Goal: Task Accomplishment & Management: Use online tool/utility

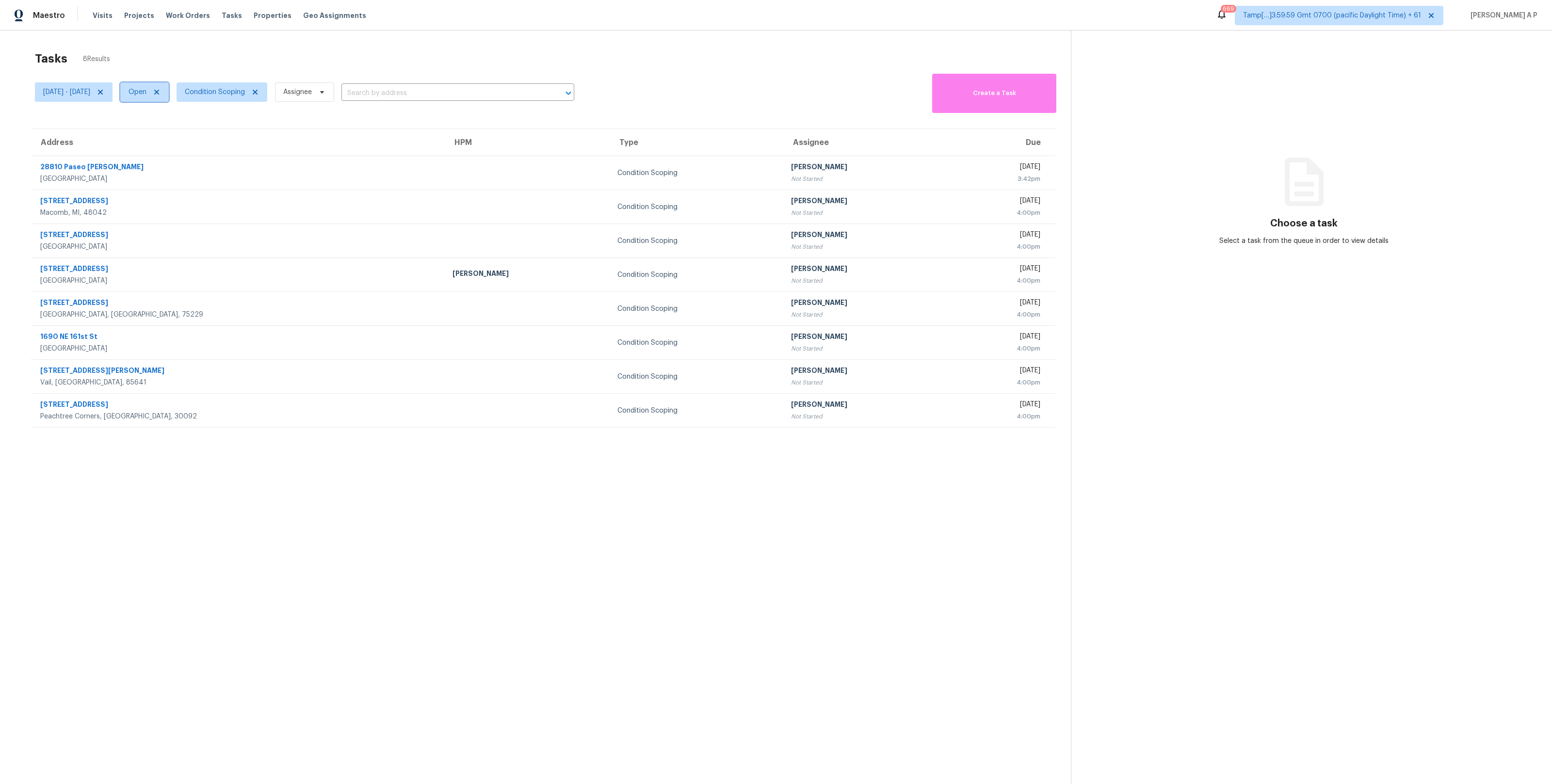
click at [146, 91] on span "Open" at bounding box center [137, 92] width 18 height 10
click at [180, 131] on label "Closed" at bounding box center [179, 133] width 35 height 10
click at [168, 131] on input "Closed" at bounding box center [164, 131] width 6 height 6
checkbox input "true"
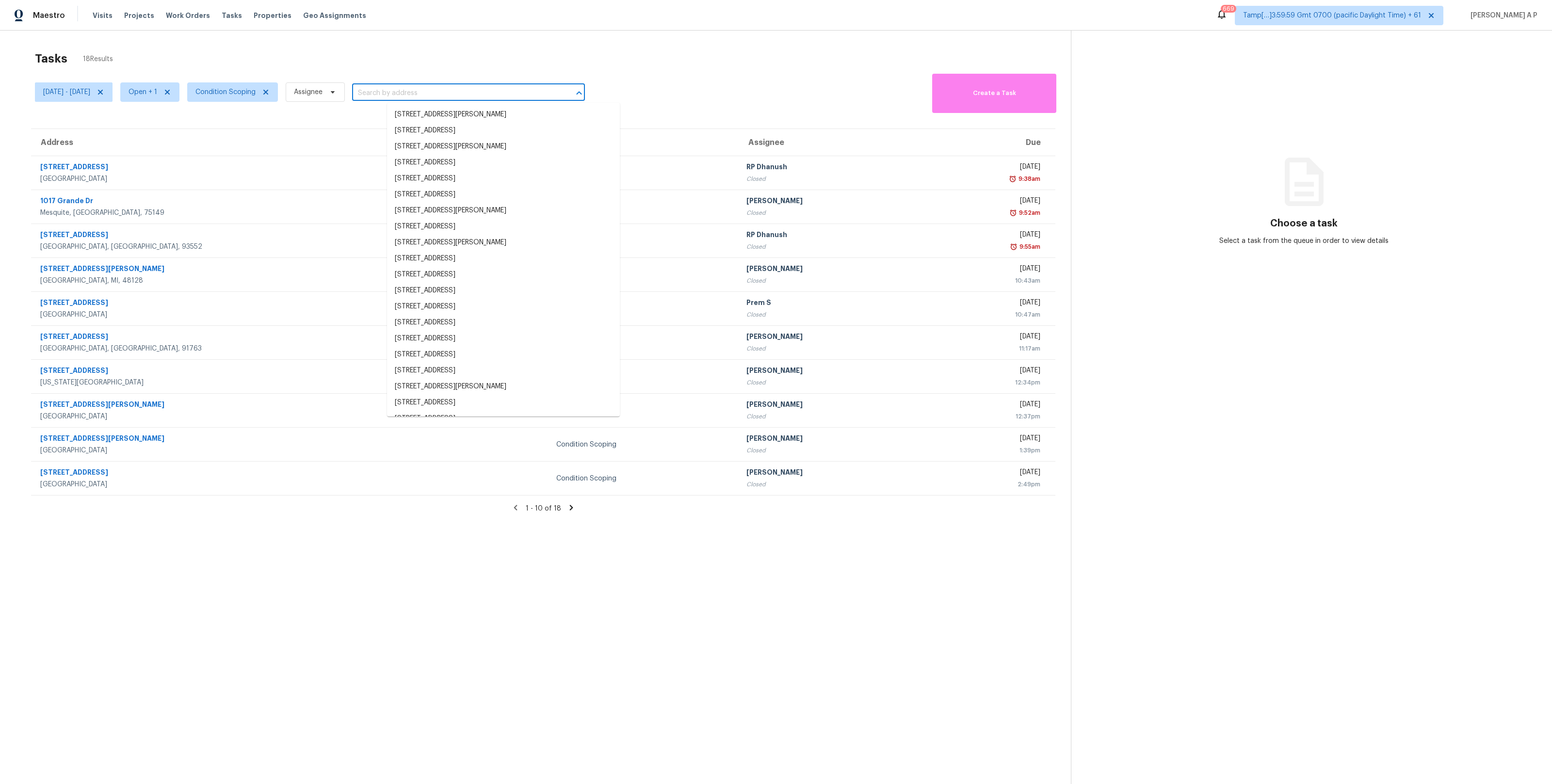
click at [416, 96] on input "text" at bounding box center [454, 93] width 205 height 15
paste input ""23710 Edward St Dearborn, MI, 48128""
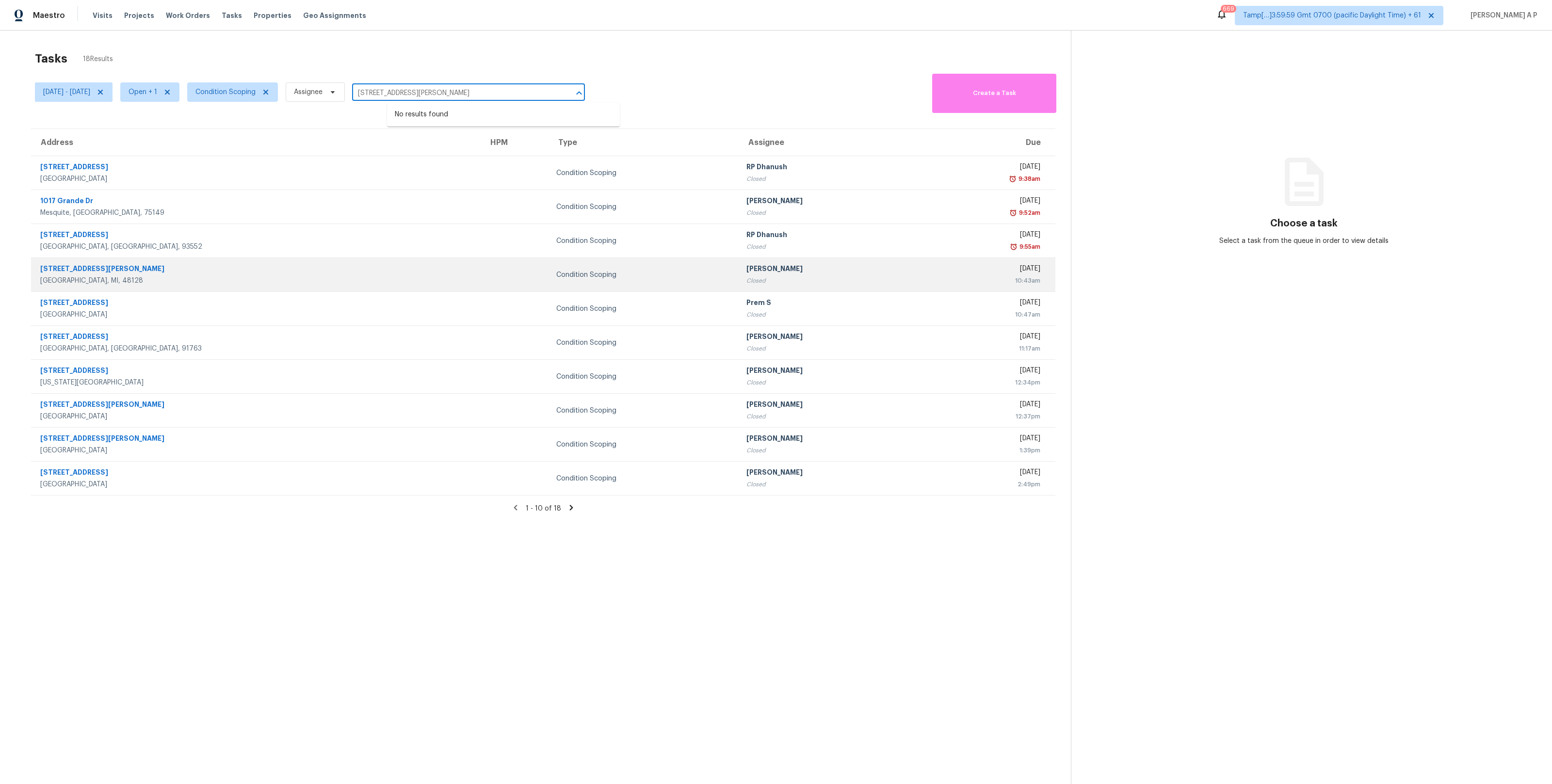
type input "23710 Edward St Dearborn, MI, 48128"
click at [184, 273] on div "23710 Edward St" at bounding box center [257, 270] width 433 height 12
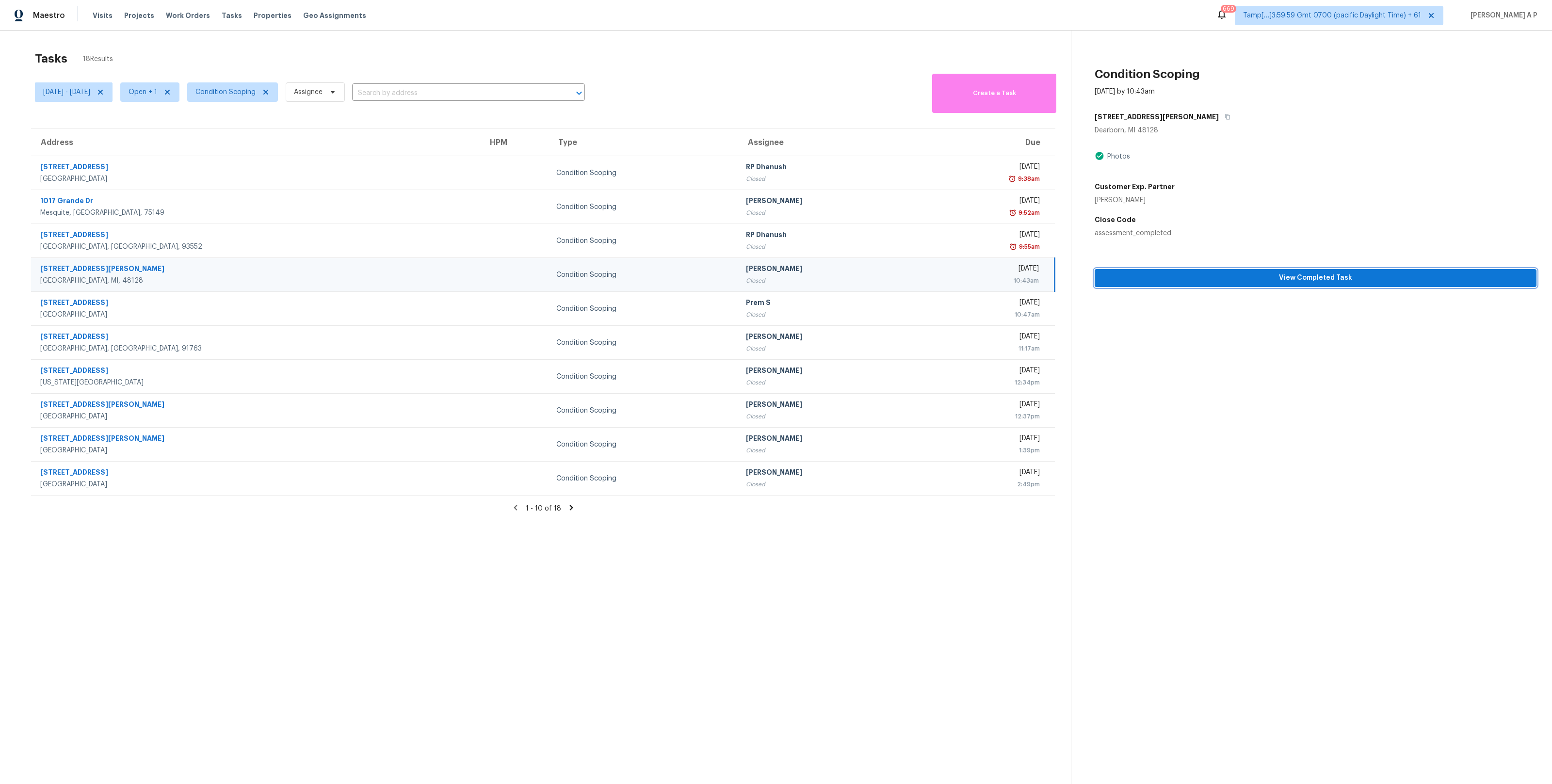
click at [1192, 275] on span "View Completed Task" at bounding box center [1316, 278] width 427 height 12
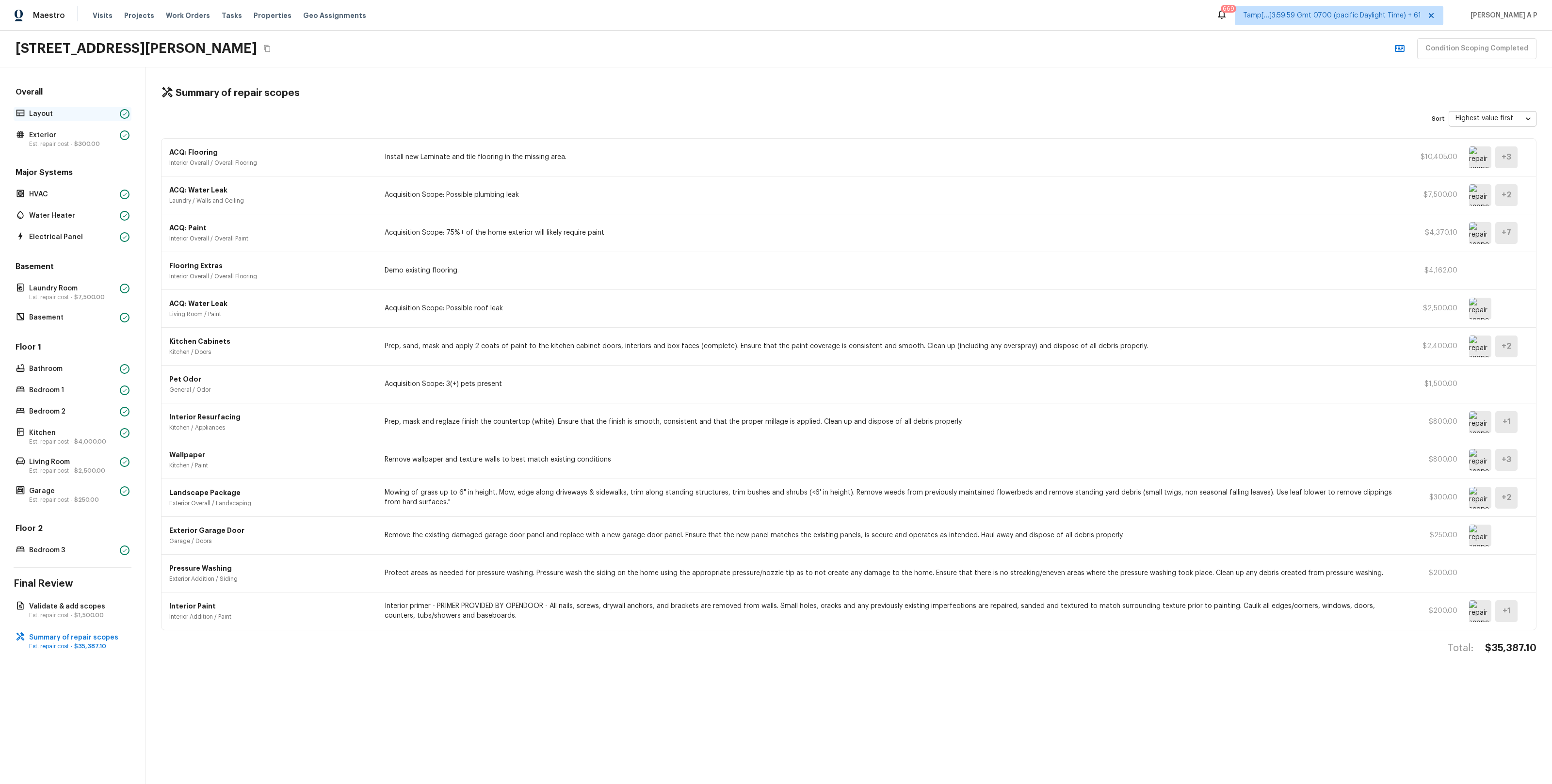
click at [104, 113] on p "Layout" at bounding box center [72, 114] width 87 height 10
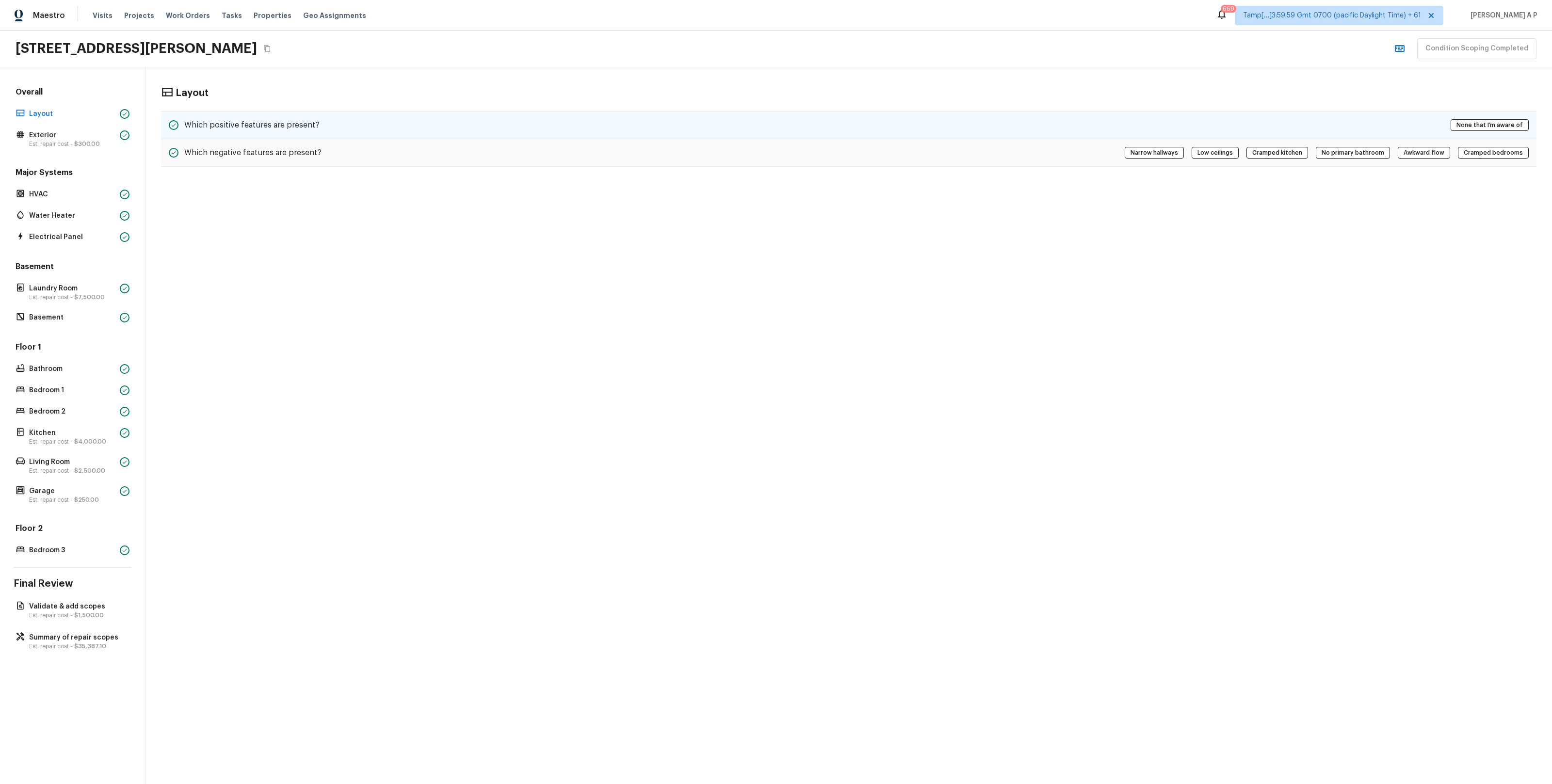
click at [285, 128] on h5 "Which positive features are present?" at bounding box center [252, 125] width 136 height 11
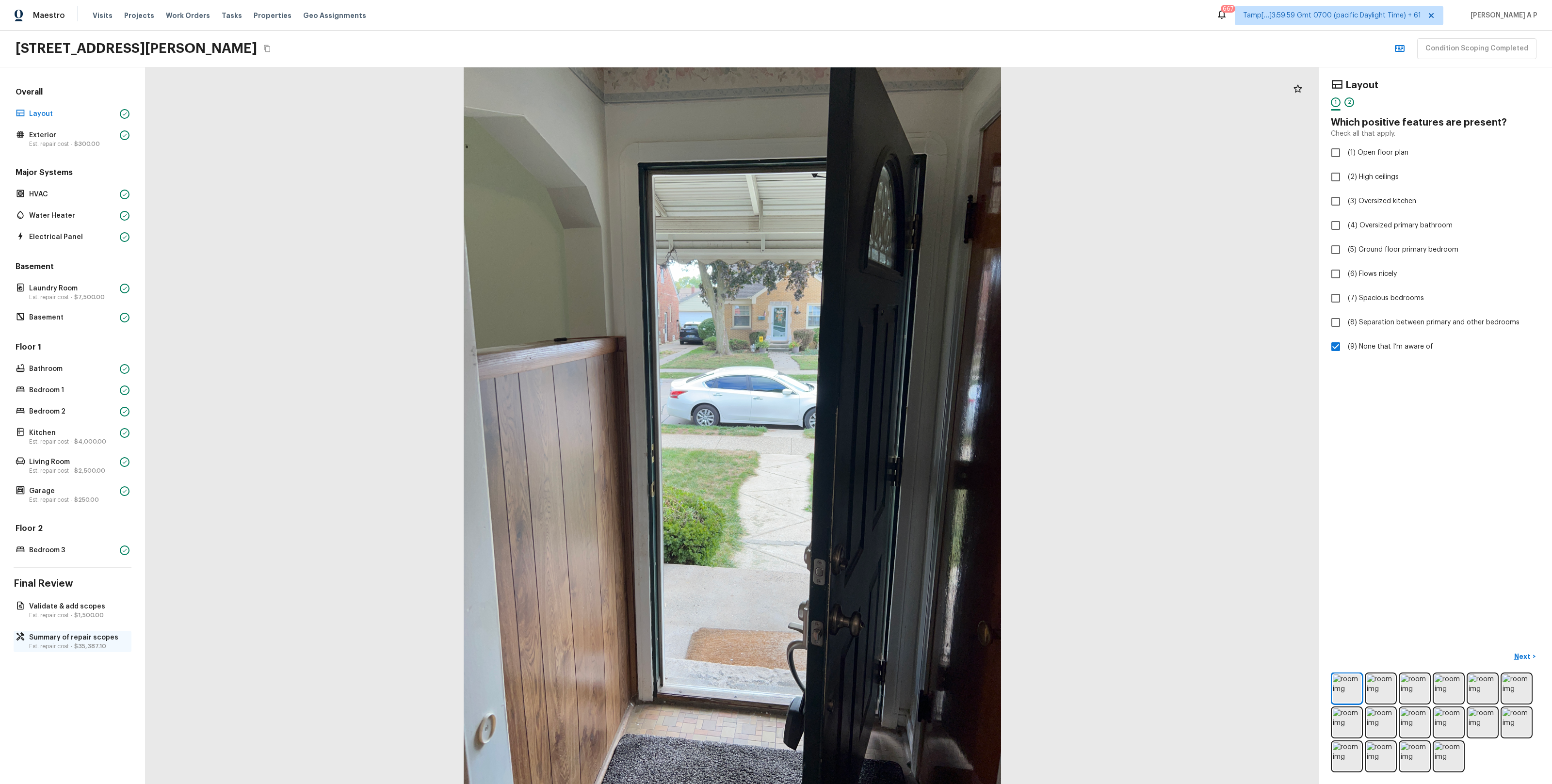
click at [91, 647] on span "$35,387.10" at bounding box center [90, 646] width 32 height 6
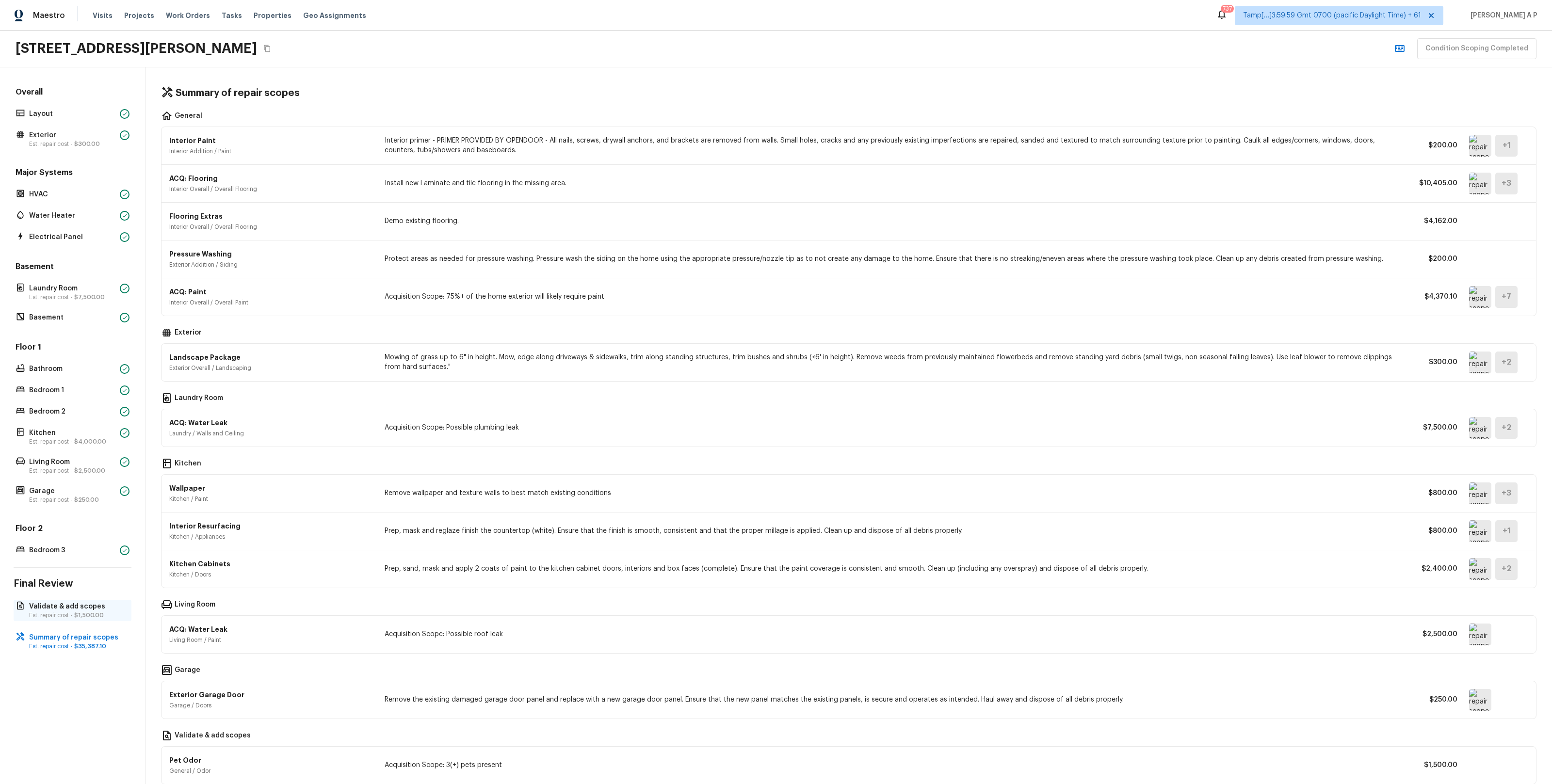
click at [81, 617] on span "$1,500.00" at bounding box center [89, 615] width 30 height 6
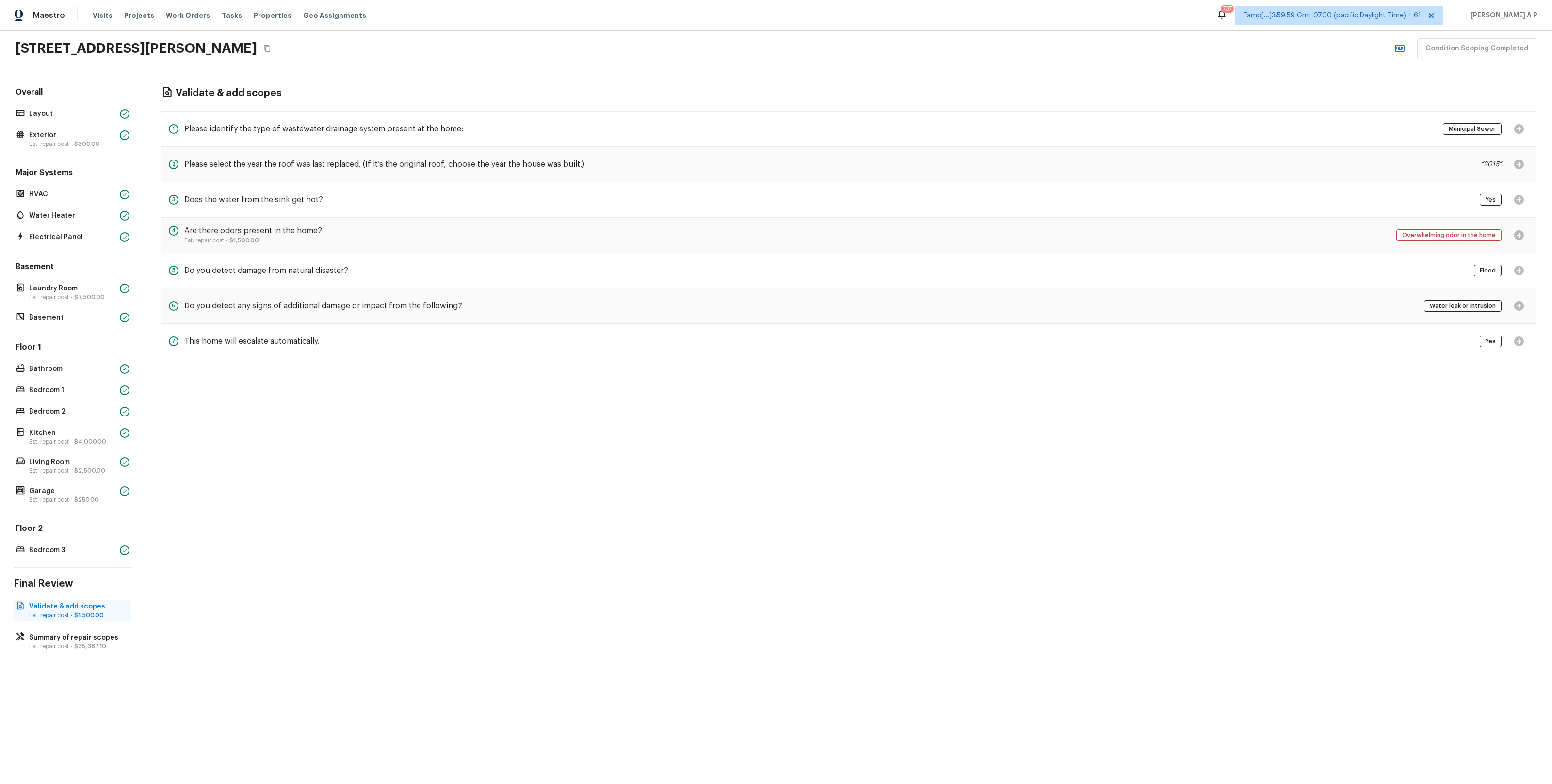
click at [81, 617] on span "$1,500.00" at bounding box center [89, 615] width 30 height 6
click at [78, 643] on span "$35,387.10" at bounding box center [90, 646] width 32 height 6
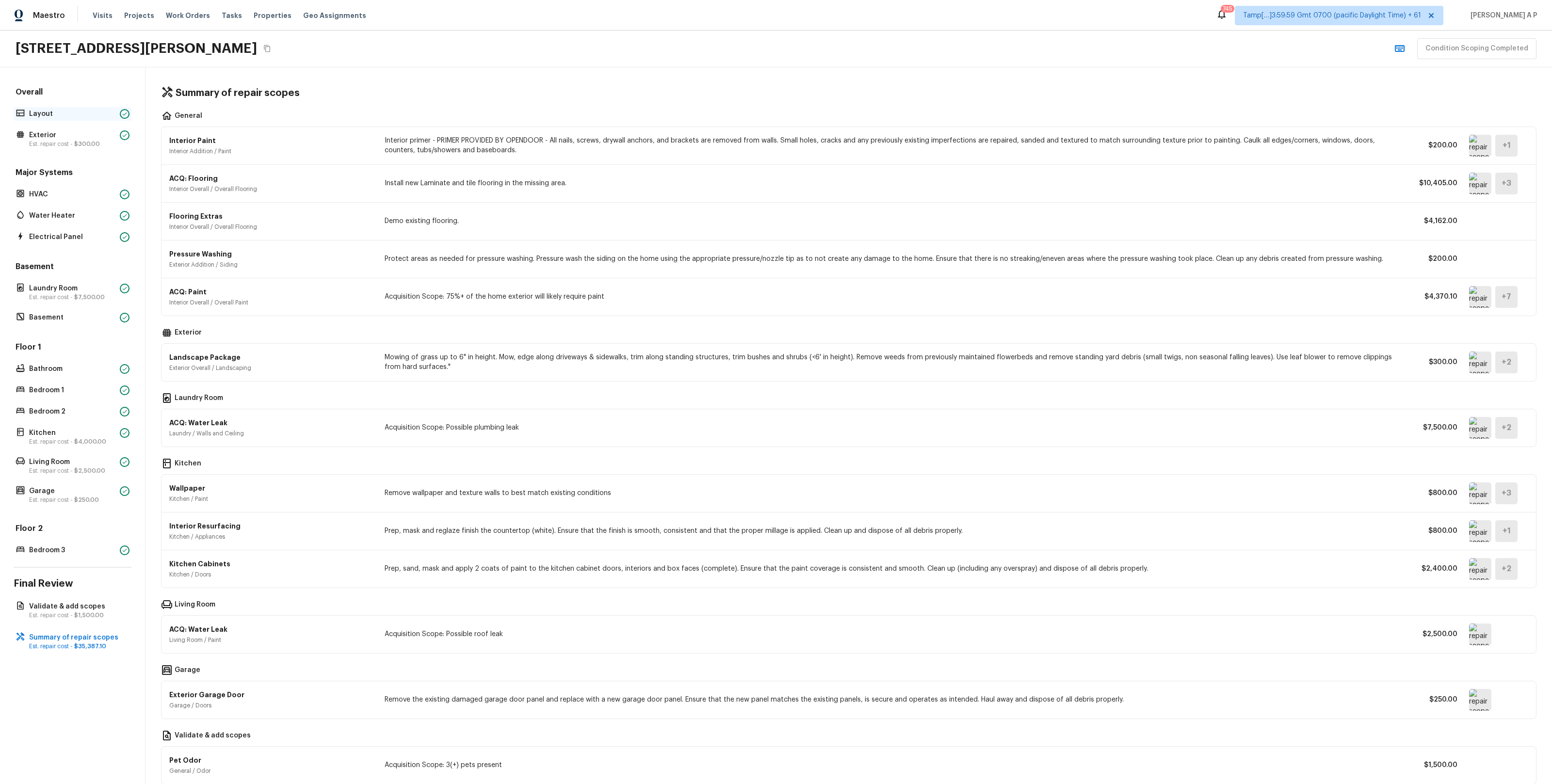
click at [83, 112] on p "Layout" at bounding box center [72, 114] width 87 height 10
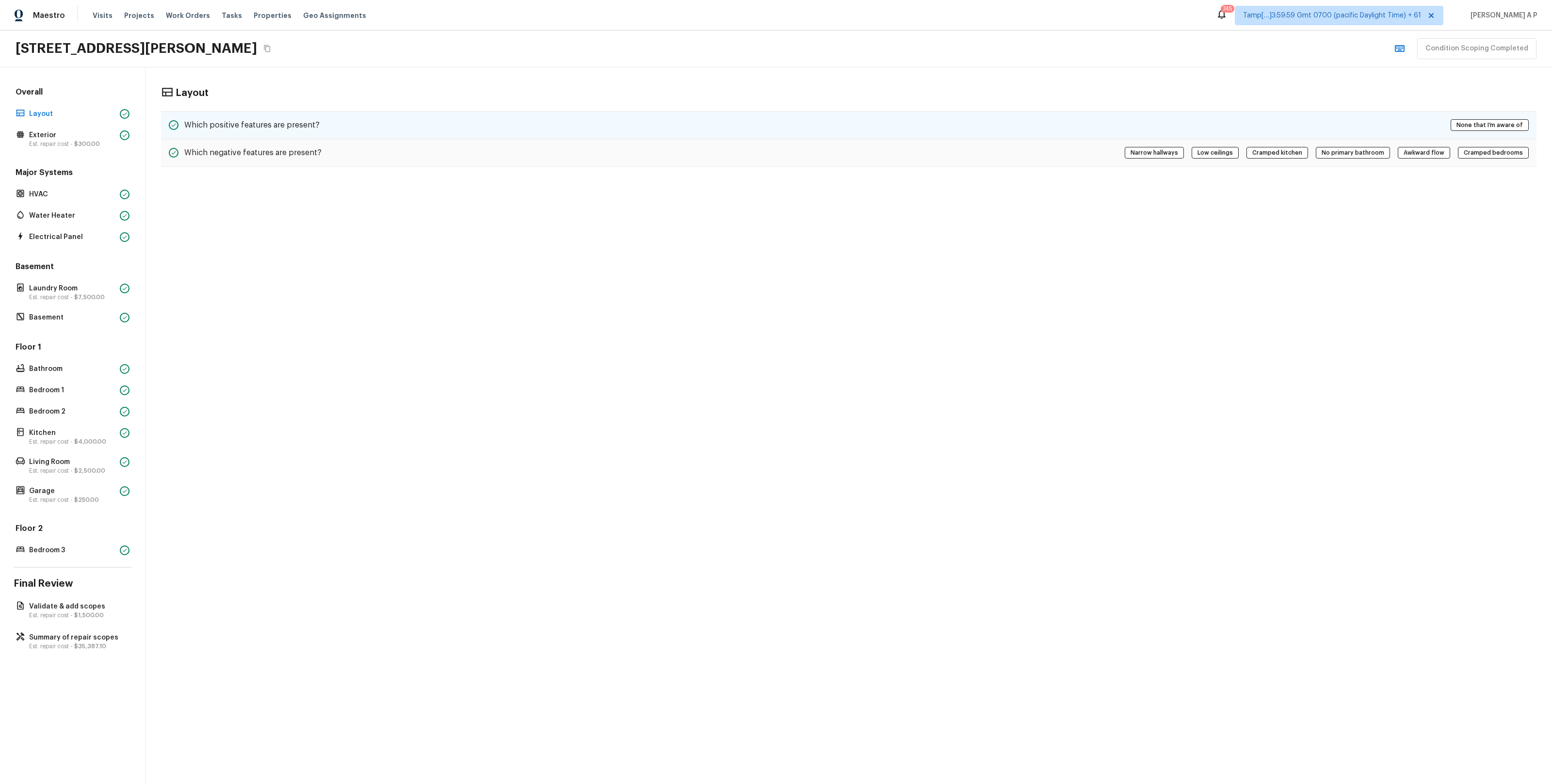
click at [268, 131] on div "Which positive features are present? None that I’m aware of" at bounding box center [848, 125] width 1375 height 28
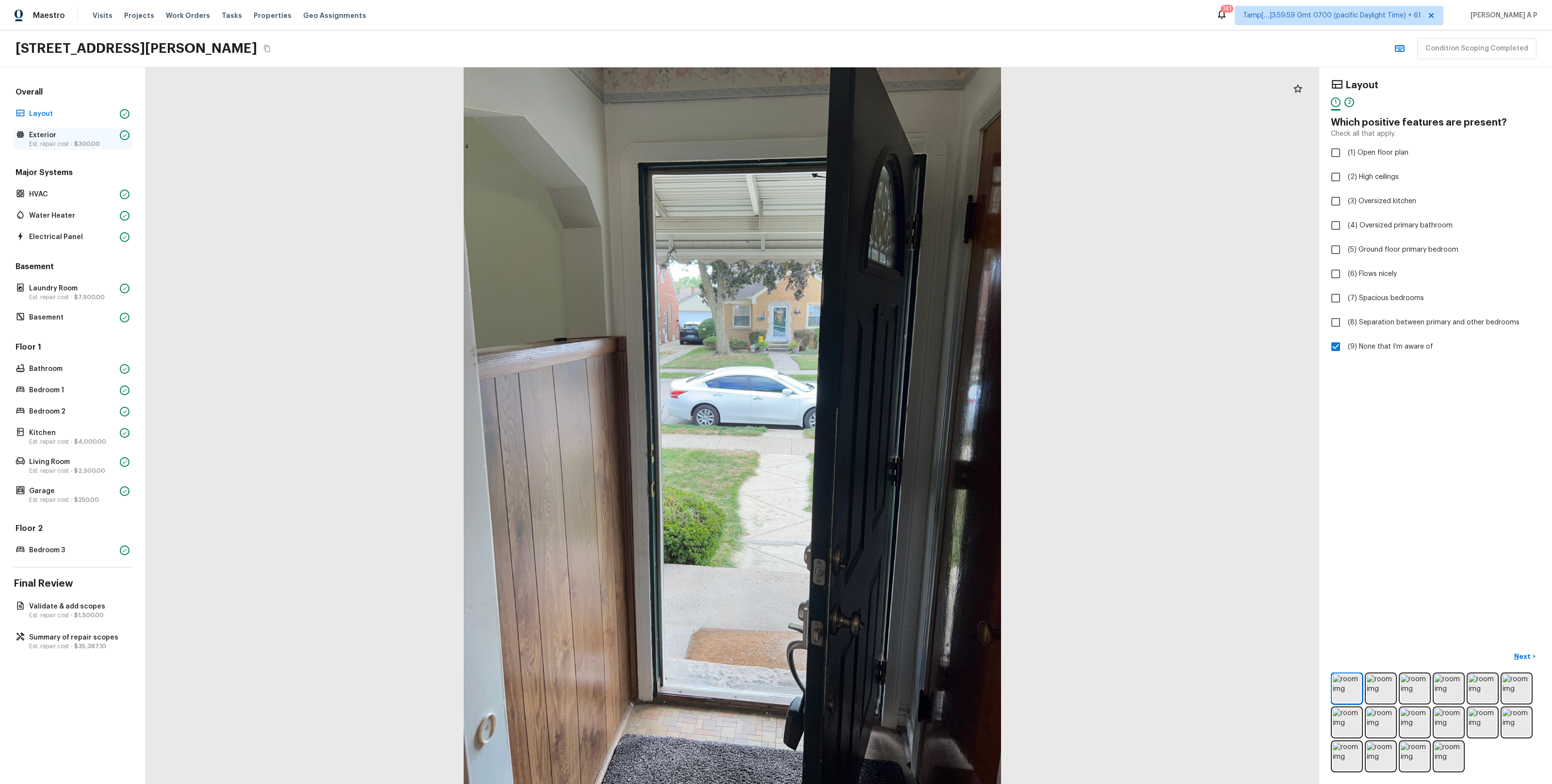
click at [69, 136] on p "Exterior" at bounding box center [72, 135] width 87 height 10
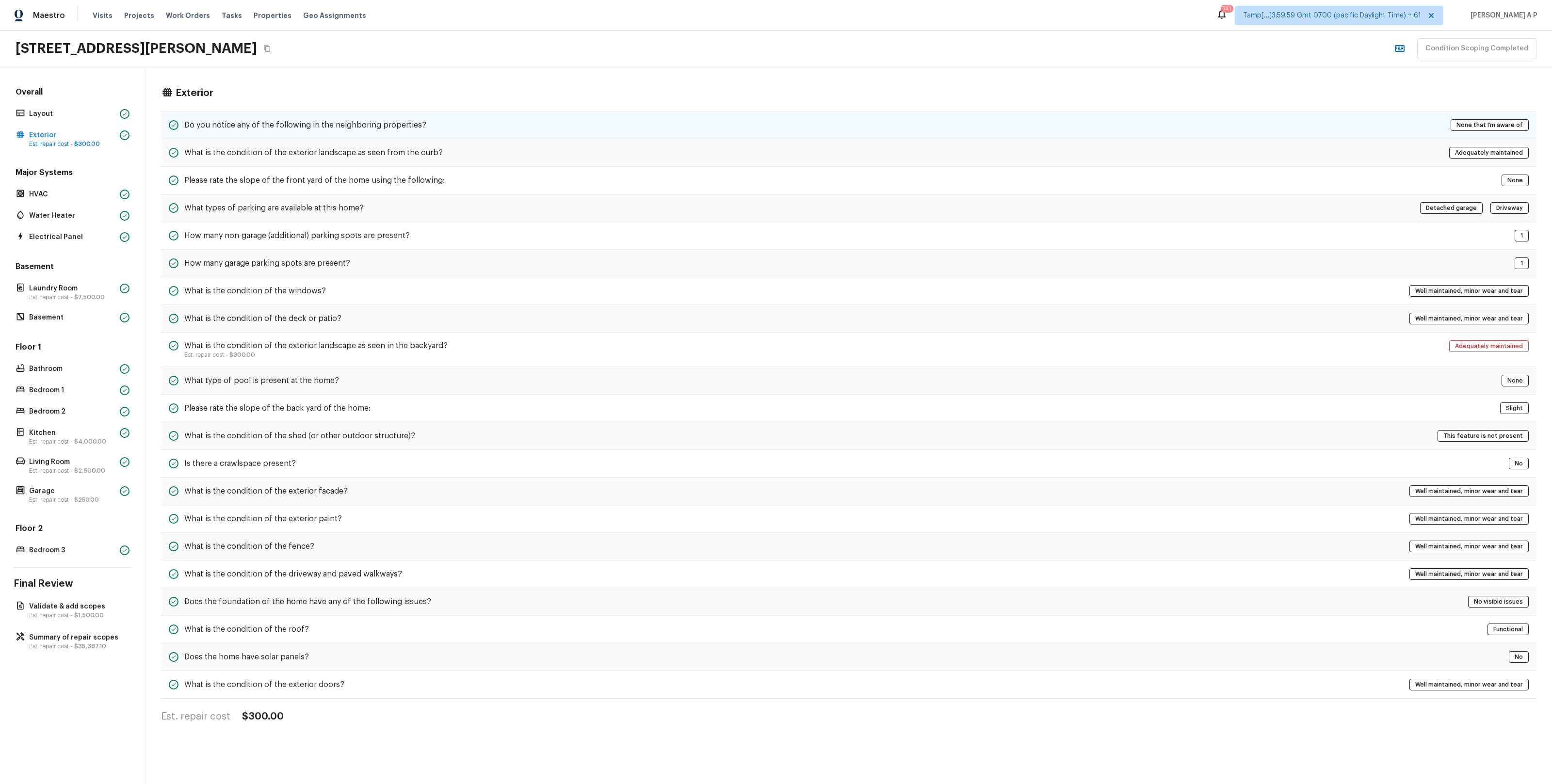
click at [199, 133] on div "Do you notice any of the following in the neighboring properties? None that I’m…" at bounding box center [848, 125] width 1375 height 28
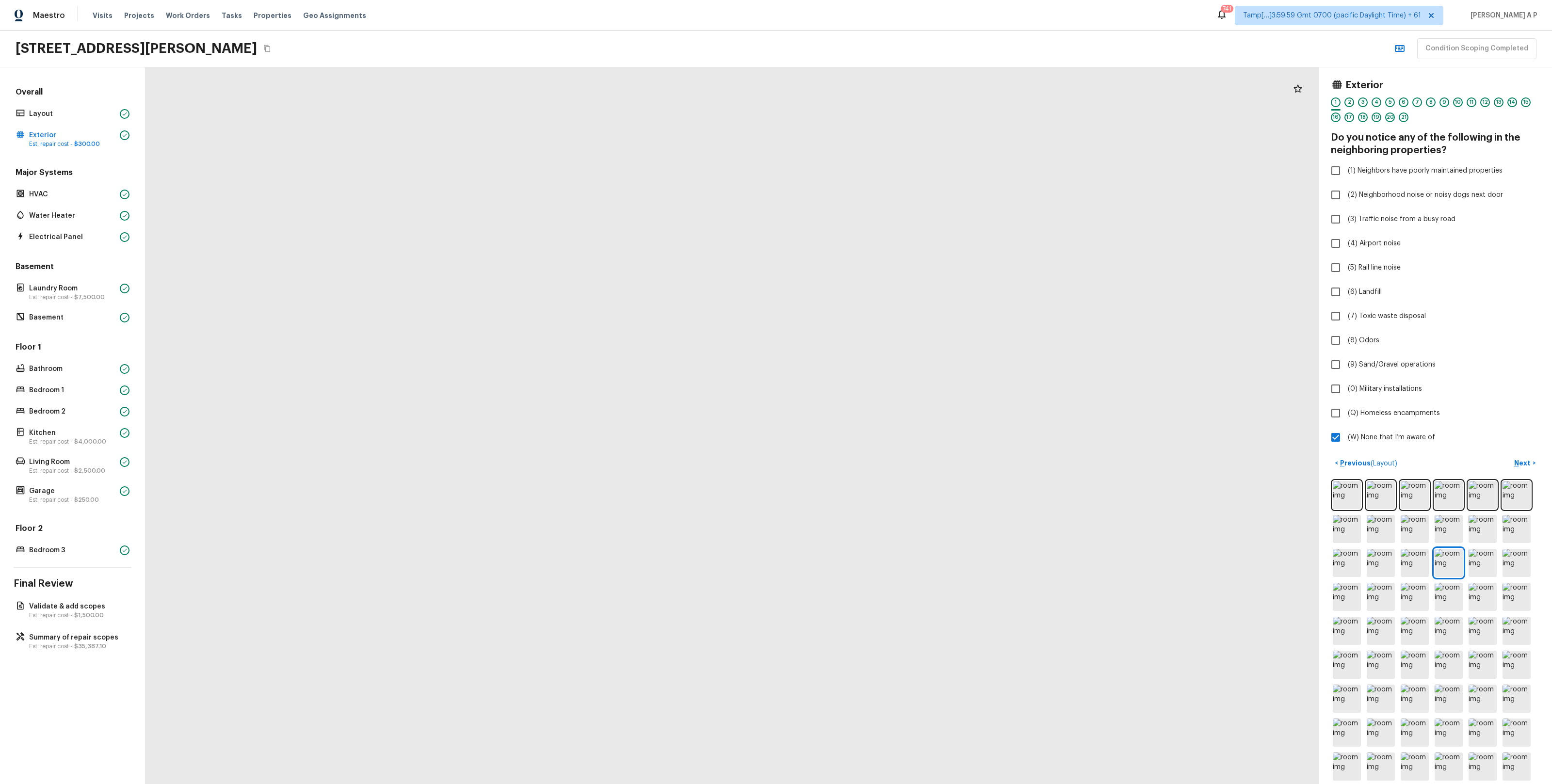
drag, startPoint x: 706, startPoint y: 717, endPoint x: 764, endPoint y: 516, distance: 209.2
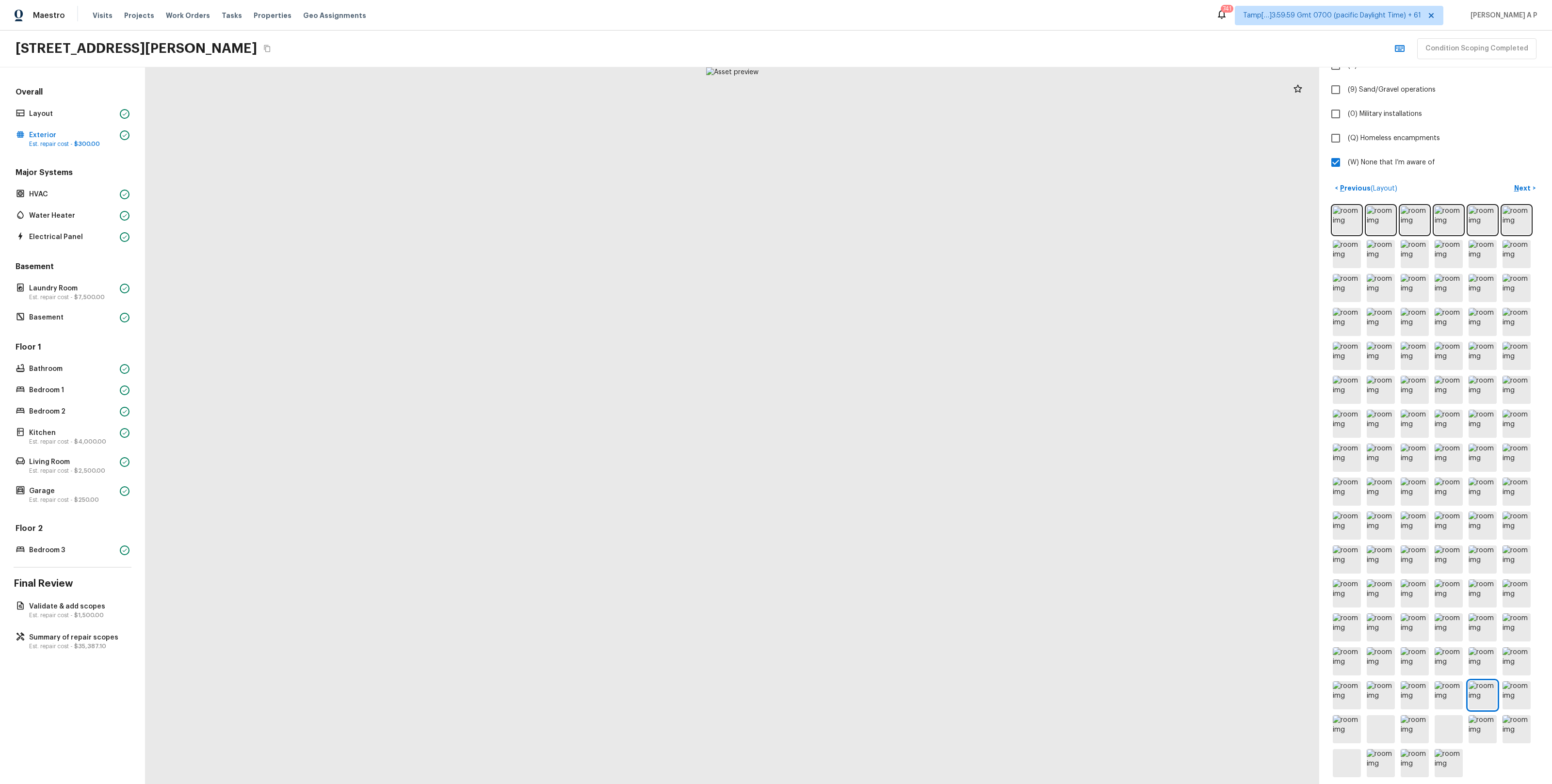
scroll to position [279, 0]
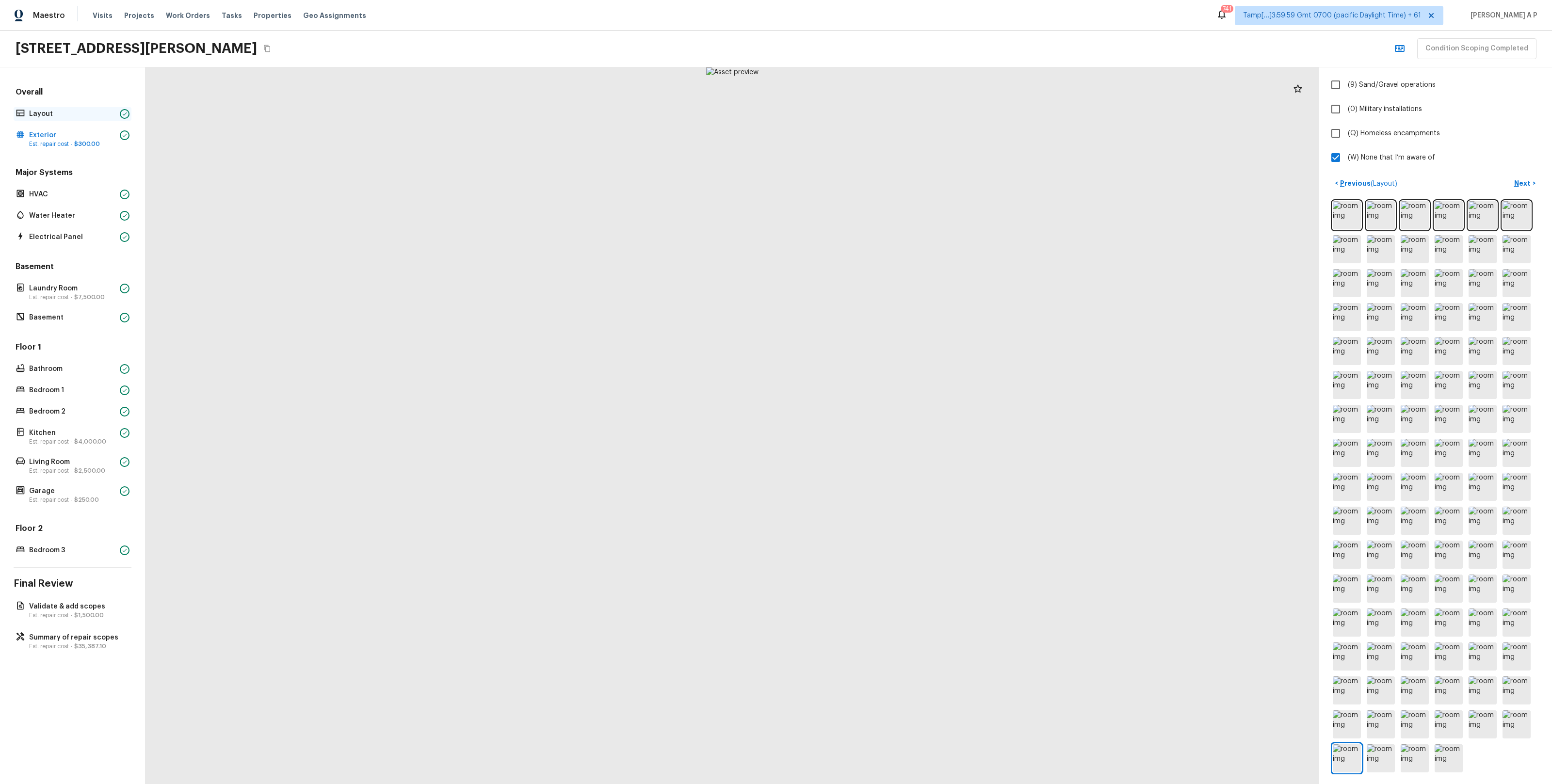
click at [113, 117] on p "Layout" at bounding box center [72, 114] width 87 height 10
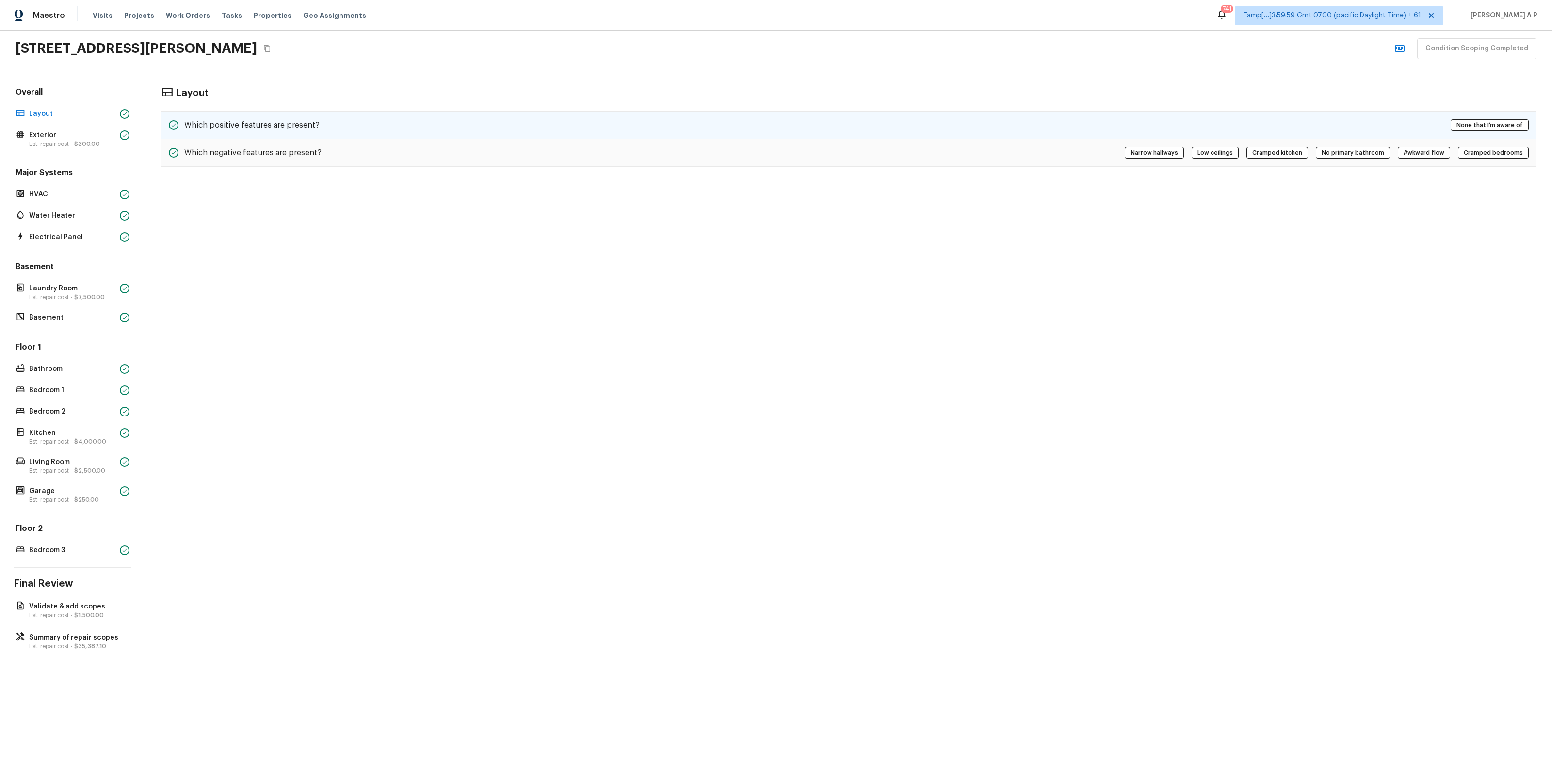
click at [292, 128] on h5 "Which positive features are present?" at bounding box center [252, 125] width 136 height 11
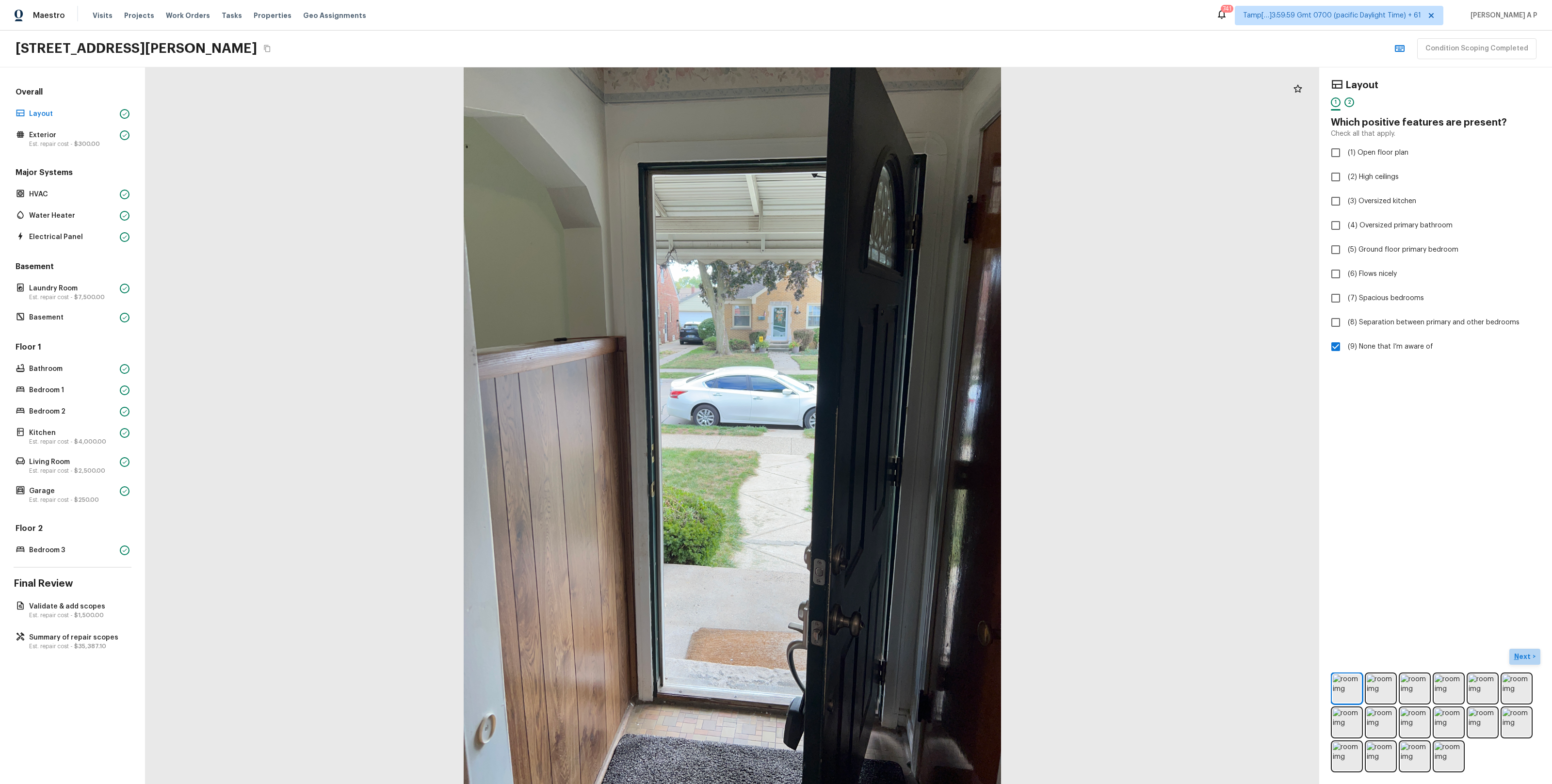
click at [1529, 654] on p "Next" at bounding box center [1523, 656] width 19 height 10
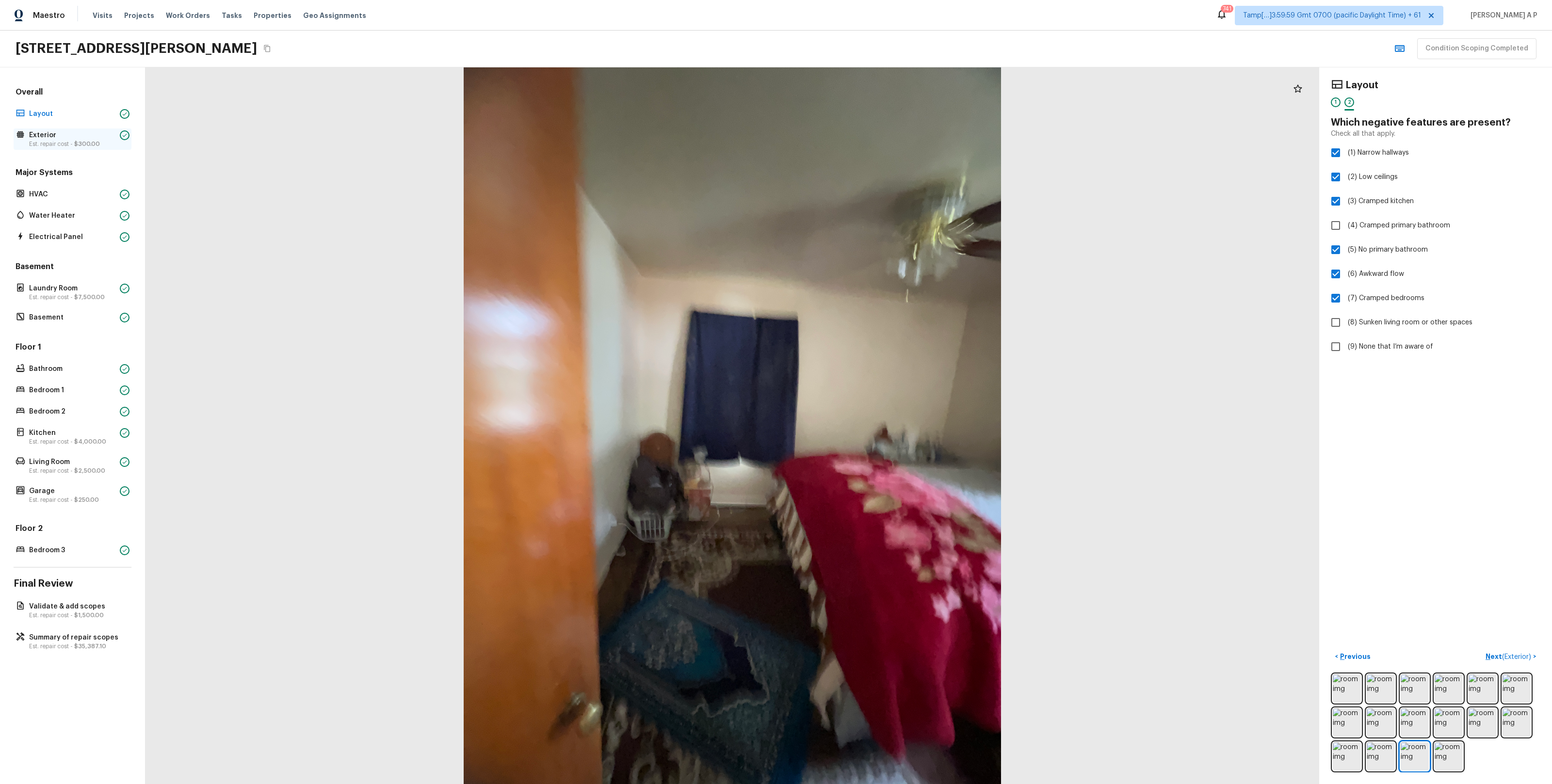
click at [92, 142] on span "$300.00" at bounding box center [87, 144] width 26 height 6
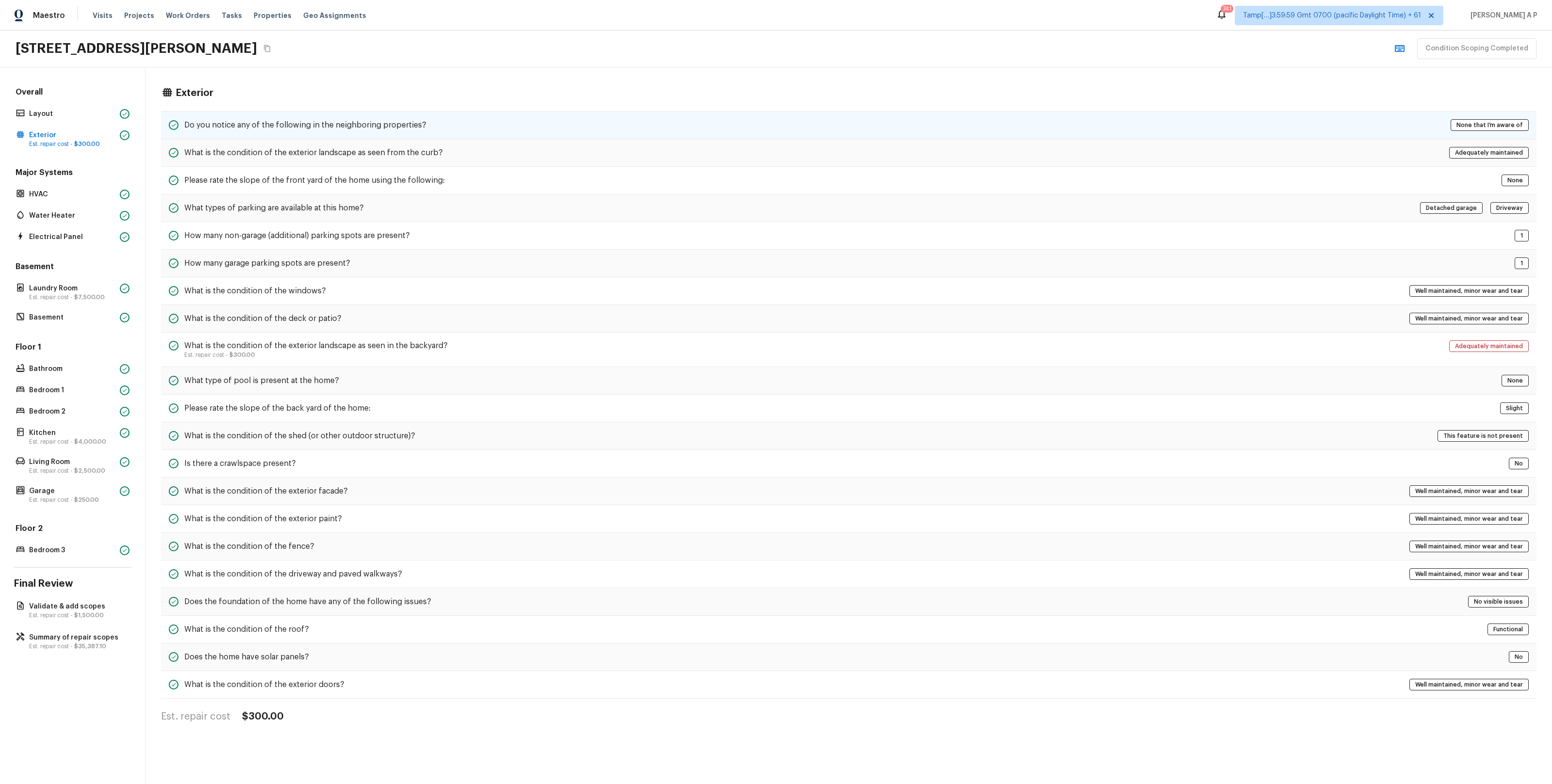
click at [287, 117] on div "Do you notice any of the following in the neighboring properties? None that I’m…" at bounding box center [848, 125] width 1375 height 28
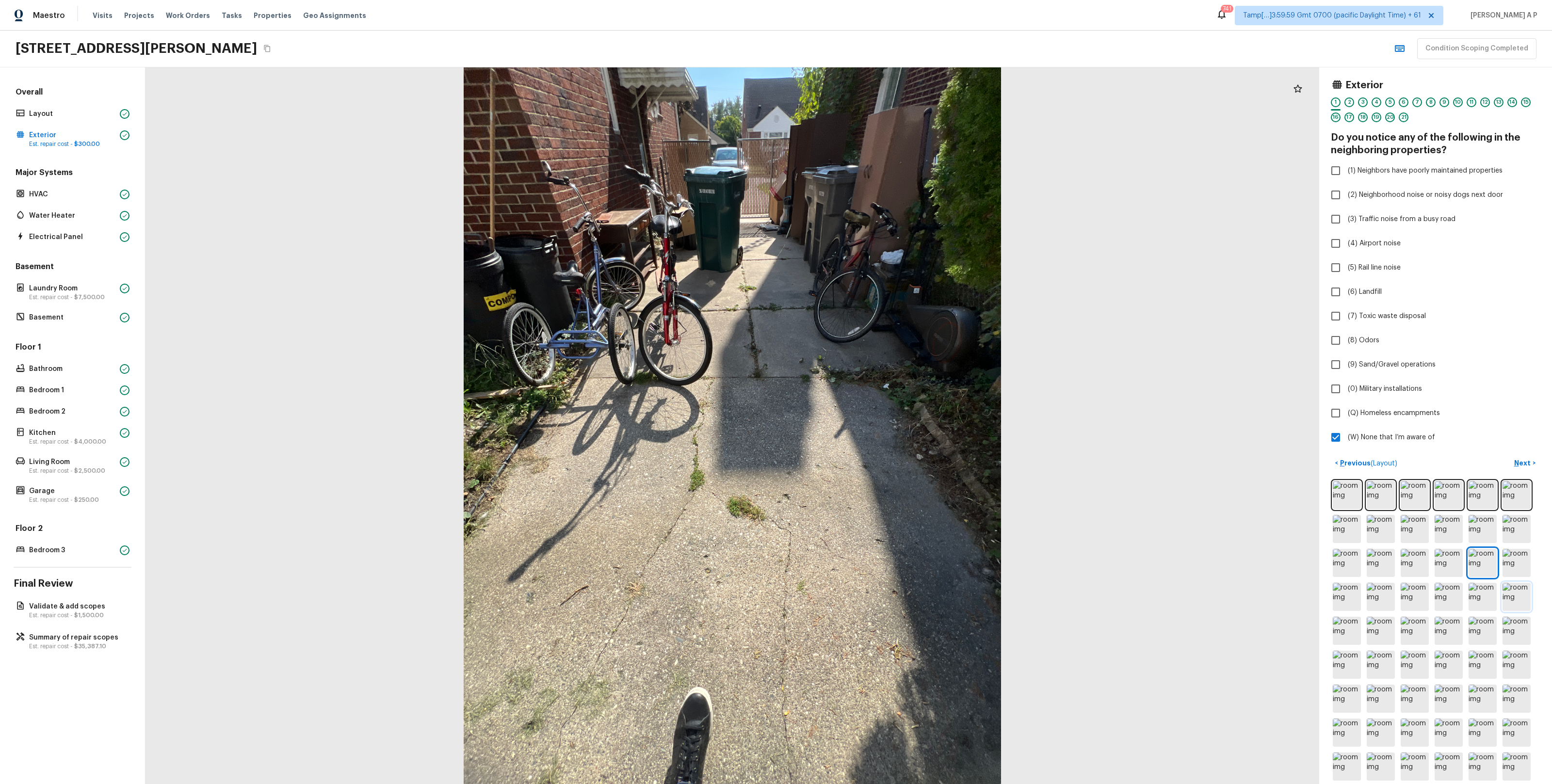
scroll to position [280, 0]
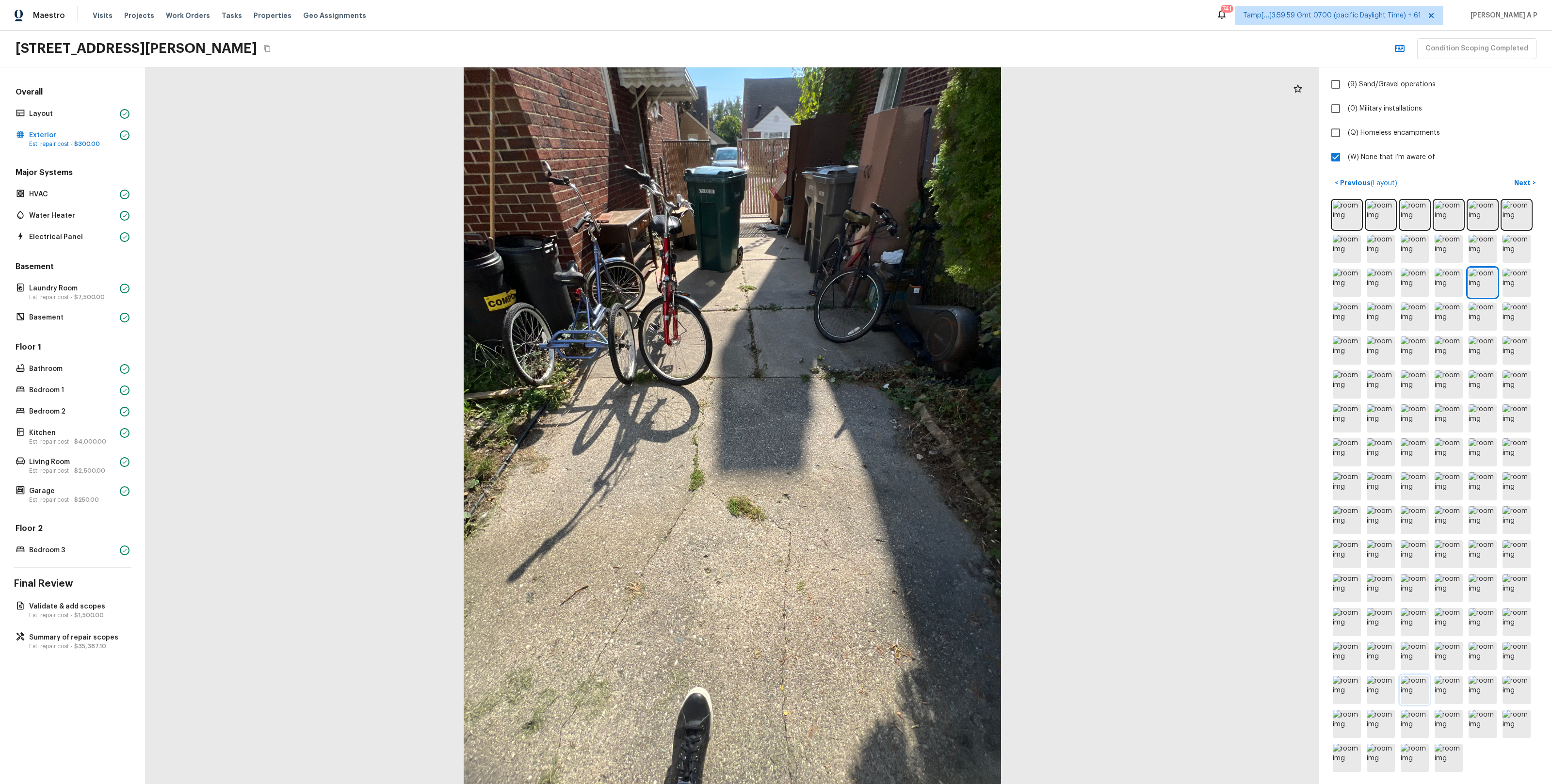
click at [1409, 694] on img at bounding box center [1415, 689] width 28 height 28
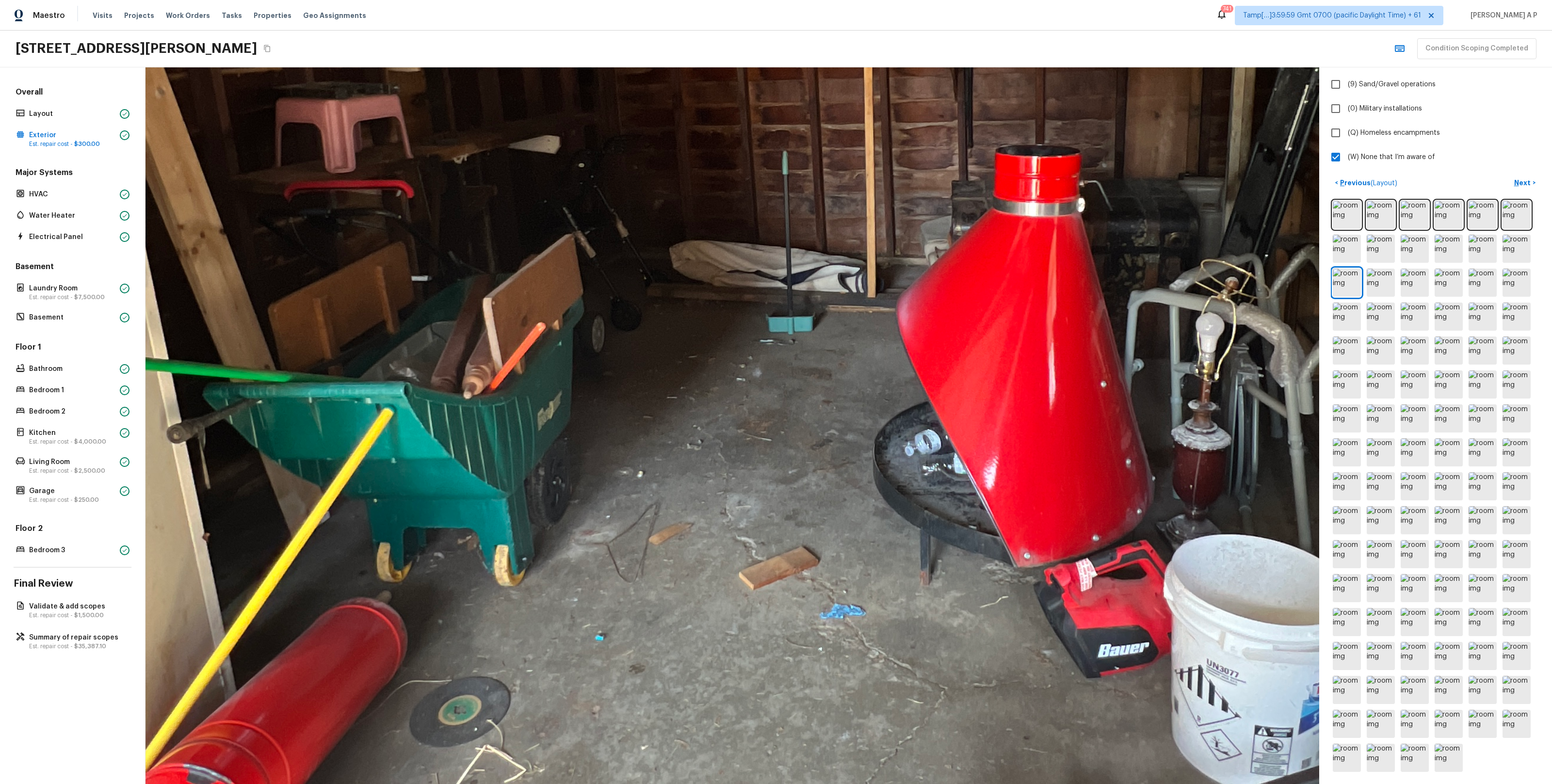
click at [715, 501] on div at bounding box center [772, 246] width 3890 height 2374
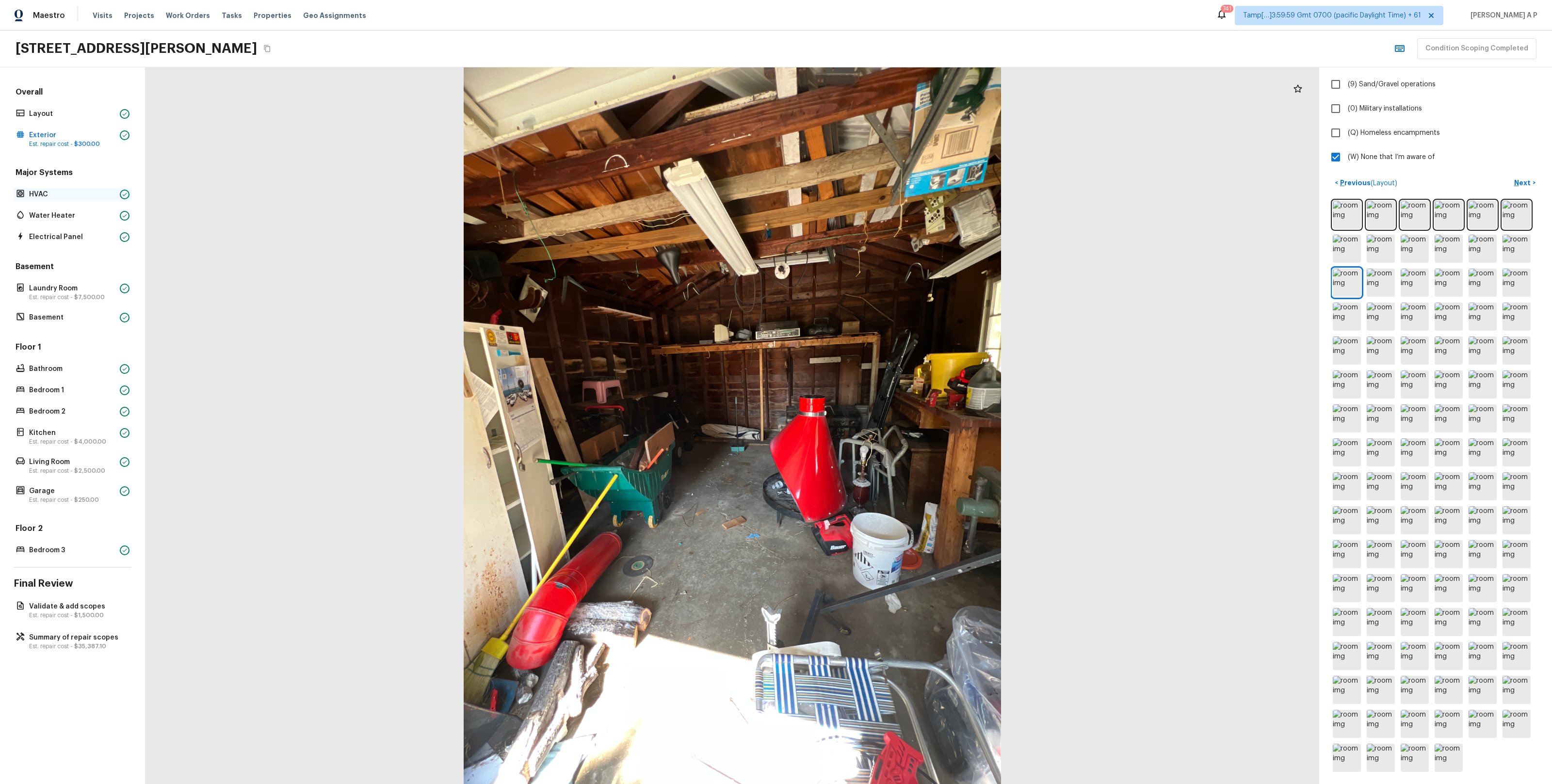
click at [91, 192] on p "HVAC" at bounding box center [72, 194] width 87 height 10
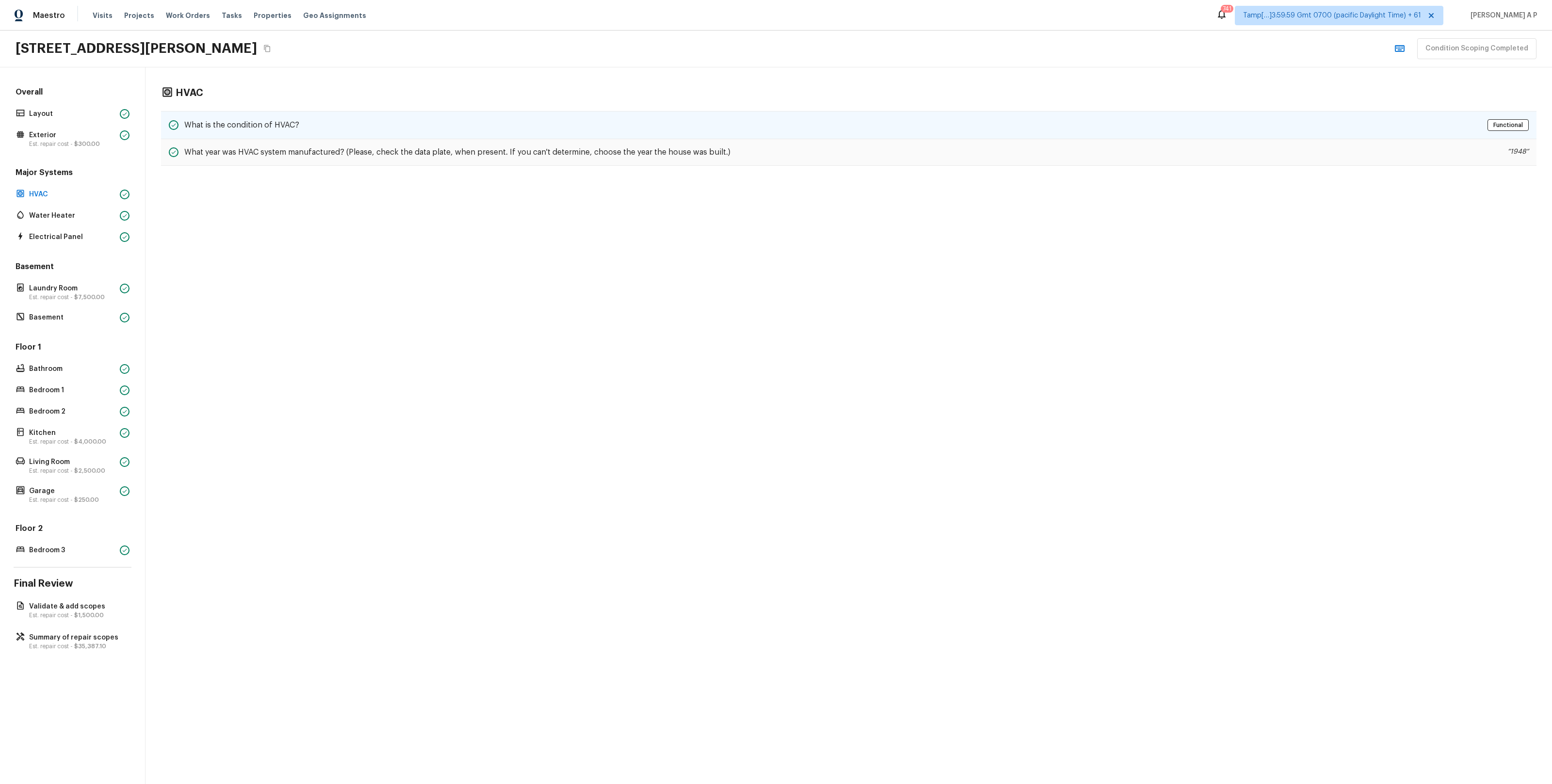
click at [240, 133] on div "What is the condition of HVAC? Functional" at bounding box center [848, 125] width 1375 height 28
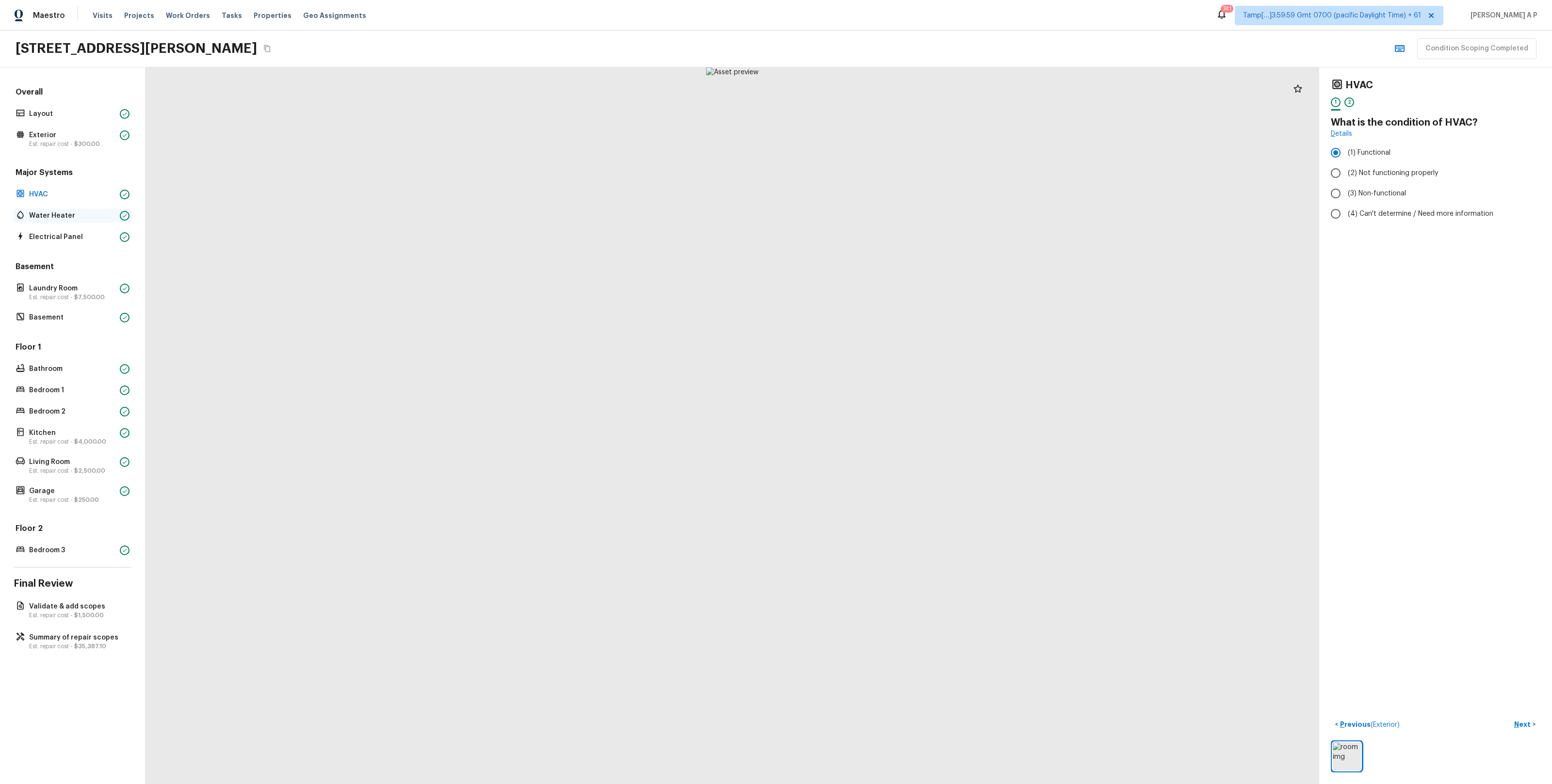
click at [84, 217] on p "Water Heater" at bounding box center [72, 216] width 87 height 10
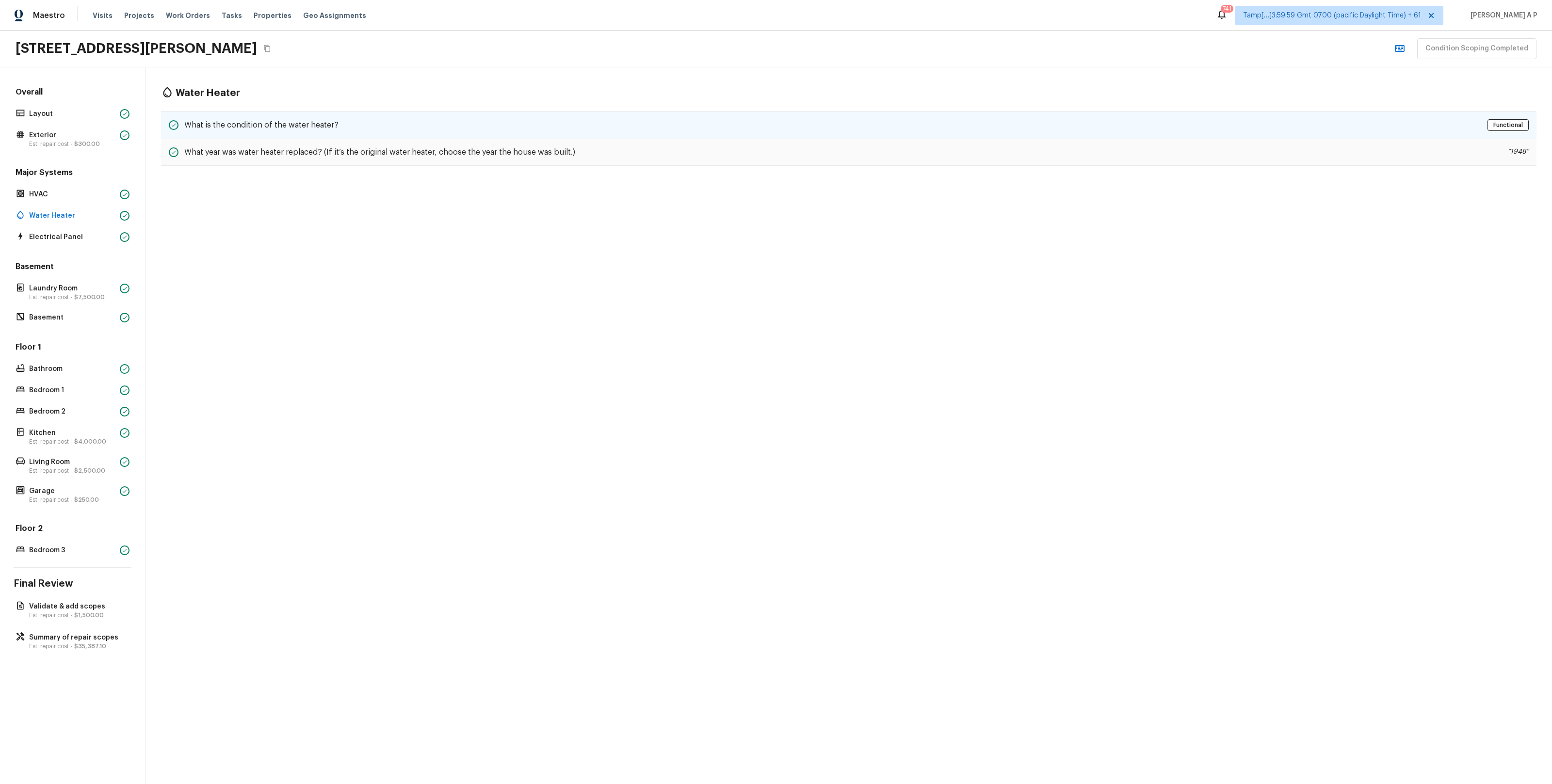
click at [258, 126] on h5 "What is the condition of the water heater?" at bounding box center [261, 125] width 154 height 11
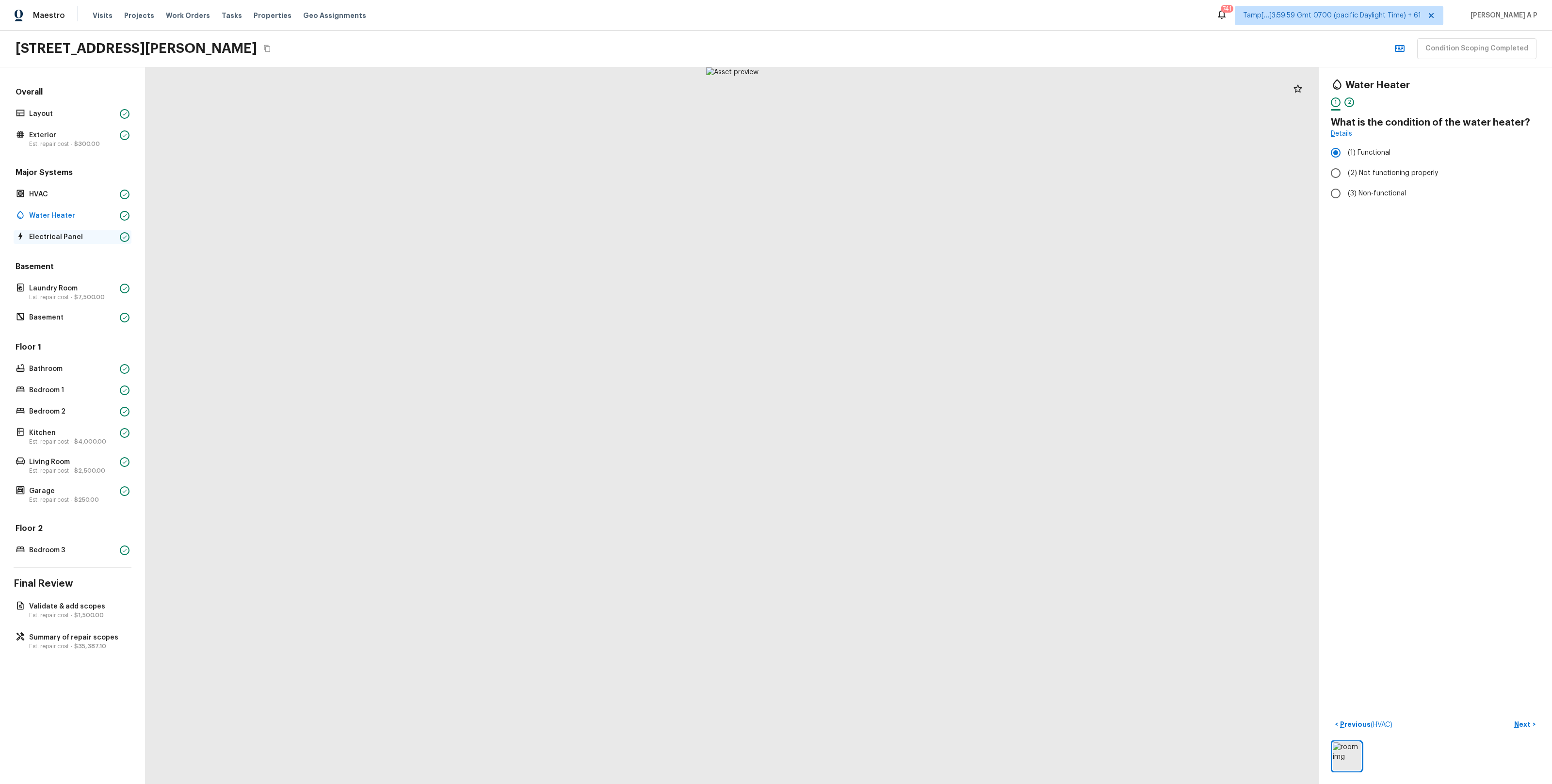
click at [67, 236] on p "Electrical Panel" at bounding box center [72, 237] width 87 height 10
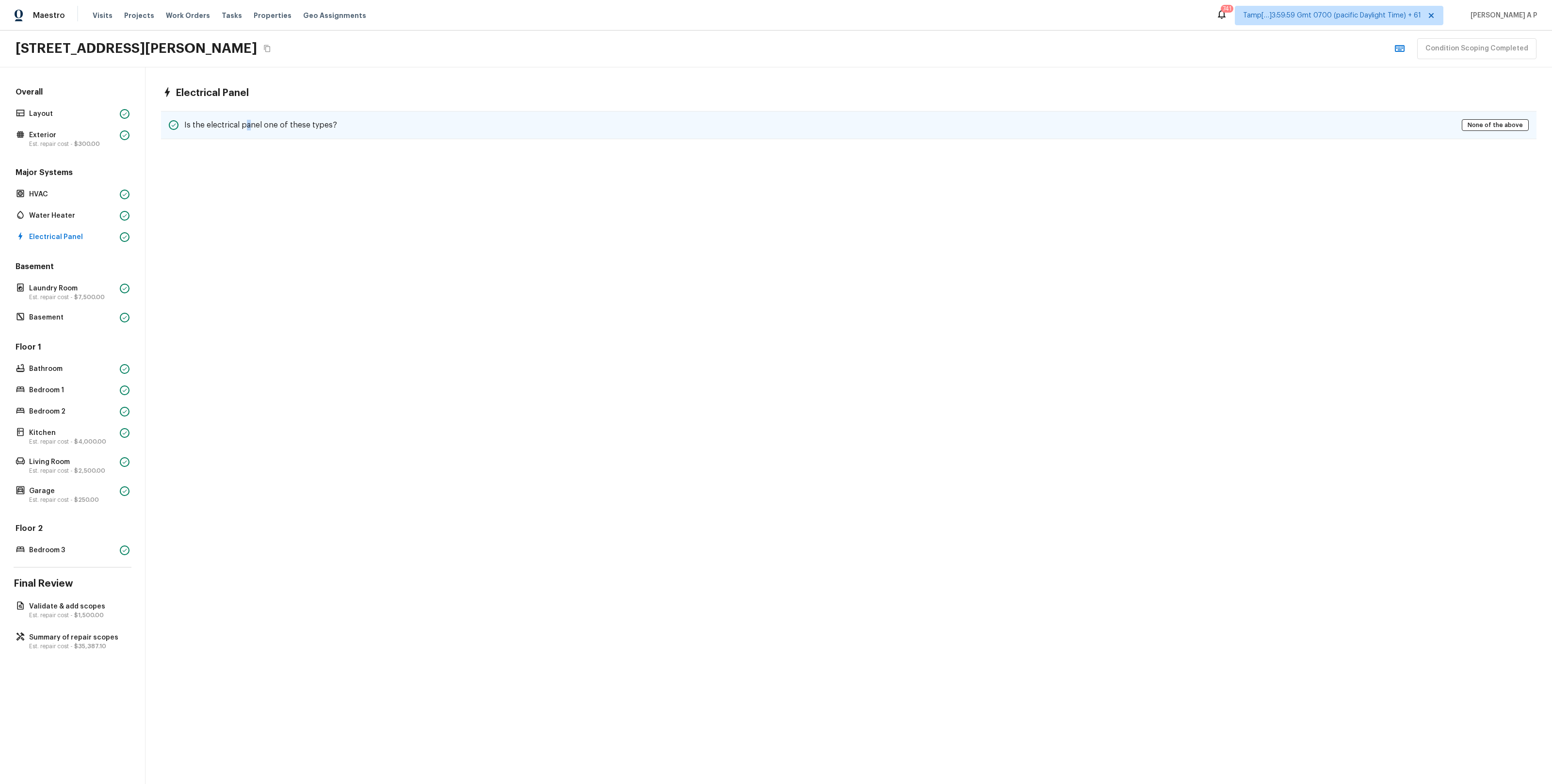
click at [248, 129] on h5 "Is the electrical panel one of these types?" at bounding box center [261, 125] width 153 height 11
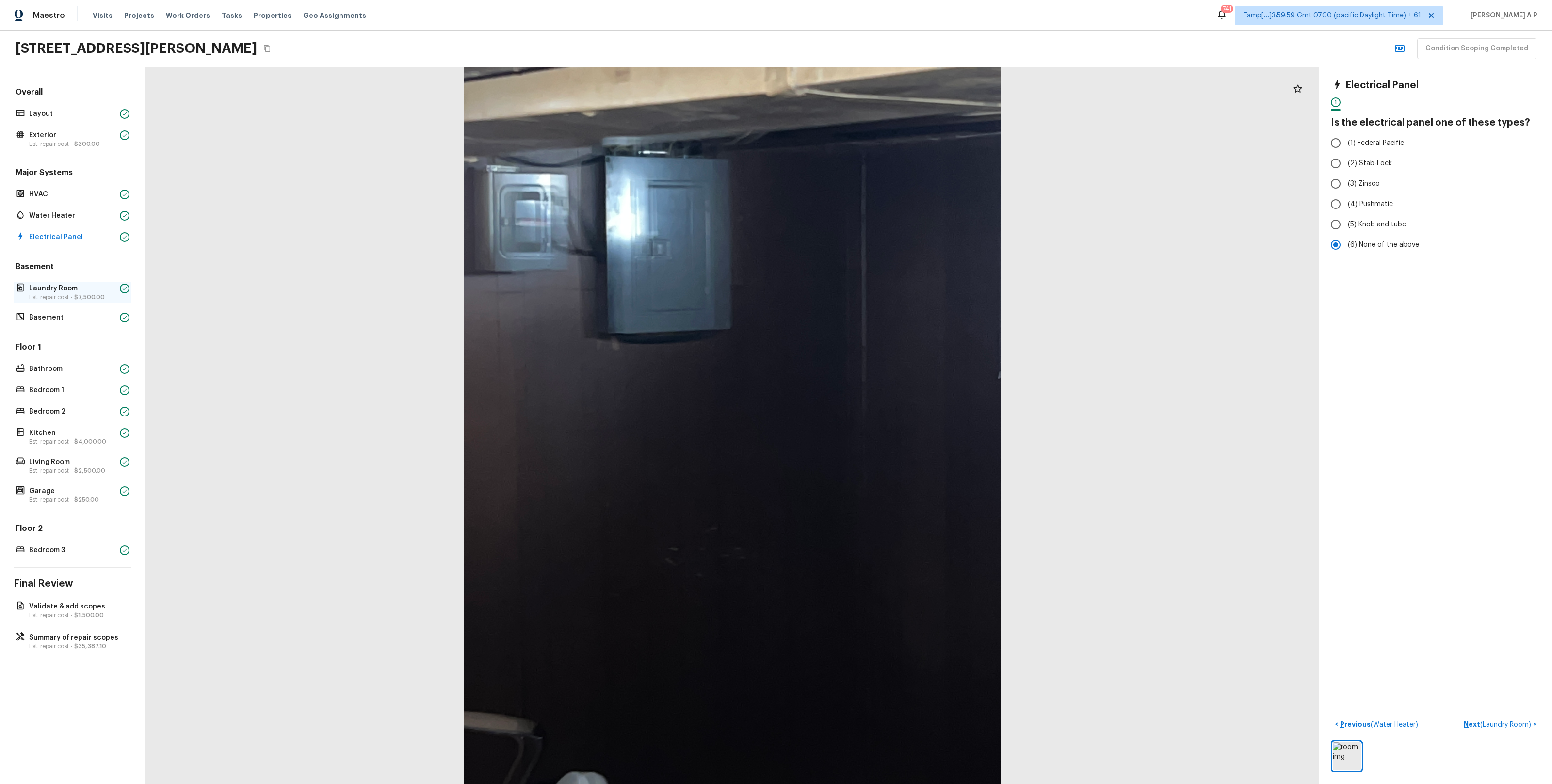
click at [63, 293] on p "Est. repair cost - $7,500.00" at bounding box center [72, 297] width 87 height 8
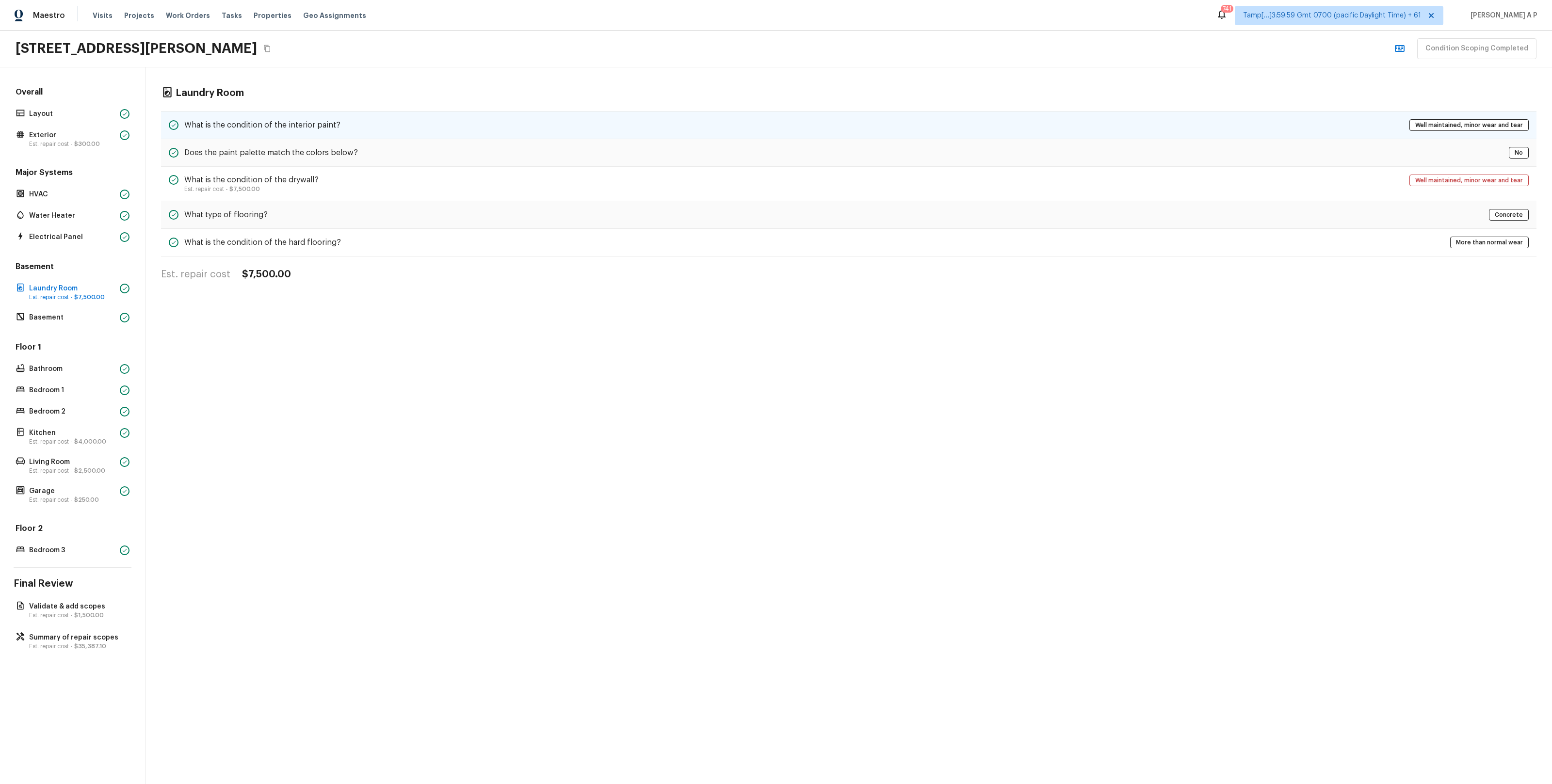
click at [211, 138] on div "What is the condition of the interior paint? Well maintained, minor wear and te…" at bounding box center [848, 125] width 1375 height 28
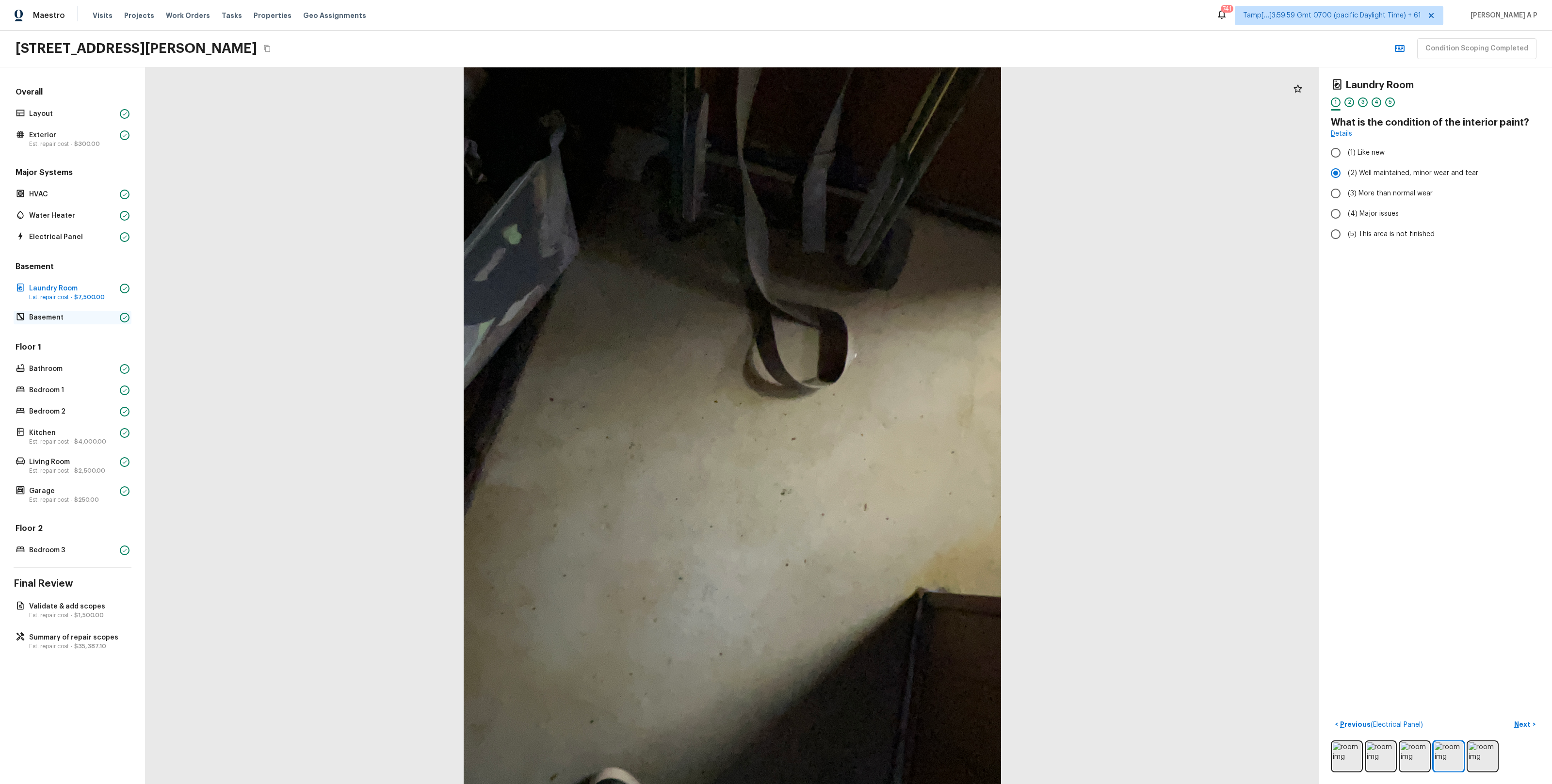
click at [76, 320] on p "Basement" at bounding box center [72, 317] width 87 height 10
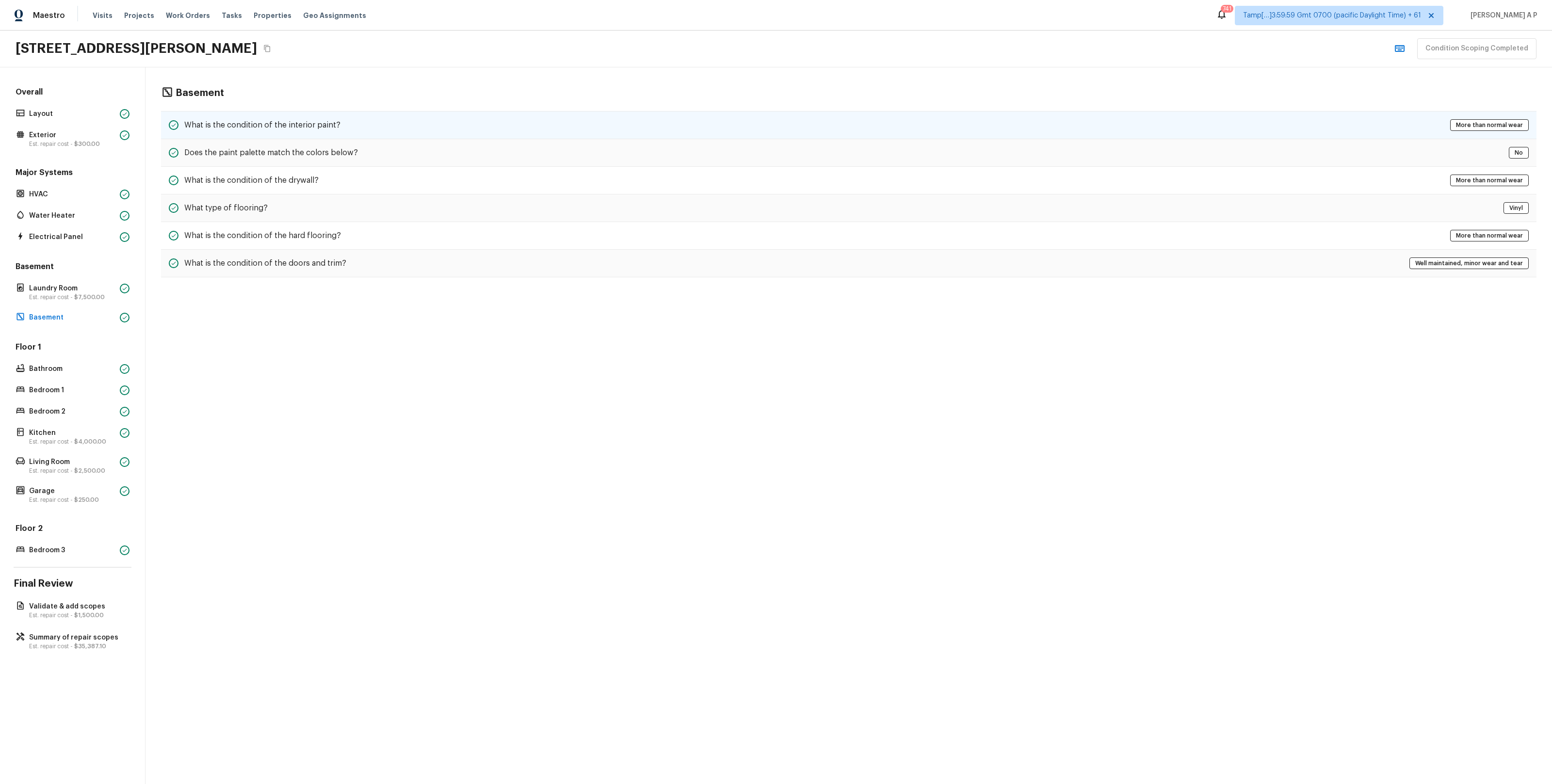
click at [298, 121] on h5 "What is the condition of the interior paint?" at bounding box center [262, 125] width 156 height 11
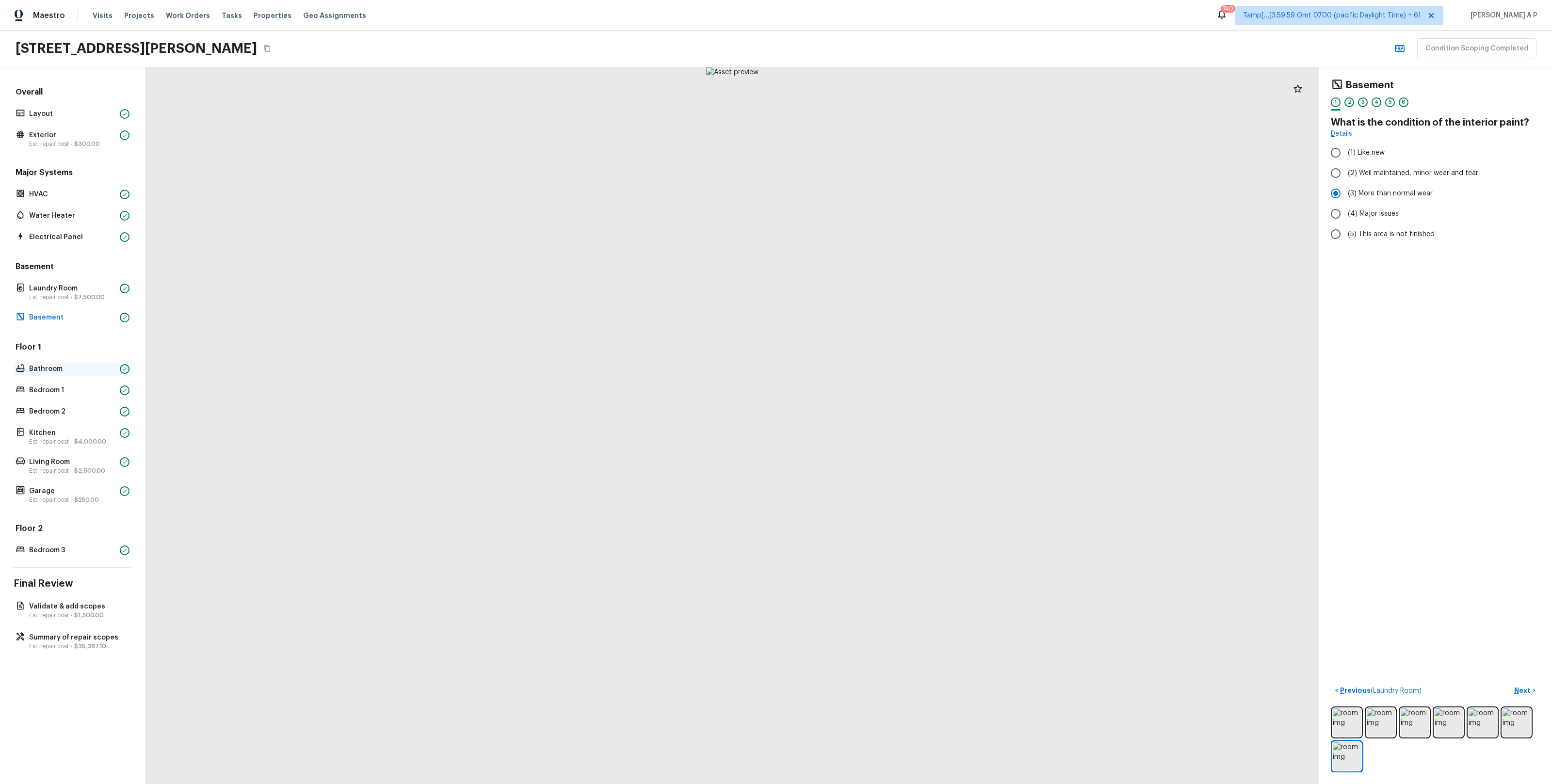
click at [103, 364] on p "Bathroom" at bounding box center [72, 369] width 87 height 10
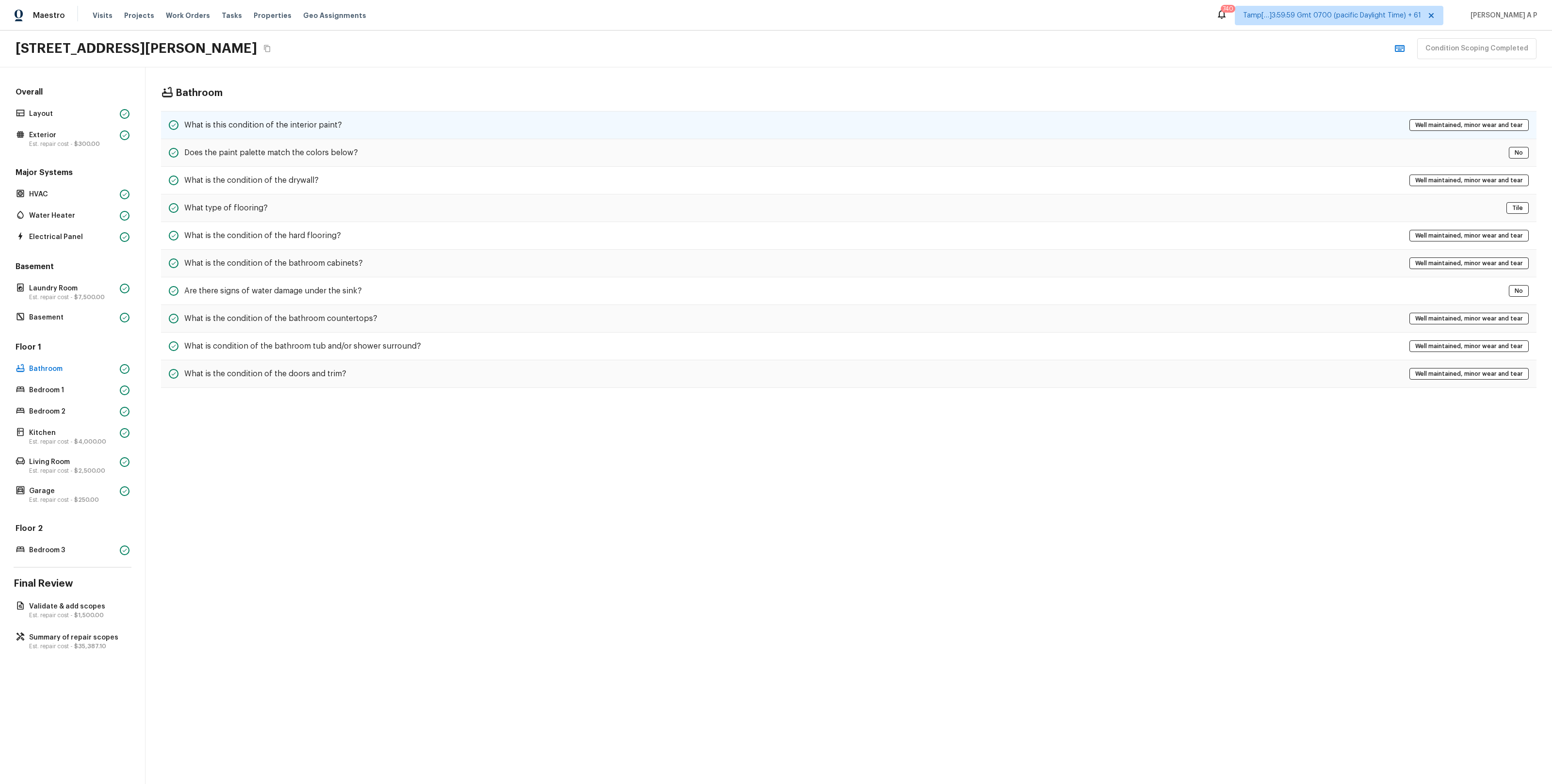
click at [413, 128] on div "What is this condition of the interior paint? Well maintained, minor wear and t…" at bounding box center [848, 125] width 1375 height 28
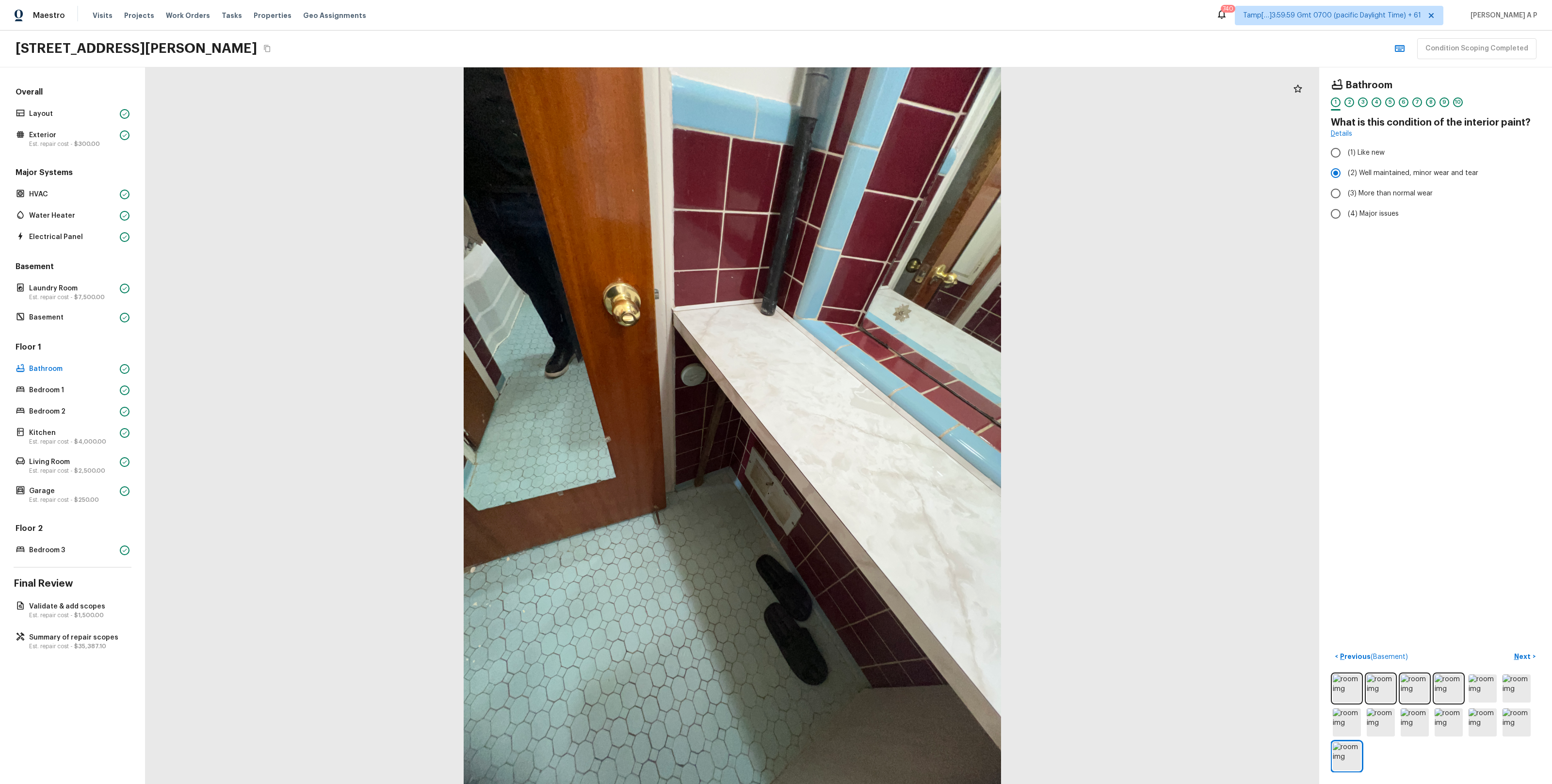
click at [86, 379] on div "Floor 1 Bathroom Bedroom 1 Bedroom 2 Kitchen Est. repair cost - $4,000.00 Livin…" at bounding box center [73, 424] width 118 height 164
click at [79, 390] on p "Bedroom 1" at bounding box center [72, 390] width 87 height 10
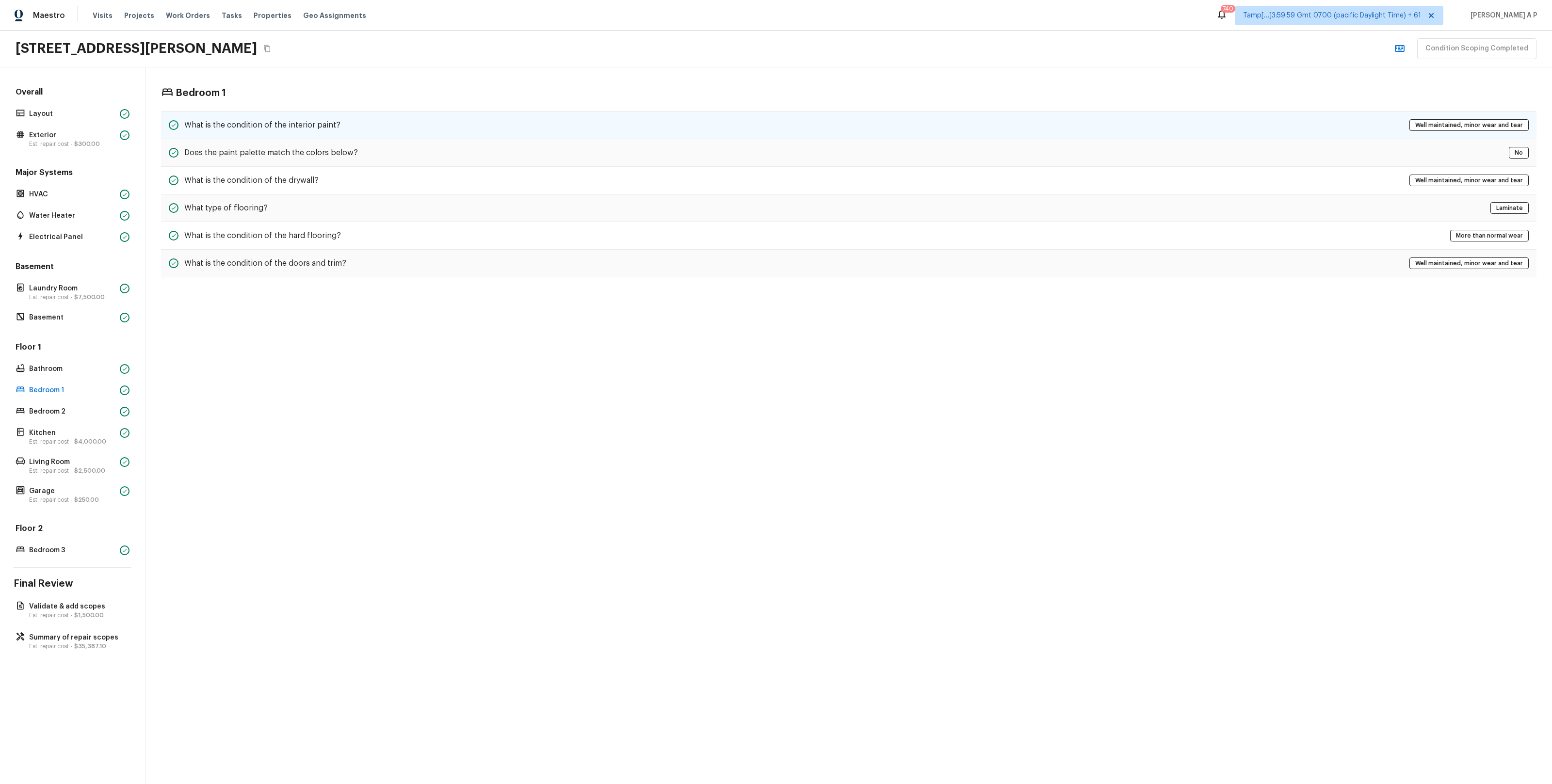
click at [307, 128] on h5 "What is the condition of the interior paint?" at bounding box center [262, 125] width 156 height 11
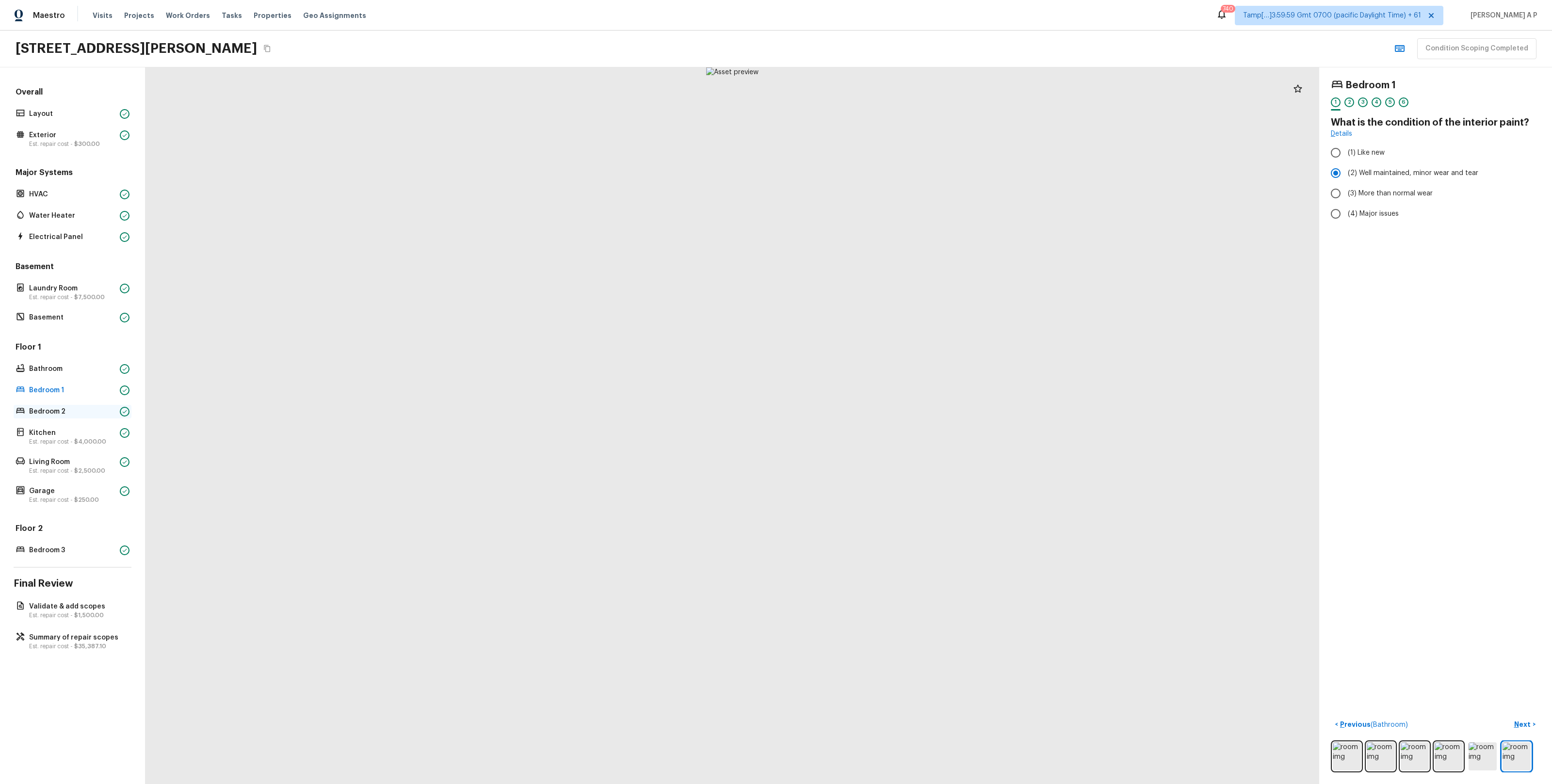
click at [46, 411] on p "Bedroom 2" at bounding box center [72, 411] width 87 height 10
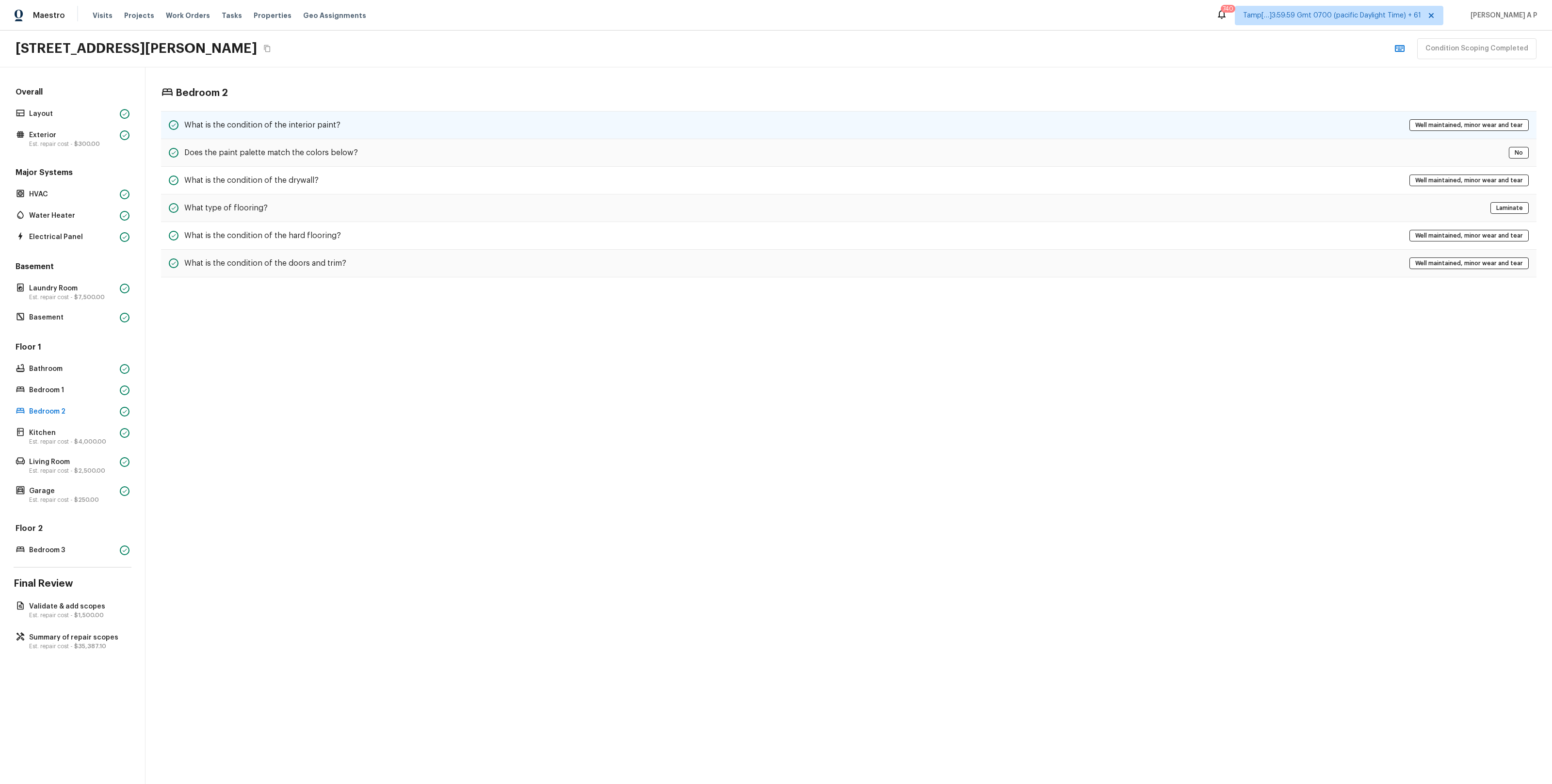
click at [310, 118] on div "What is the condition of the interior paint? Well maintained, minor wear and te…" at bounding box center [848, 125] width 1375 height 28
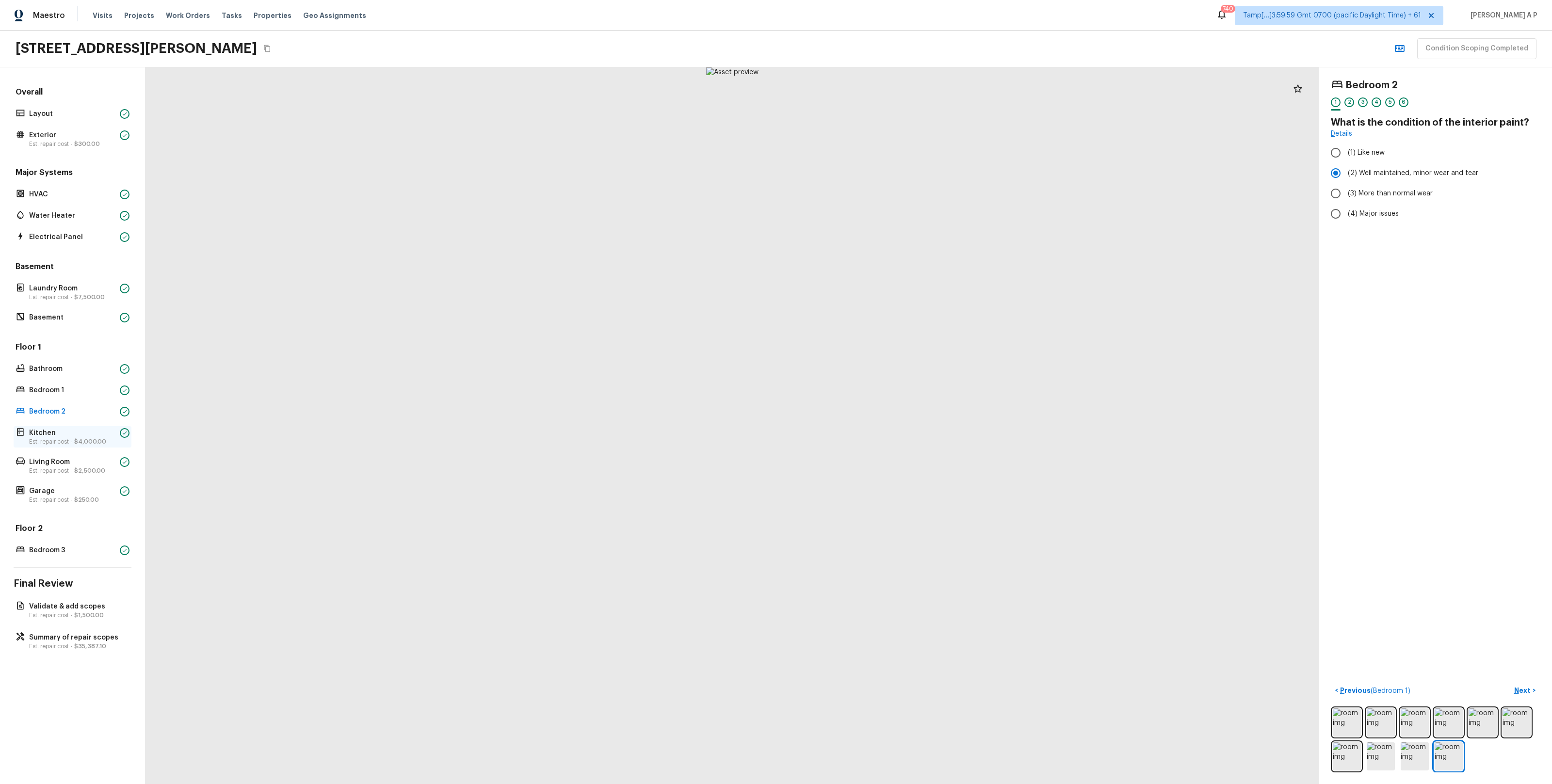
click at [72, 440] on p "Est. repair cost - $4,000.00" at bounding box center [72, 441] width 87 height 8
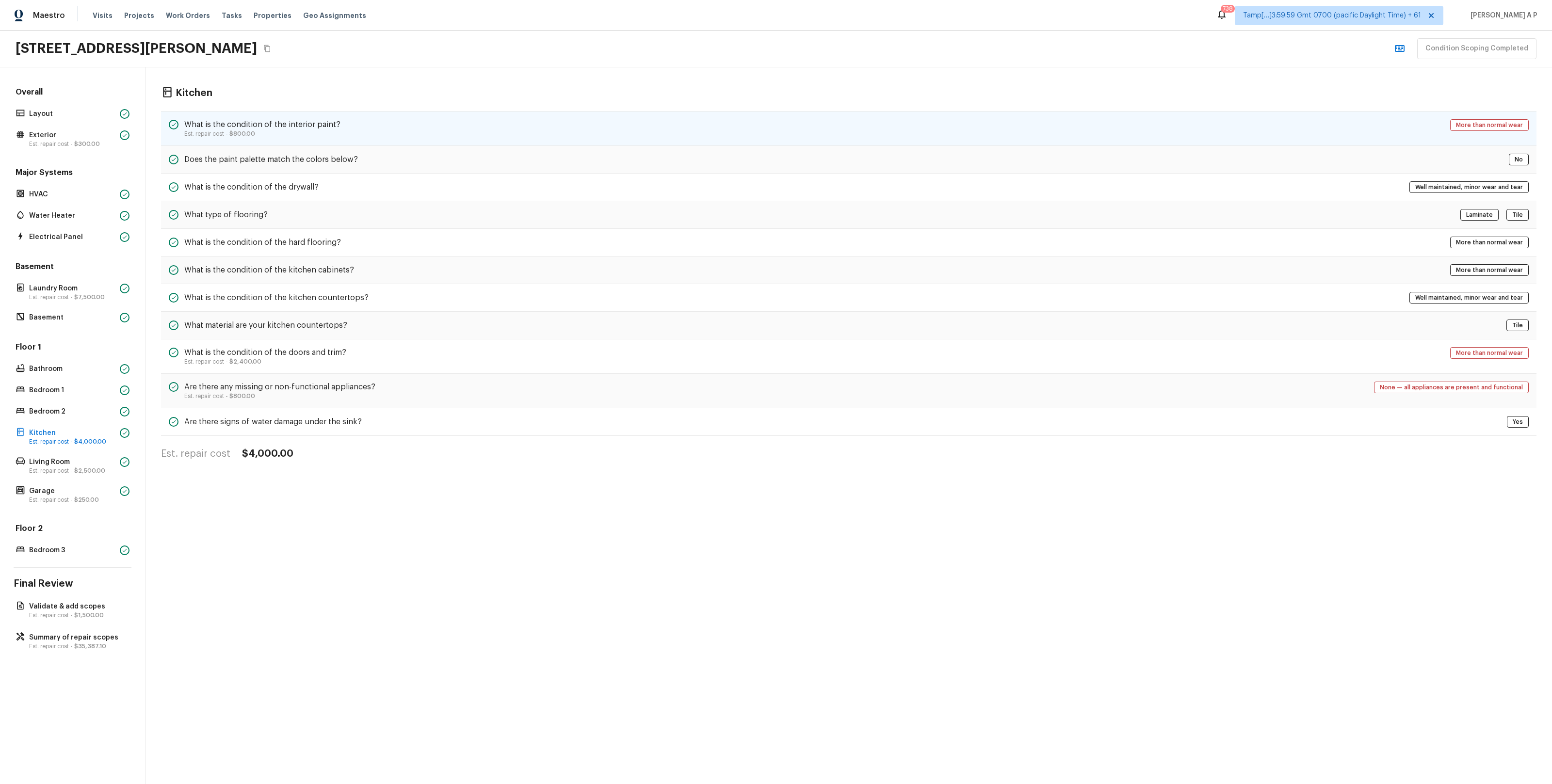
click at [272, 131] on p "Est. repair cost - $800.00" at bounding box center [262, 134] width 156 height 8
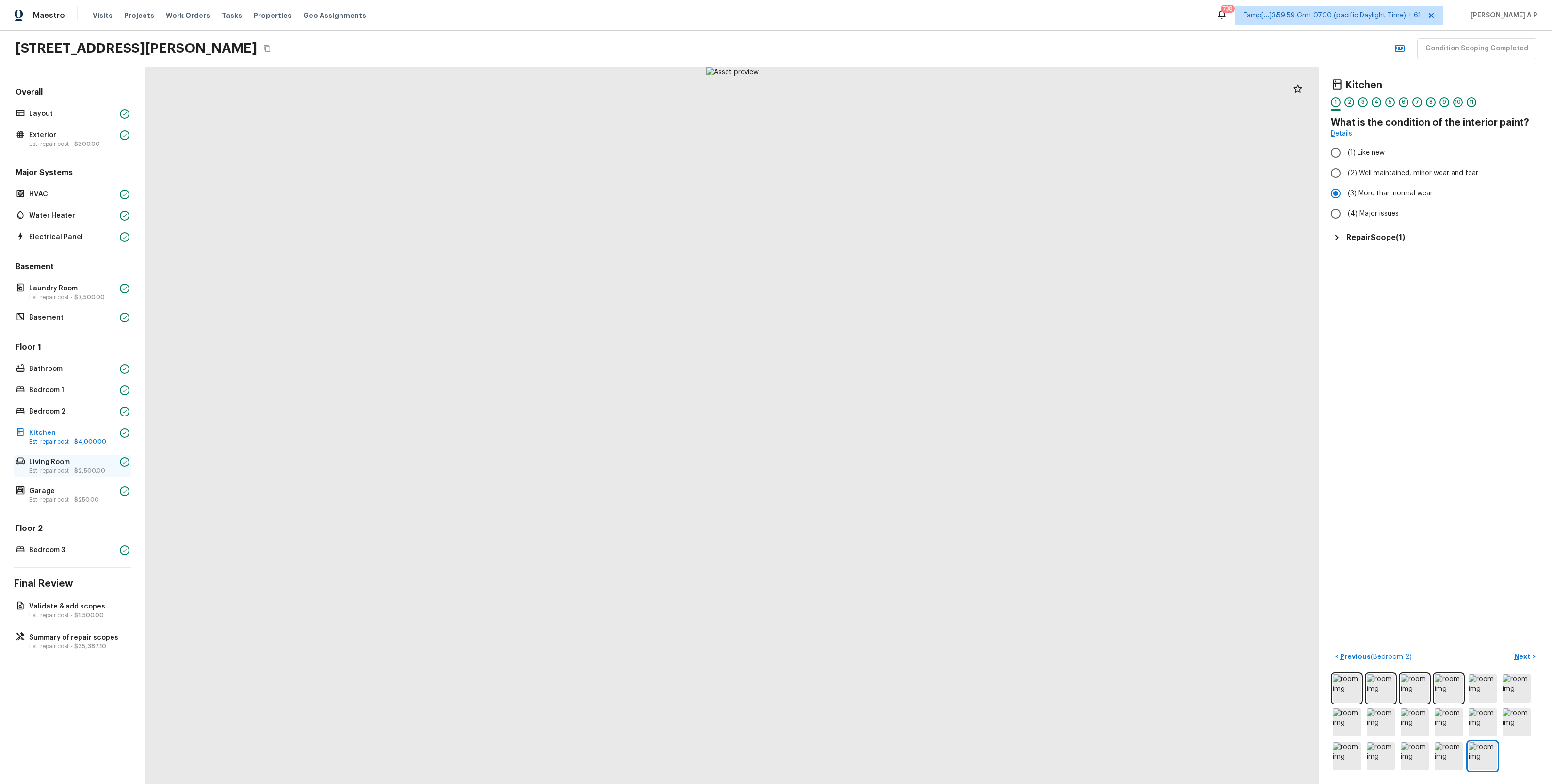
click at [75, 470] on span "$2,500.00" at bounding box center [90, 471] width 31 height 6
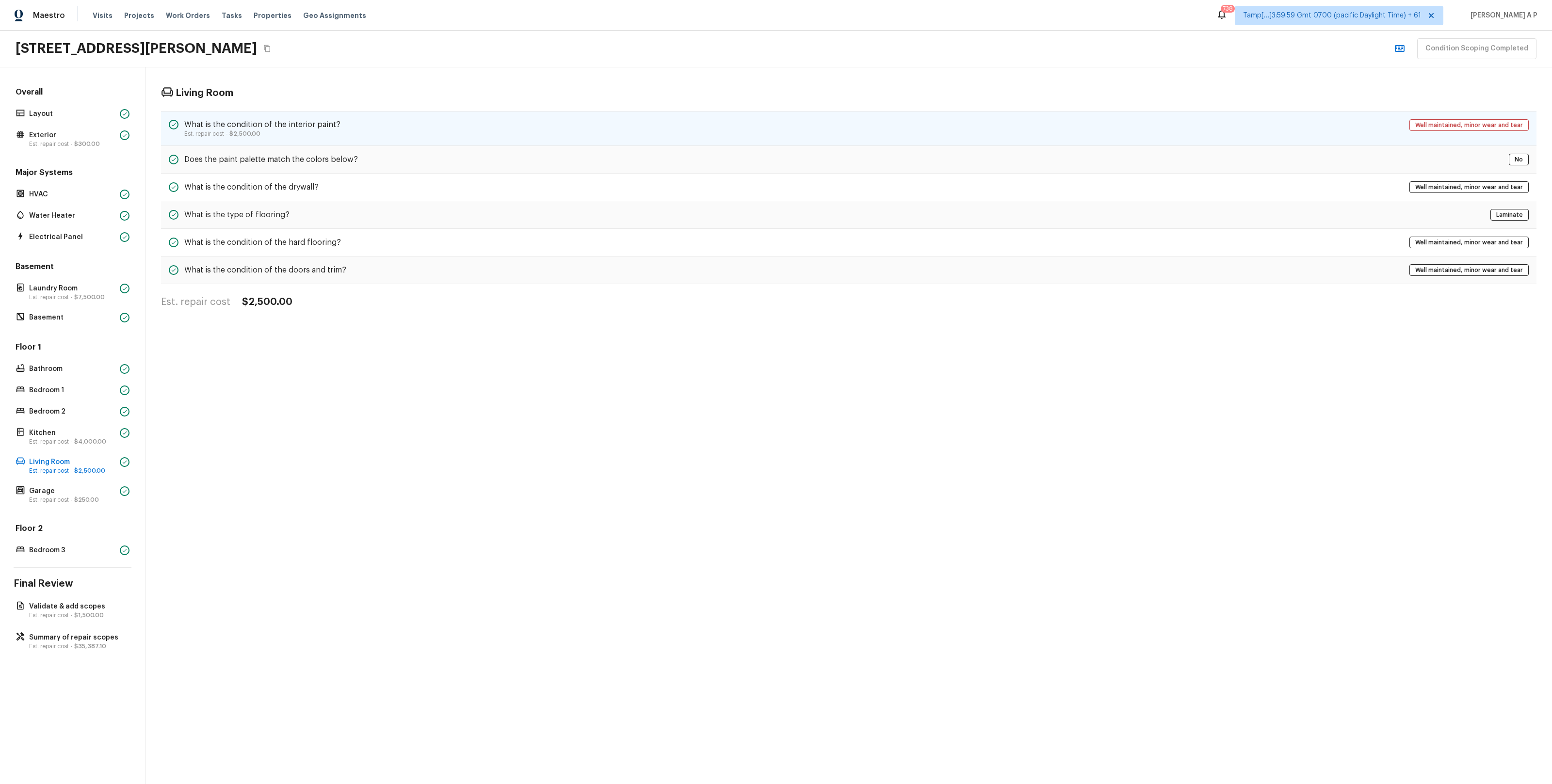
click at [381, 125] on div "What is the condition of the interior paint? Est. repair cost - $2,500.00 Well …" at bounding box center [848, 128] width 1375 height 35
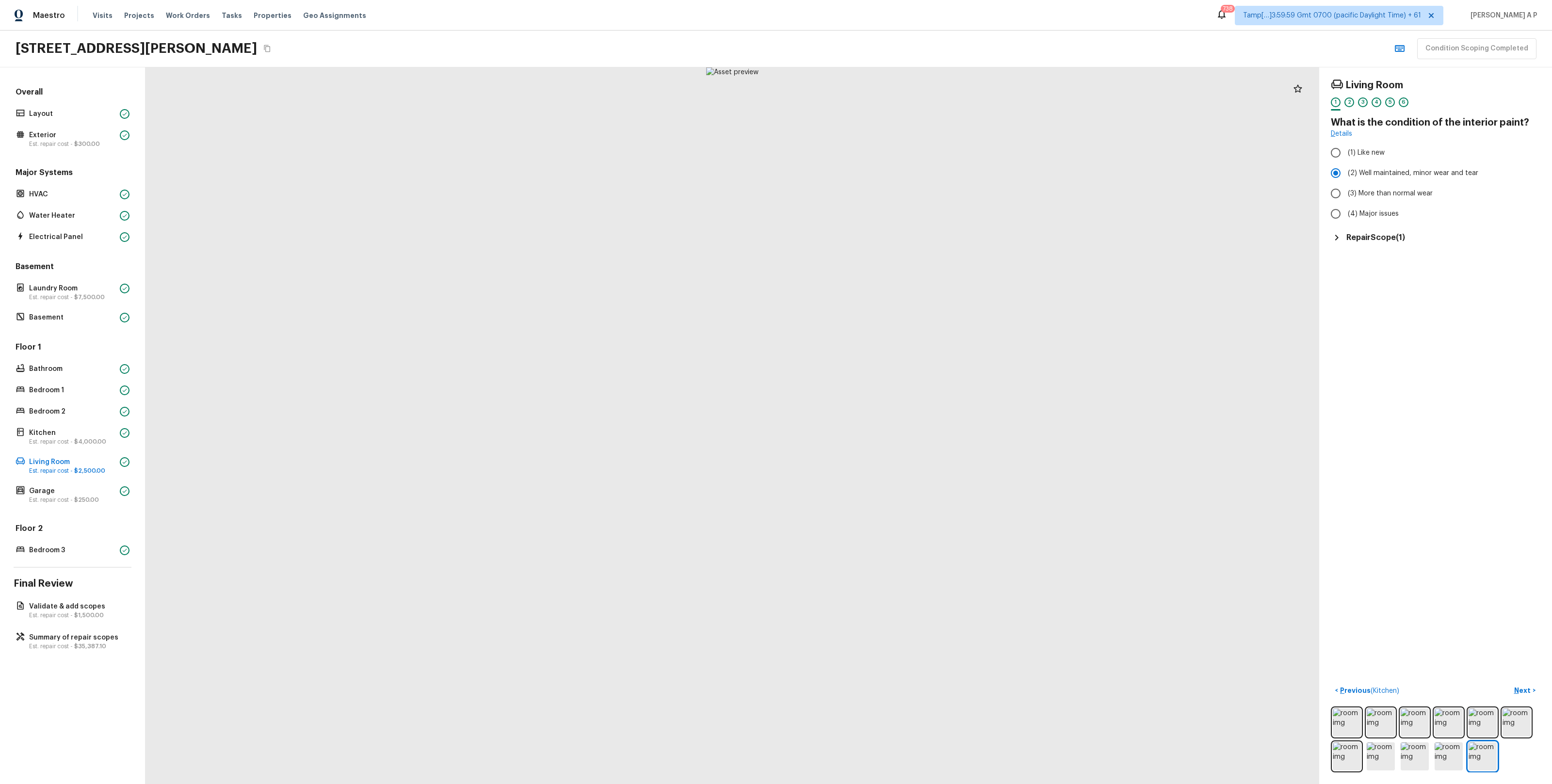
click at [98, 506] on div "Overall Layout Exterior Est. repair cost - $300.00 Major Systems HVAC Water Hea…" at bounding box center [73, 322] width 118 height 470
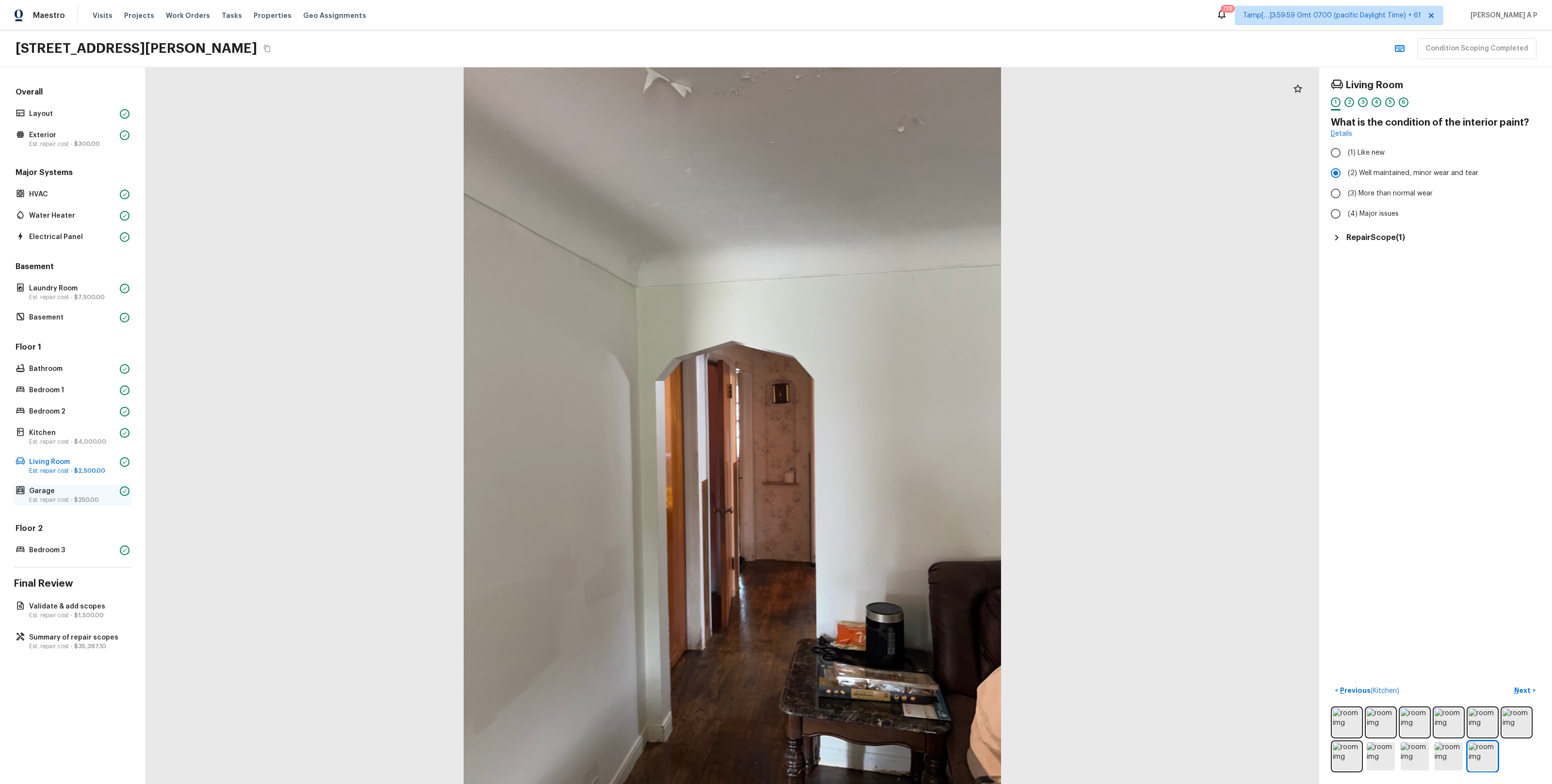
click at [98, 488] on p "Garage" at bounding box center [72, 491] width 87 height 10
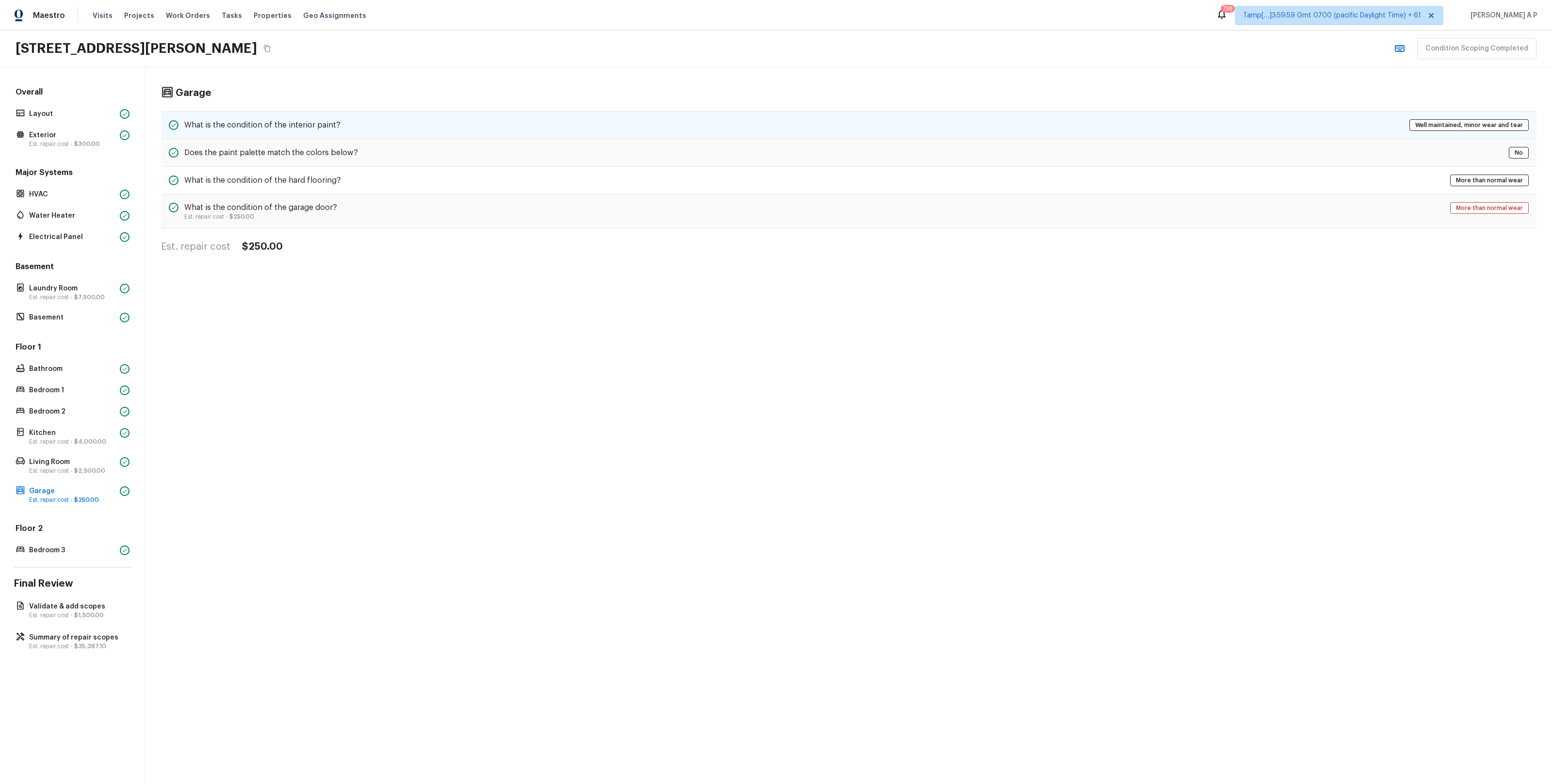
click at [400, 131] on div "What is the condition of the interior paint? Well maintained, minor wear and te…" at bounding box center [848, 125] width 1375 height 28
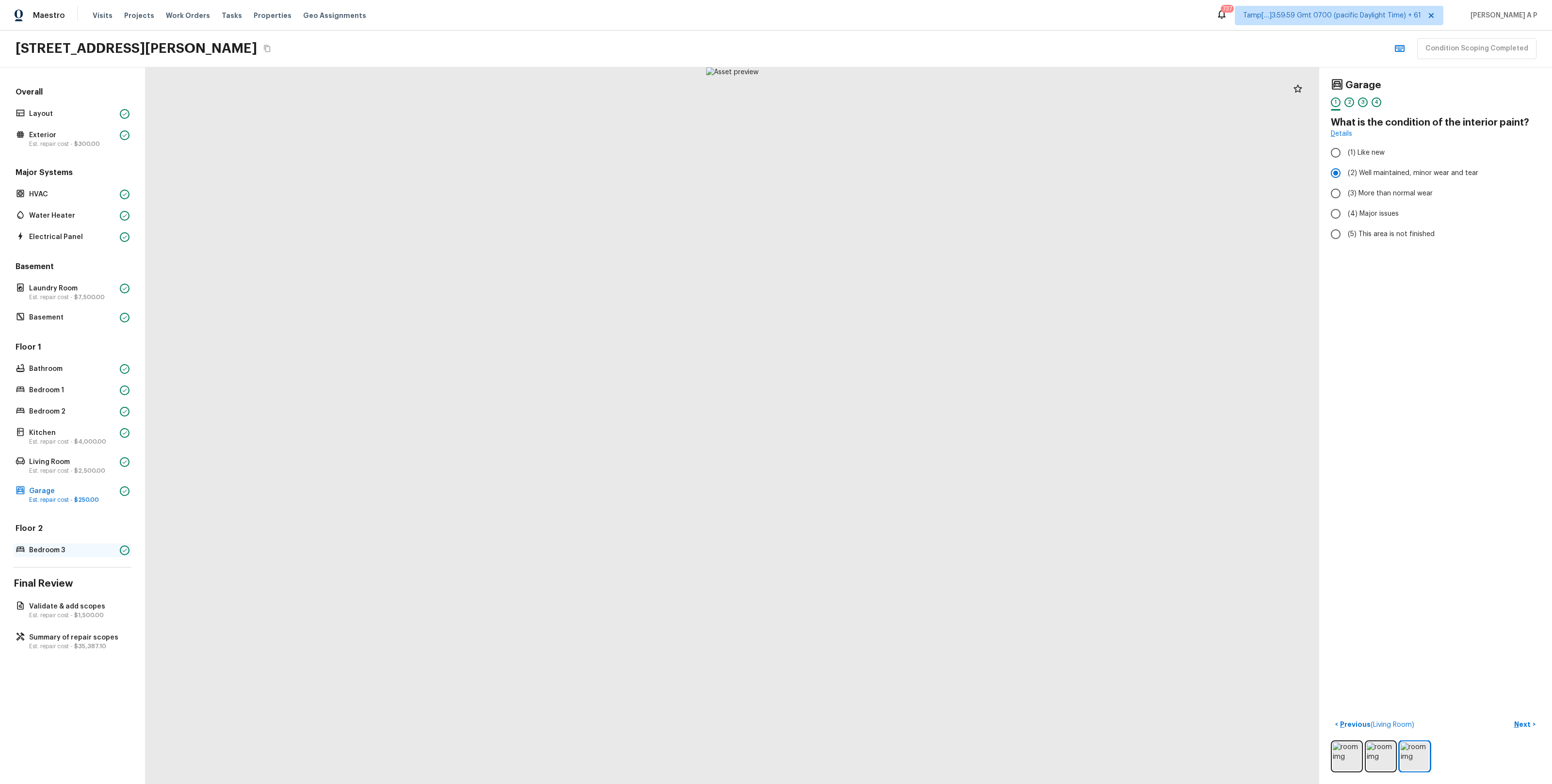
click at [93, 550] on p "Bedroom 3" at bounding box center [72, 550] width 87 height 10
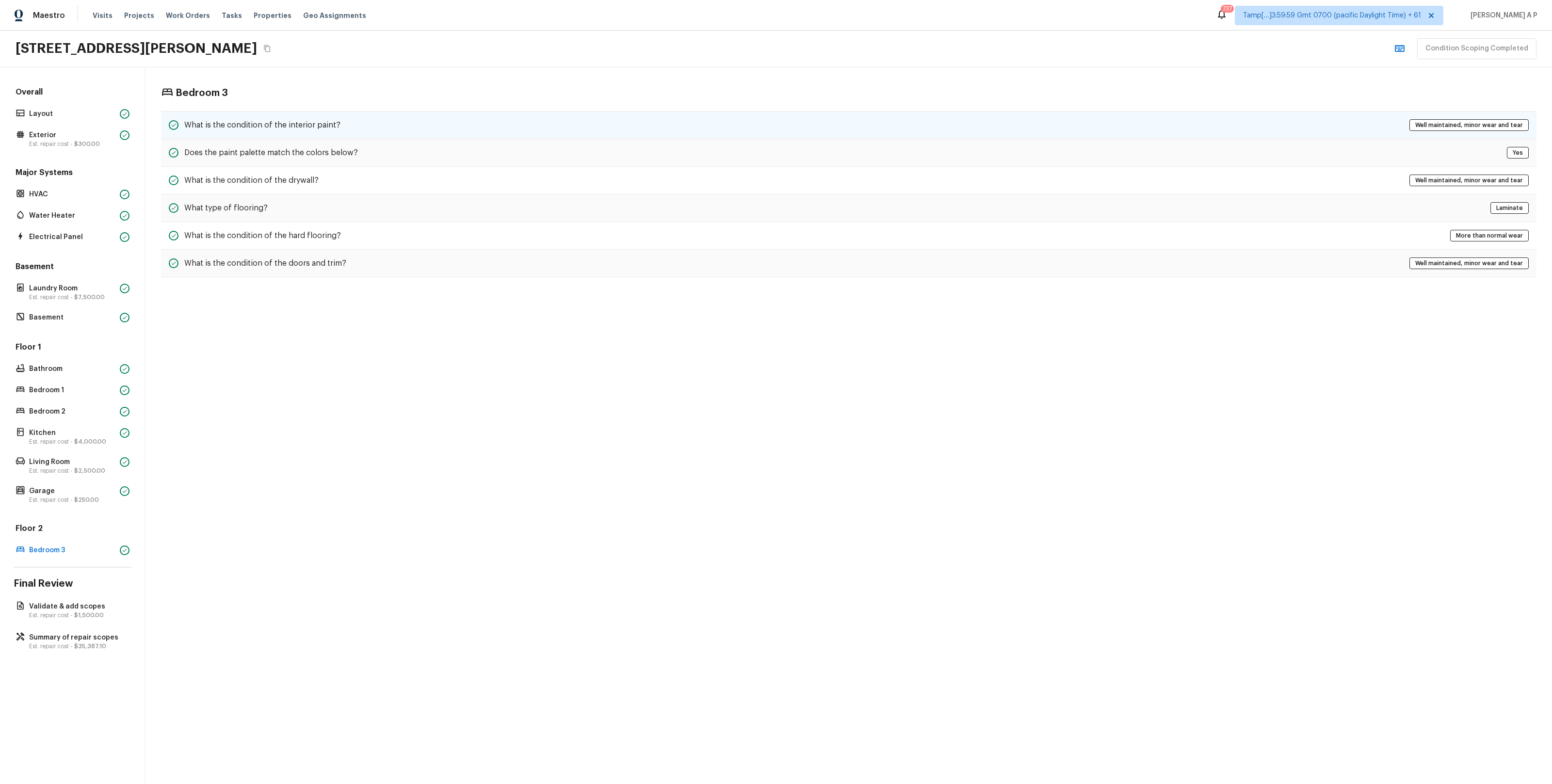
click at [392, 121] on div "What is the condition of the interior paint? Well maintained, minor wear and te…" at bounding box center [848, 125] width 1375 height 28
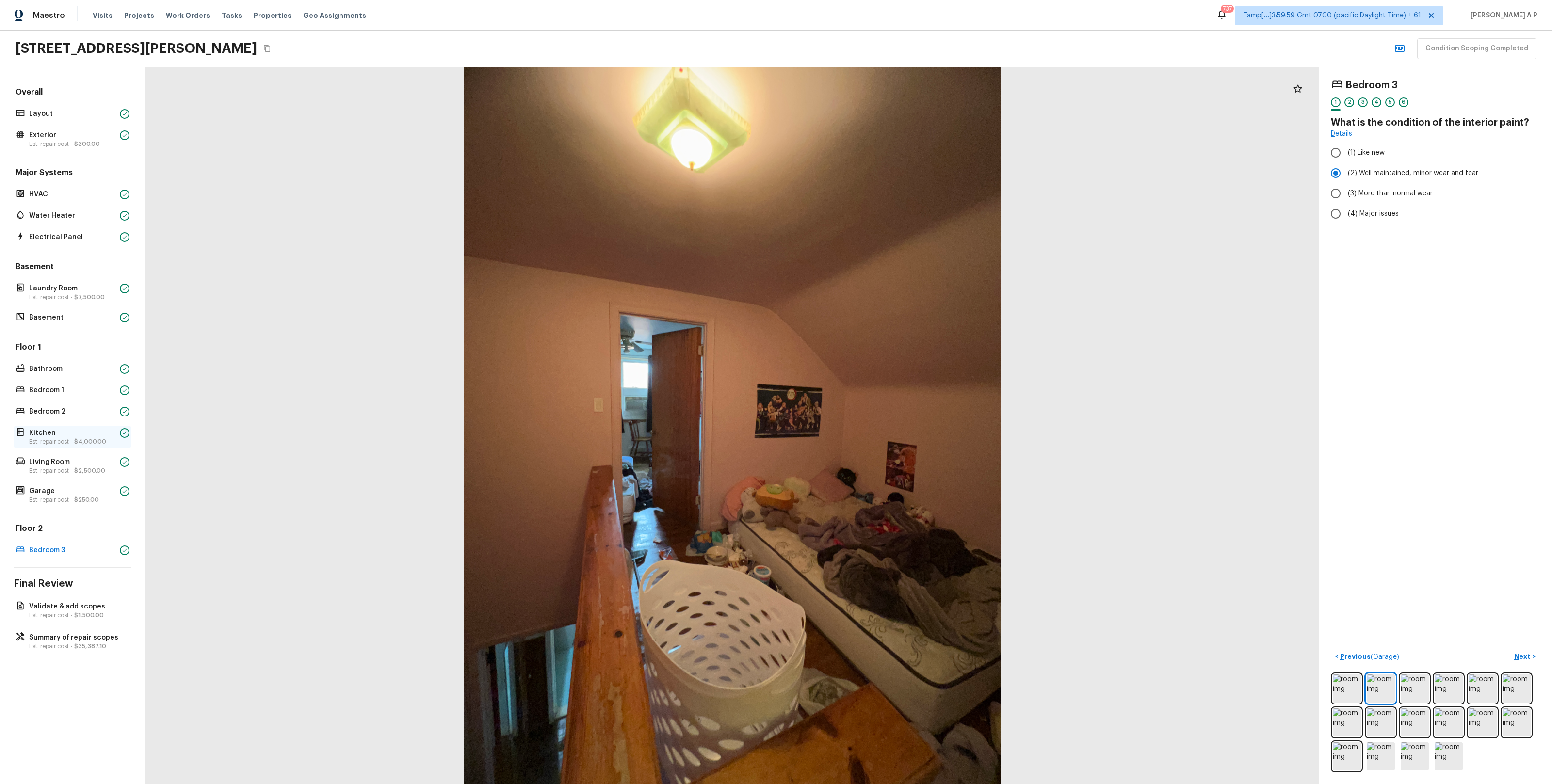
click at [64, 441] on p "Est. repair cost - $4,000.00" at bounding box center [72, 441] width 87 height 8
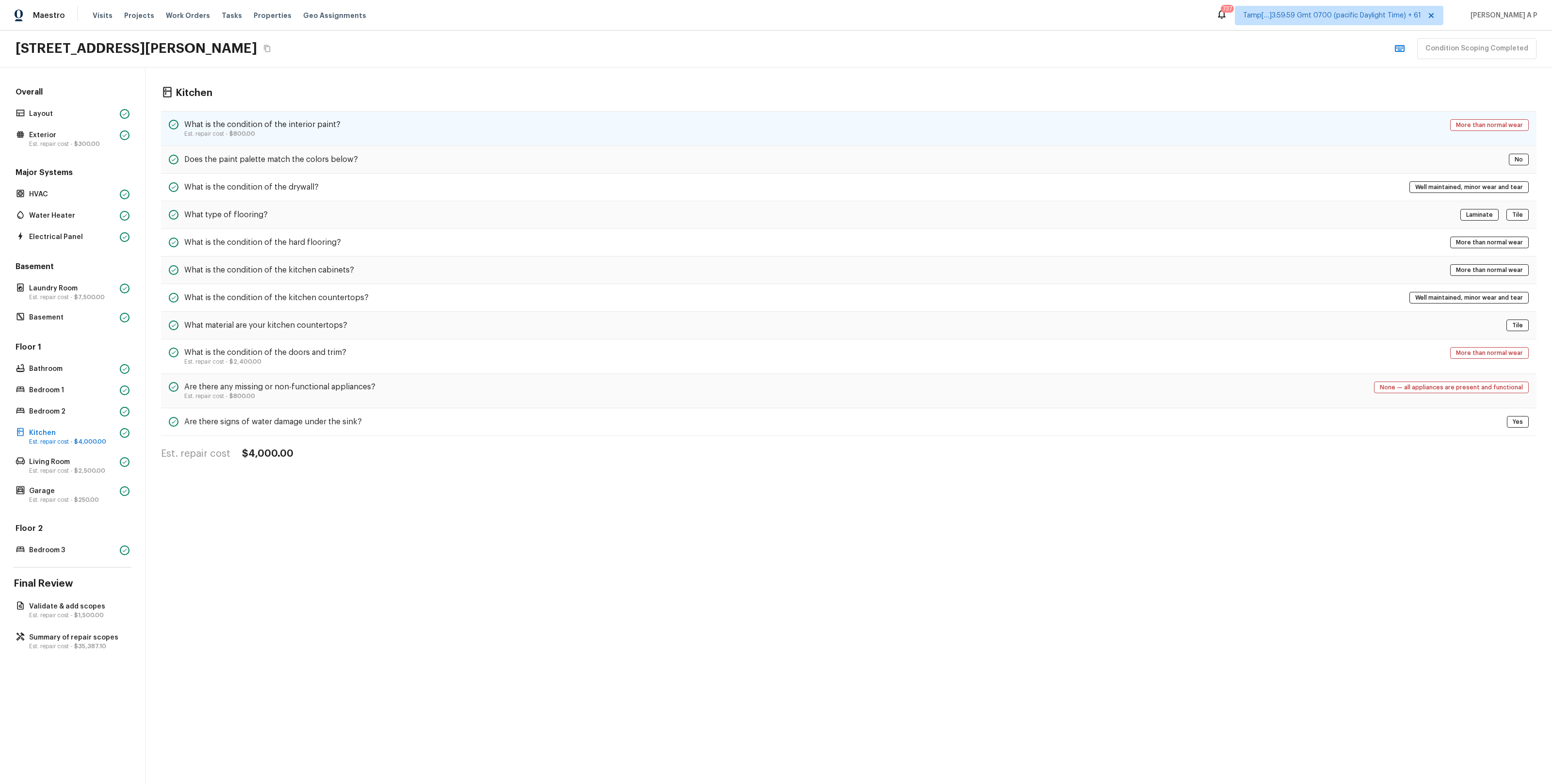
click at [293, 138] on div "What is the condition of the interior paint? Est. repair cost - $800.00 More th…" at bounding box center [848, 128] width 1375 height 35
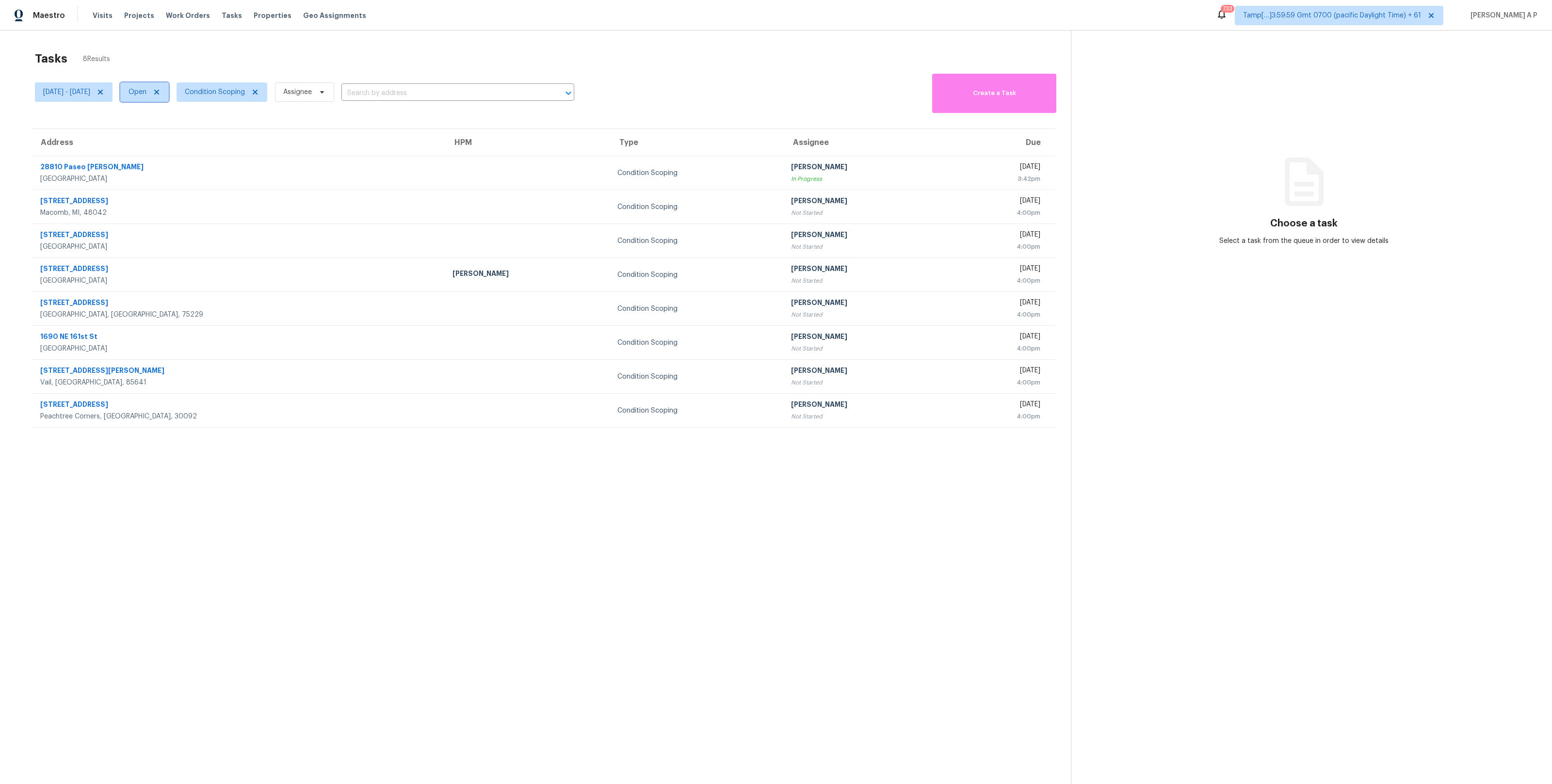
click at [169, 99] on span "Open" at bounding box center [145, 92] width 48 height 19
click at [186, 129] on label "Closed" at bounding box center [179, 133] width 35 height 10
click at [168, 129] on input "Closed" at bounding box center [164, 131] width 6 height 6
checkbox input "true"
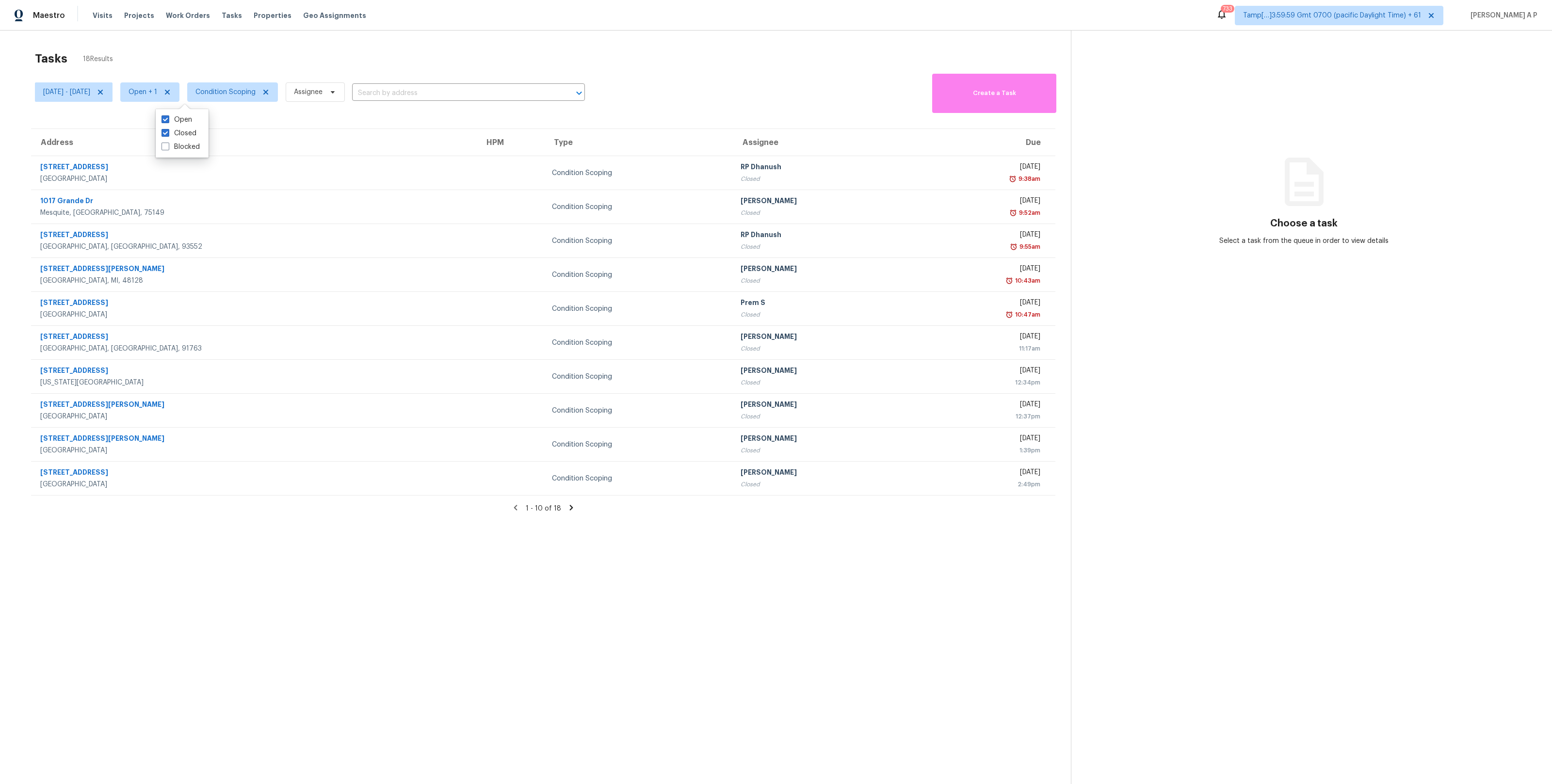
click at [355, 66] on div "Tasks 18 Results" at bounding box center [552, 58] width 1036 height 25
click at [423, 86] on input "text" at bounding box center [454, 93] width 205 height 15
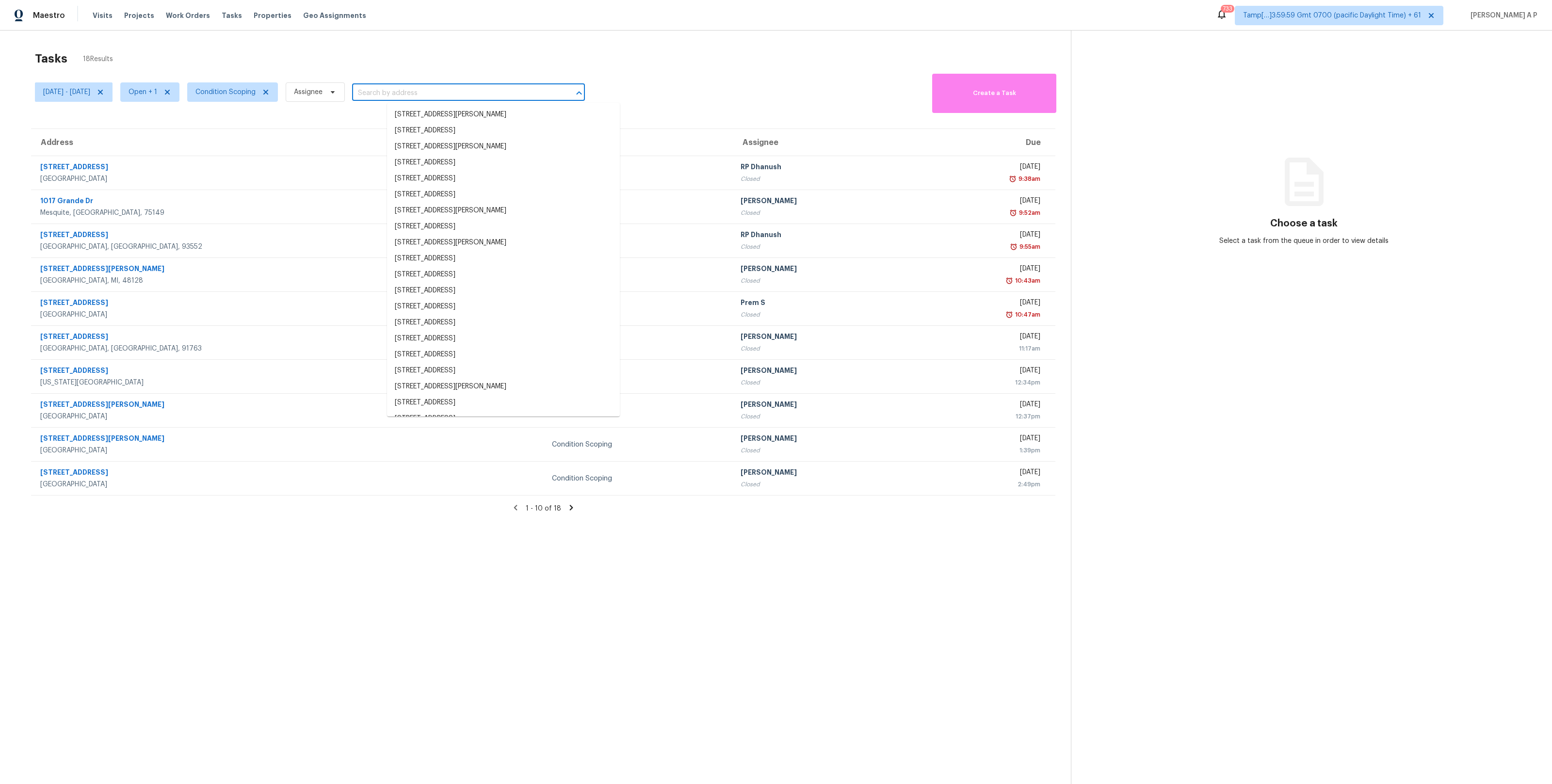
paste input ""11978 Camden Brook St Las Vegas, NV, 89183""
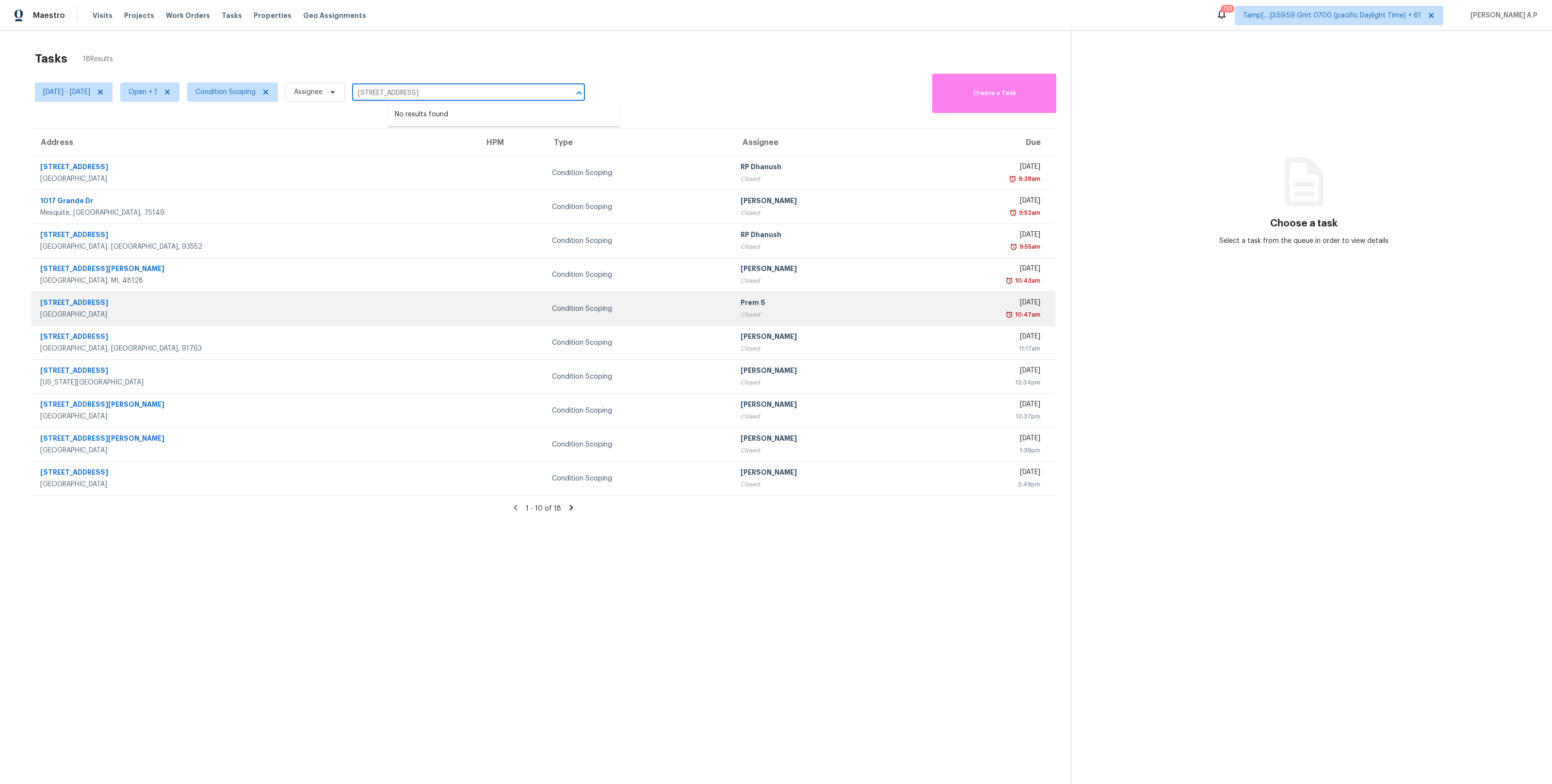
type input "11978 Camden Brook St Las Vegas, NV, 89183"
click at [477, 310] on td at bounding box center [510, 309] width 67 height 34
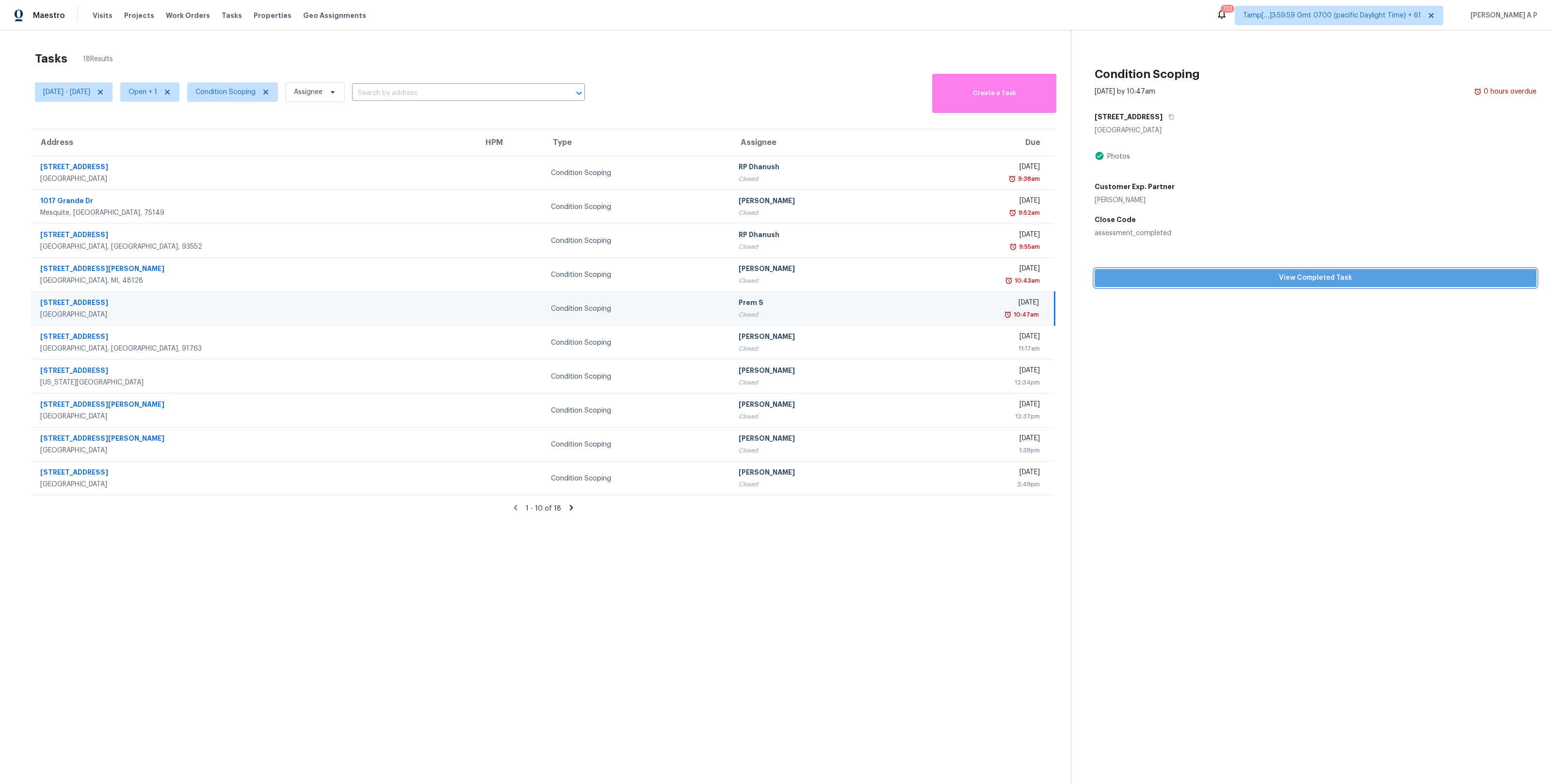
click at [1197, 285] on button "View Completed Task" at bounding box center [1315, 278] width 442 height 18
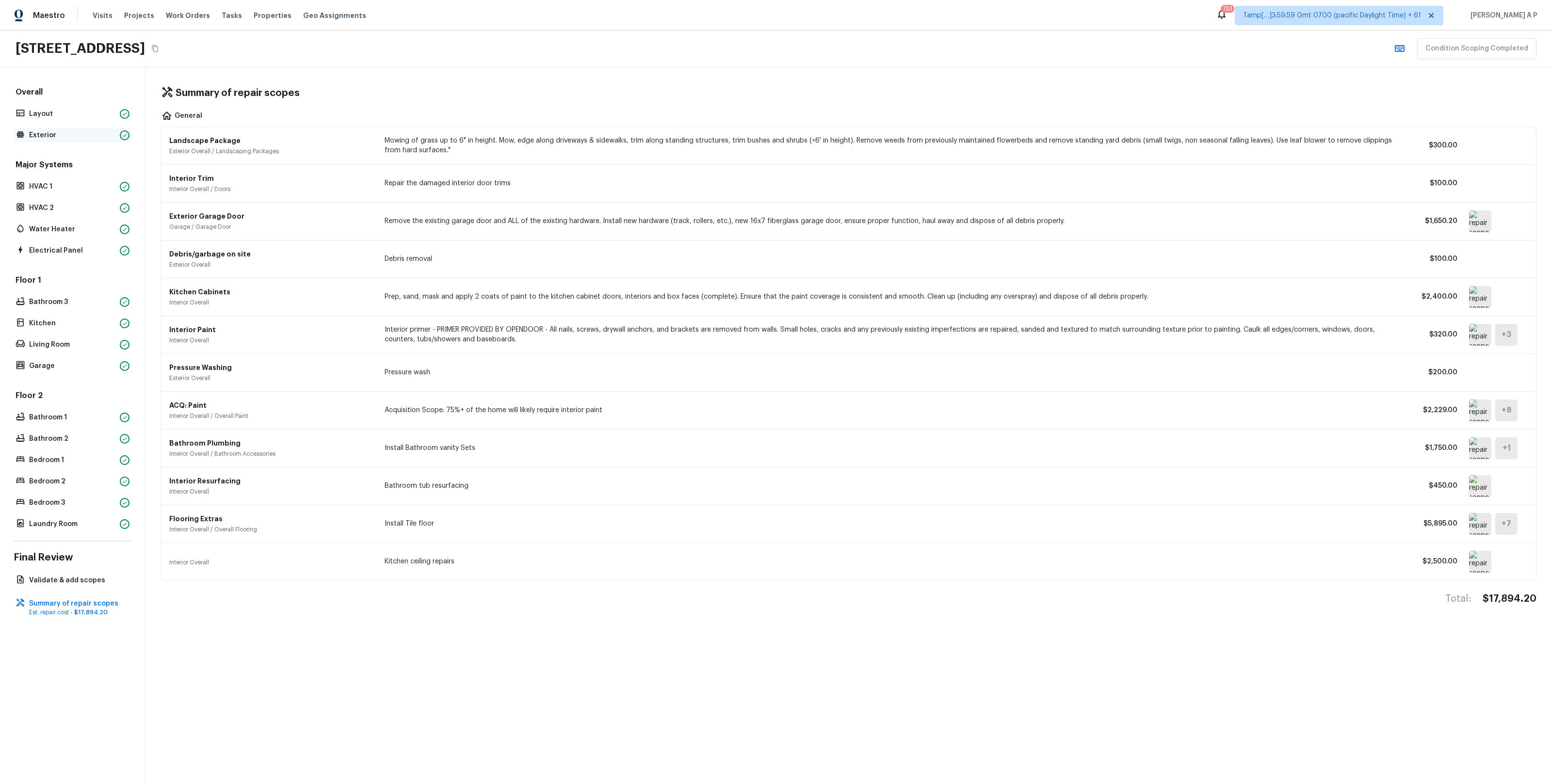
click at [81, 138] on p "Exterior" at bounding box center [72, 135] width 87 height 10
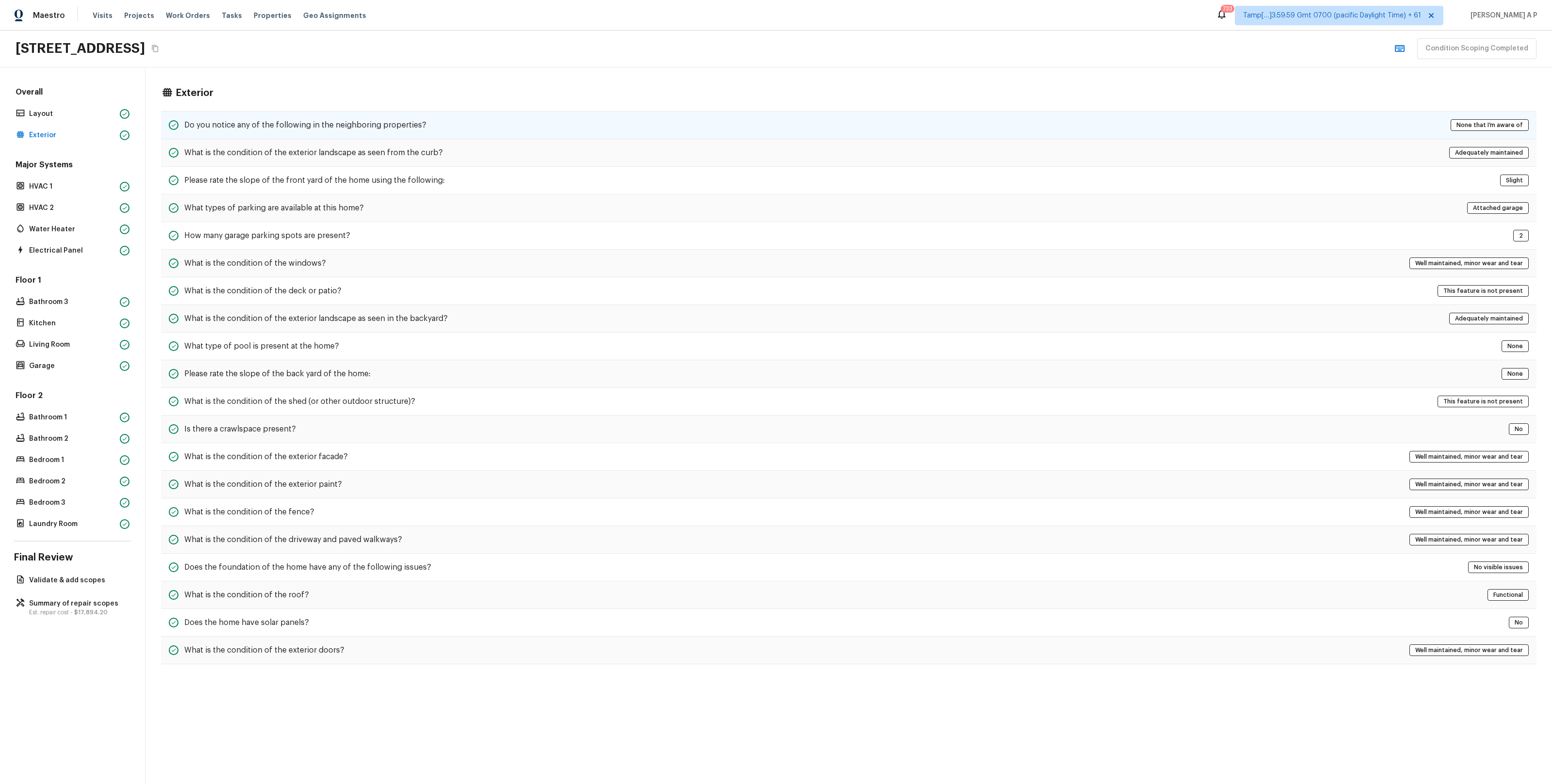
click at [262, 111] on div "Do you notice any of the following in the neighboring properties? None that I’m…" at bounding box center [848, 125] width 1375 height 28
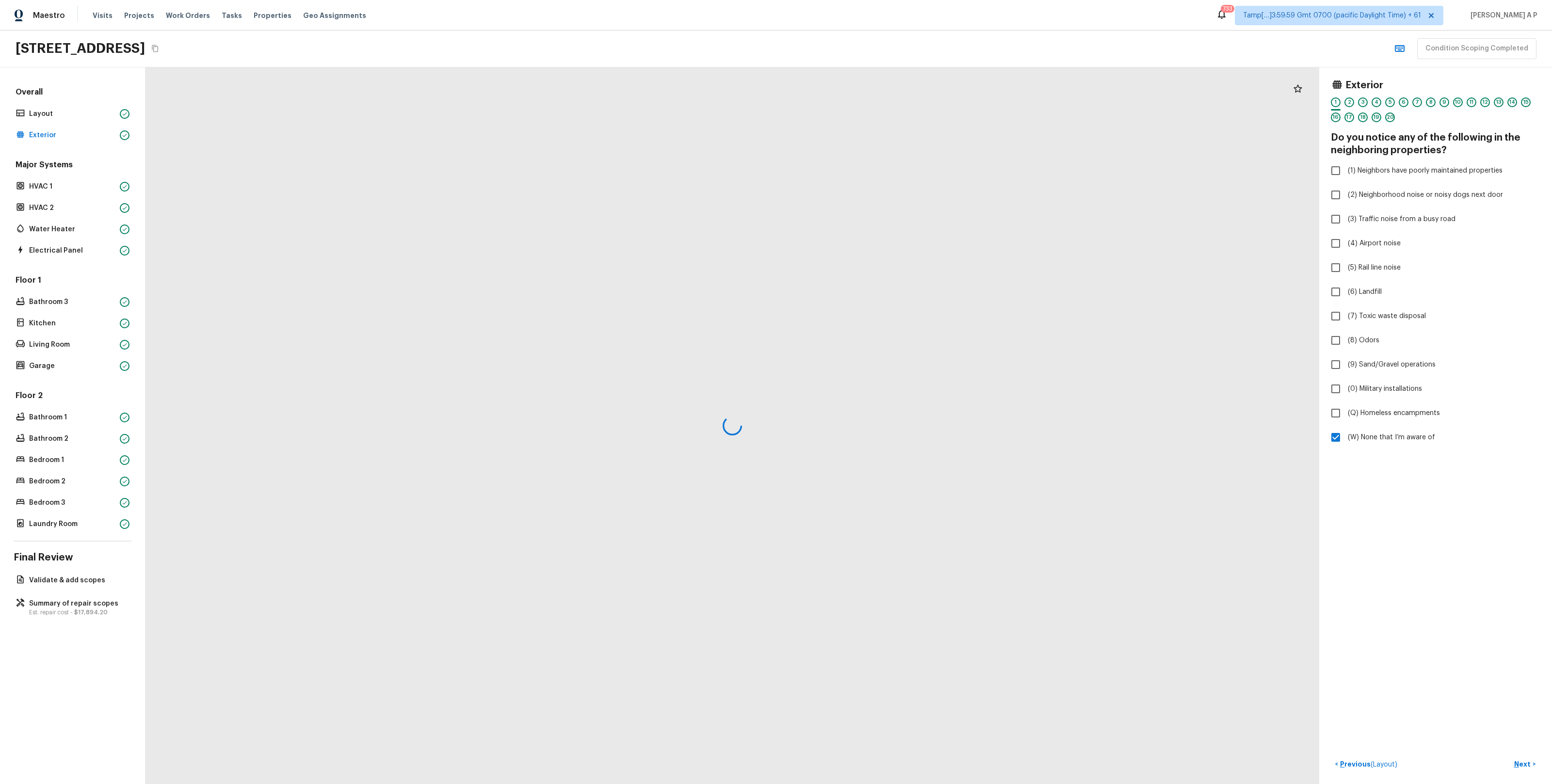
click at [261, 113] on div at bounding box center [733, 426] width 1174 height 717
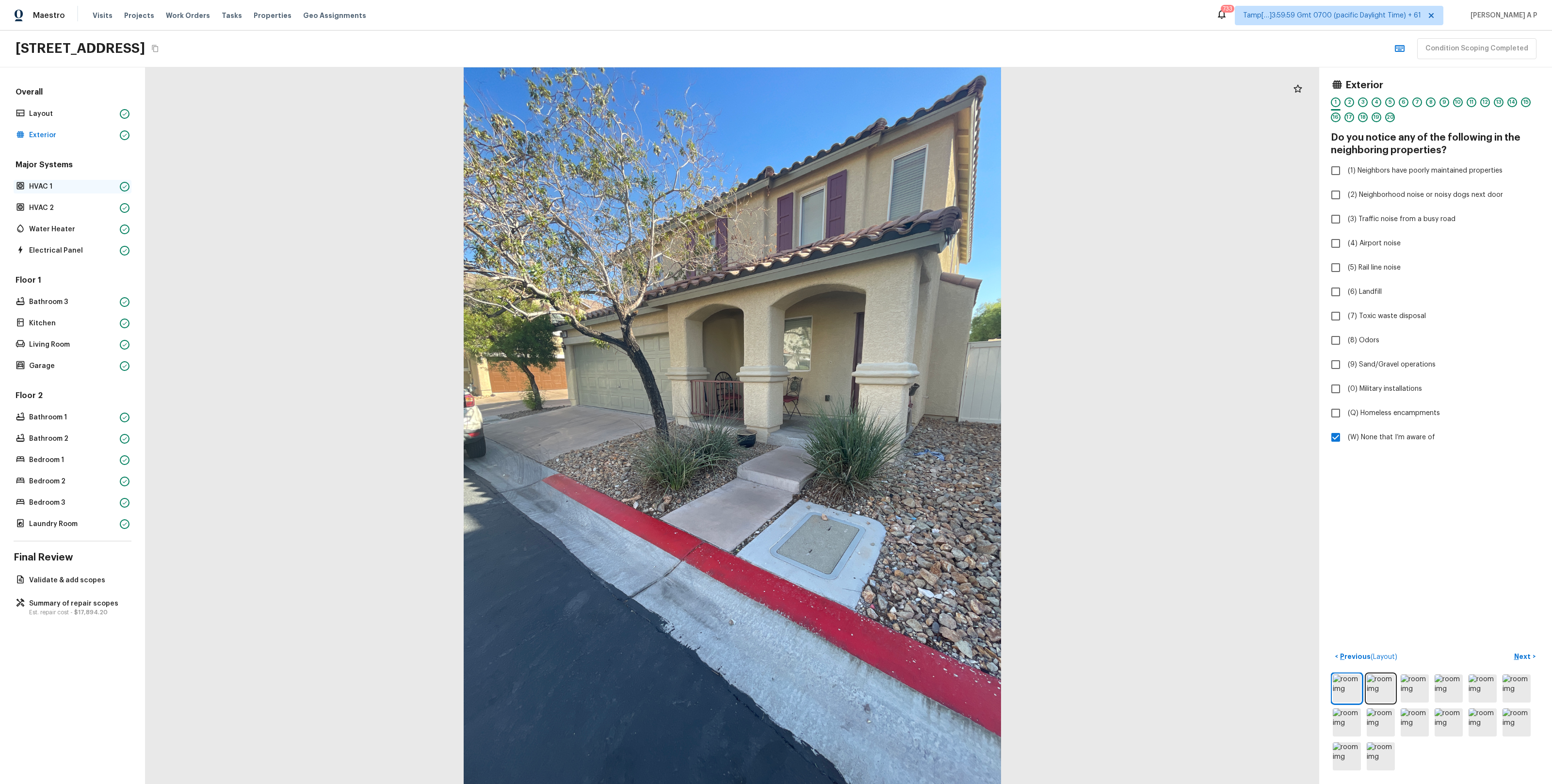
click at [78, 182] on p "HVAC 1" at bounding box center [72, 187] width 87 height 10
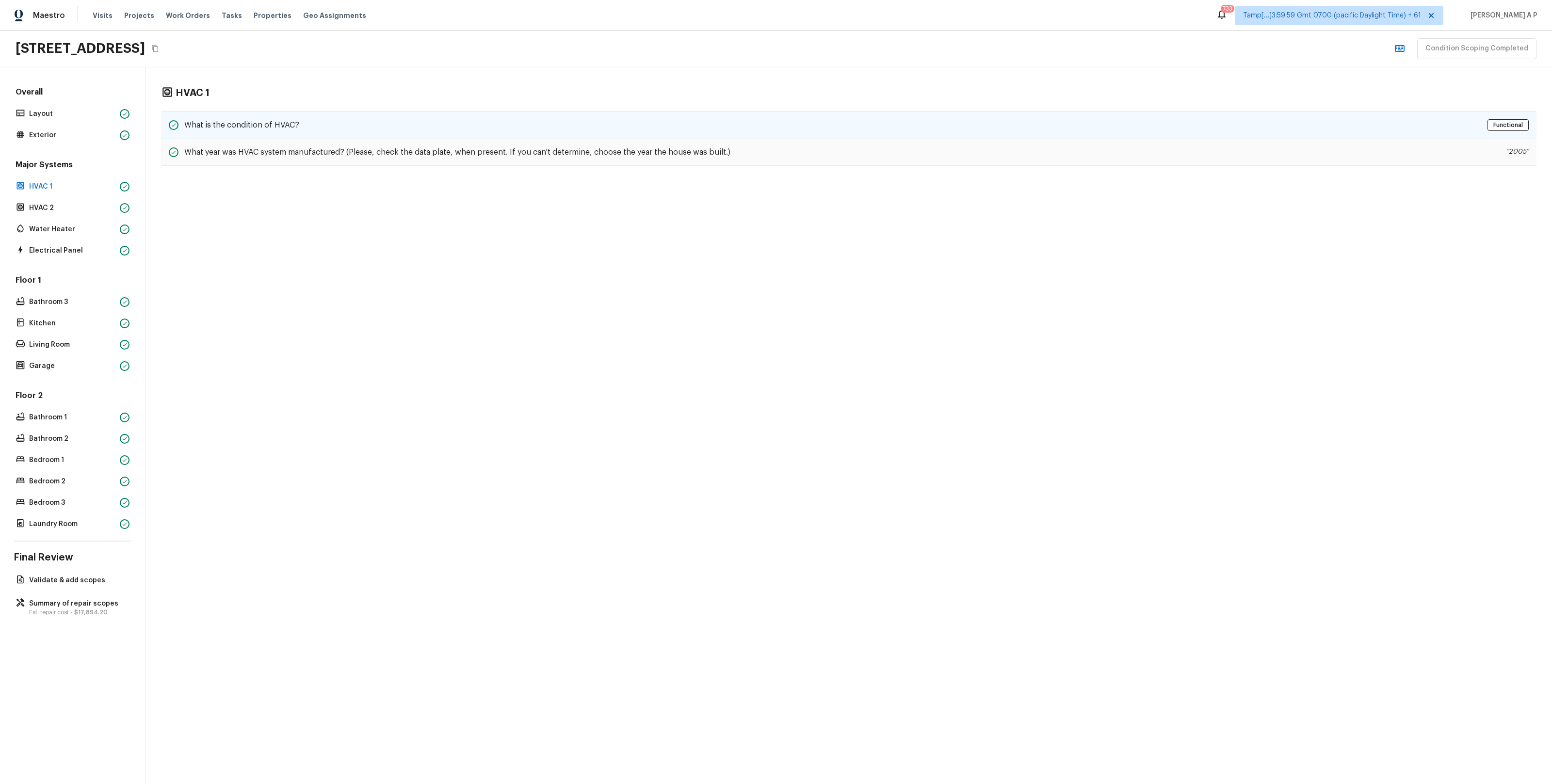
click at [228, 116] on div "What is the condition of HVAC? Functional" at bounding box center [848, 125] width 1375 height 28
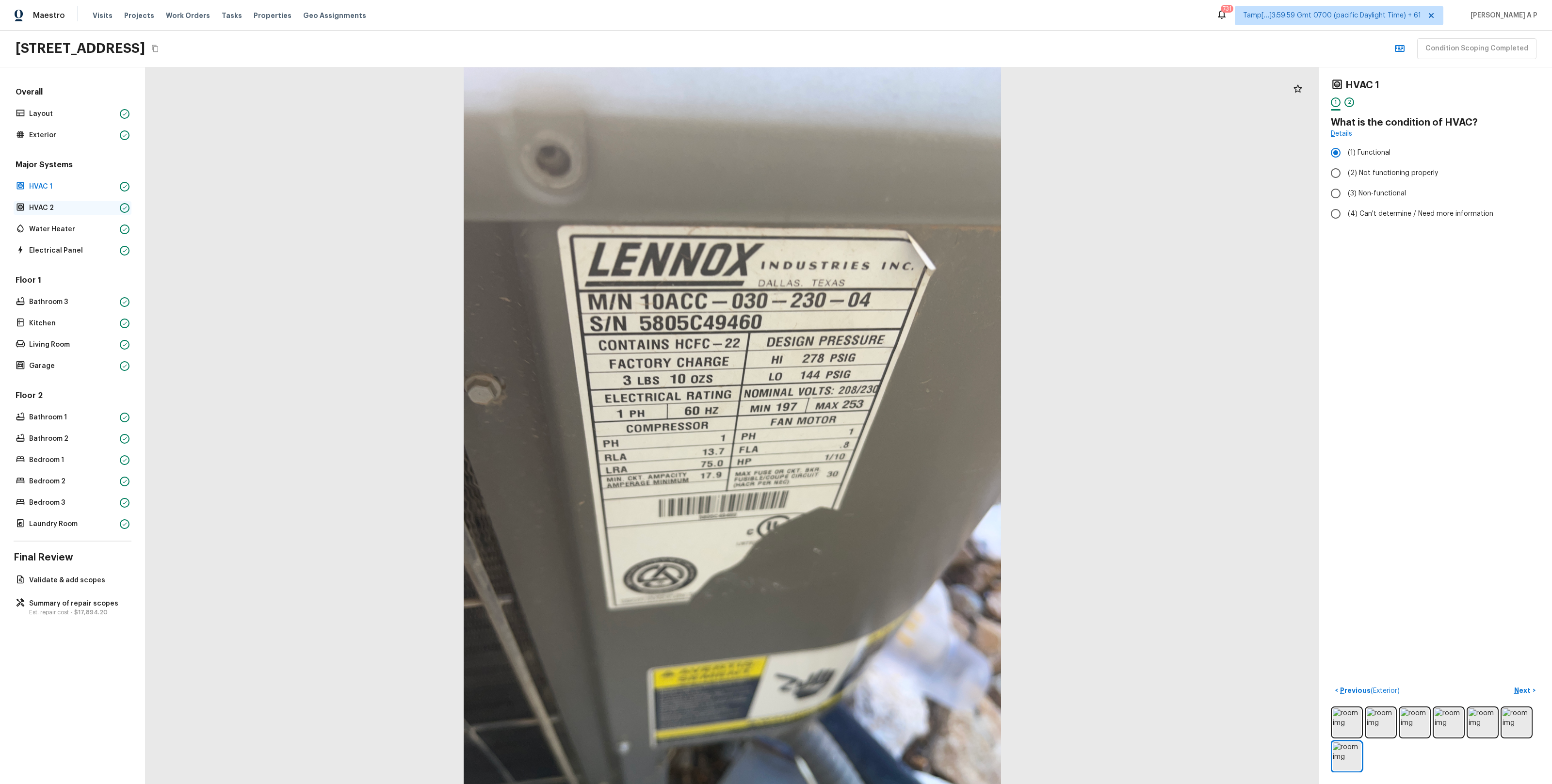
click at [93, 209] on p "HVAC 2" at bounding box center [72, 208] width 87 height 10
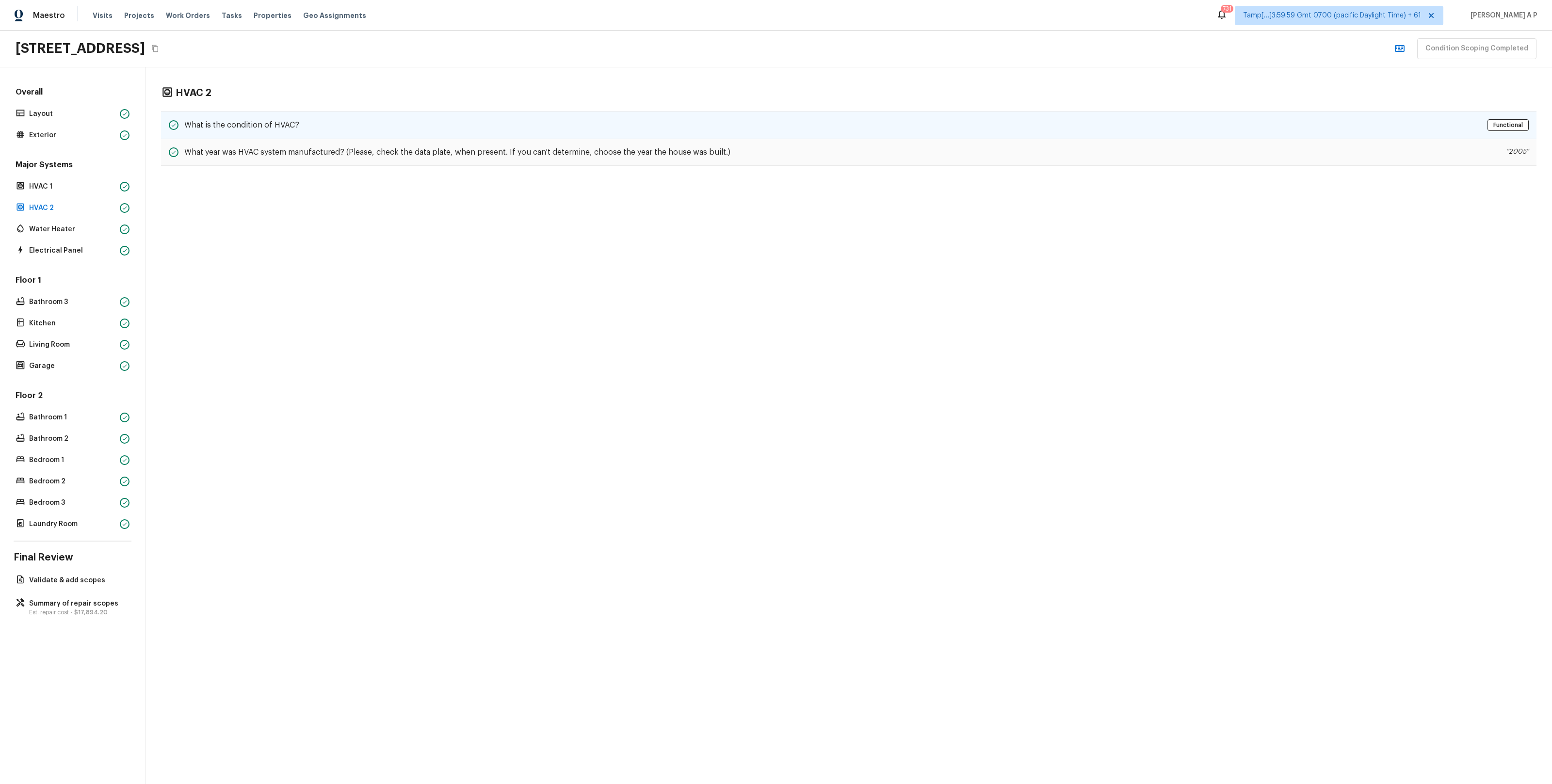
click at [243, 121] on h5 "What is the condition of HVAC?" at bounding box center [242, 125] width 115 height 11
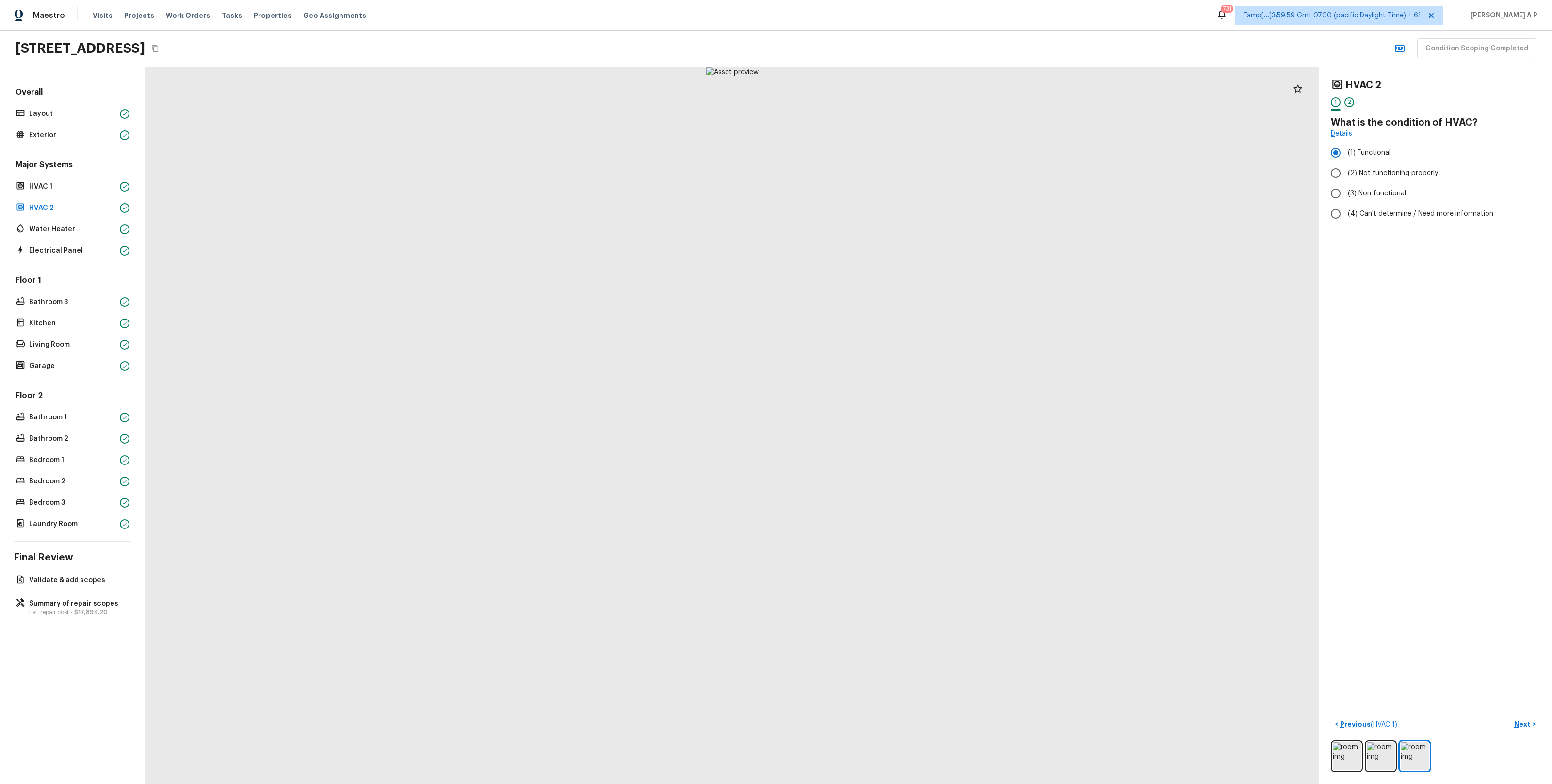
click at [85, 237] on div "Major Systems HVAC 1 HVAC 2 Water Heater Electrical Panel" at bounding box center [73, 208] width 118 height 98
click at [86, 225] on p "Water Heater" at bounding box center [72, 229] width 87 height 10
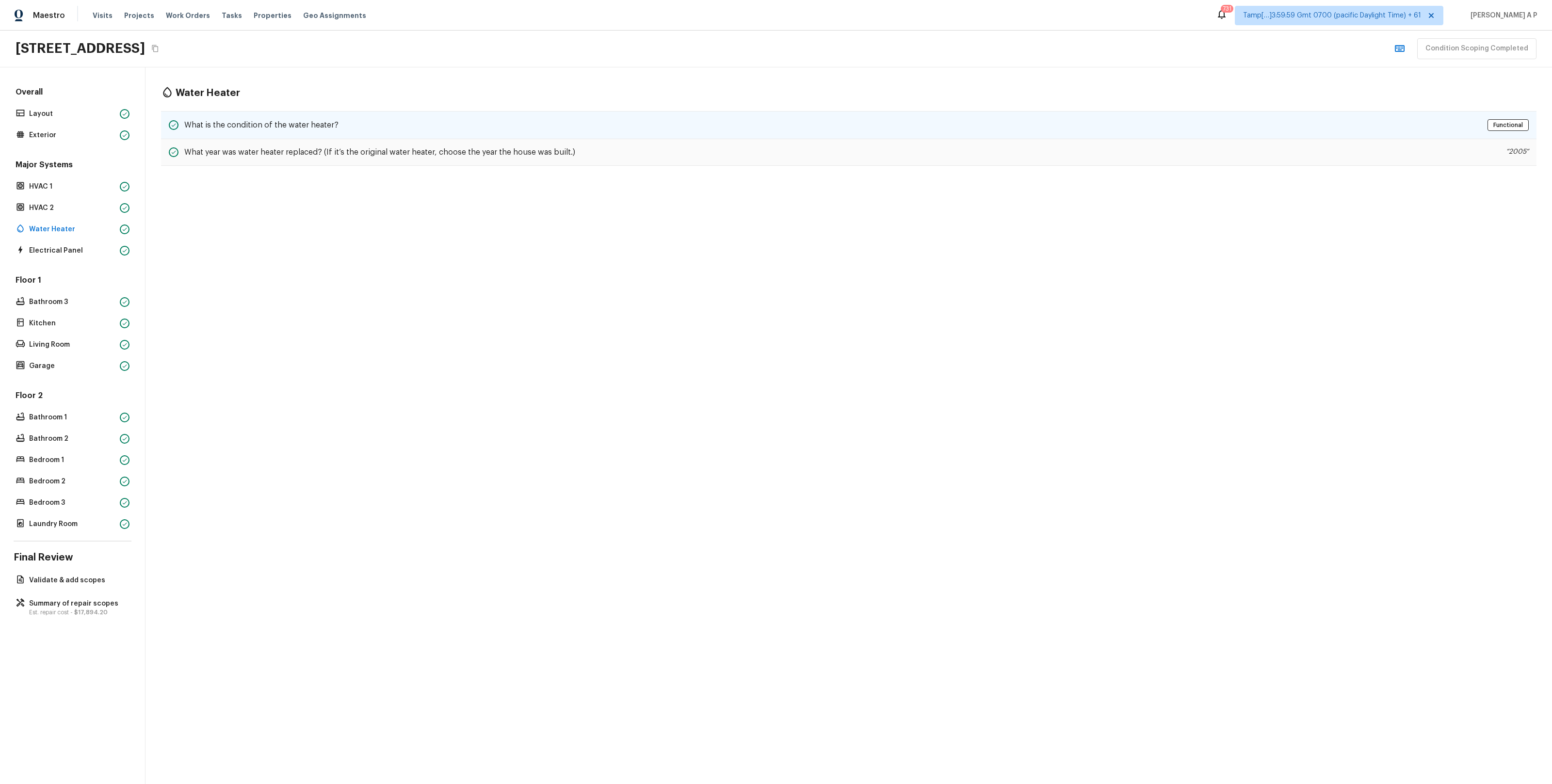
click at [283, 129] on h5 "What is the condition of the water heater?" at bounding box center [261, 125] width 154 height 11
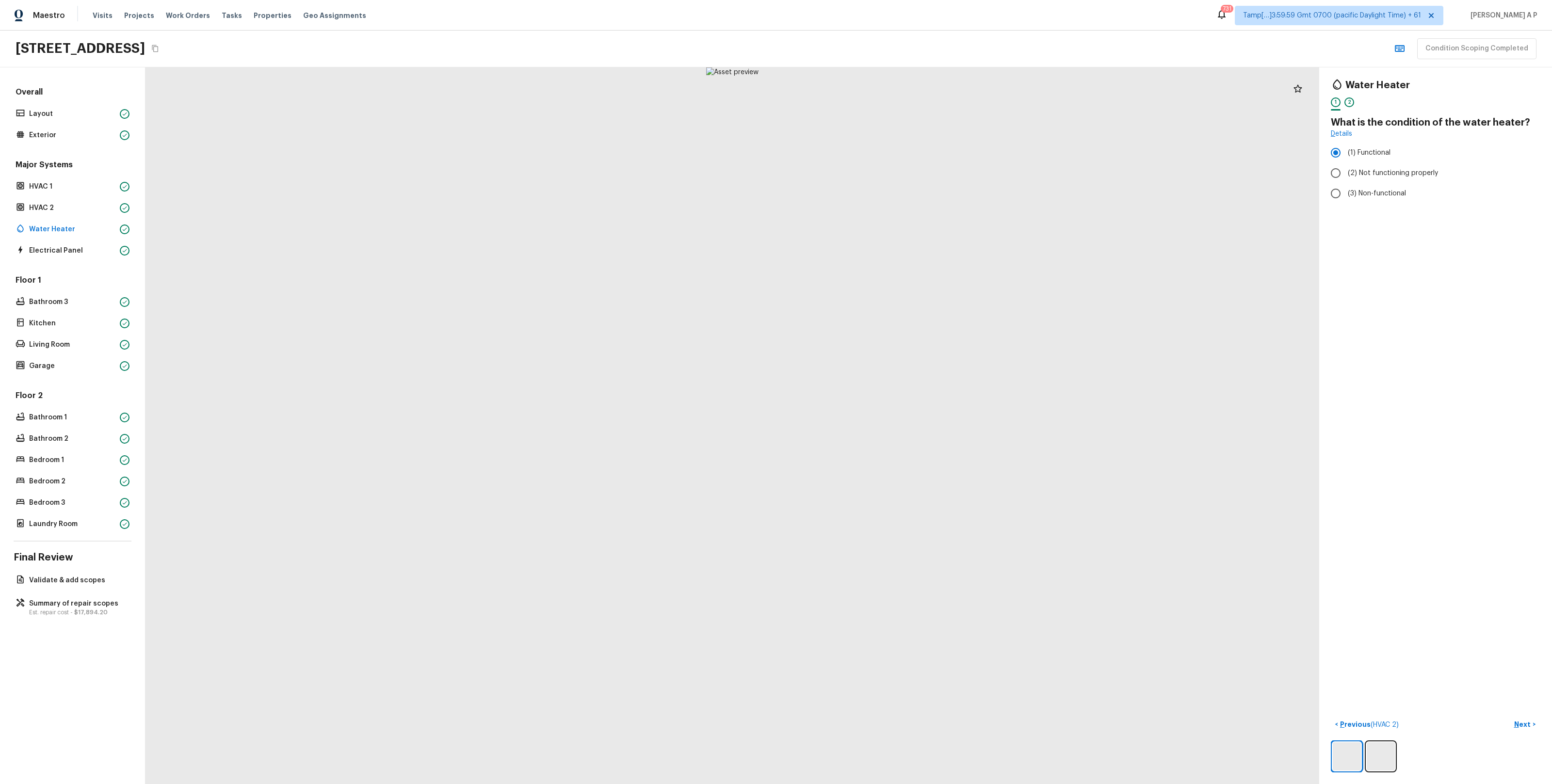
click at [283, 129] on div at bounding box center [733, 426] width 1174 height 717
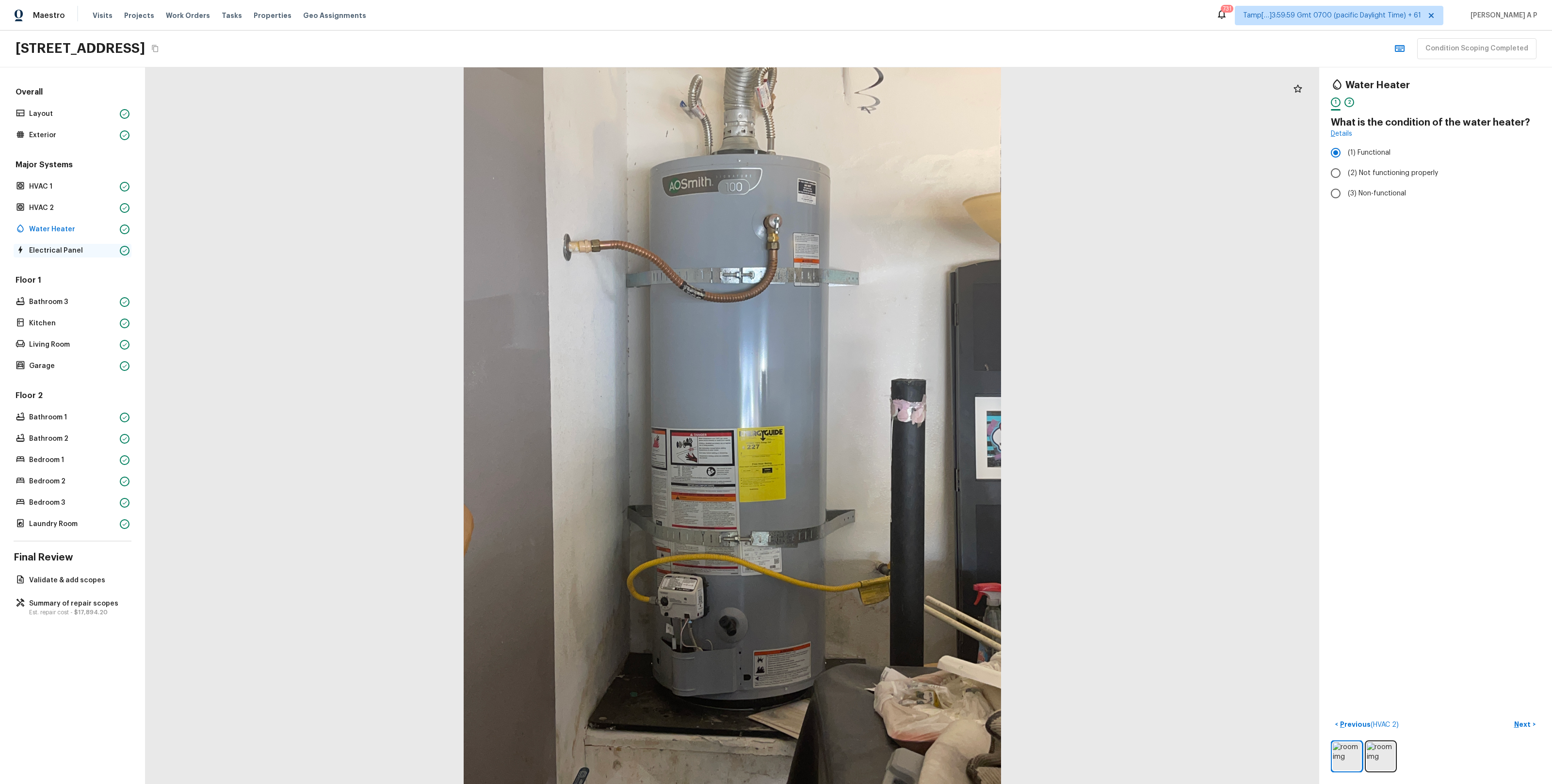
click at [76, 249] on p "Electrical Panel" at bounding box center [72, 250] width 87 height 10
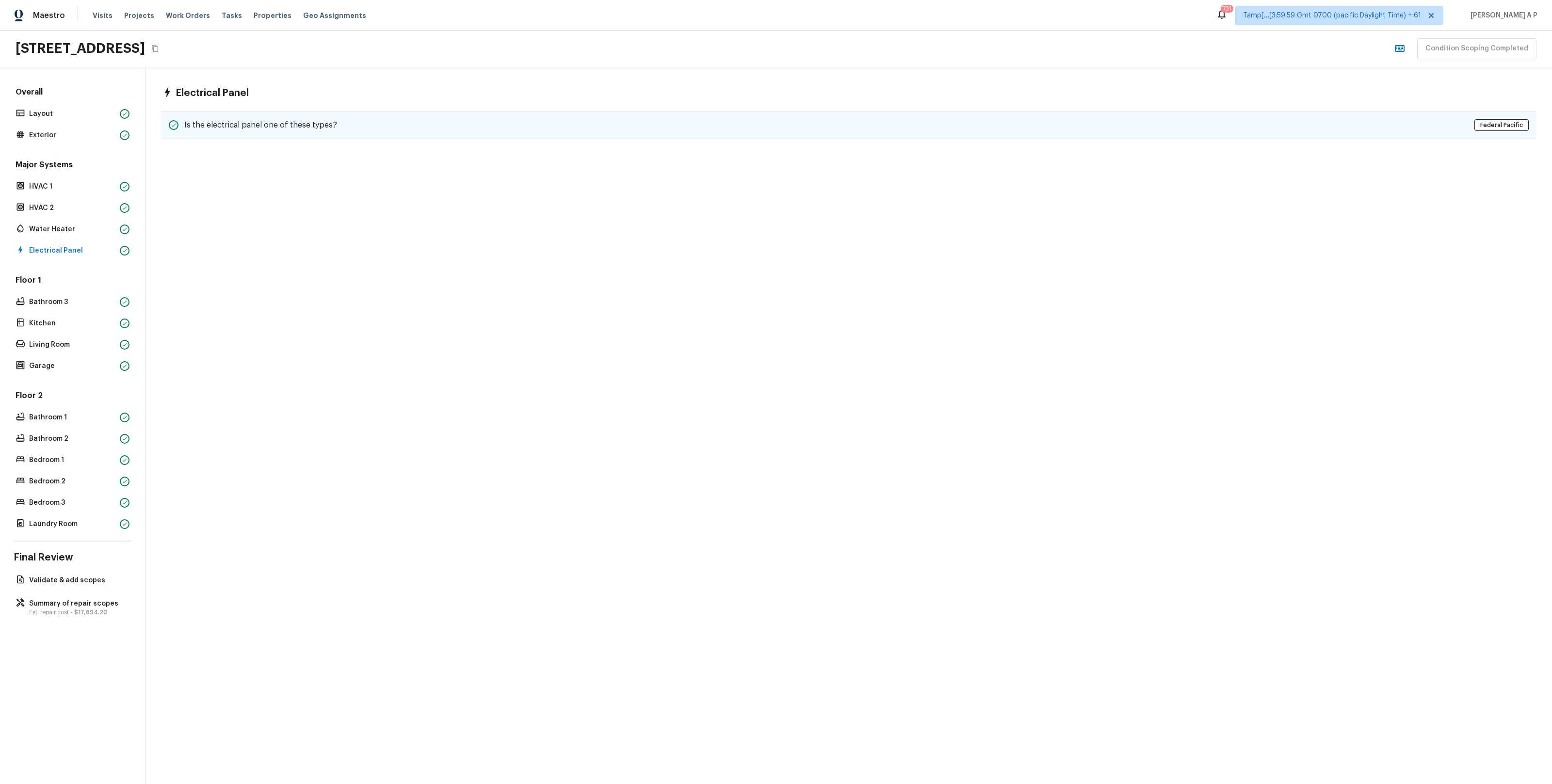
click at [286, 118] on div "Is the electrical panel one of these types? Federal Pacific" at bounding box center [848, 125] width 1375 height 28
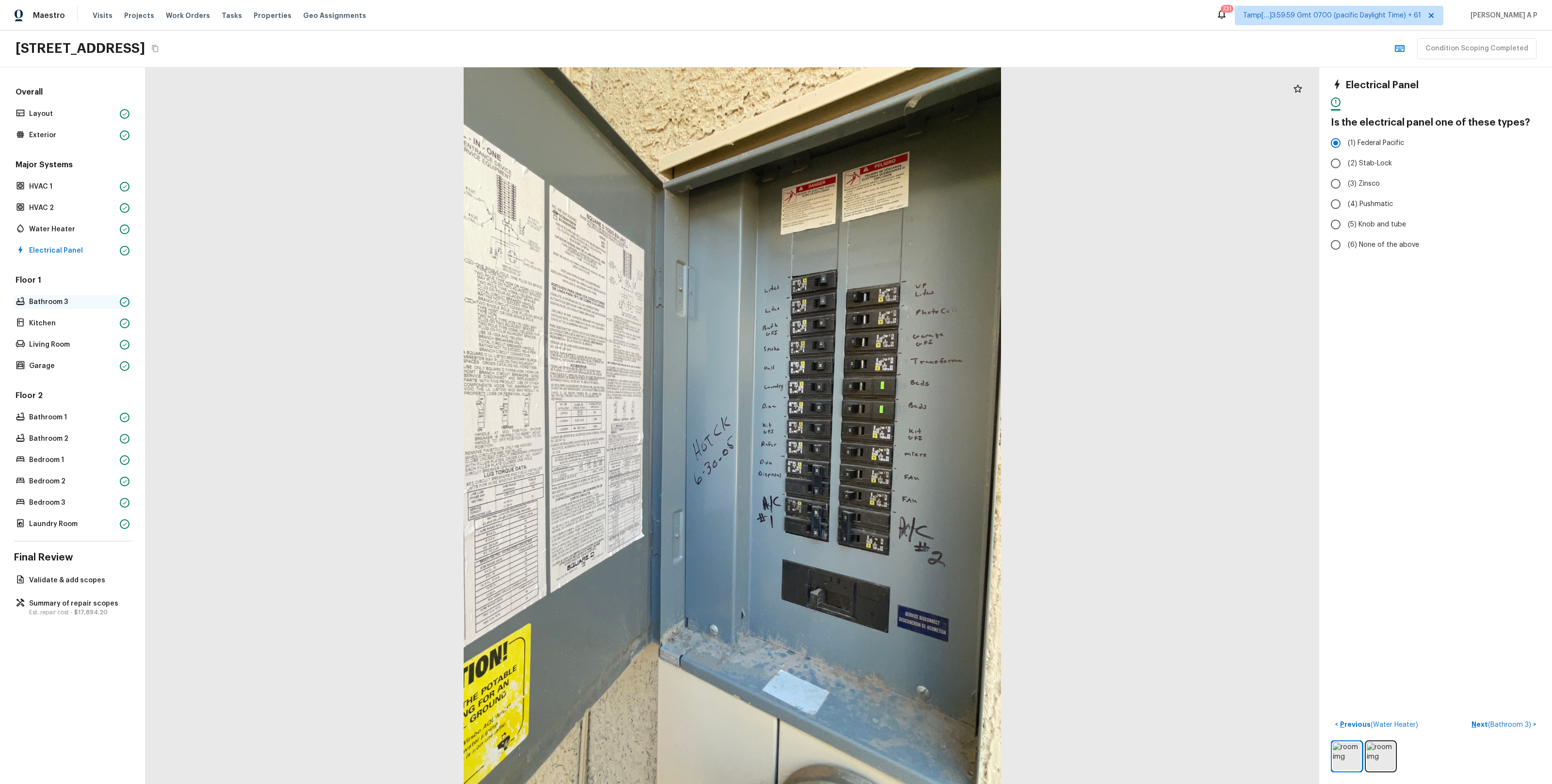
click at [64, 307] on div "Bathroom 3" at bounding box center [73, 302] width 118 height 14
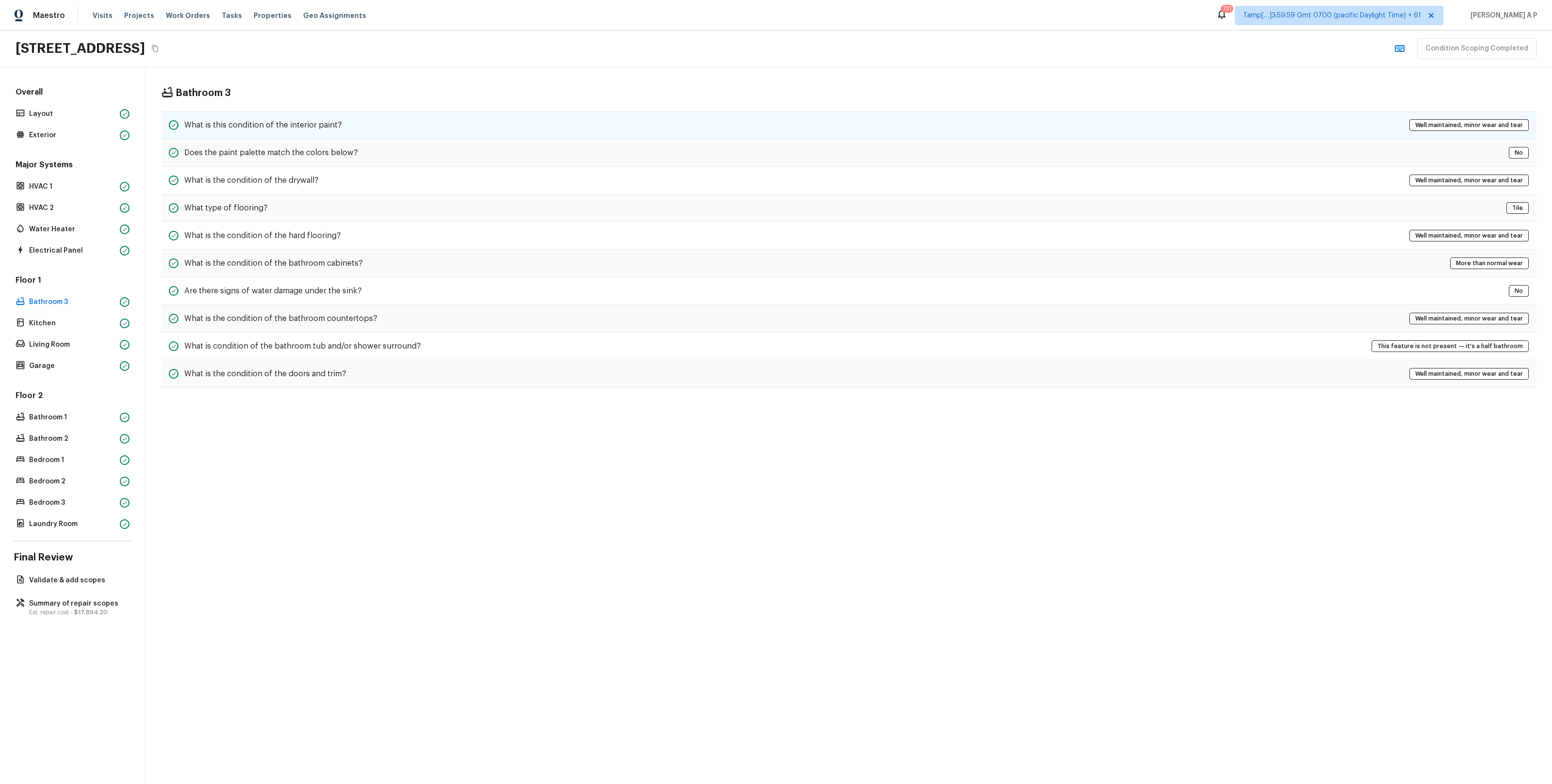
click at [354, 129] on div "What is this condition of the interior paint? Well maintained, minor wear and t…" at bounding box center [848, 125] width 1375 height 28
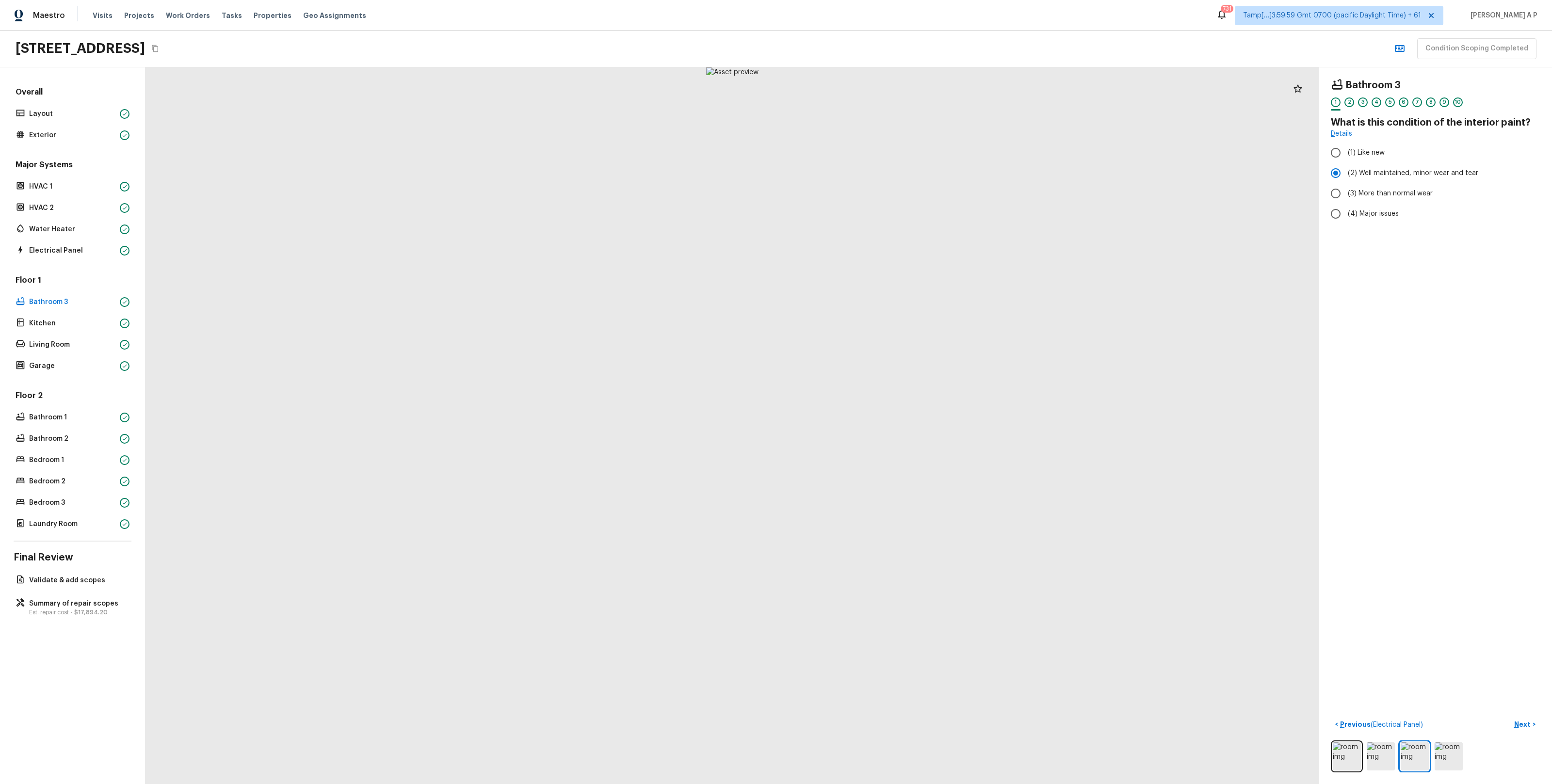
click at [424, 149] on div at bounding box center [733, 426] width 1174 height 717
click at [75, 329] on div "Kitchen" at bounding box center [73, 323] width 118 height 14
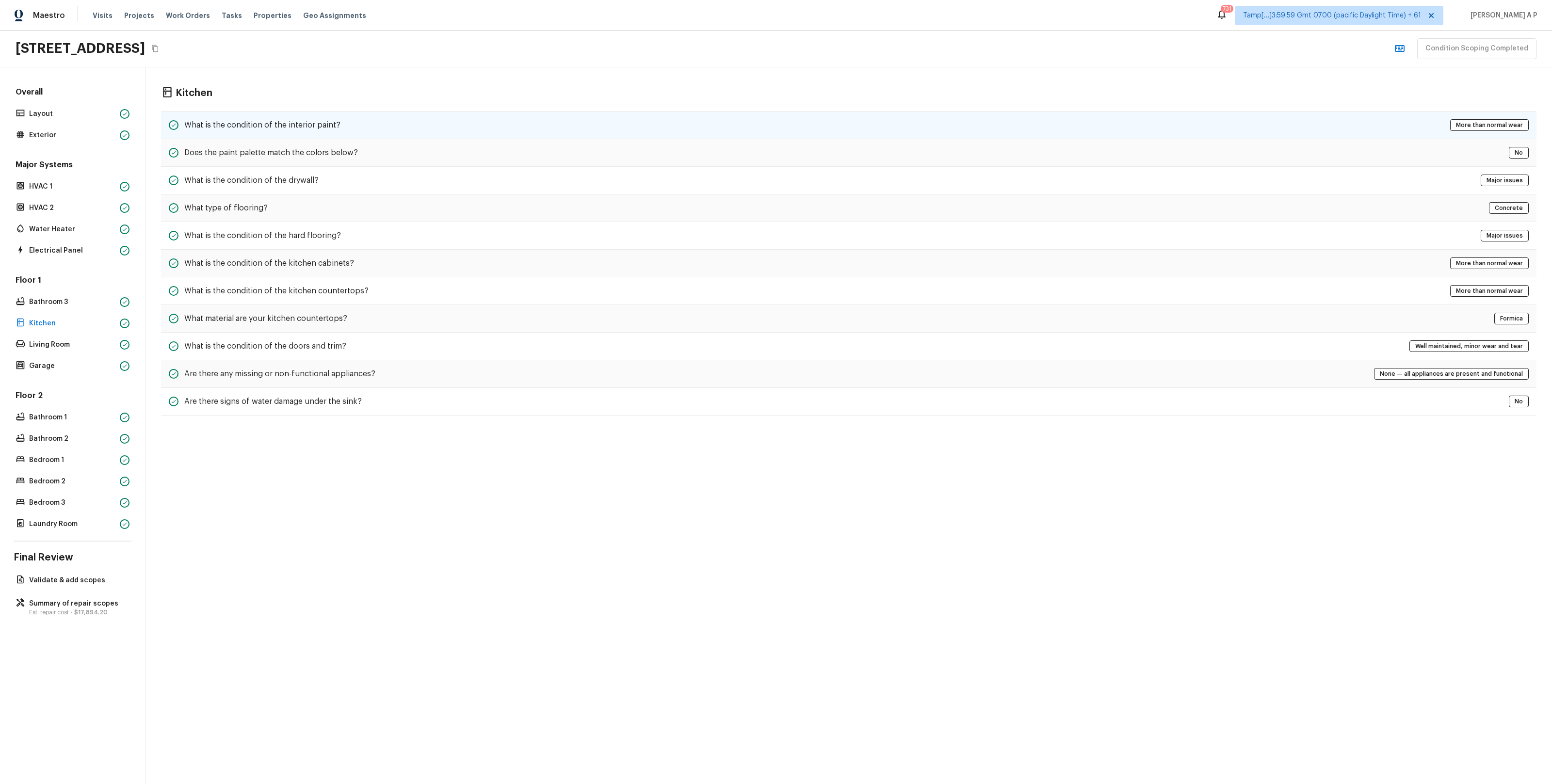
click at [276, 116] on div "What is the condition of the interior paint? More than normal wear" at bounding box center [848, 125] width 1375 height 28
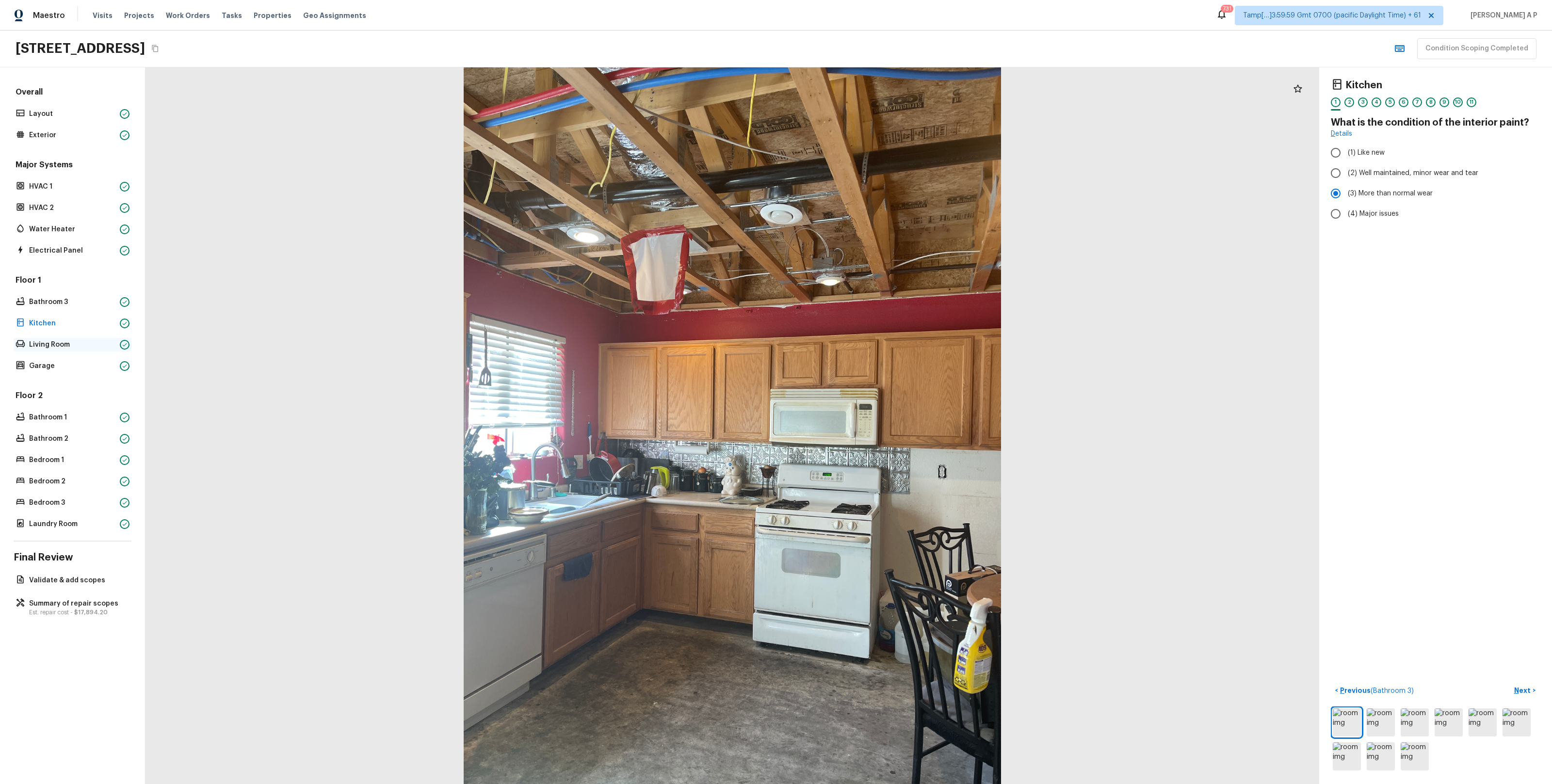
click at [90, 341] on p "Living Room" at bounding box center [72, 344] width 87 height 10
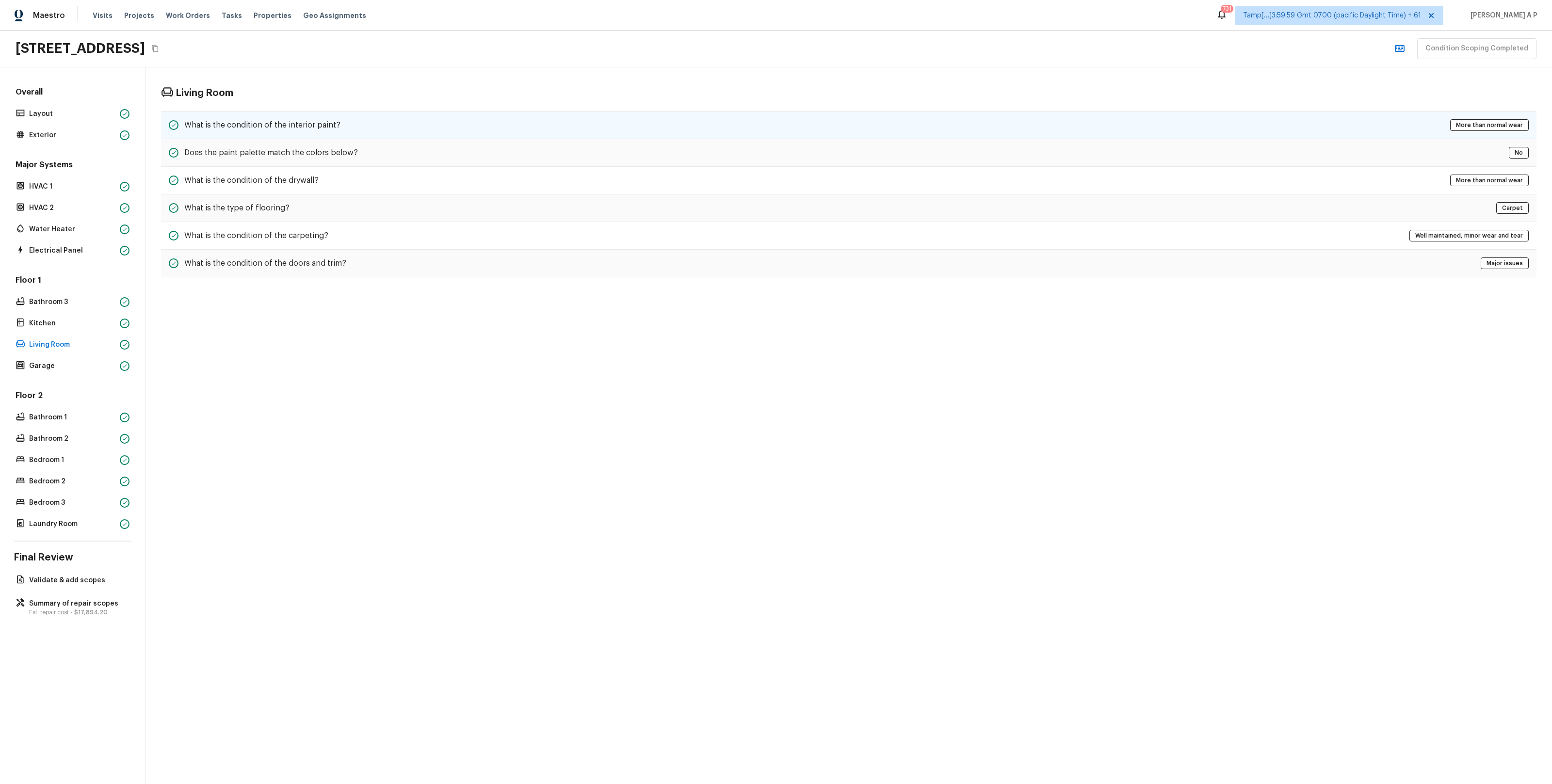
click at [343, 128] on div "What is the condition of the interior paint? More than normal wear" at bounding box center [848, 125] width 1375 height 28
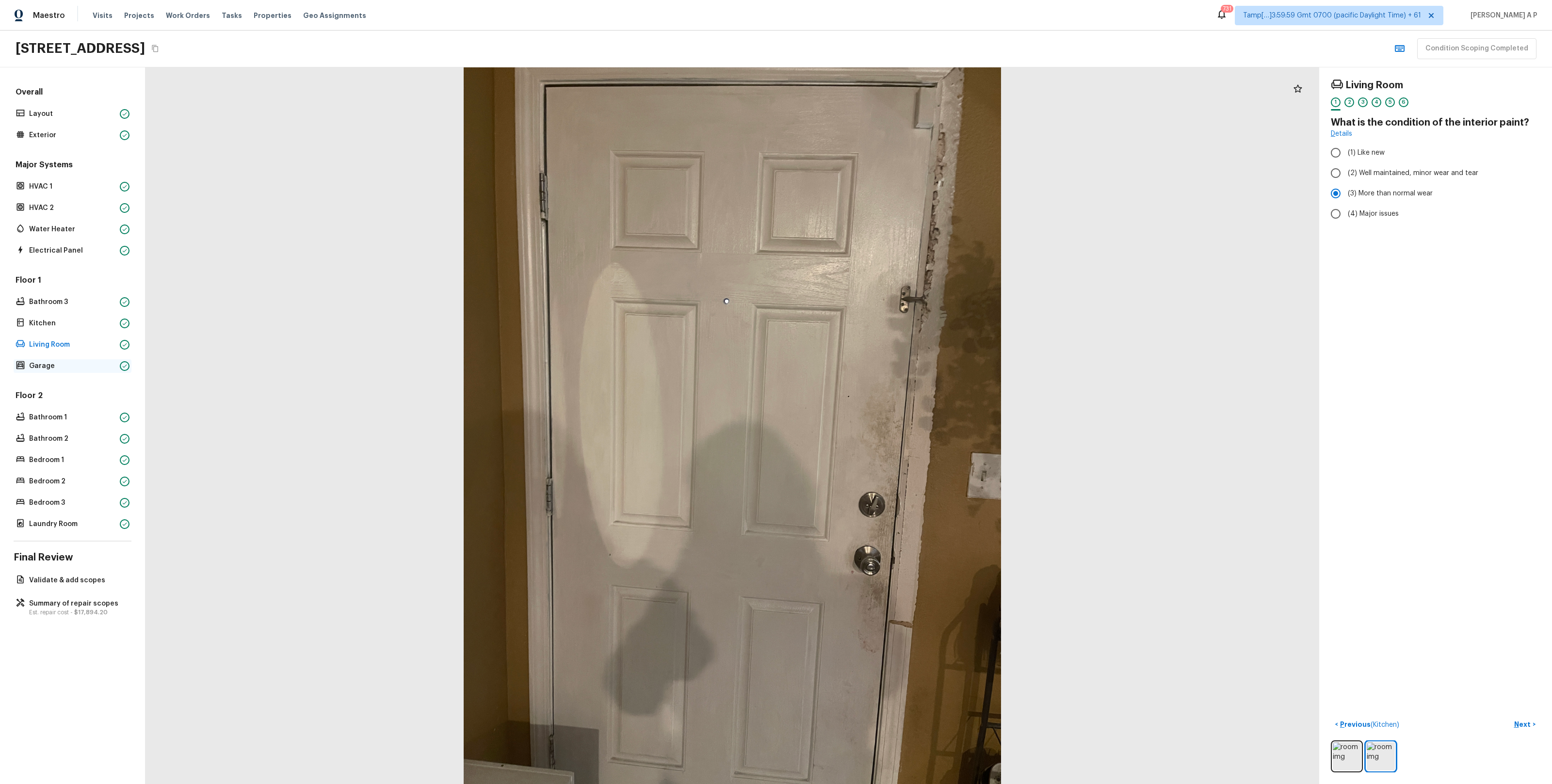
click at [93, 362] on p "Garage" at bounding box center [72, 366] width 87 height 10
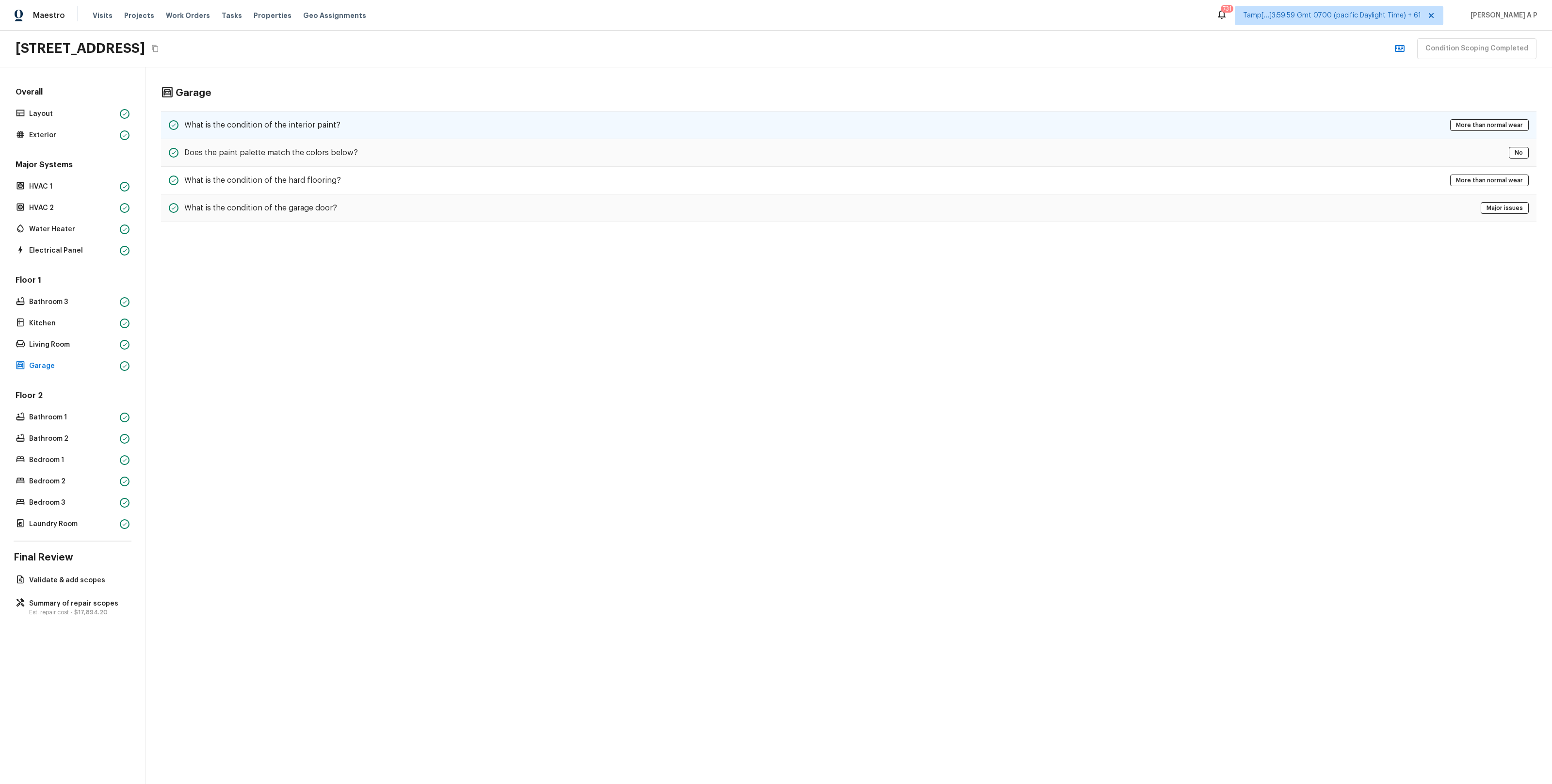
click at [302, 120] on h5 "What is the condition of the interior paint?" at bounding box center [262, 125] width 156 height 11
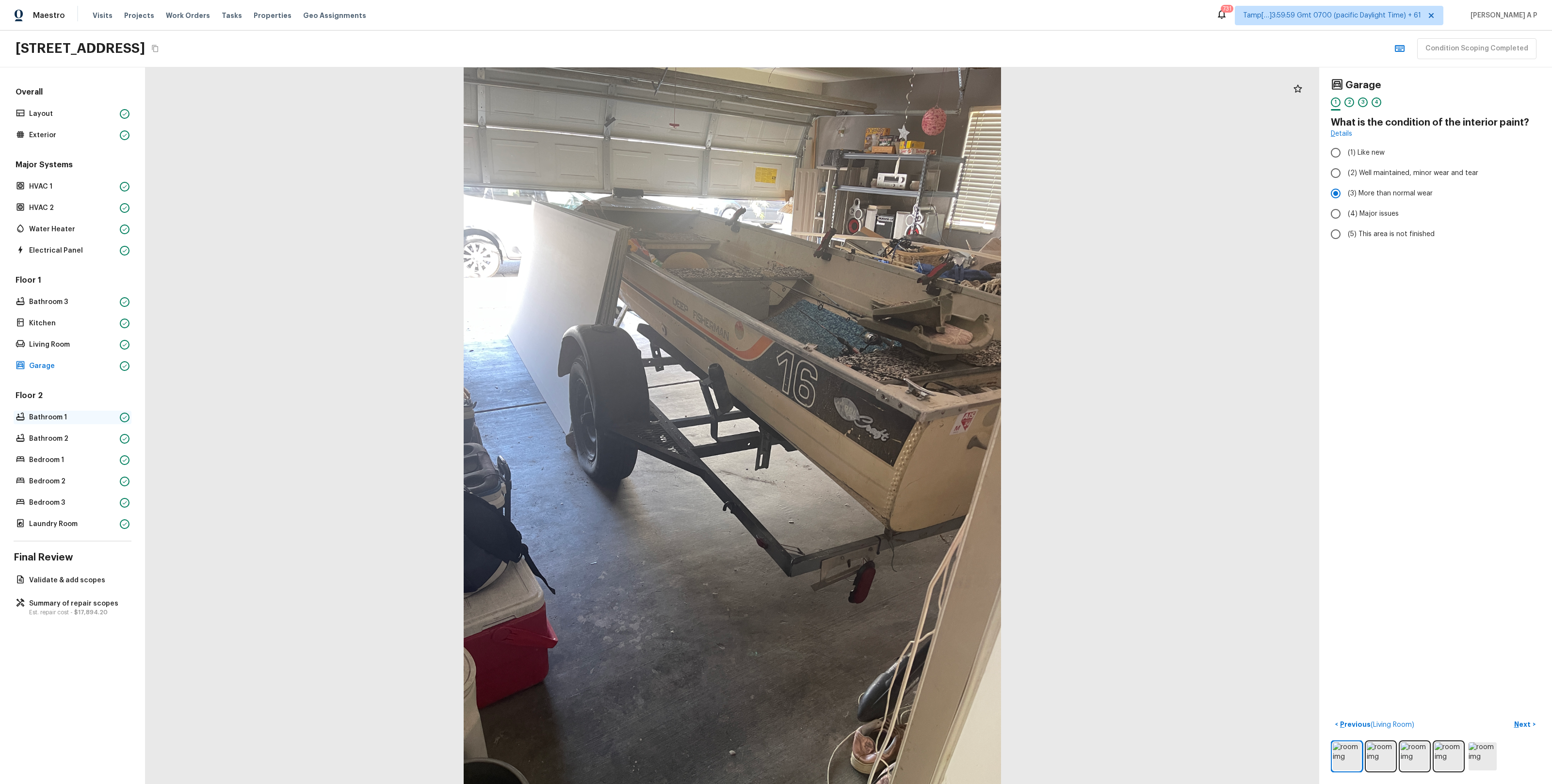
click at [103, 421] on p "Bathroom 1" at bounding box center [72, 417] width 87 height 10
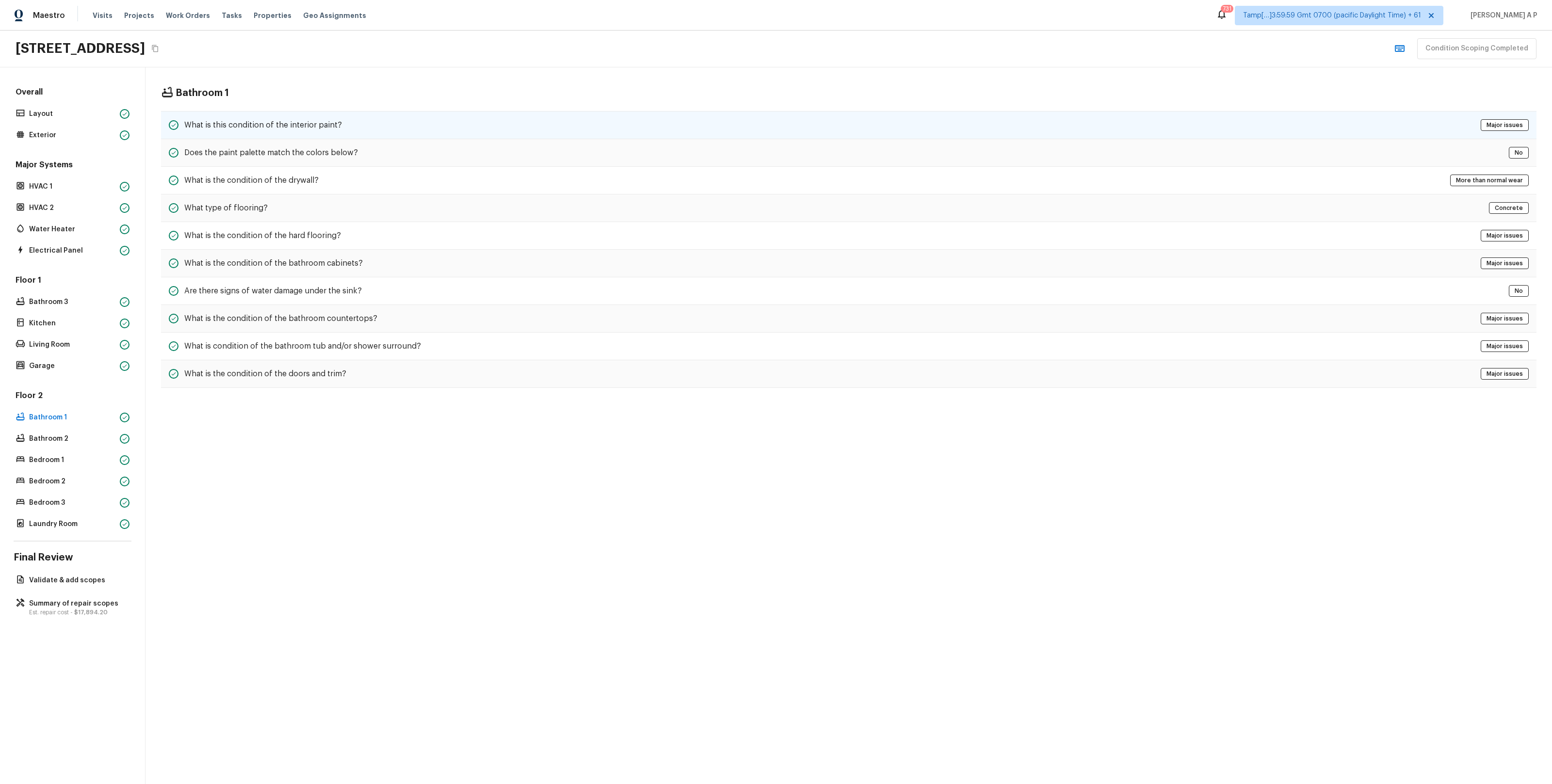
click at [387, 118] on div "What is this condition of the interior paint? Major issues" at bounding box center [848, 125] width 1375 height 28
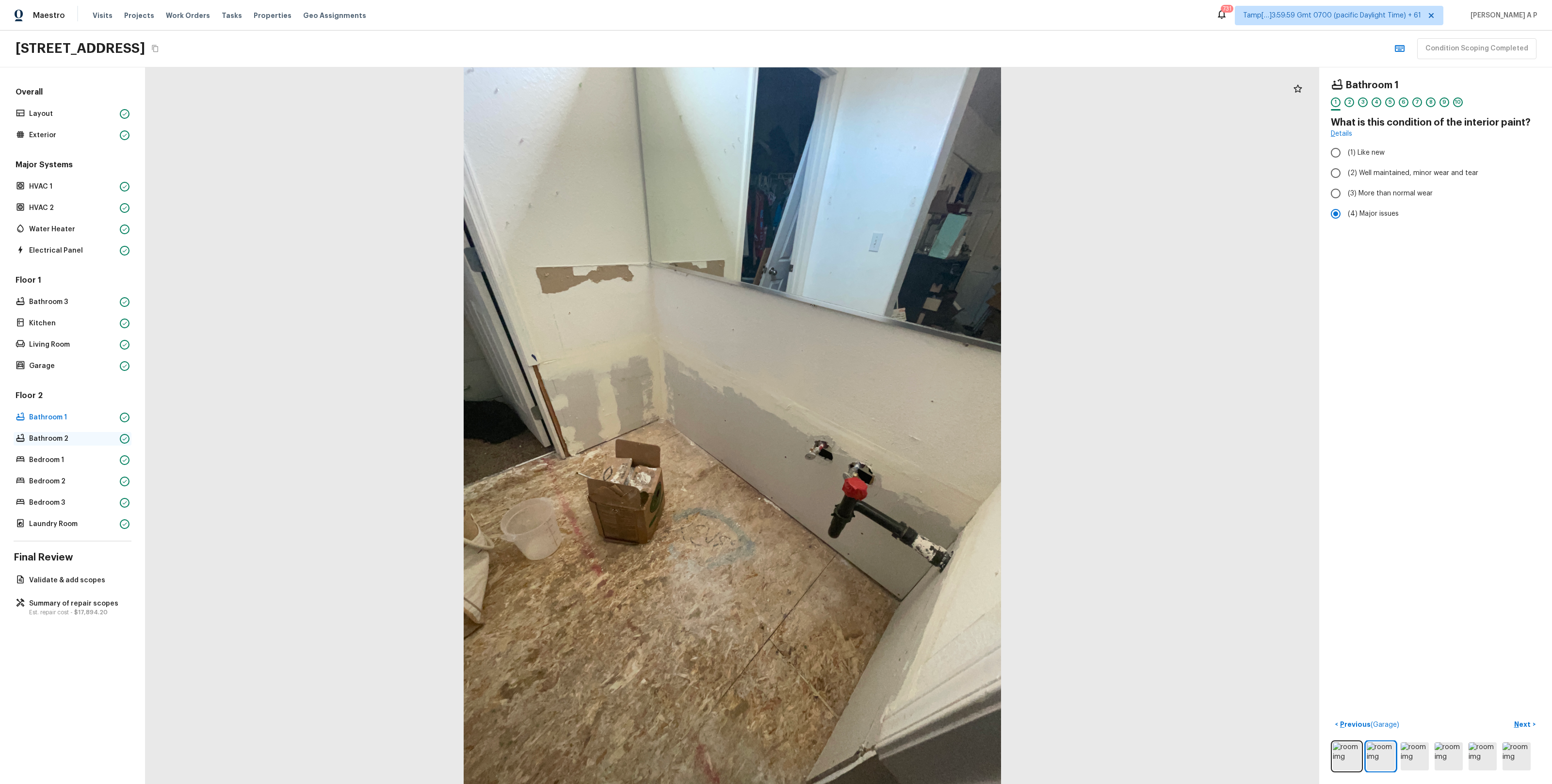
click at [105, 435] on p "Bathroom 2" at bounding box center [72, 438] width 87 height 10
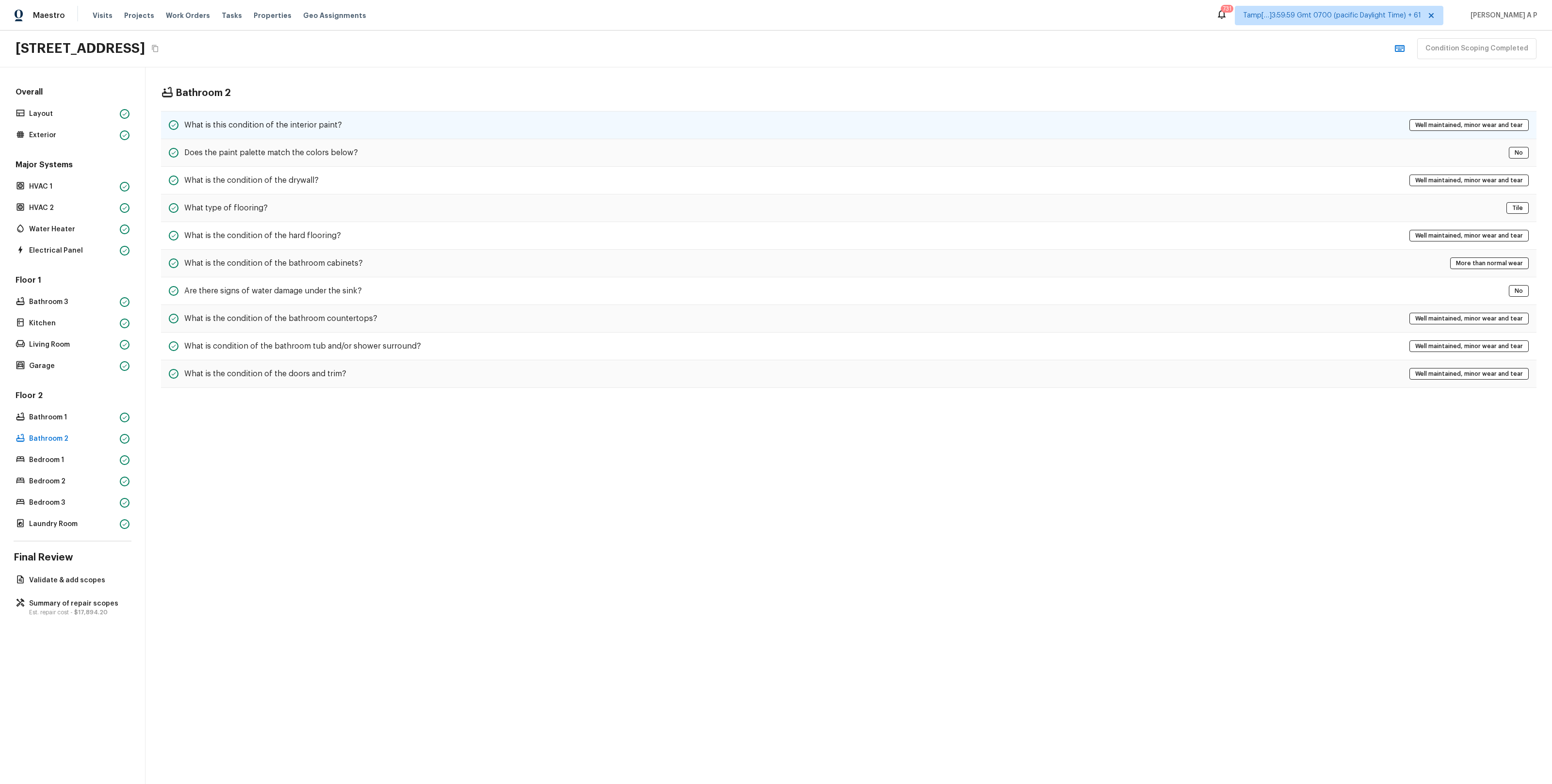
click at [371, 119] on div "What is this condition of the interior paint? Well maintained, minor wear and t…" at bounding box center [848, 125] width 1375 height 28
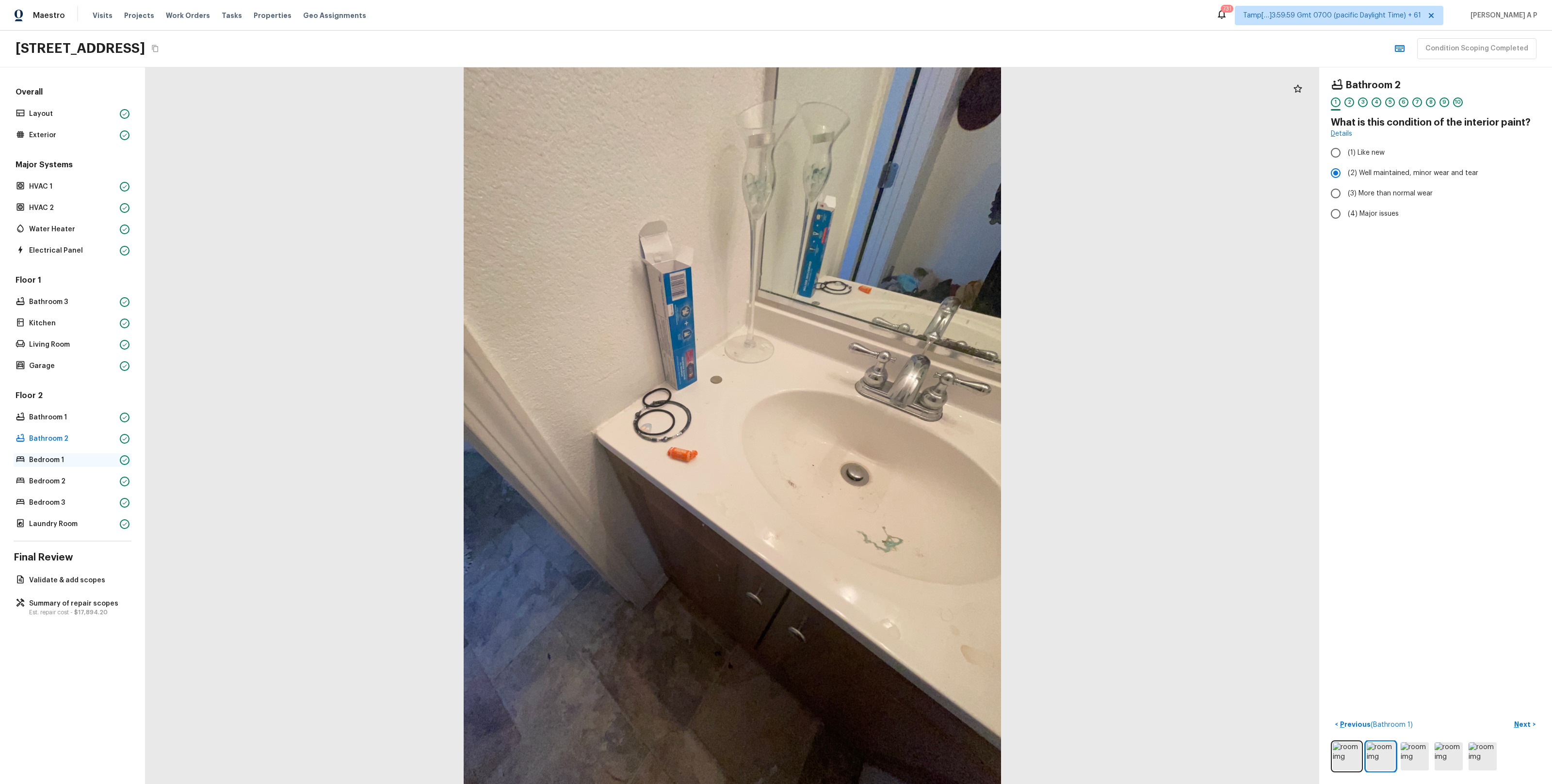
click at [84, 461] on p "Bedroom 1" at bounding box center [72, 460] width 87 height 10
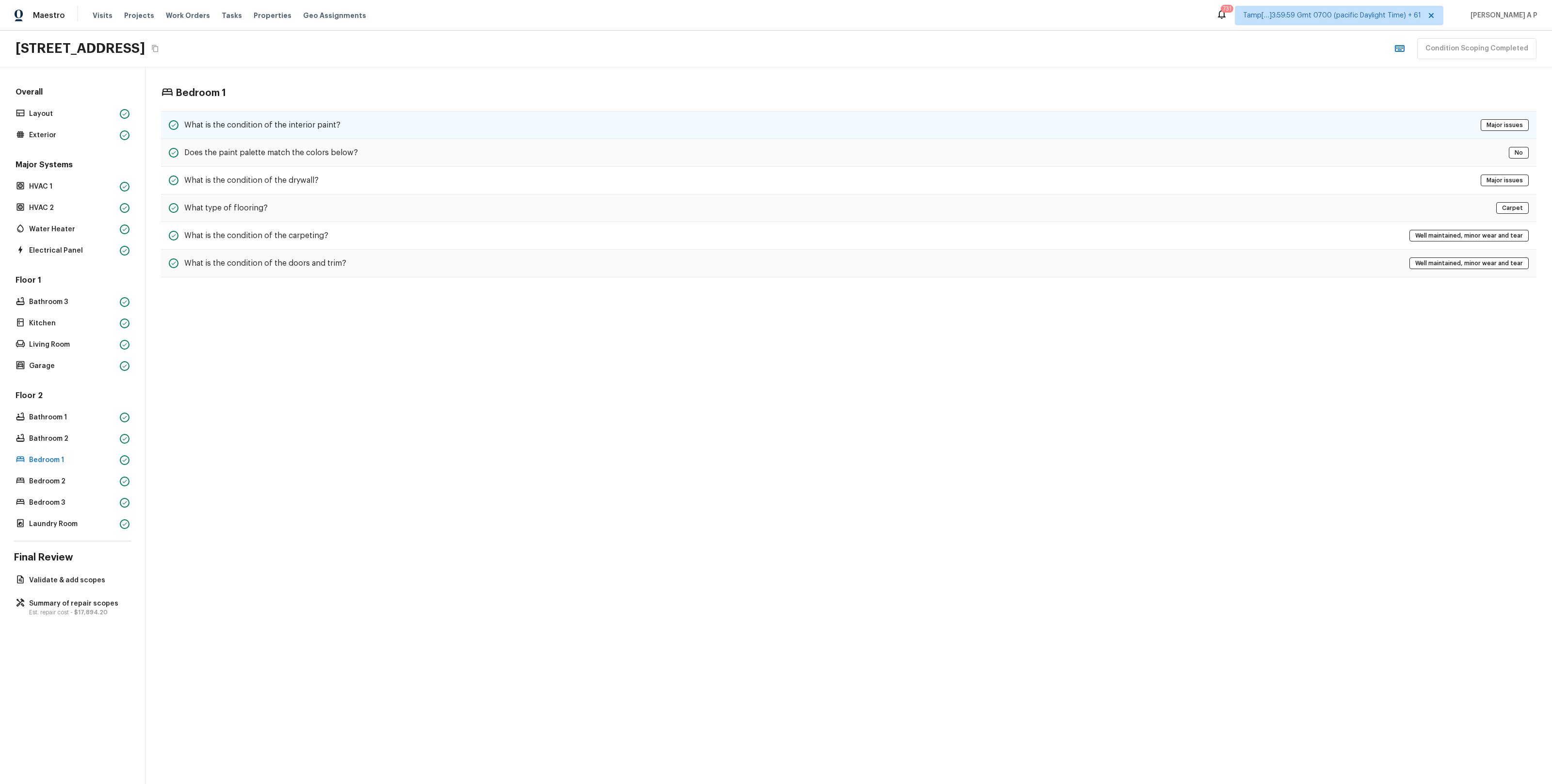
click at [398, 127] on div "What is the condition of the interior paint? Major issues" at bounding box center [848, 125] width 1375 height 28
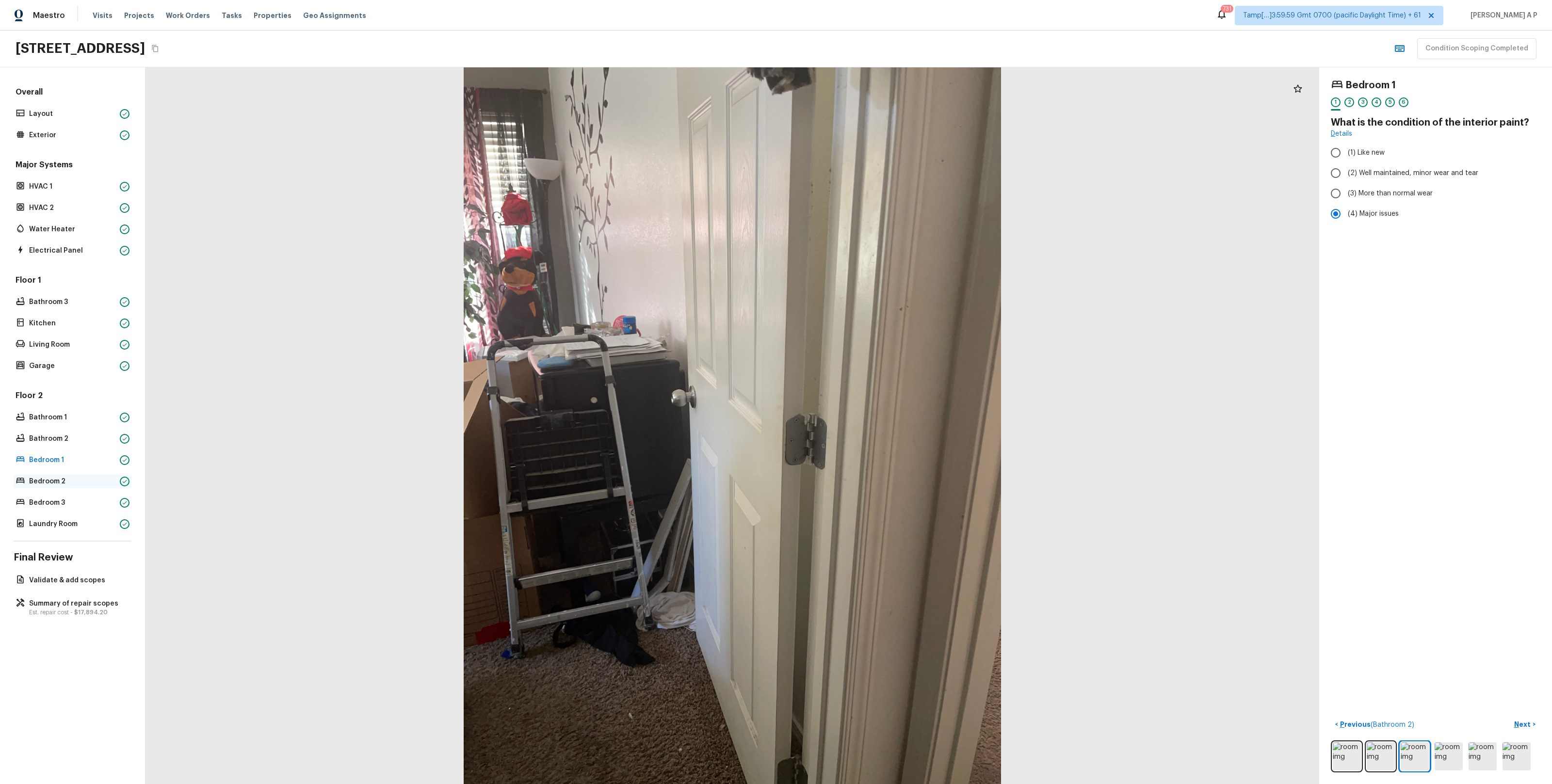
click at [96, 484] on p "Bedroom 2" at bounding box center [72, 481] width 87 height 10
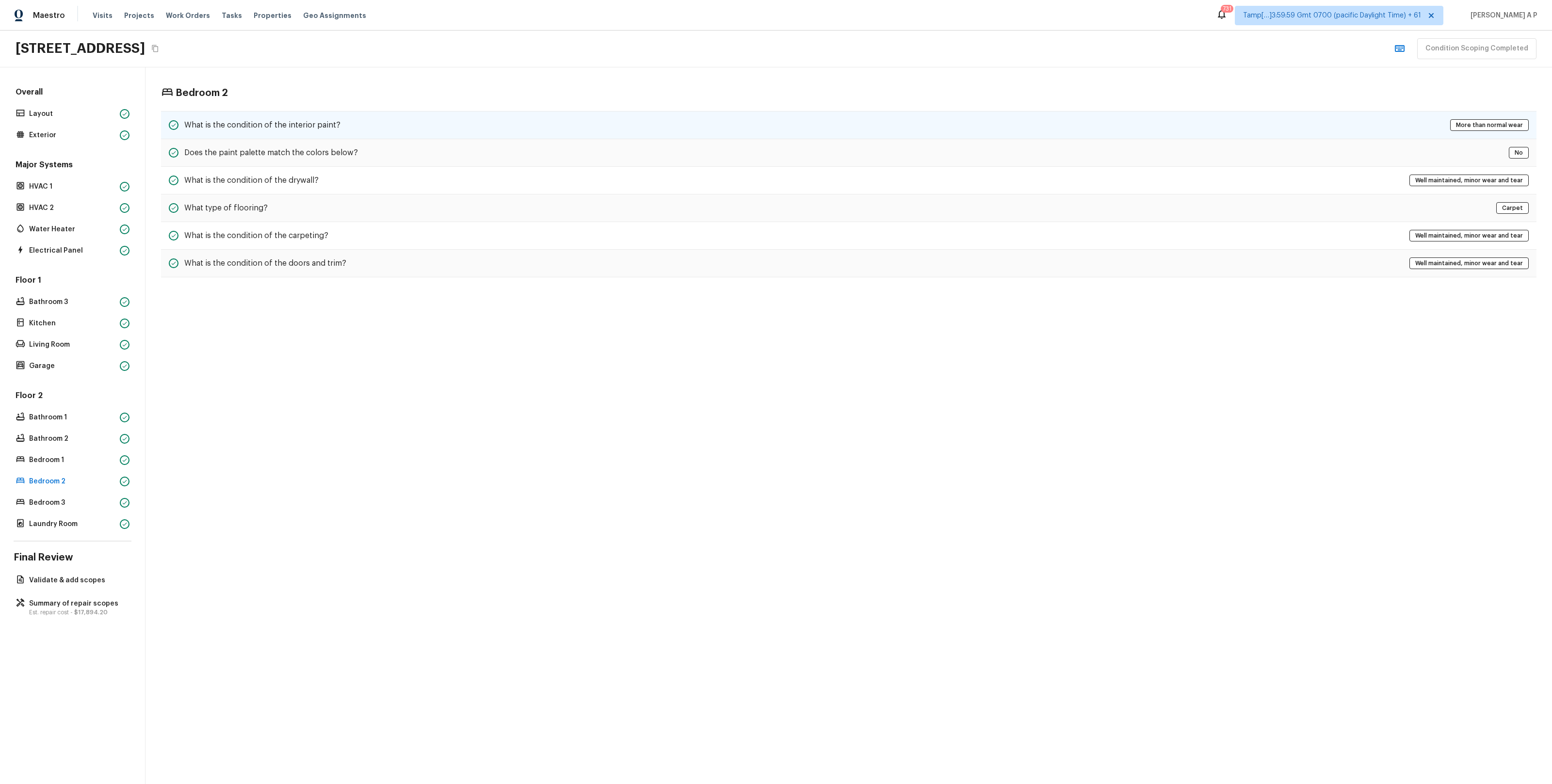
click at [375, 123] on div "What is the condition of the interior paint? More than normal wear" at bounding box center [848, 125] width 1375 height 28
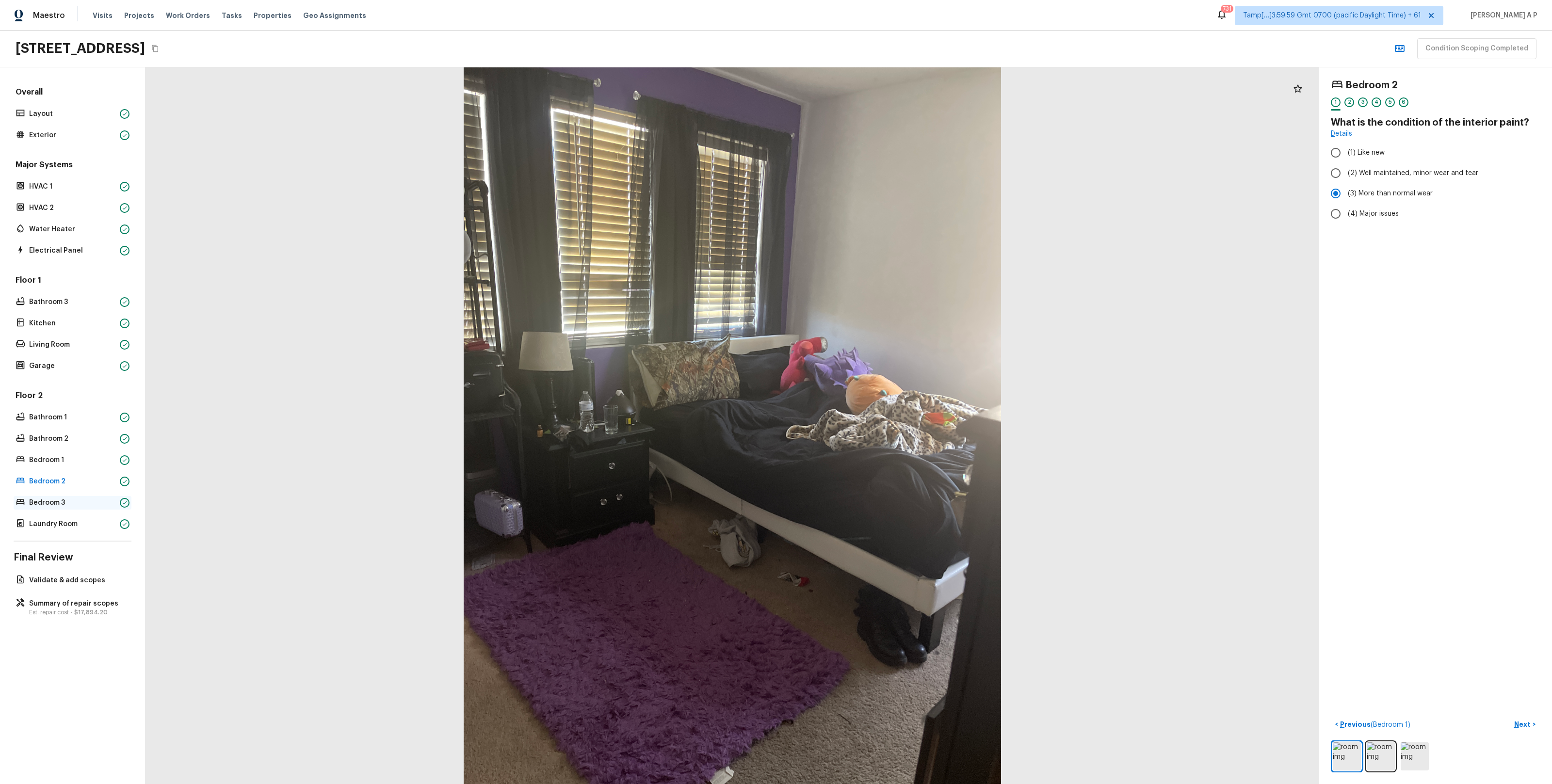
click at [100, 503] on p "Bedroom 3" at bounding box center [72, 503] width 87 height 10
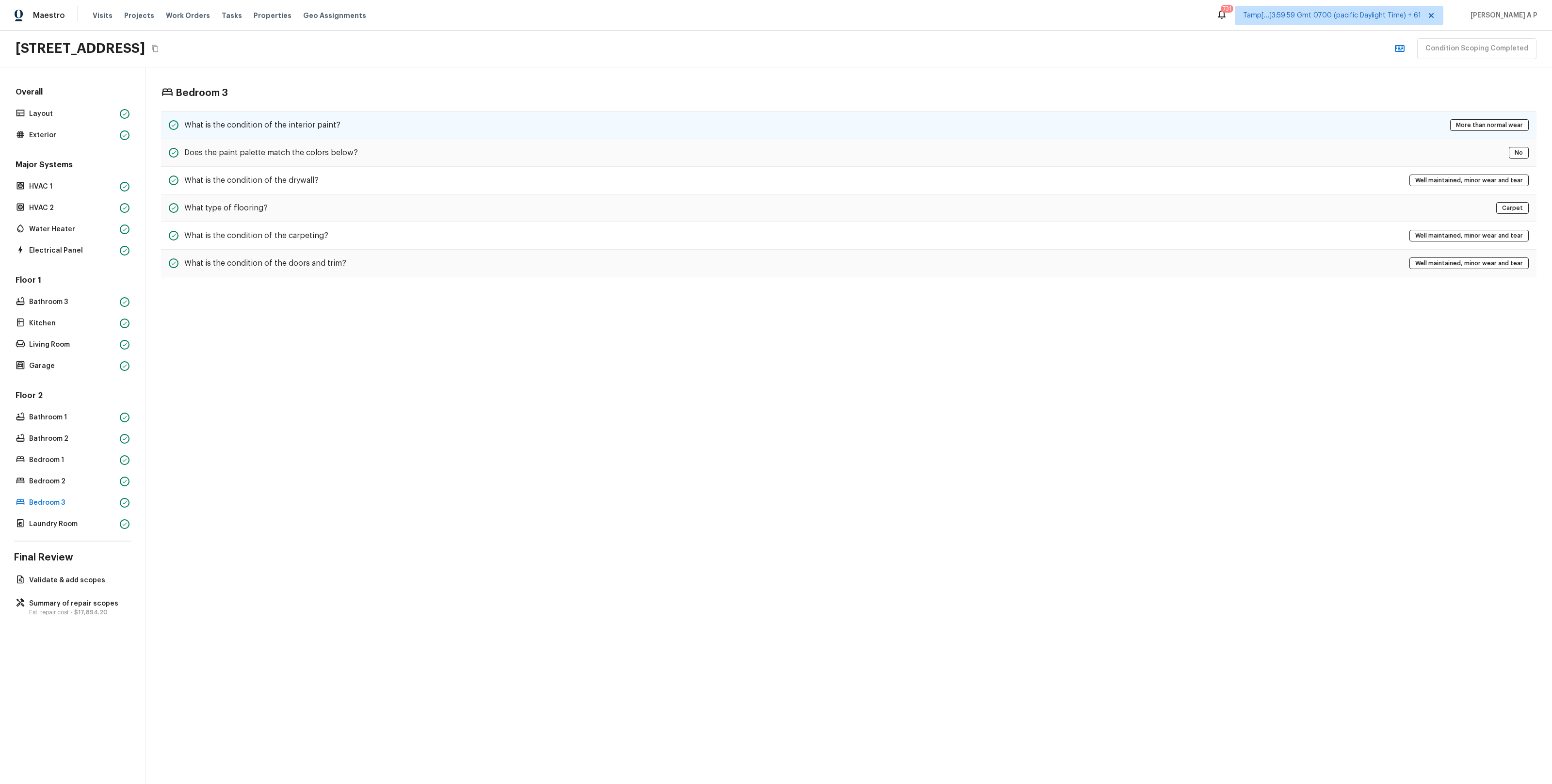
click at [398, 120] on div "What is the condition of the interior paint? More than normal wear" at bounding box center [848, 125] width 1375 height 28
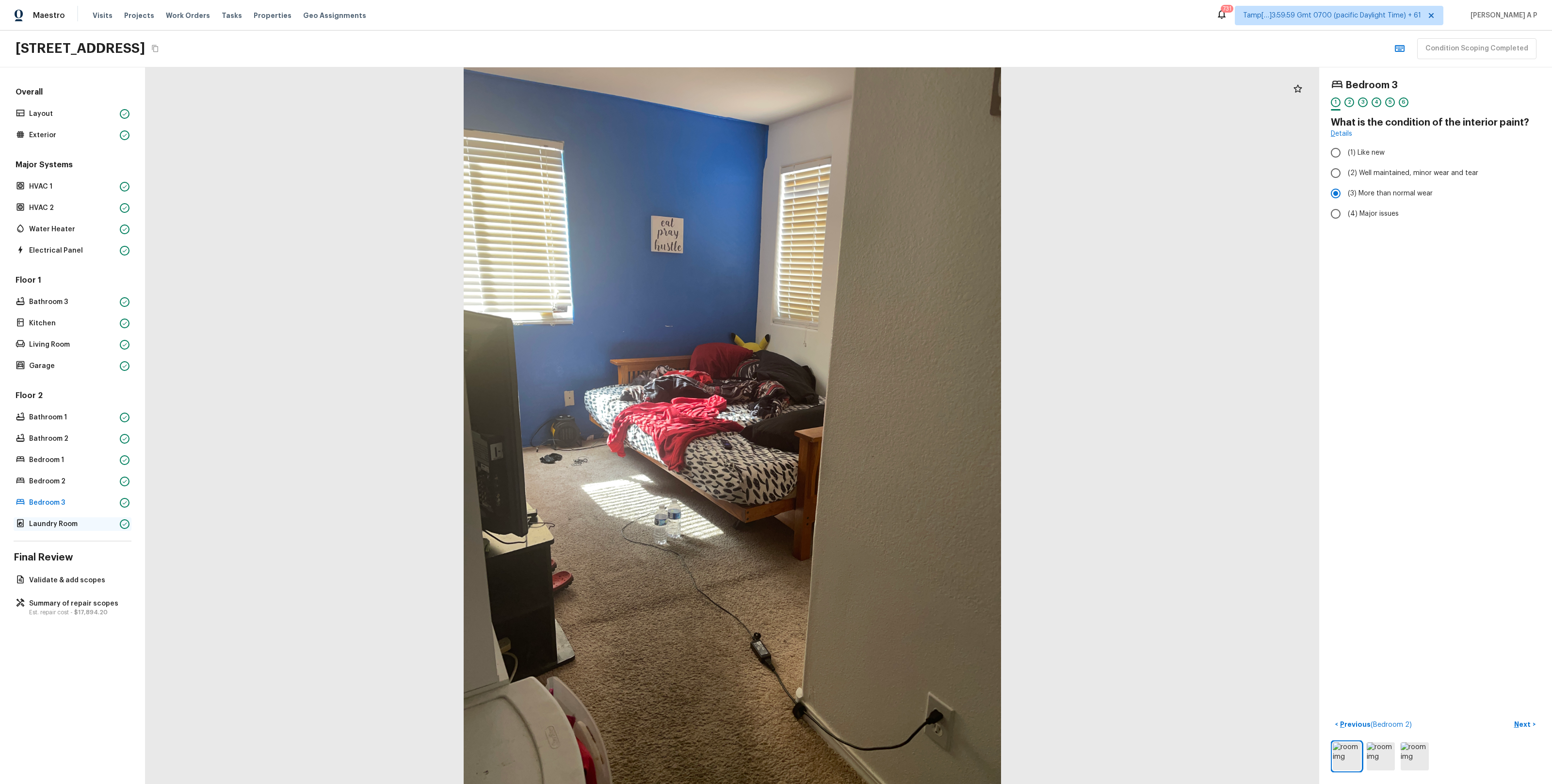
click at [90, 521] on p "Laundry Room" at bounding box center [72, 524] width 87 height 10
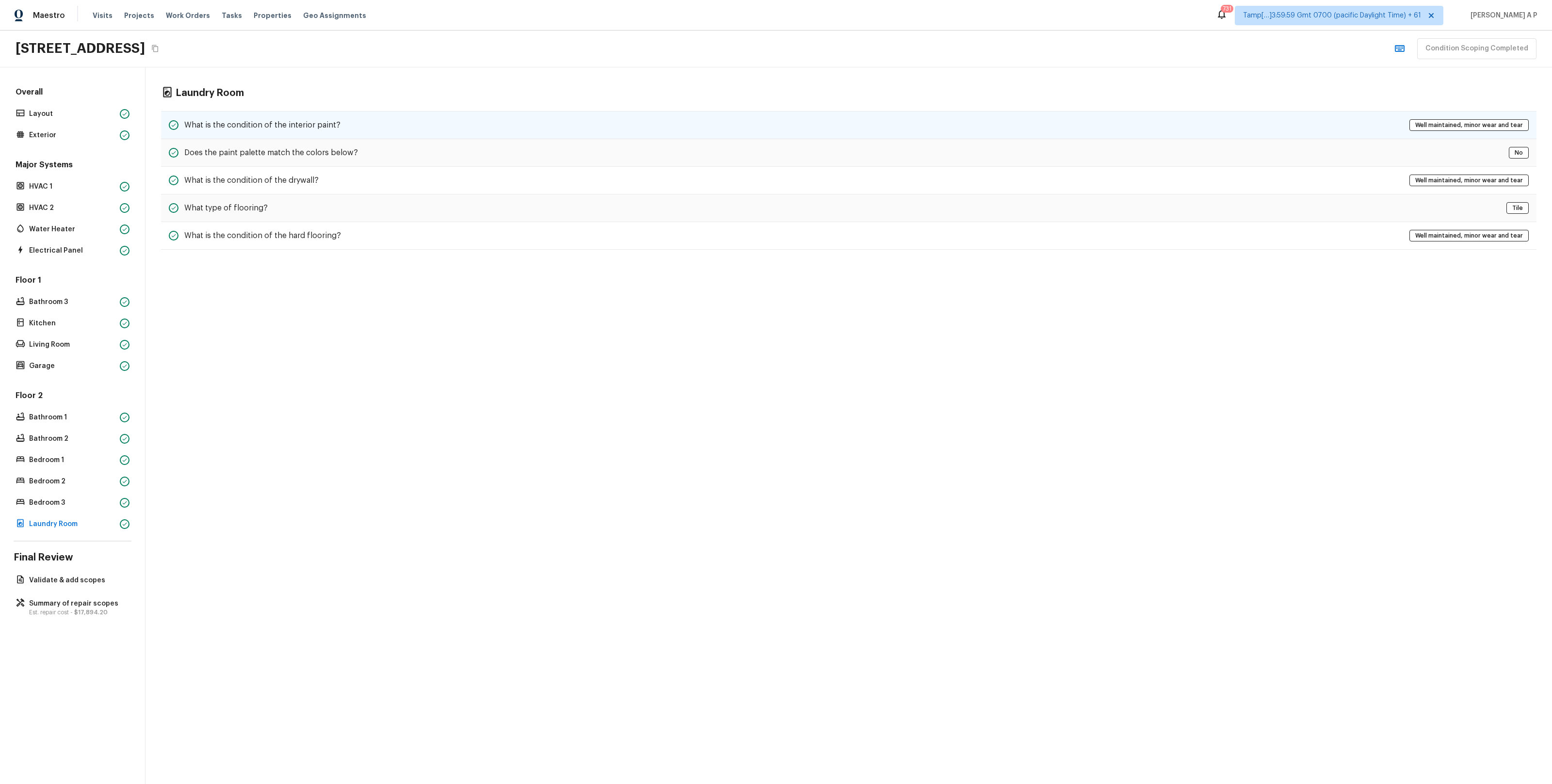
click at [337, 118] on div "What is the condition of the interior paint? Well maintained, minor wear and te…" at bounding box center [848, 125] width 1375 height 28
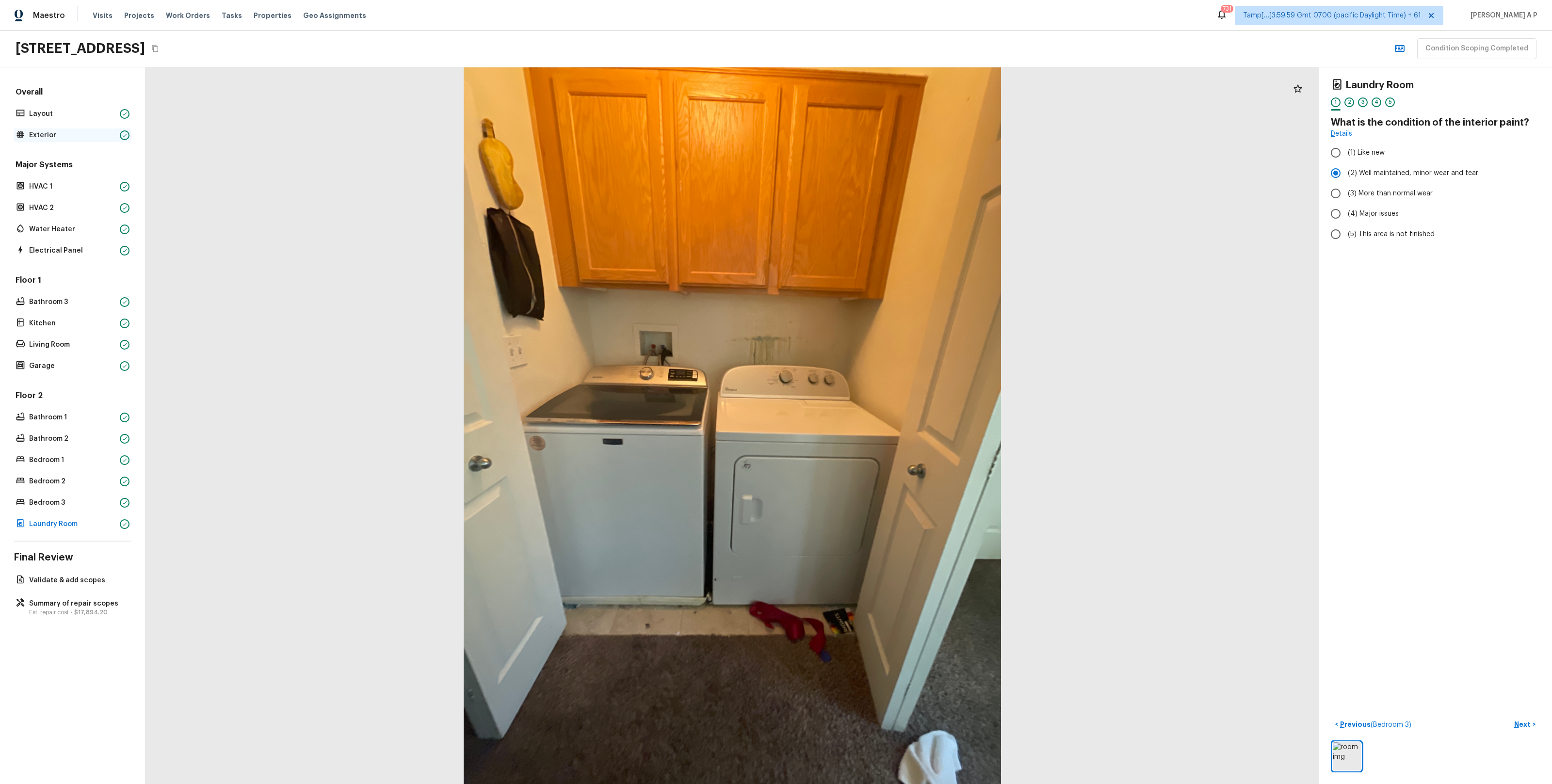
click at [70, 129] on div "Exterior" at bounding box center [73, 135] width 118 height 14
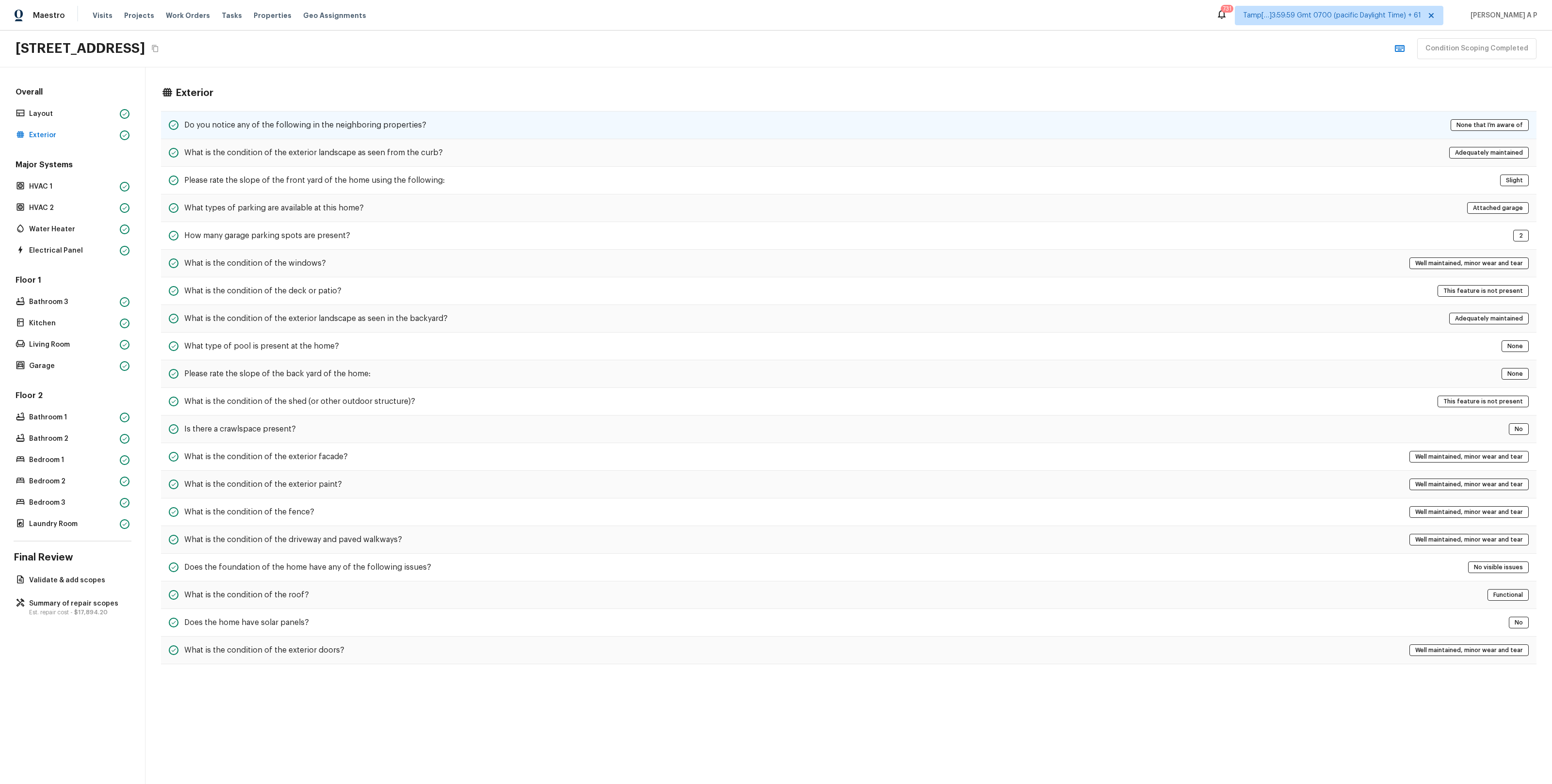
click at [189, 120] on h5 "Do you notice any of the following in the neighboring properties?" at bounding box center [305, 125] width 242 height 11
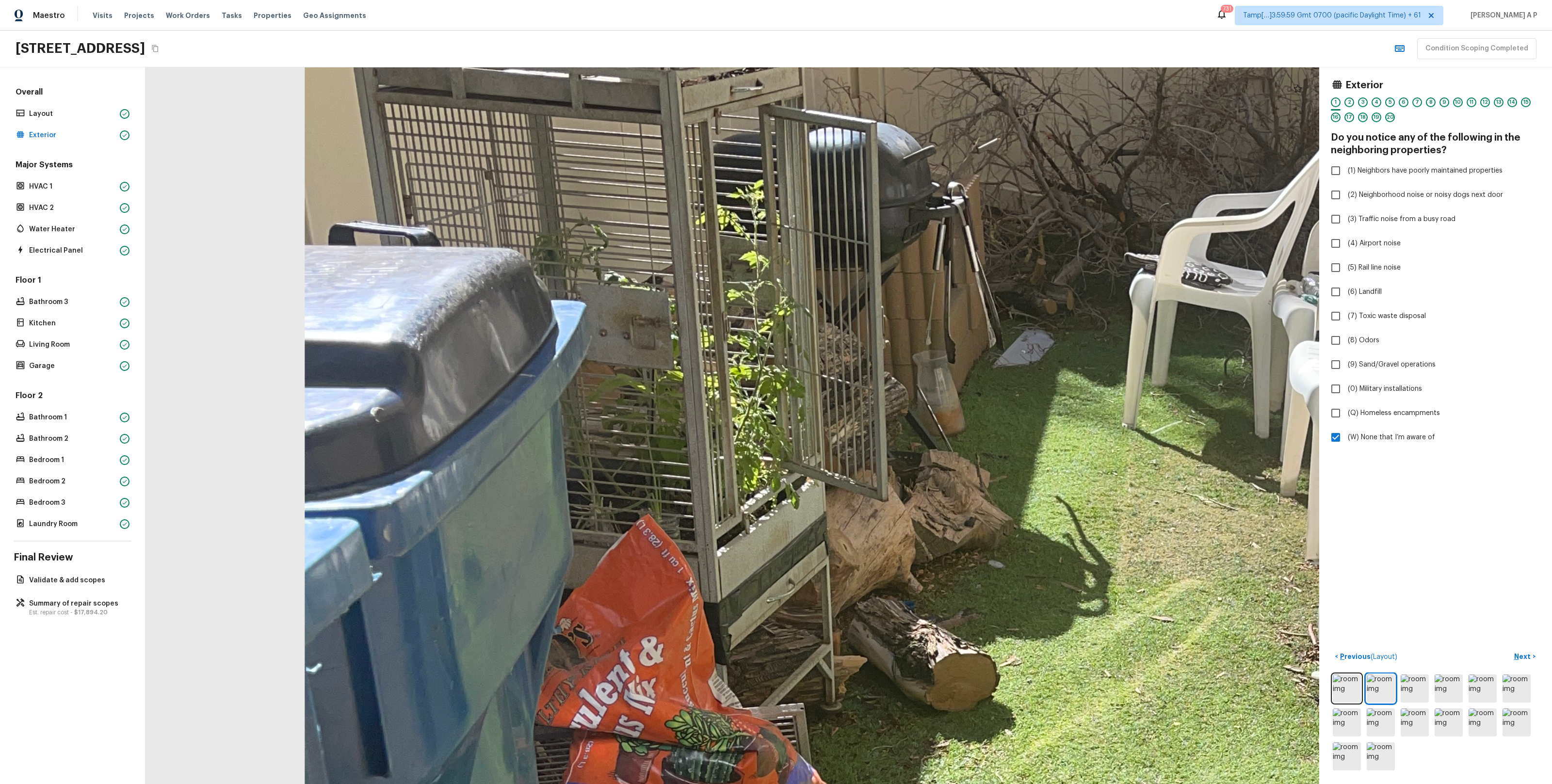
drag, startPoint x: 566, startPoint y: 299, endPoint x: 609, endPoint y: 433, distance: 140.7
click at [608, 431] on div at bounding box center [1203, 782] width 3926 height 2397
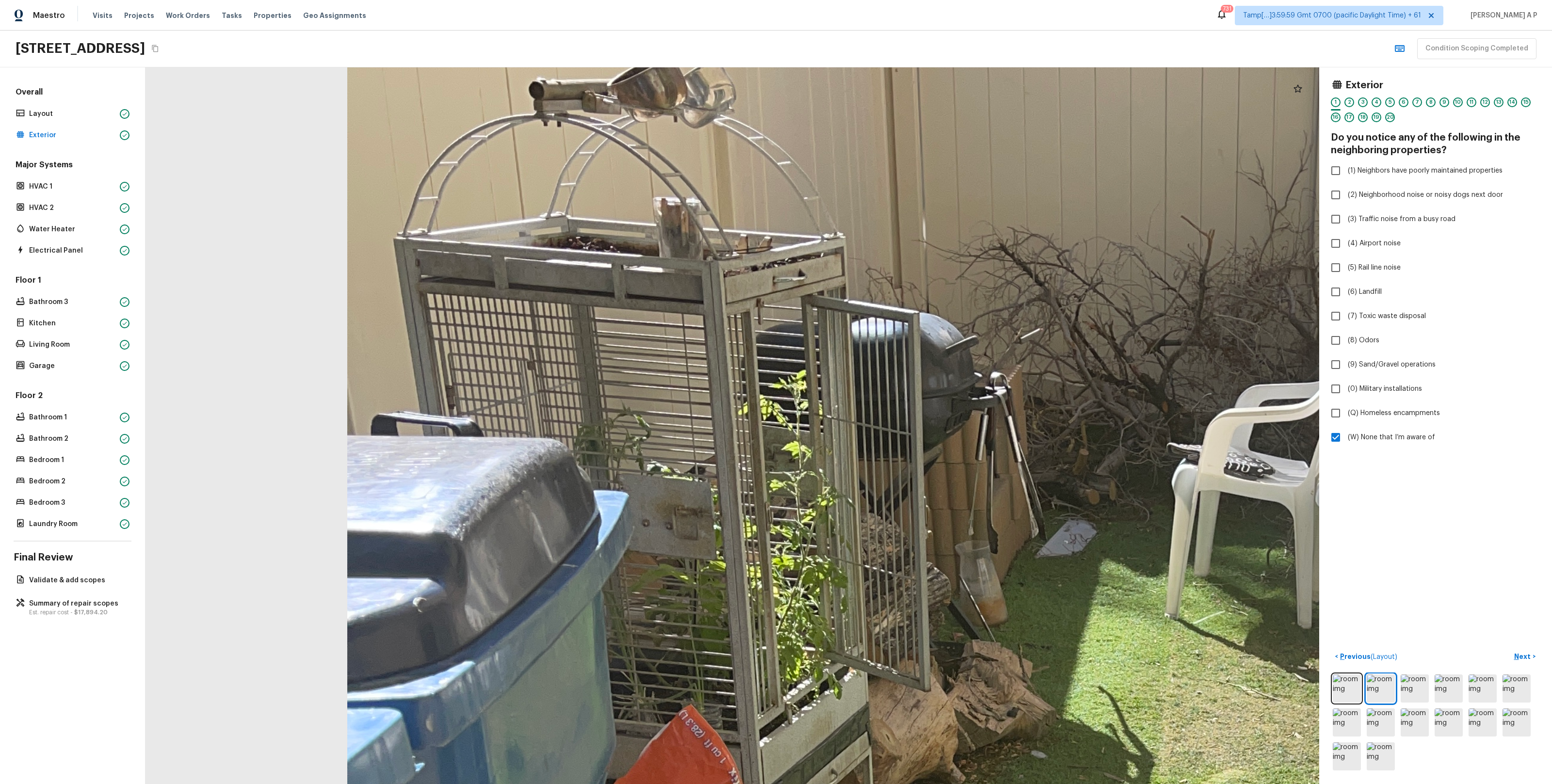
drag, startPoint x: 707, startPoint y: 385, endPoint x: 706, endPoint y: 453, distance: 68.0
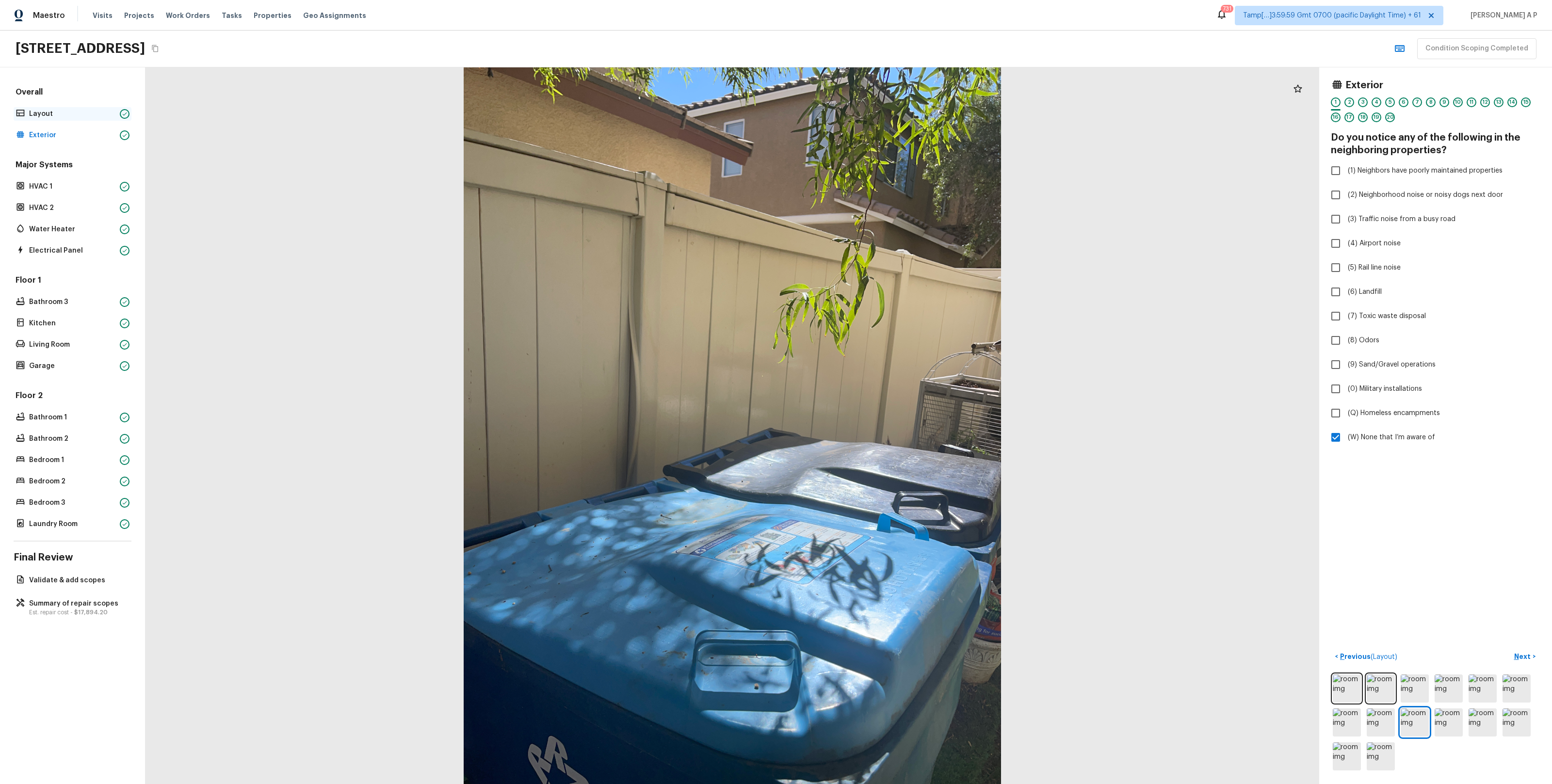
click at [108, 113] on p "Layout" at bounding box center [72, 114] width 87 height 10
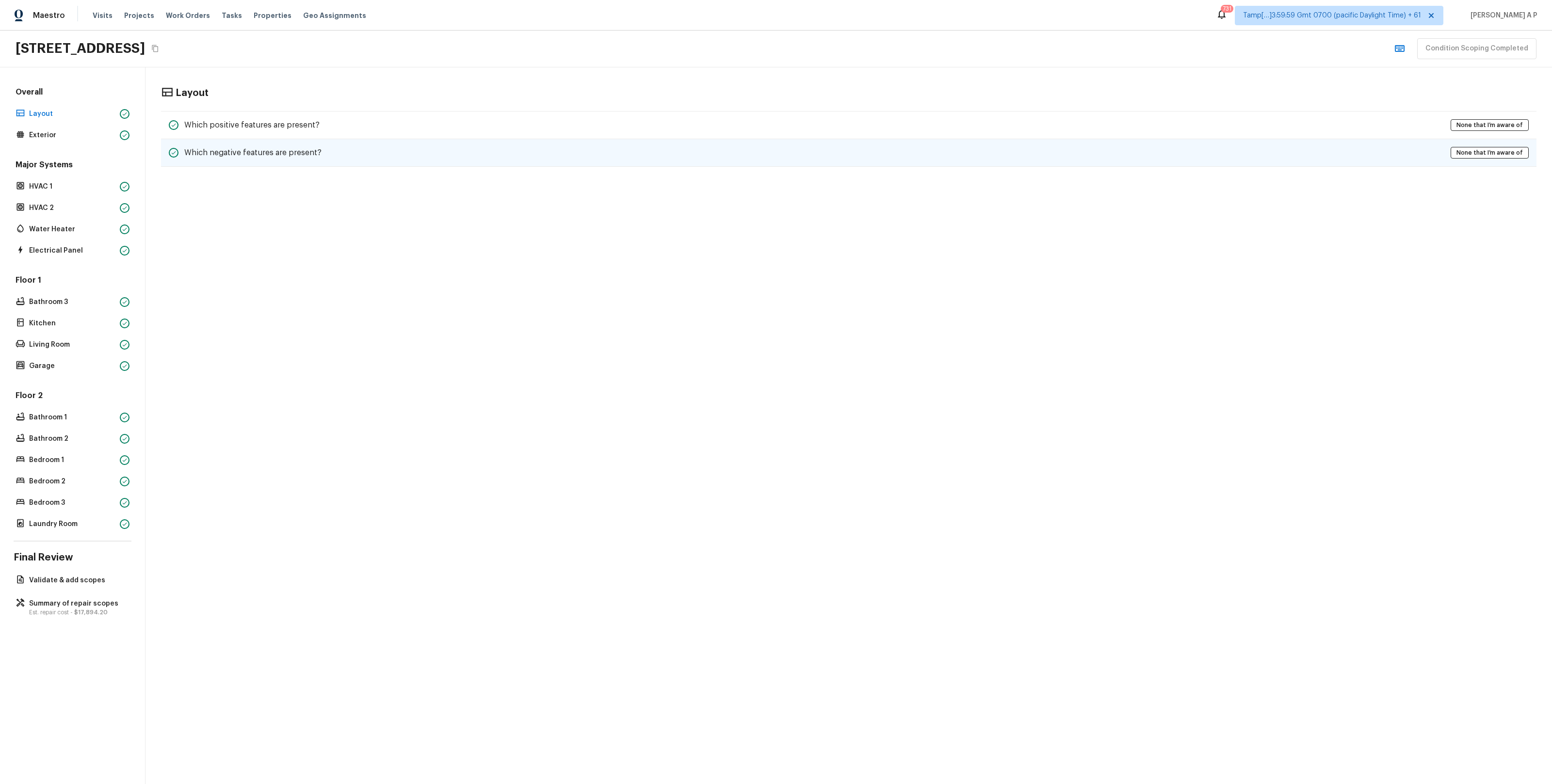
click at [334, 142] on div "Which negative features are present? None that I’m aware of" at bounding box center [848, 153] width 1375 height 28
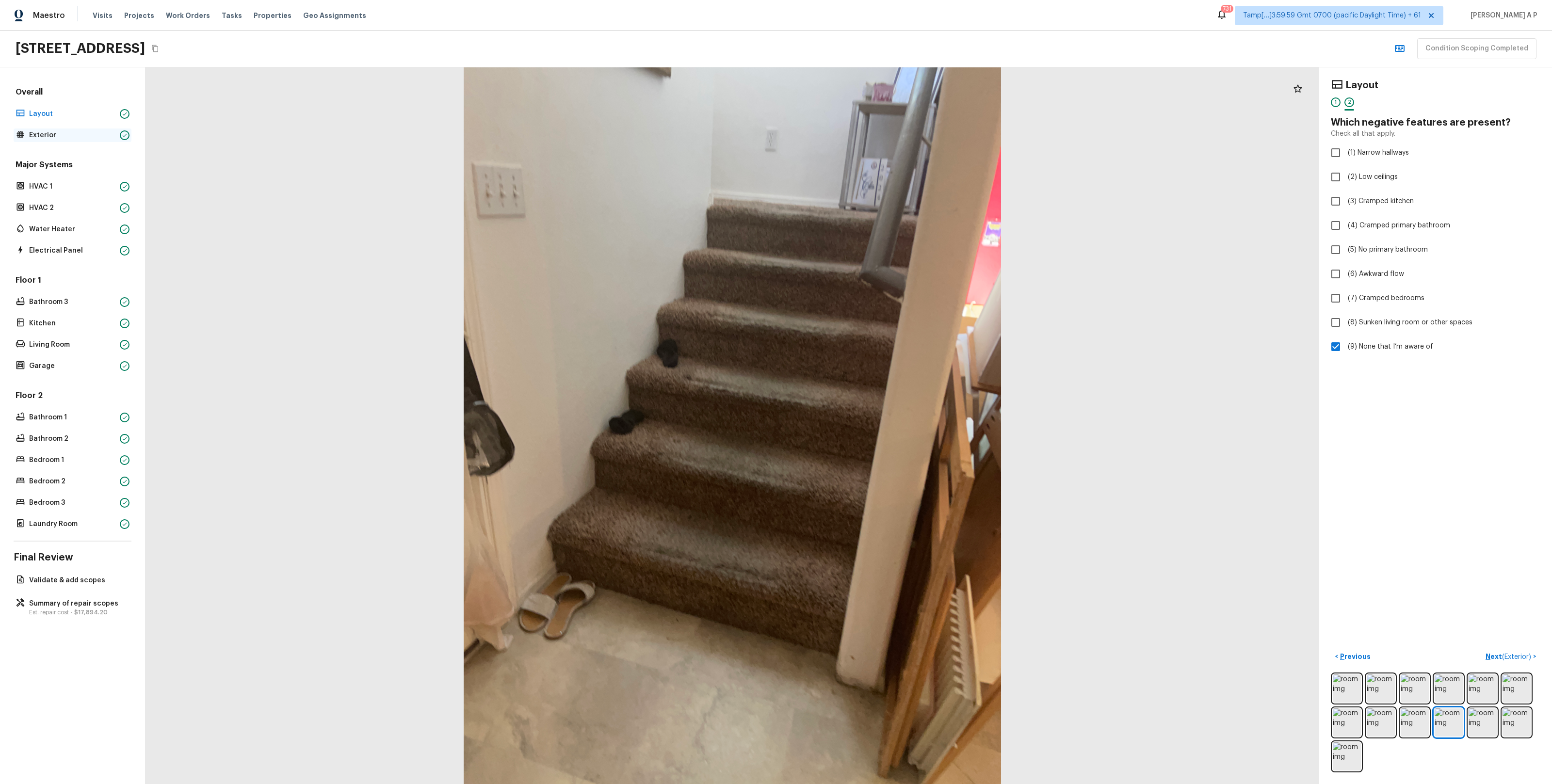
click at [113, 135] on p "Exterior" at bounding box center [72, 135] width 87 height 10
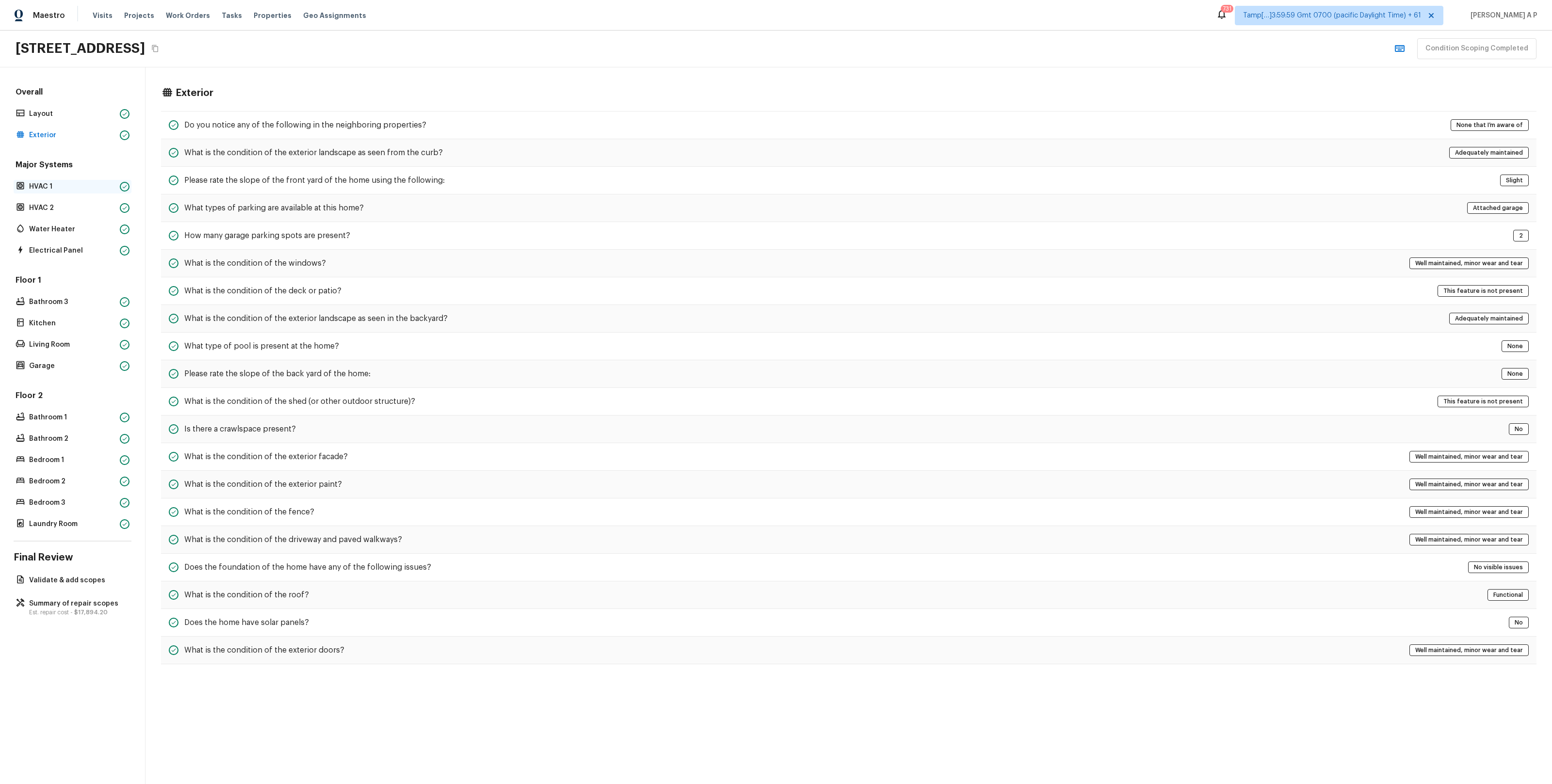
click at [99, 183] on p "HVAC 1" at bounding box center [72, 187] width 87 height 10
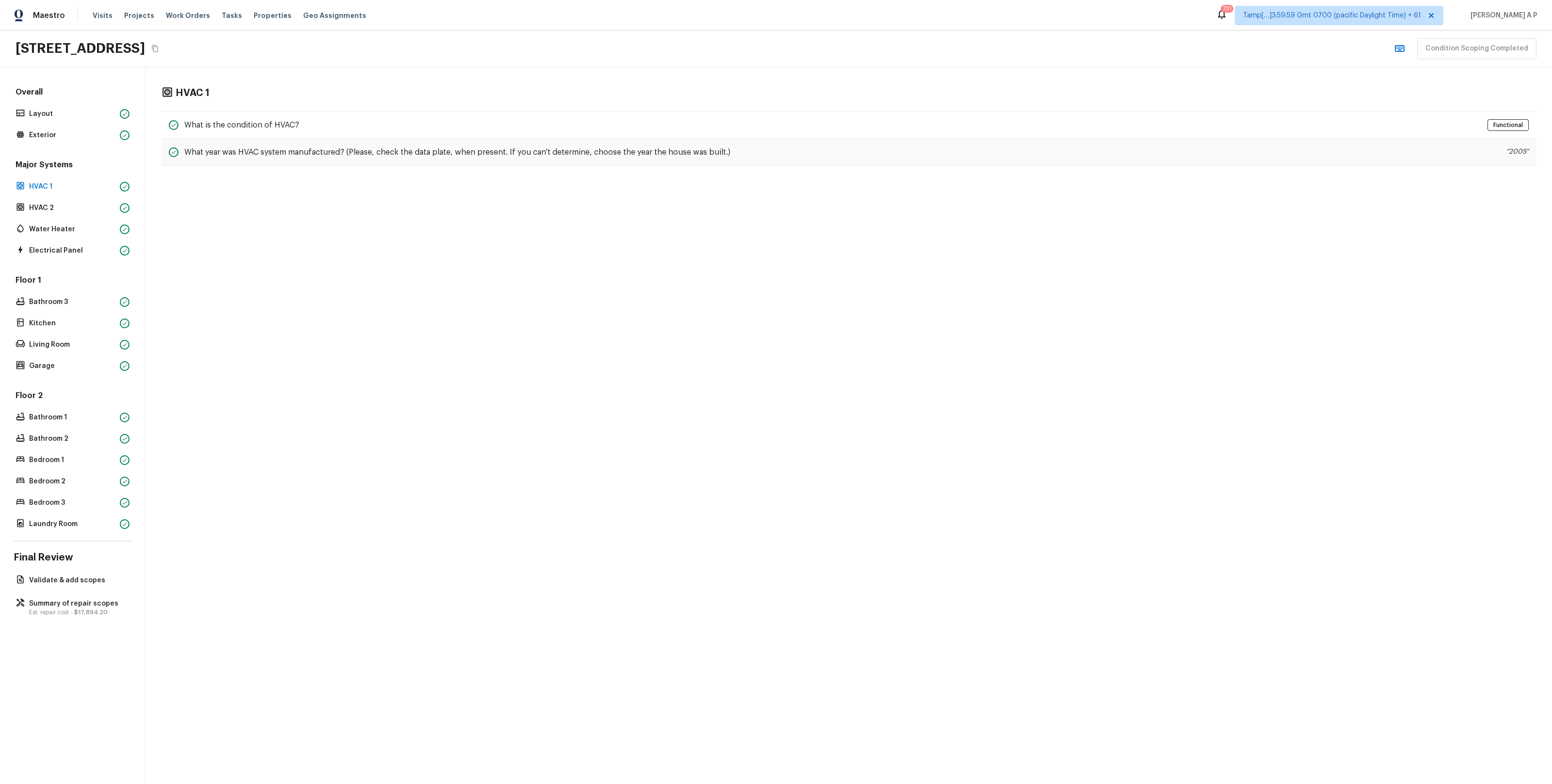
click at [96, 216] on div "Major Systems HVAC 1 HVAC 2 Water Heater Electrical Panel" at bounding box center [73, 208] width 118 height 98
click at [93, 222] on div "Major Systems HVAC 1 HVAC 2 Water Heater Electrical Panel" at bounding box center [73, 208] width 118 height 98
click at [52, 292] on div "Floor 1 Bathroom 3 Kitchen Living Room Garage" at bounding box center [73, 323] width 118 height 98
click at [49, 313] on div "Floor 1 Bathroom 3 Kitchen Living Room Garage" at bounding box center [73, 323] width 118 height 98
click at [48, 323] on p "Kitchen" at bounding box center [72, 323] width 87 height 10
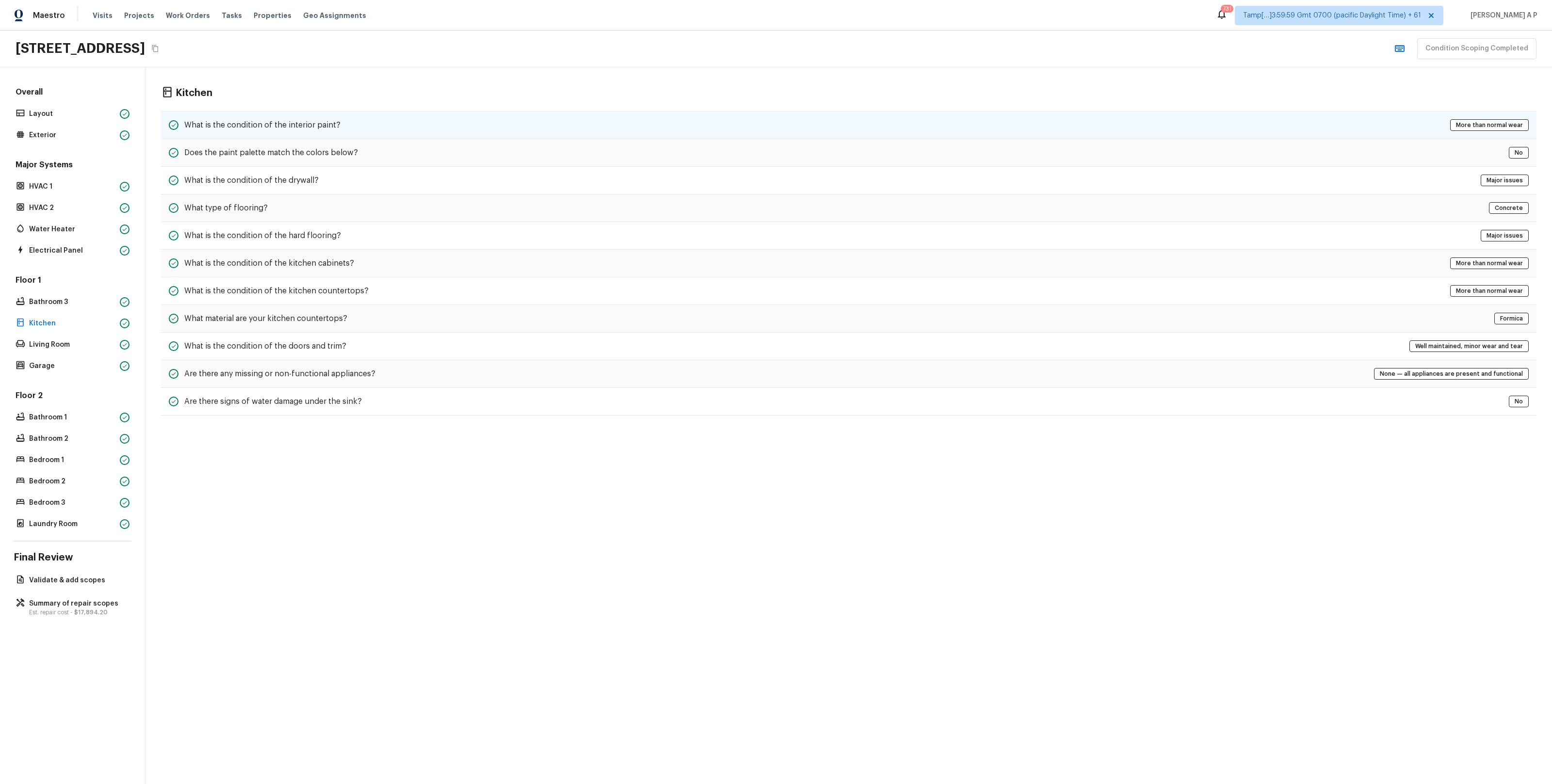
click at [283, 120] on h5 "What is the condition of the interior paint?" at bounding box center [262, 125] width 156 height 11
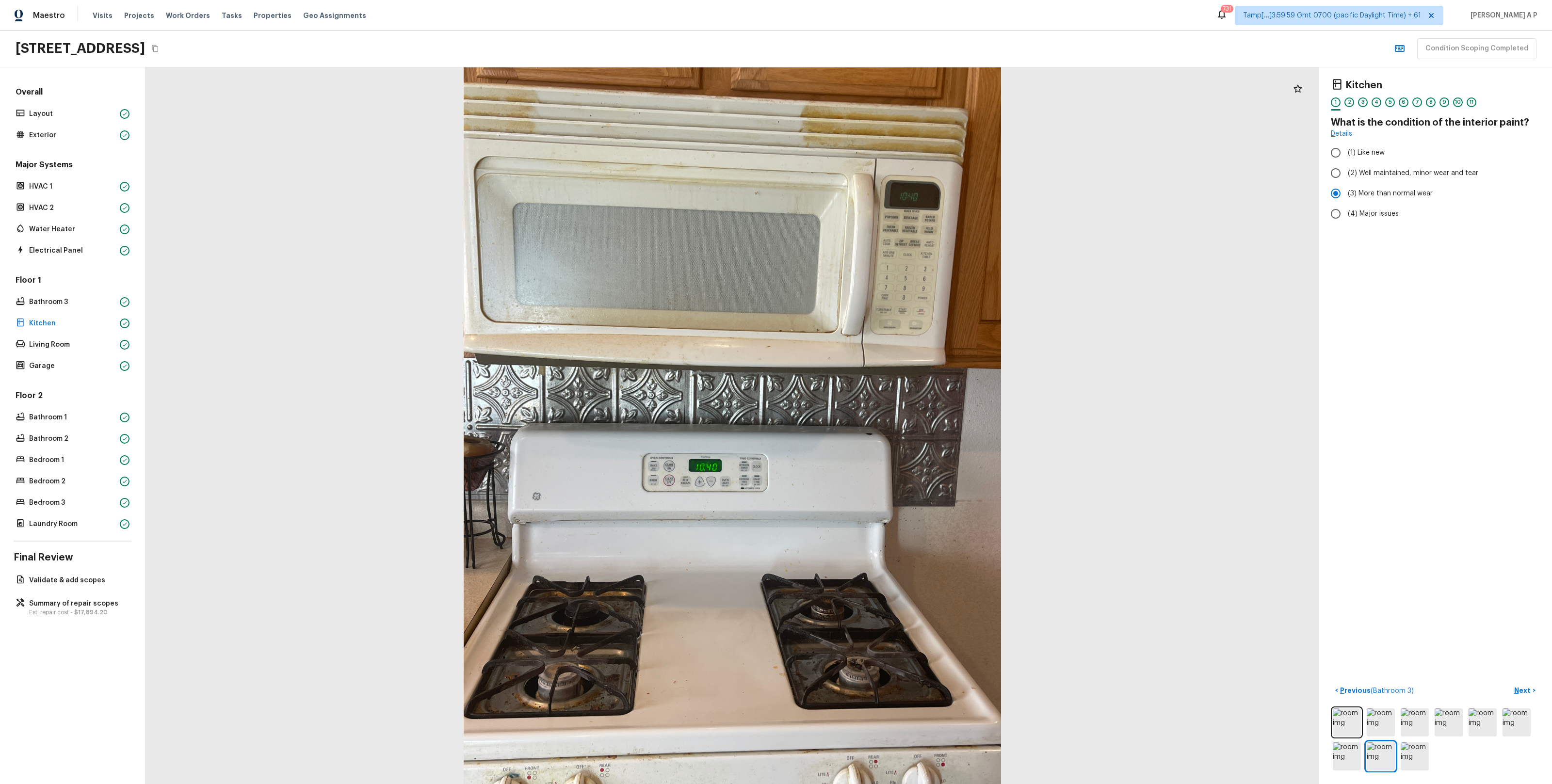
click at [74, 358] on div "Floor 1 Bathroom 3 Kitchen Living Room Garage" at bounding box center [73, 323] width 118 height 98
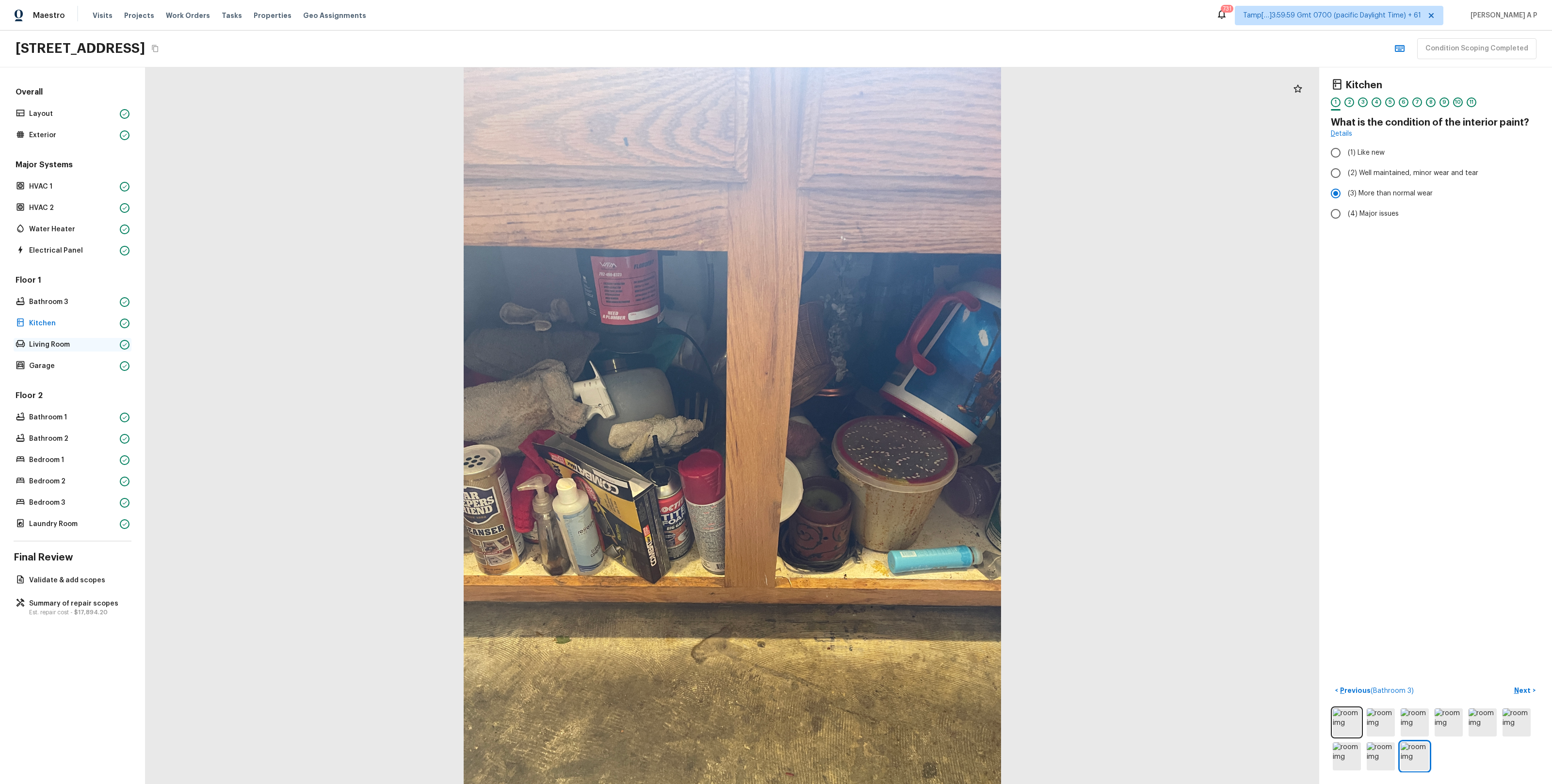
click at [92, 347] on p "Living Room" at bounding box center [72, 344] width 87 height 10
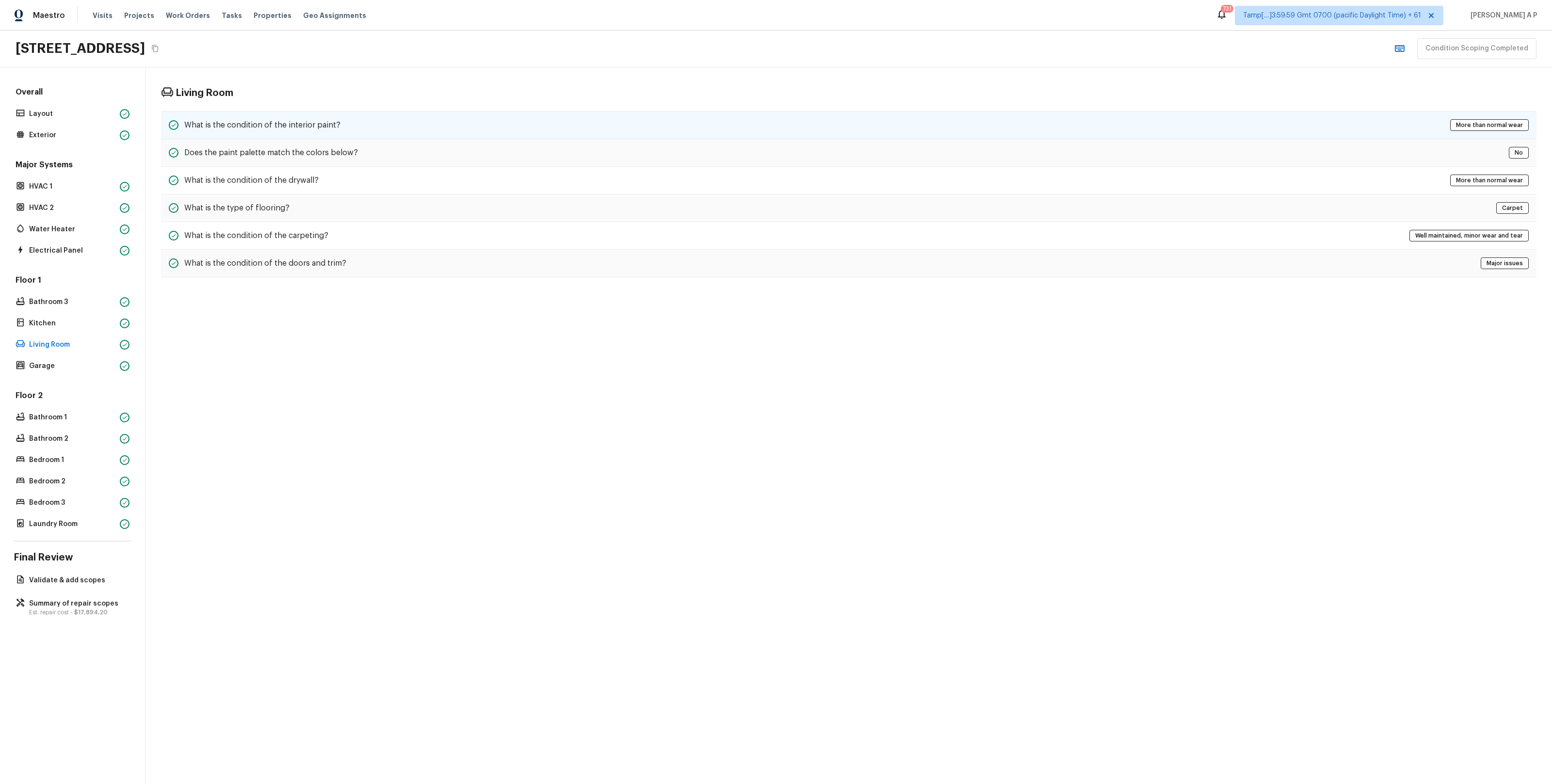
click at [322, 133] on div "What is the condition of the interior paint? More than normal wear" at bounding box center [848, 125] width 1375 height 28
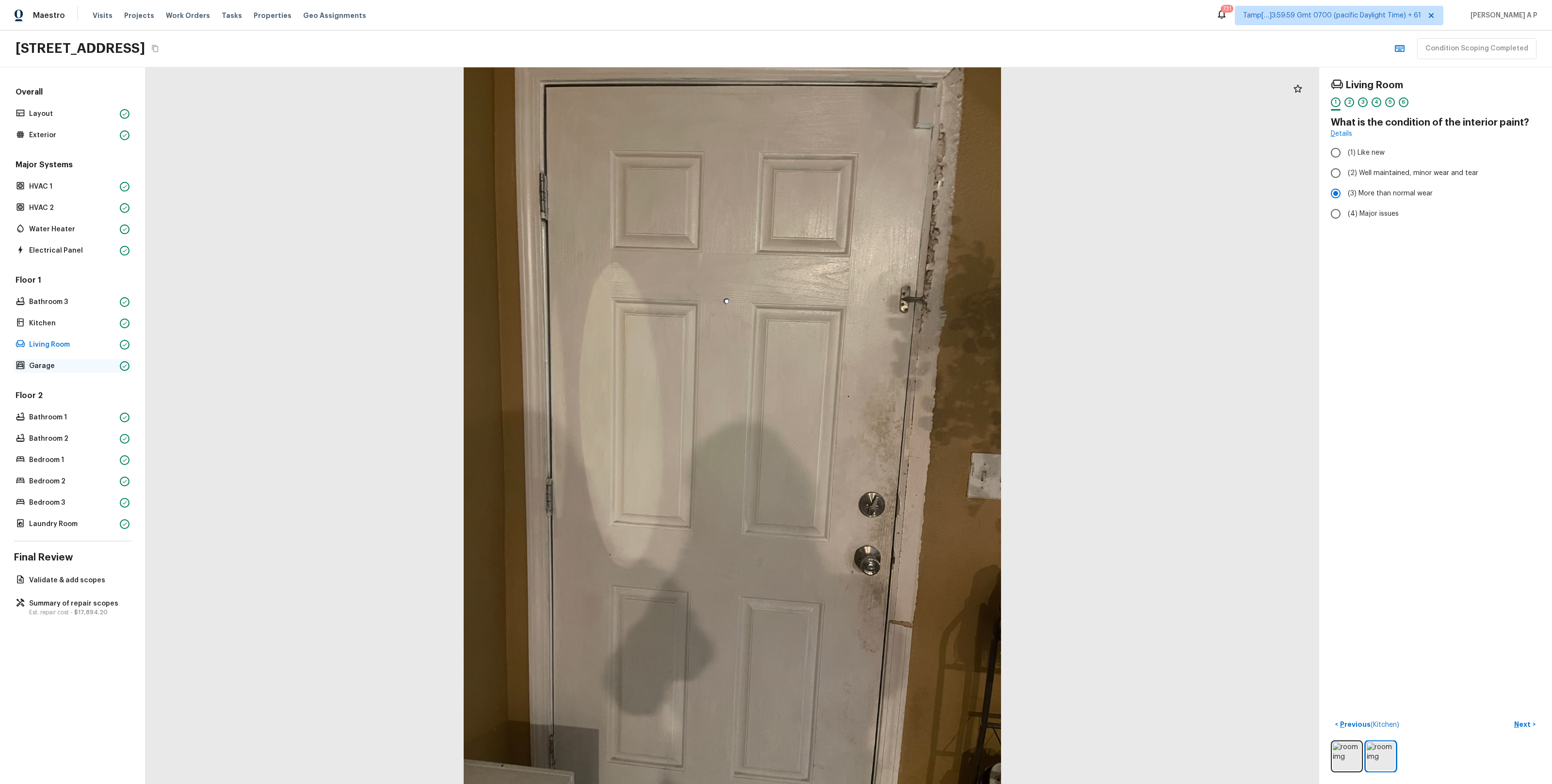
click at [95, 367] on p "Garage" at bounding box center [72, 366] width 87 height 10
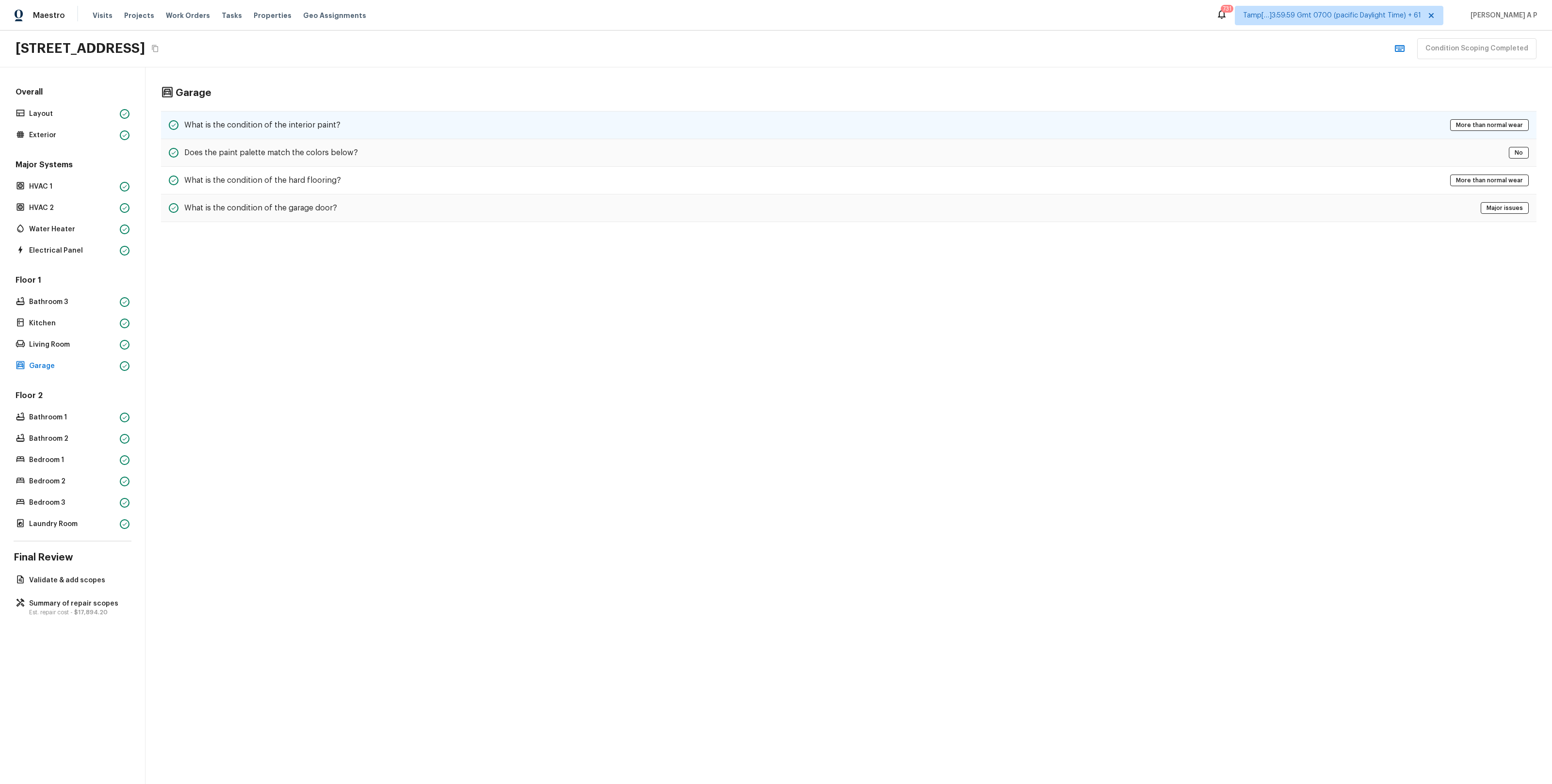
click at [399, 130] on div "What is the condition of the interior paint? More than normal wear" at bounding box center [848, 125] width 1375 height 28
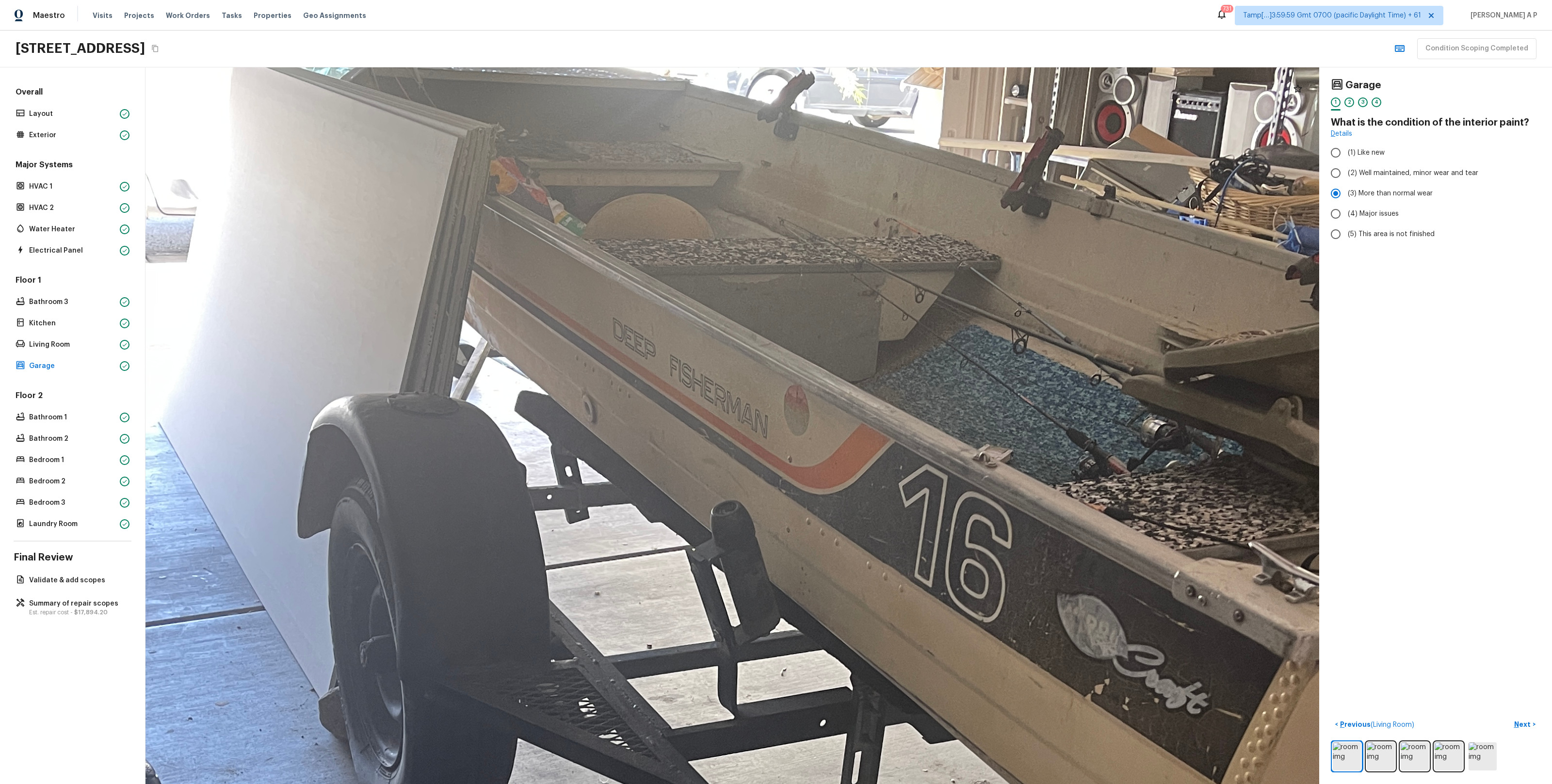
drag, startPoint x: 712, startPoint y: 329, endPoint x: 683, endPoint y: 493, distance: 166.5
click at [683, 490] on div at bounding box center [777, 671] width 3230 height 1971
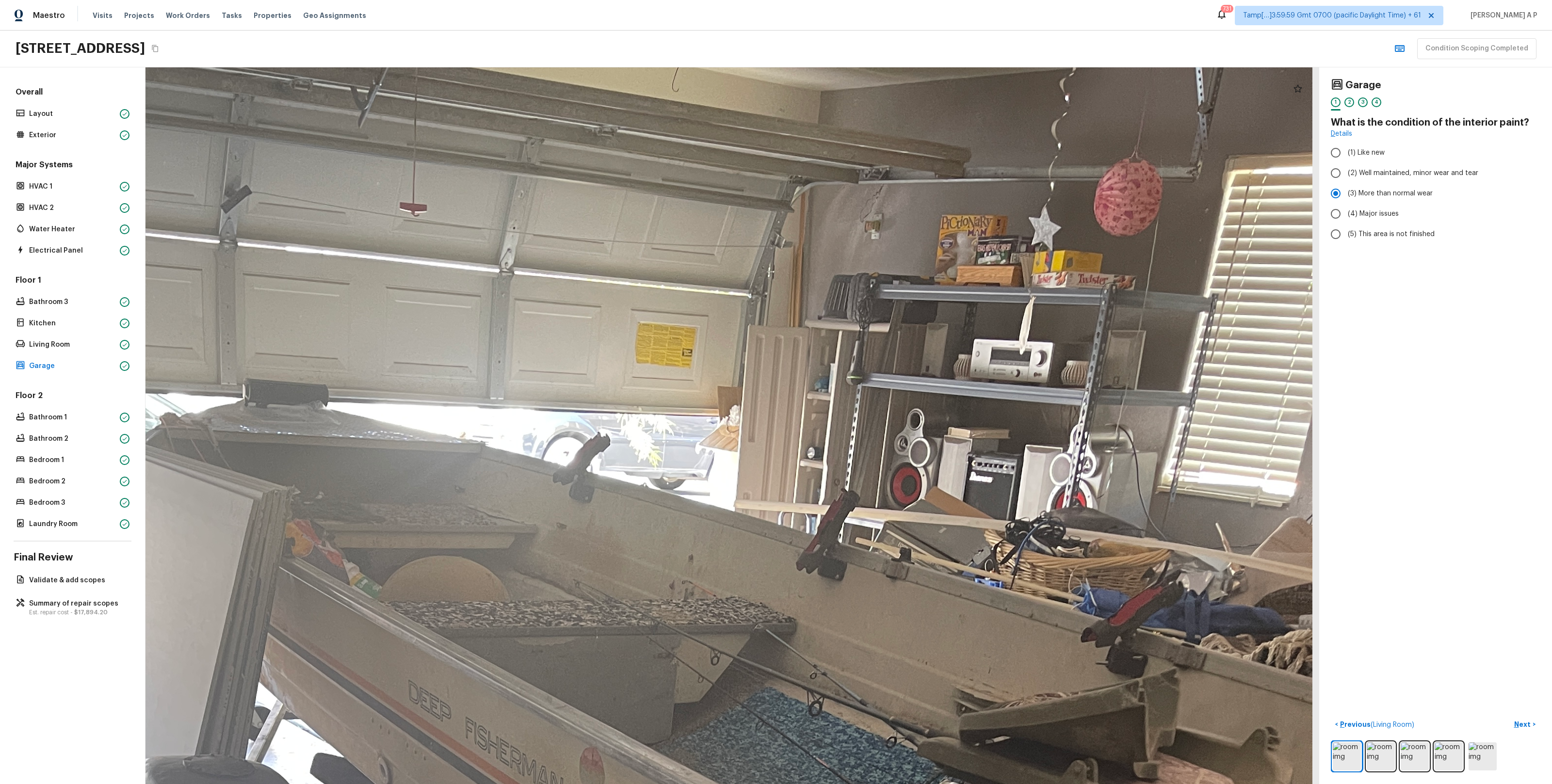
drag, startPoint x: 681, startPoint y: 530, endPoint x: 657, endPoint y: 452, distance: 81.6
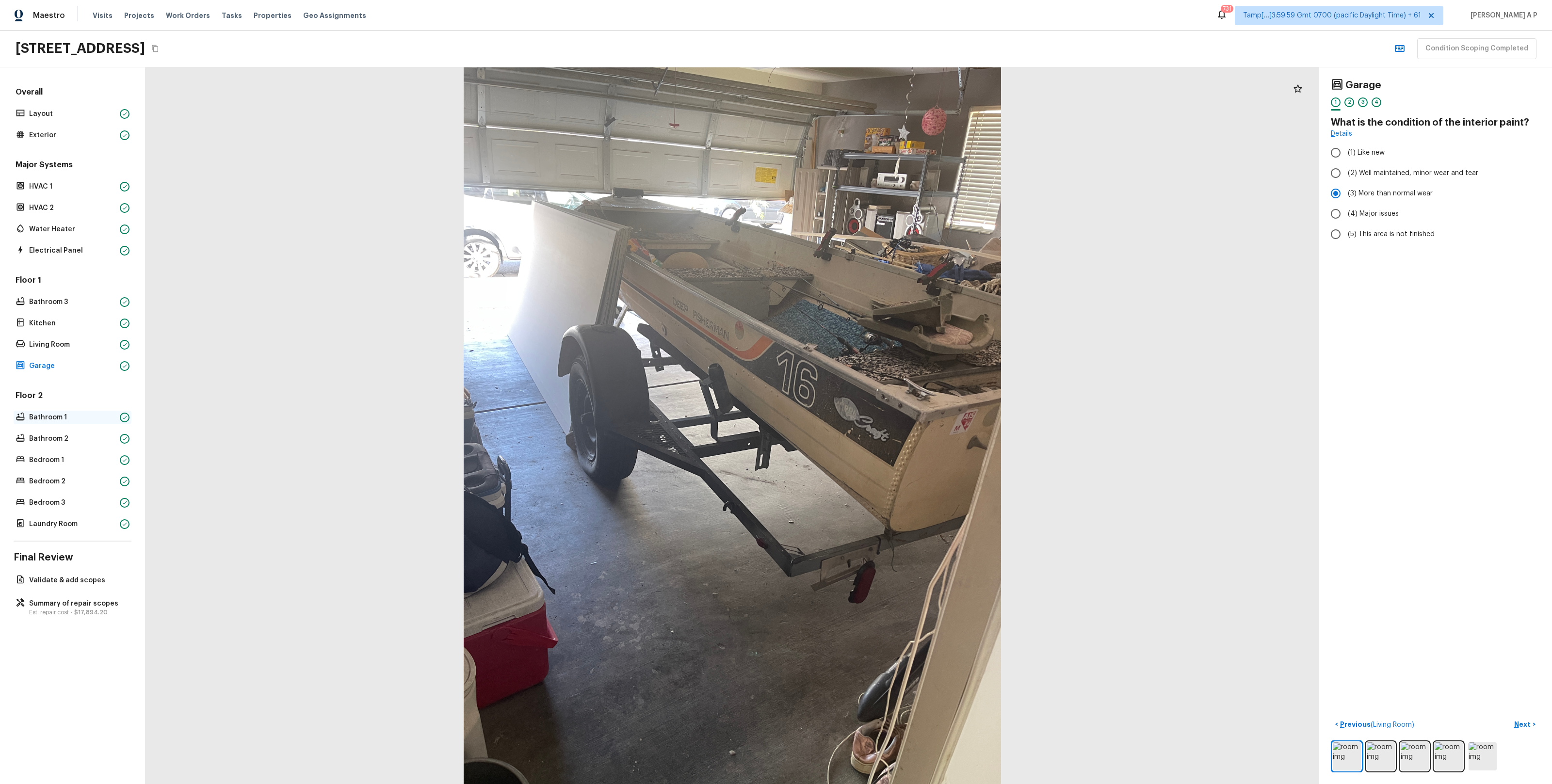
click at [88, 423] on div "Bathroom 1" at bounding box center [73, 417] width 118 height 14
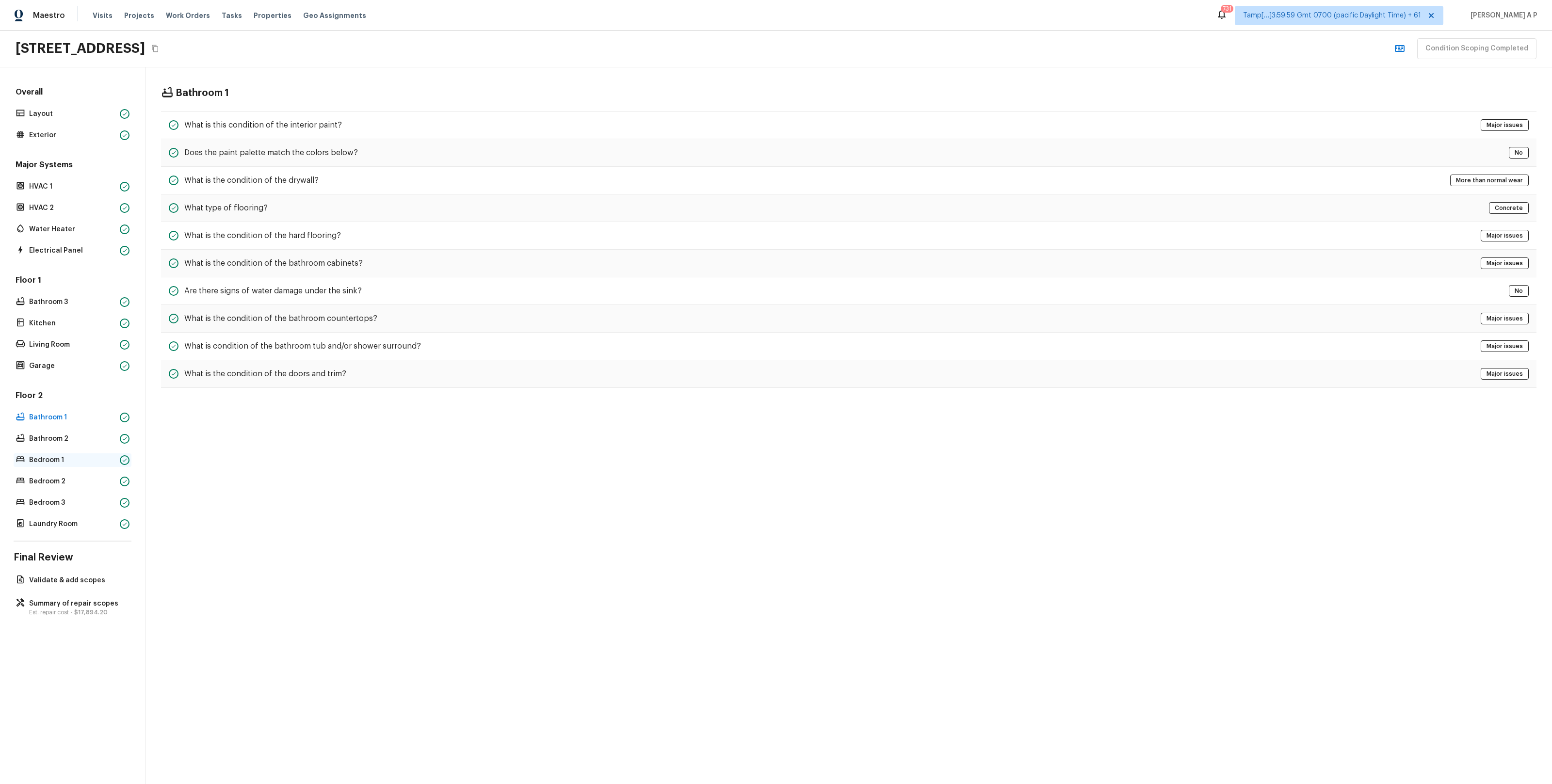
click at [64, 462] on p "Bedroom 1" at bounding box center [72, 460] width 87 height 10
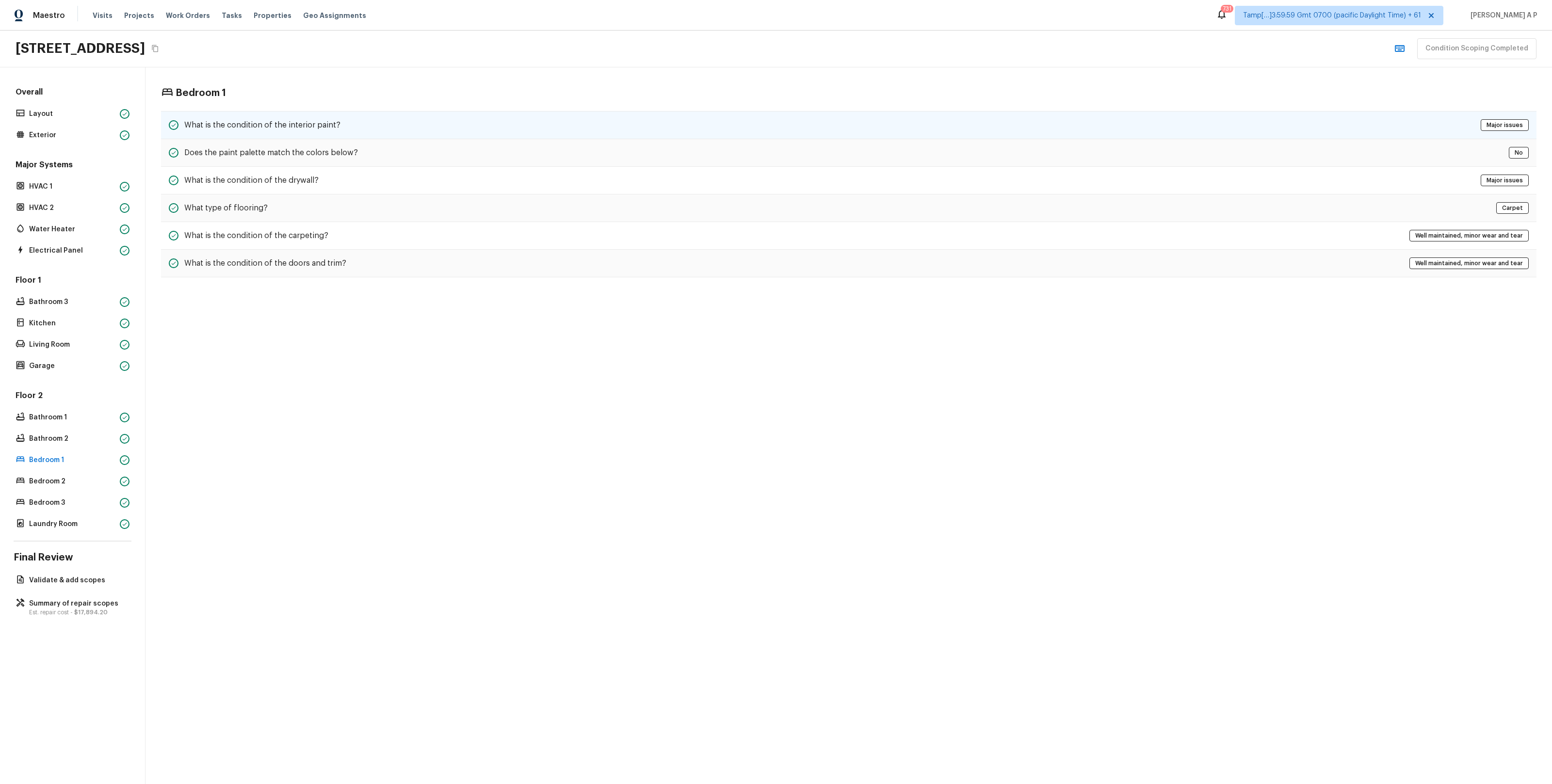
click at [361, 120] on div "What is the condition of the interior paint? Major issues" at bounding box center [848, 125] width 1375 height 28
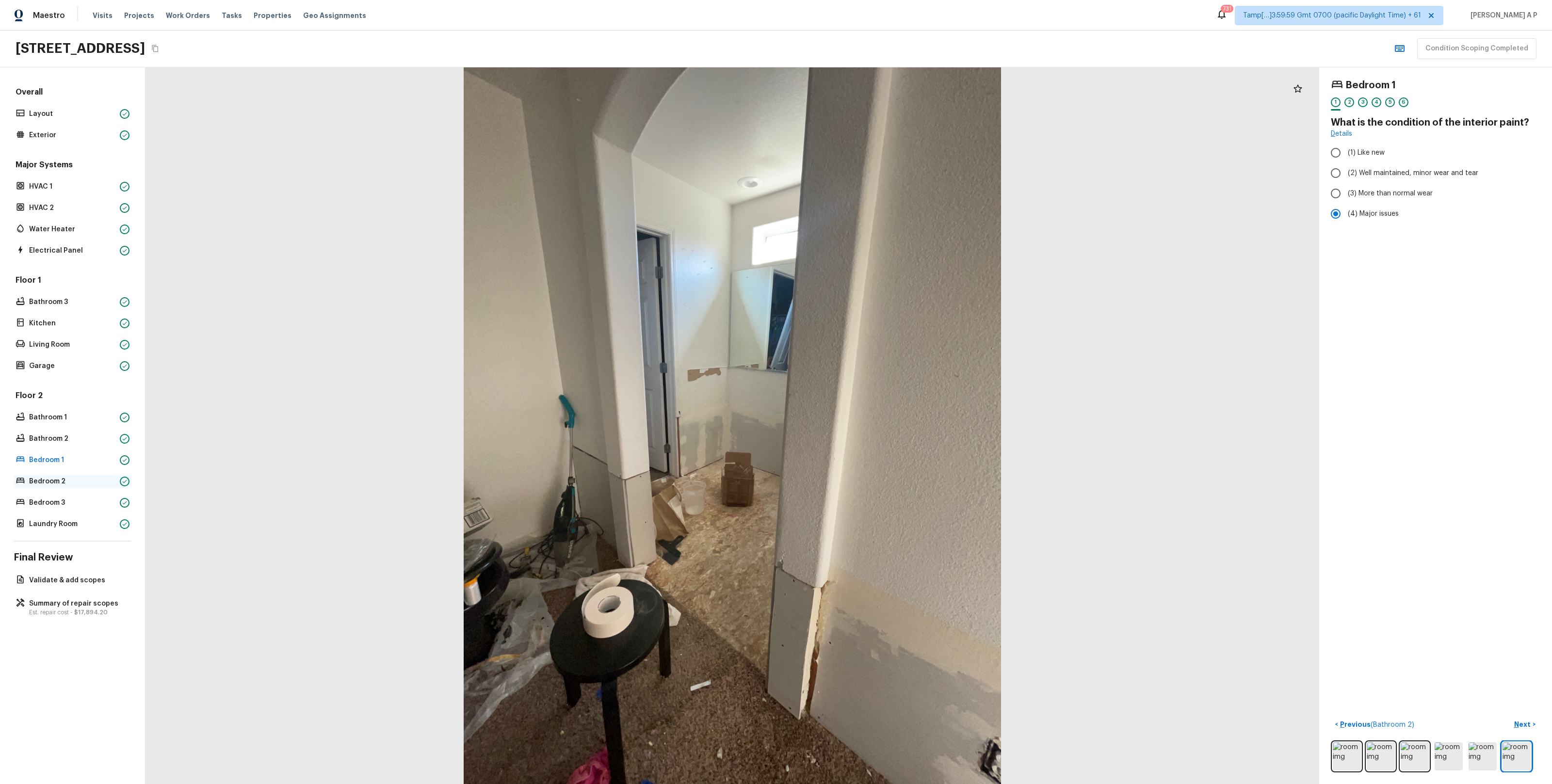
click at [68, 486] on div "Bedroom 2" at bounding box center [73, 481] width 118 height 14
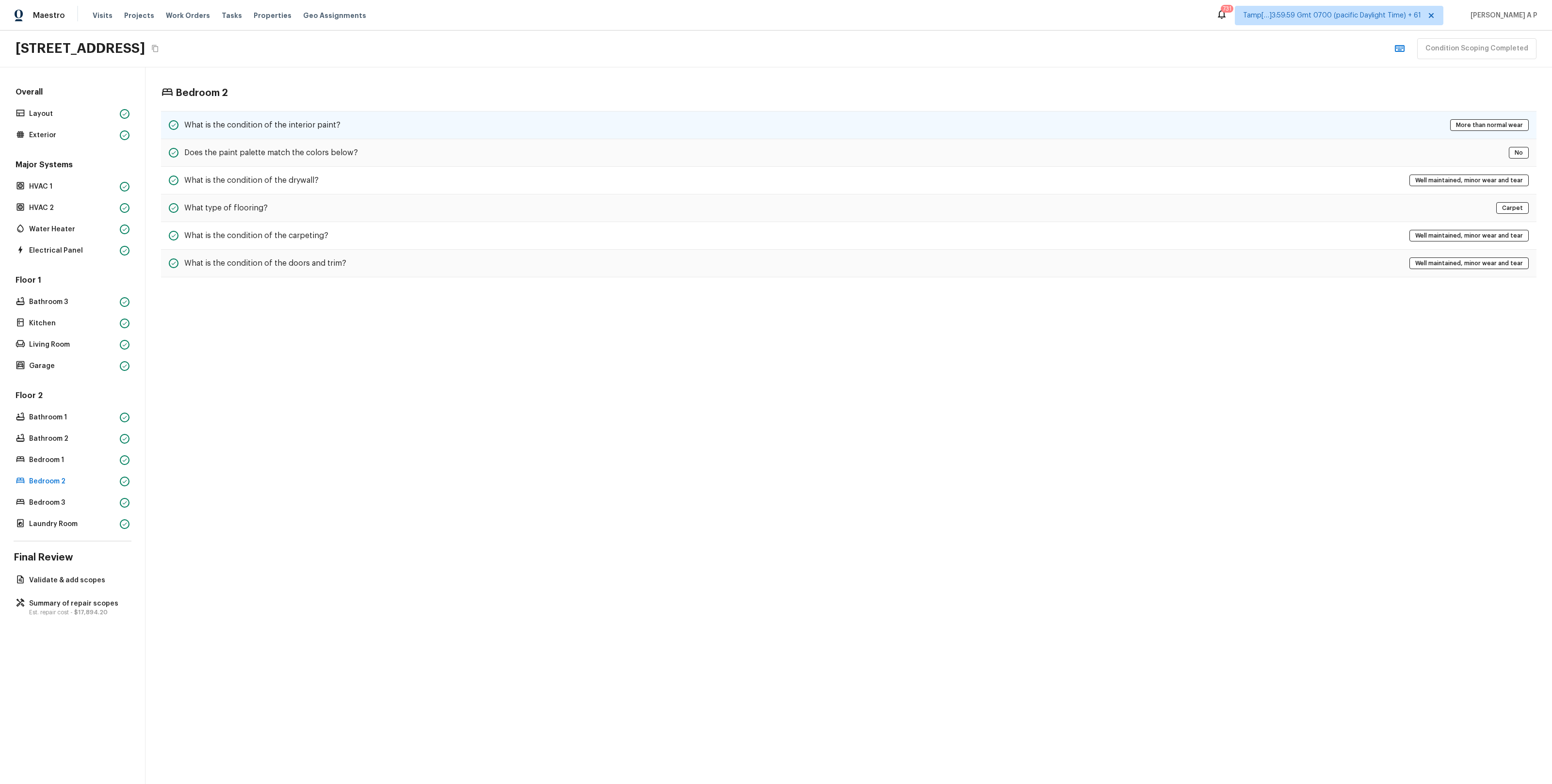
click at [362, 118] on div "What is the condition of the interior paint? More than normal wear" at bounding box center [848, 125] width 1375 height 28
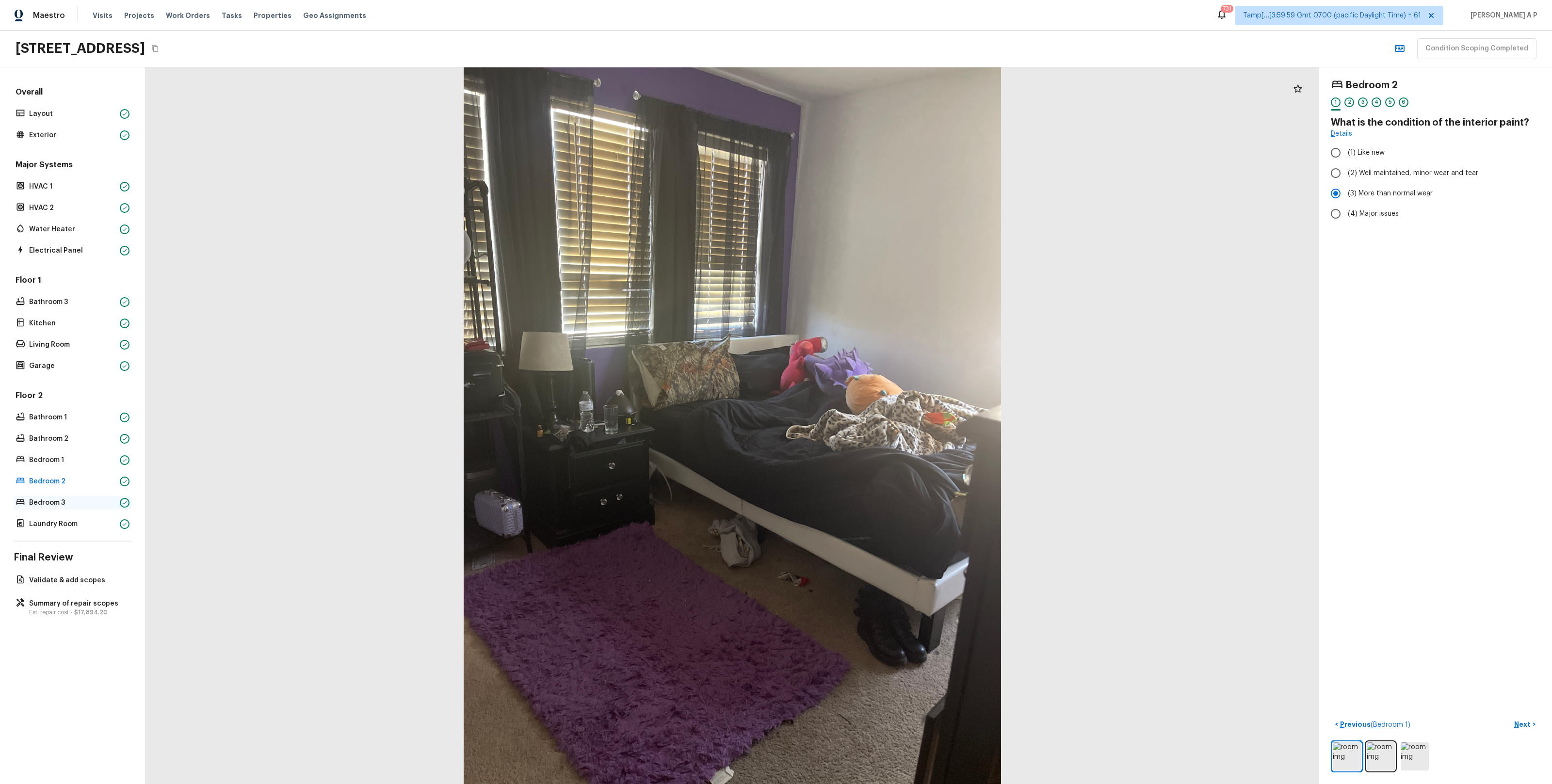
click at [58, 501] on p "Bedroom 3" at bounding box center [72, 503] width 87 height 10
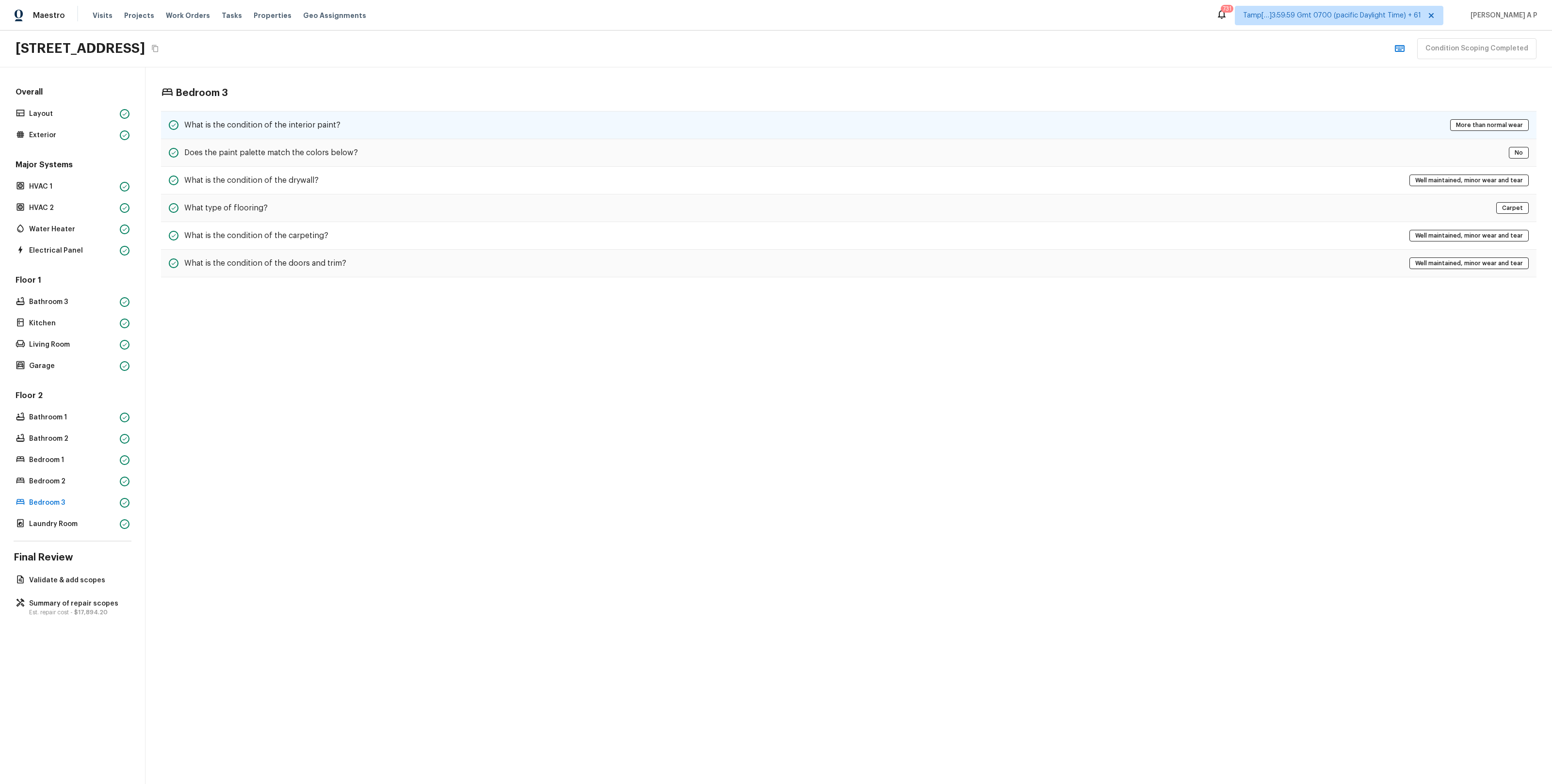
click at [303, 128] on h5 "What is the condition of the interior paint?" at bounding box center [262, 125] width 156 height 11
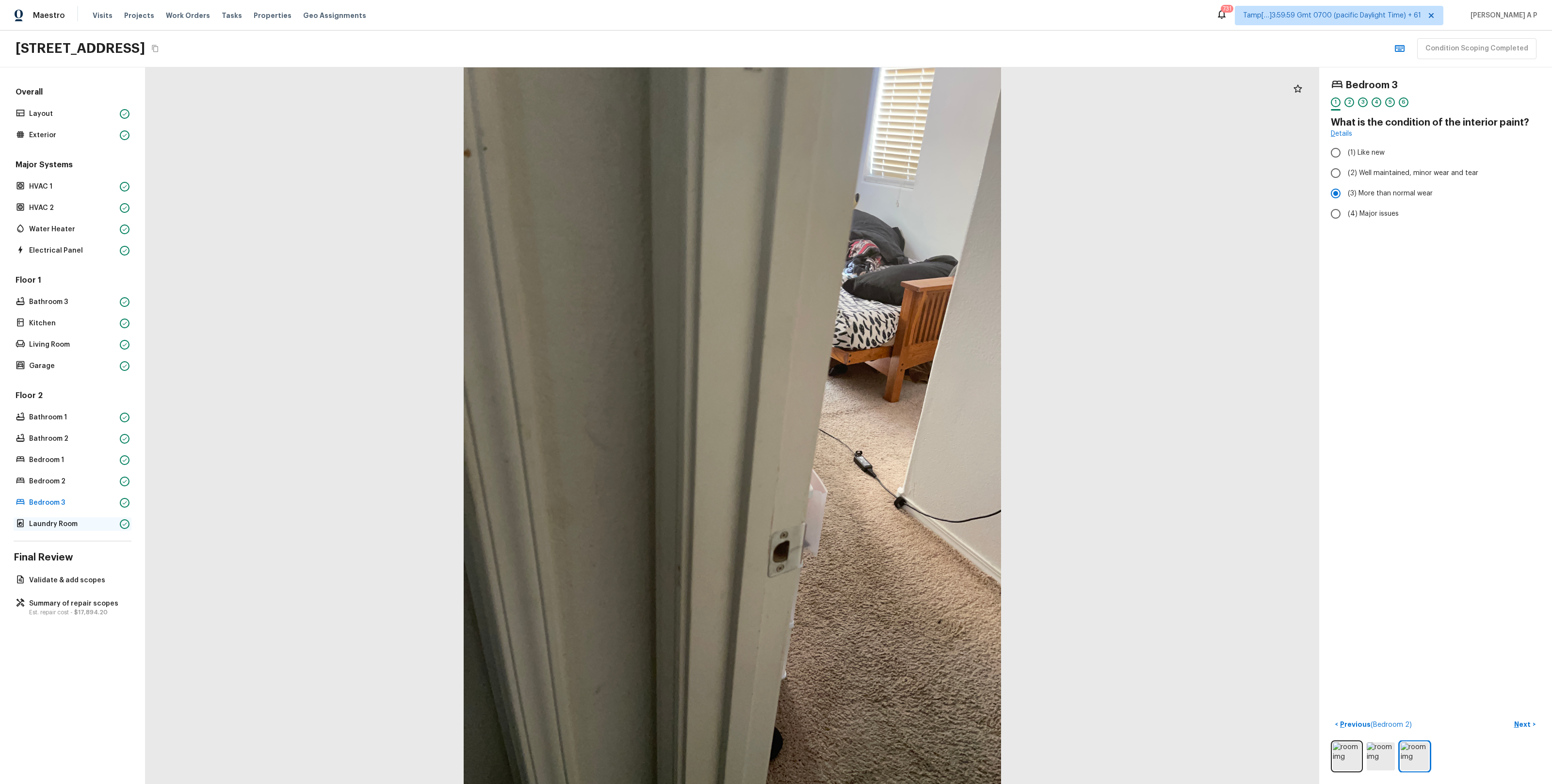
click at [96, 521] on p "Laundry Room" at bounding box center [72, 524] width 87 height 10
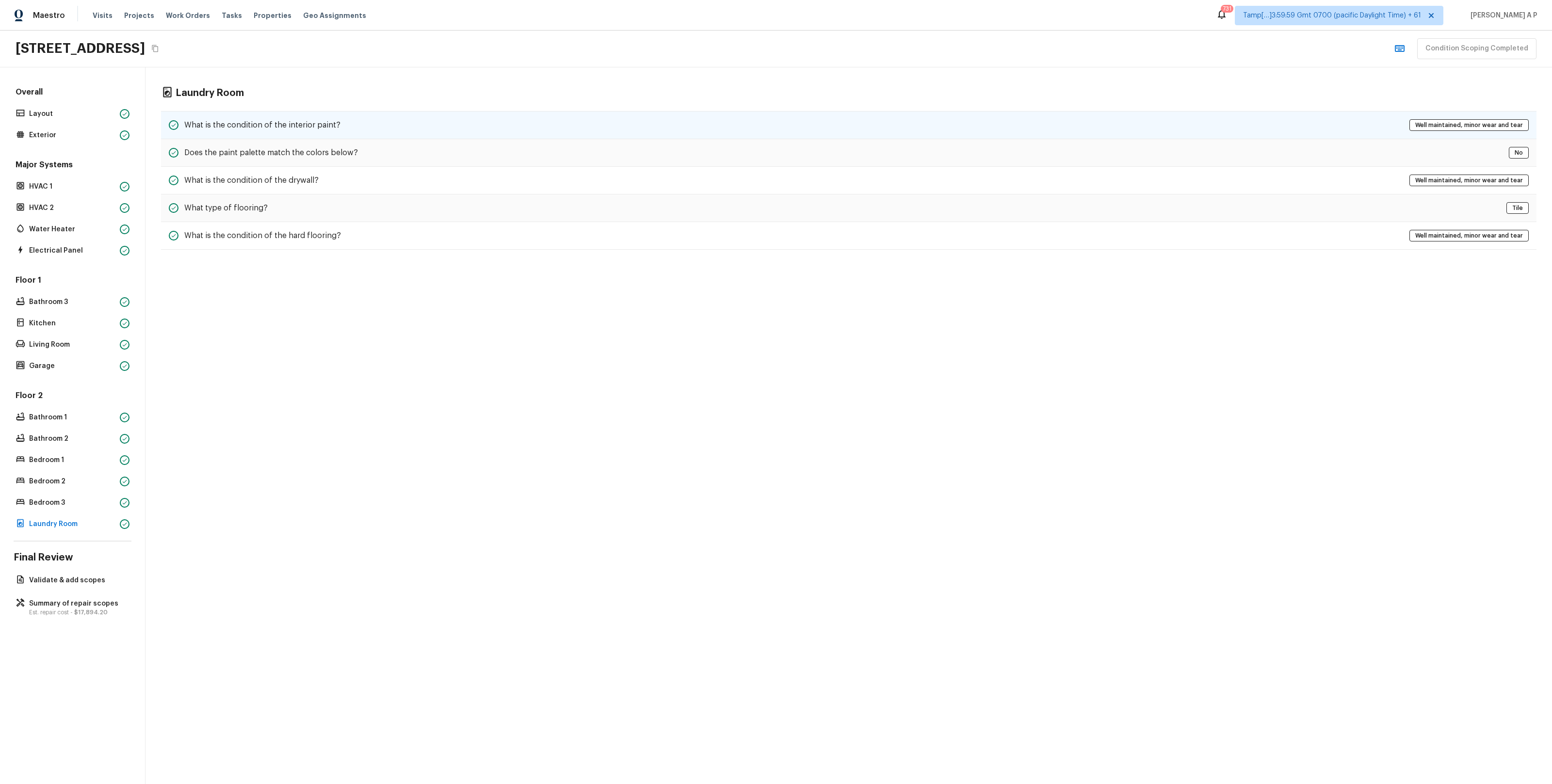
click at [354, 124] on div "What is the condition of the interior paint? Well maintained, minor wear and te…" at bounding box center [848, 125] width 1375 height 28
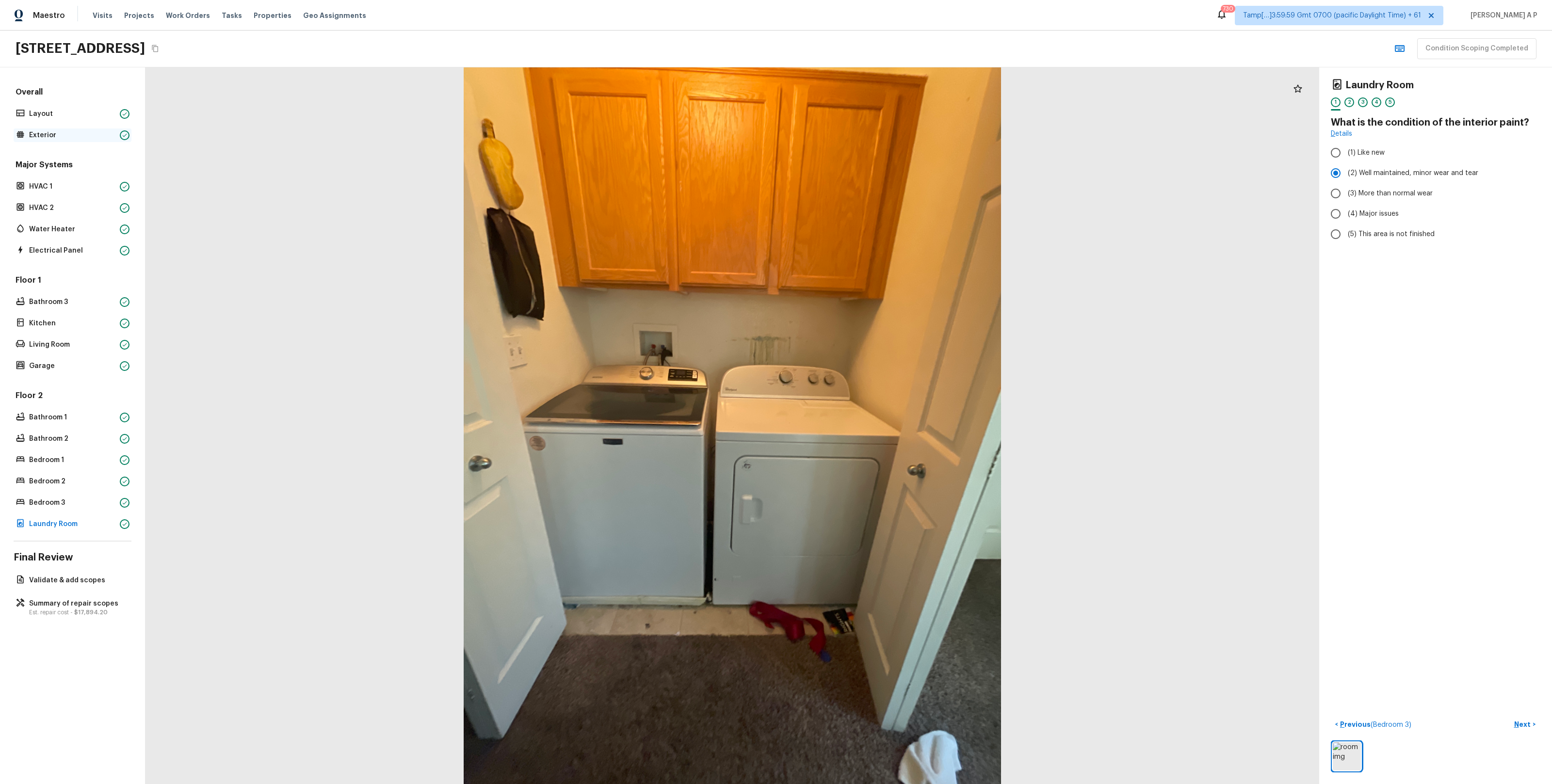
click at [114, 140] on div "Exterior" at bounding box center [73, 135] width 118 height 14
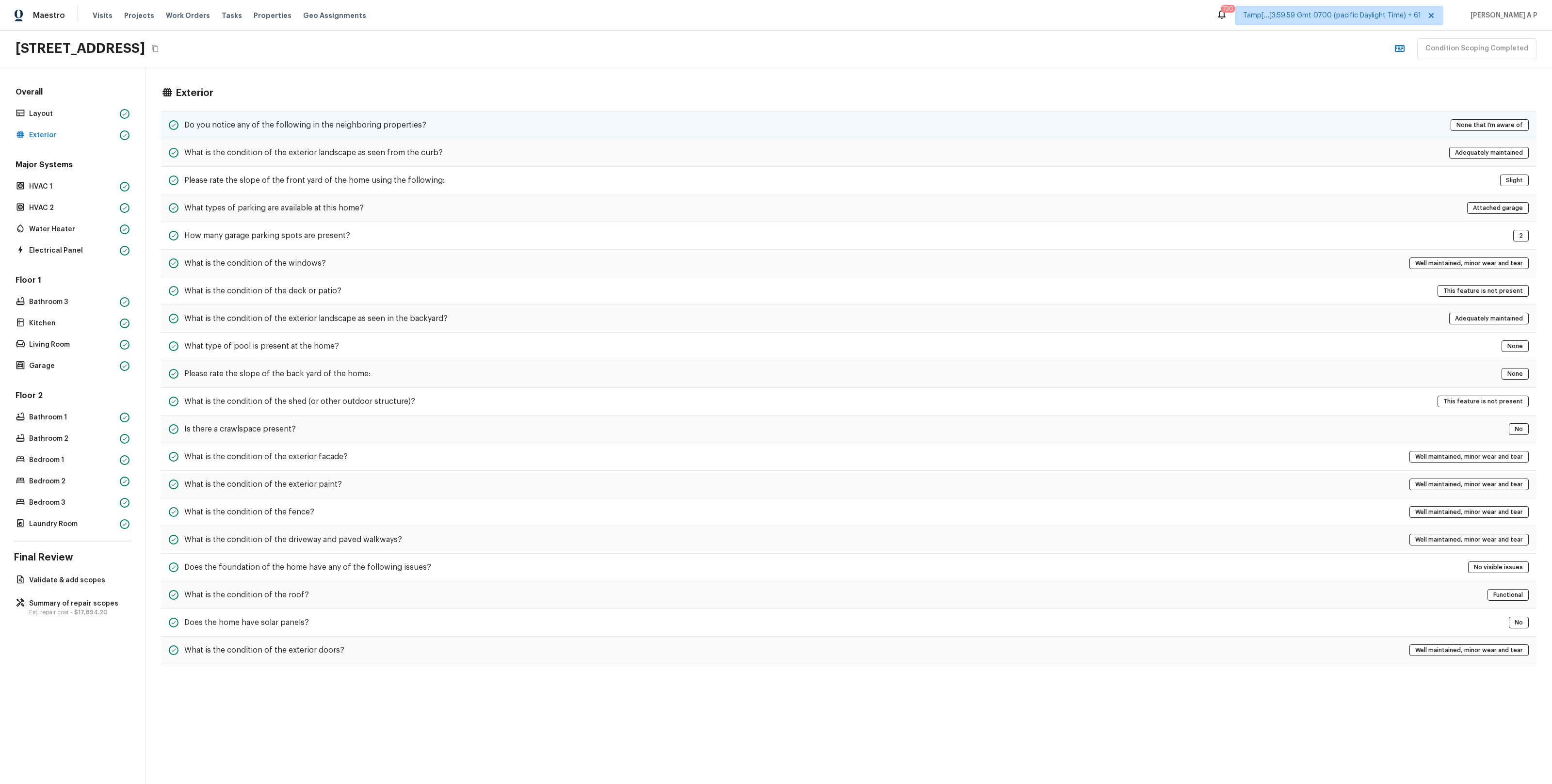
click at [236, 126] on h5 "Do you notice any of the following in the neighboring properties?" at bounding box center [305, 125] width 242 height 11
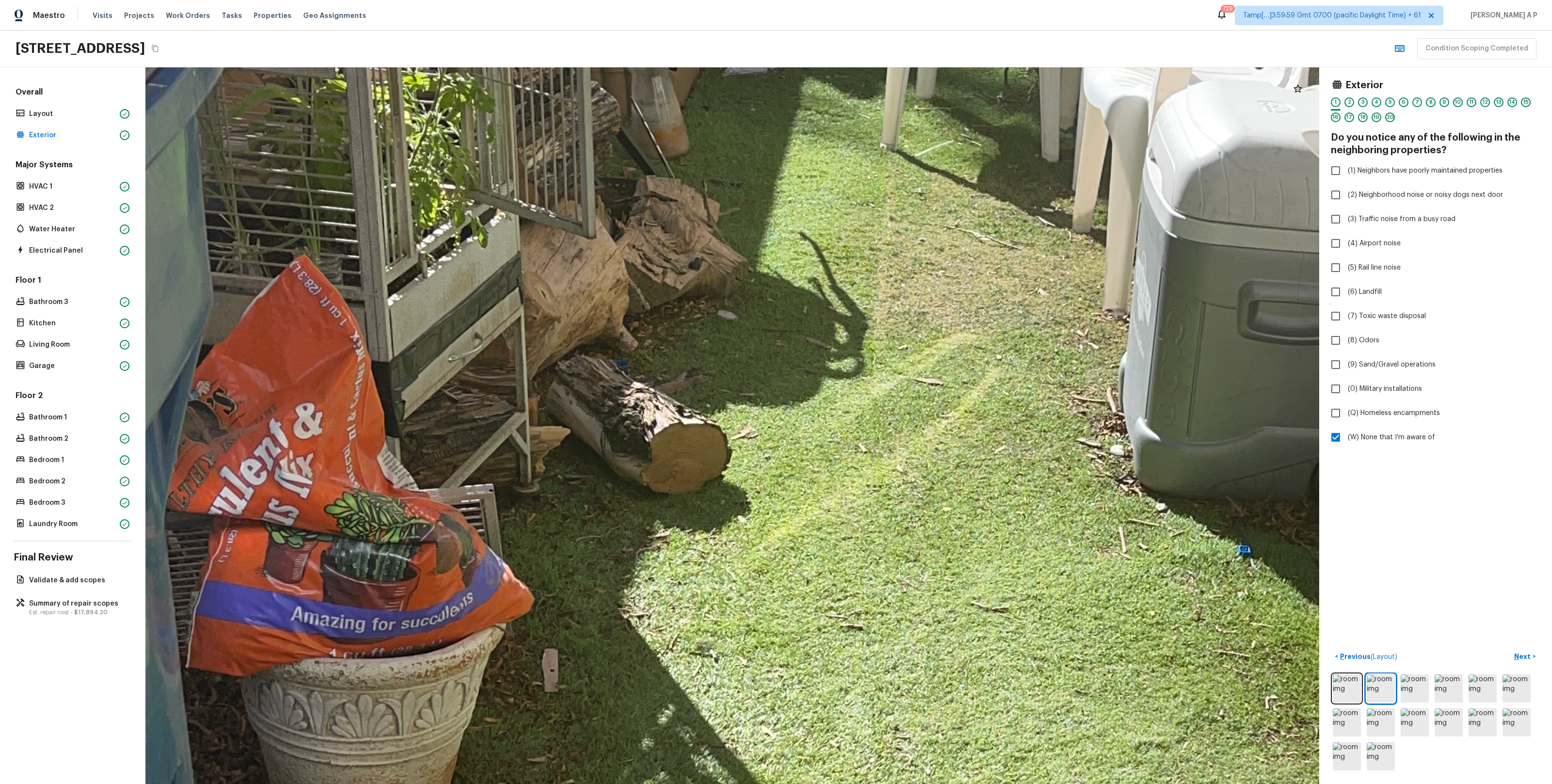
drag, startPoint x: 638, startPoint y: 346, endPoint x: 743, endPoint y: 491, distance: 179.0
click at [740, 488] on div at bounding box center [979, 579] width 4773 height 2914
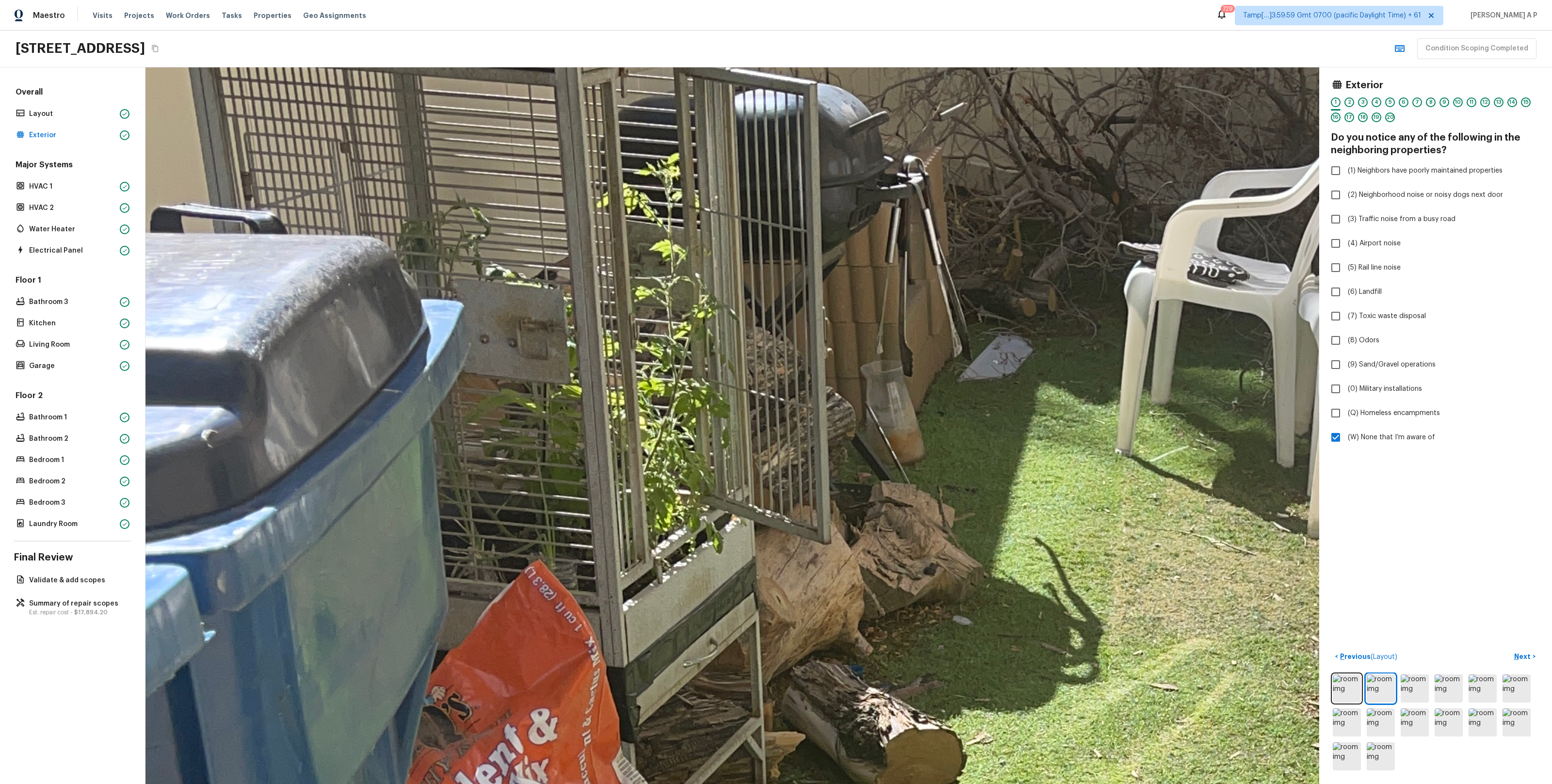
drag, startPoint x: 730, startPoint y: 459, endPoint x: 755, endPoint y: 503, distance: 50.6
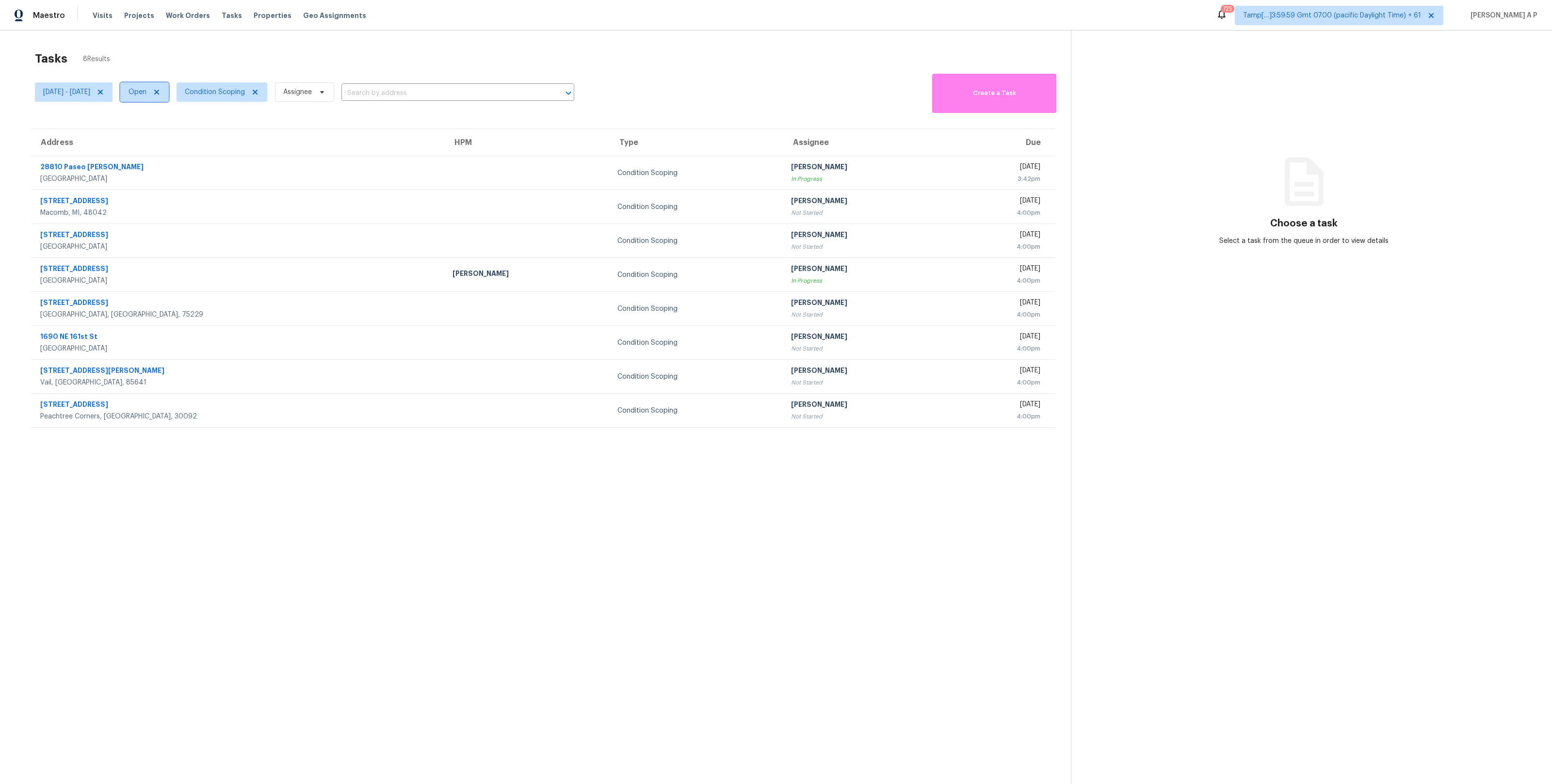
click at [146, 94] on span "Open" at bounding box center [137, 92] width 18 height 10
click at [180, 133] on label "Closed" at bounding box center [179, 133] width 35 height 10
click at [168, 133] on input "Closed" at bounding box center [164, 131] width 6 height 6
checkbox input "true"
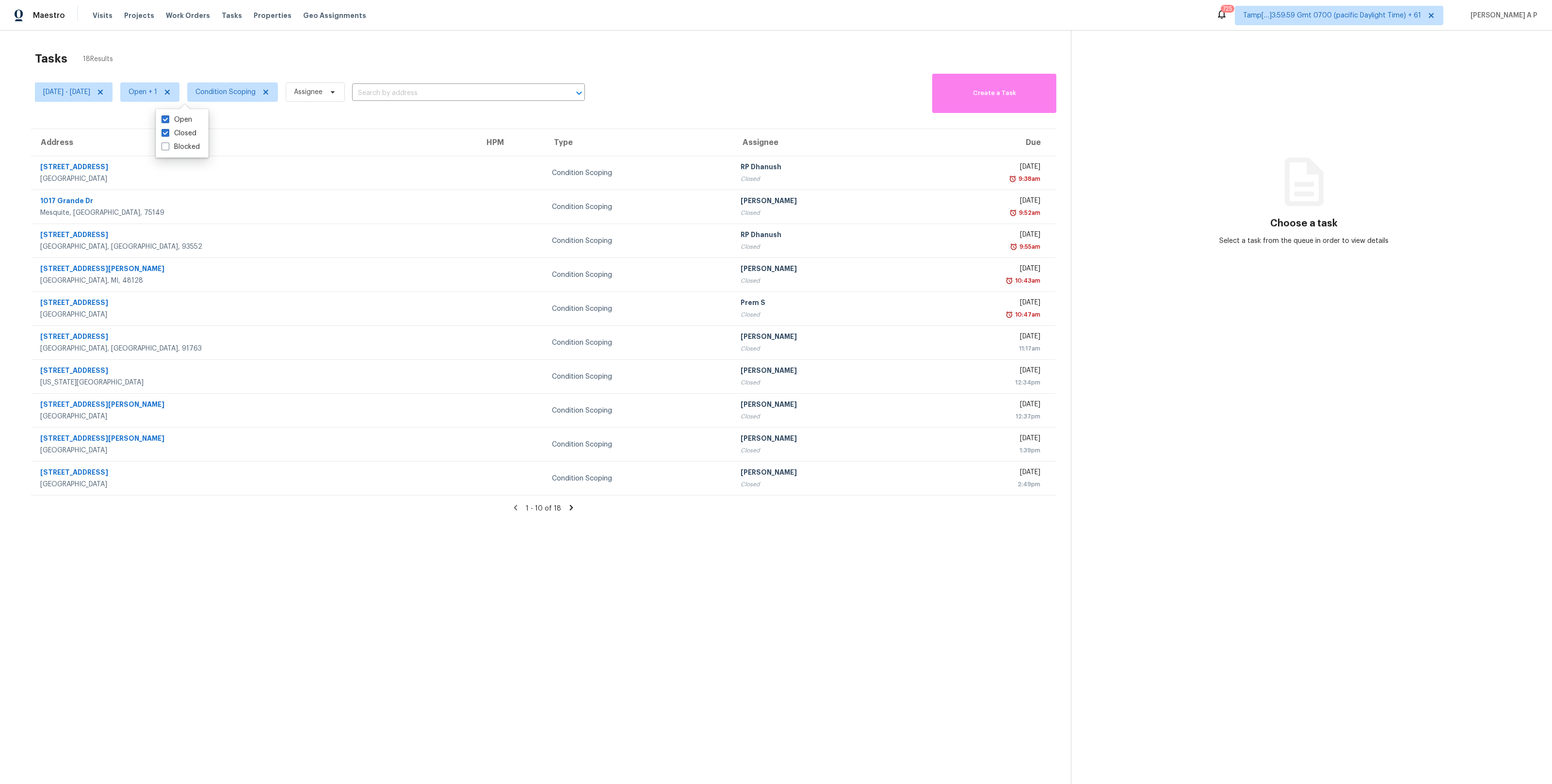
click at [275, 122] on section "Tasks 18 Results Wed, Oct 15 - Wed, Oct 15 Open + 1 Condition Scoping Assignee …" at bounding box center [543, 430] width 1056 height 768
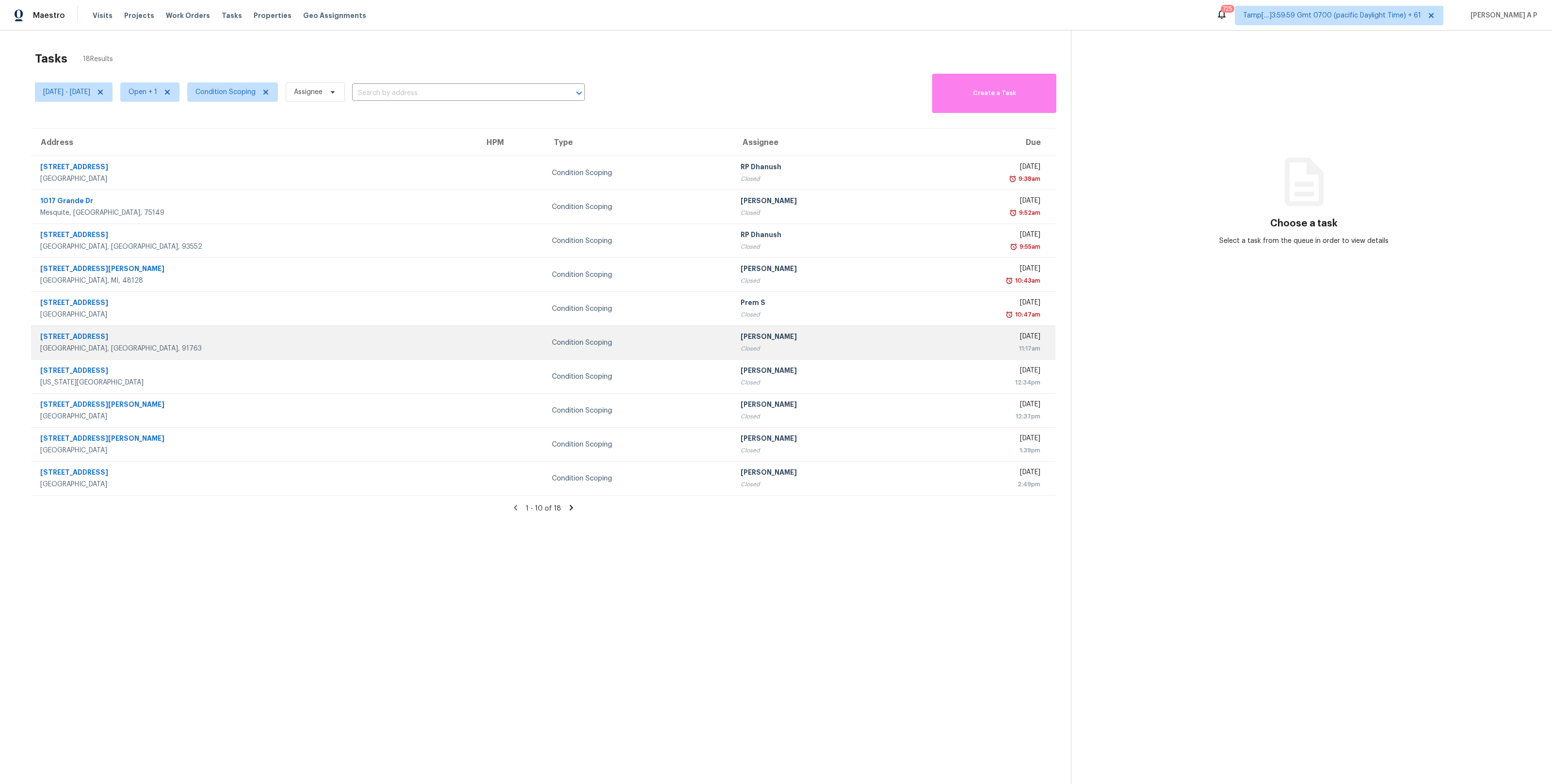
click at [477, 335] on td at bounding box center [510, 343] width 67 height 34
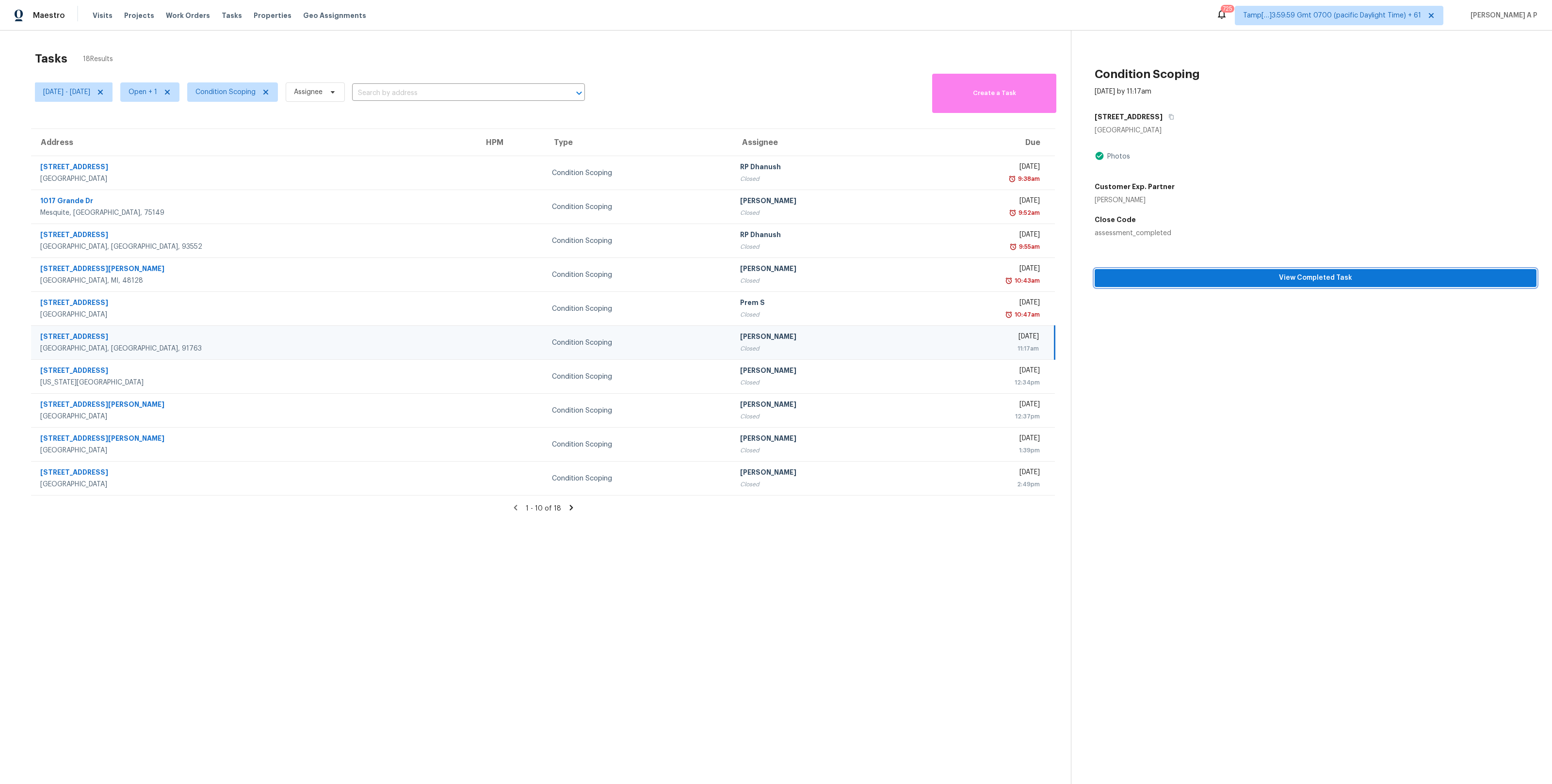
click at [1139, 278] on span "View Completed Task" at bounding box center [1316, 278] width 427 height 12
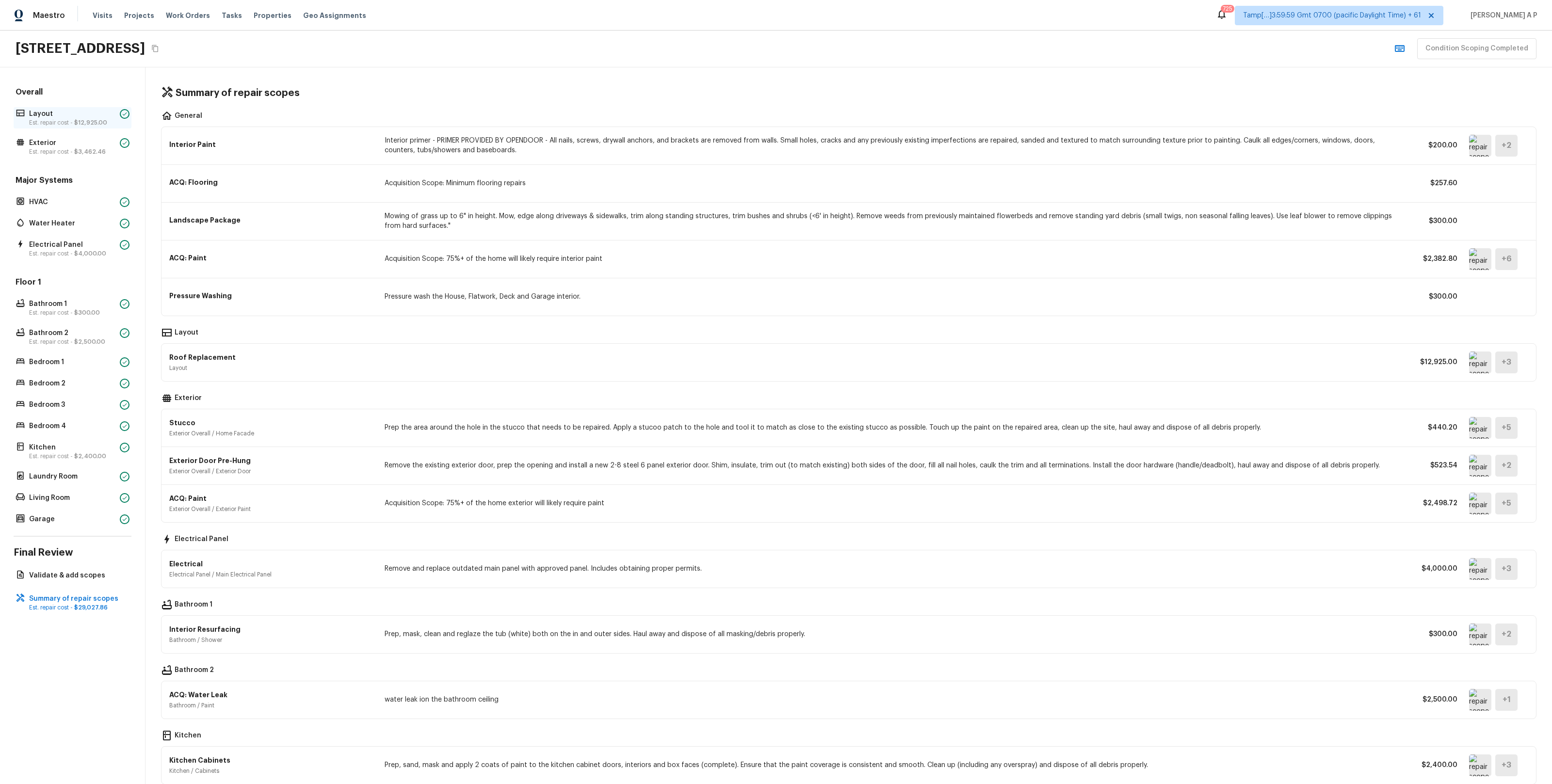
click at [93, 113] on p "Layout" at bounding box center [72, 114] width 87 height 10
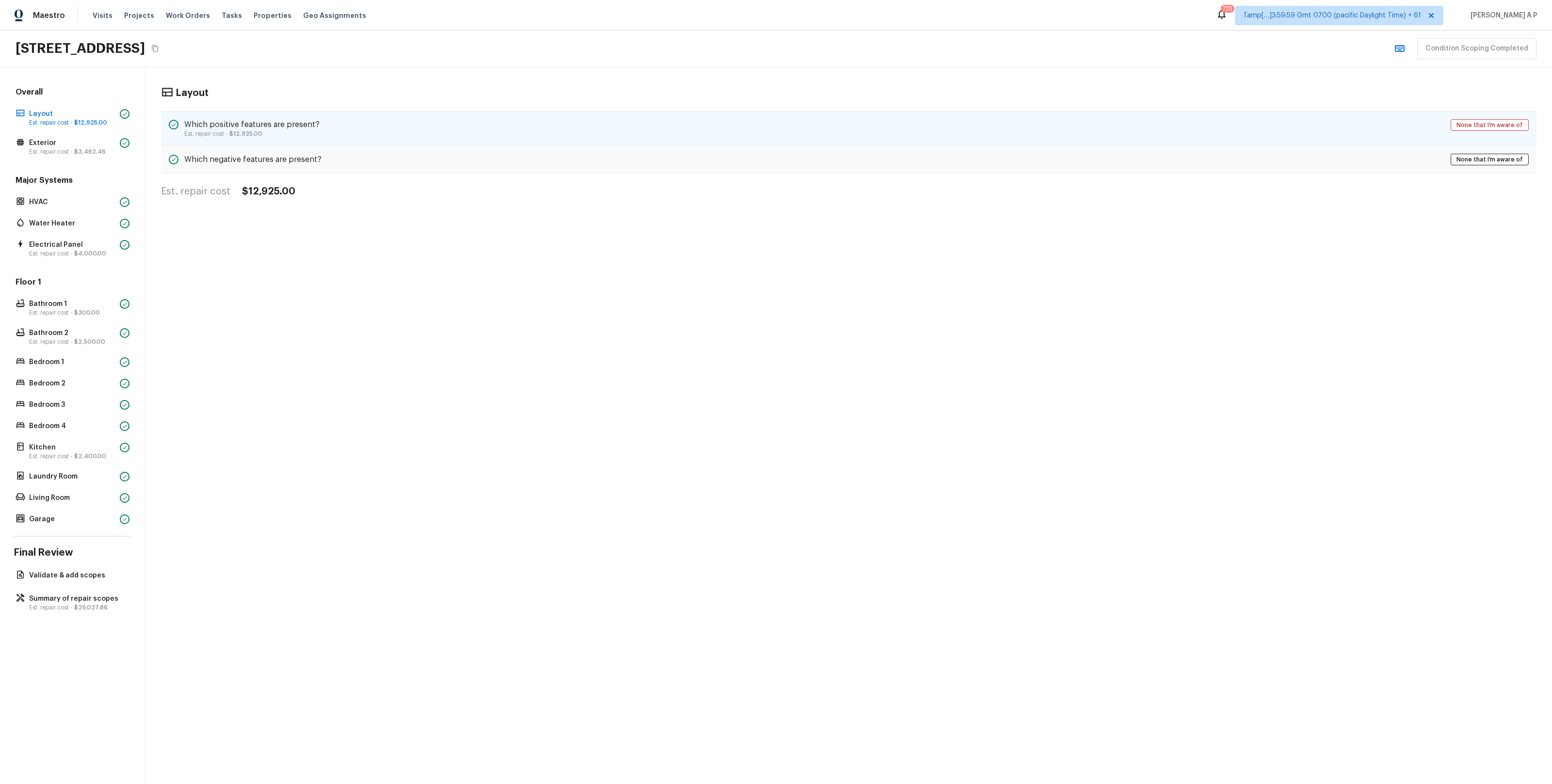
click at [188, 130] on p "Est. repair cost - $12,925.00" at bounding box center [252, 134] width 136 height 8
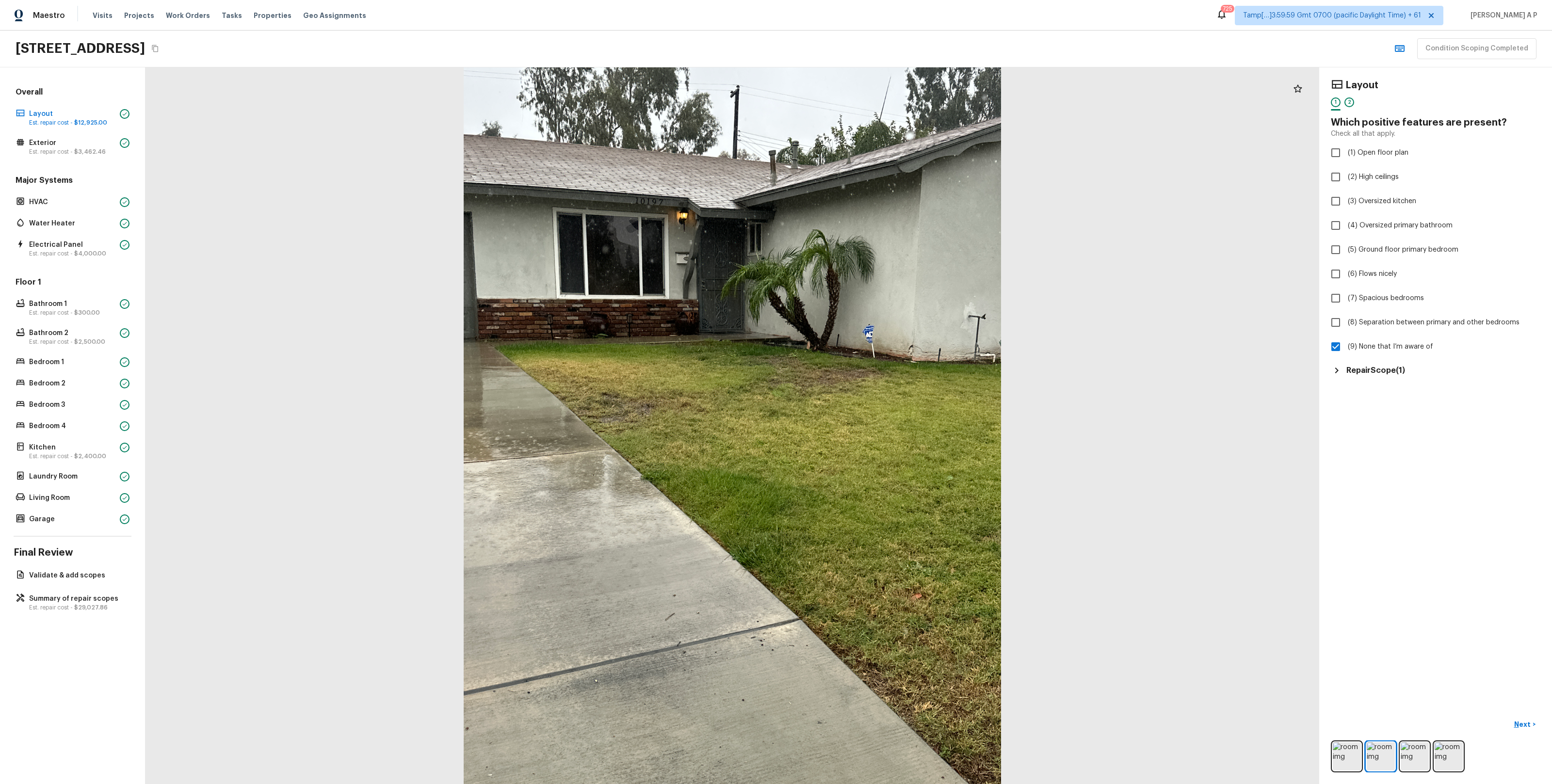
click at [1394, 367] on h5 "Repair Scope ( 1 )" at bounding box center [1375, 370] width 58 height 11
click at [1384, 368] on h5 "Repair Scope ( 1 )" at bounding box center [1375, 370] width 58 height 11
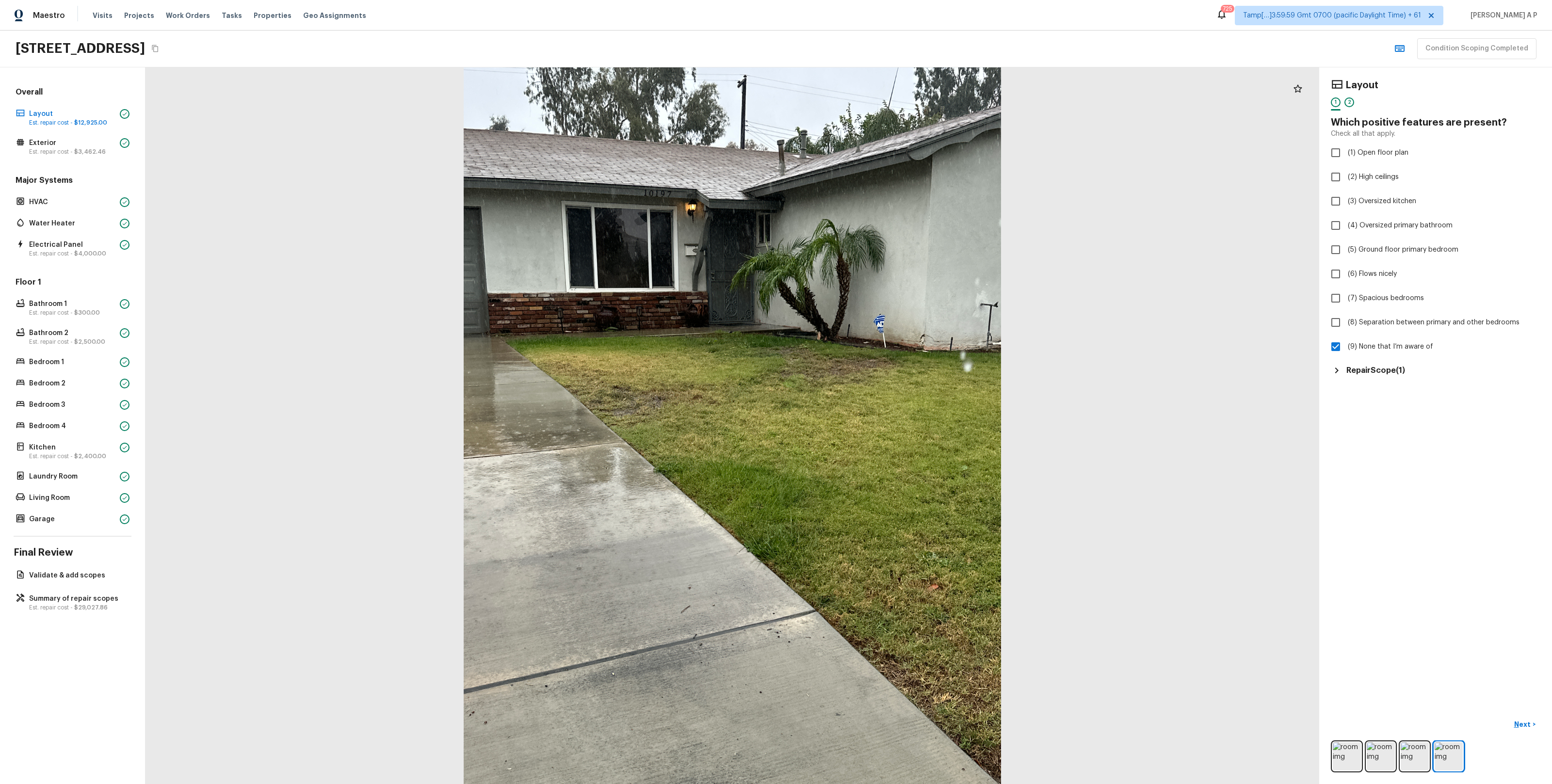
click at [1392, 372] on h5 "Repair Scope ( 1 )" at bounding box center [1375, 370] width 58 height 11
click at [71, 138] on p "Exterior" at bounding box center [72, 143] width 87 height 10
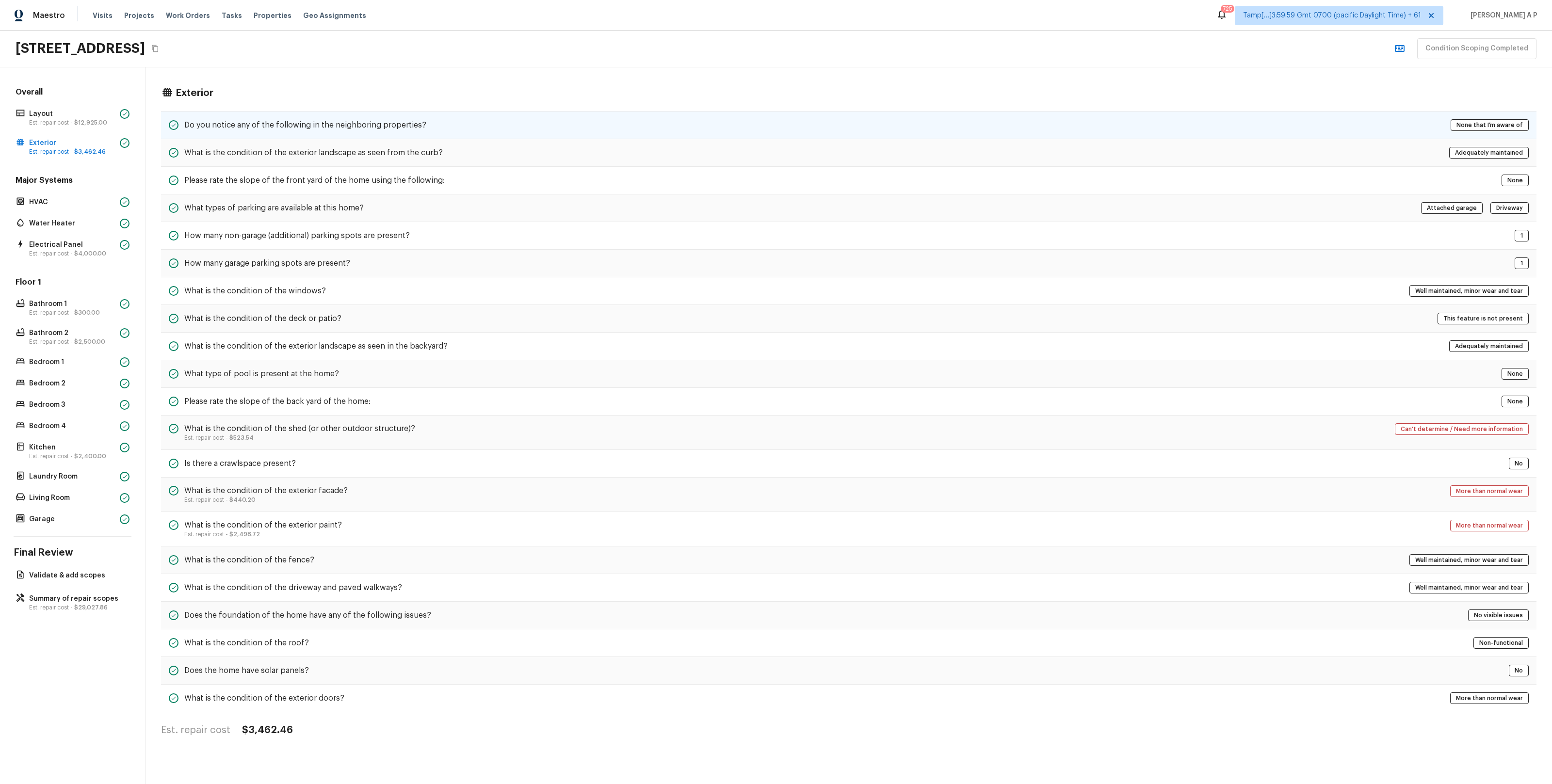
click at [264, 122] on h5 "Do you notice any of the following in the neighboring properties?" at bounding box center [305, 125] width 242 height 11
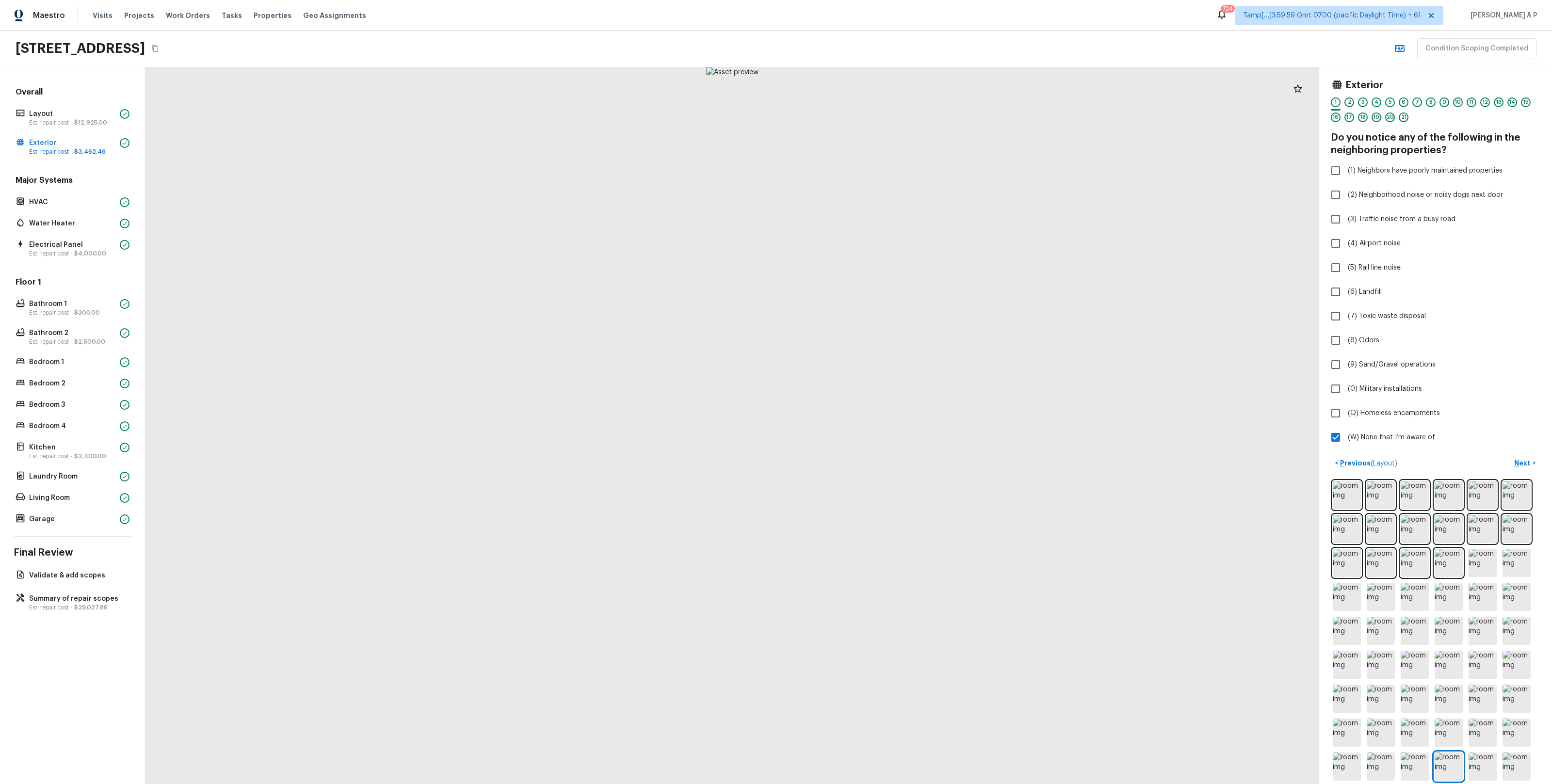
scroll to position [43, 0]
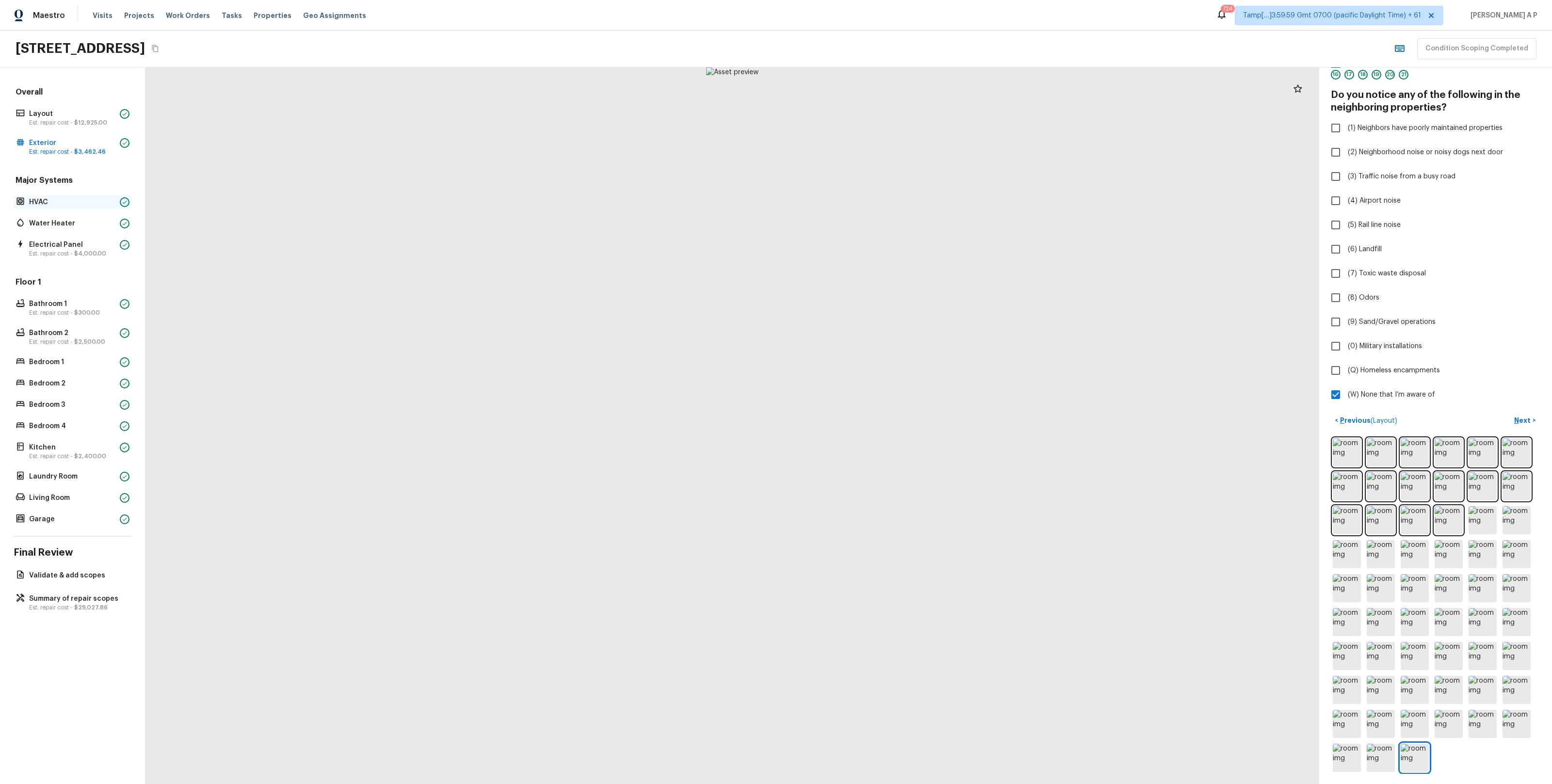
click at [60, 206] on p "HVAC" at bounding box center [72, 202] width 87 height 10
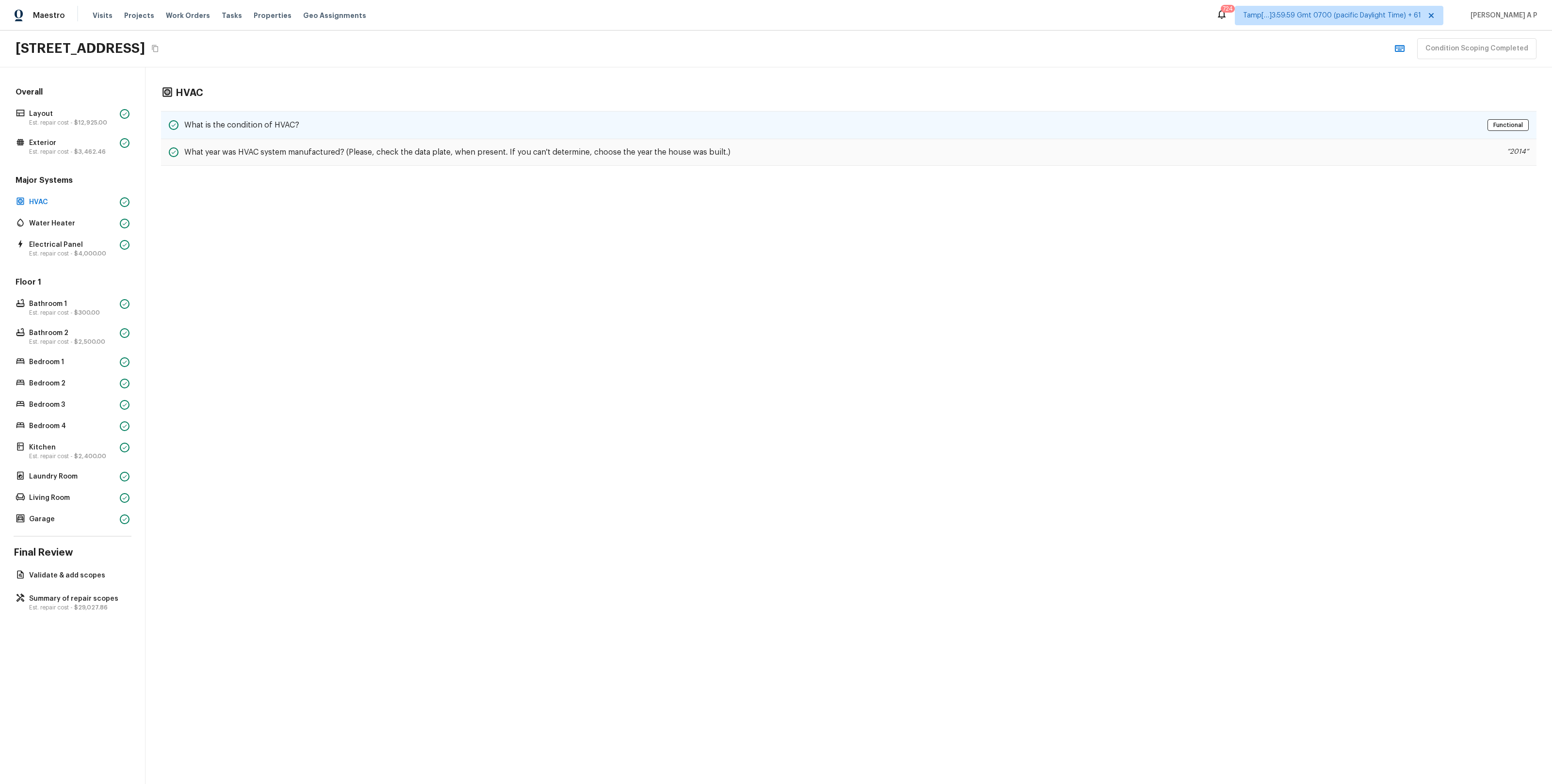
click at [217, 123] on h5 "What is the condition of HVAC?" at bounding box center [242, 125] width 115 height 11
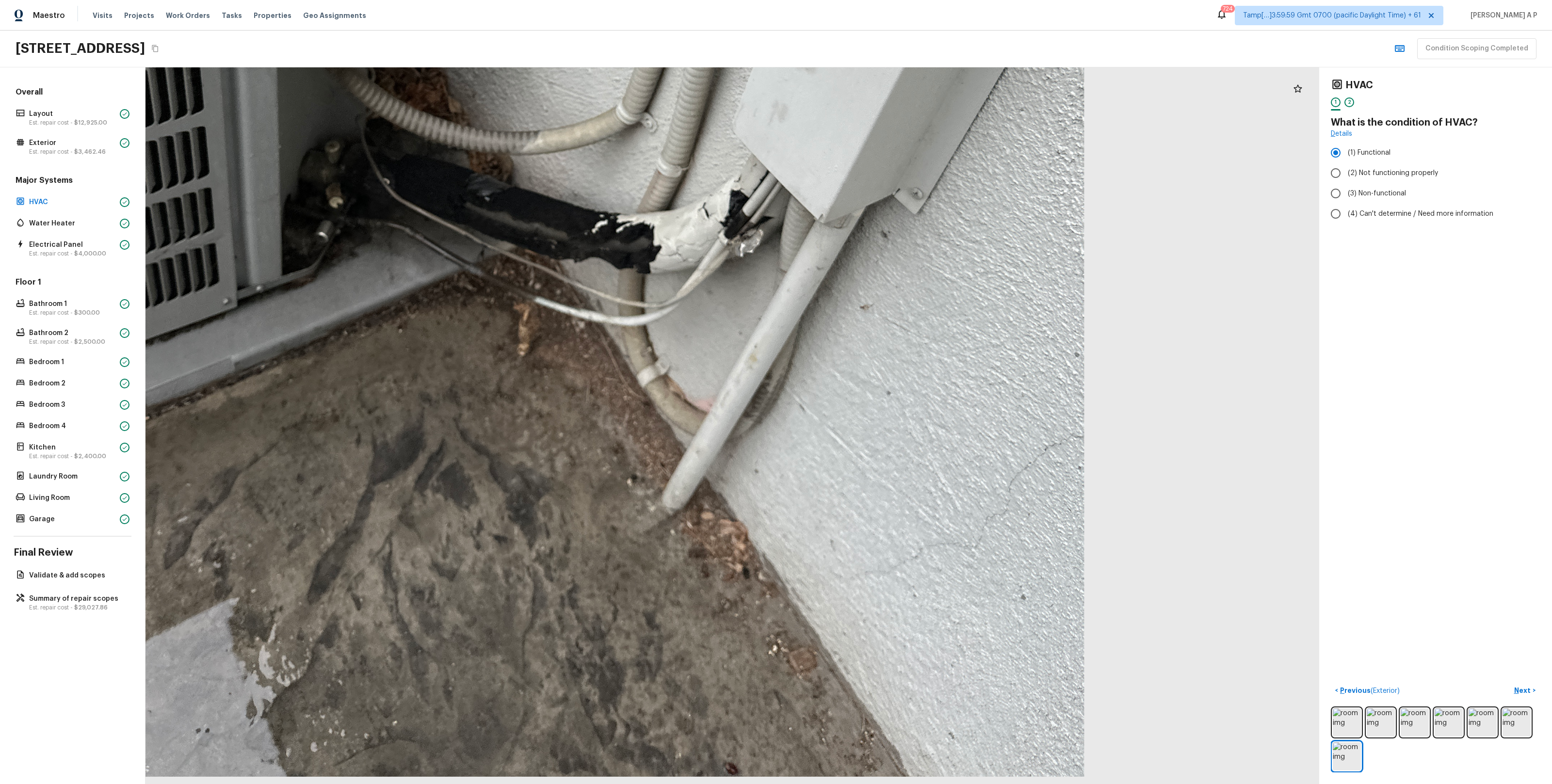
drag, startPoint x: 882, startPoint y: 646, endPoint x: 843, endPoint y: 496, distance: 155.0
click at [843, 496] on div at bounding box center [540, 51] width 2378 height 1451
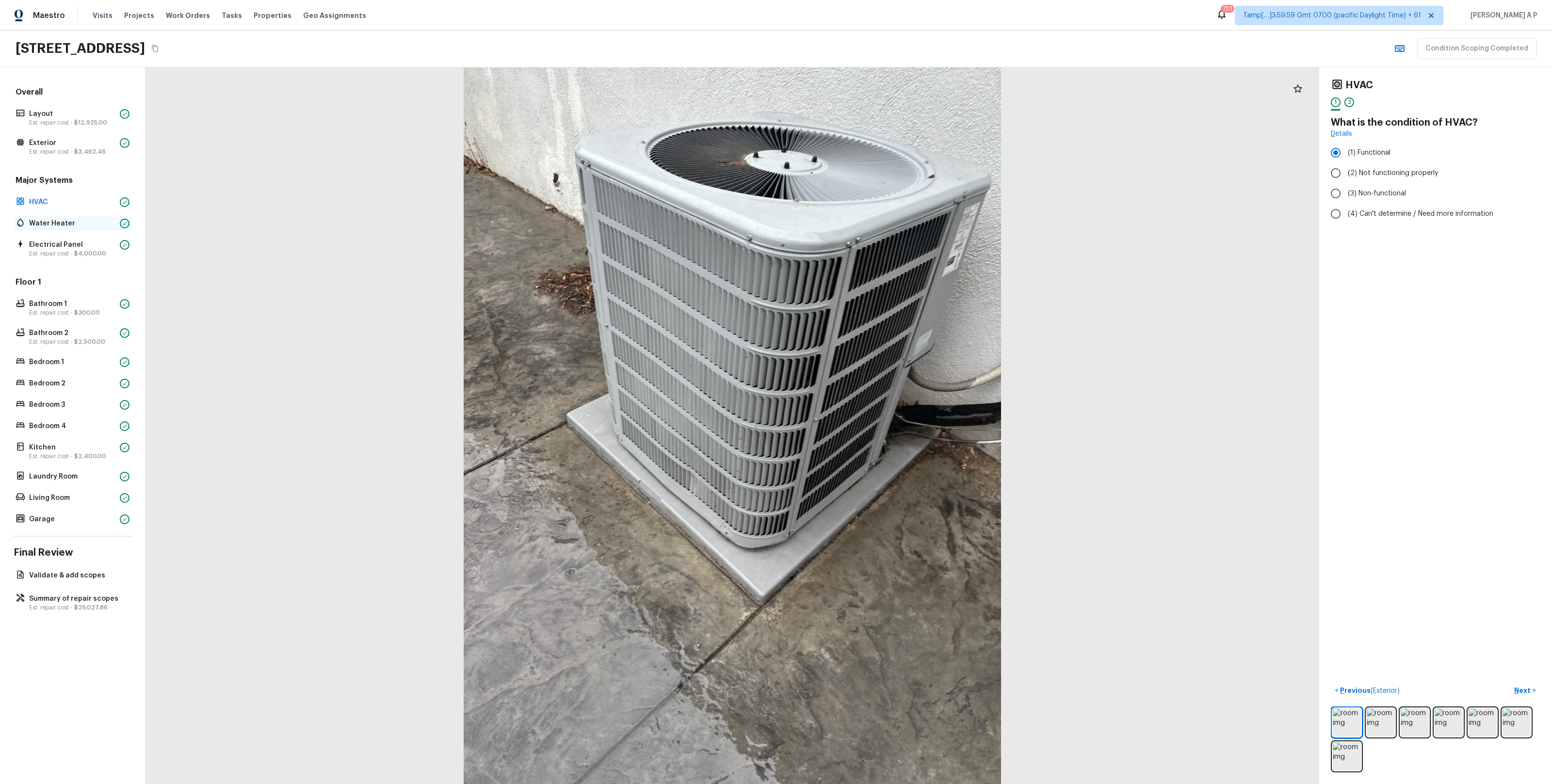
click at [51, 228] on p "Water Heater" at bounding box center [72, 223] width 87 height 10
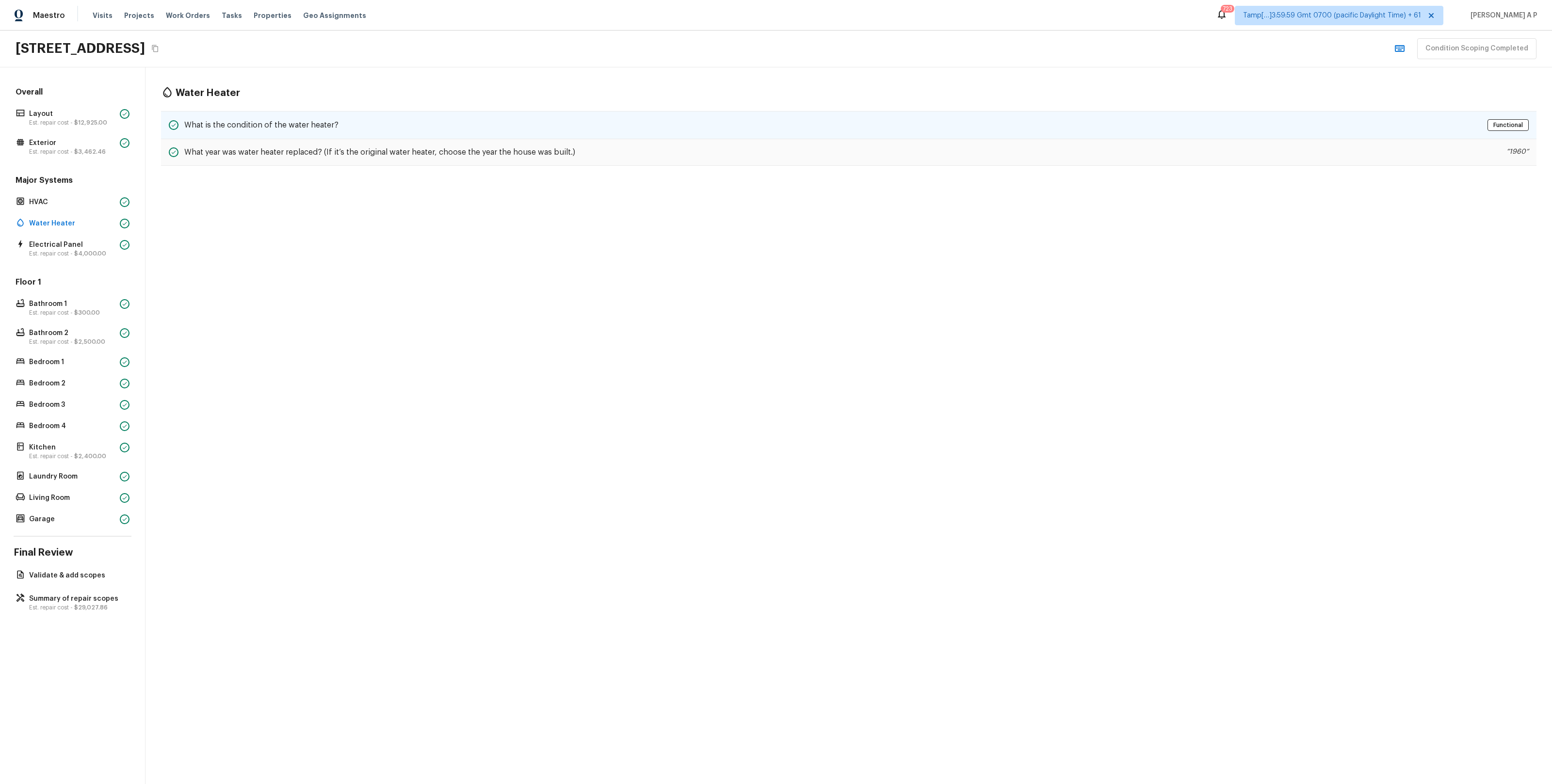
click at [266, 121] on h5 "What is the condition of the water heater?" at bounding box center [261, 125] width 154 height 11
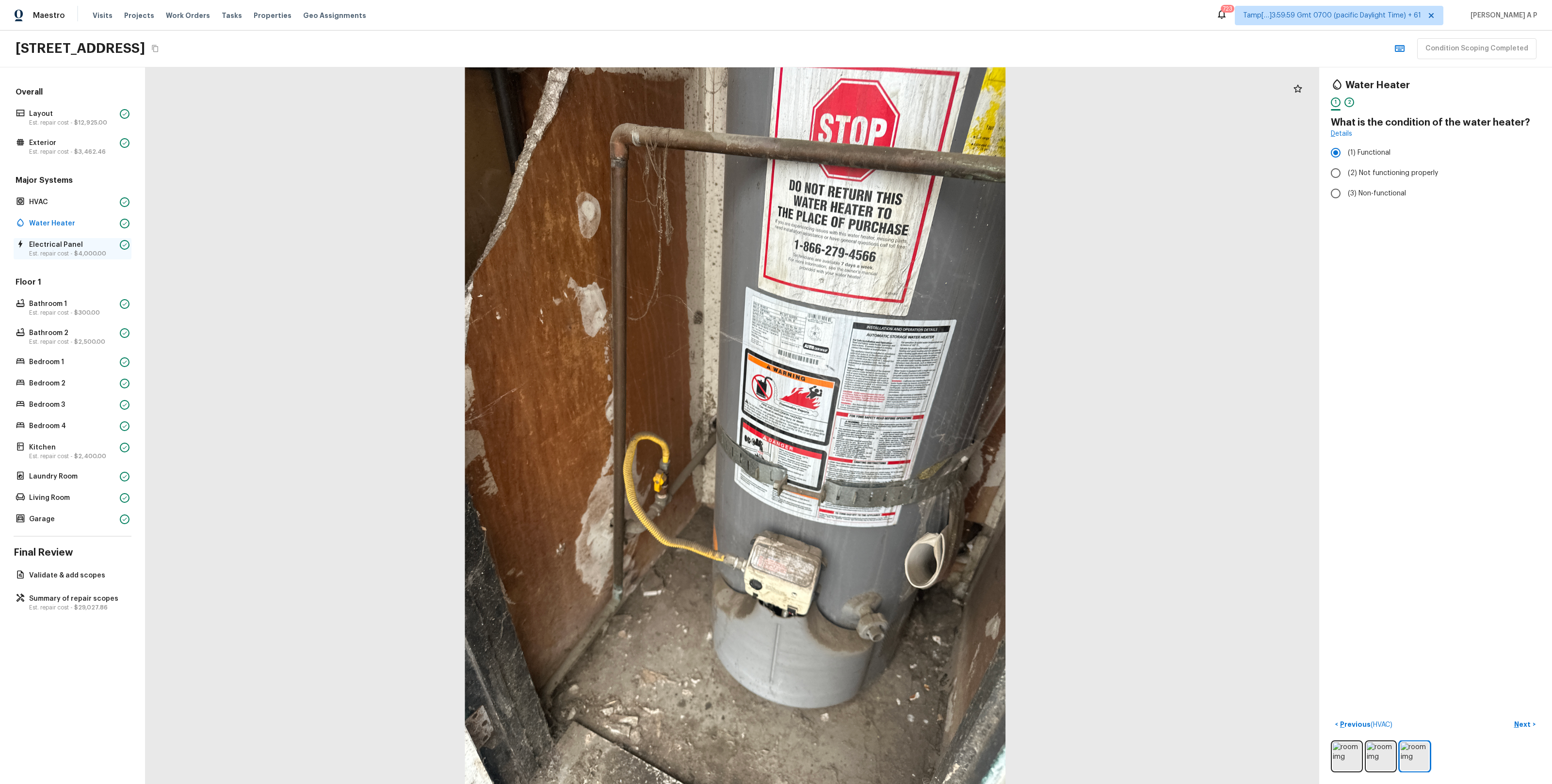
click at [71, 250] on p "Est. repair cost - $4,000.00" at bounding box center [72, 254] width 87 height 8
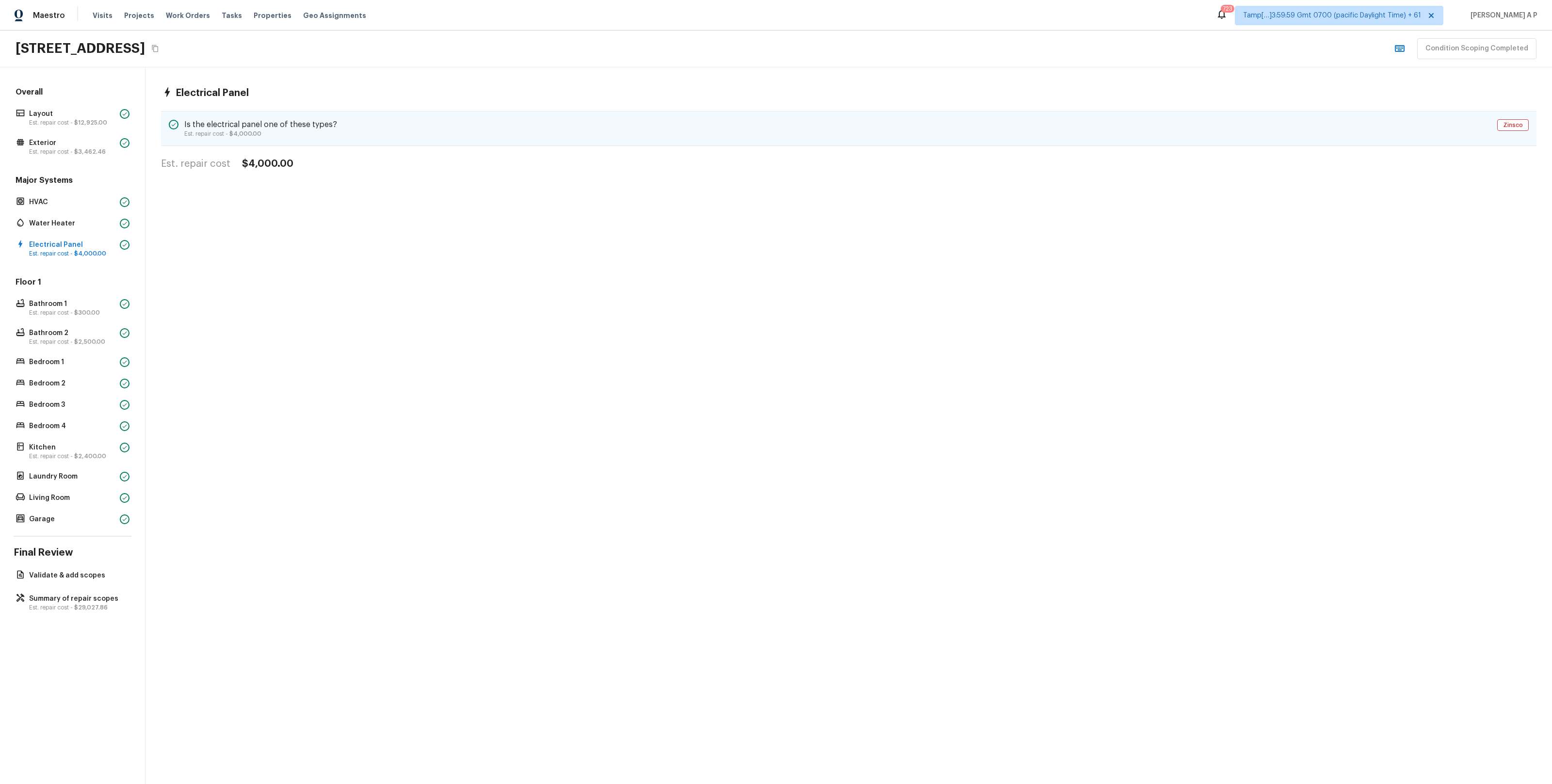
click at [287, 120] on h5 "Is the electrical panel one of these types?" at bounding box center [261, 125] width 153 height 11
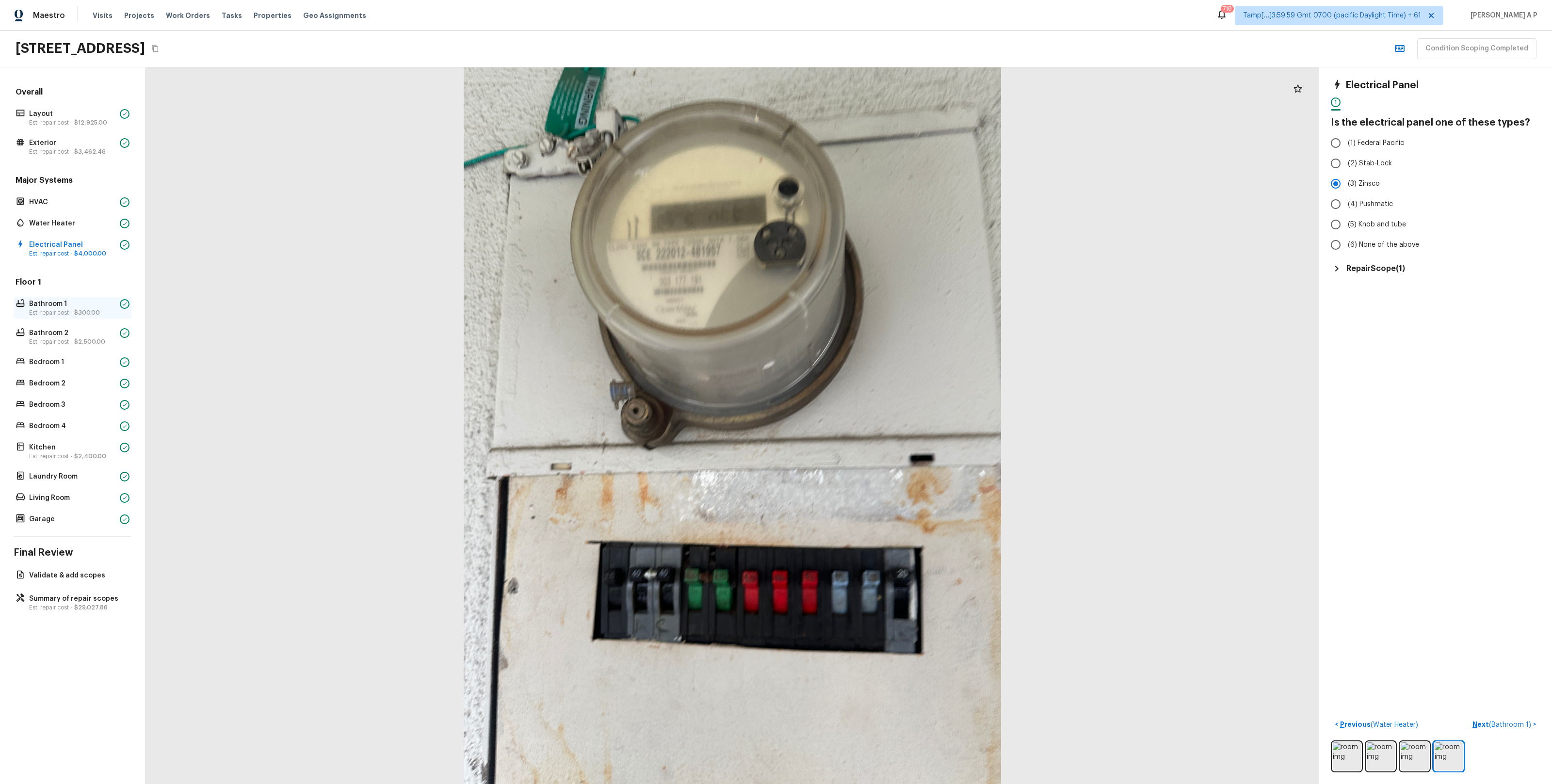
click at [117, 303] on div "Bathroom 1 Est. repair cost - $300.00" at bounding box center [73, 307] width 118 height 21
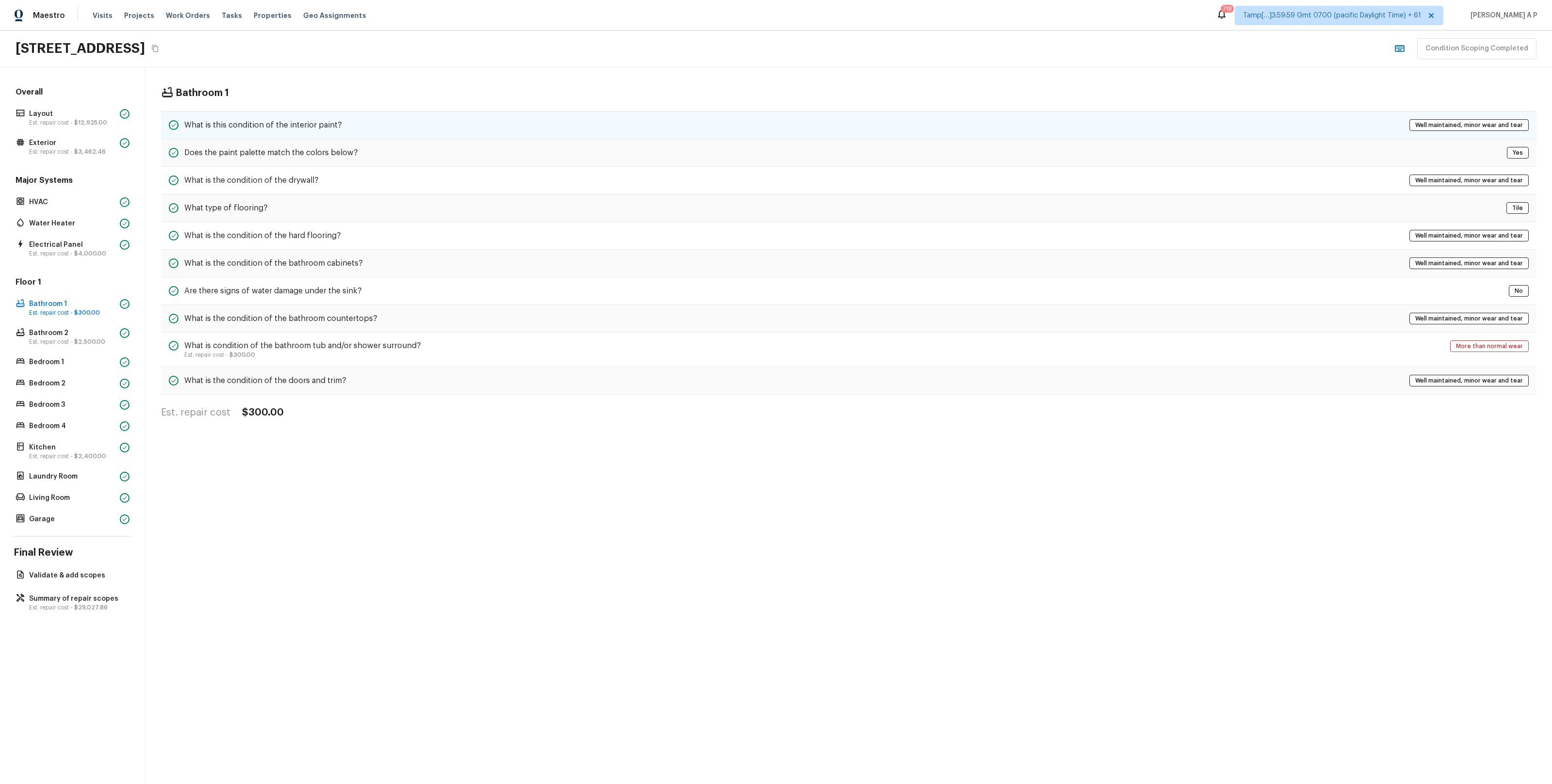
click at [285, 118] on div "What is this condition of the interior paint? Well maintained, minor wear and t…" at bounding box center [848, 125] width 1375 height 28
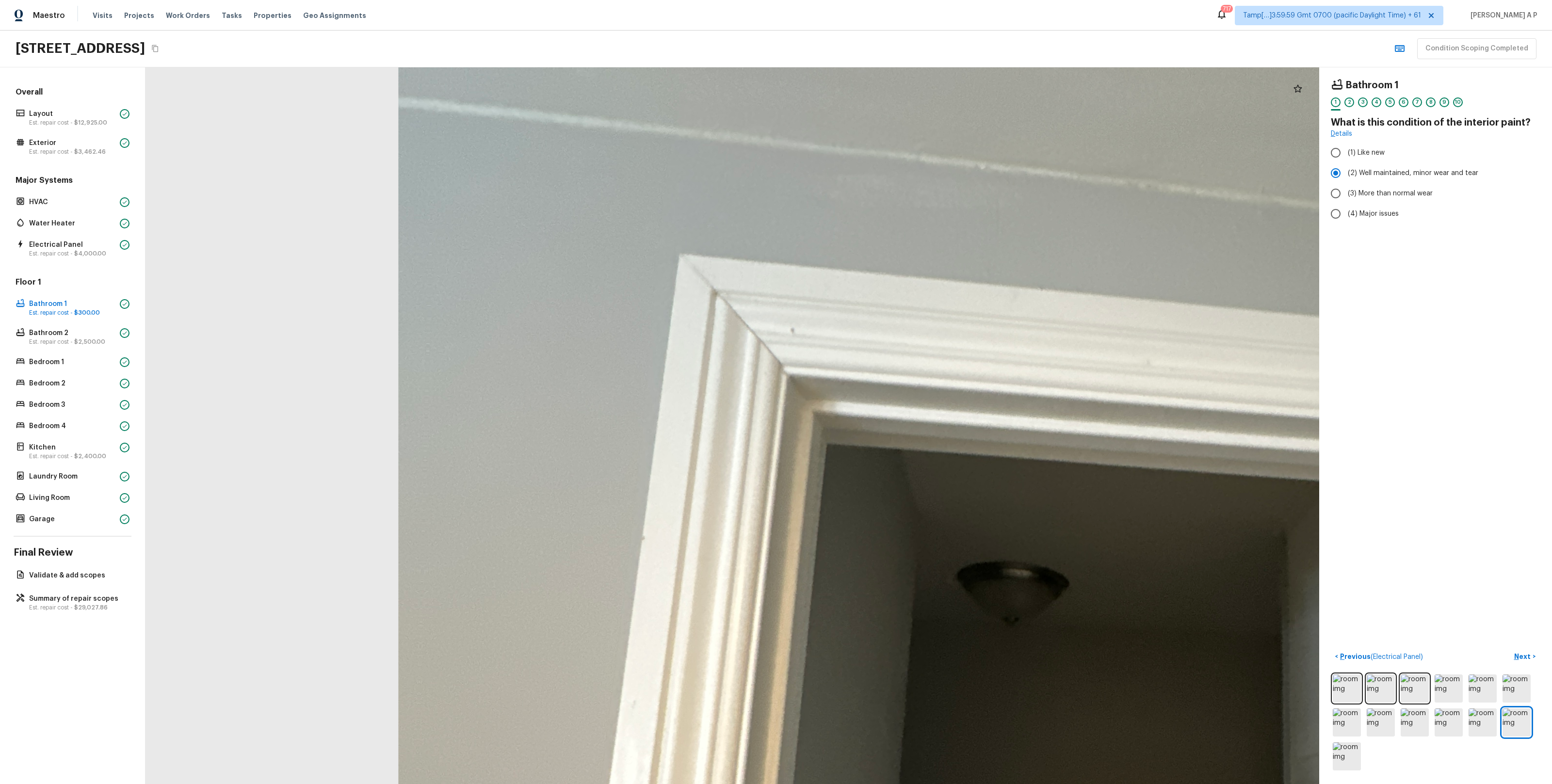
drag, startPoint x: 527, startPoint y: 277, endPoint x: 386, endPoint y: -20, distance: 328.8
click at [386, 0] on html "Maestro Visits Projects Work Orders Tasks Properties Geo Assignments 717 Tamp[……" at bounding box center [776, 392] width 1552 height 784
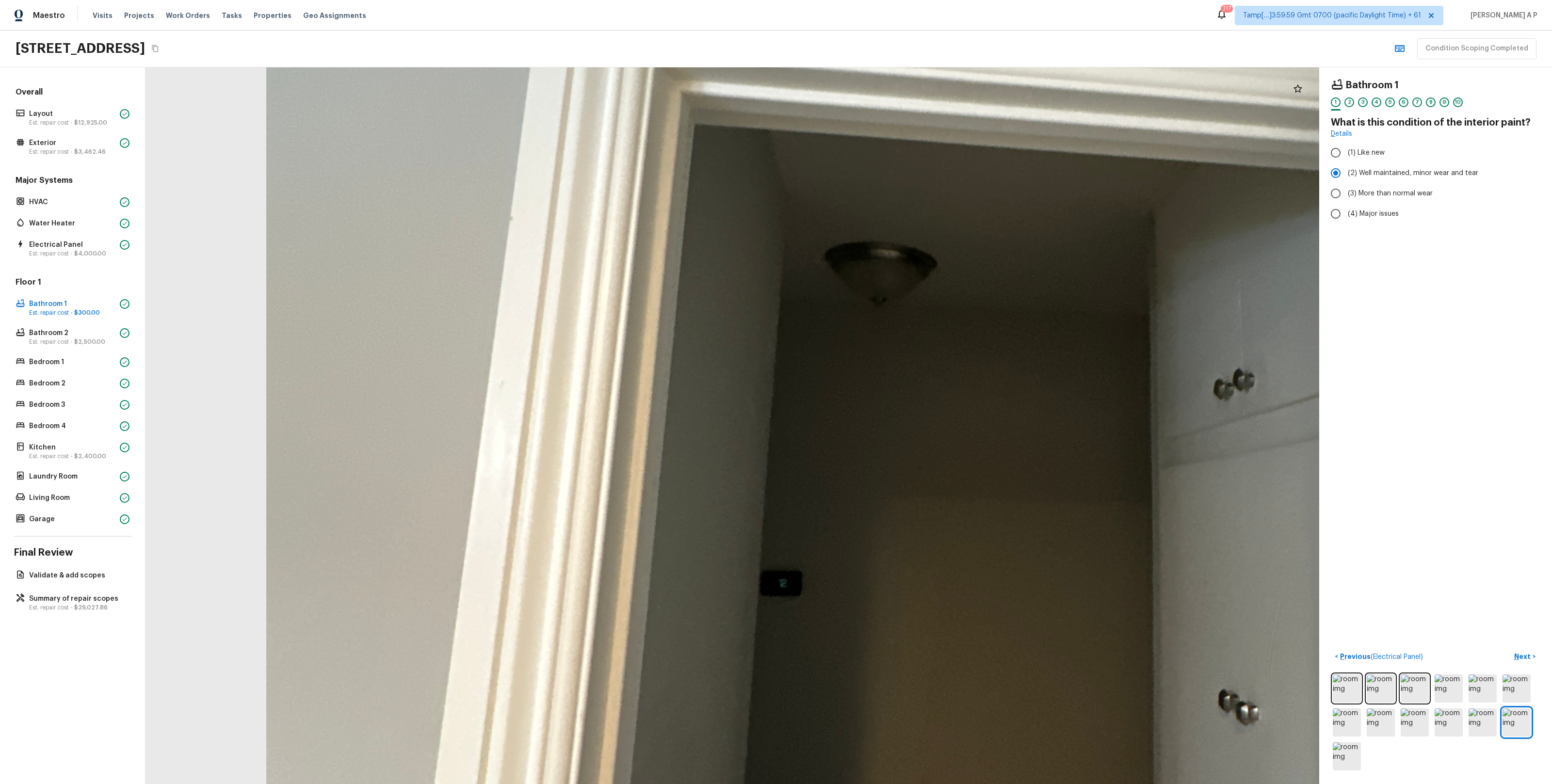
drag, startPoint x: 562, startPoint y: 210, endPoint x: 451, endPoint y: 16, distance: 223.5
click at [451, 19] on div "Maestro Visits Projects Work Orders Tasks Properties Geo Assignments 717 Tamp[……" at bounding box center [776, 392] width 1552 height 784
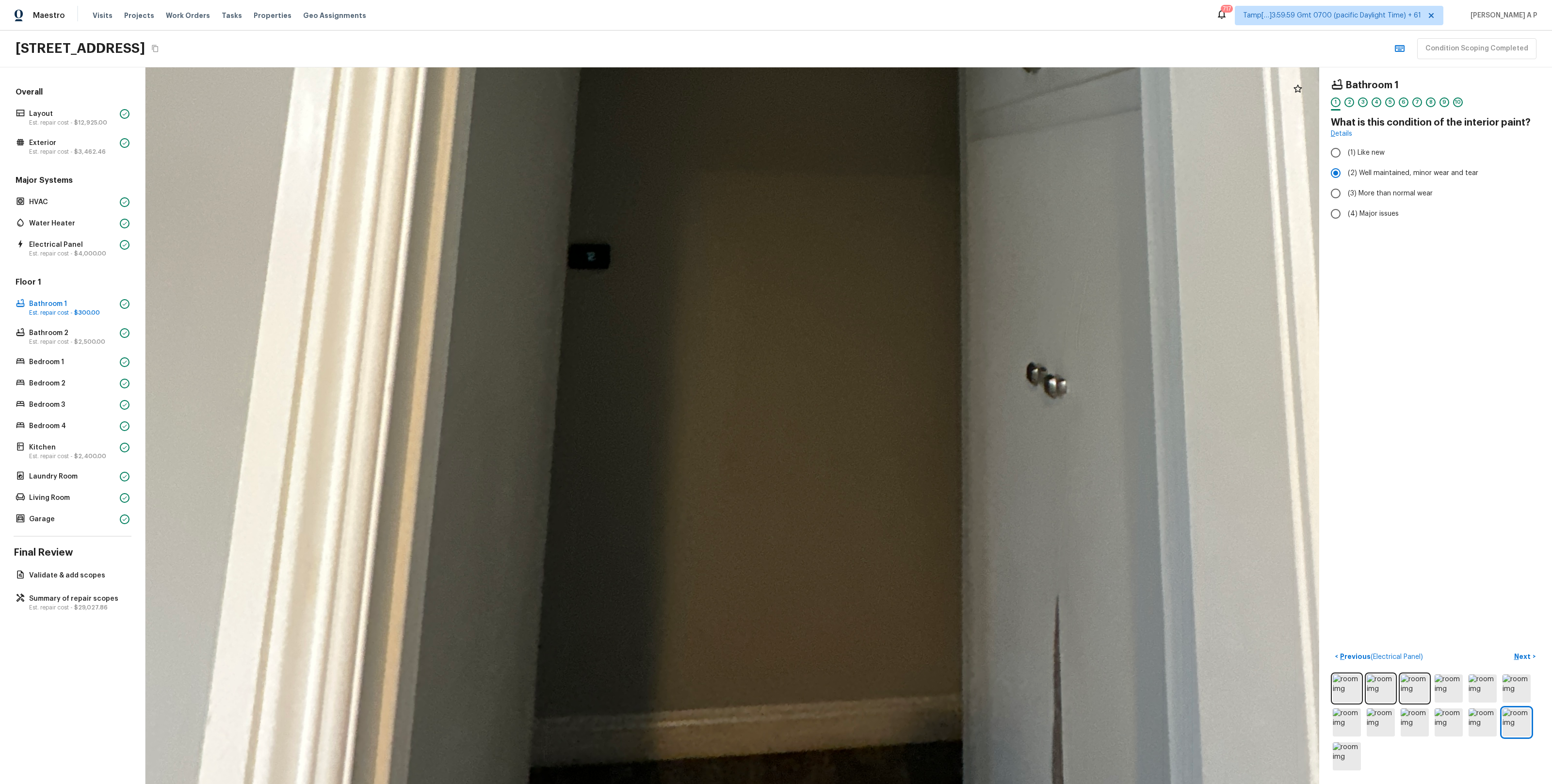
drag, startPoint x: 618, startPoint y: 228, endPoint x: 560, endPoint y: 117, distance: 125.2
click at [562, 120] on div at bounding box center [811, 61] width 3218 height 1965
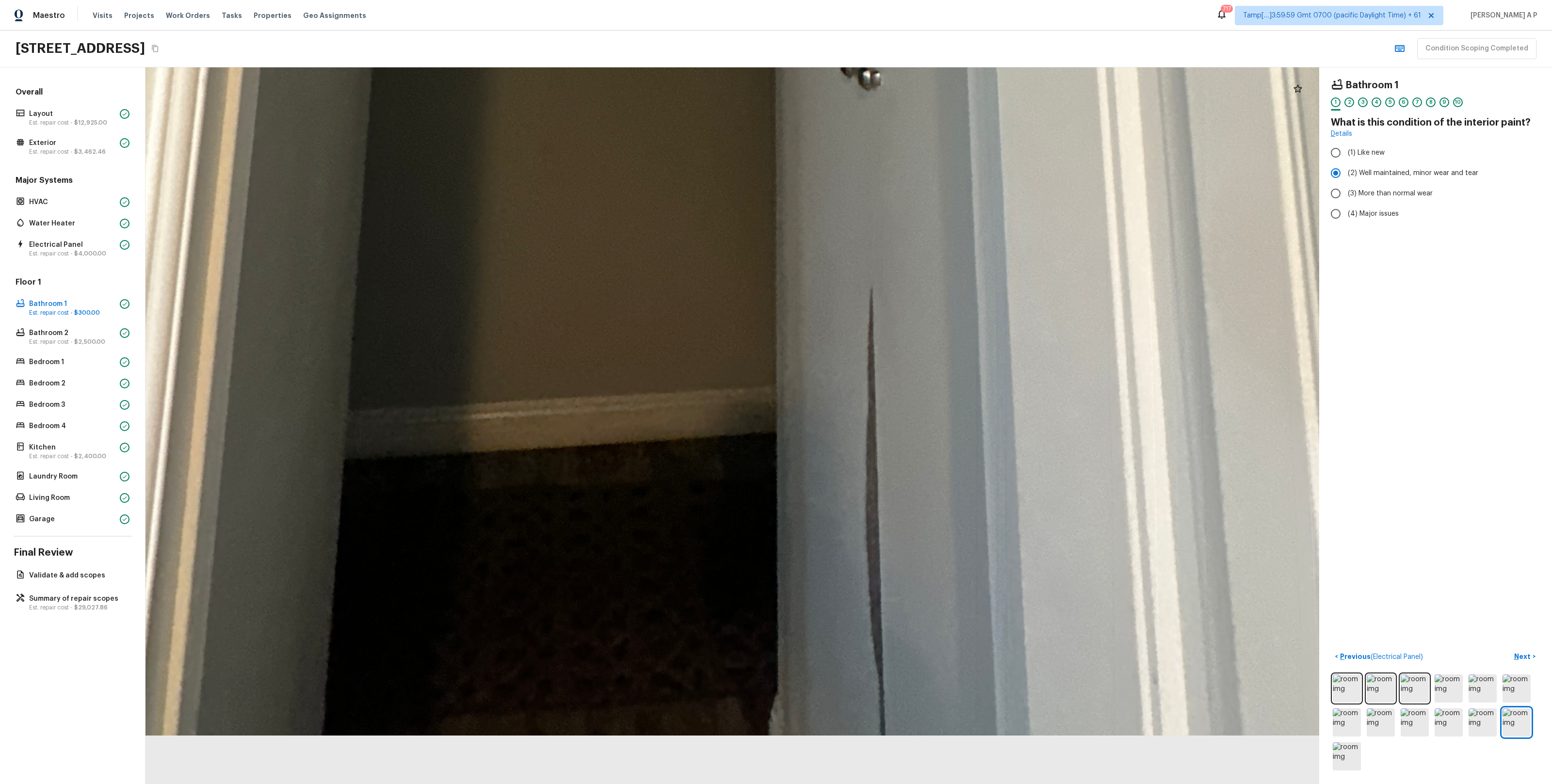
drag, startPoint x: 617, startPoint y: 222, endPoint x: 574, endPoint y: 148, distance: 85.6
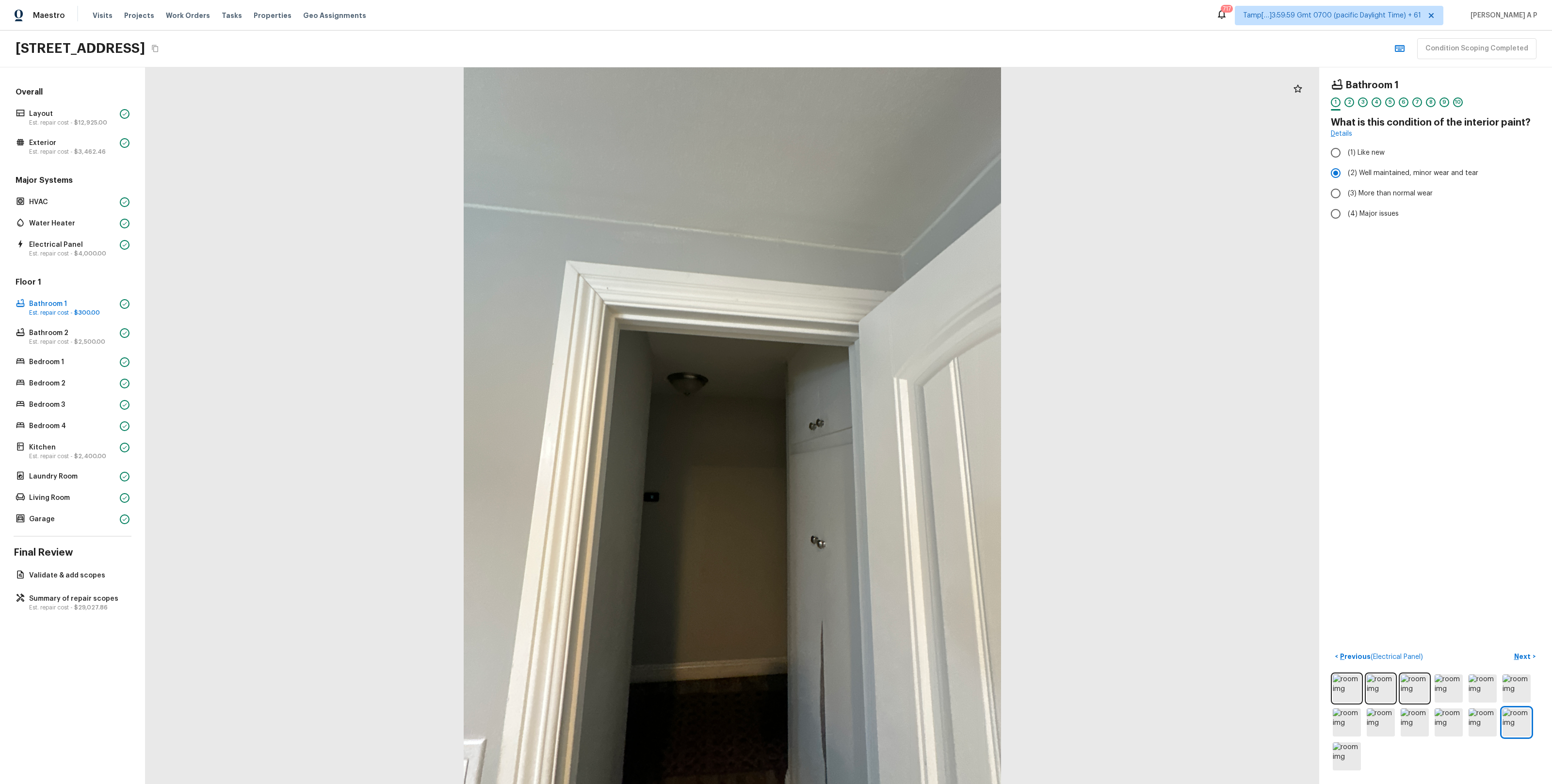
click at [720, 598] on div at bounding box center [733, 426] width 1174 height 717
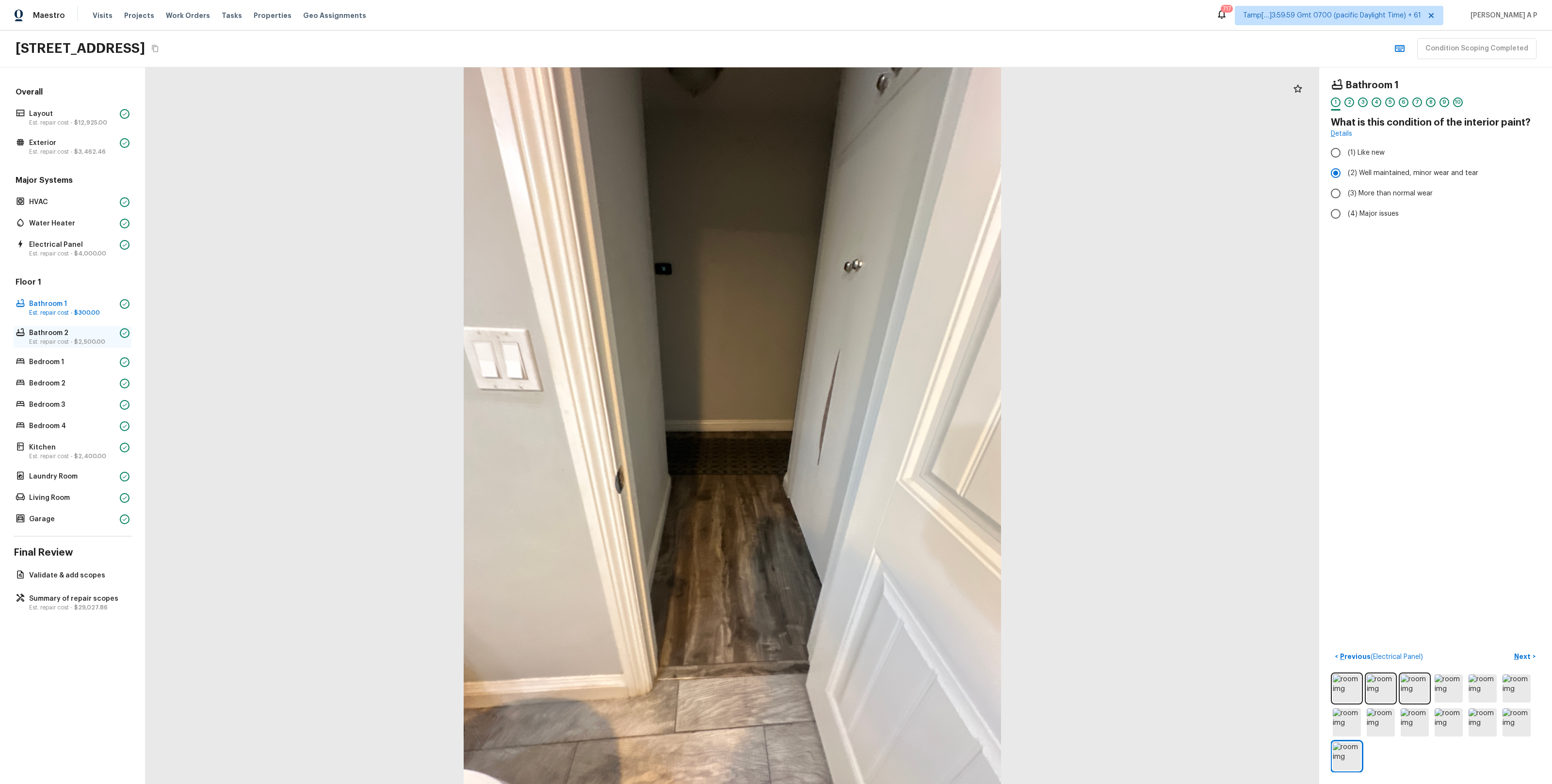
click at [67, 330] on p "Bathroom 2" at bounding box center [72, 333] width 87 height 10
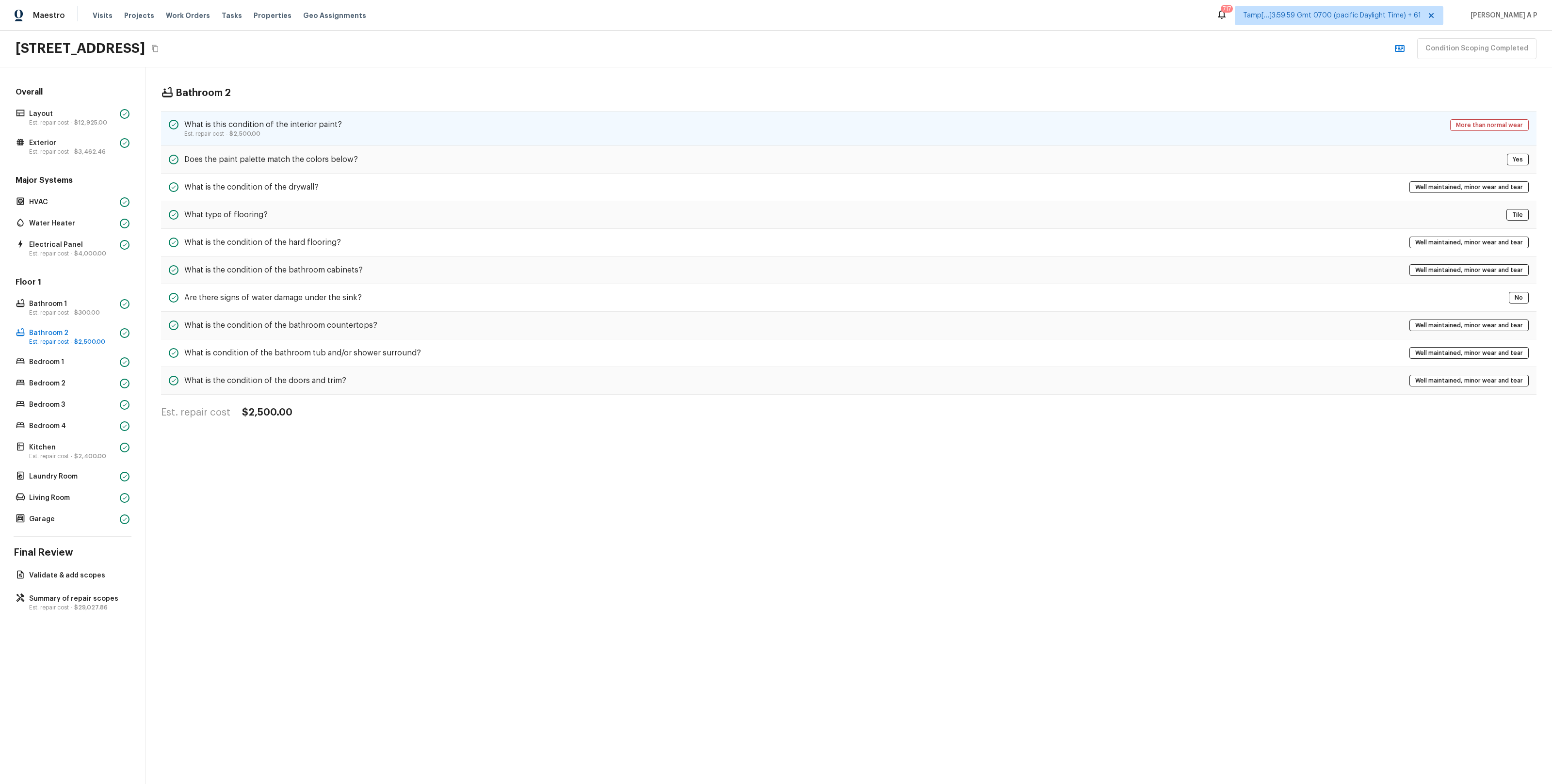
click at [320, 128] on h5 "What is this condition of the interior paint?" at bounding box center [263, 125] width 158 height 11
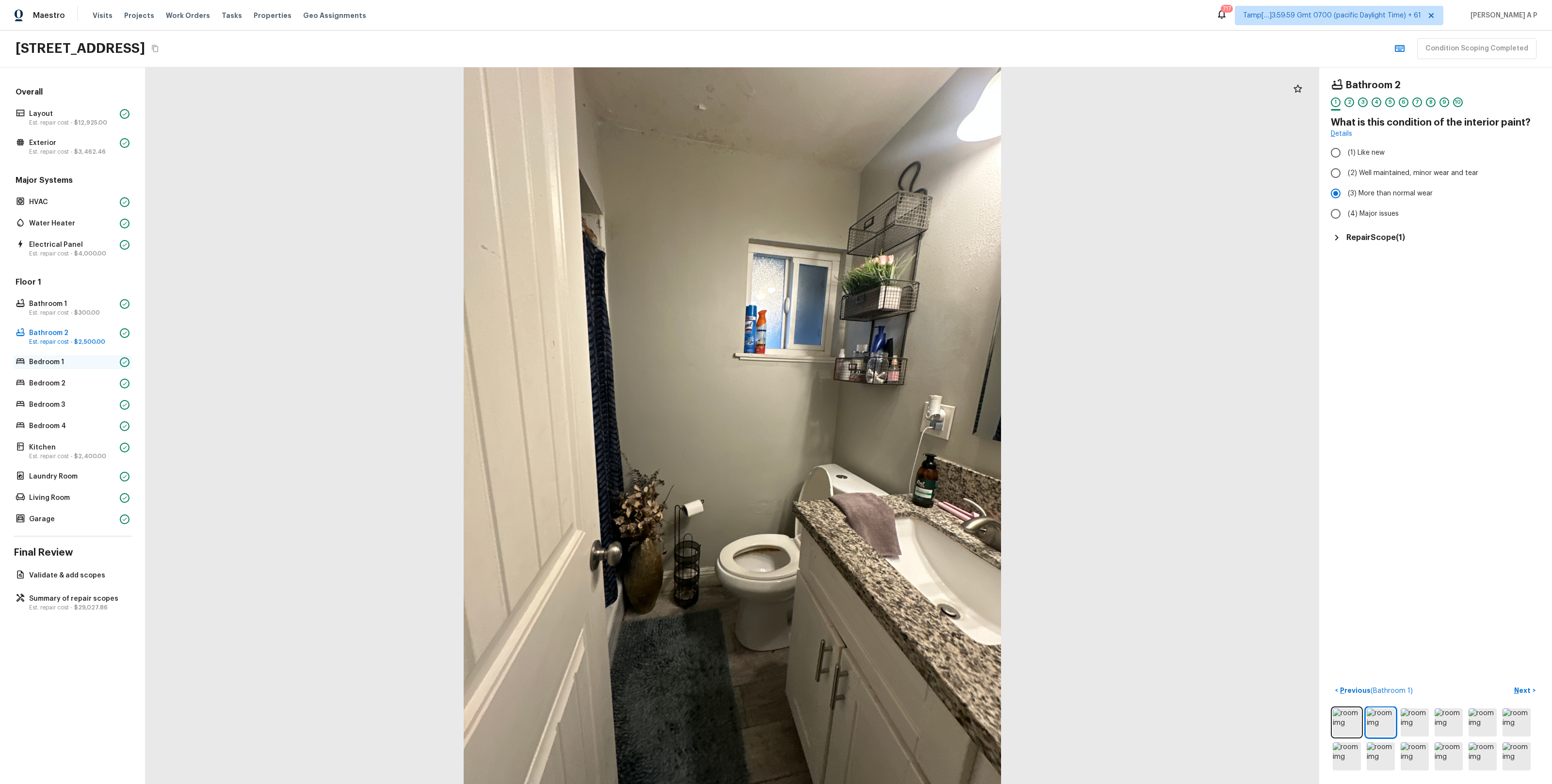
click at [78, 359] on p "Bedroom 1" at bounding box center [72, 362] width 87 height 10
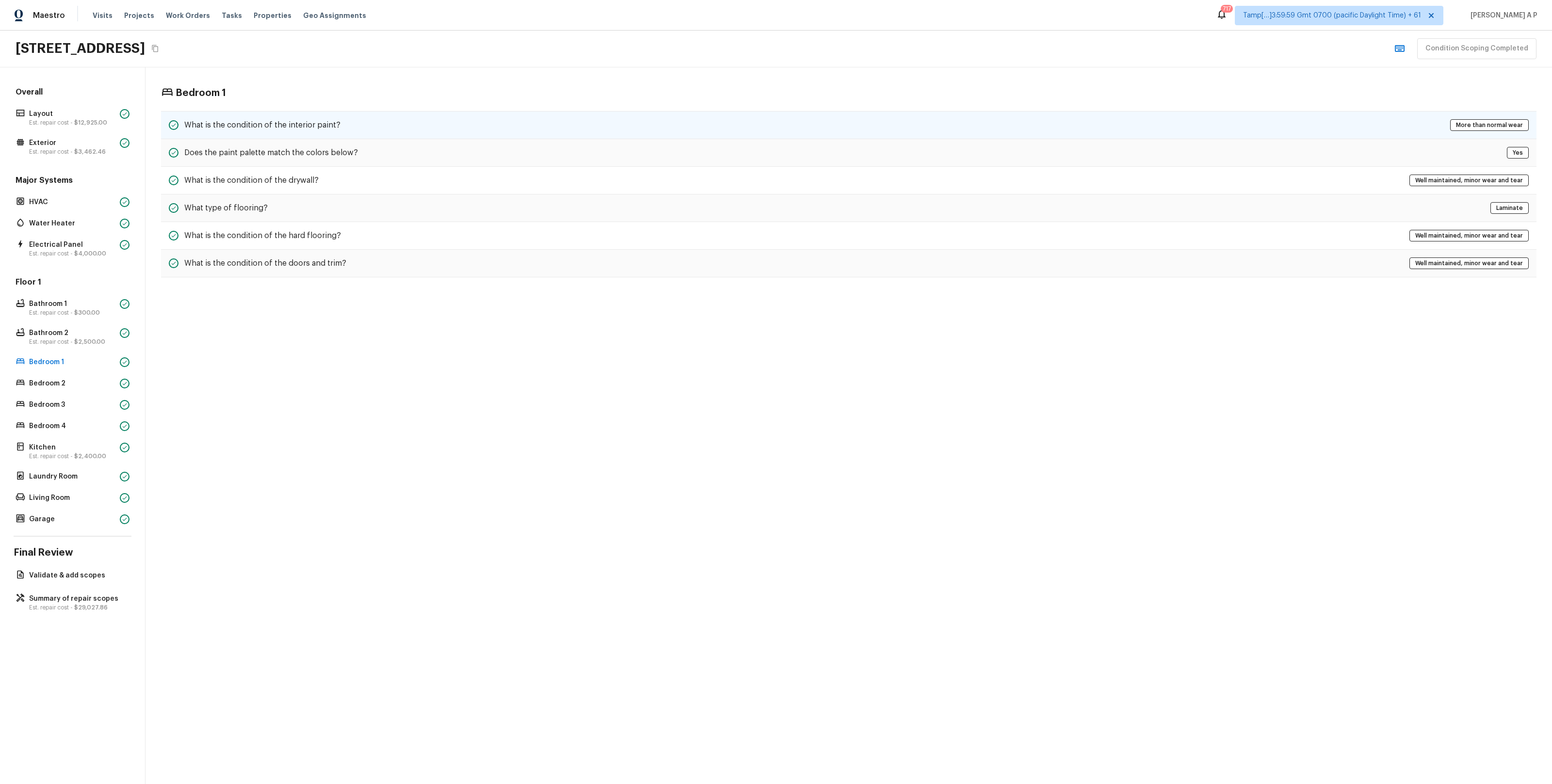
click at [320, 131] on div "What is the condition of the interior paint? More than normal wear" at bounding box center [848, 125] width 1375 height 28
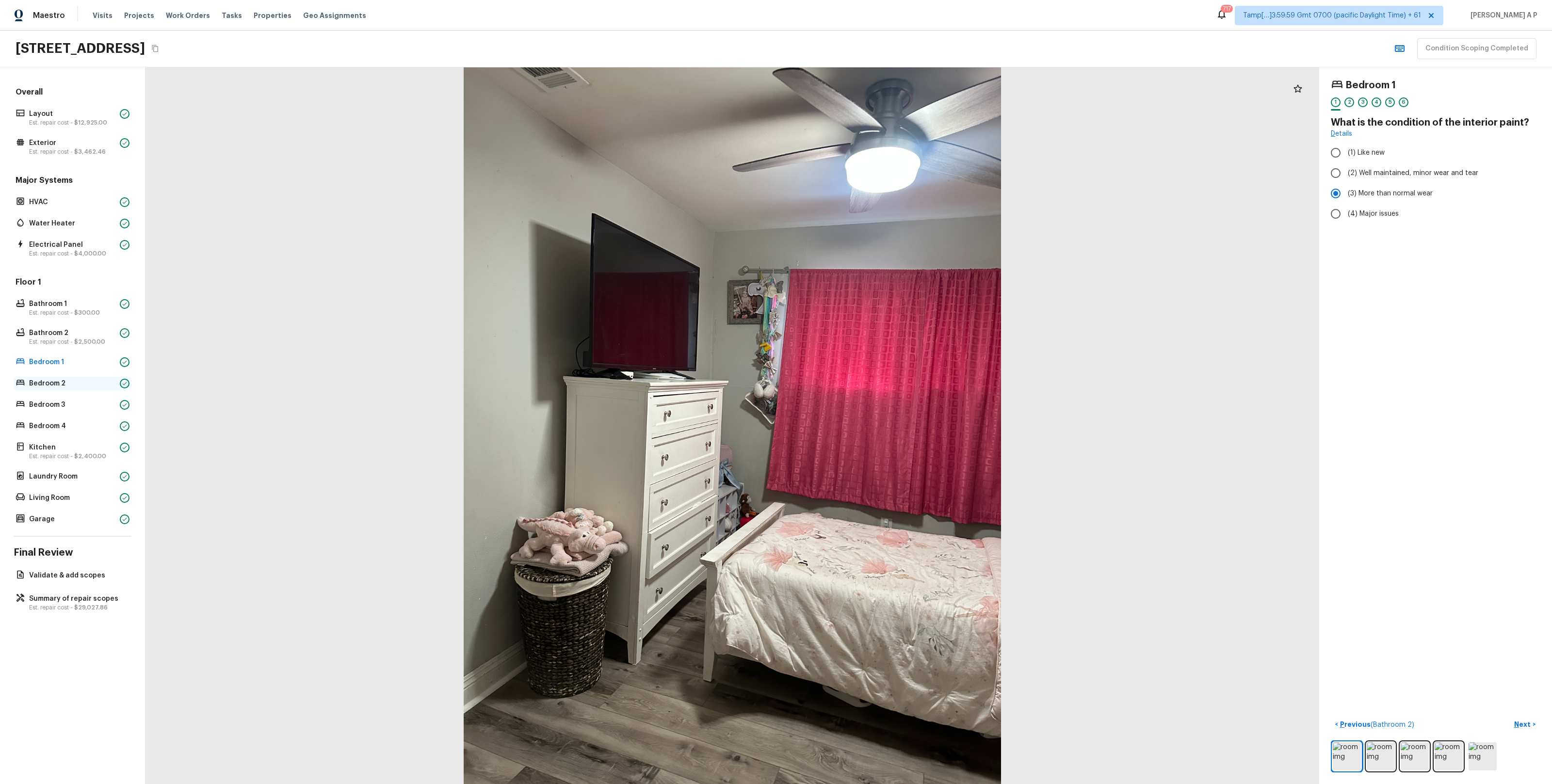
click at [96, 381] on p "Bedroom 2" at bounding box center [72, 384] width 87 height 10
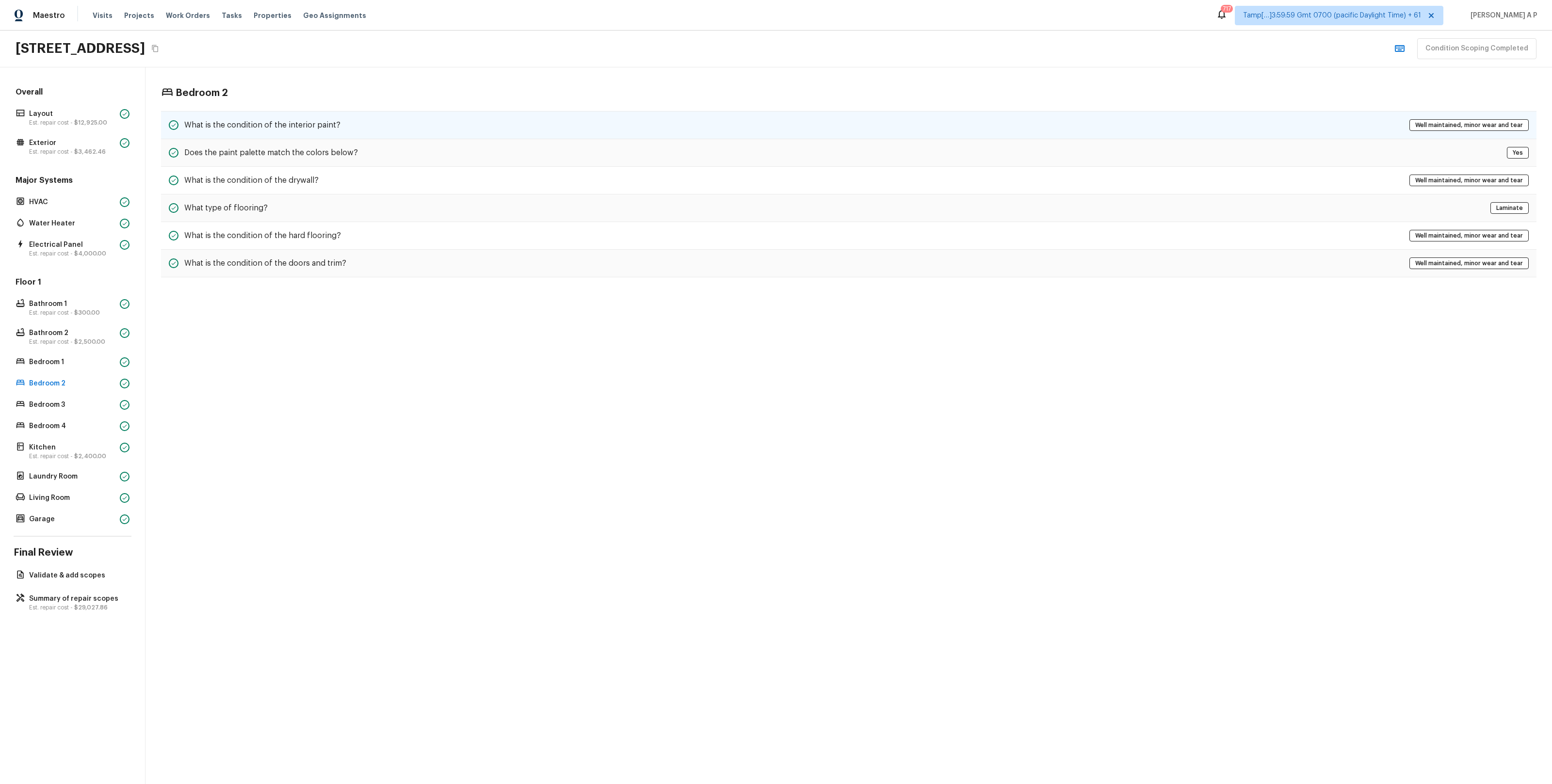
click at [320, 131] on div "What is the condition of the interior paint? Well maintained, minor wear and te…" at bounding box center [848, 125] width 1375 height 28
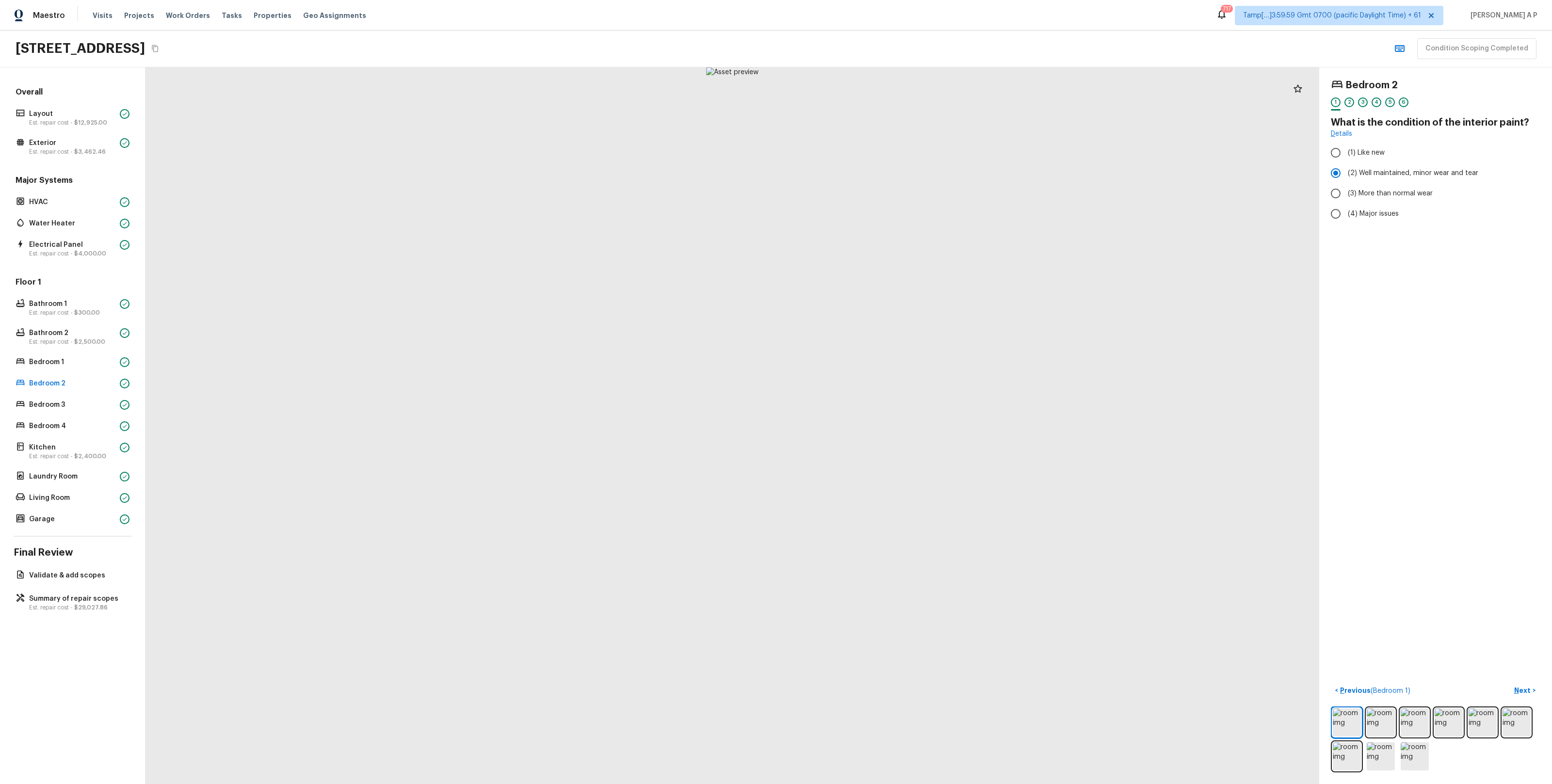
click at [79, 396] on div "Floor 1 Bathroom 1 Est. repair cost - $300.00 Bathroom 2 Est. repair cost - $2,…" at bounding box center [73, 402] width 118 height 249
click at [75, 401] on p "Bedroom 3" at bounding box center [72, 405] width 87 height 10
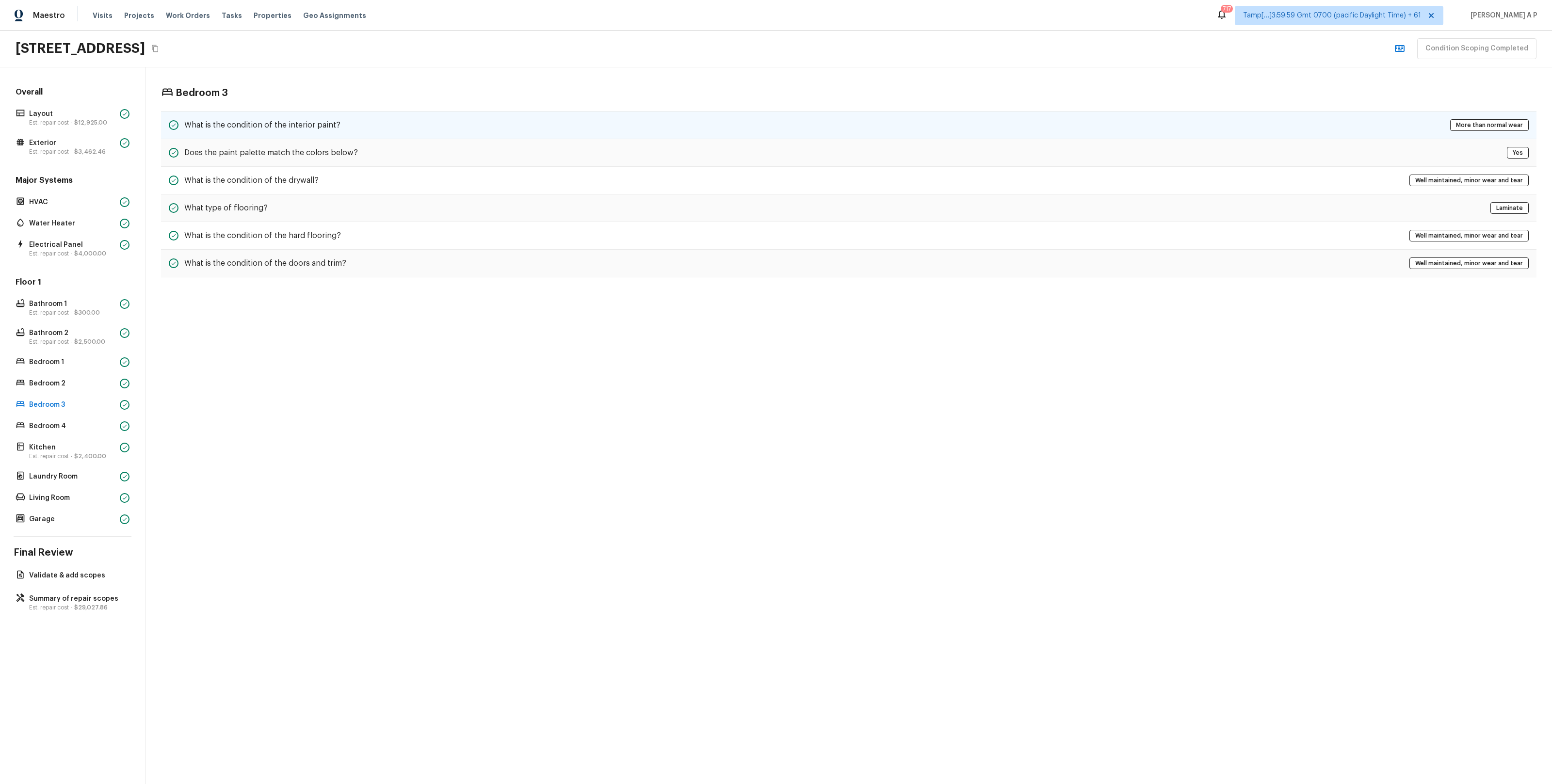
click at [337, 128] on div "What is the condition of the interior paint? More than normal wear" at bounding box center [848, 125] width 1375 height 28
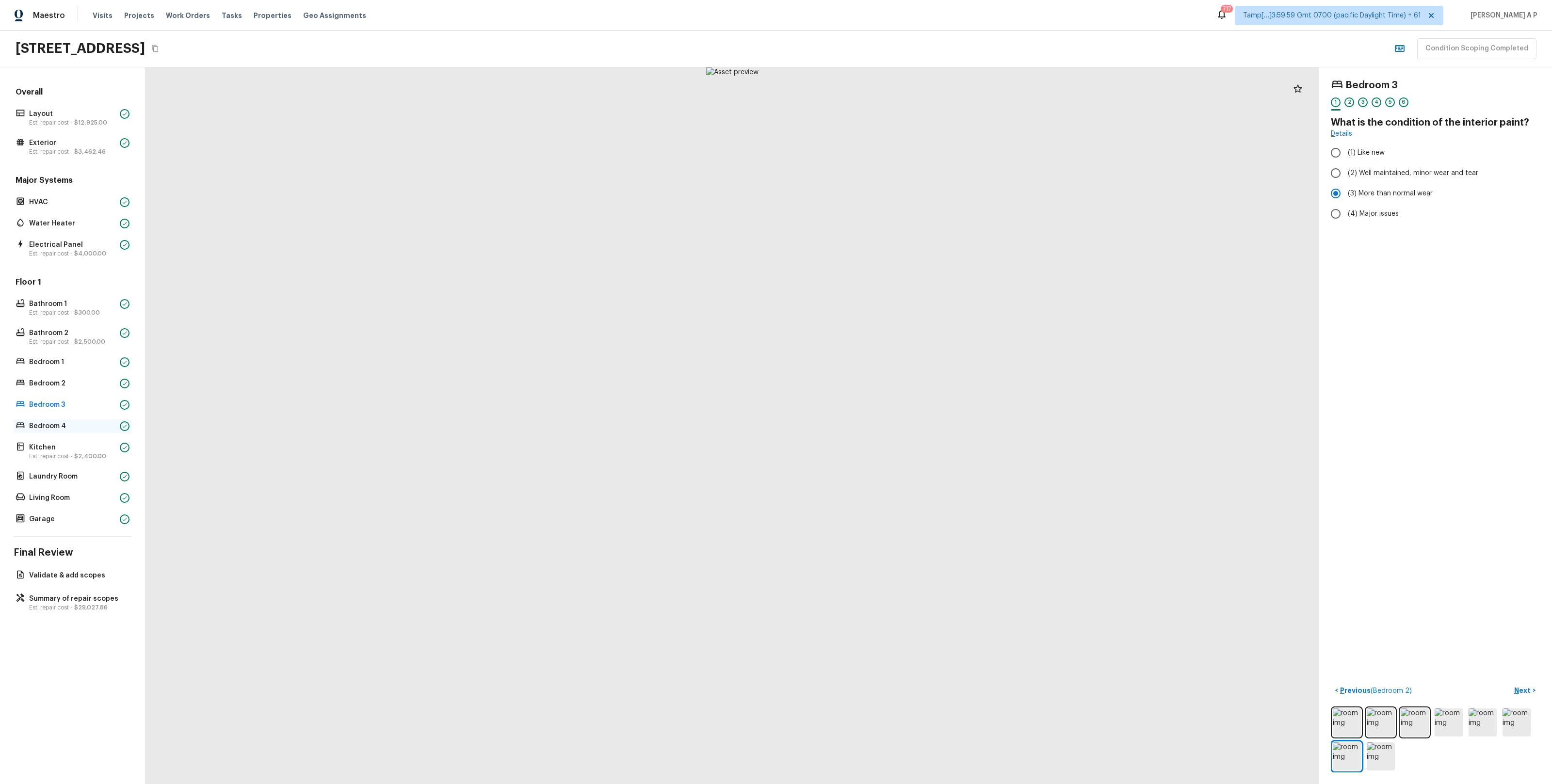
click at [81, 425] on p "Bedroom 4" at bounding box center [72, 426] width 87 height 10
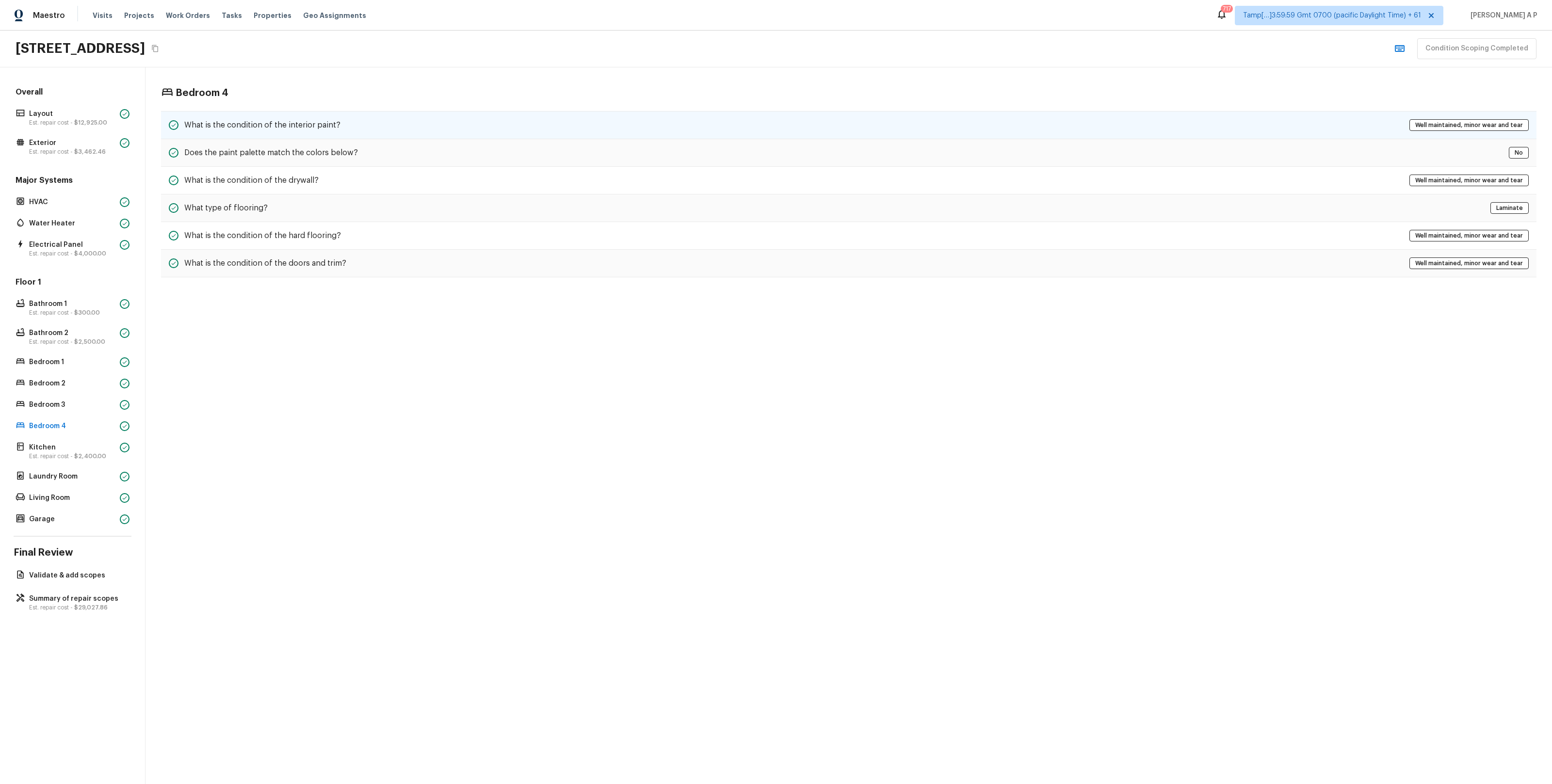
click at [284, 126] on h5 "What is the condition of the interior paint?" at bounding box center [262, 125] width 156 height 11
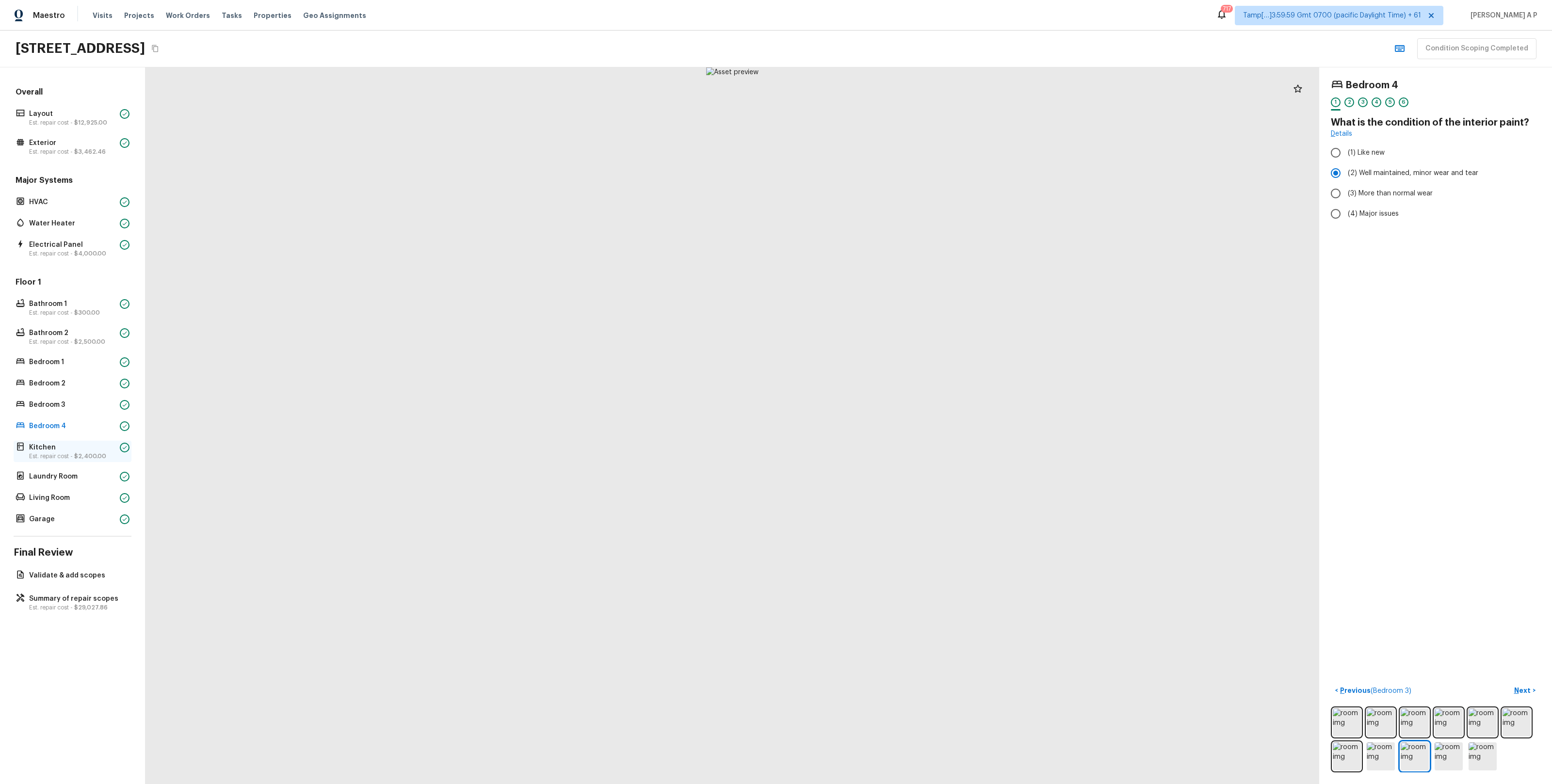
click at [67, 458] on p "Est. repair cost - $2,400.00" at bounding box center [72, 456] width 87 height 8
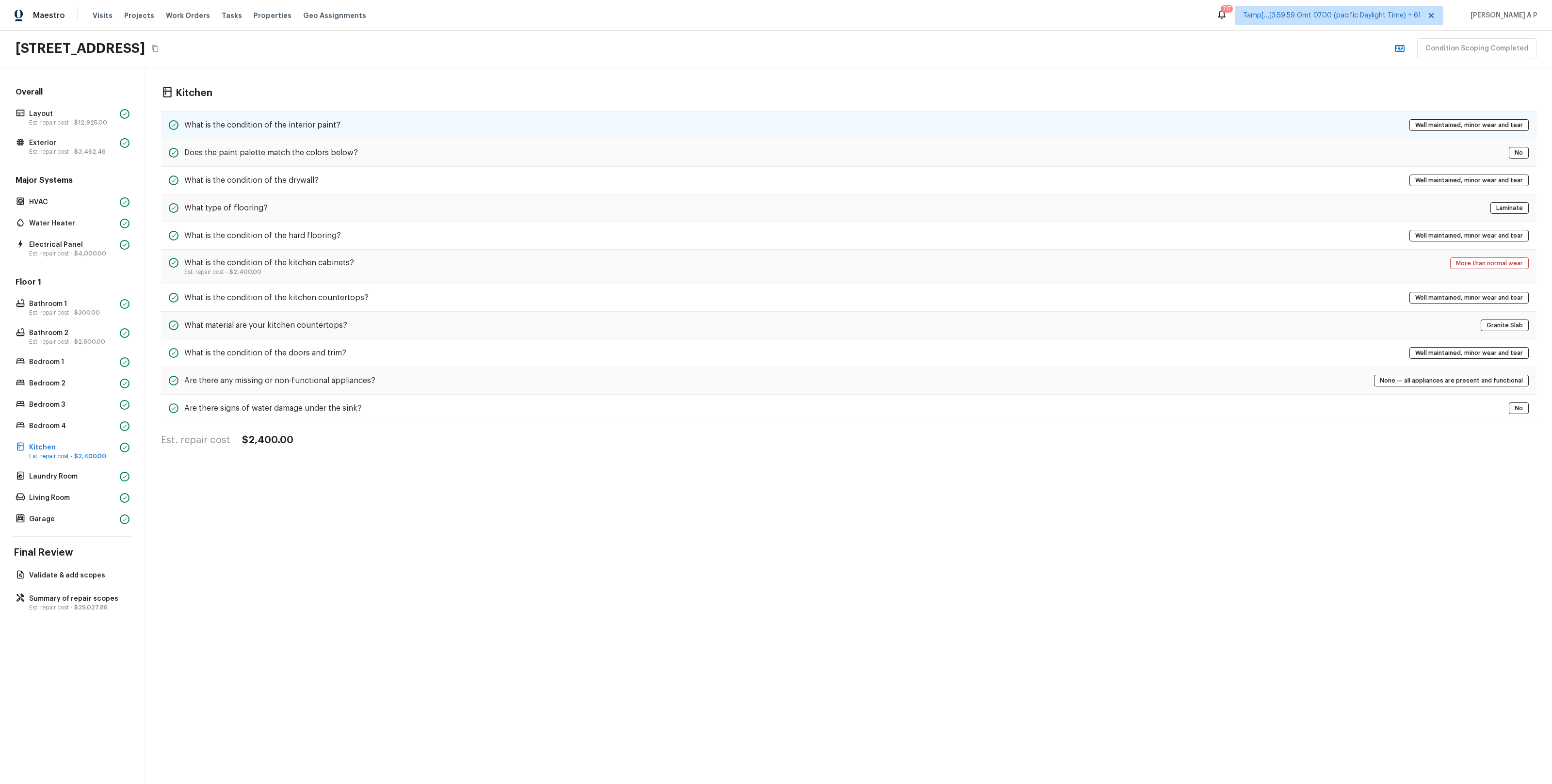
click at [327, 129] on h5 "What is the condition of the interior paint?" at bounding box center [262, 125] width 156 height 11
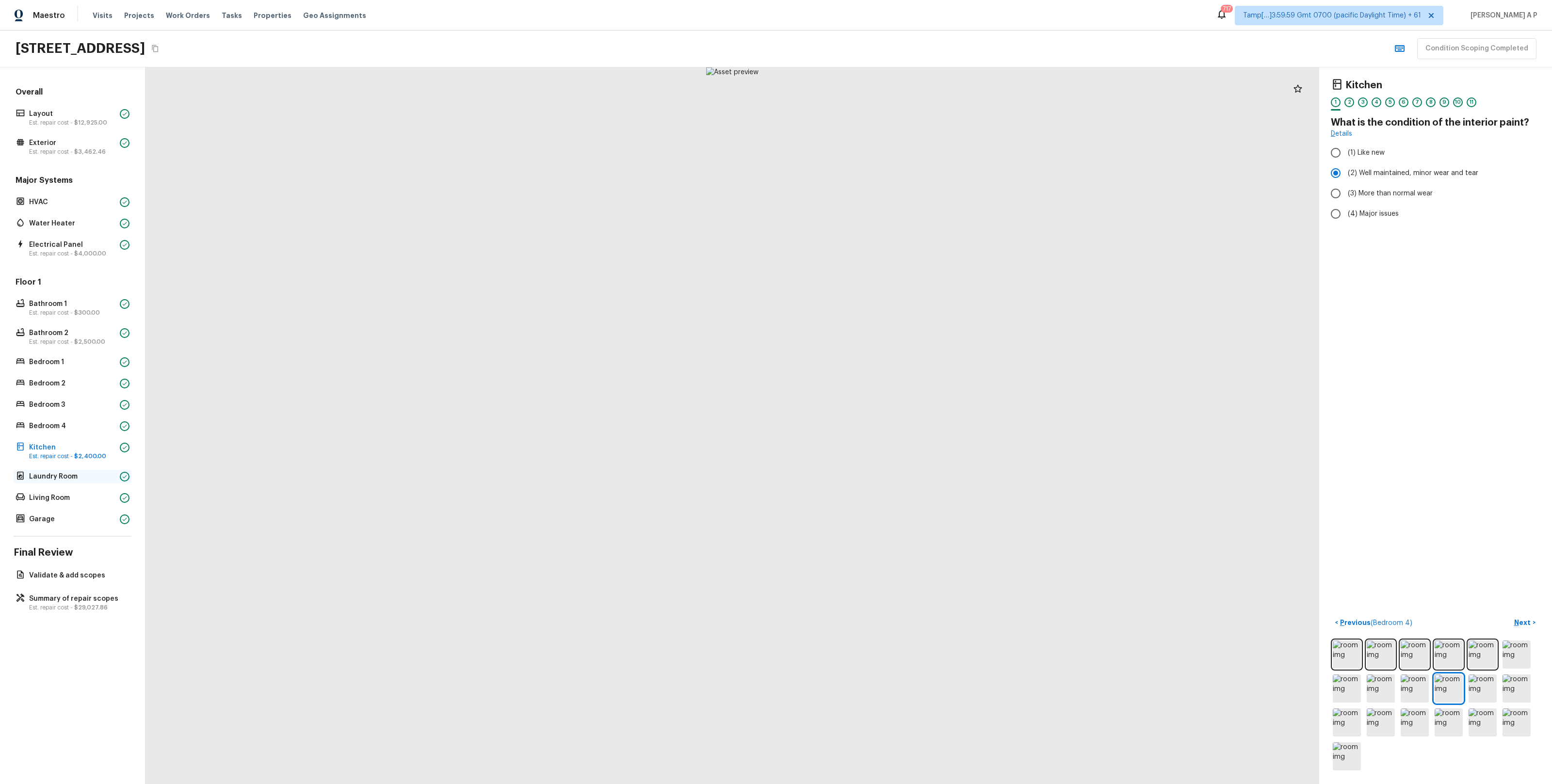
click at [81, 473] on p "Laundry Room" at bounding box center [72, 476] width 87 height 10
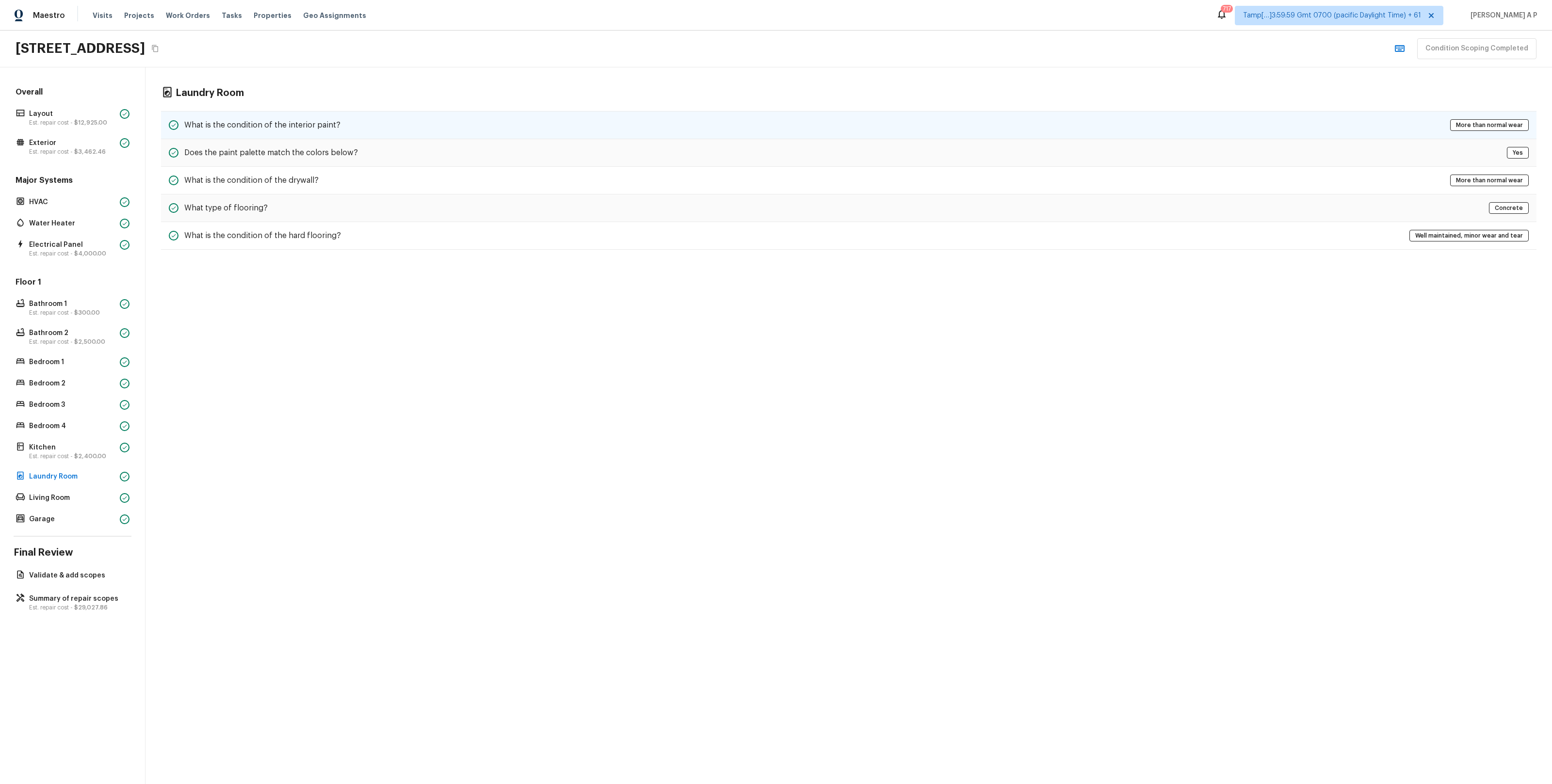
click at [351, 123] on div "What is the condition of the interior paint? More than normal wear" at bounding box center [848, 125] width 1375 height 28
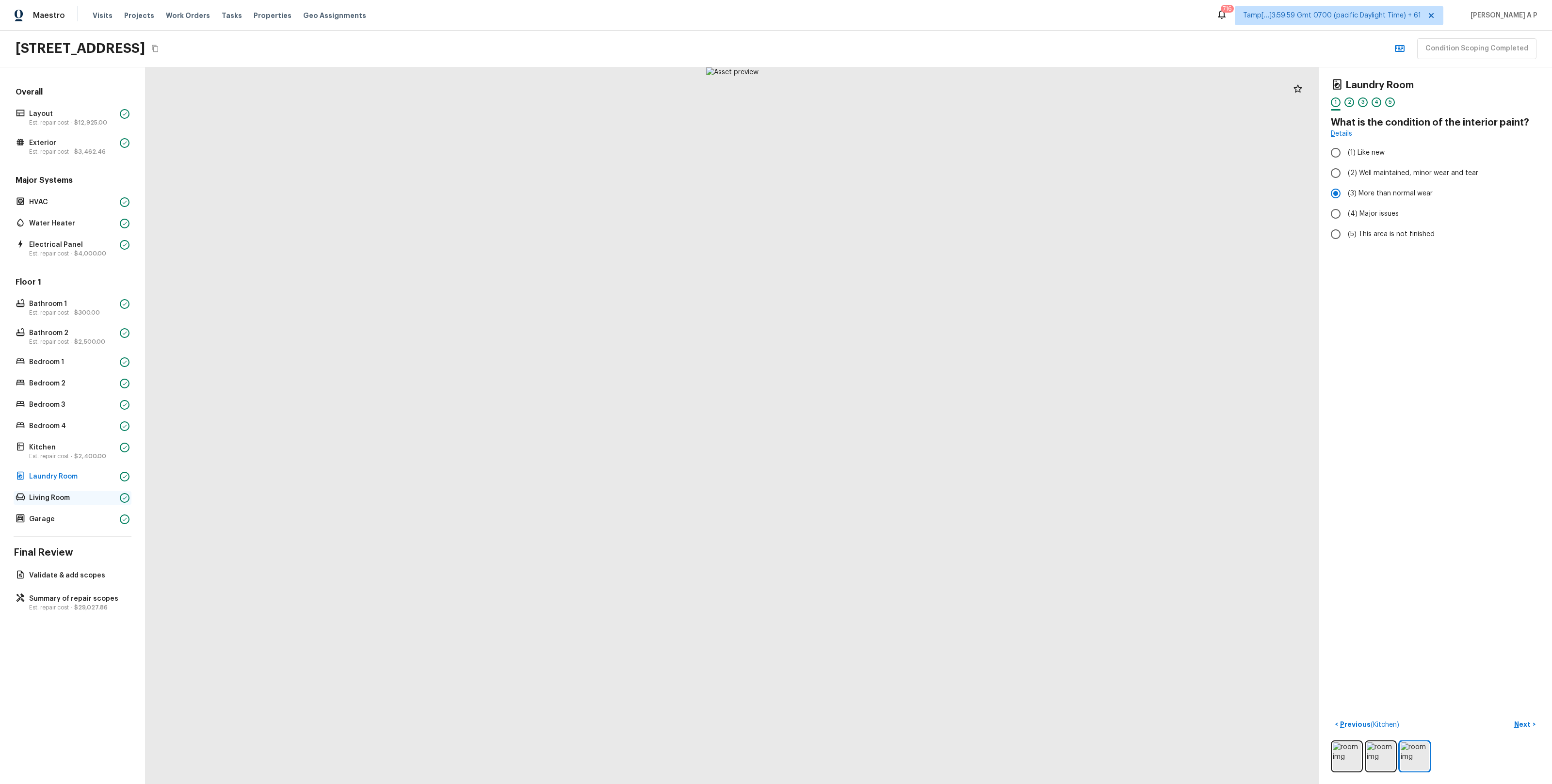
click at [61, 493] on p "Living Room" at bounding box center [72, 498] width 87 height 10
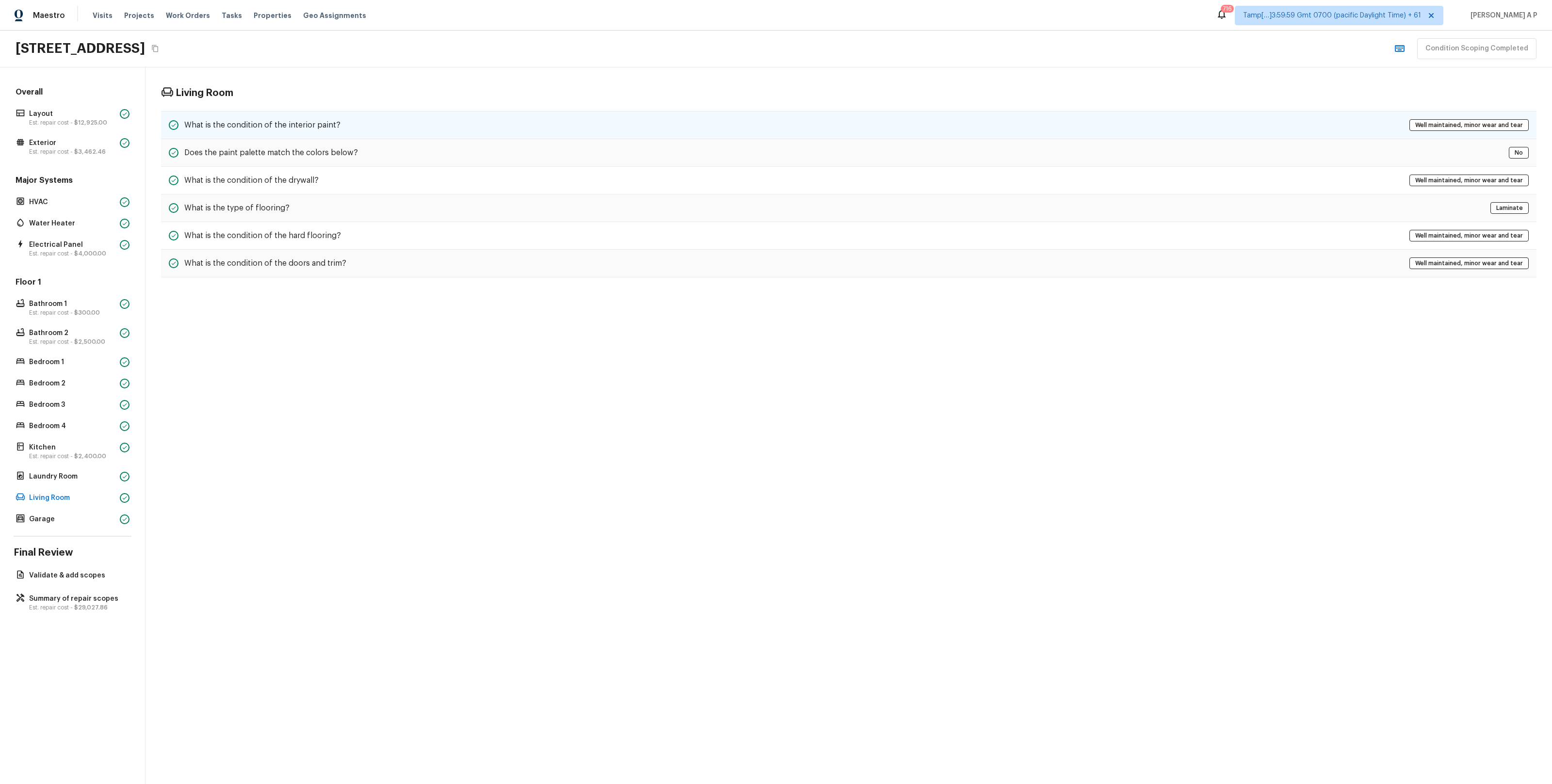
click at [377, 113] on div "What is the condition of the interior paint? Well maintained, minor wear and te…" at bounding box center [848, 125] width 1375 height 28
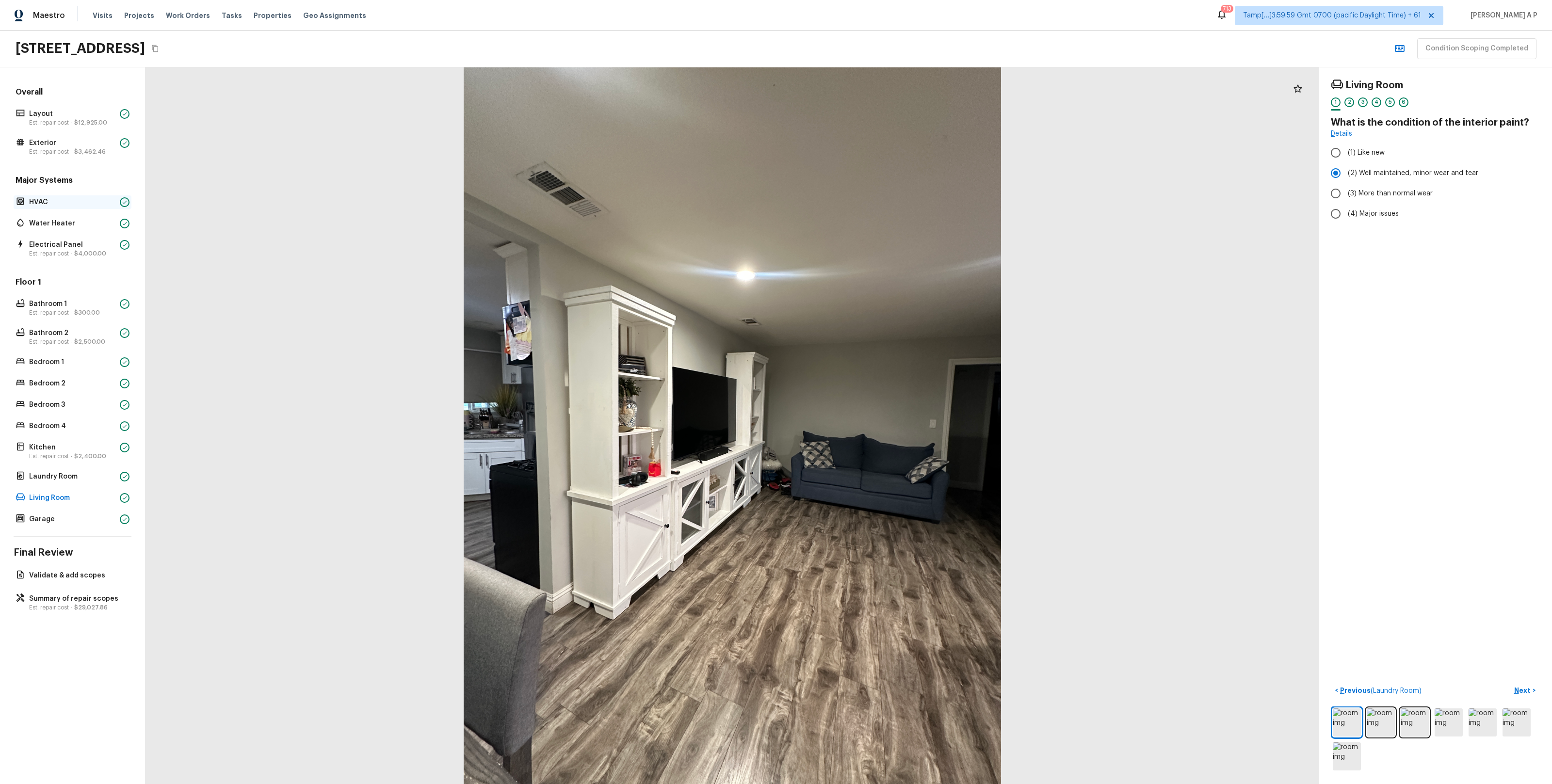
click at [87, 199] on p "HVAC" at bounding box center [72, 202] width 87 height 10
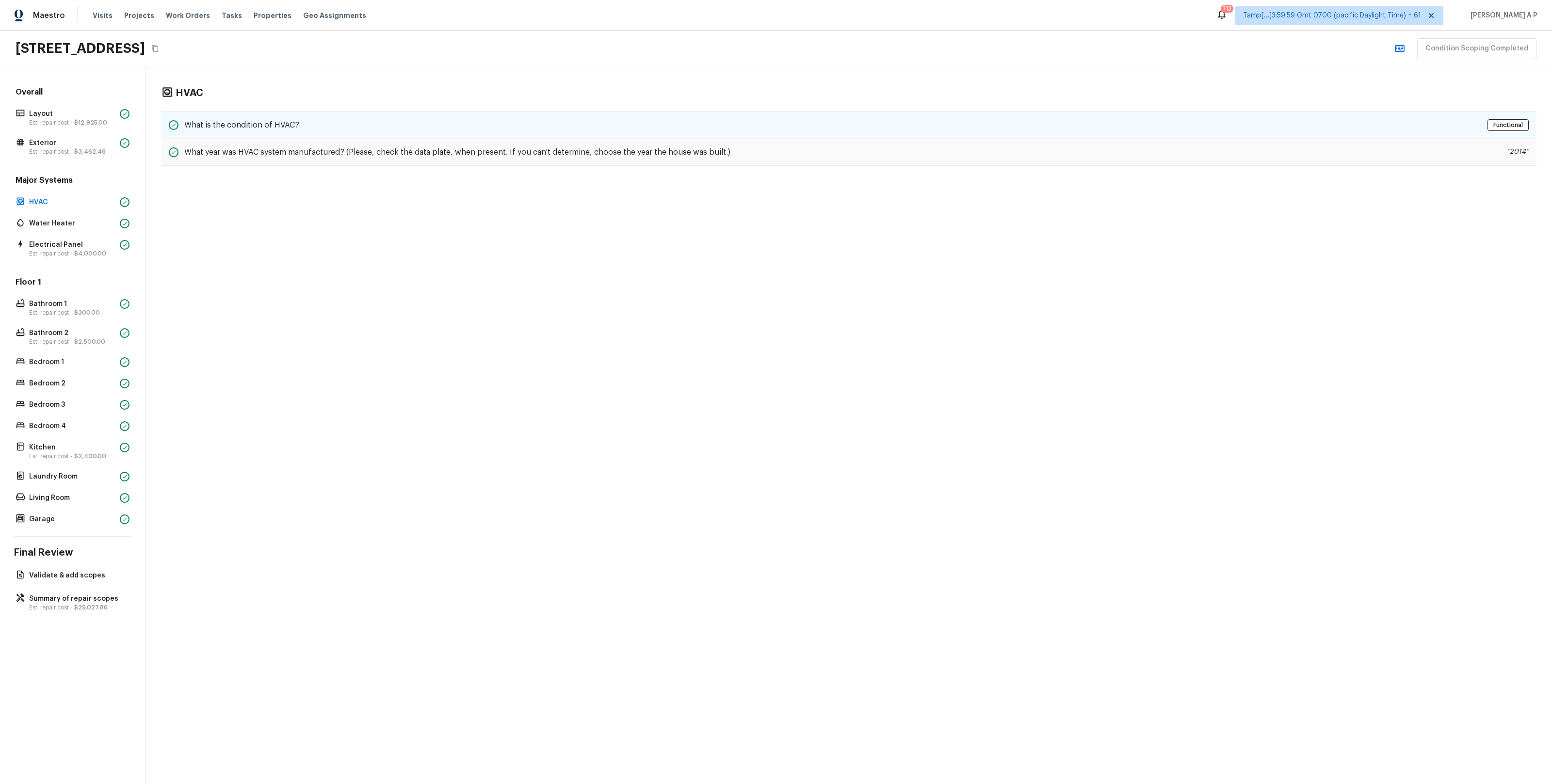
click at [246, 129] on h5 "What is the condition of HVAC?" at bounding box center [242, 125] width 115 height 11
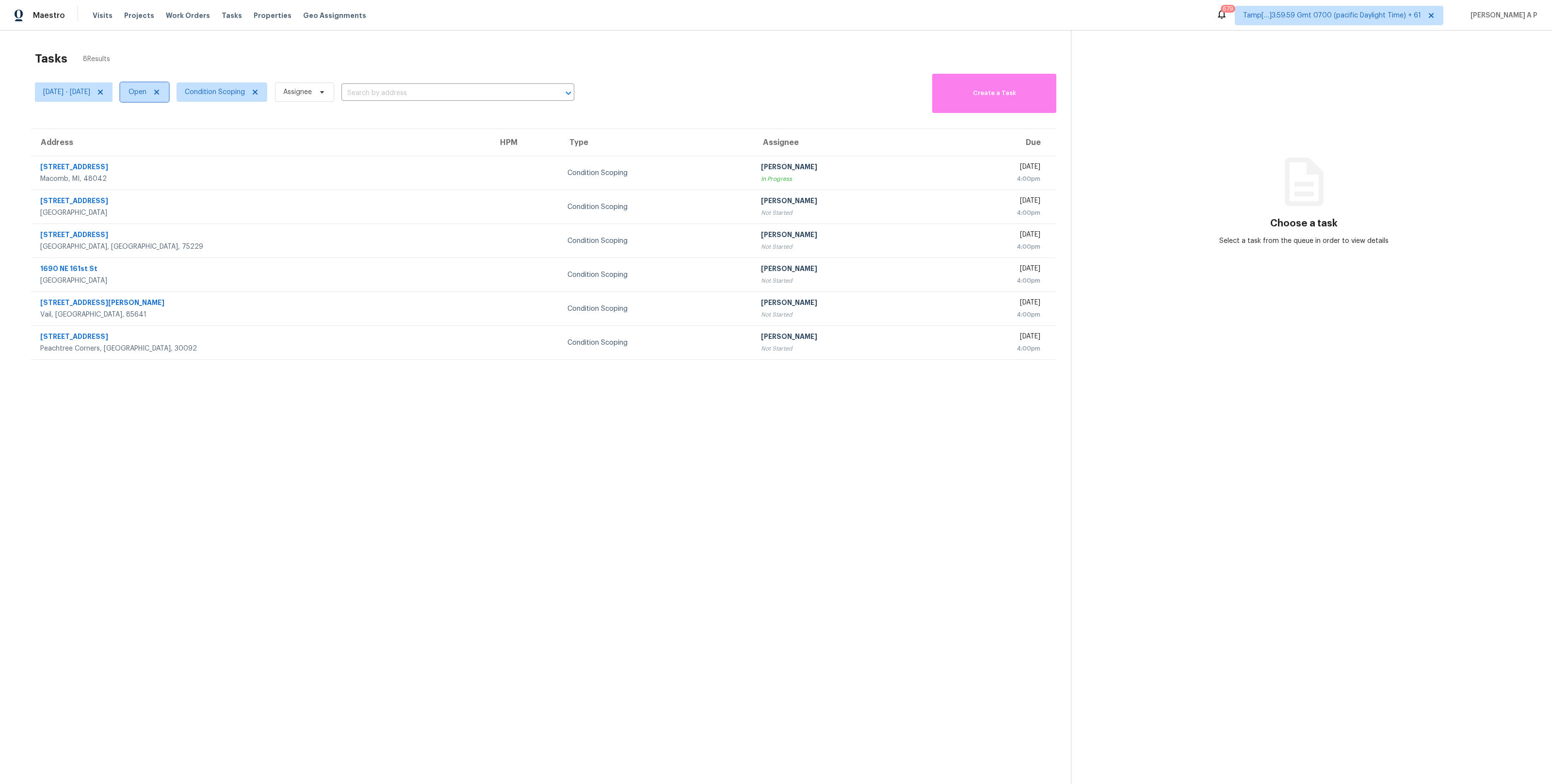
click at [160, 93] on span at bounding box center [155, 92] width 11 height 8
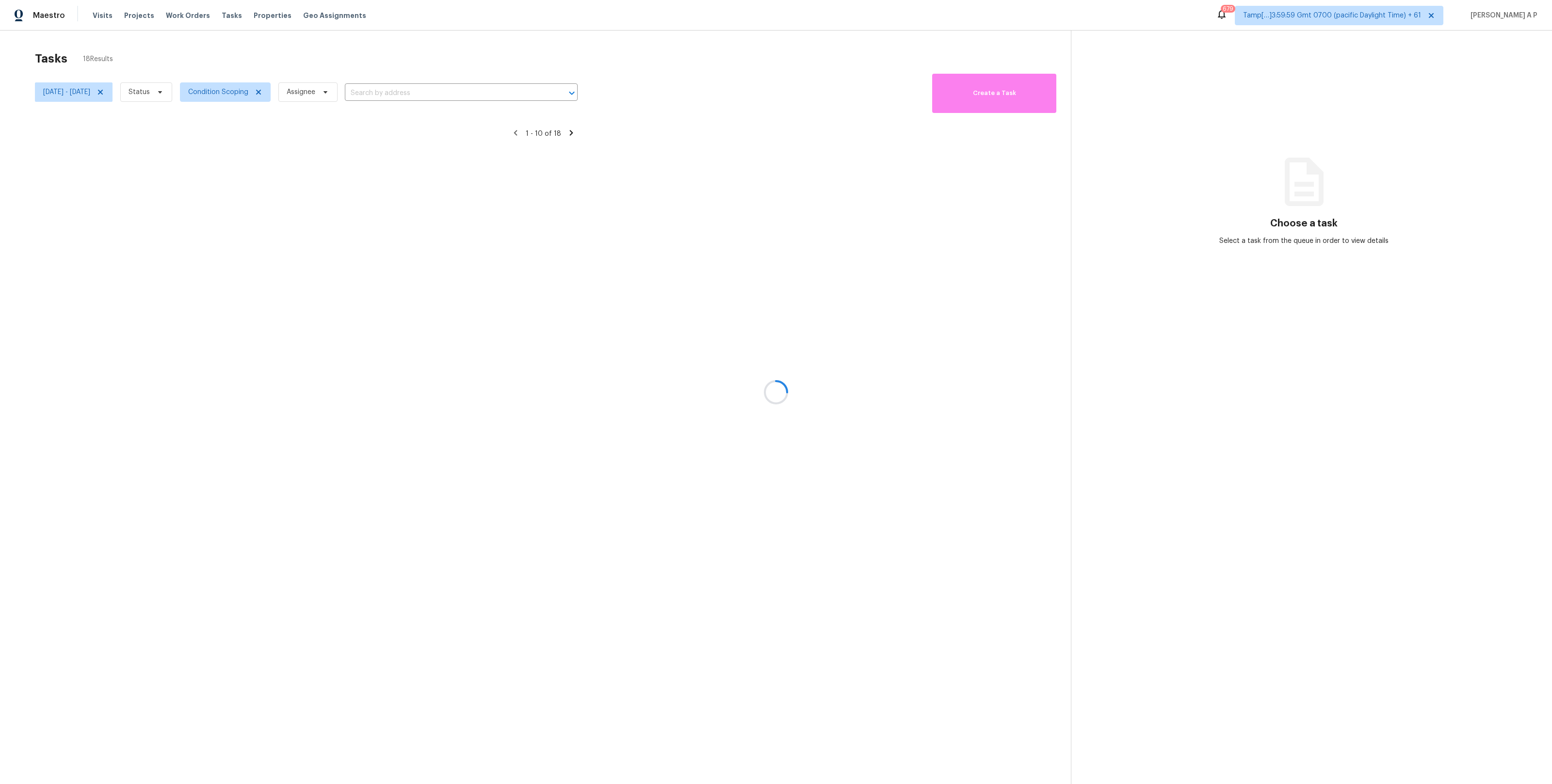
click at [186, 92] on div at bounding box center [776, 392] width 1552 height 784
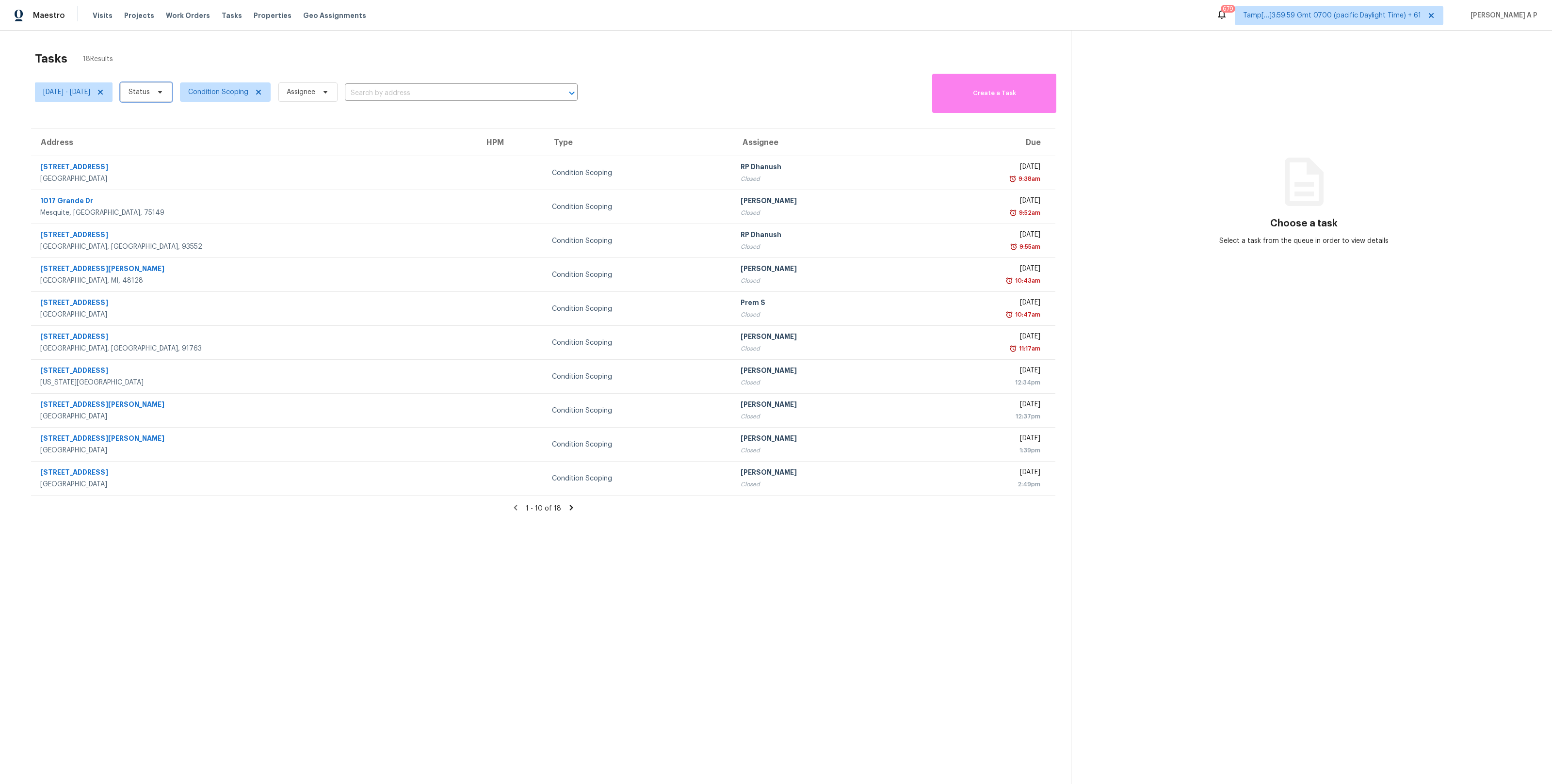
click at [164, 93] on icon at bounding box center [160, 92] width 8 height 8
click at [185, 128] on label "Open" at bounding box center [177, 133] width 31 height 10
click at [168, 128] on input "Open" at bounding box center [164, 131] width 6 height 6
checkbox input "true"
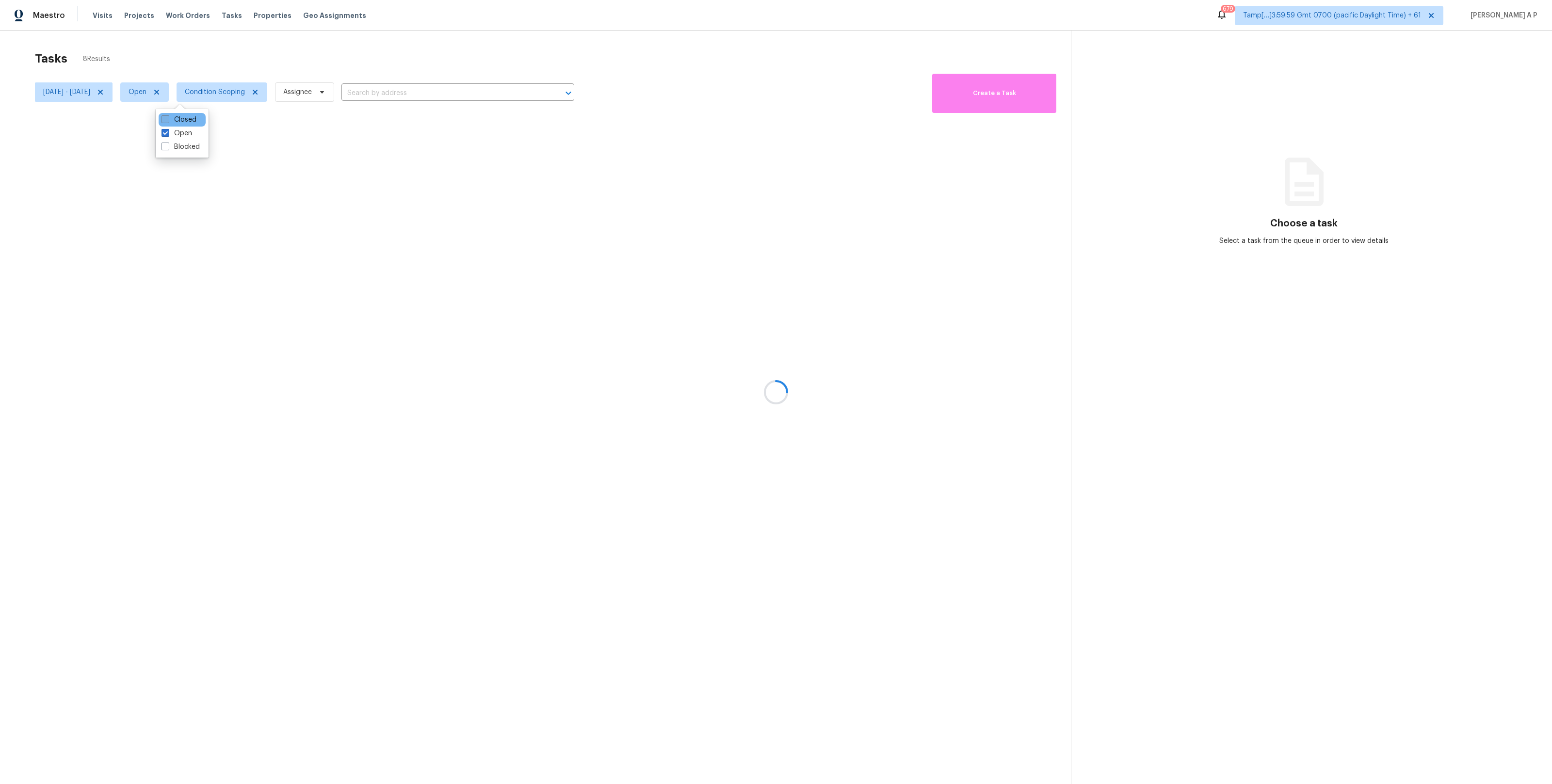
click at [185, 122] on label "Closed" at bounding box center [179, 120] width 35 height 10
click at [168, 121] on input "Closed" at bounding box center [164, 118] width 6 height 6
checkbox input "true"
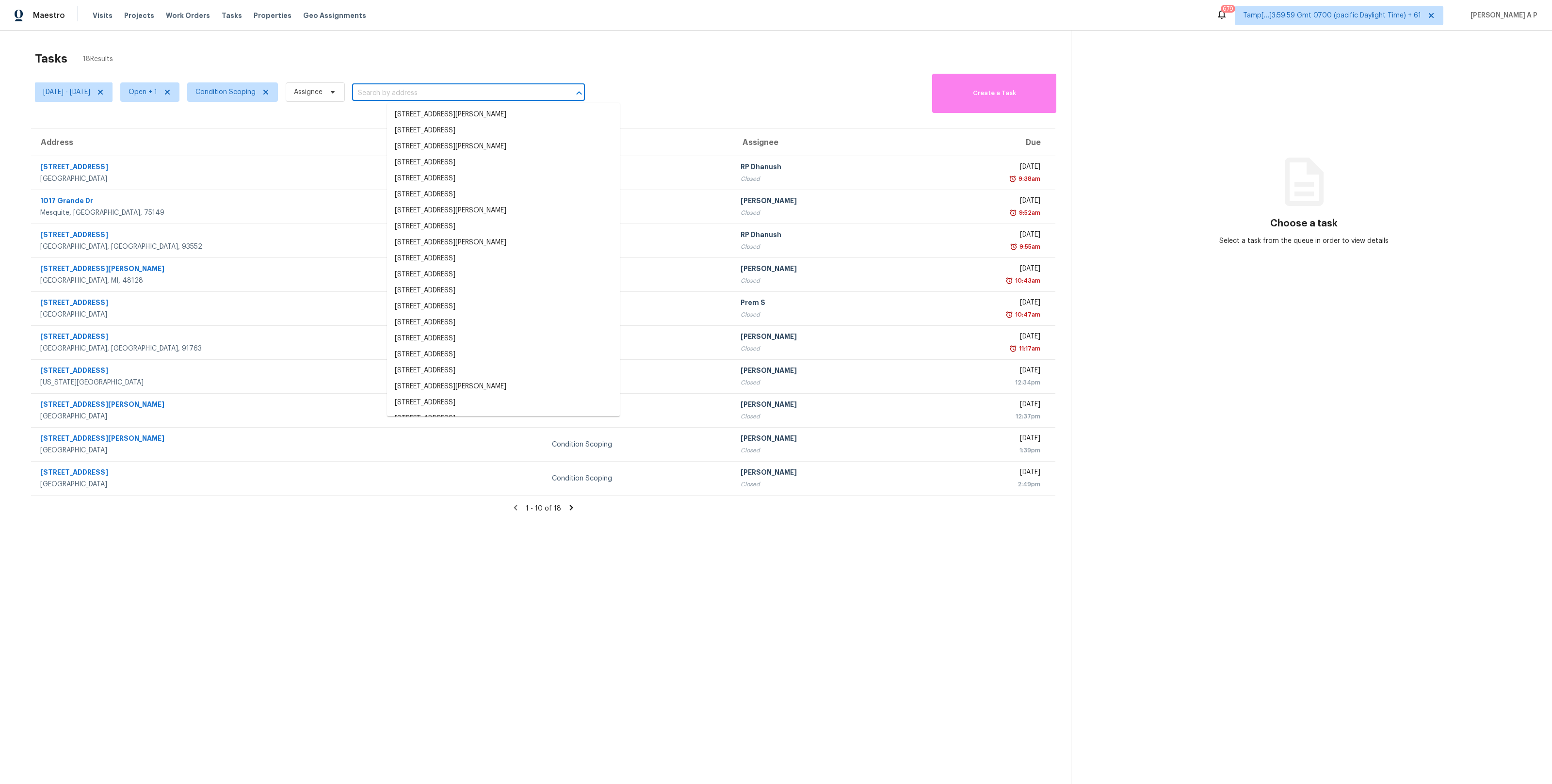
click at [414, 91] on input "text" at bounding box center [454, 93] width 205 height 15
paste input ""3405 NW 84th Ter Kansas City, MO, 64154""
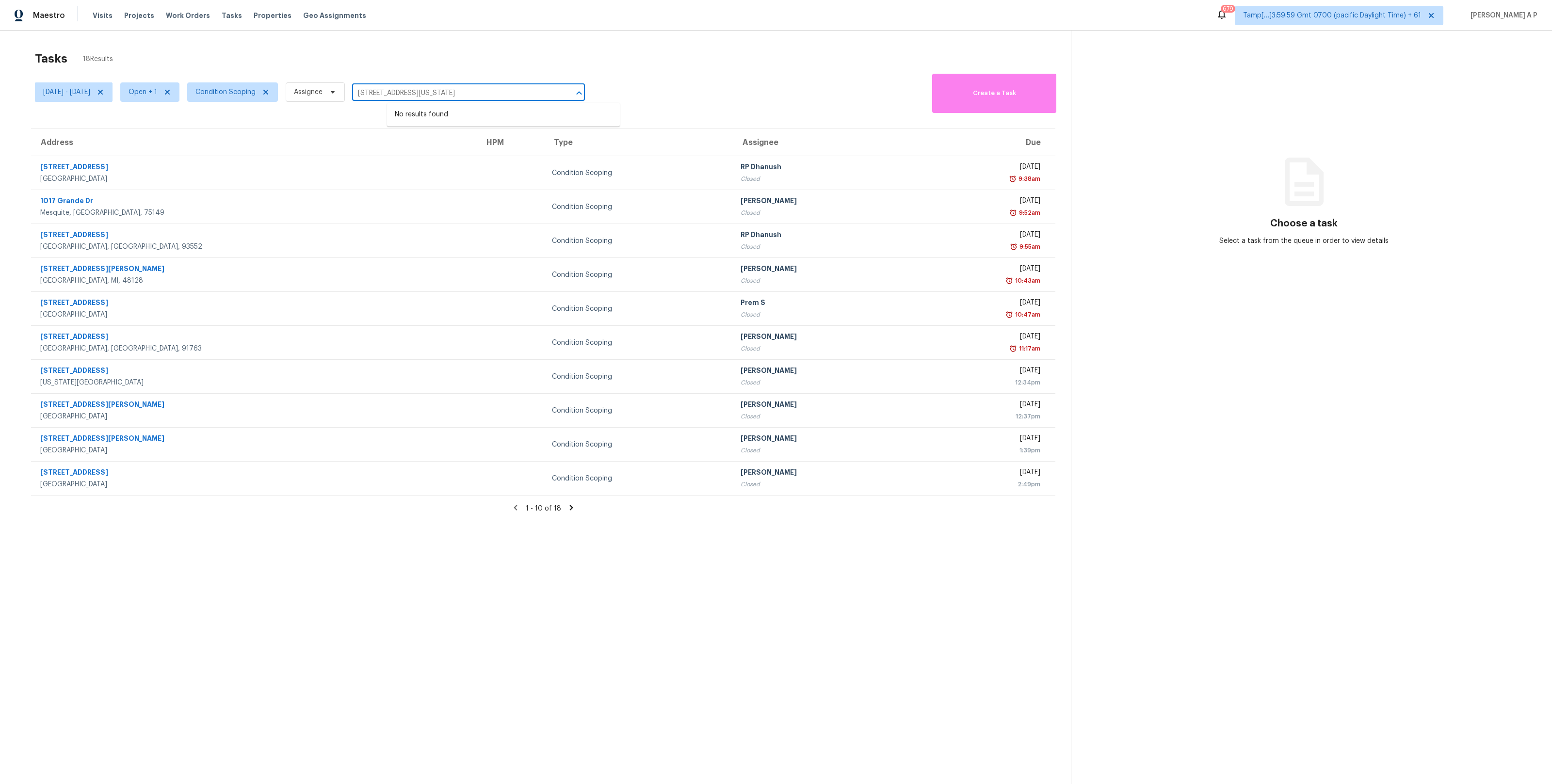
type input "3405 NW 84th Ter Kansas City, MO, 64154"
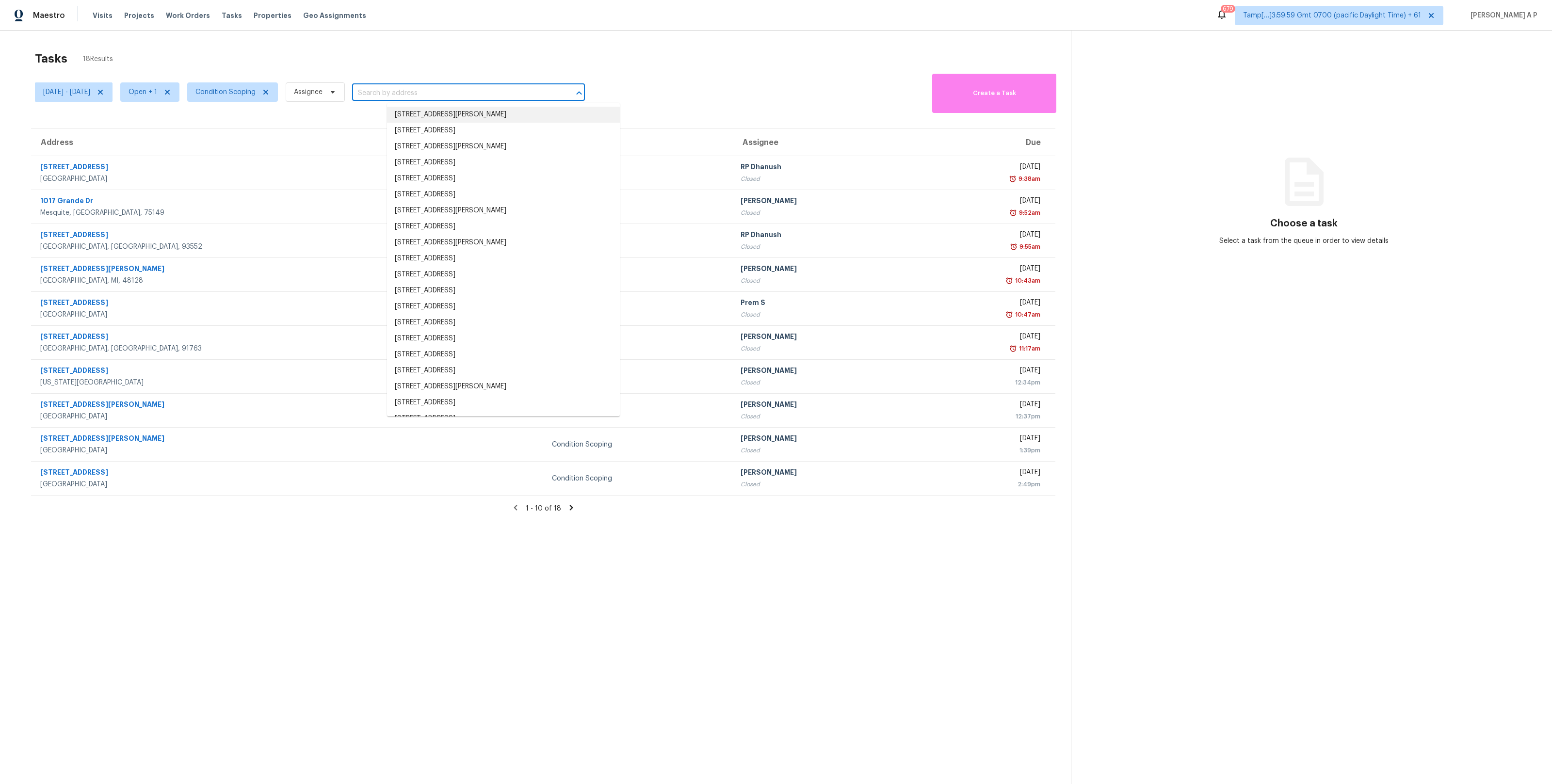
click at [414, 92] on input "text" at bounding box center [454, 93] width 205 height 15
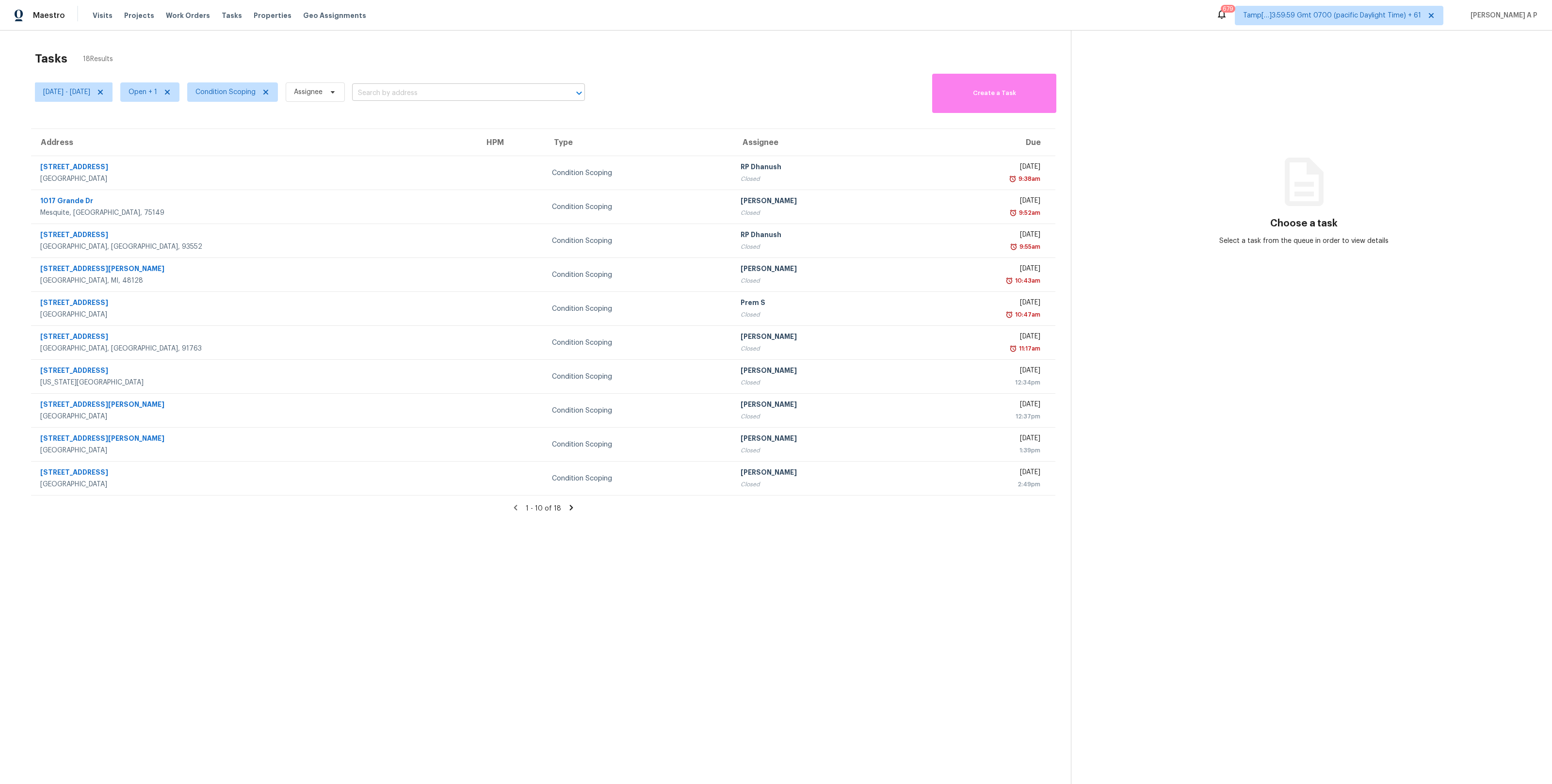
click at [414, 92] on input "text" at bounding box center [454, 93] width 205 height 15
paste input ""3405 NW 84th Ter Kansas City, MO, 64154""
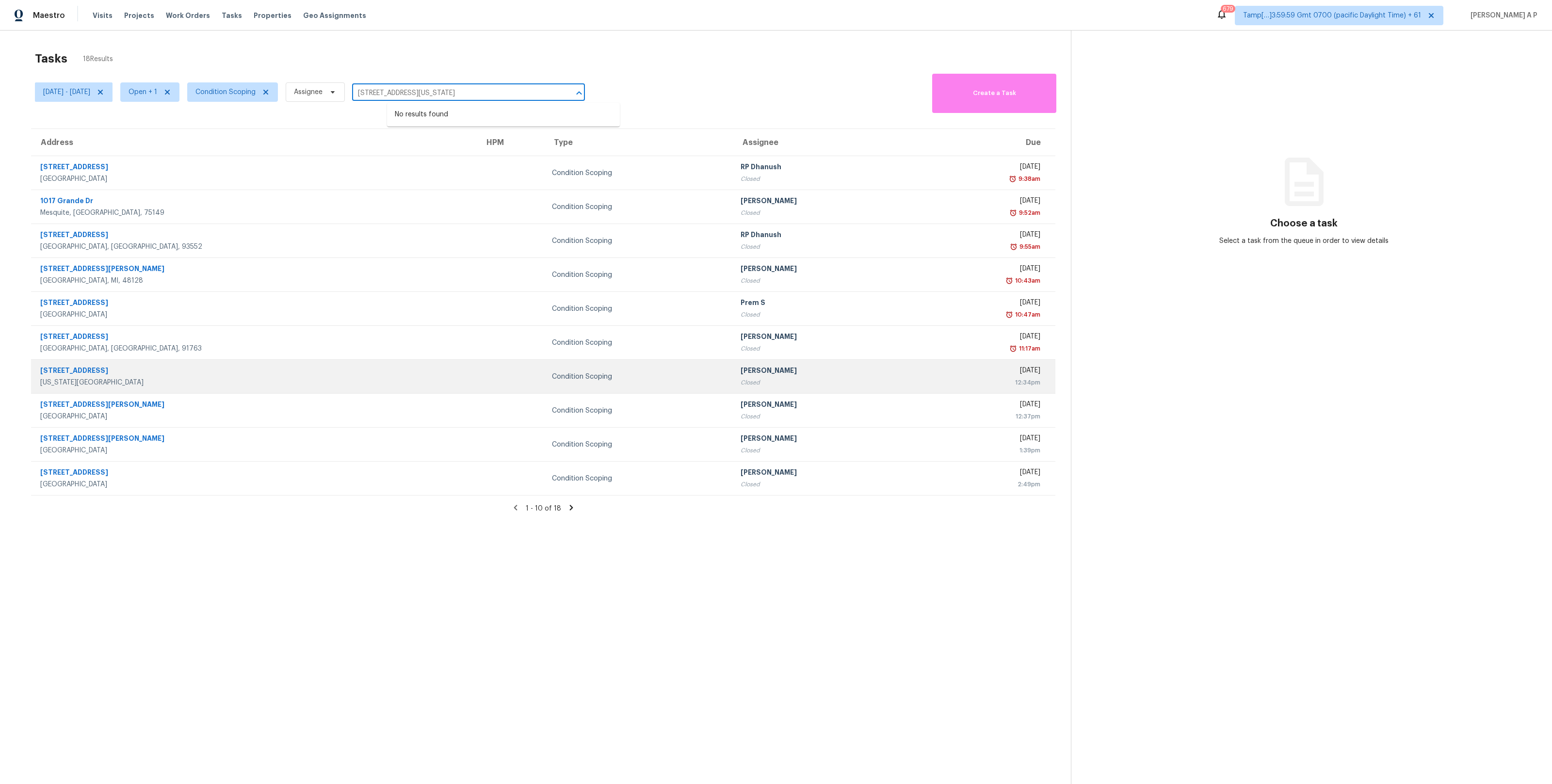
type input "3405 NW 84th Ter Kansas City, MO, 64154"
click at [477, 372] on td at bounding box center [510, 376] width 67 height 34
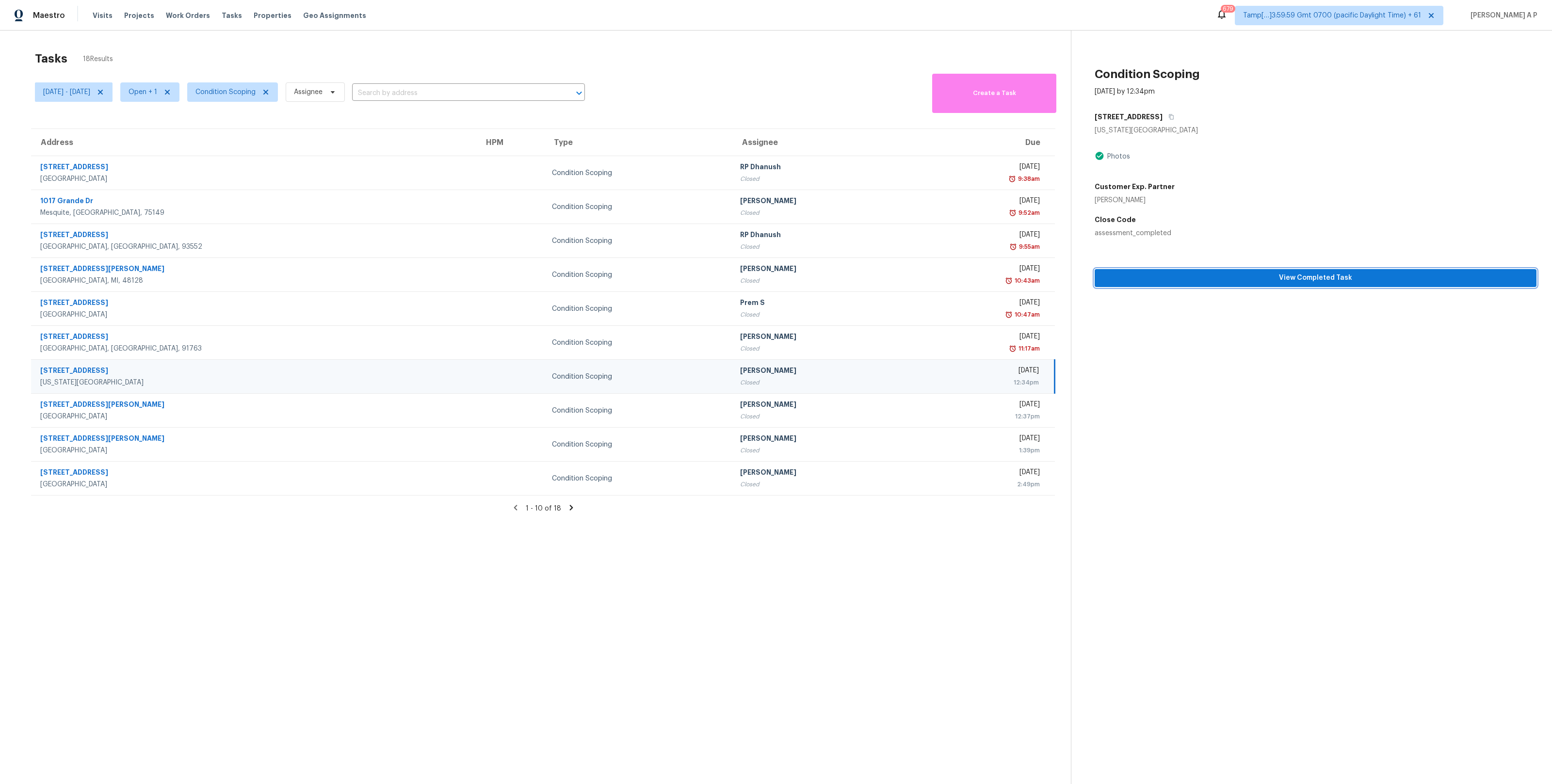
click at [1179, 279] on span "View Completed Task" at bounding box center [1316, 278] width 427 height 12
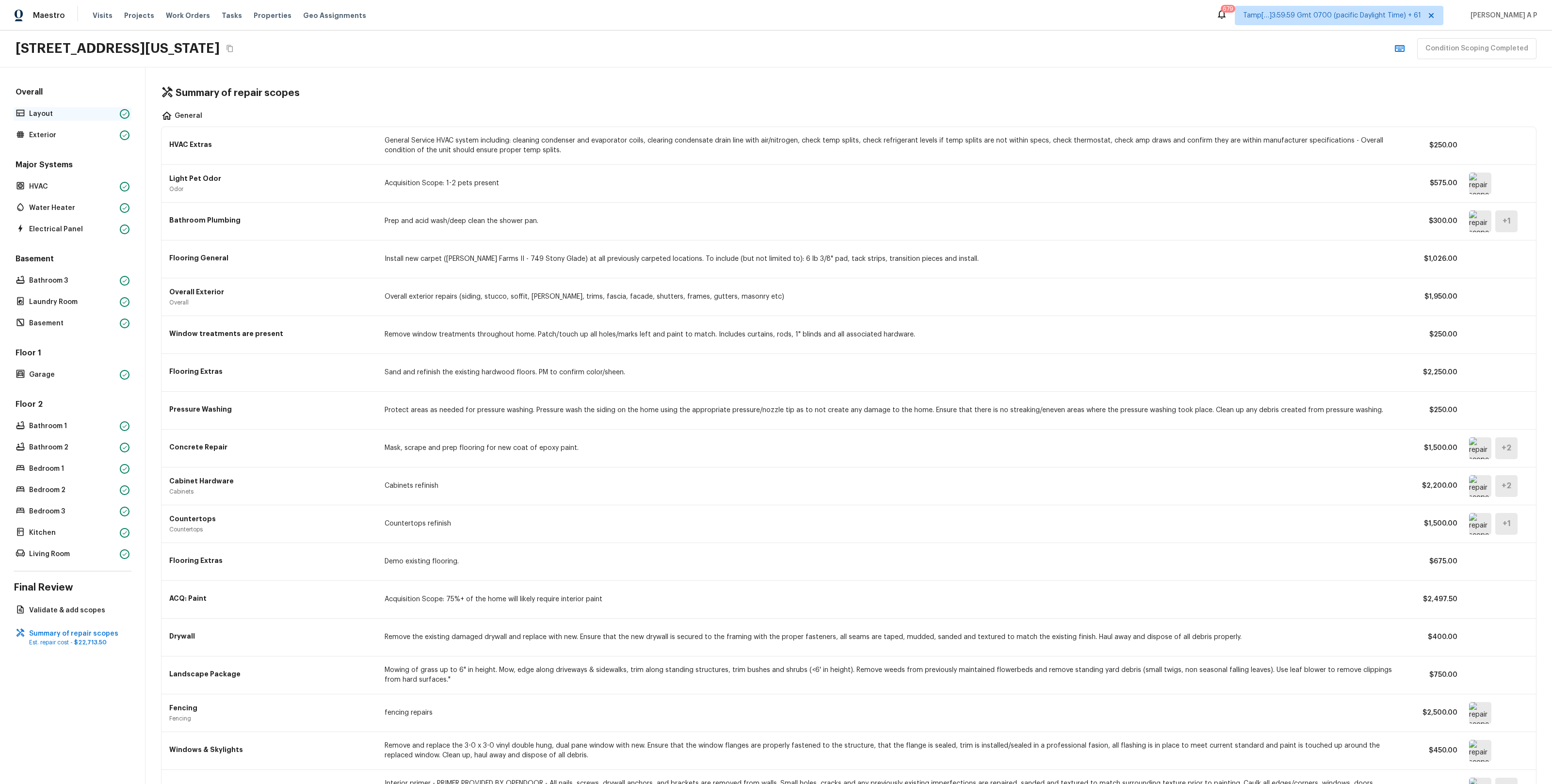
click at [111, 111] on p "Layout" at bounding box center [72, 114] width 87 height 10
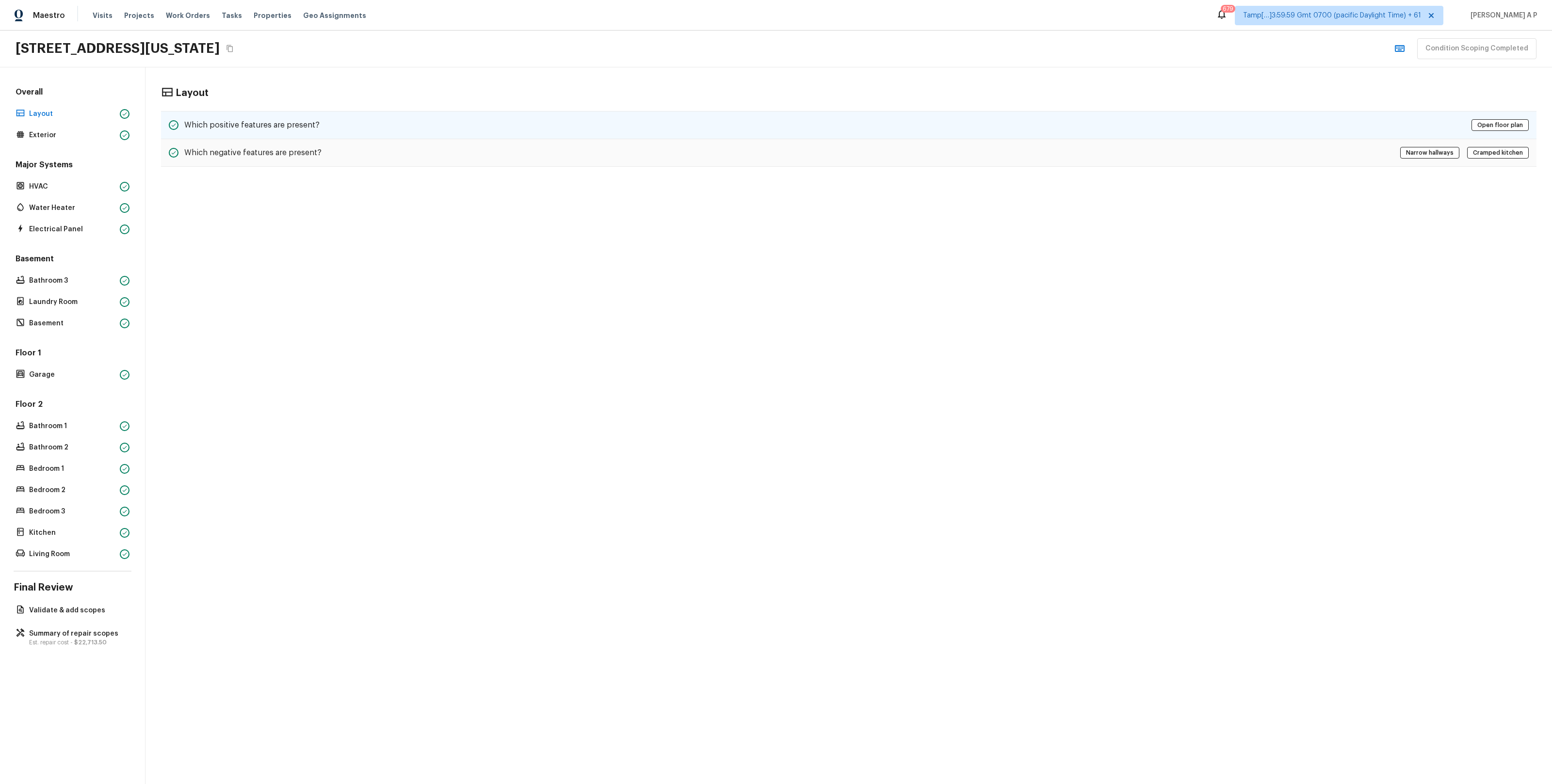
click at [245, 118] on div "Which positive features are present? Open floor plan" at bounding box center [848, 125] width 1375 height 28
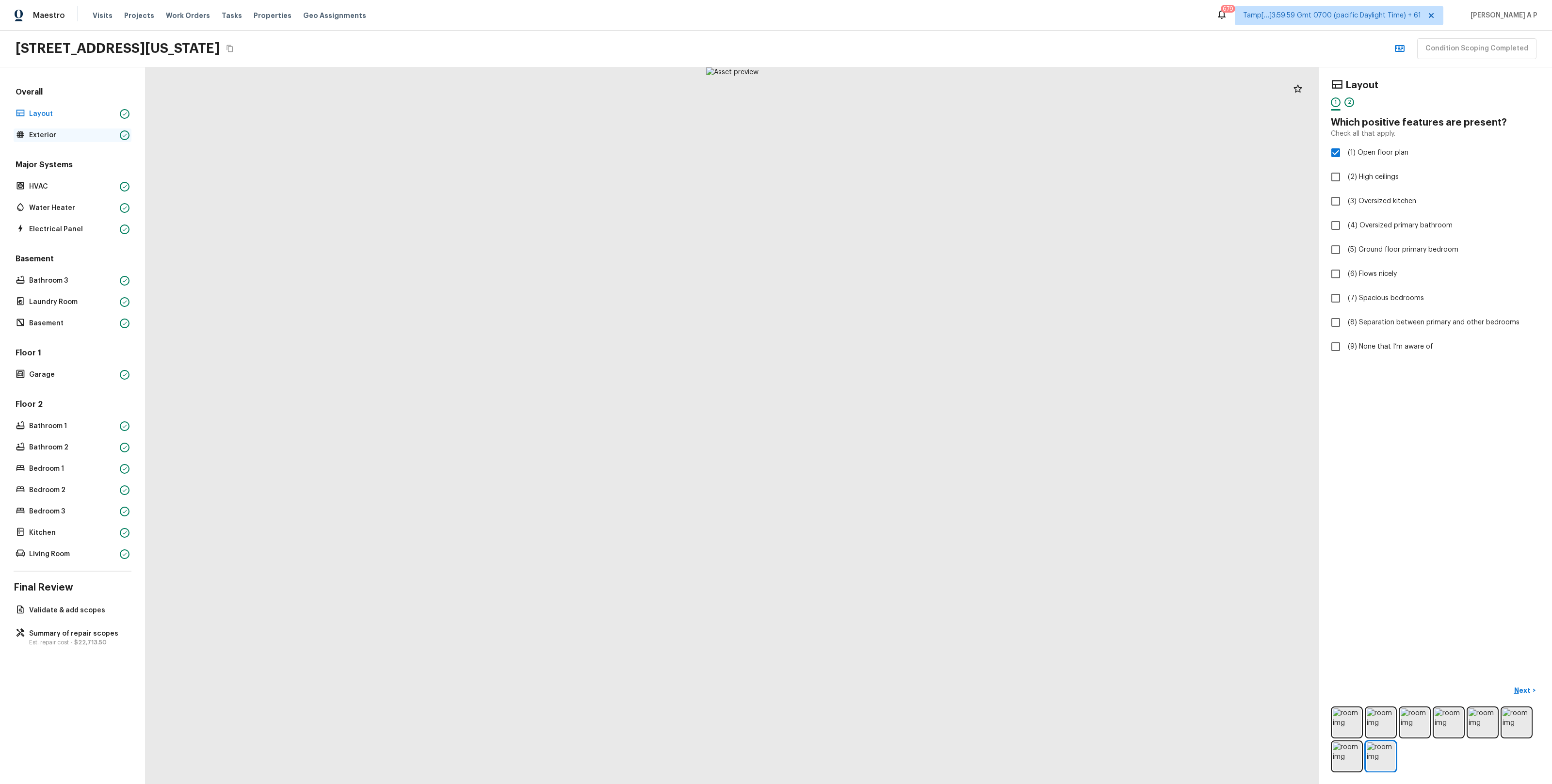
click at [99, 138] on p "Exterior" at bounding box center [72, 135] width 87 height 10
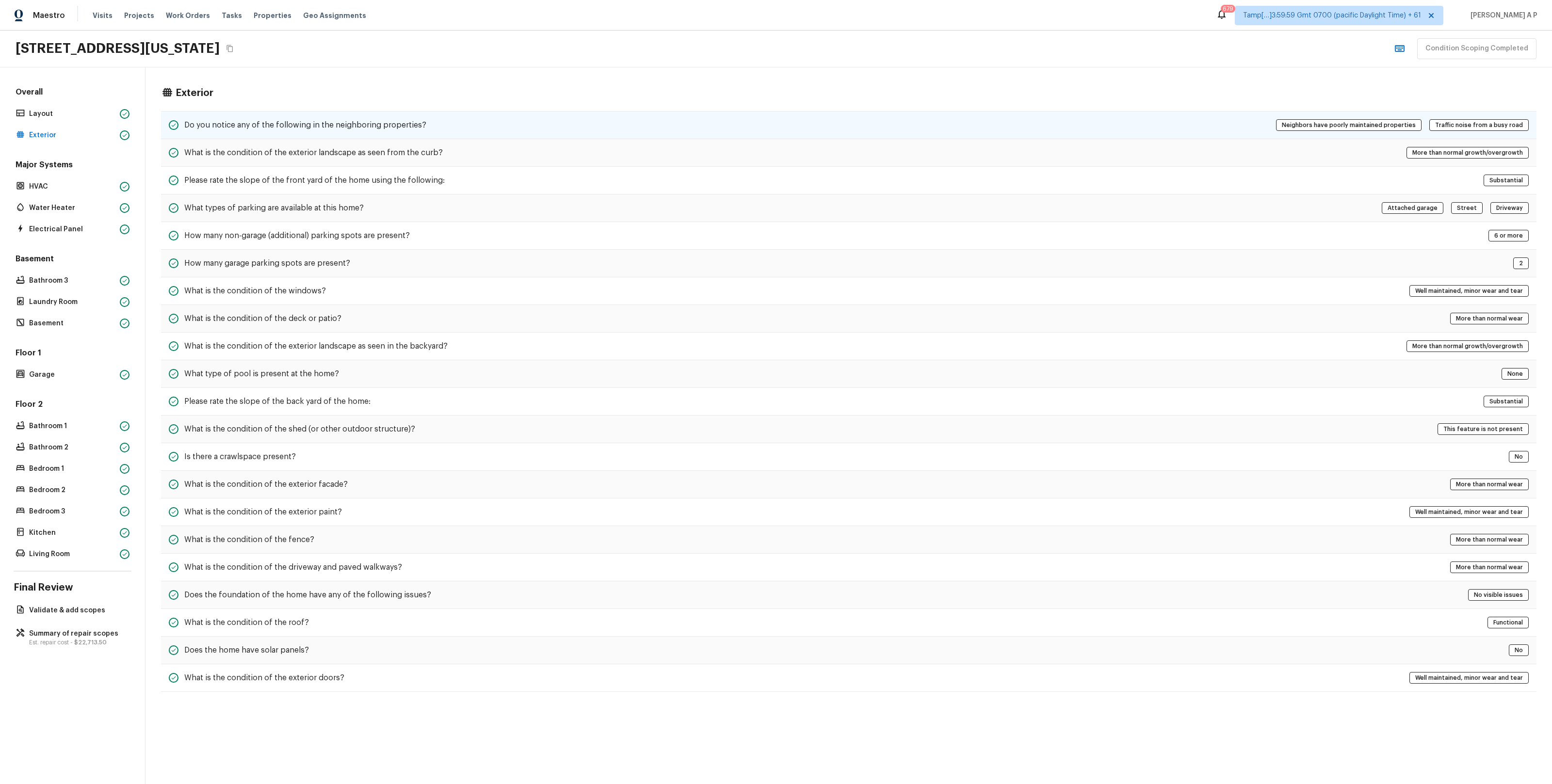
click at [195, 126] on h5 "Do you notice any of the following in the neighboring properties?" at bounding box center [305, 125] width 242 height 11
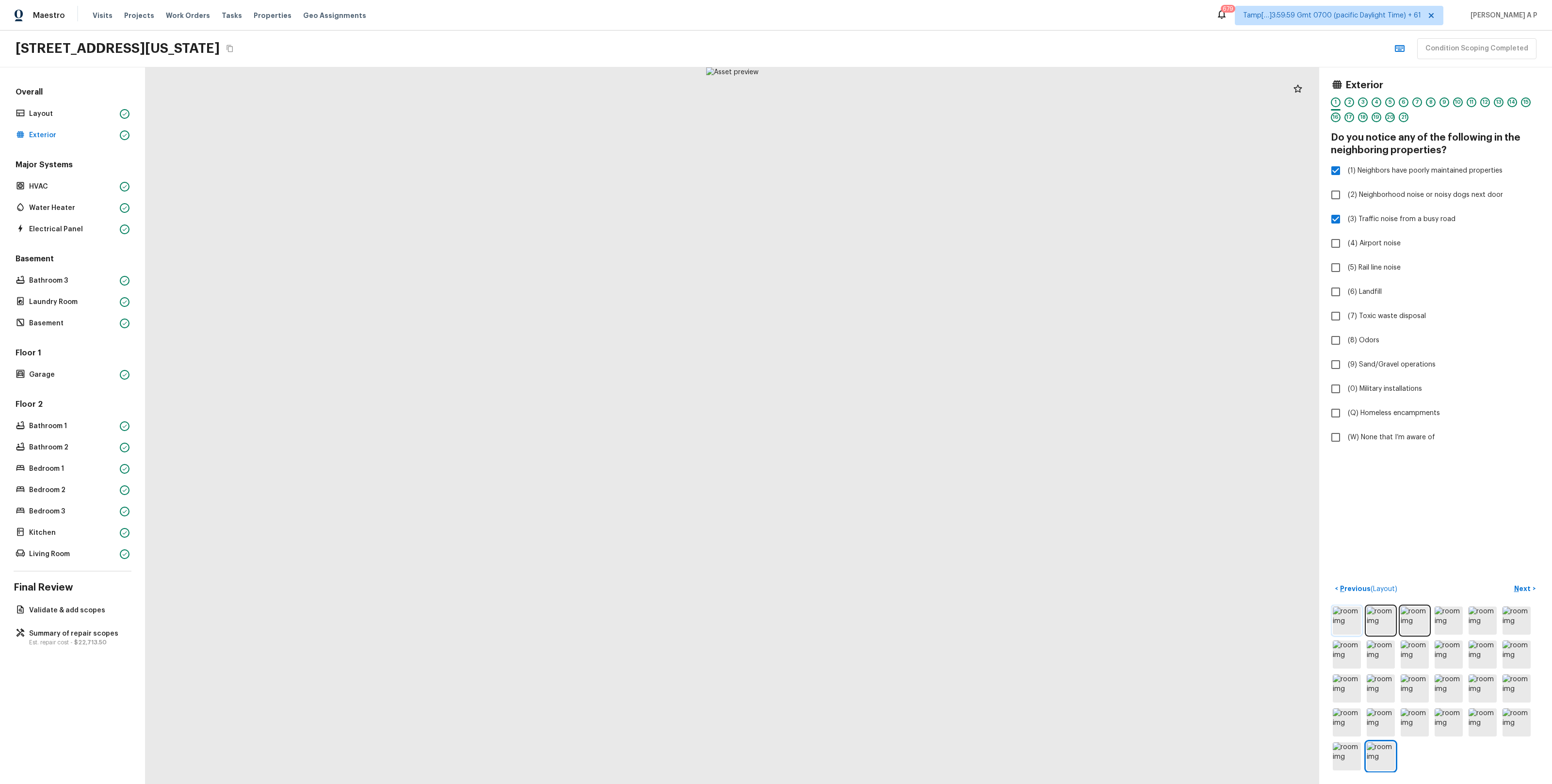
click at [1345, 626] on img at bounding box center [1347, 620] width 28 height 28
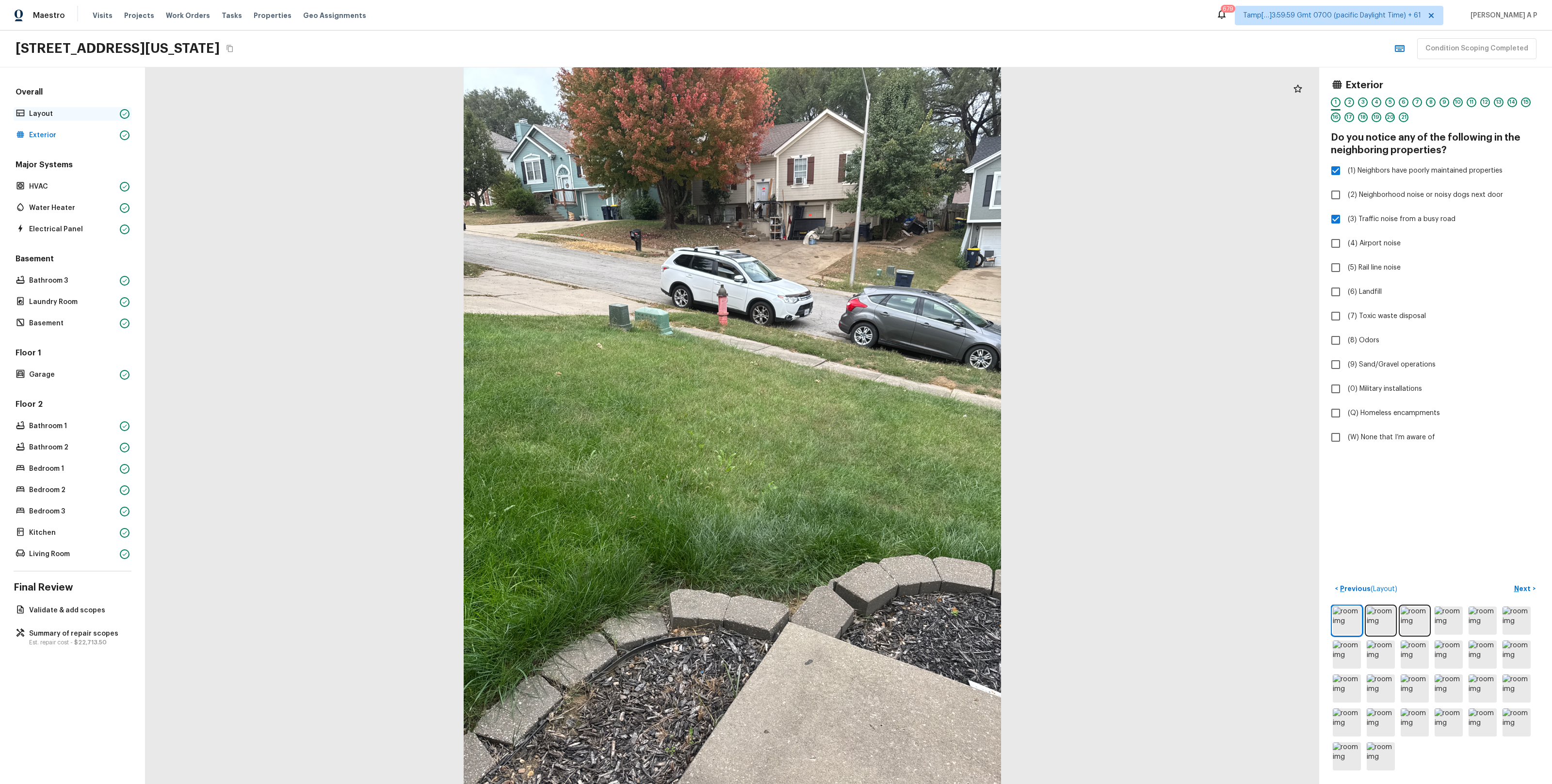
click at [103, 112] on p "Layout" at bounding box center [72, 114] width 87 height 10
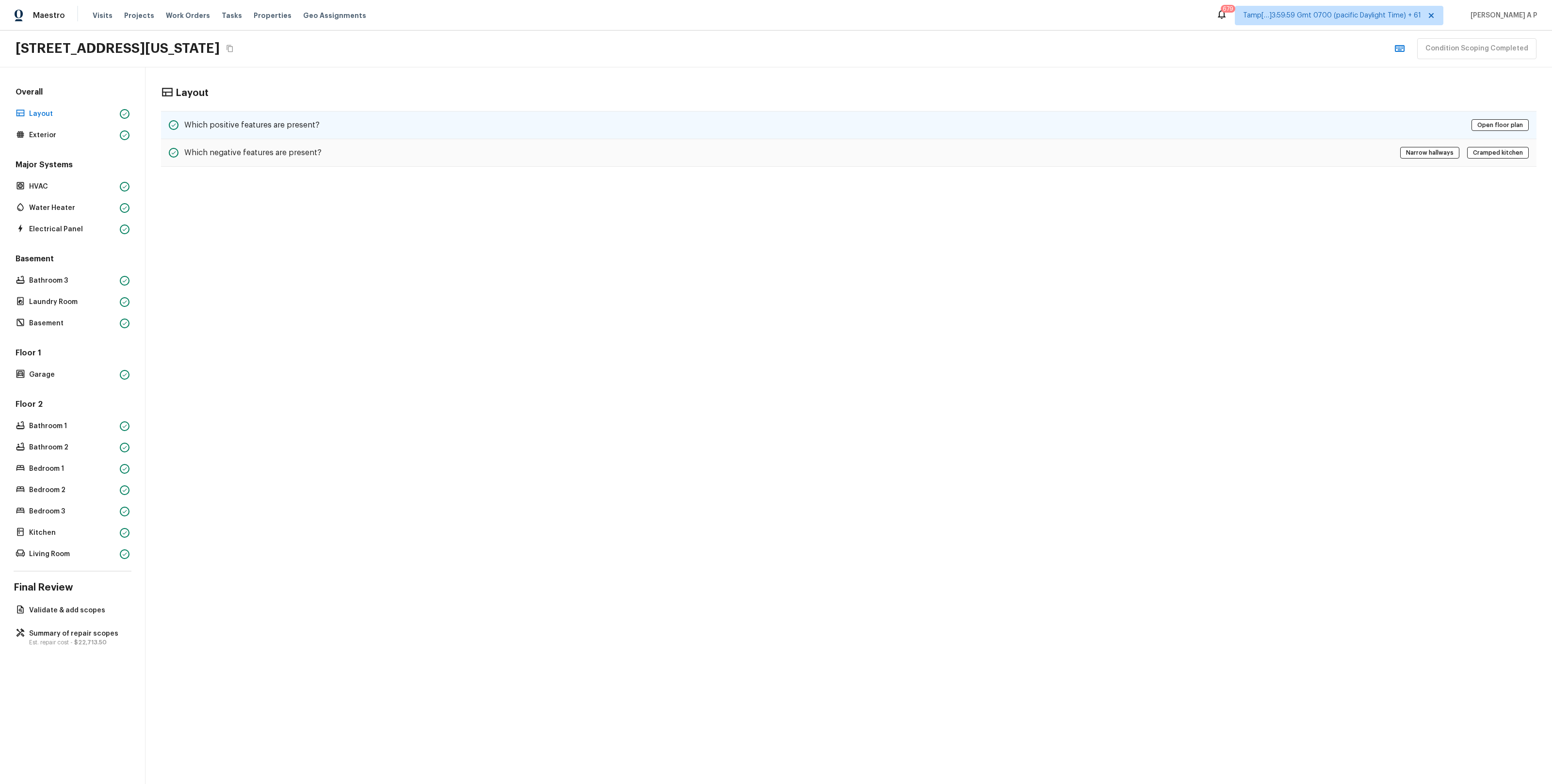
click at [202, 128] on h5 "Which positive features are present?" at bounding box center [252, 125] width 136 height 11
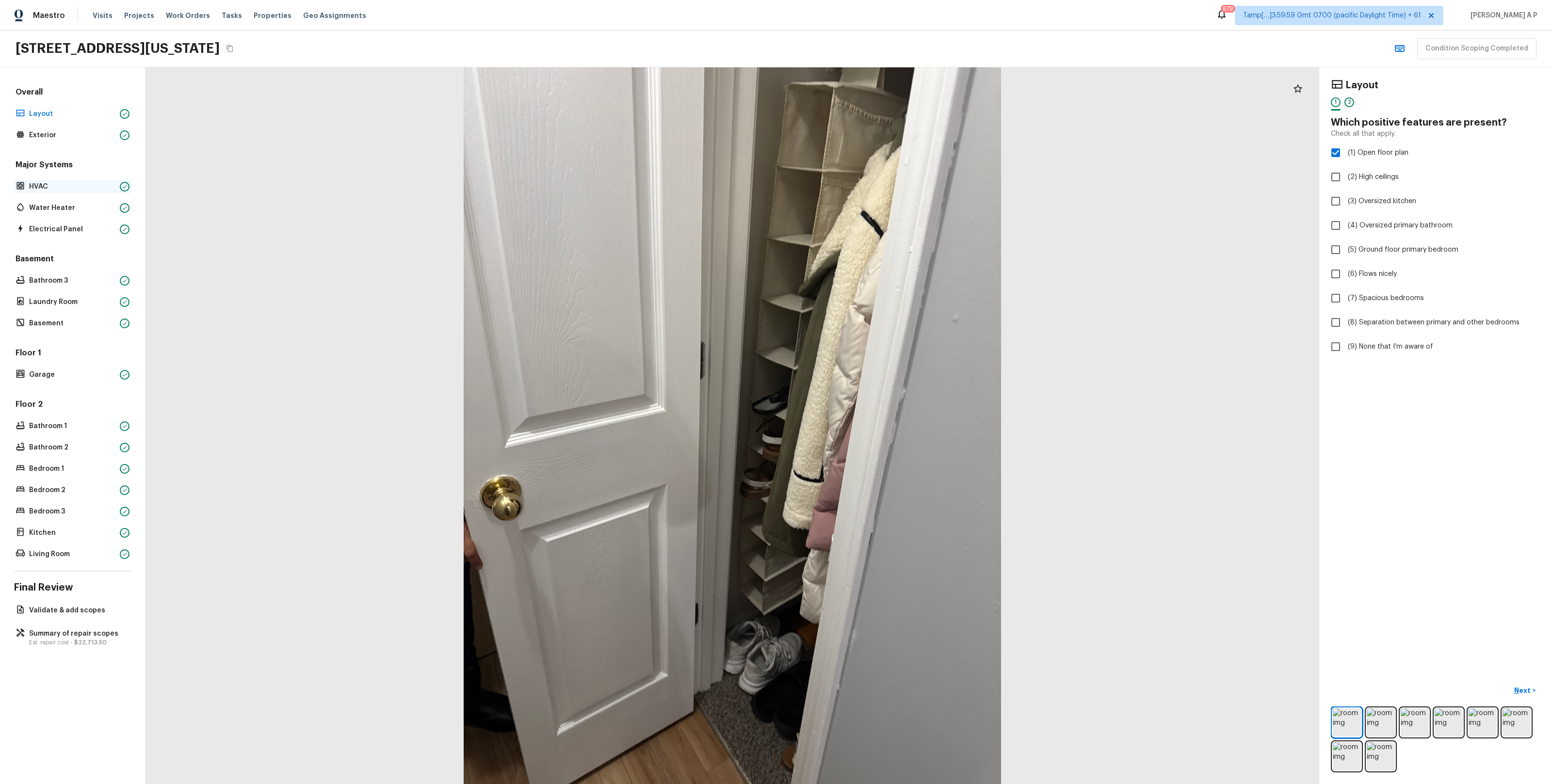
click at [69, 182] on p "HVAC" at bounding box center [72, 187] width 87 height 10
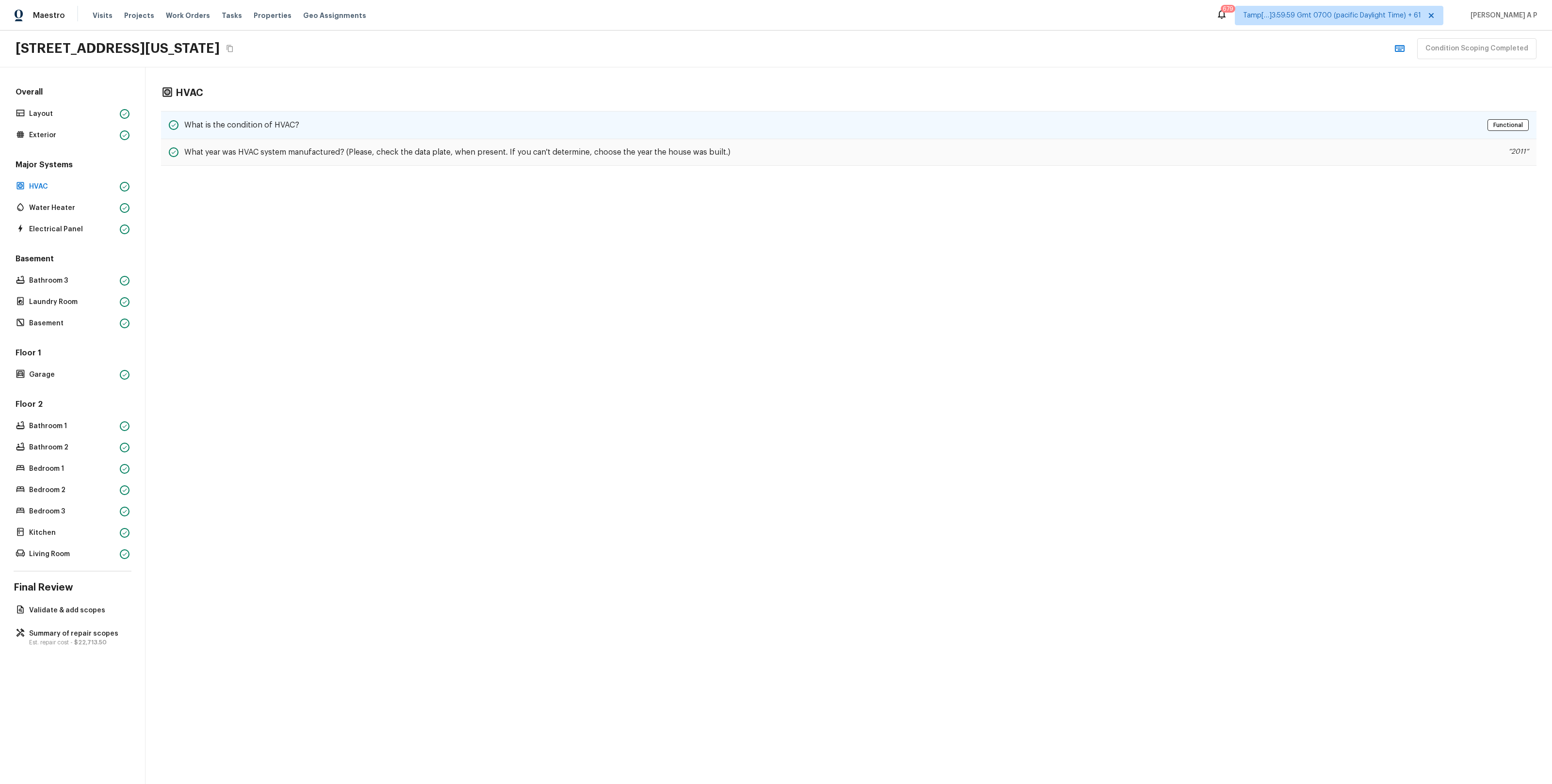
click at [228, 131] on div "What is the condition of HVAC?" at bounding box center [234, 125] width 131 height 11
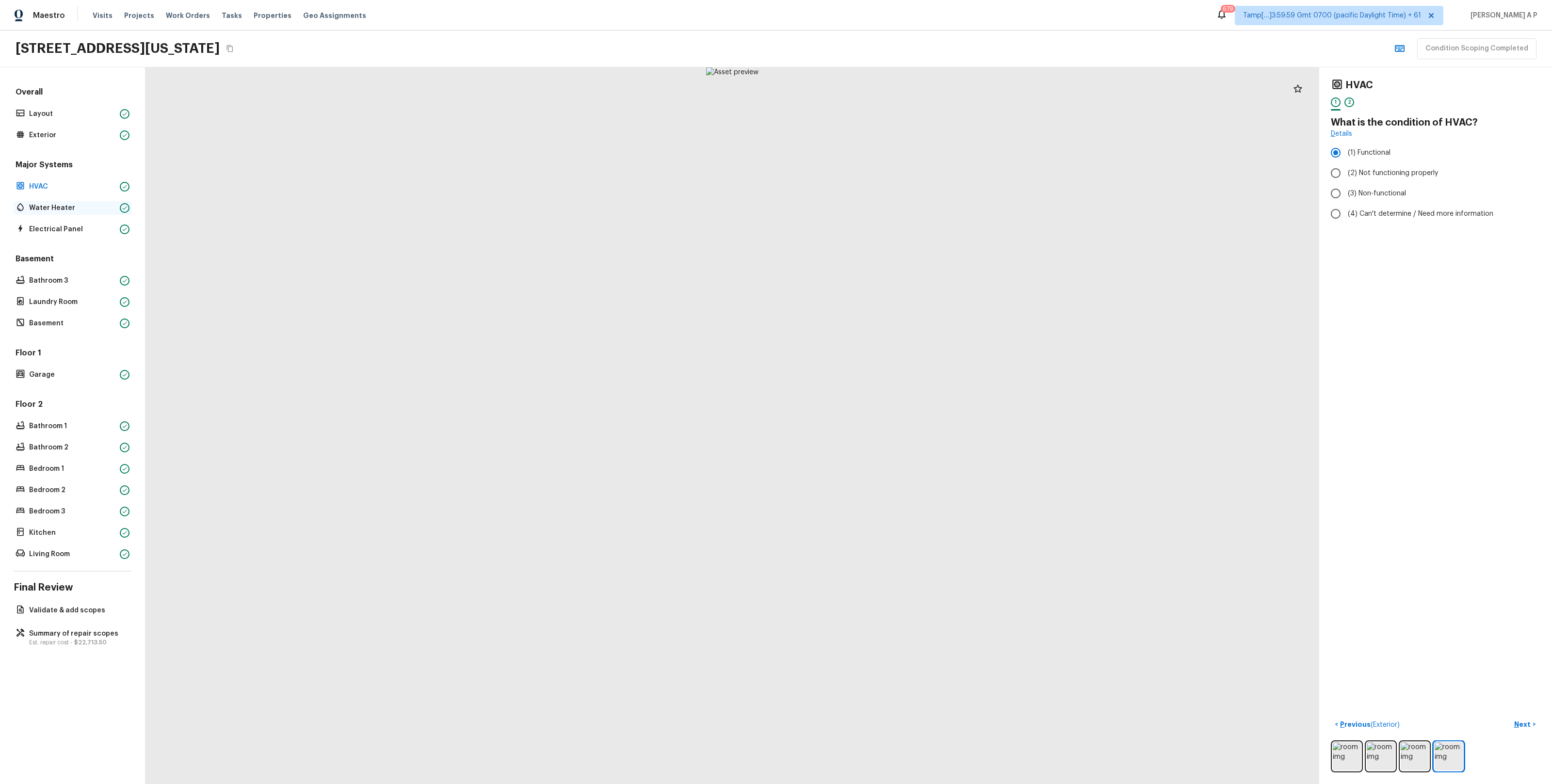
click at [53, 208] on p "Water Heater" at bounding box center [72, 208] width 87 height 10
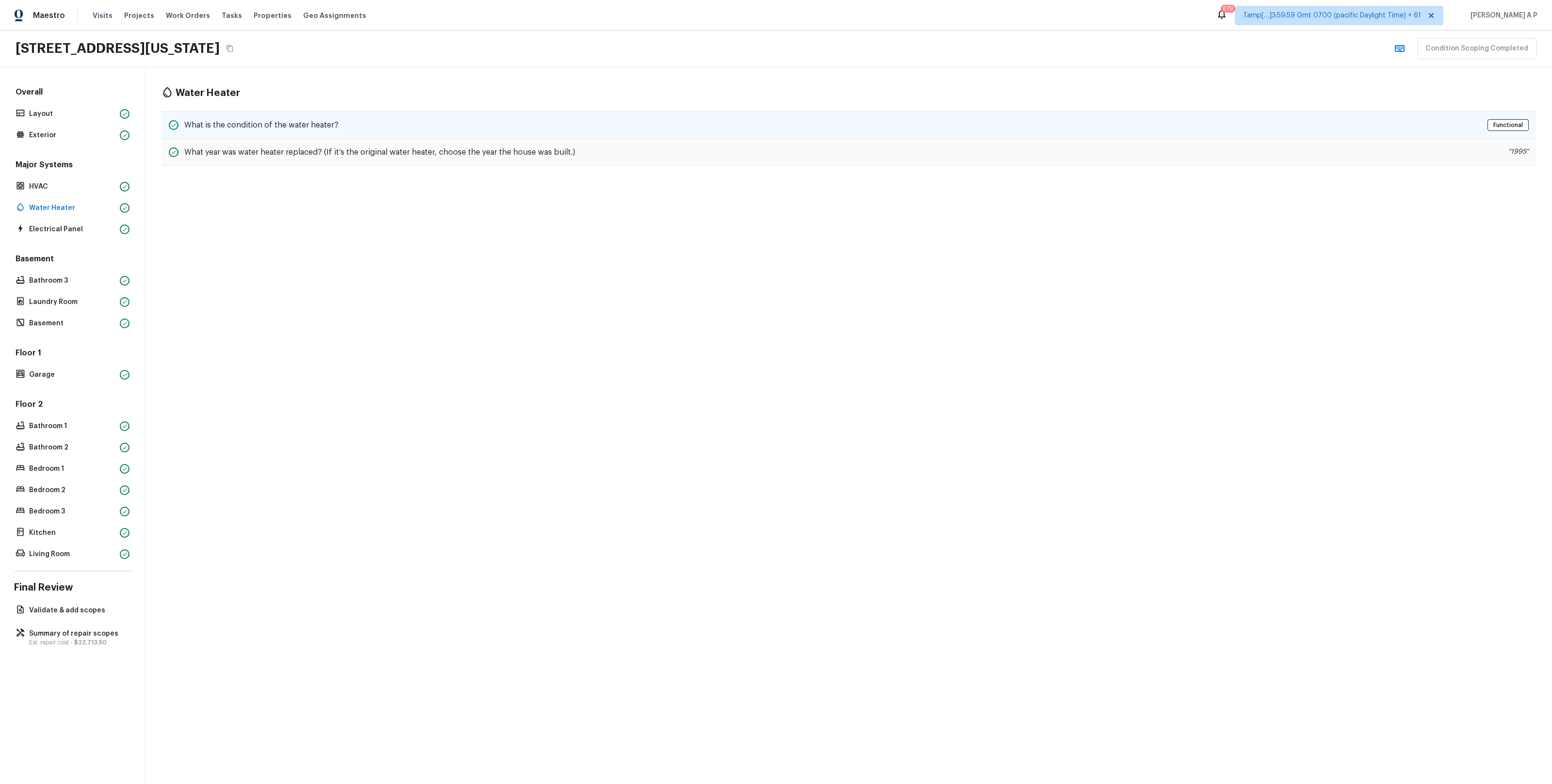
click at [285, 114] on div "What is the condition of the water heater? Functional" at bounding box center [848, 125] width 1375 height 28
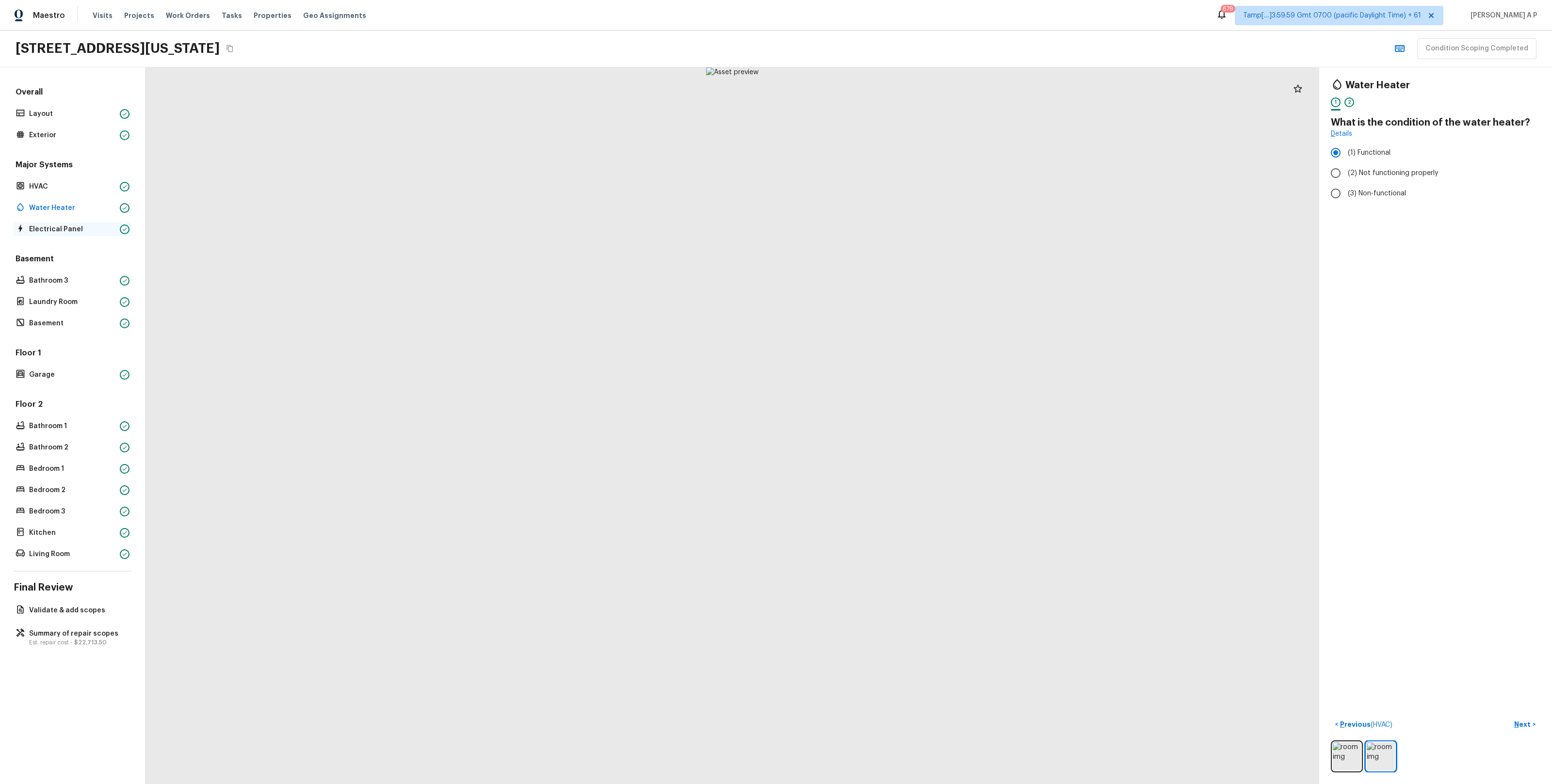
click at [79, 223] on div "Electrical Panel" at bounding box center [73, 229] width 118 height 14
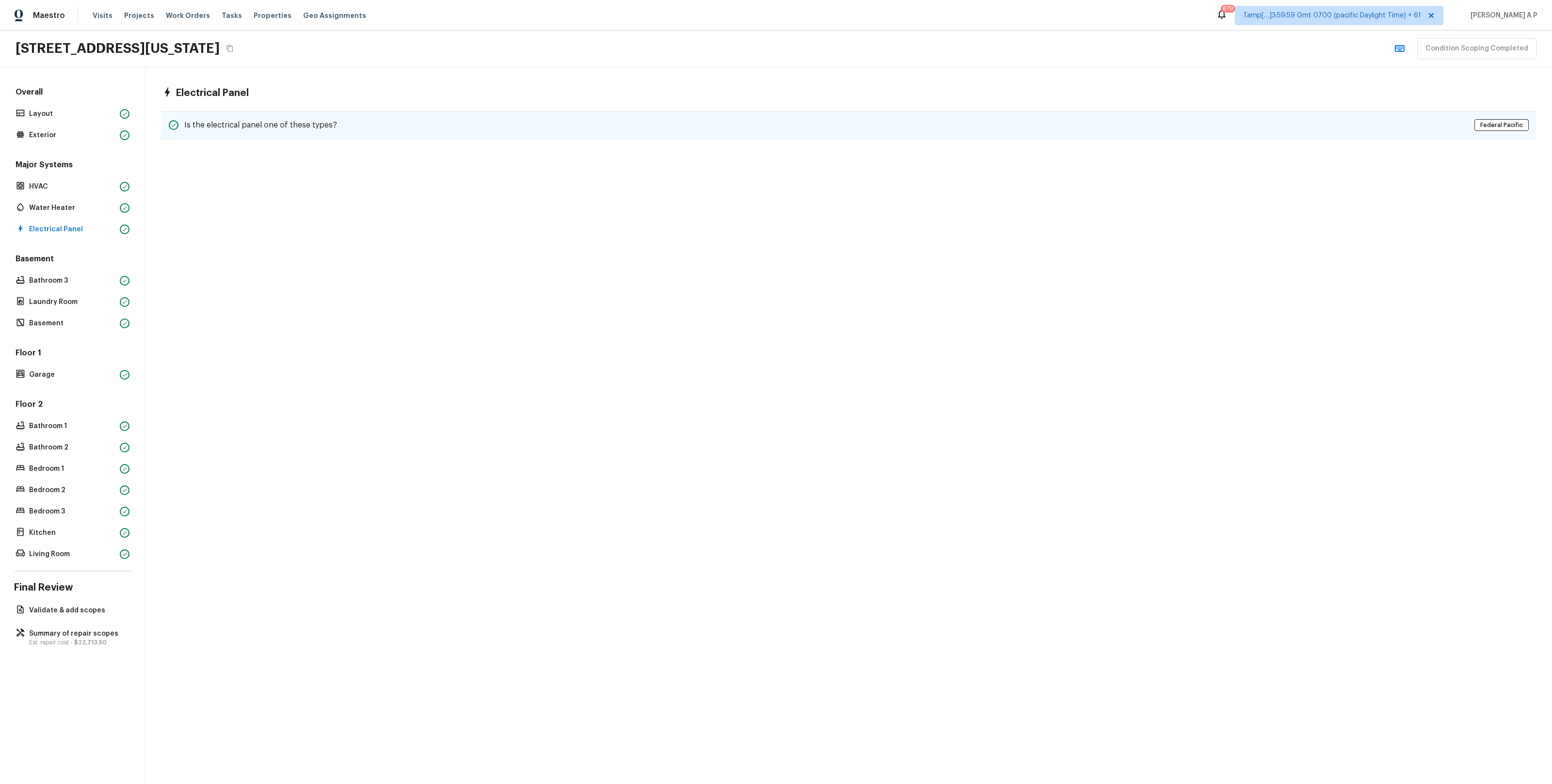
click at [242, 122] on h5 "Is the electrical panel one of these types?" at bounding box center [261, 125] width 153 height 11
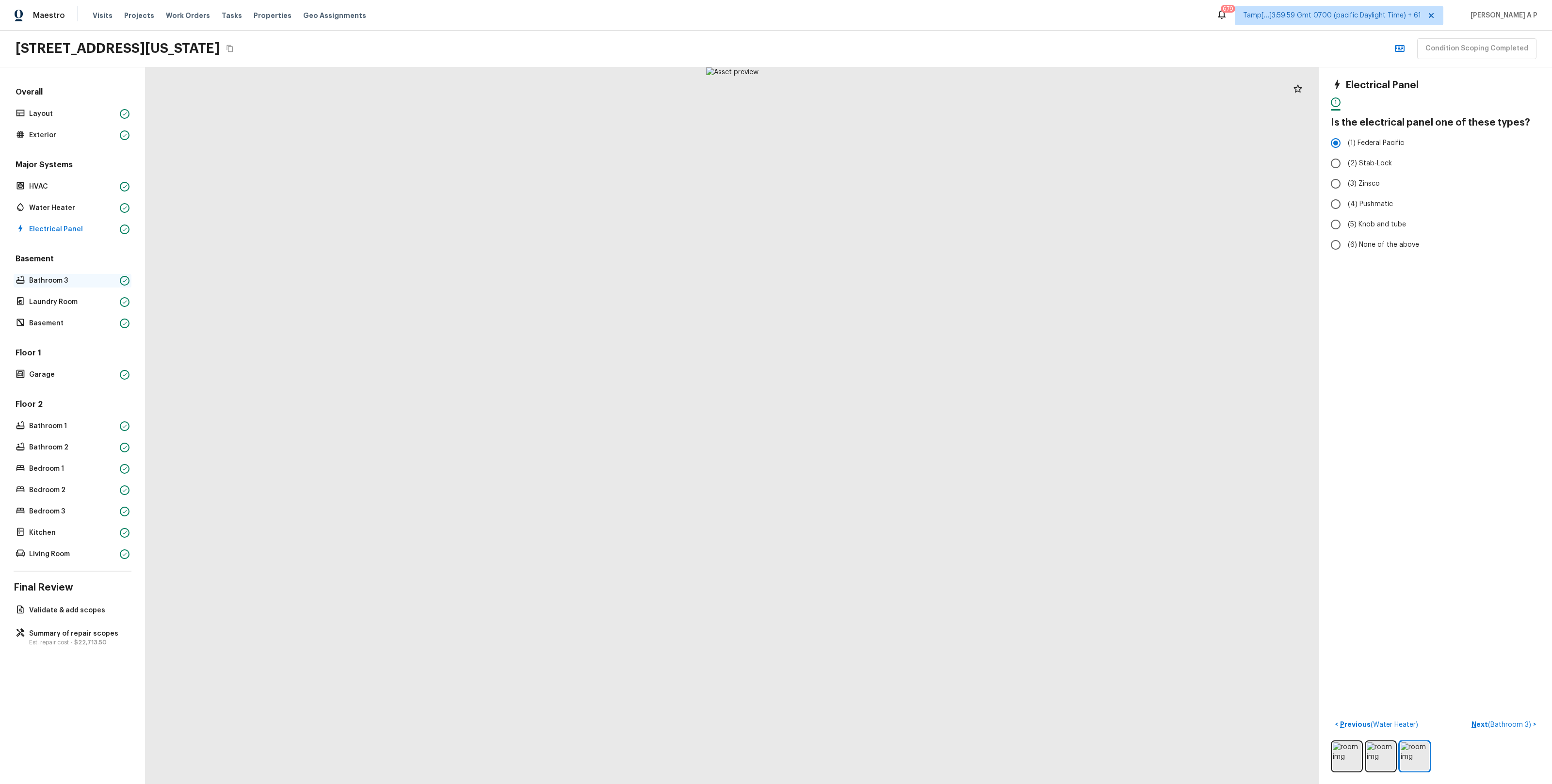
click at [48, 284] on p "Bathroom 3" at bounding box center [72, 281] width 87 height 10
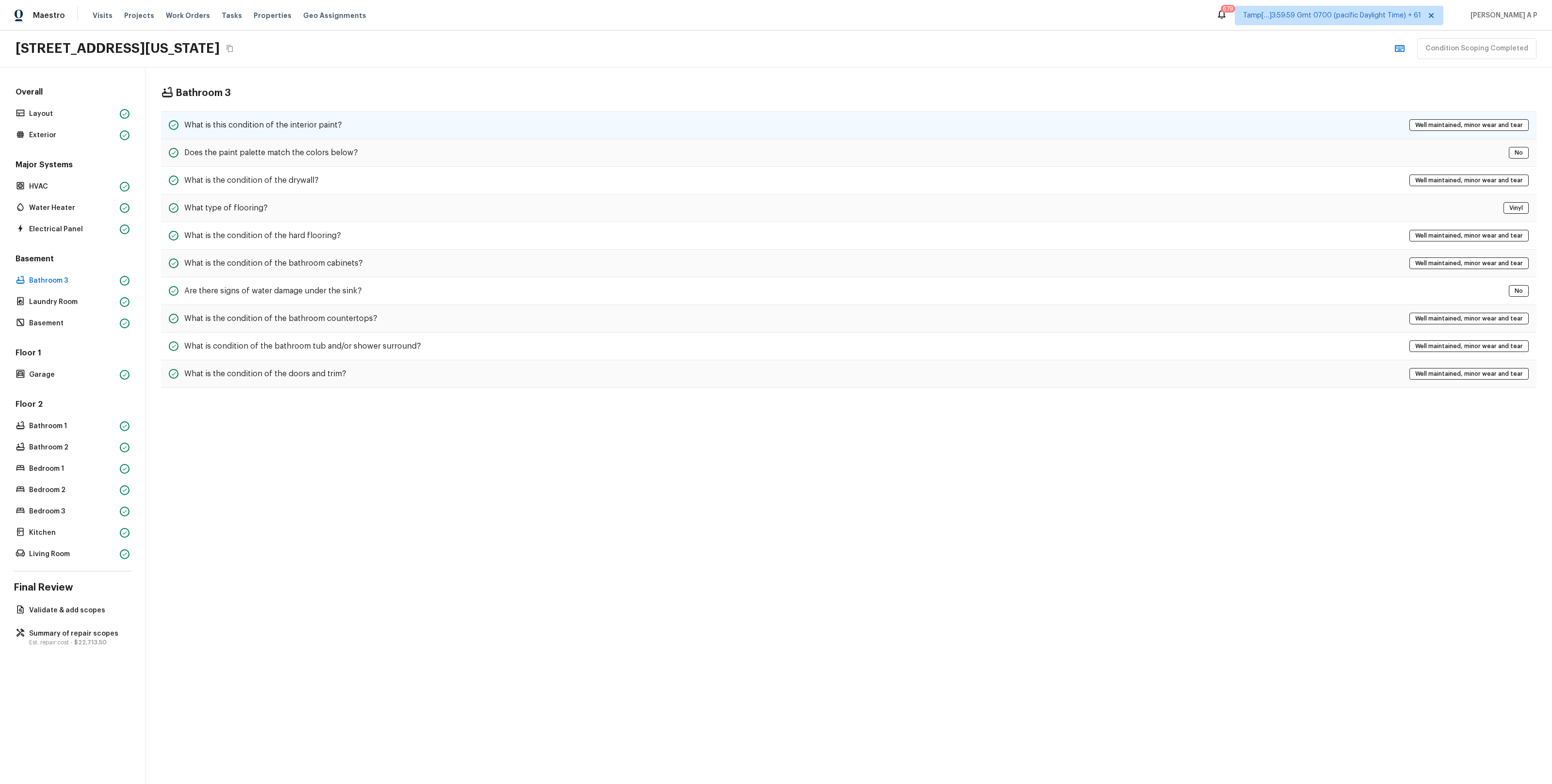
click at [257, 124] on h5 "What is this condition of the interior paint?" at bounding box center [263, 125] width 158 height 11
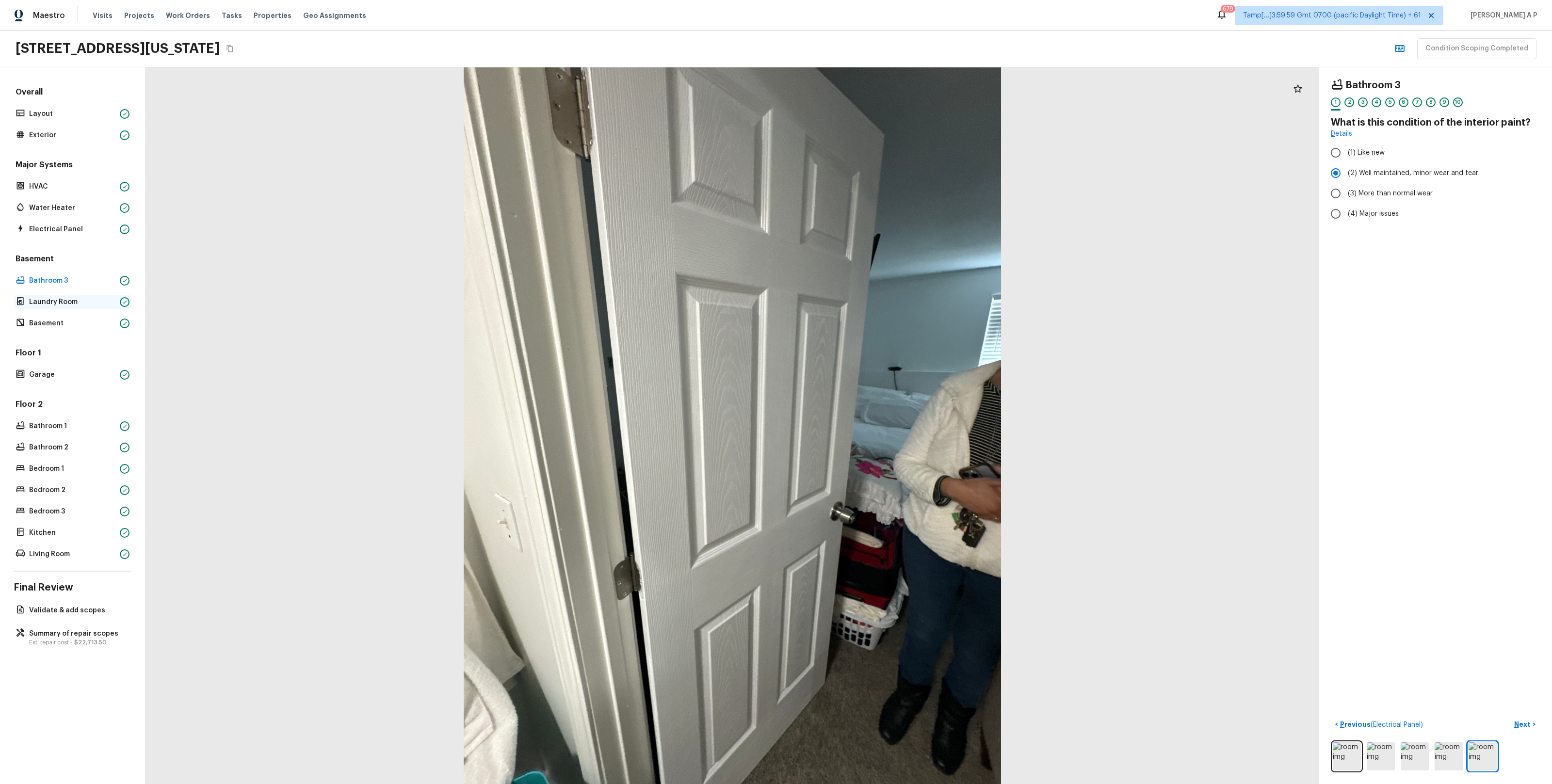
click at [42, 303] on p "Laundry Room" at bounding box center [72, 302] width 87 height 10
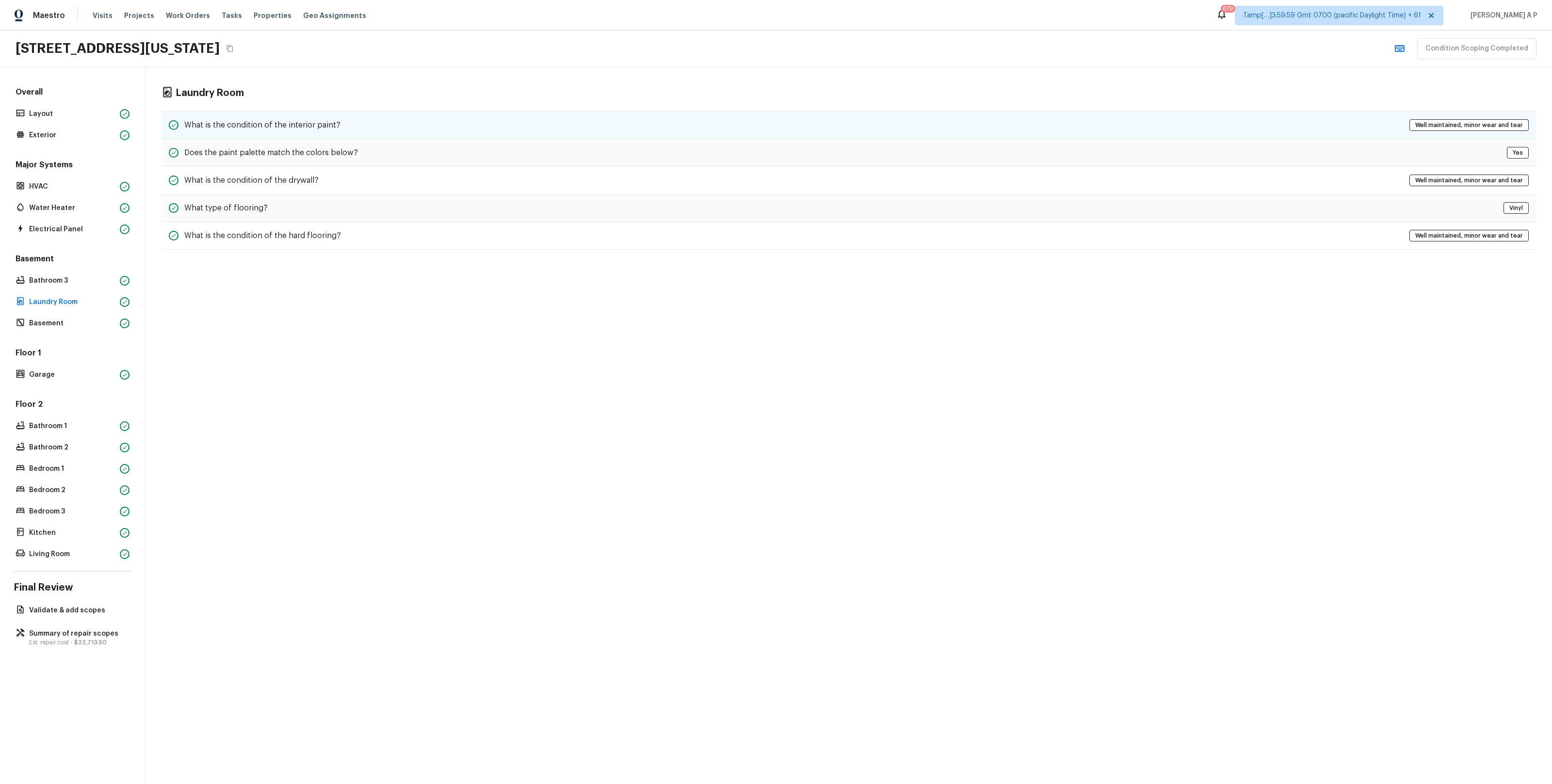
click at [251, 116] on div "What is the condition of the interior paint? Well maintained, minor wear and te…" at bounding box center [848, 125] width 1375 height 28
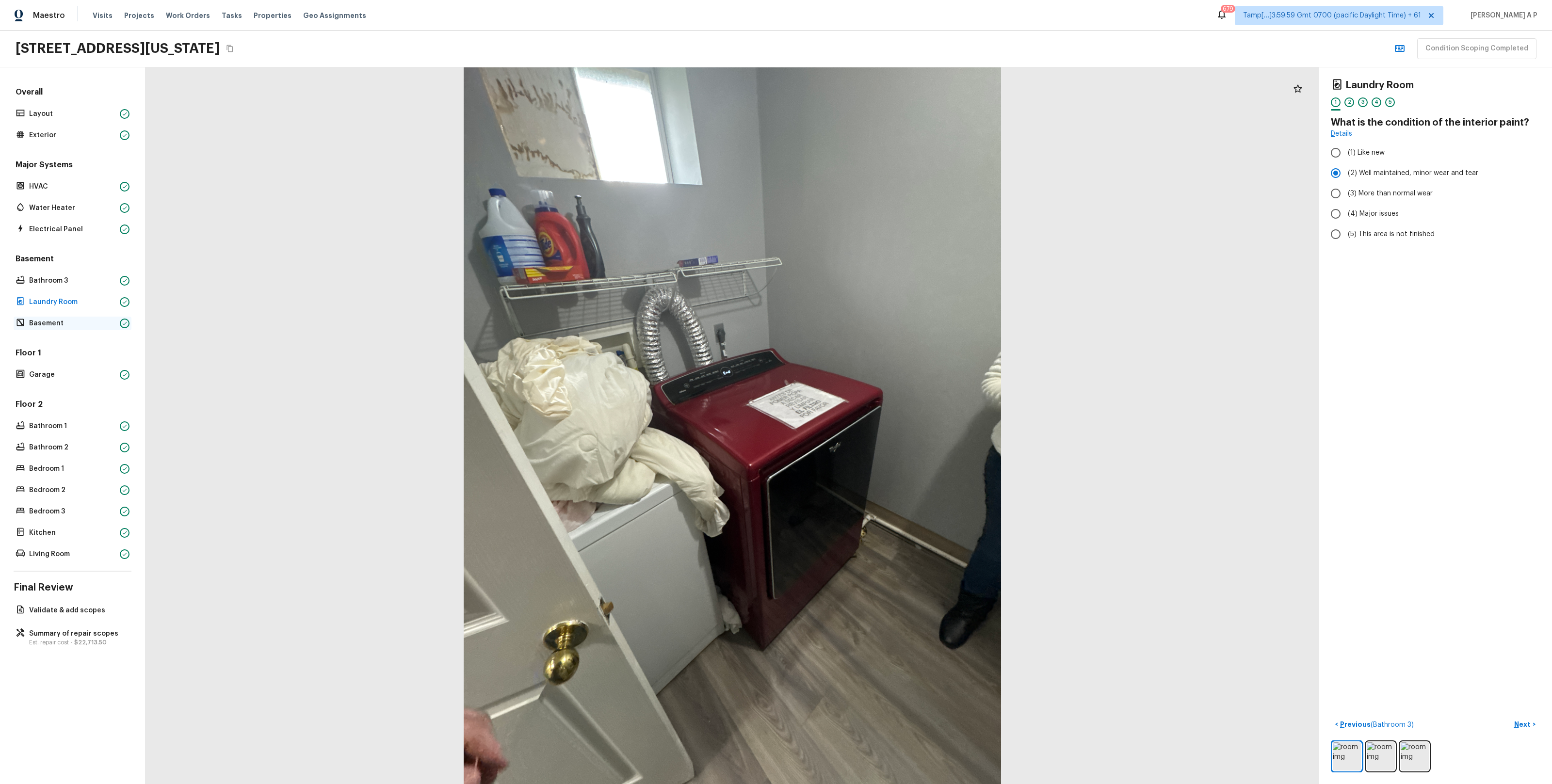
click at [84, 325] on p "Basement" at bounding box center [72, 323] width 87 height 10
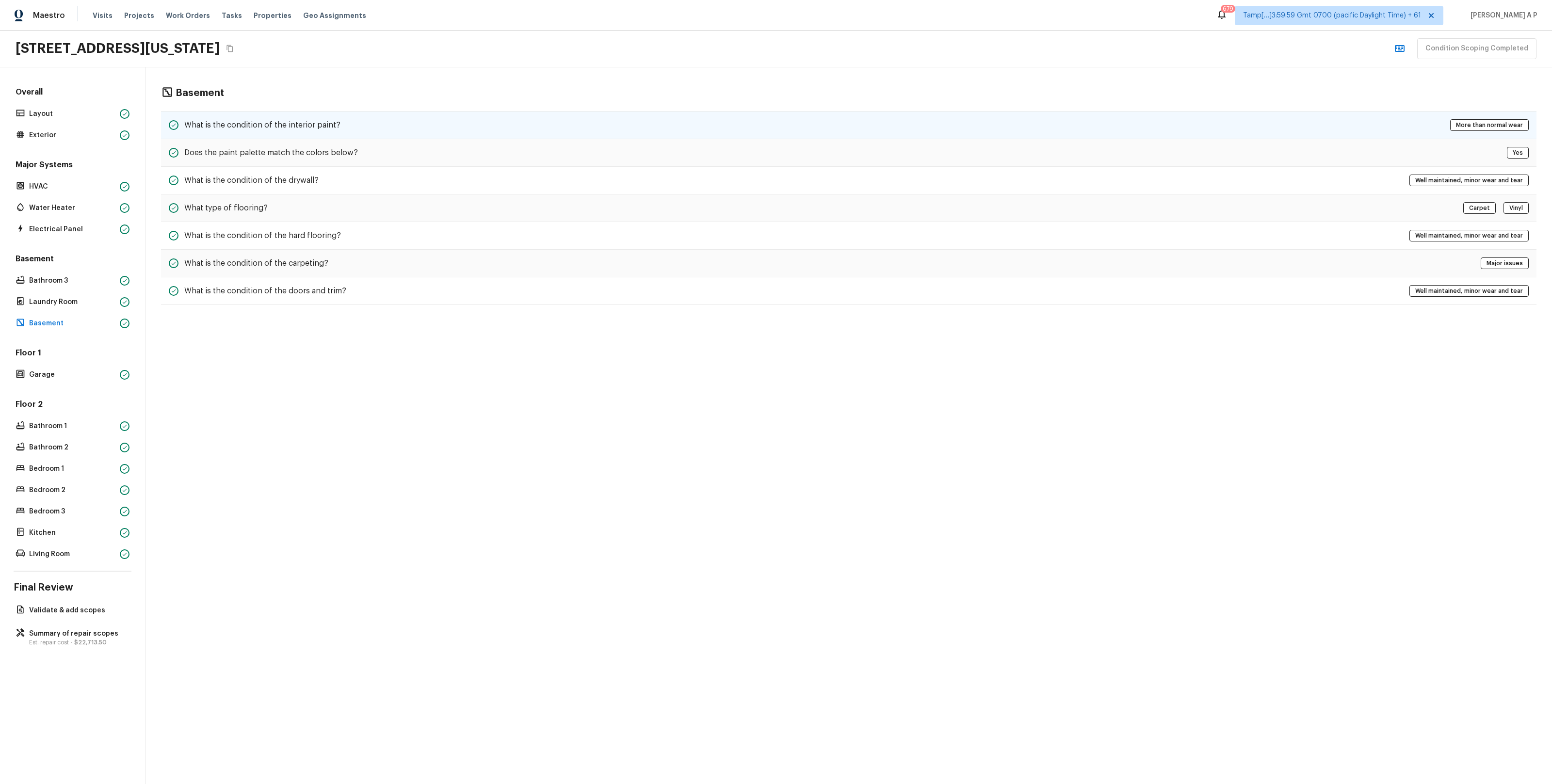
click at [274, 120] on h5 "What is the condition of the interior paint?" at bounding box center [262, 125] width 156 height 11
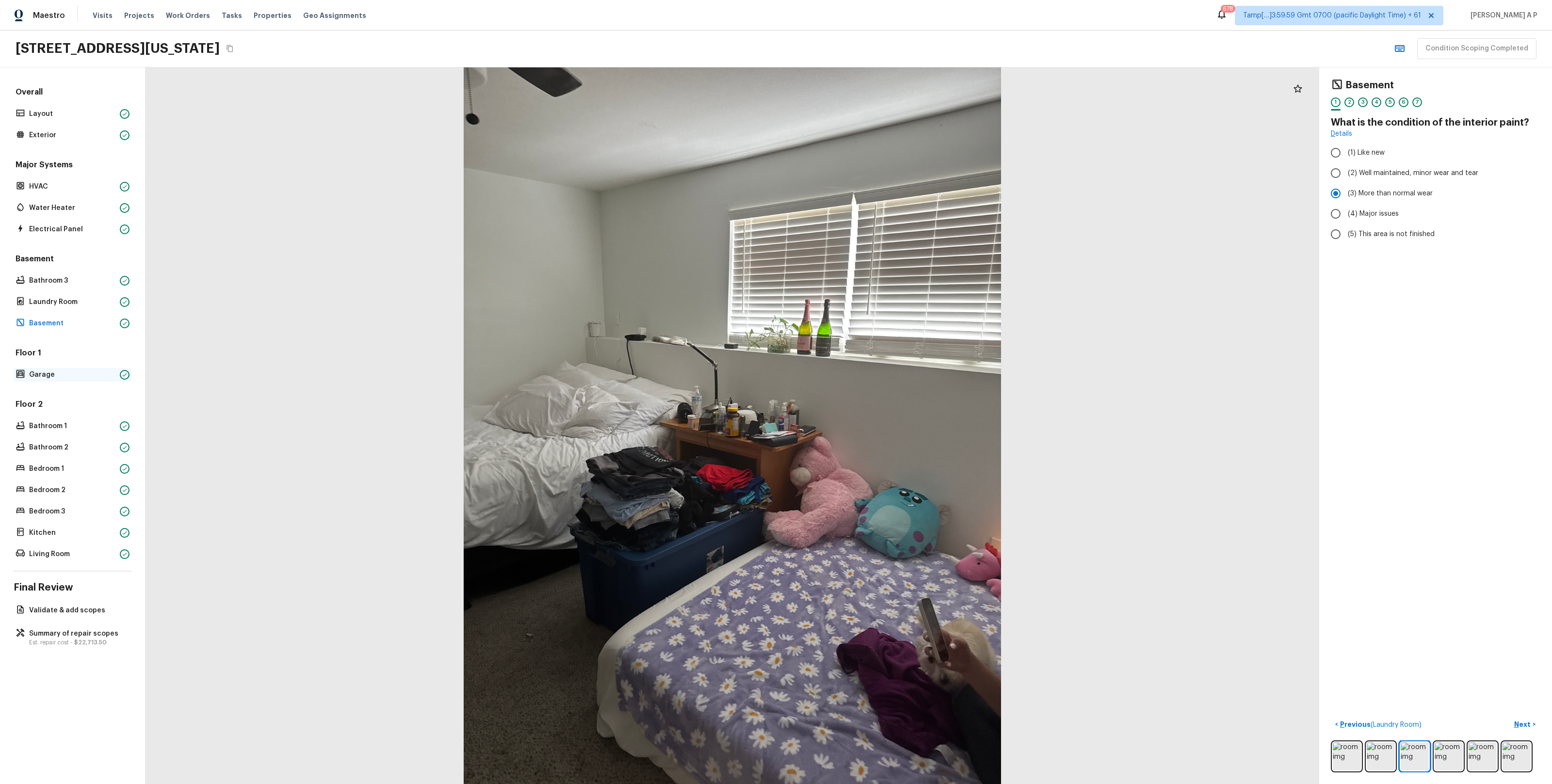
click at [121, 379] on div at bounding box center [125, 375] width 10 height 10
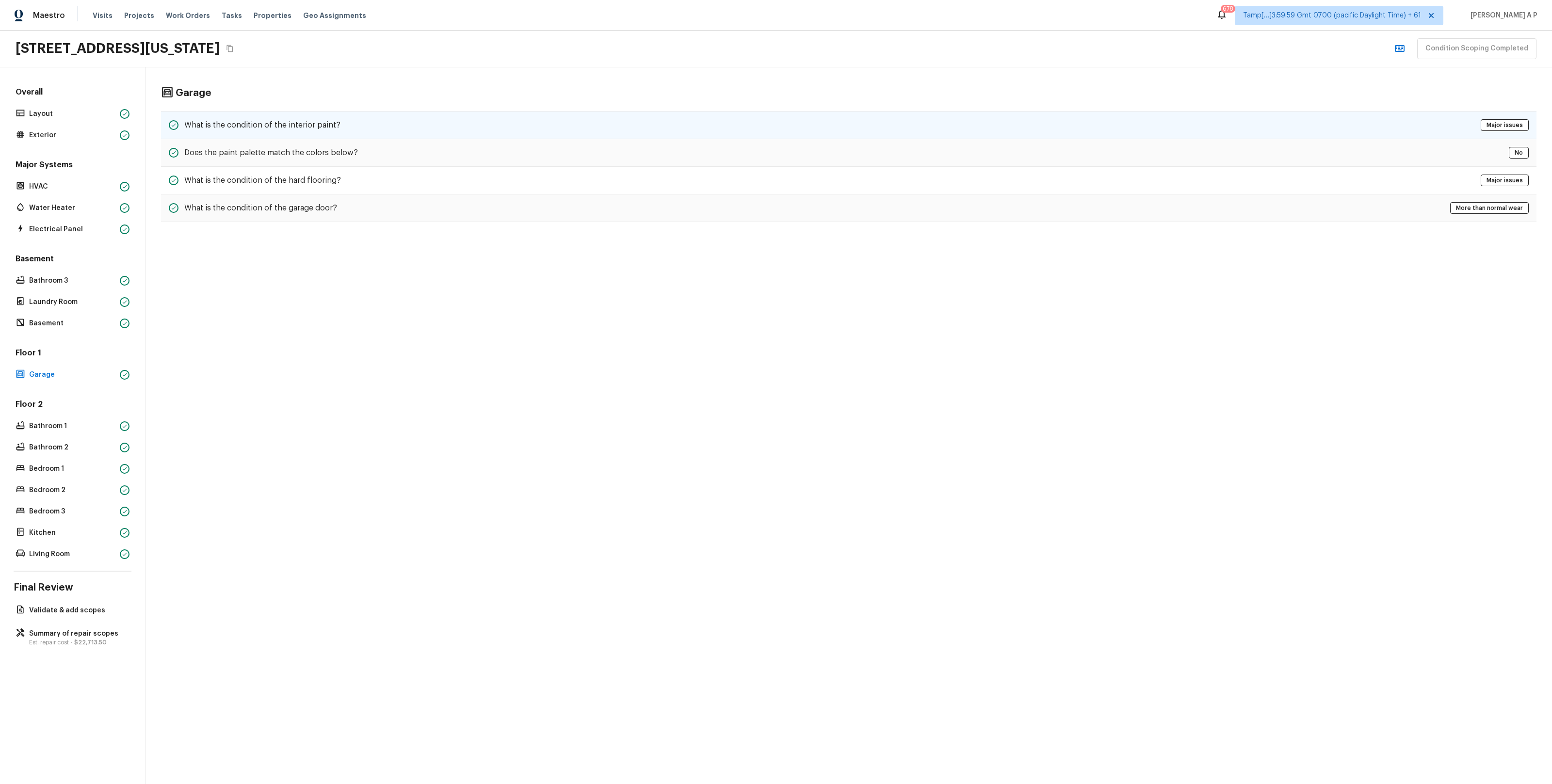
click at [347, 123] on div "What is the condition of the interior paint? Major issues" at bounding box center [848, 125] width 1375 height 28
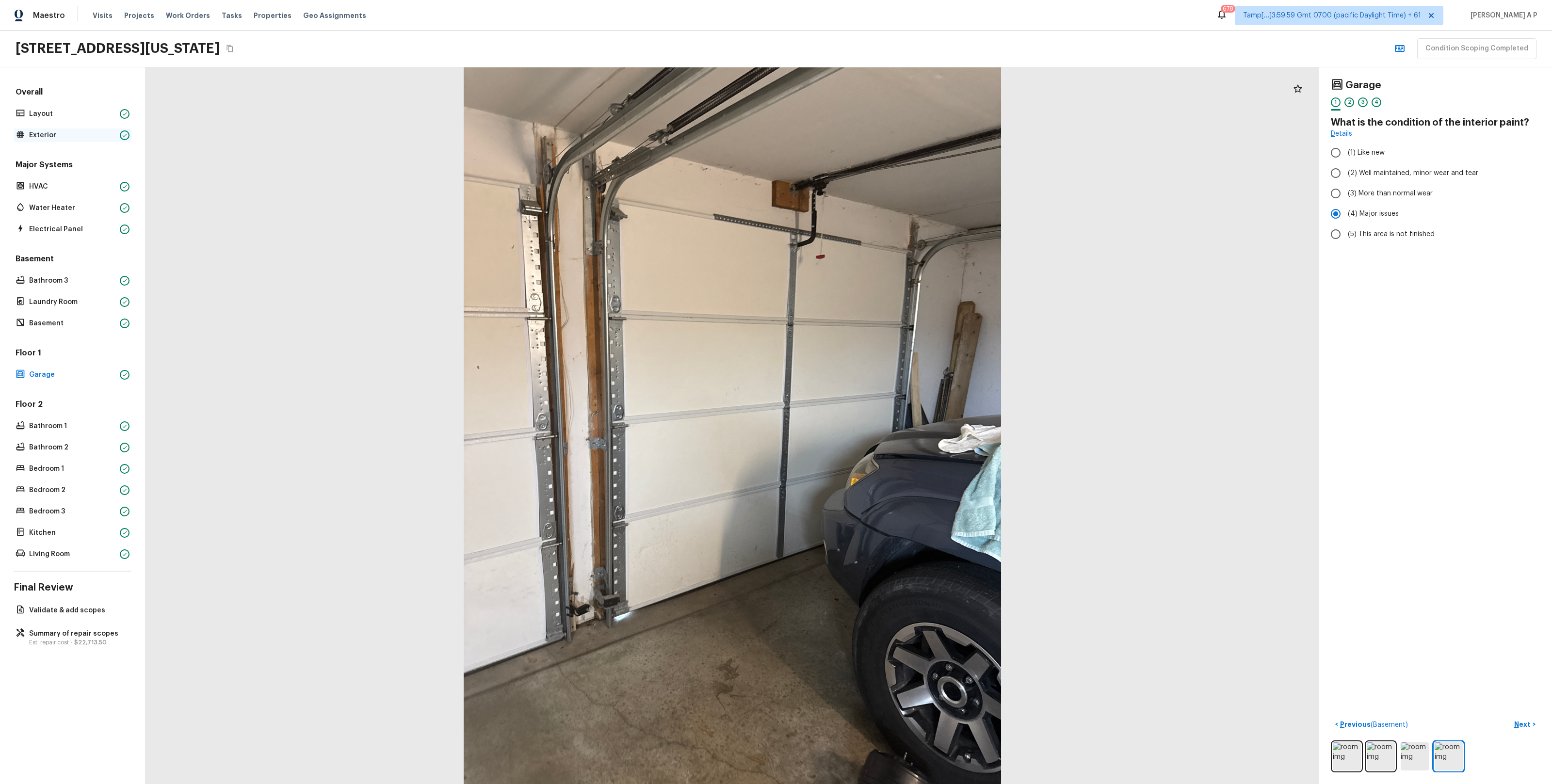
click at [107, 137] on p "Exterior" at bounding box center [72, 135] width 87 height 10
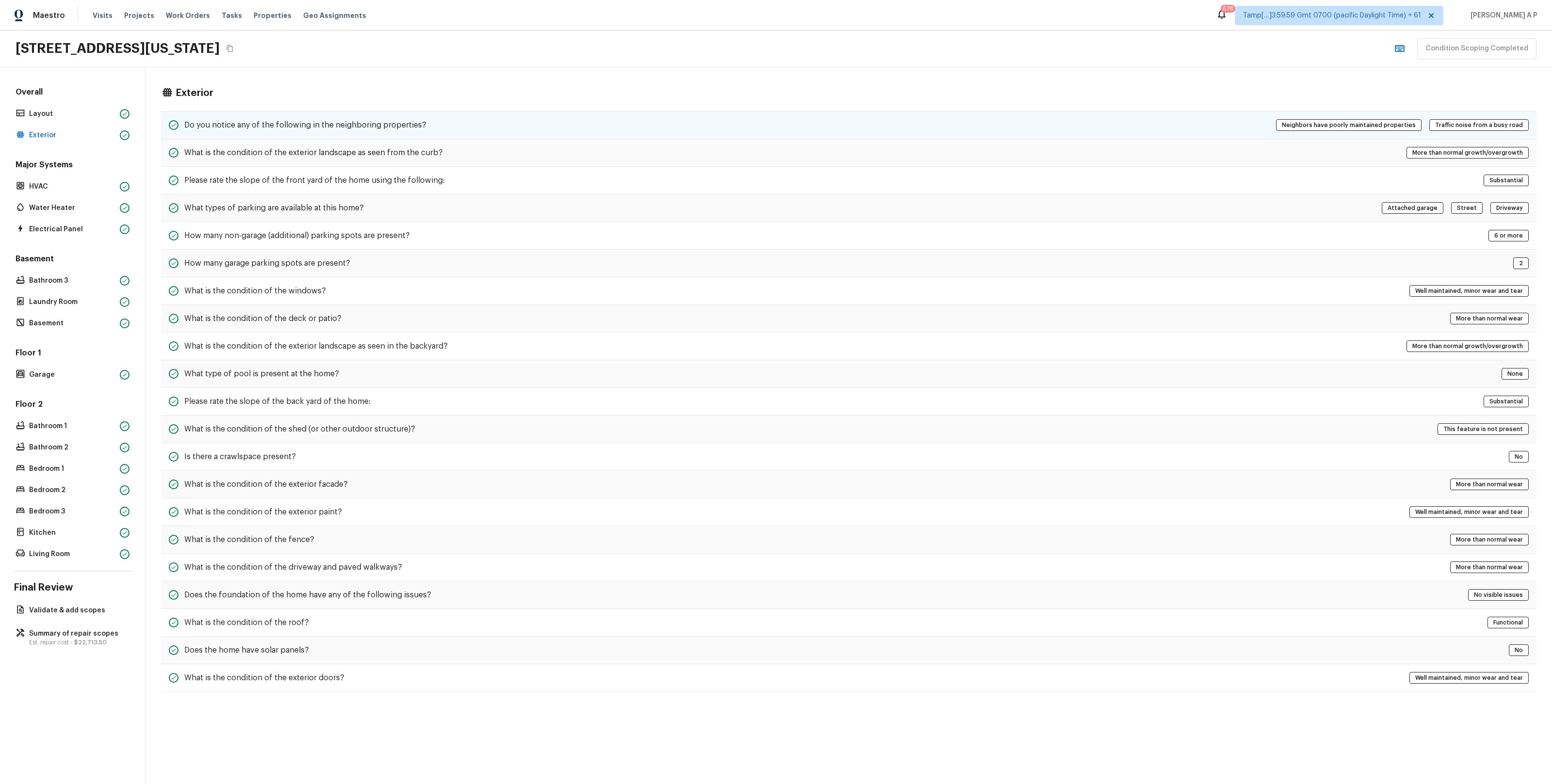
click at [224, 126] on h5 "Do you notice any of the following in the neighboring properties?" at bounding box center [305, 125] width 242 height 11
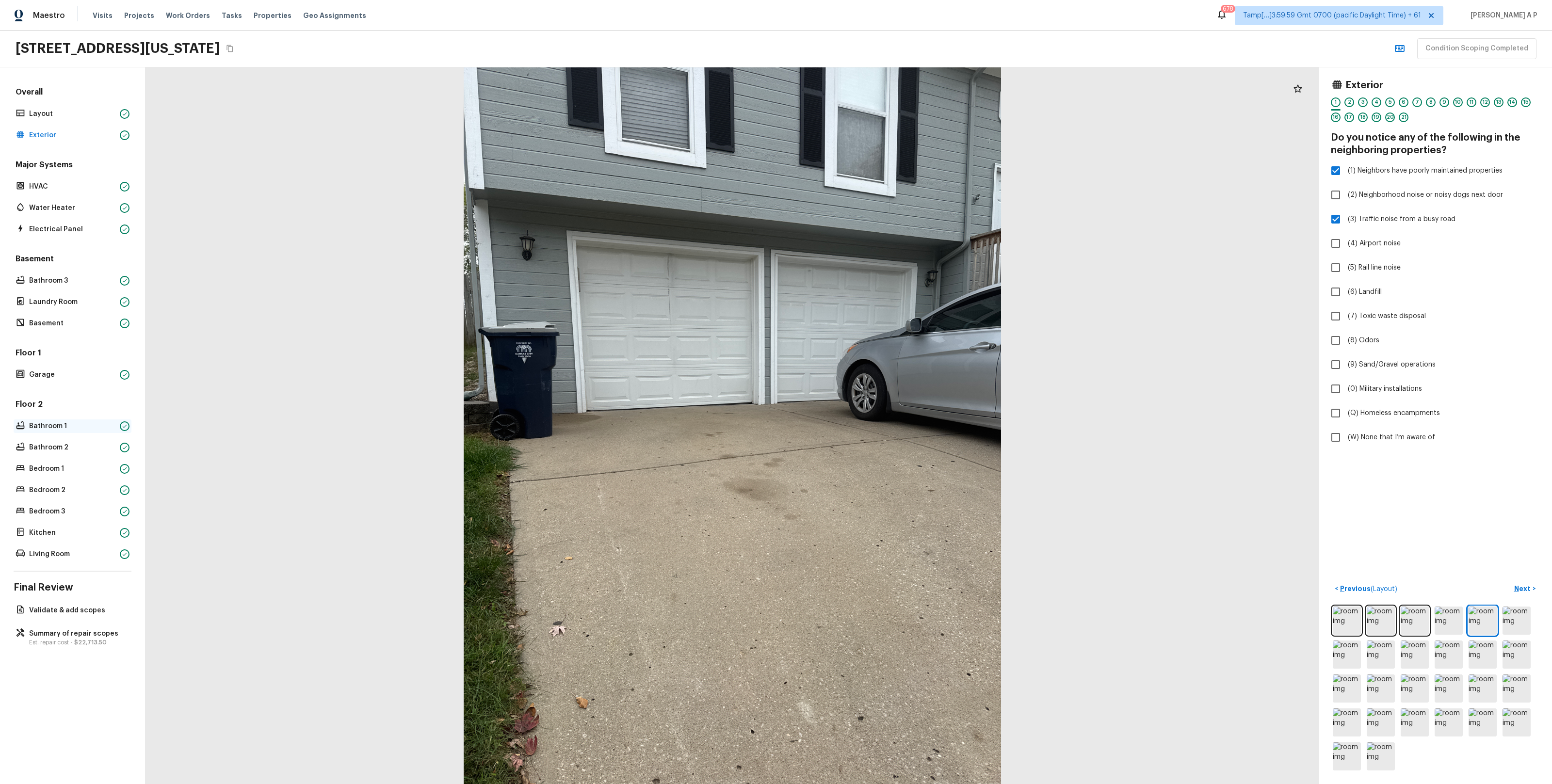
click at [84, 424] on p "Bathroom 1" at bounding box center [72, 426] width 87 height 10
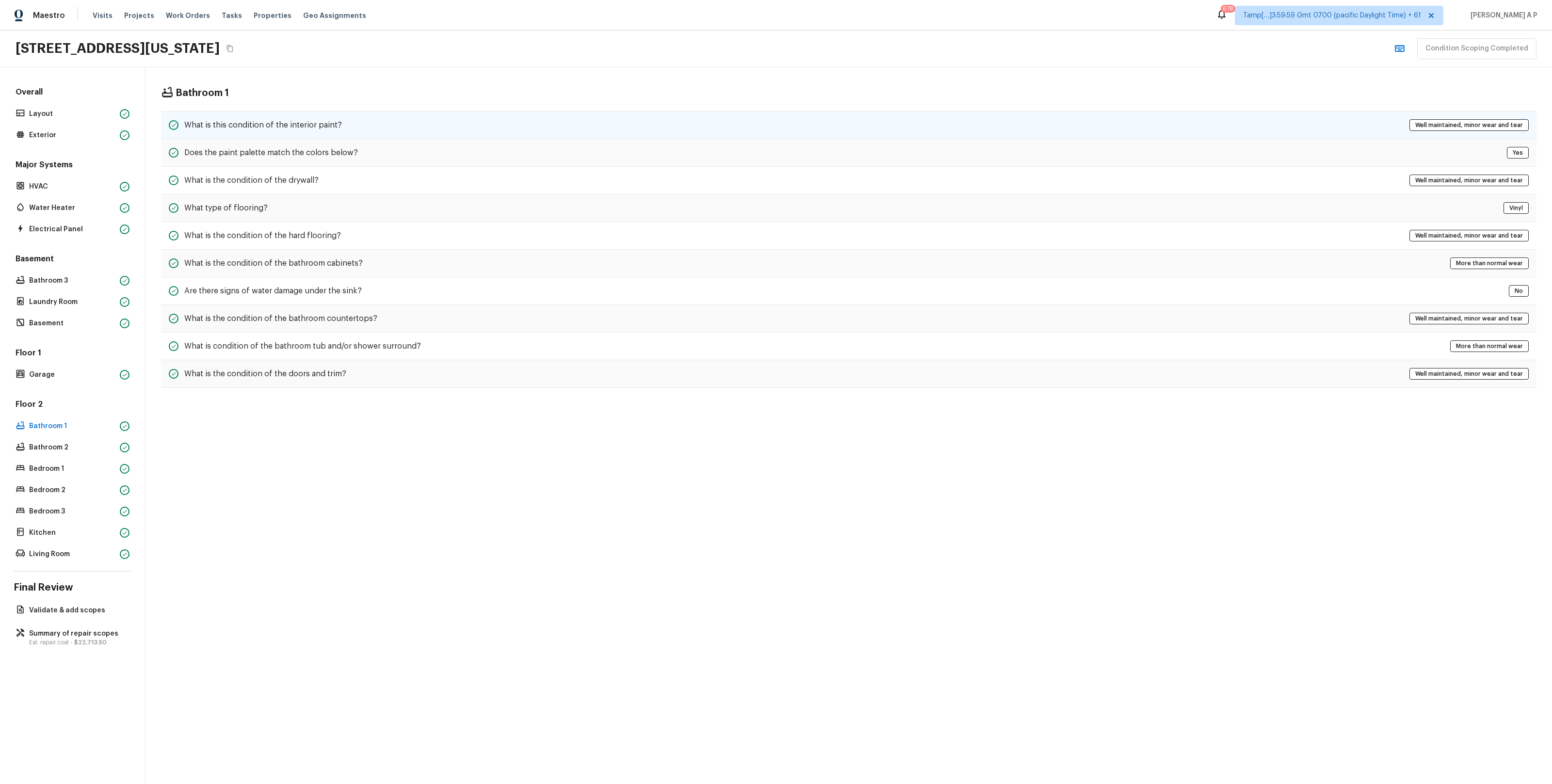
click at [339, 126] on div "What is this condition of the interior paint? Well maintained, minor wear and t…" at bounding box center [848, 125] width 1375 height 28
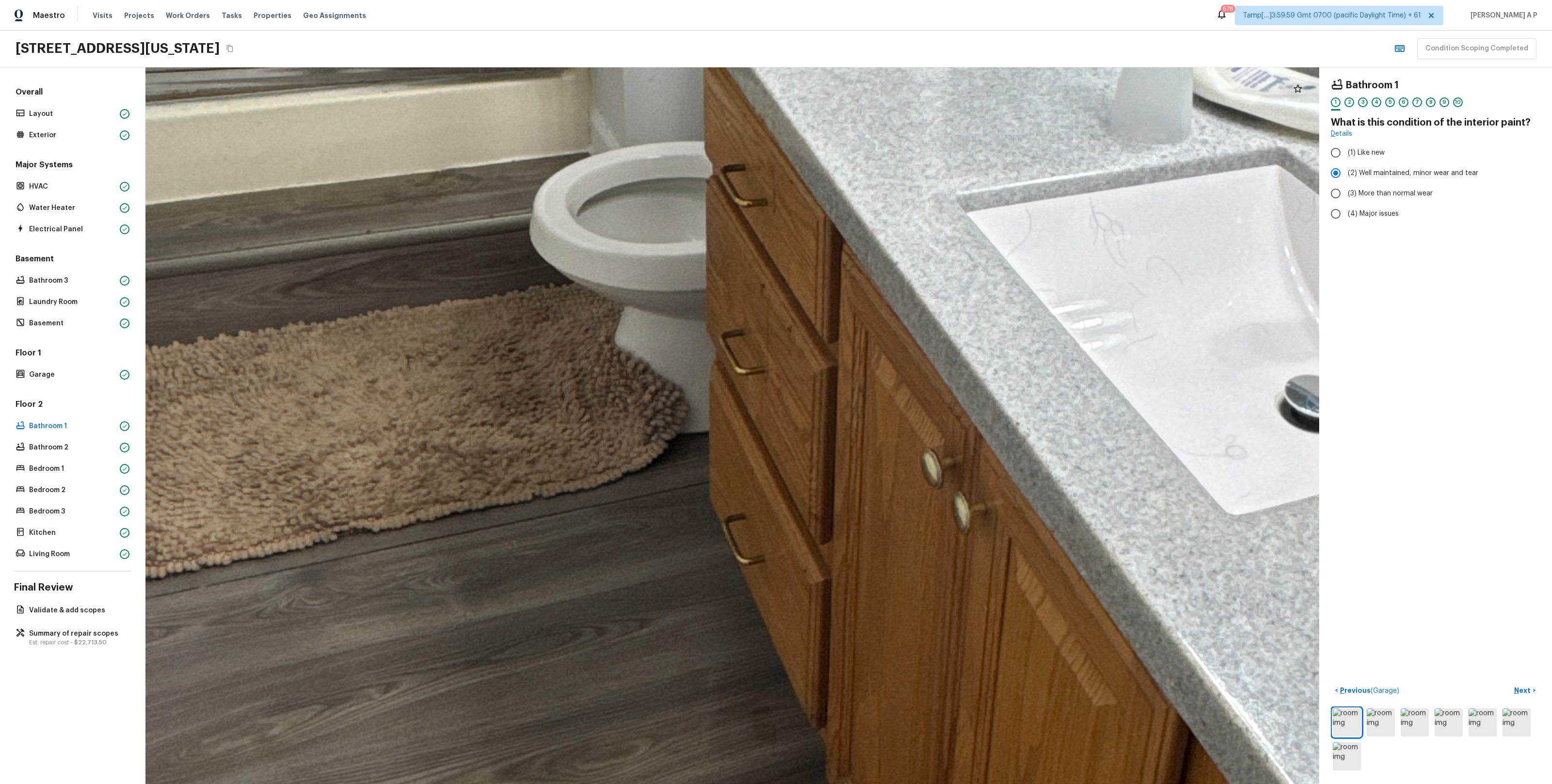
drag, startPoint x: 695, startPoint y: 499, endPoint x: 854, endPoint y: 743, distance: 291.2
click at [854, 743] on div at bounding box center [1027, 204] width 6089 height 3717
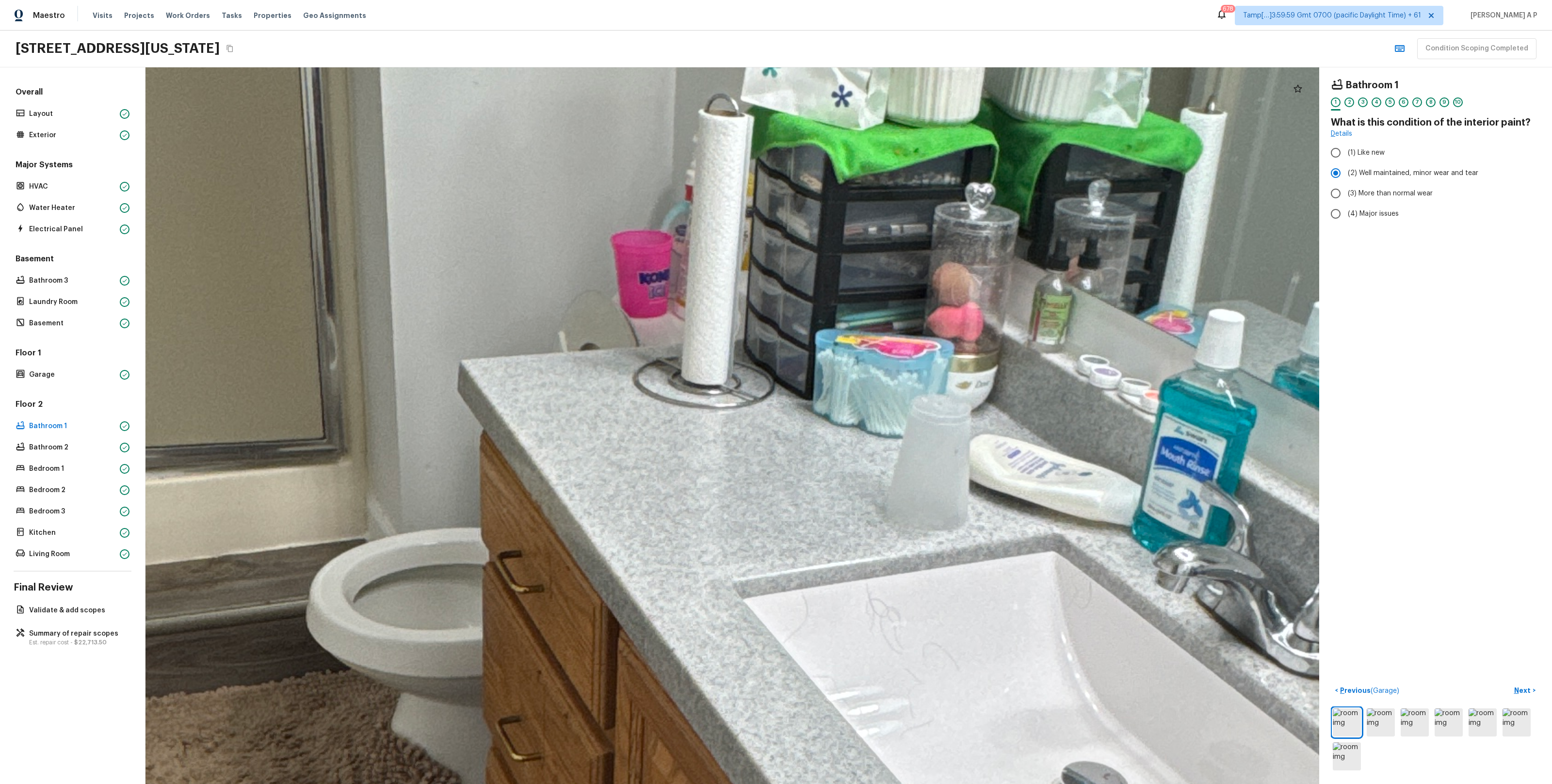
drag, startPoint x: 1001, startPoint y: 647, endPoint x: 690, endPoint y: 797, distance: 345.3
click at [690, 783] on html "Maestro Visits Projects Work Orders Tasks Properties Geo Assignments 678 Tamp[……" at bounding box center [776, 392] width 1552 height 784
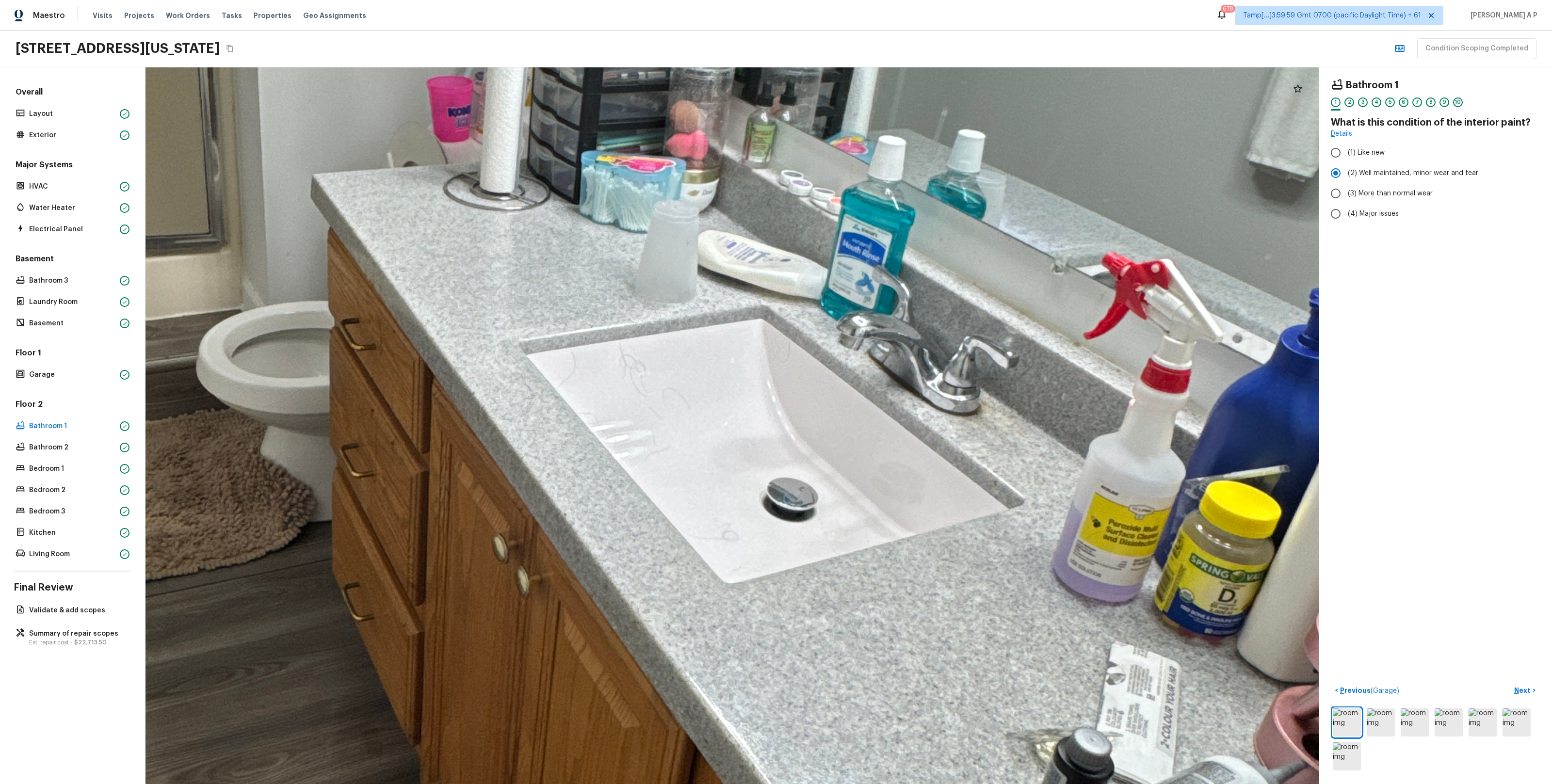
drag, startPoint x: 729, startPoint y: 477, endPoint x: 577, endPoint y: 263, distance: 262.5
click at [577, 263] on div at bounding box center [572, 348] width 4605 height 2811
drag, startPoint x: 674, startPoint y: 379, endPoint x: 531, endPoint y: 140, distance: 278.5
click at [531, 142] on div at bounding box center [571, 347] width 4605 height 2811
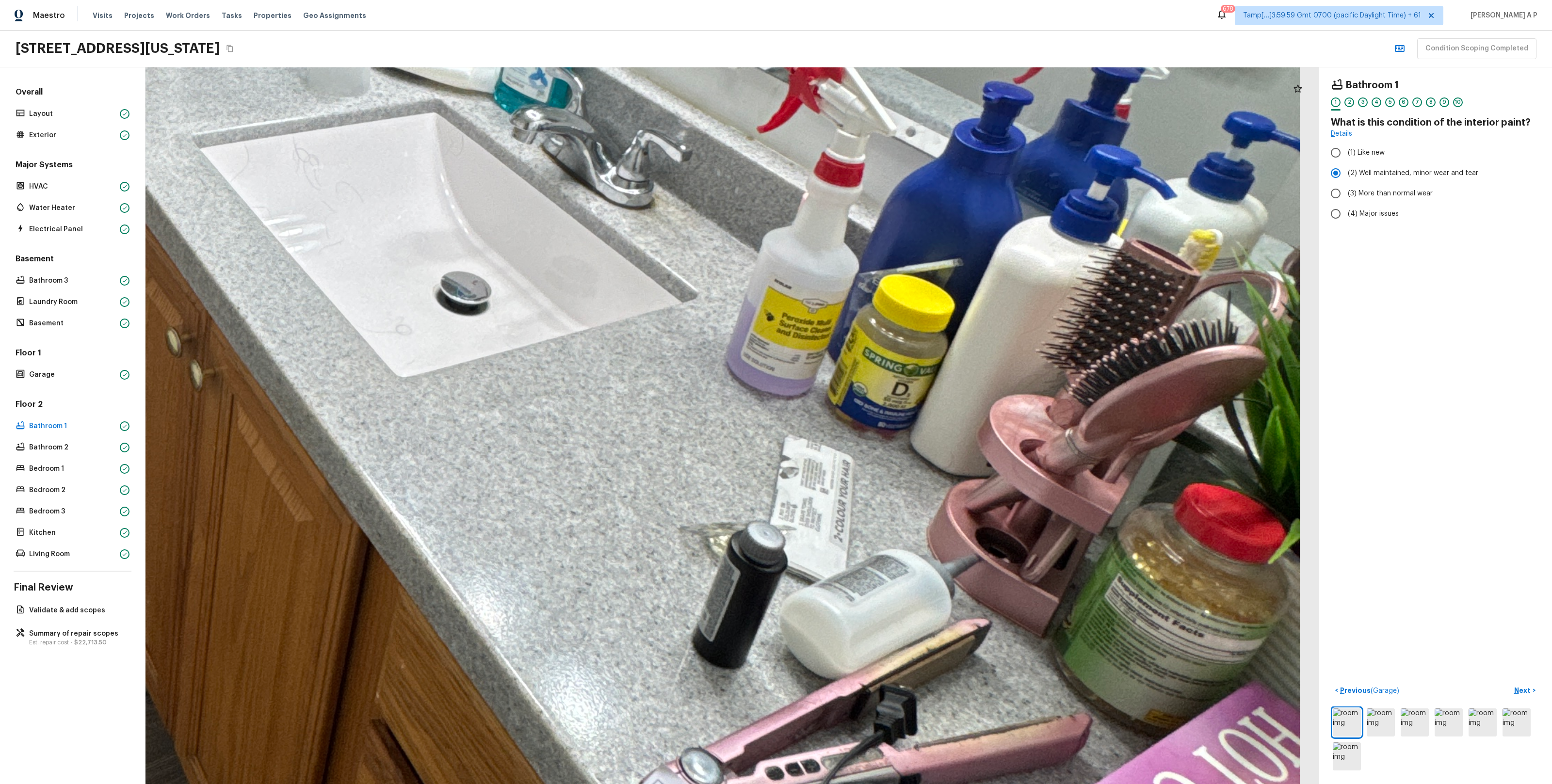
drag, startPoint x: 598, startPoint y: 263, endPoint x: 421, endPoint y: 347, distance: 195.9
click at [420, 347] on div at bounding box center [245, 142] width 4605 height 2811
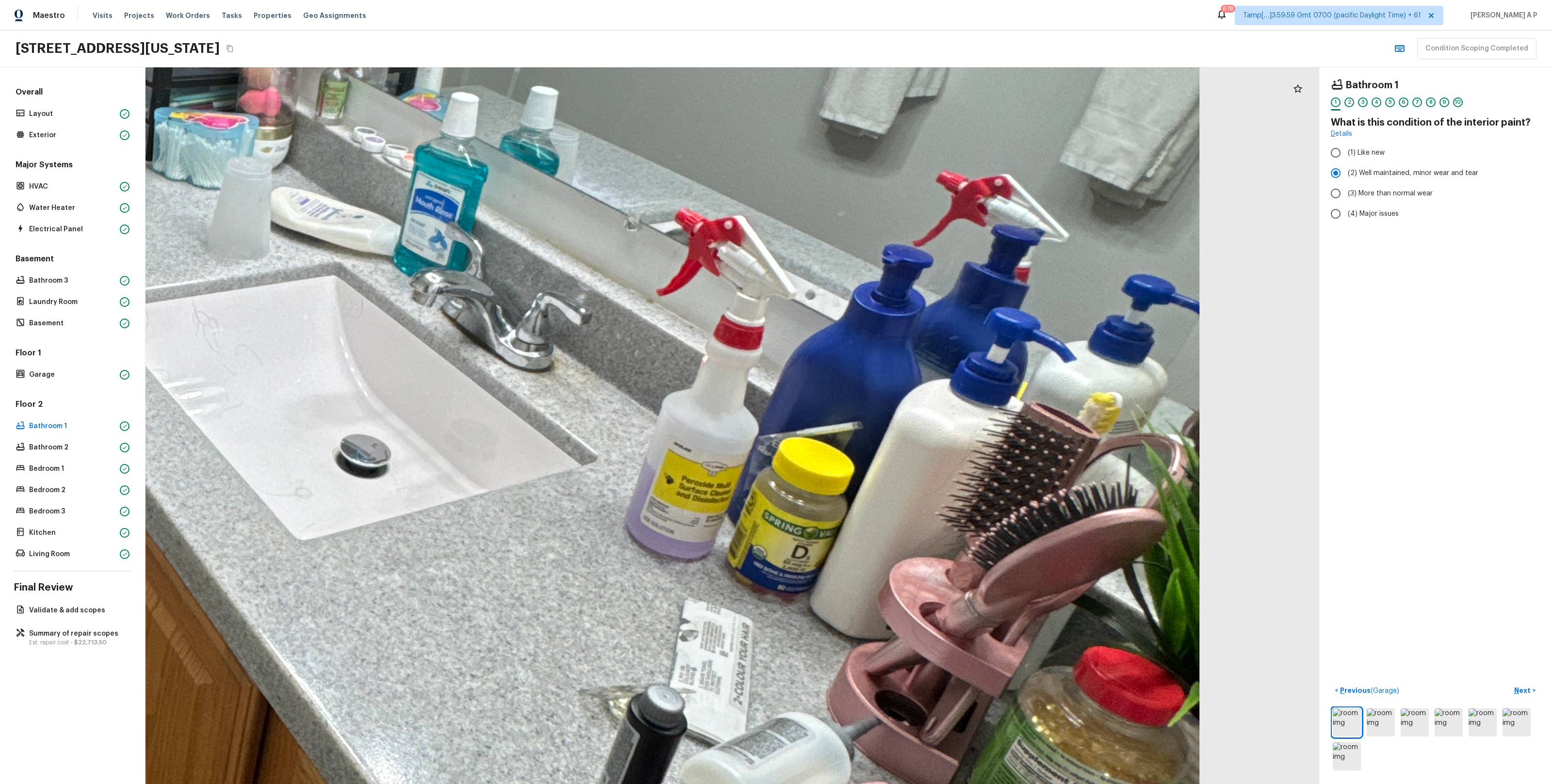
drag, startPoint x: 681, startPoint y: 243, endPoint x: 546, endPoint y: 458, distance: 253.9
click at [549, 456] on div at bounding box center [145, 305] width 4605 height 2811
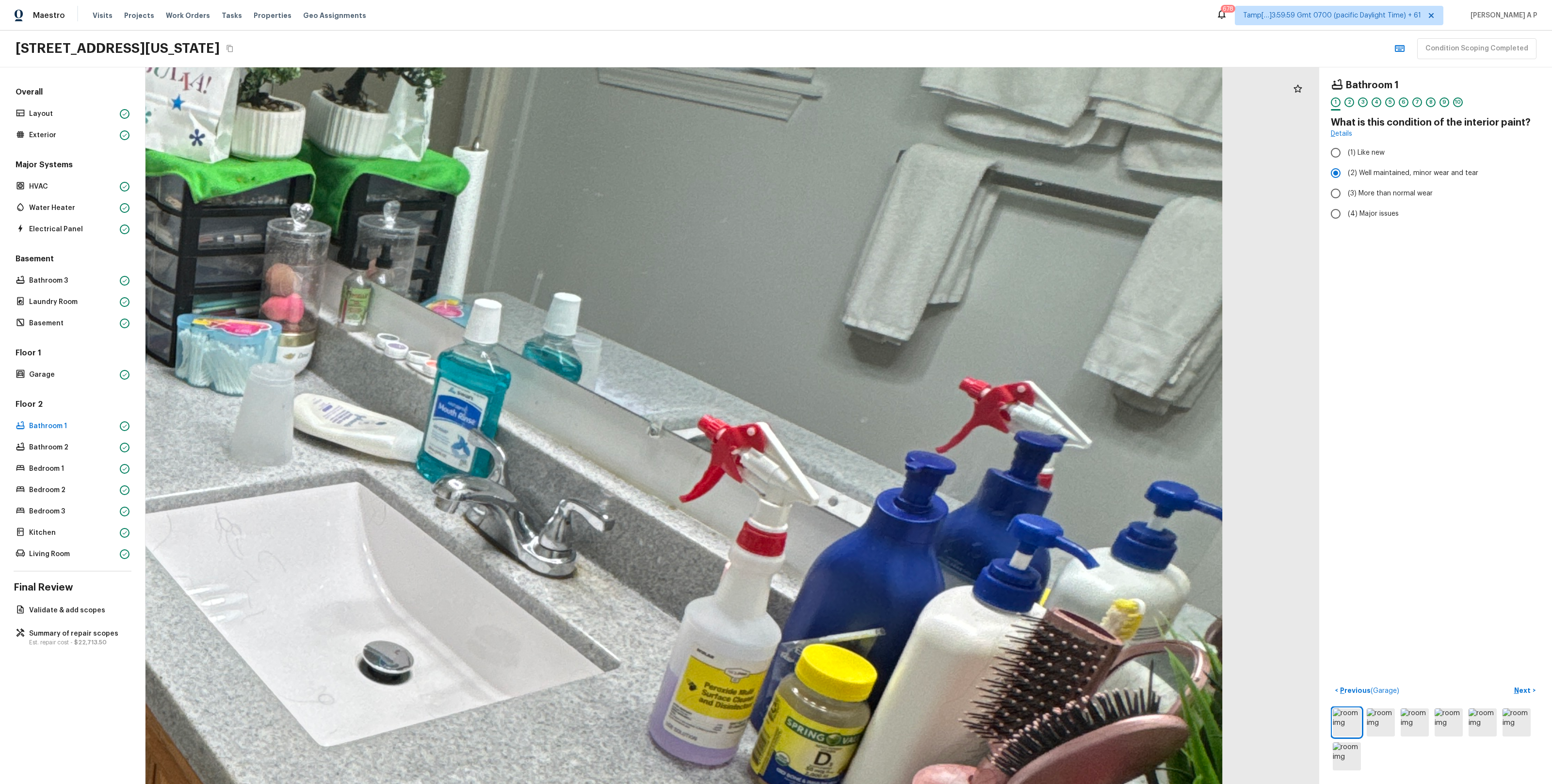
drag, startPoint x: 568, startPoint y: 429, endPoint x: 730, endPoint y: 443, distance: 162.6
click at [726, 442] on div at bounding box center [167, 512] width 4605 height 2811
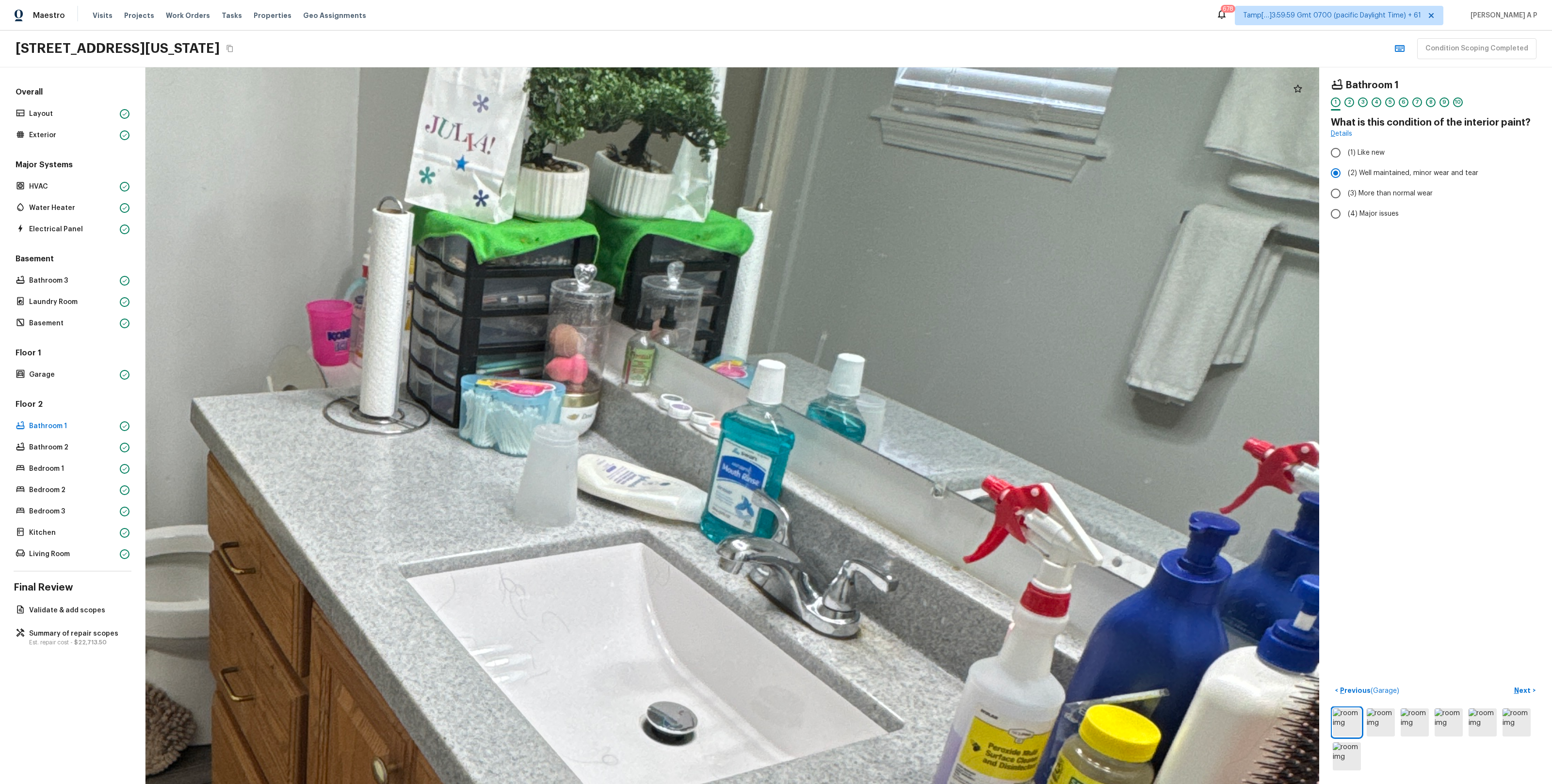
drag, startPoint x: 910, startPoint y: 511, endPoint x: 1046, endPoint y: 559, distance: 144.2
click at [1045, 558] on div at bounding box center [452, 572] width 4605 height 2811
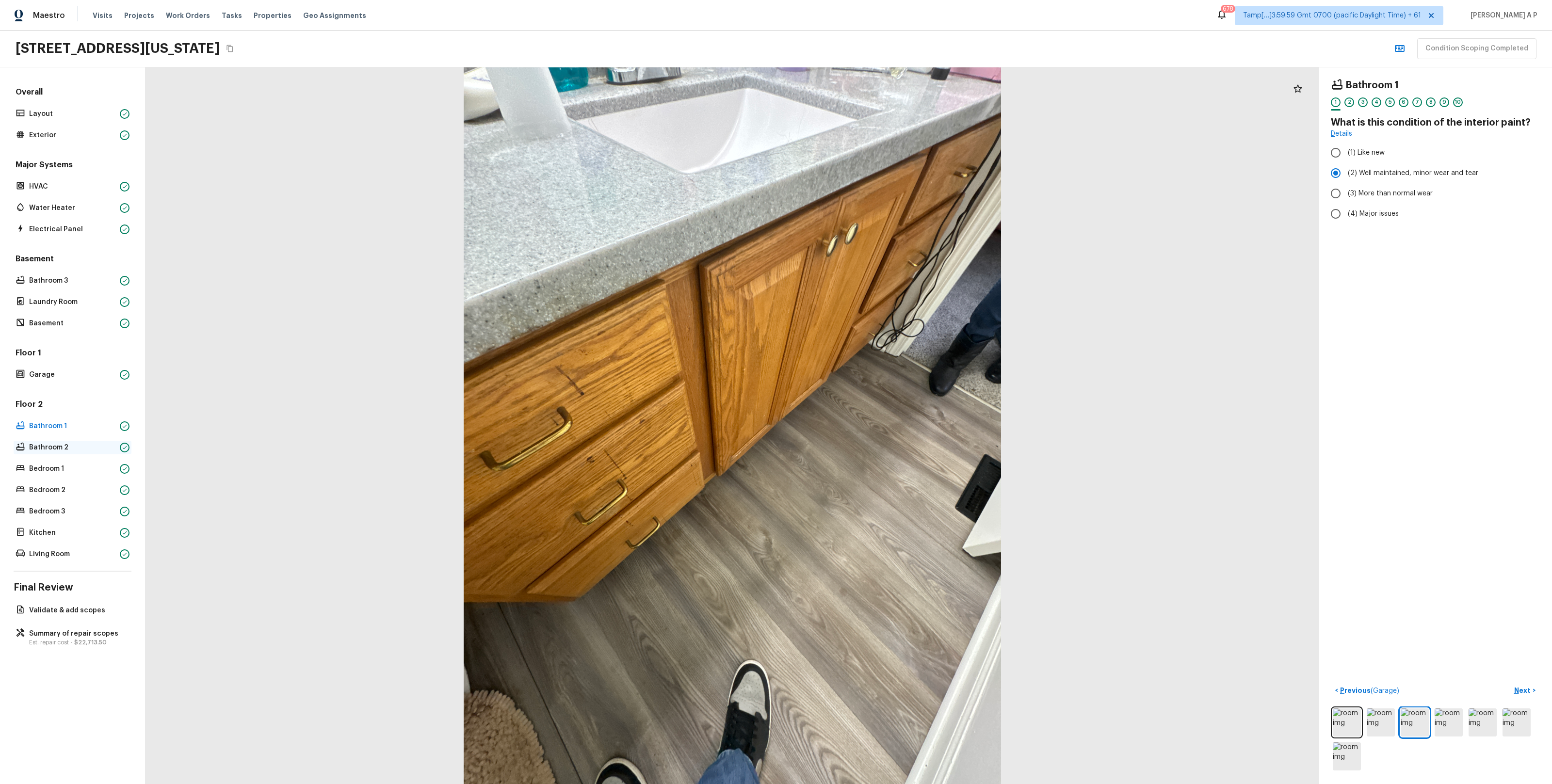
click at [98, 451] on p "Bathroom 2" at bounding box center [72, 447] width 87 height 10
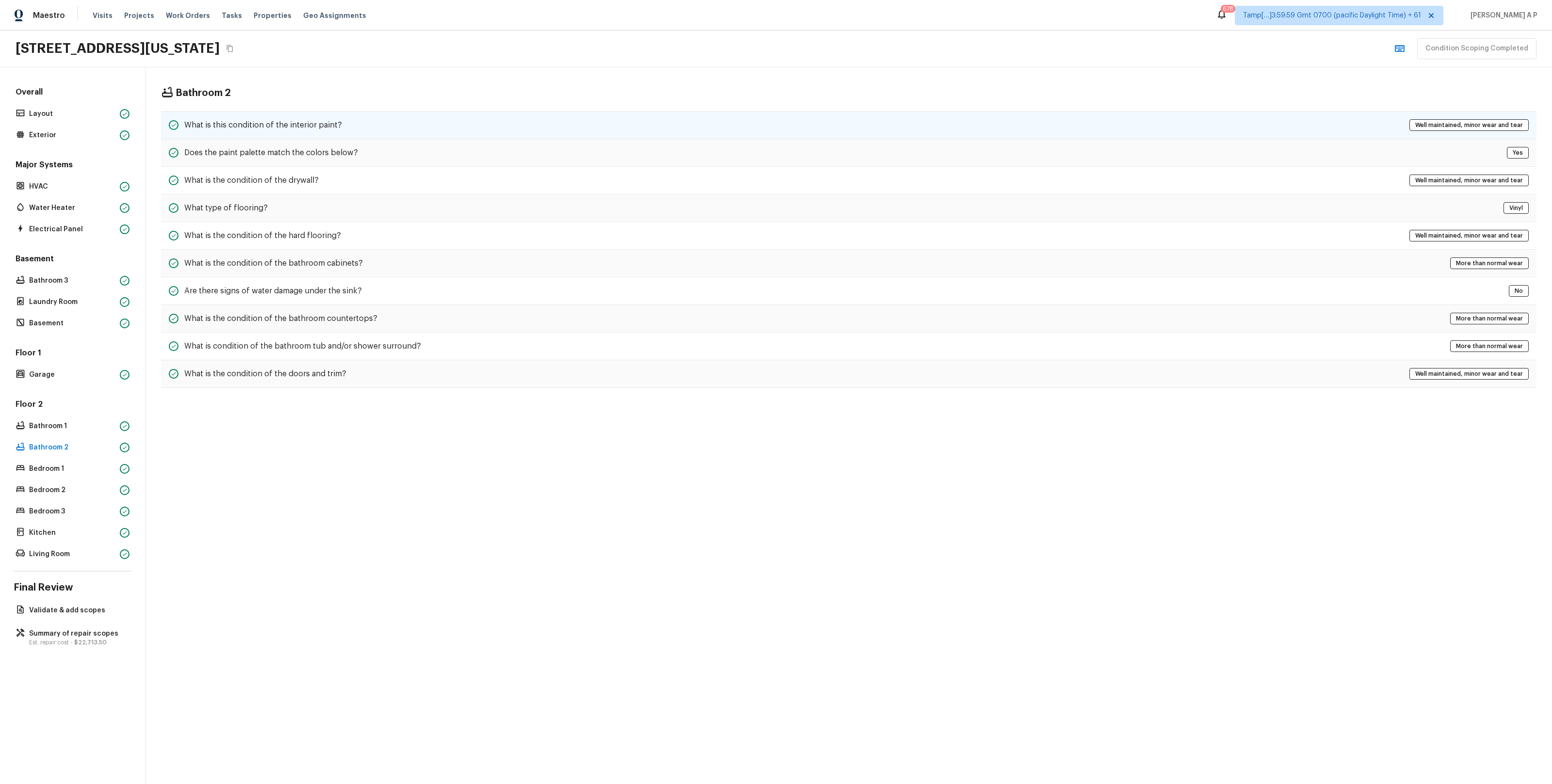
click at [337, 128] on h5 "What is this condition of the interior paint?" at bounding box center [263, 125] width 158 height 11
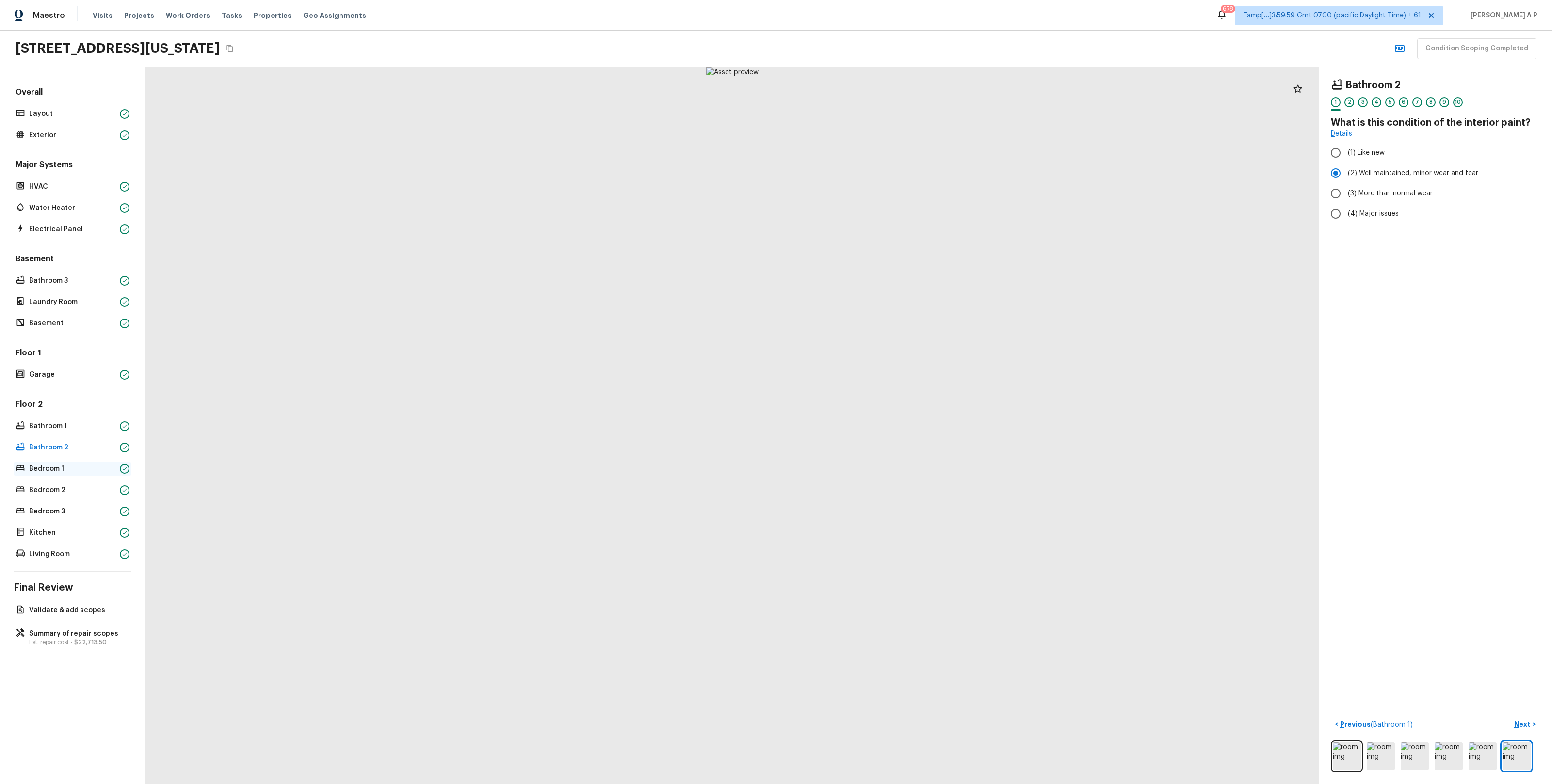
click at [75, 468] on p "Bedroom 1" at bounding box center [72, 468] width 87 height 10
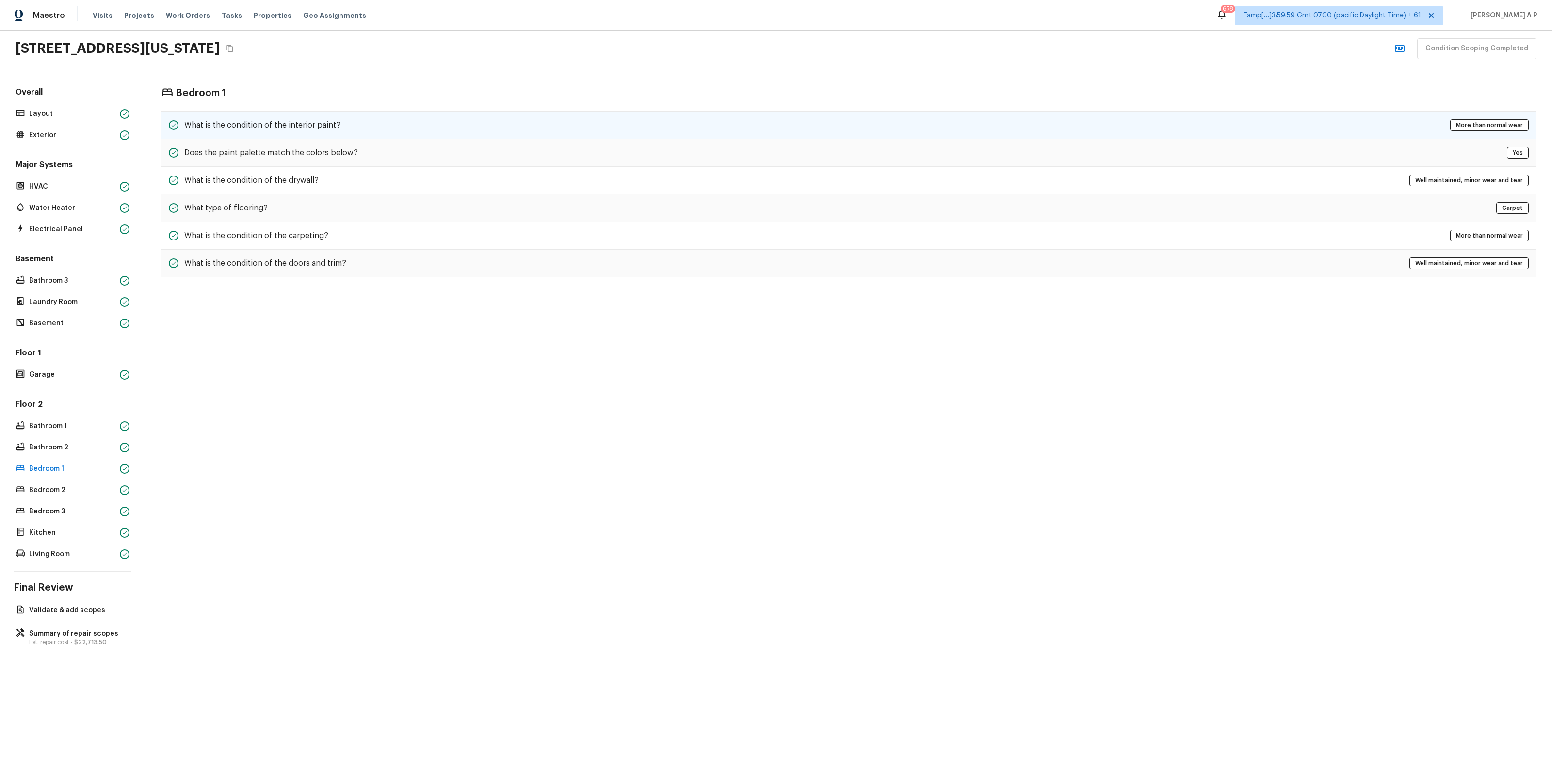
click at [356, 119] on div "What is the condition of the interior paint? More than normal wear" at bounding box center [848, 125] width 1375 height 28
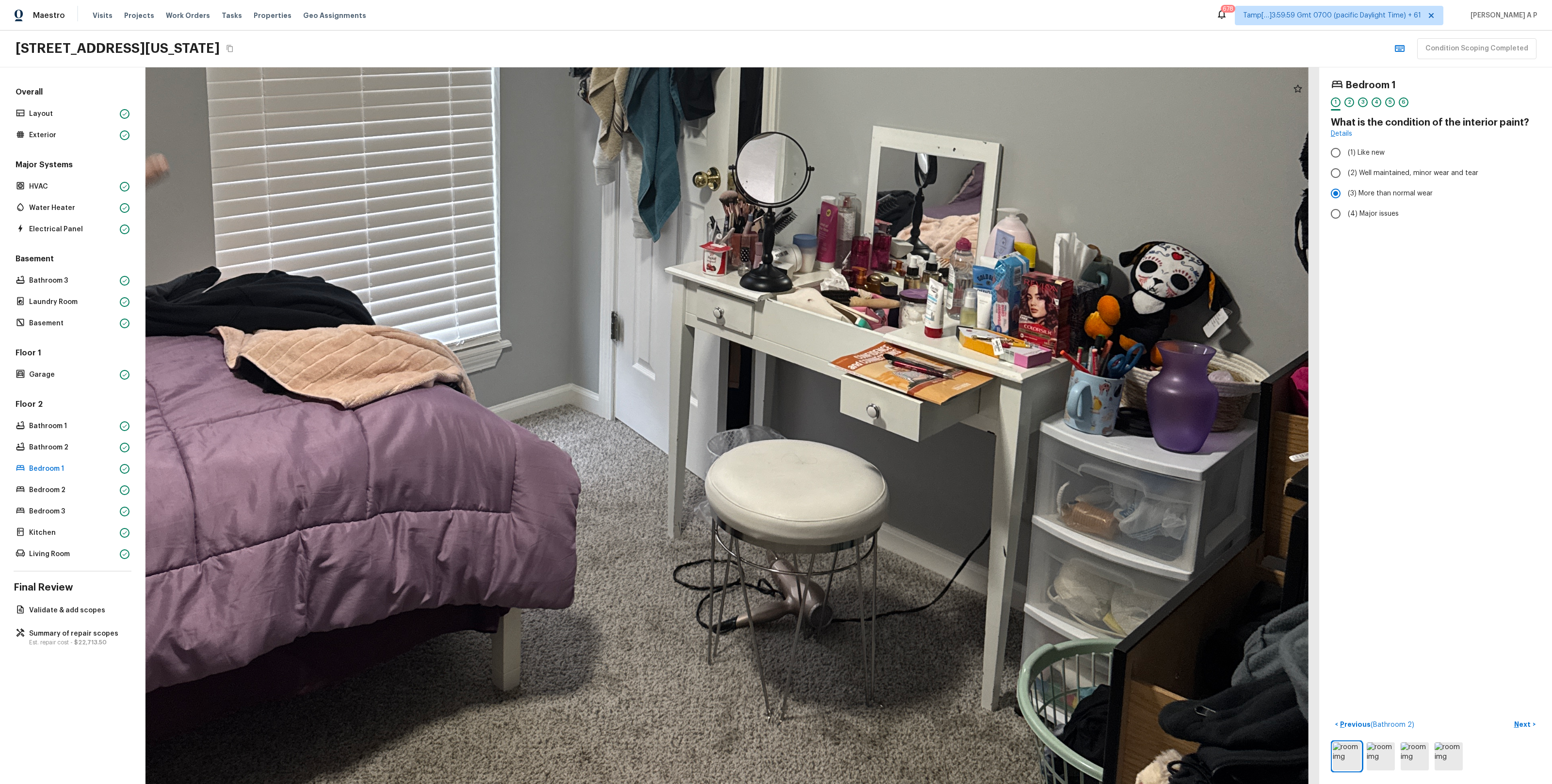
drag, startPoint x: 803, startPoint y: 553, endPoint x: 780, endPoint y: 630, distance: 80.4
click at [780, 630] on div at bounding box center [701, 207] width 2654 height 1620
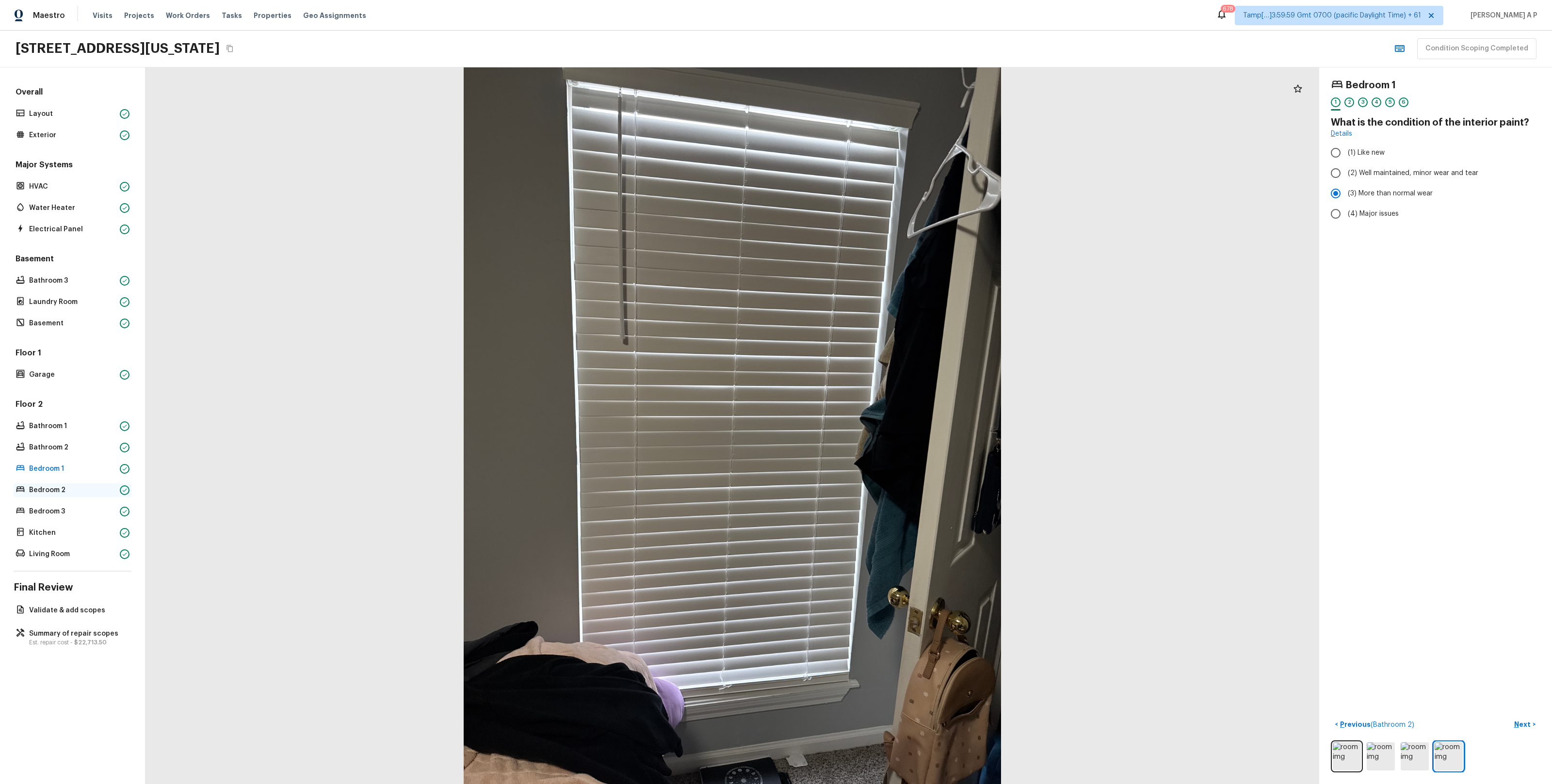
click at [122, 492] on icon at bounding box center [125, 490] width 6 height 6
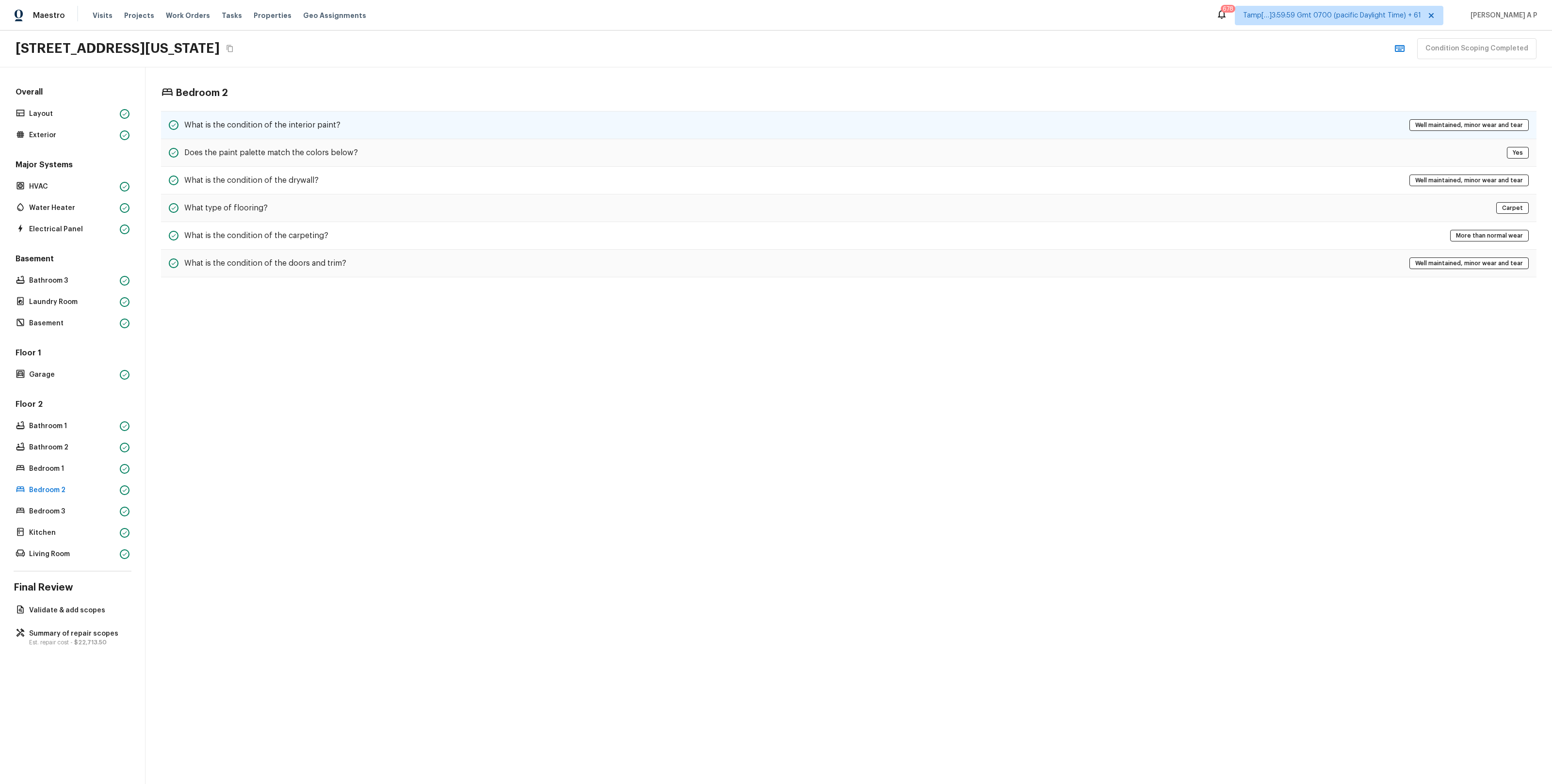
click at [437, 123] on div "What is the condition of the interior paint? Well maintained, minor wear and te…" at bounding box center [848, 125] width 1375 height 28
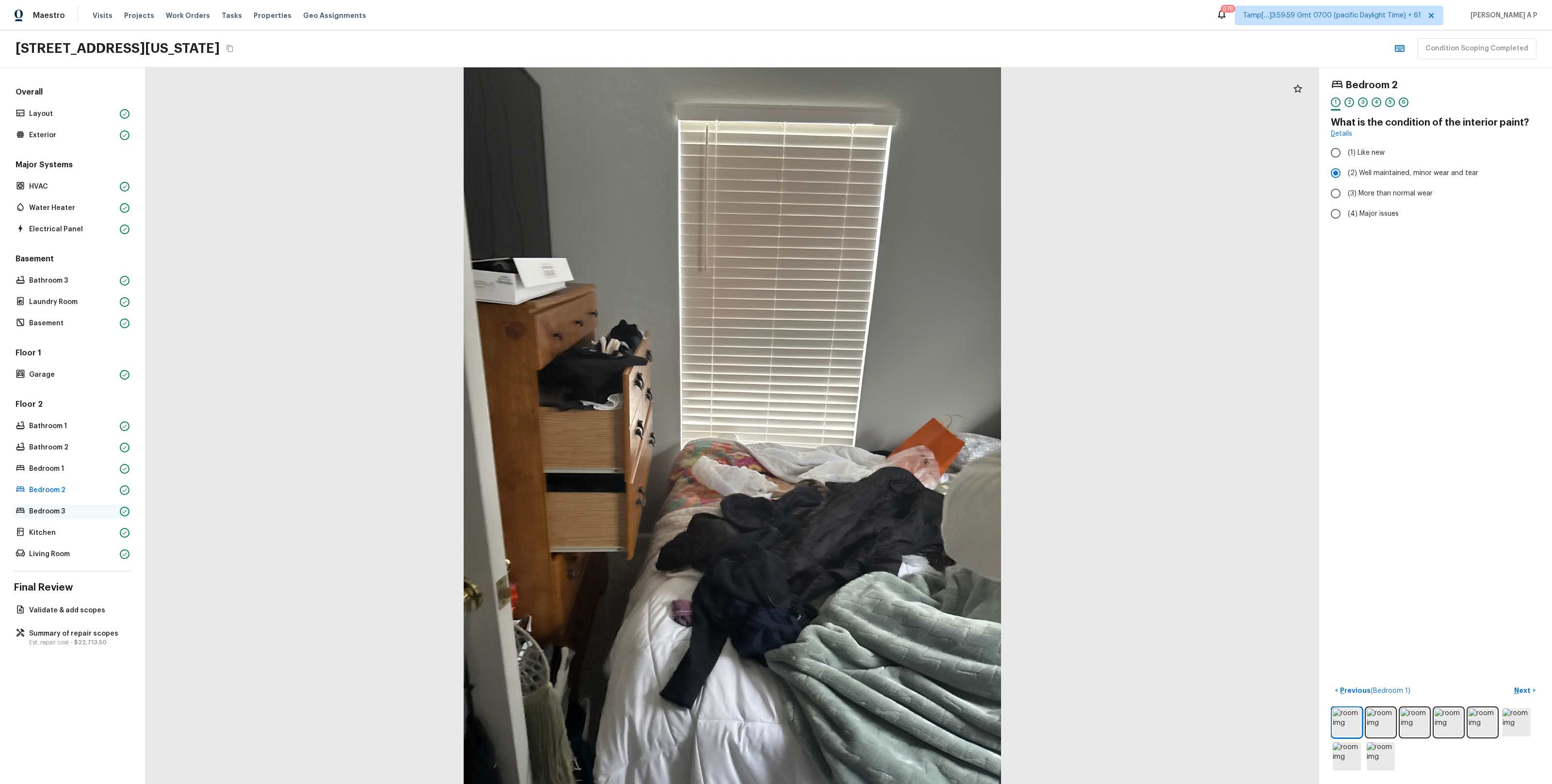
click at [42, 512] on p "Bedroom 3" at bounding box center [72, 511] width 87 height 10
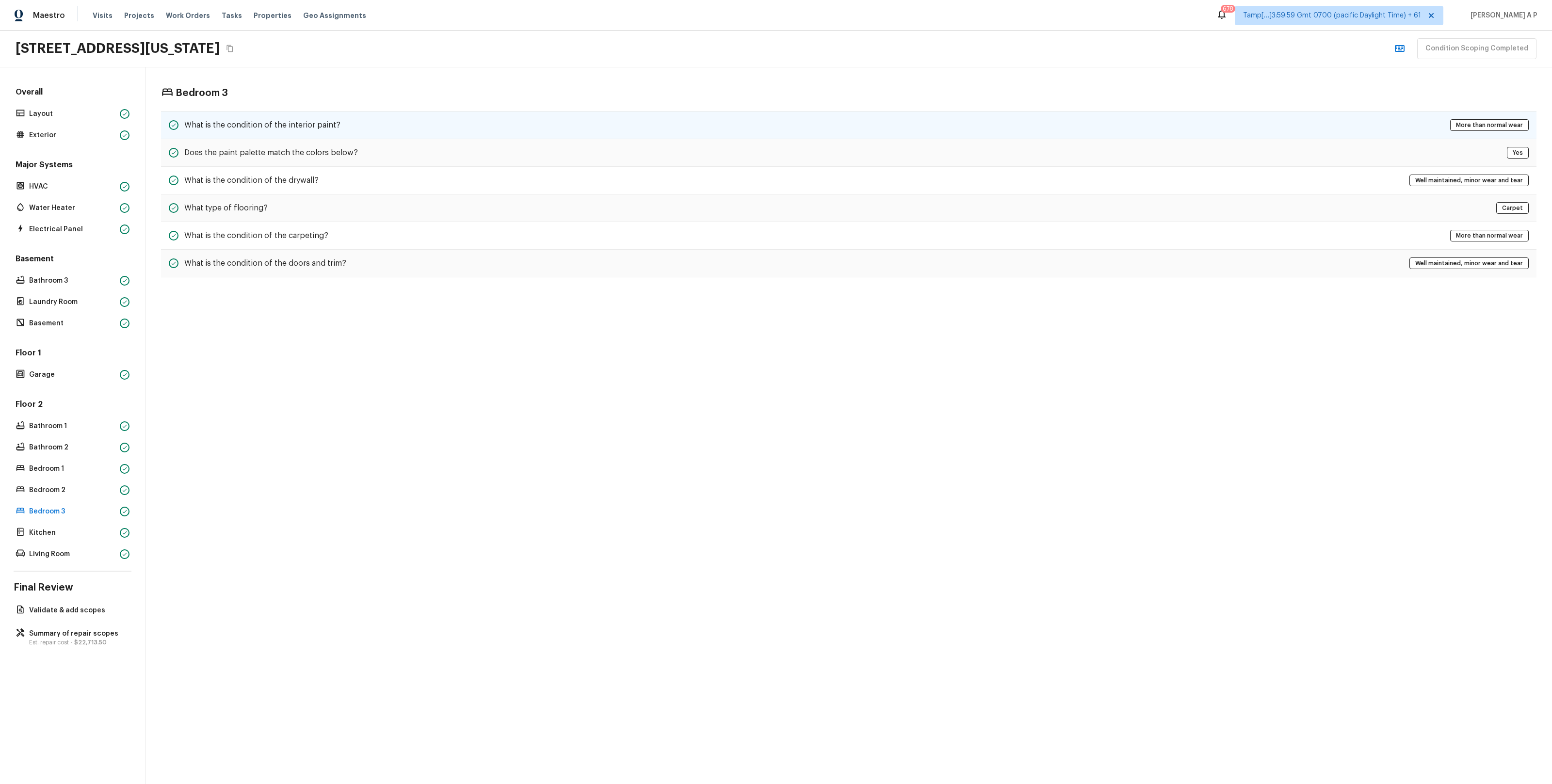
click at [363, 118] on div "What is the condition of the interior paint? More than normal wear" at bounding box center [848, 125] width 1375 height 28
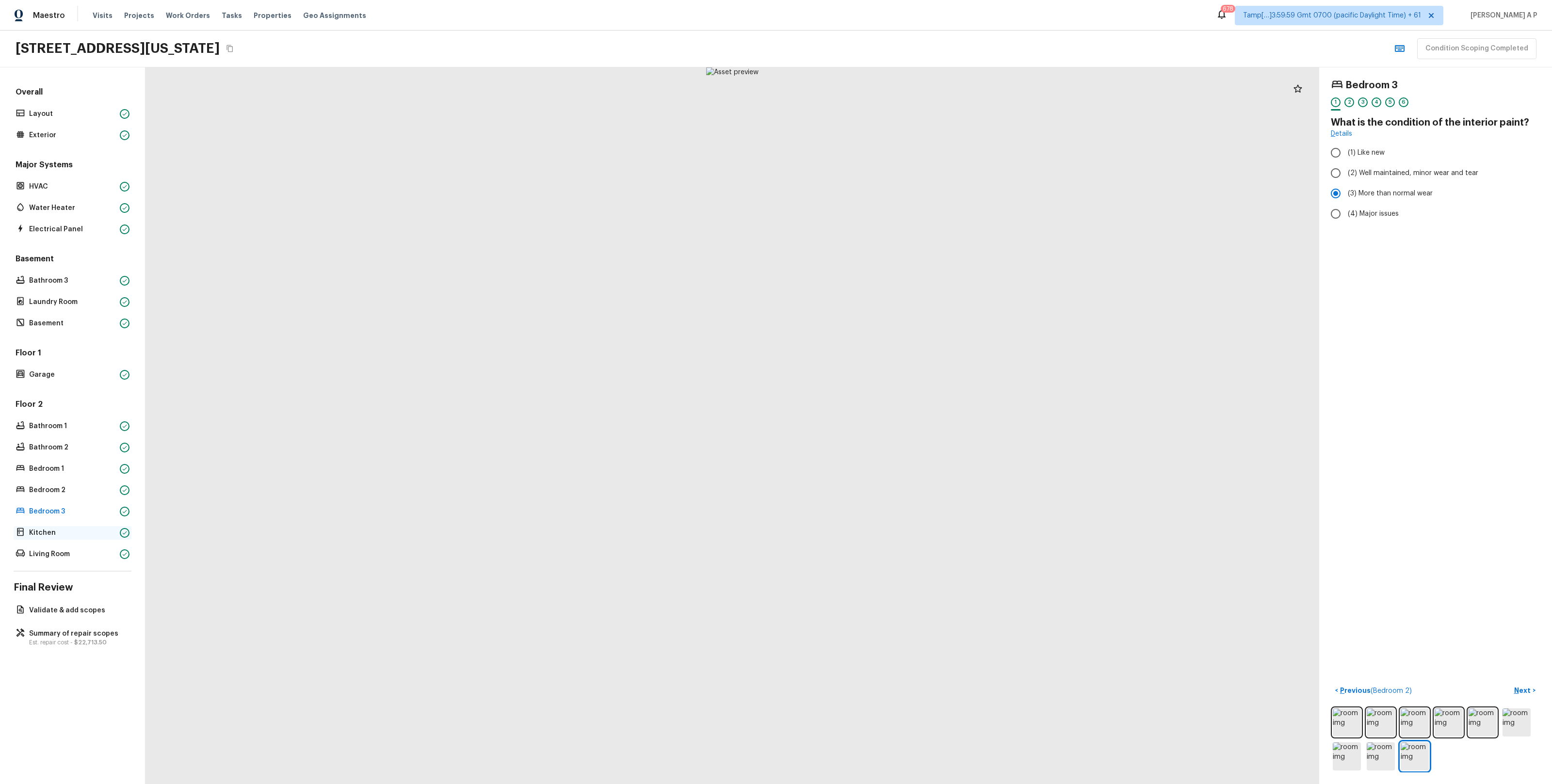
click at [98, 537] on div "Kitchen" at bounding box center [73, 532] width 118 height 14
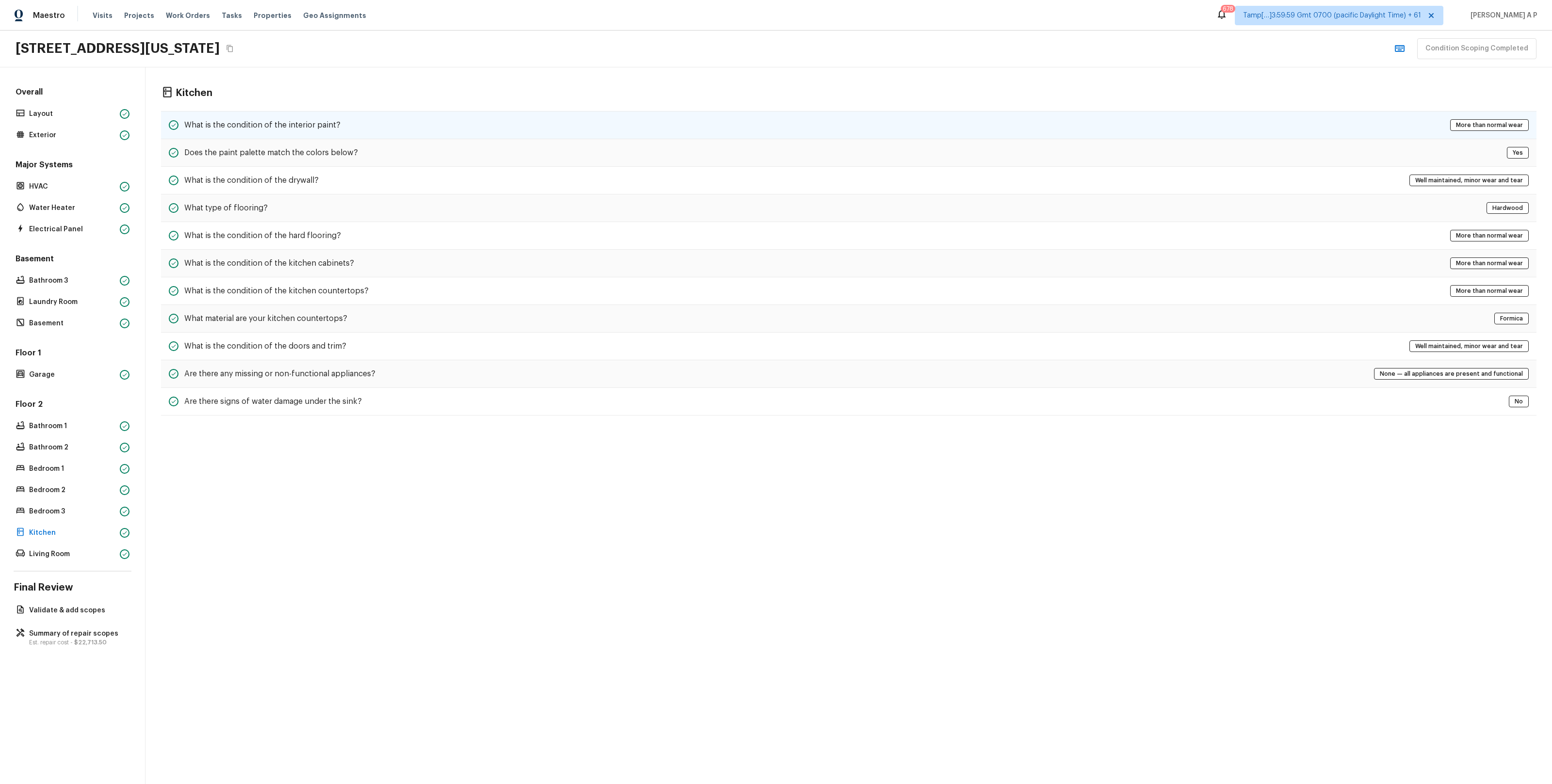
click at [412, 128] on div "What is the condition of the interior paint? More than normal wear" at bounding box center [848, 125] width 1375 height 28
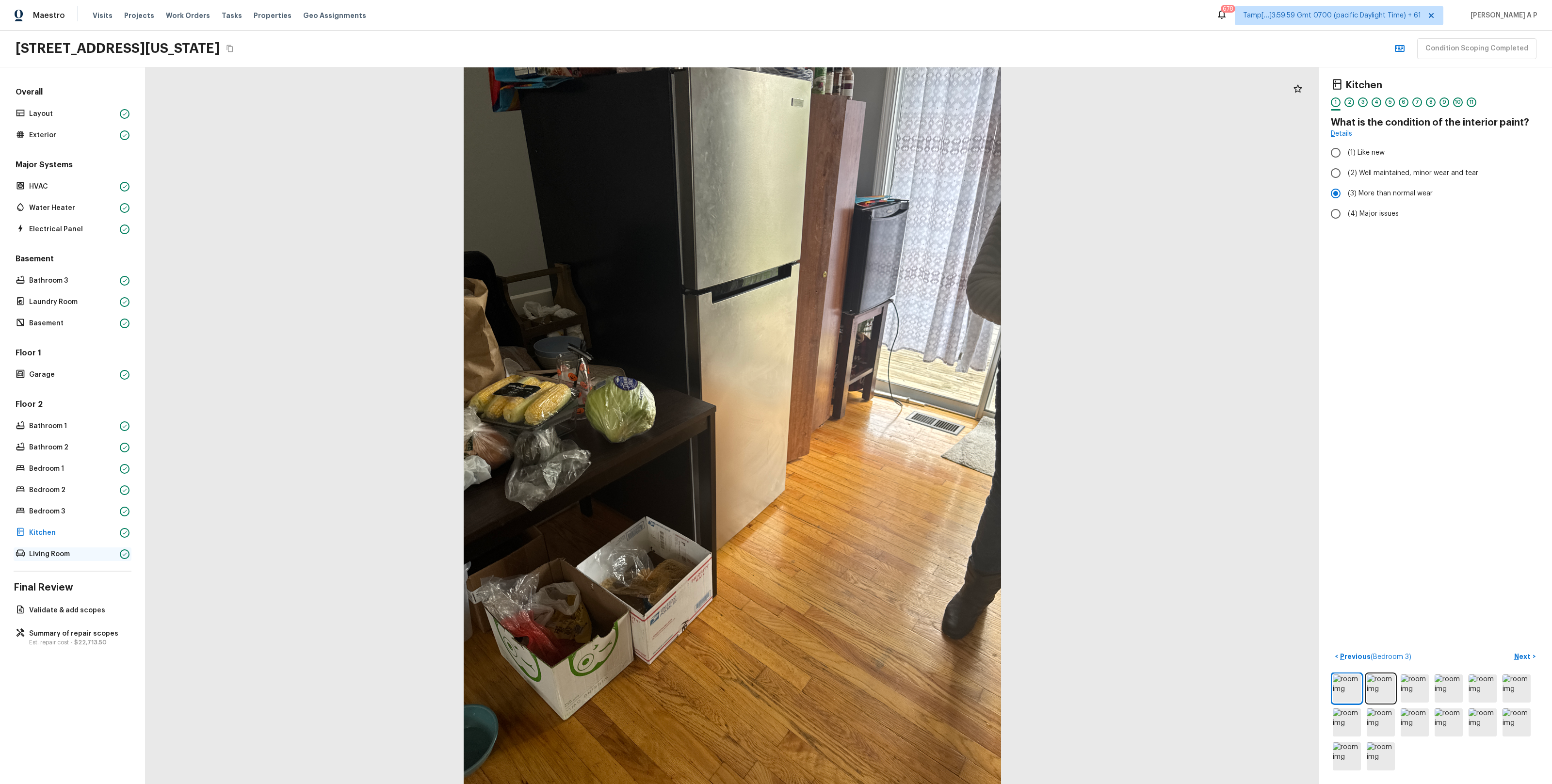
click at [76, 556] on p "Living Room" at bounding box center [72, 554] width 87 height 10
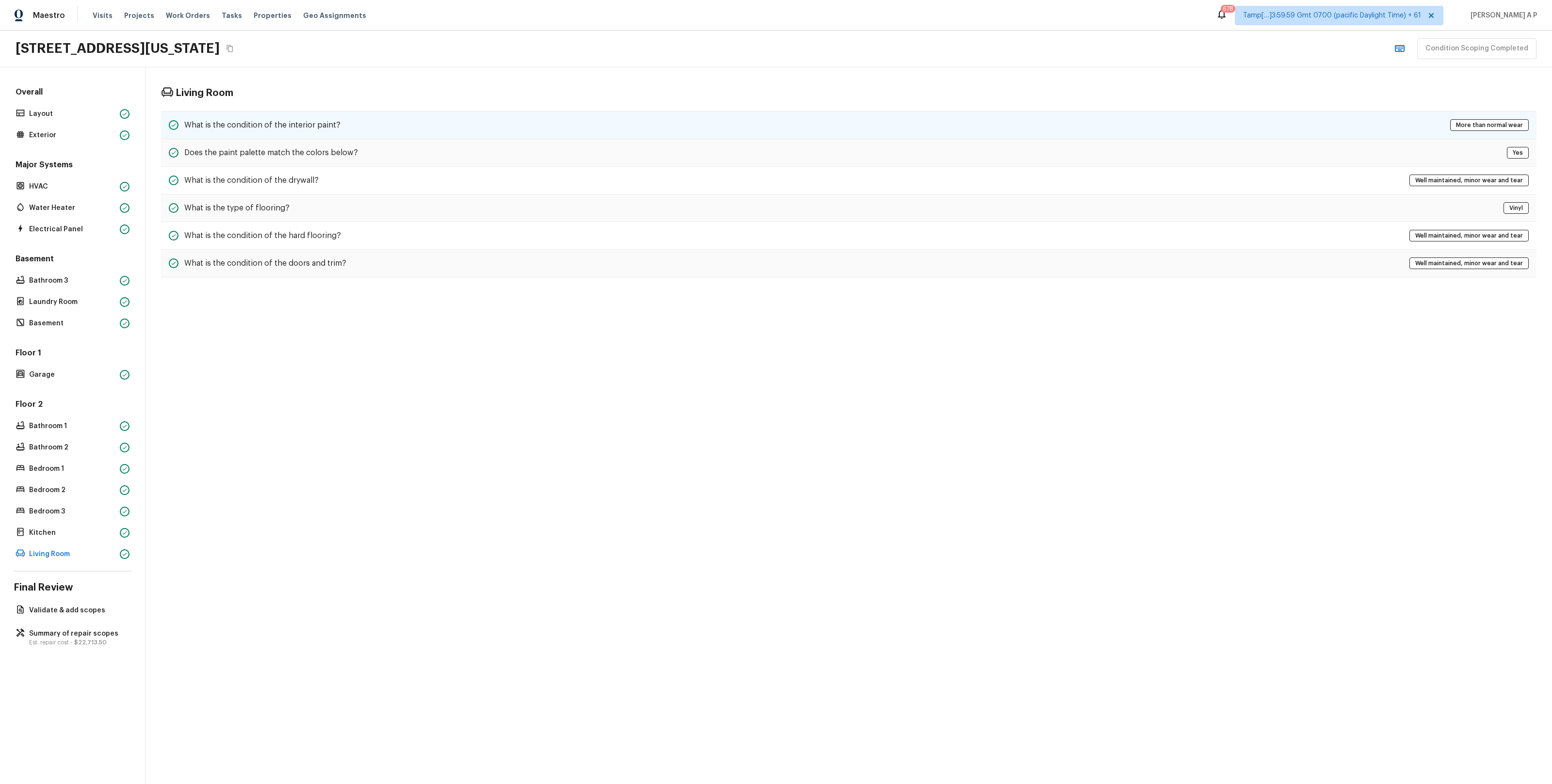
click at [357, 130] on div "What is the condition of the interior paint? More than normal wear" at bounding box center [848, 125] width 1375 height 28
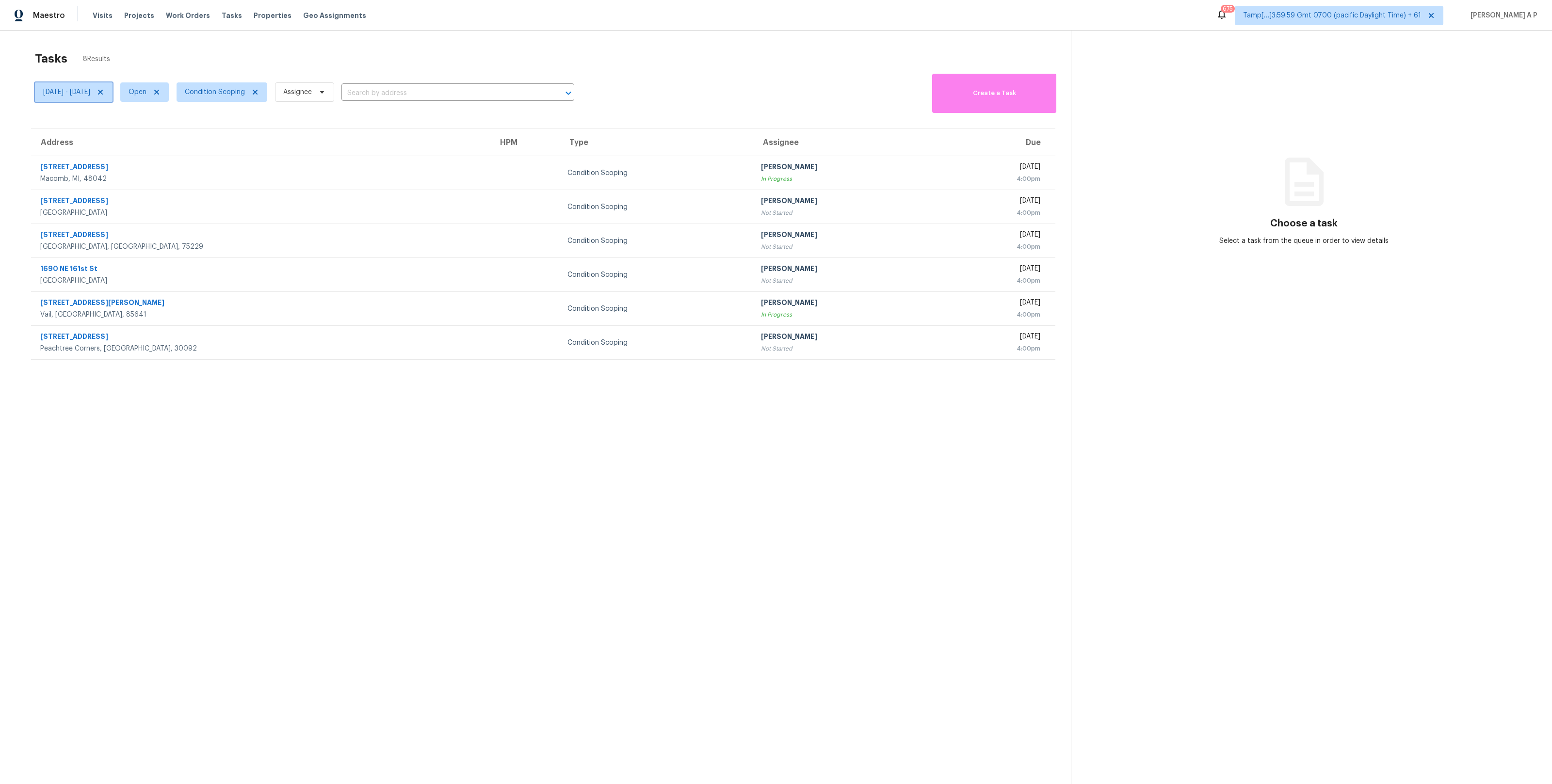
click at [90, 96] on span "Wed, Oct 15 - Wed, Oct 15" at bounding box center [67, 92] width 47 height 10
click at [146, 92] on span "Open" at bounding box center [137, 92] width 18 height 10
click at [183, 131] on label "Closed" at bounding box center [179, 133] width 35 height 10
click at [168, 131] on input "Closed" at bounding box center [164, 131] width 6 height 6
checkbox input "true"
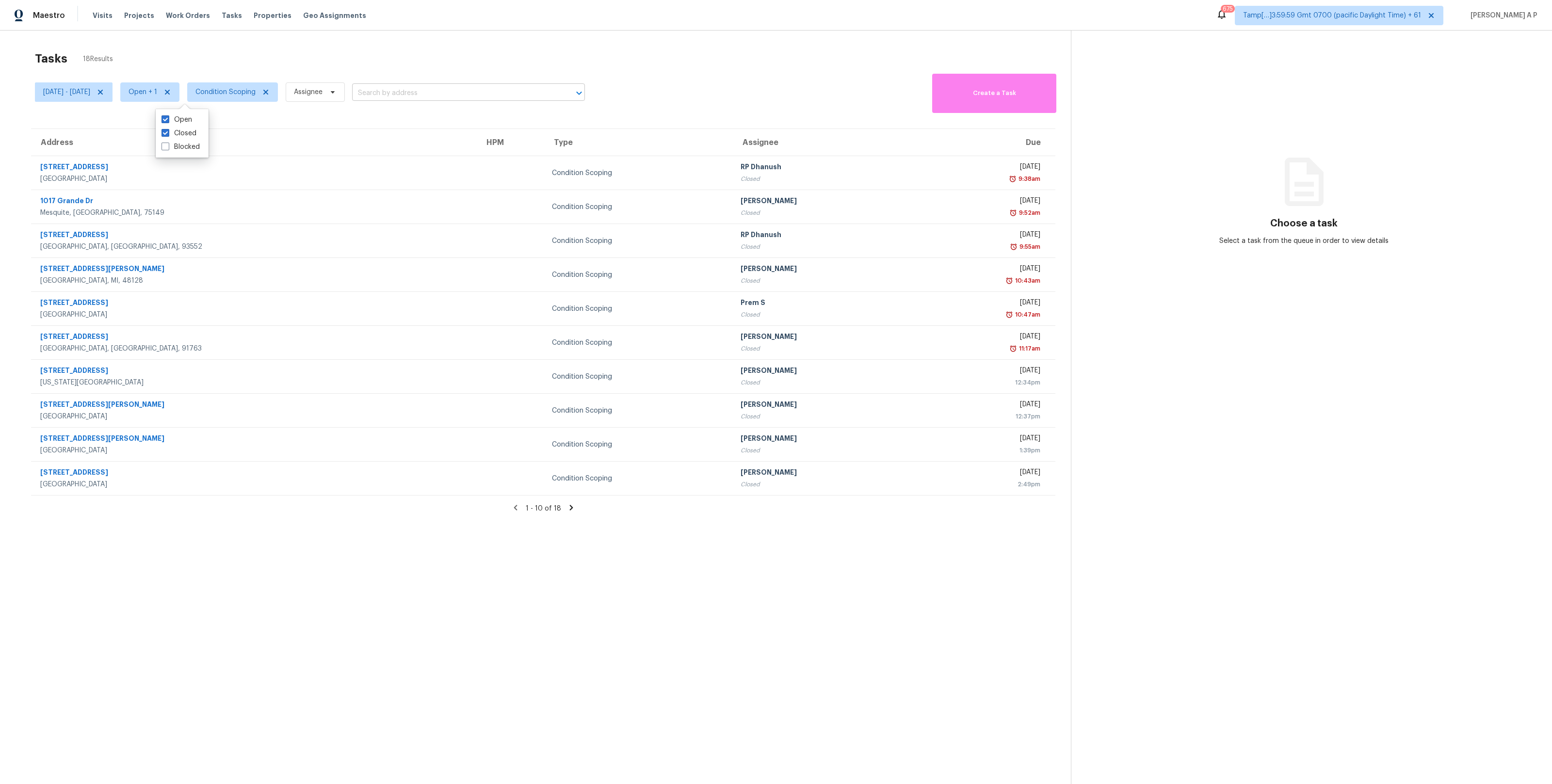
click at [411, 90] on input "text" at bounding box center [454, 93] width 205 height 15
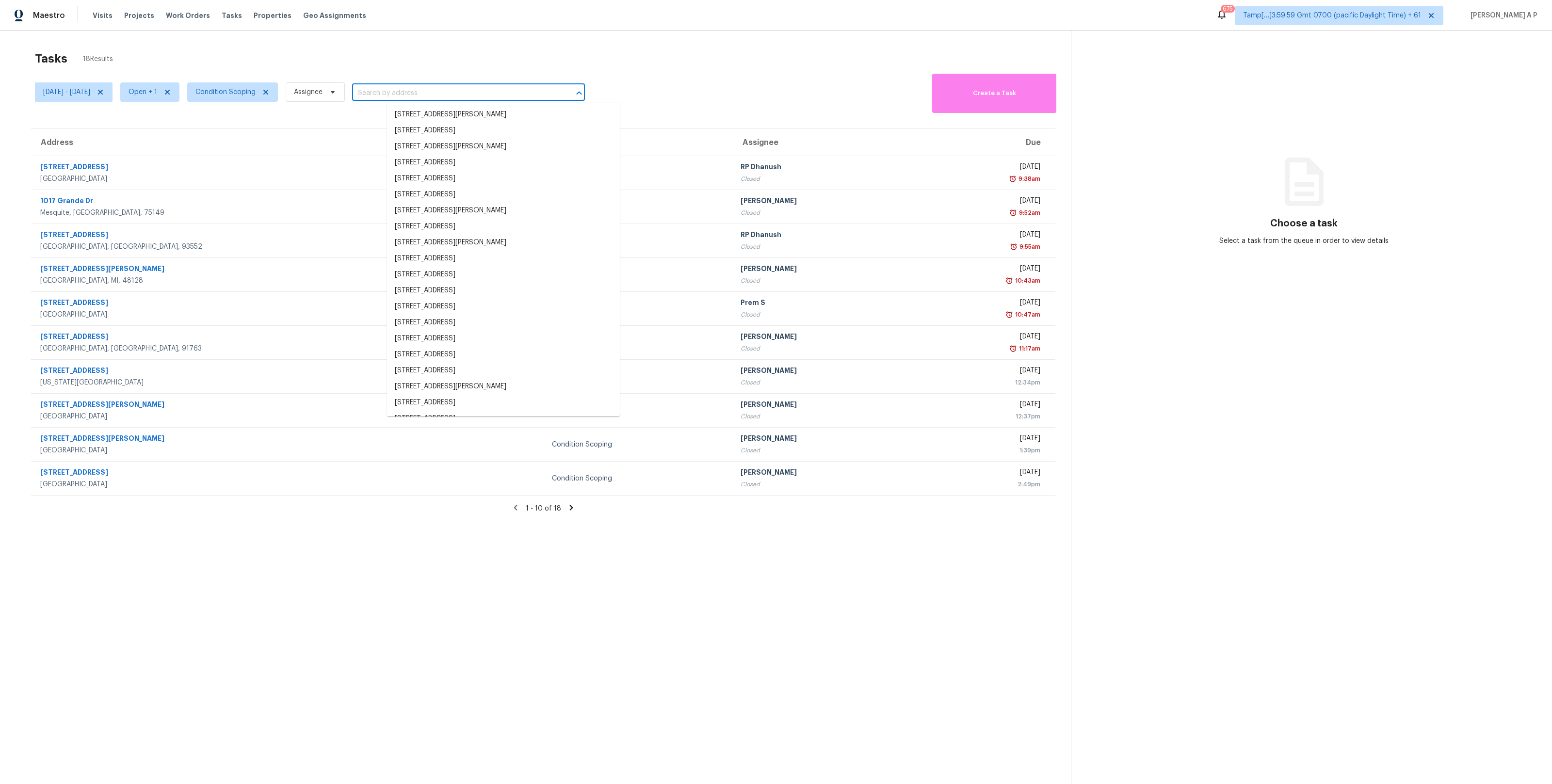
paste input ""14872 Lower Endicott Way Apple Valley, MN, 55124""
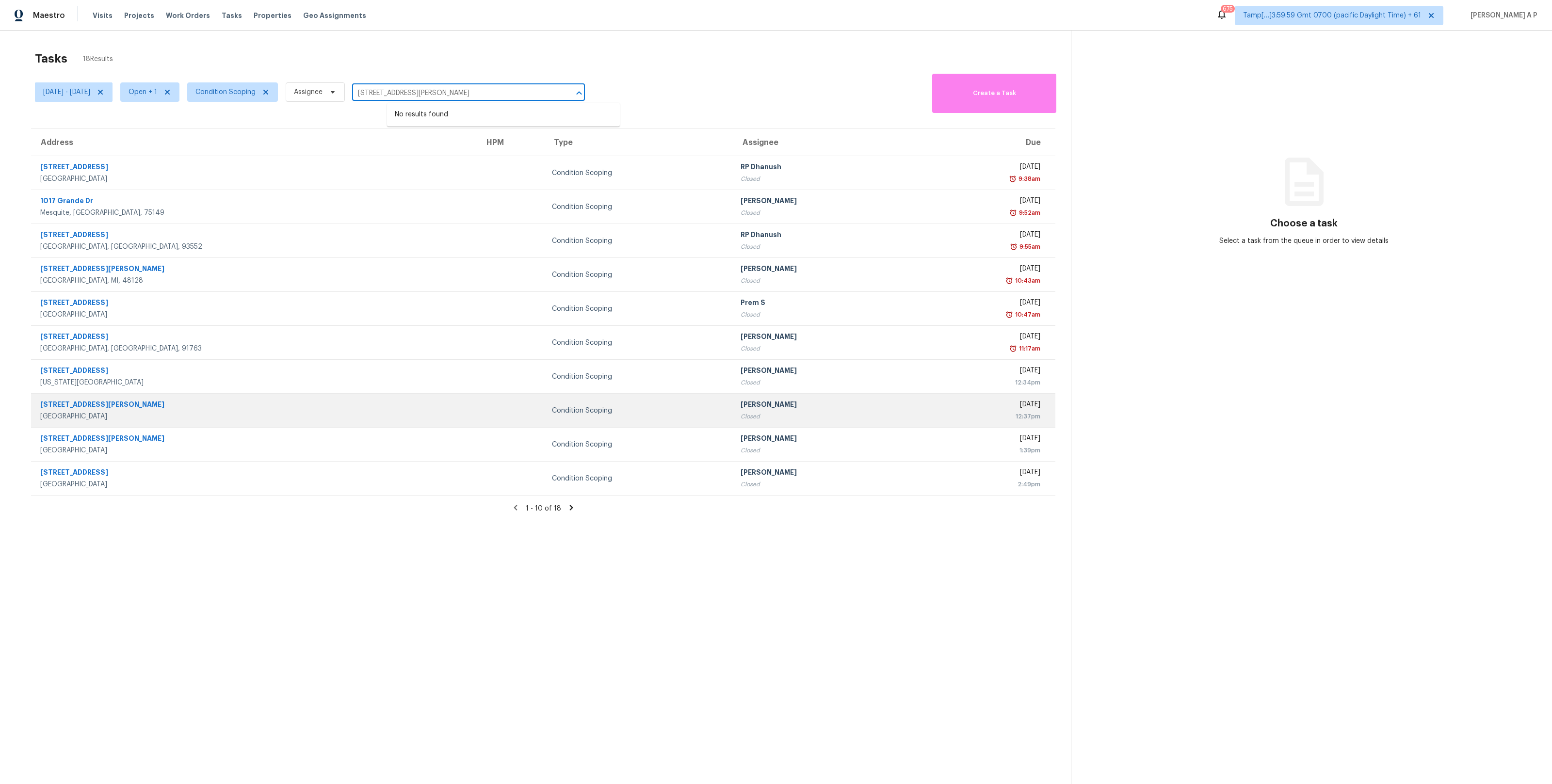
type input "14872 Lower Endicott Way Apple Valley, MN, 55124"
click at [544, 419] on td "Condition Scoping" at bounding box center [638, 411] width 189 height 34
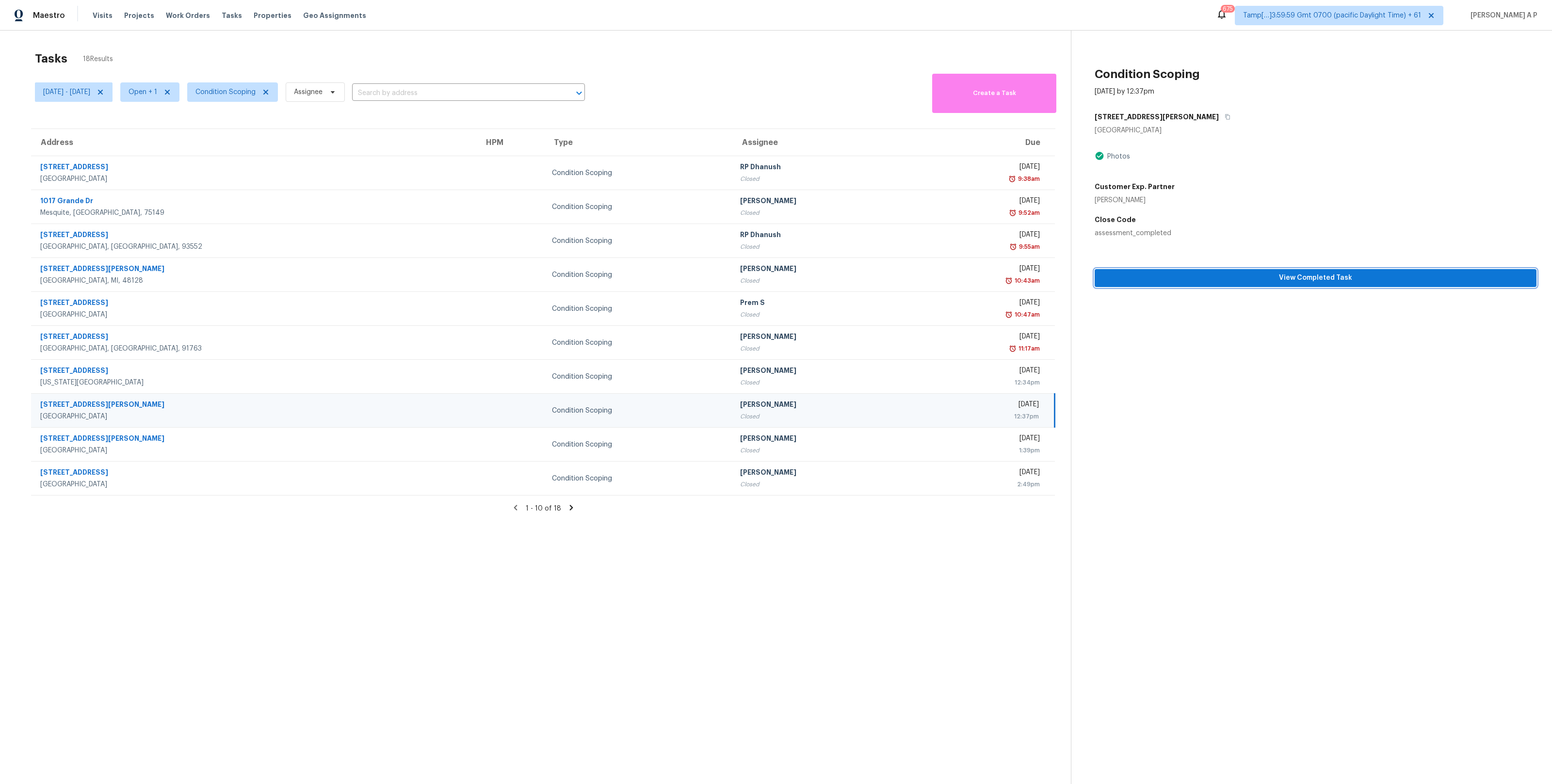
click at [1170, 284] on button "View Completed Task" at bounding box center [1315, 278] width 442 height 18
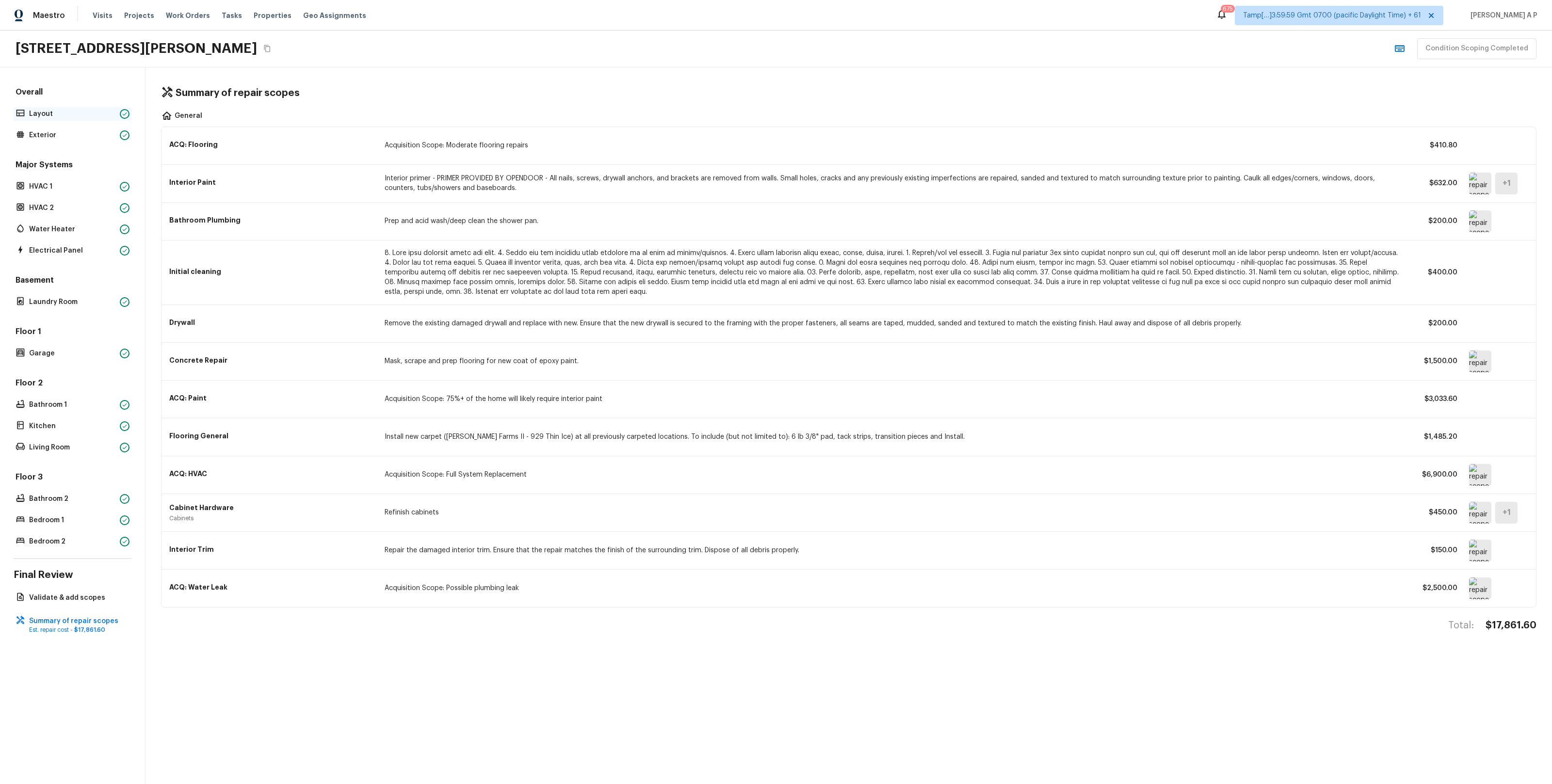
click at [90, 110] on p "Layout" at bounding box center [72, 114] width 87 height 10
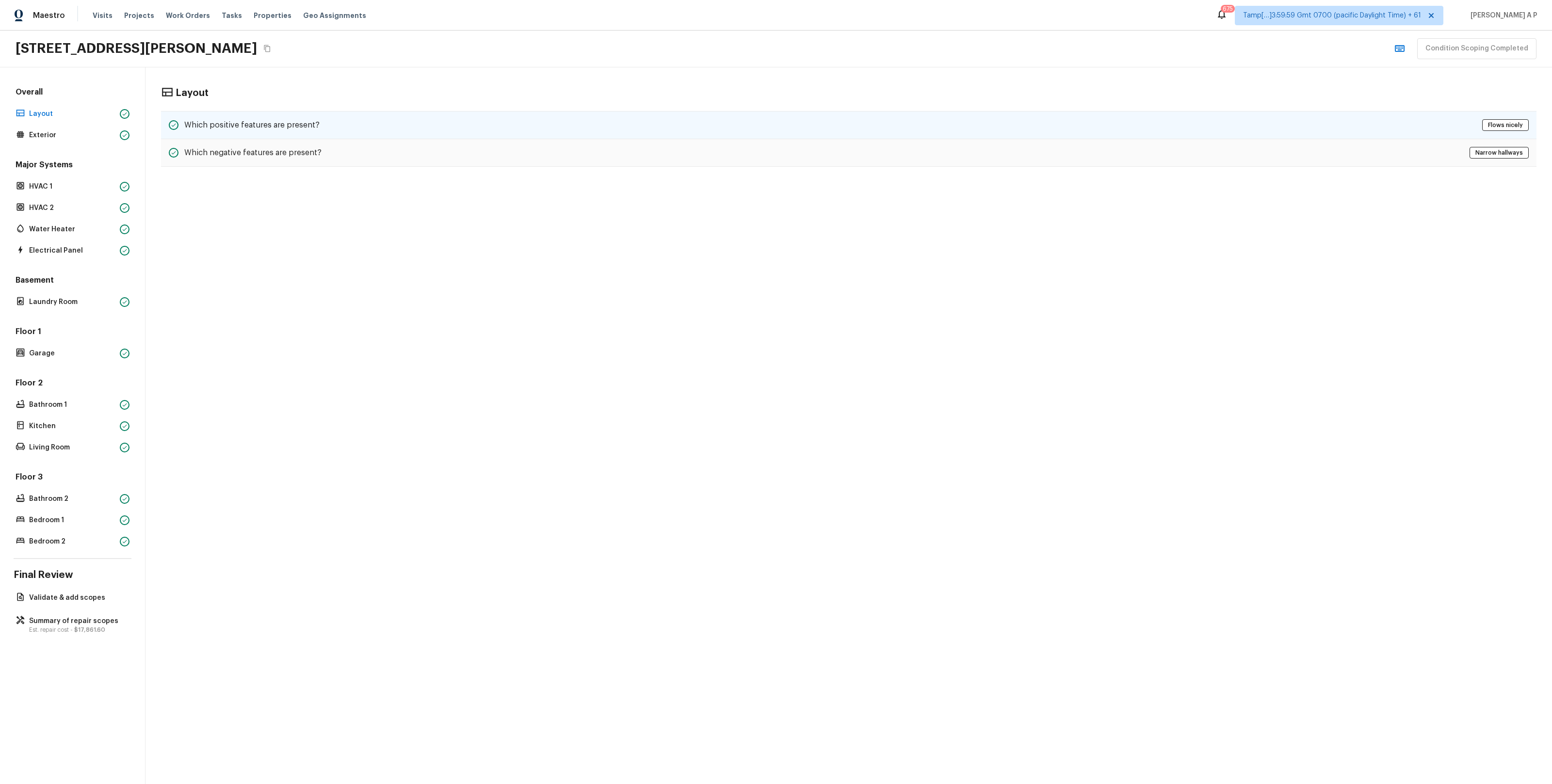
click at [251, 124] on h5 "Which positive features are present?" at bounding box center [252, 125] width 136 height 11
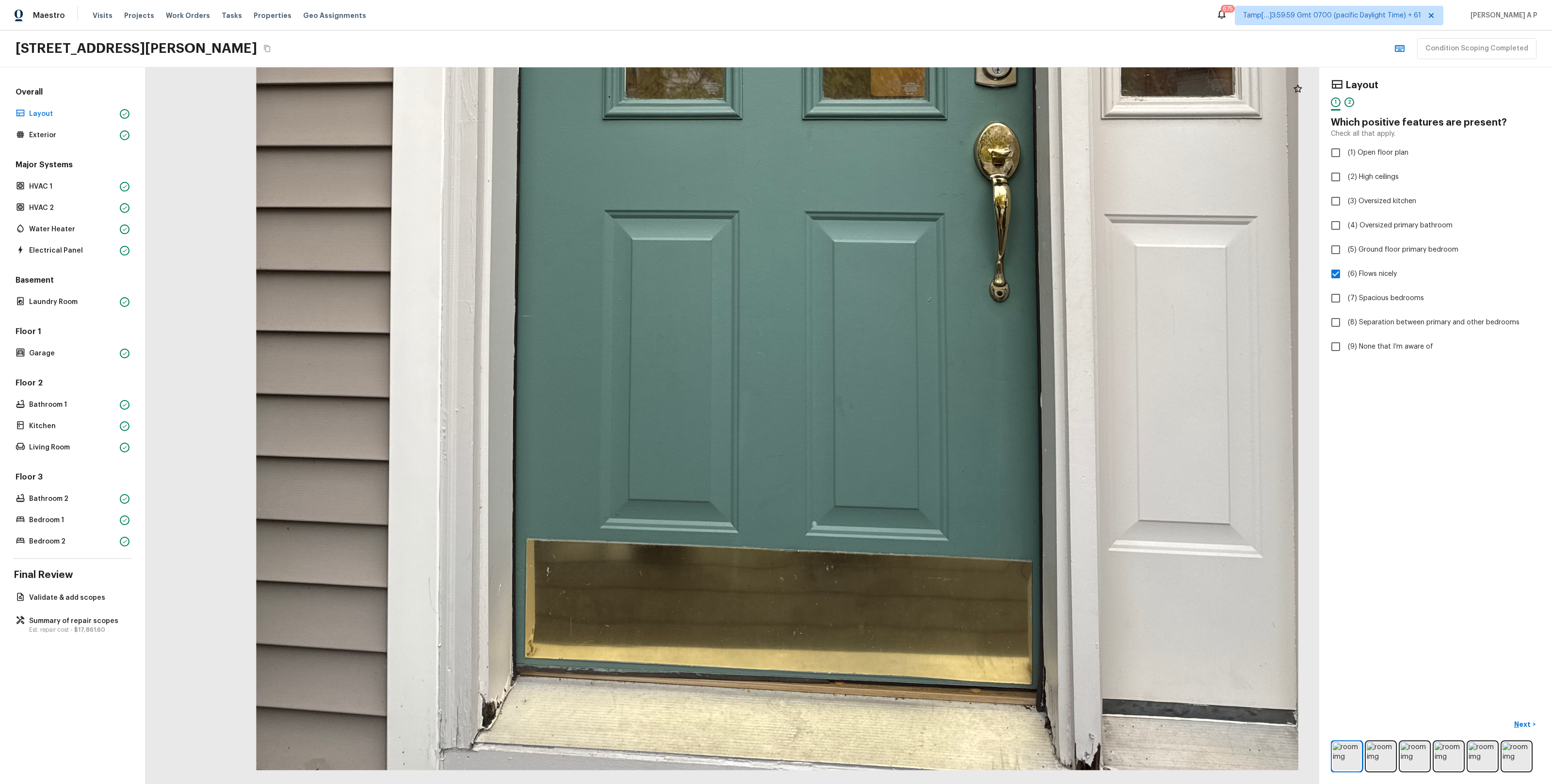
drag, startPoint x: 697, startPoint y: 561, endPoint x: 707, endPoint y: 320, distance: 241.2
click at [707, 320] on div at bounding box center [777, 75] width 2276 height 1389
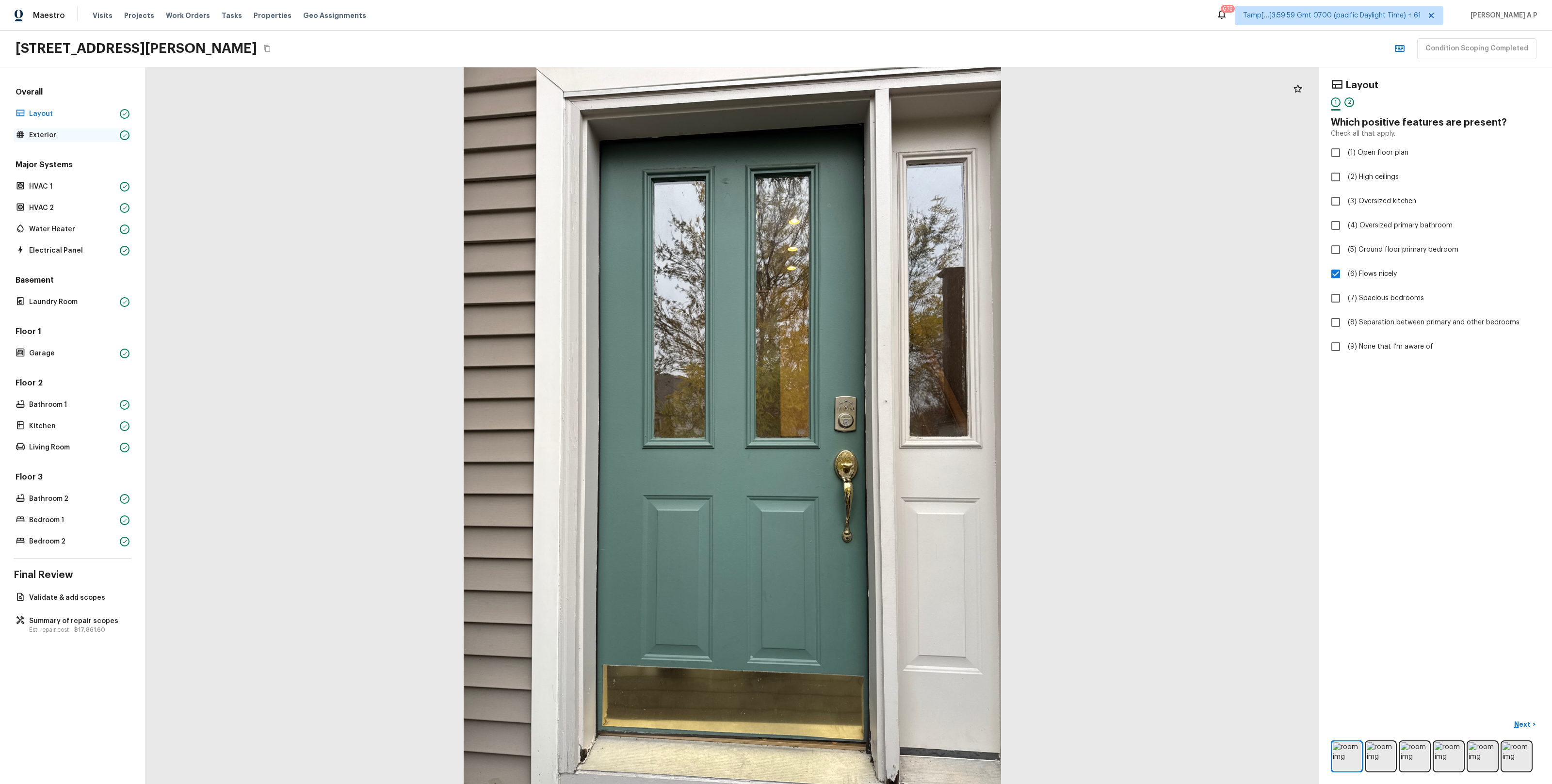
click at [54, 140] on p "Exterior" at bounding box center [72, 135] width 87 height 10
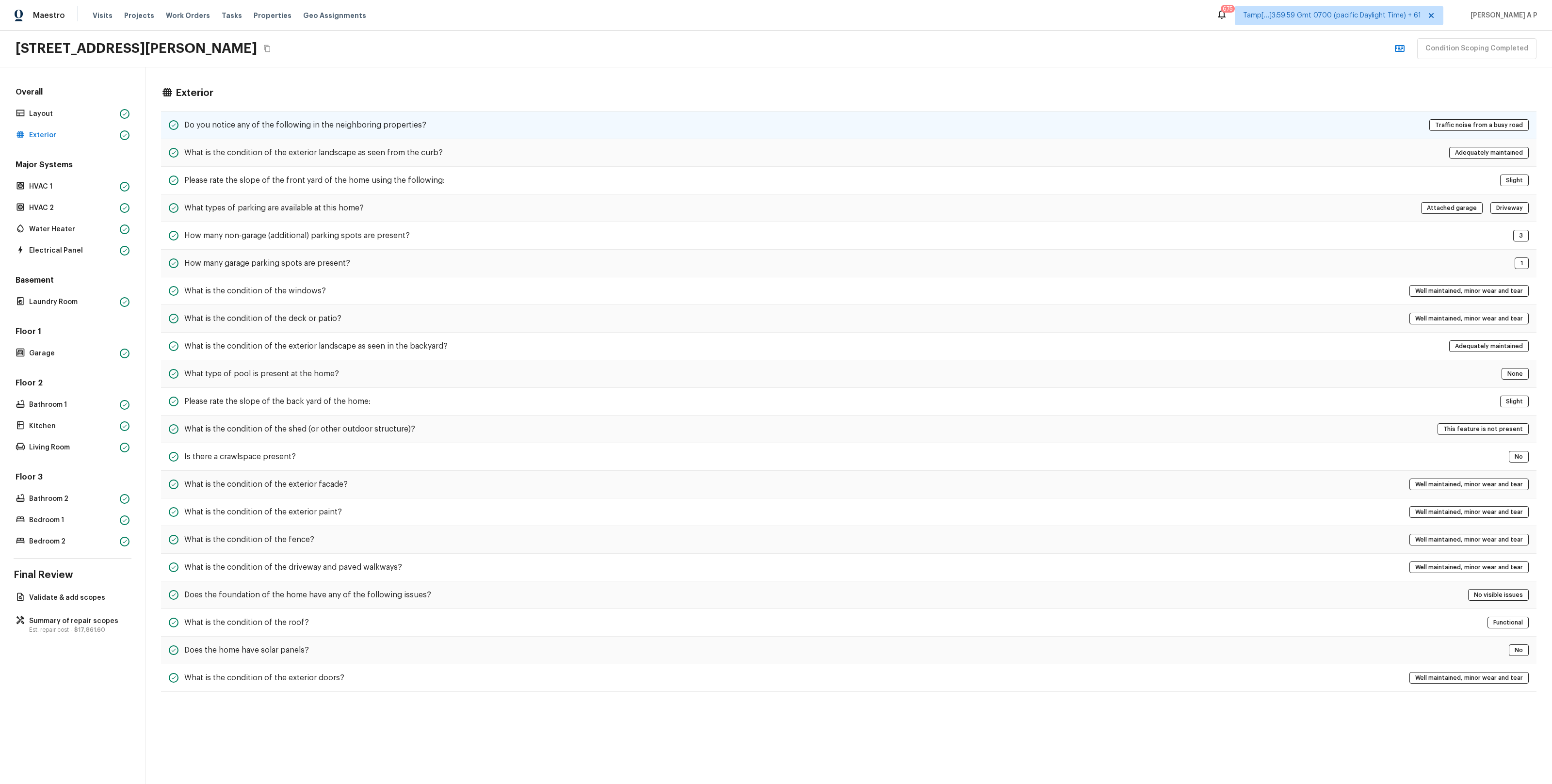
click at [274, 128] on h5 "Do you notice any of the following in the neighboring properties?" at bounding box center [305, 125] width 242 height 11
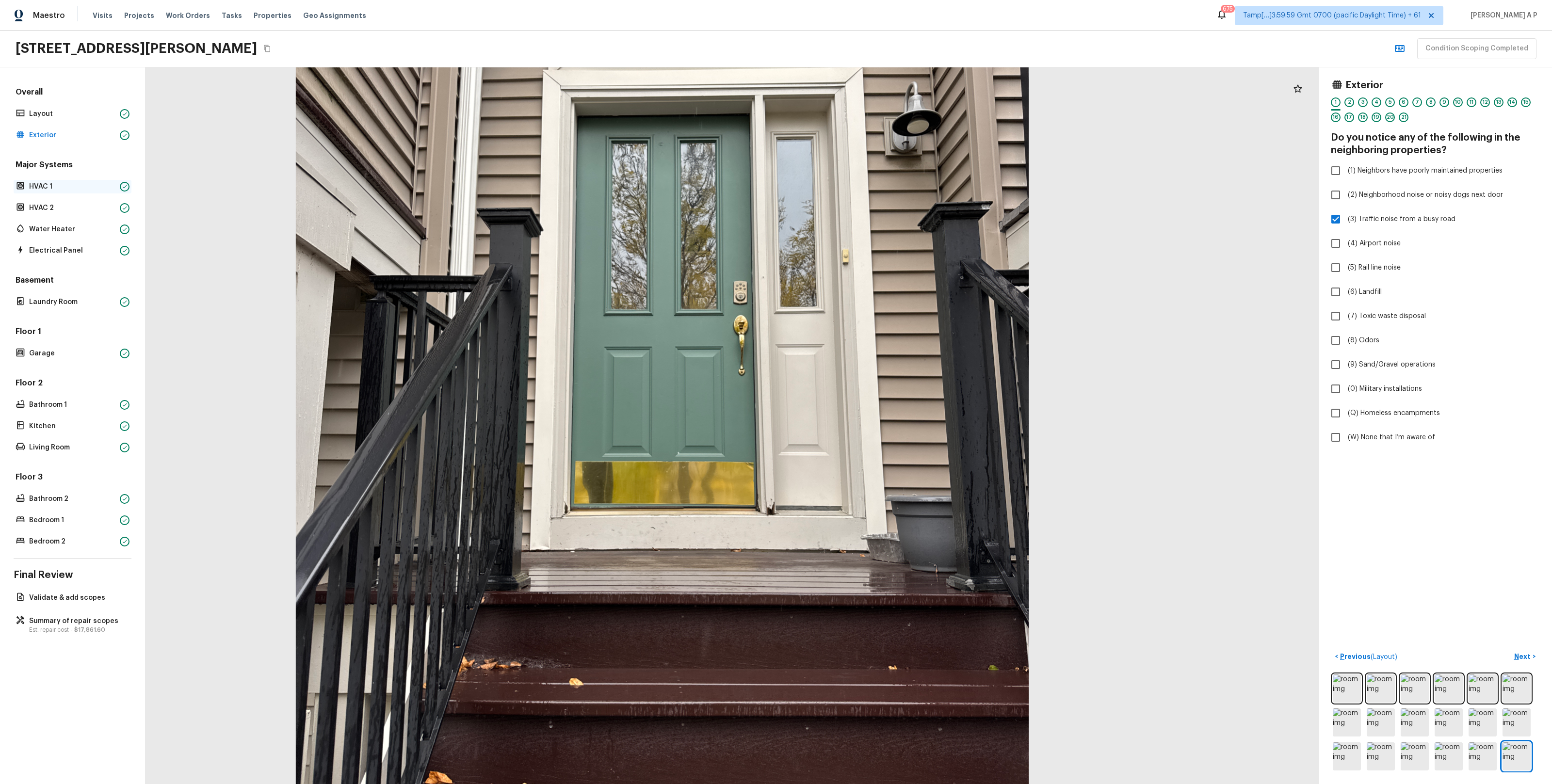
click at [103, 180] on div "HVAC 1" at bounding box center [73, 187] width 118 height 14
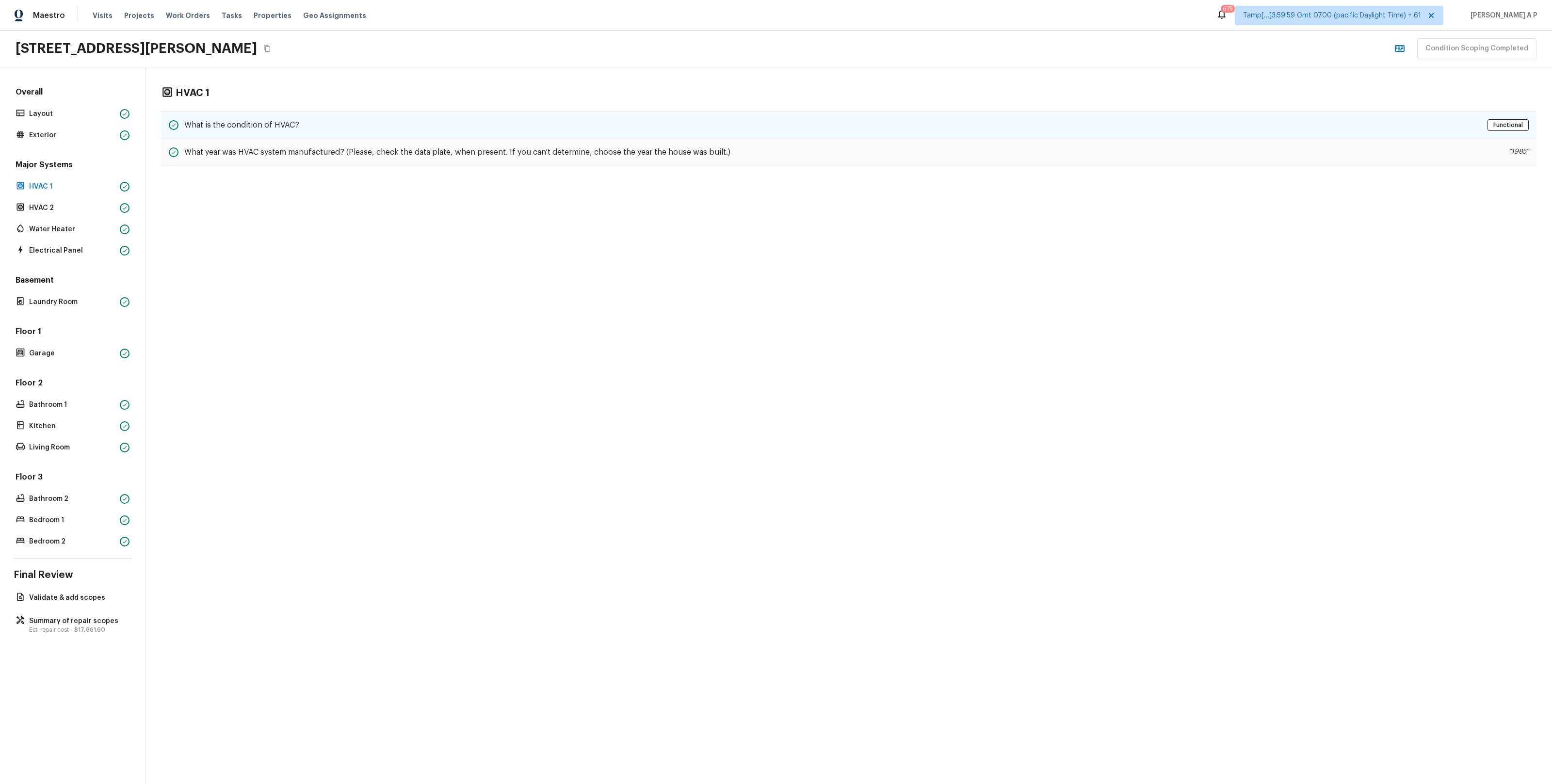
click at [251, 118] on div "What is the condition of HVAC? Functional" at bounding box center [848, 125] width 1375 height 28
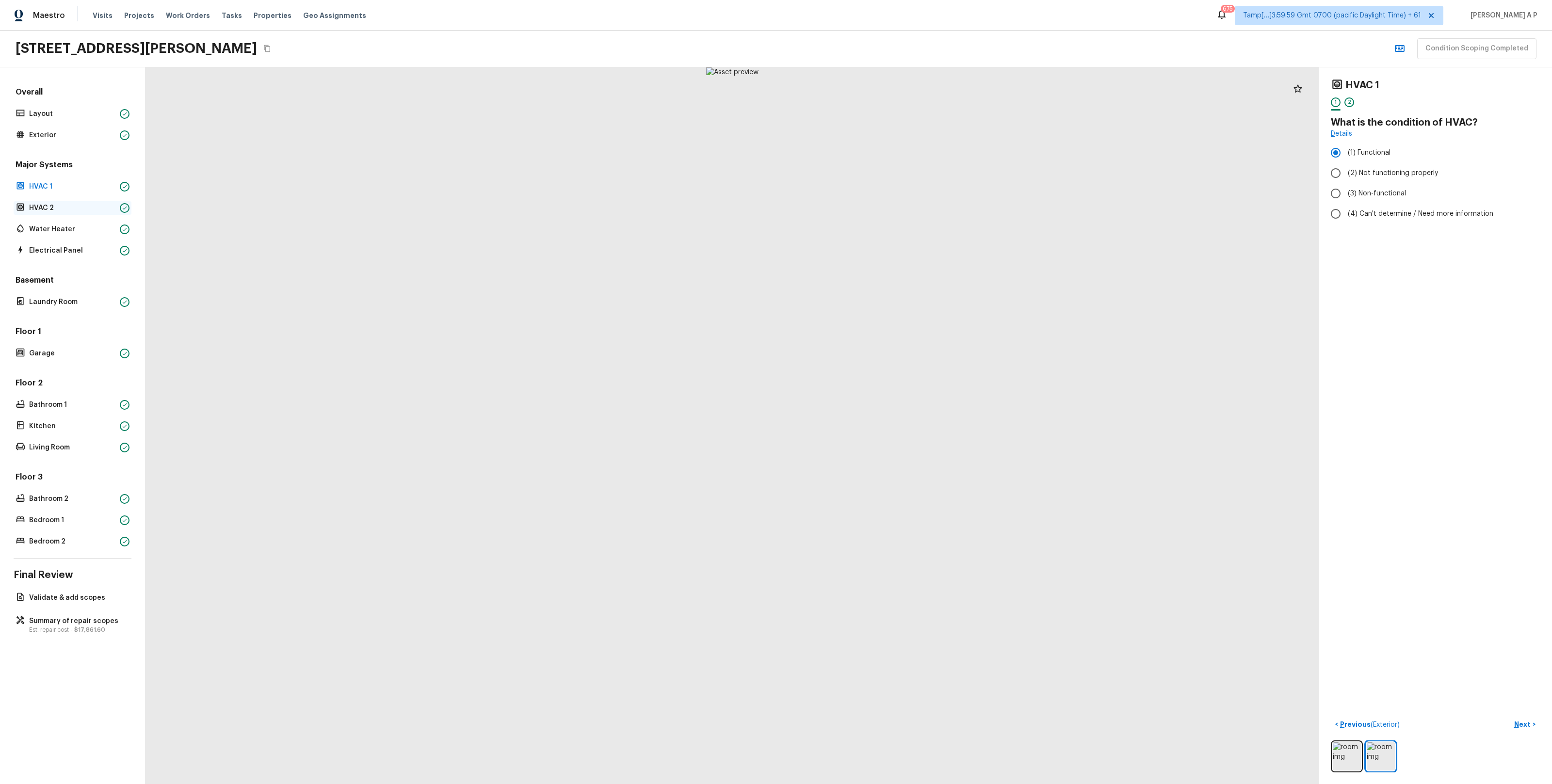
click at [77, 204] on p "HVAC 2" at bounding box center [72, 208] width 87 height 10
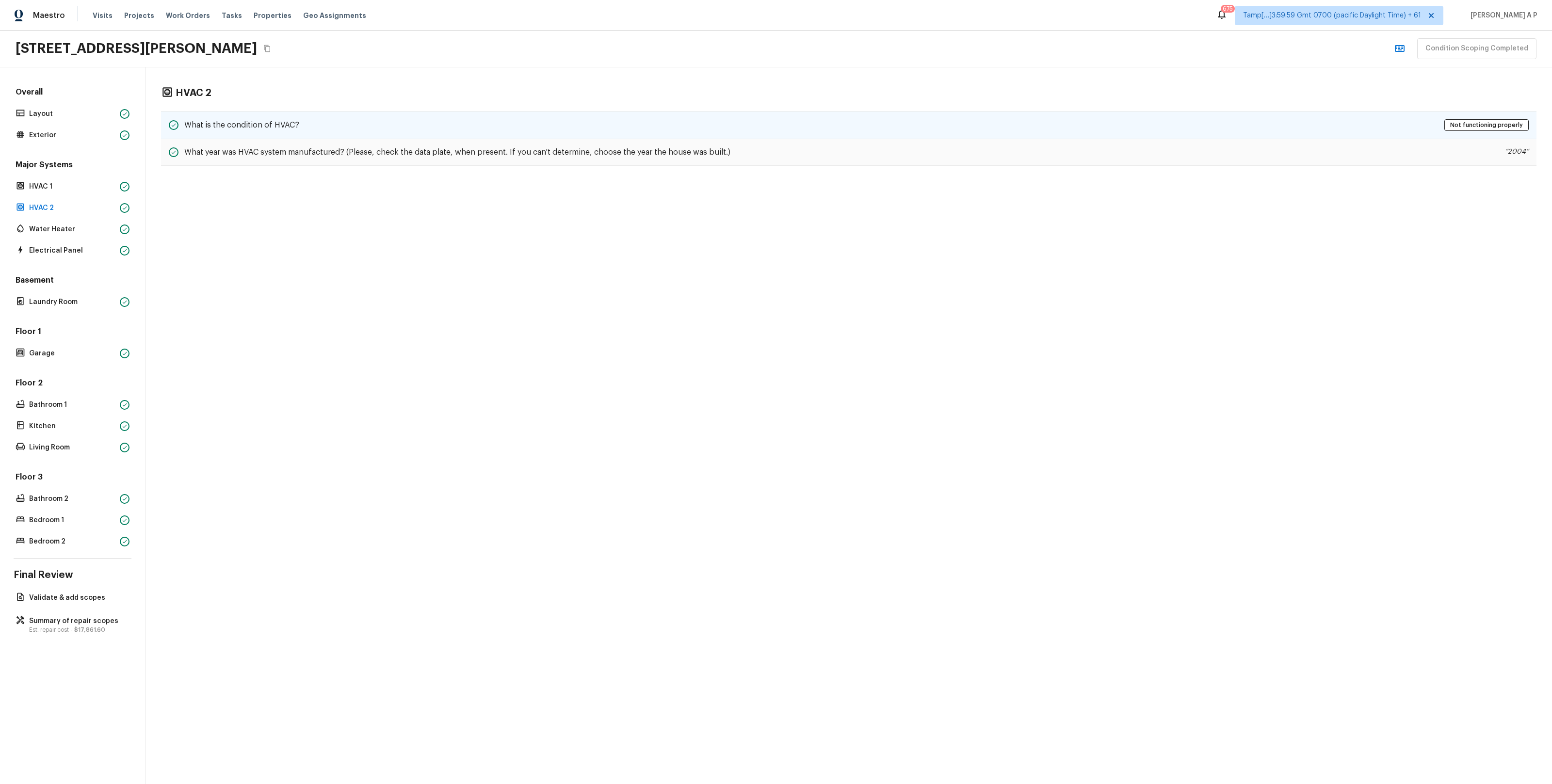
click at [230, 113] on div "What is the condition of HVAC? Not functioning properly" at bounding box center [848, 125] width 1375 height 28
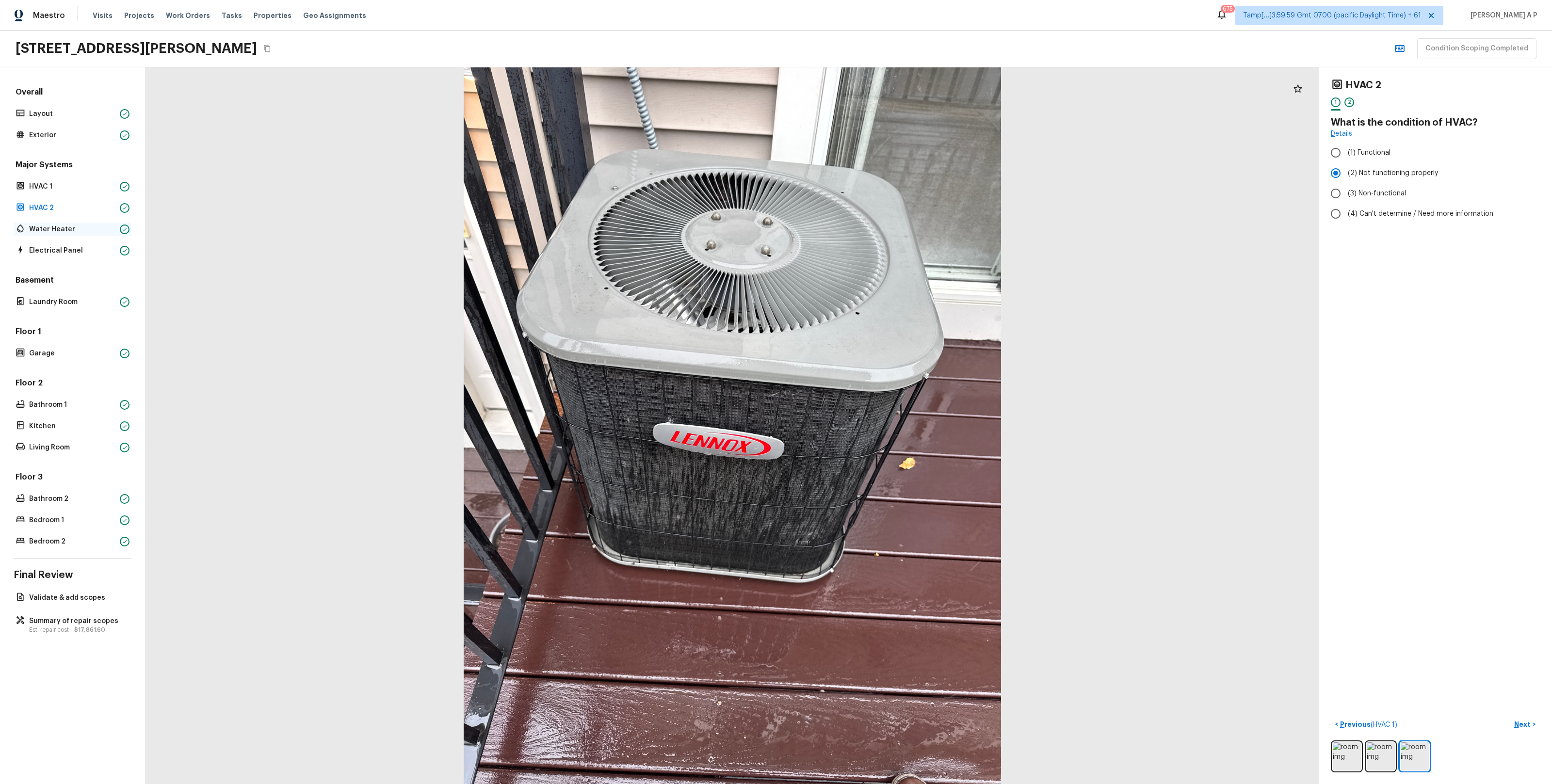
click at [78, 228] on p "Water Heater" at bounding box center [72, 229] width 87 height 10
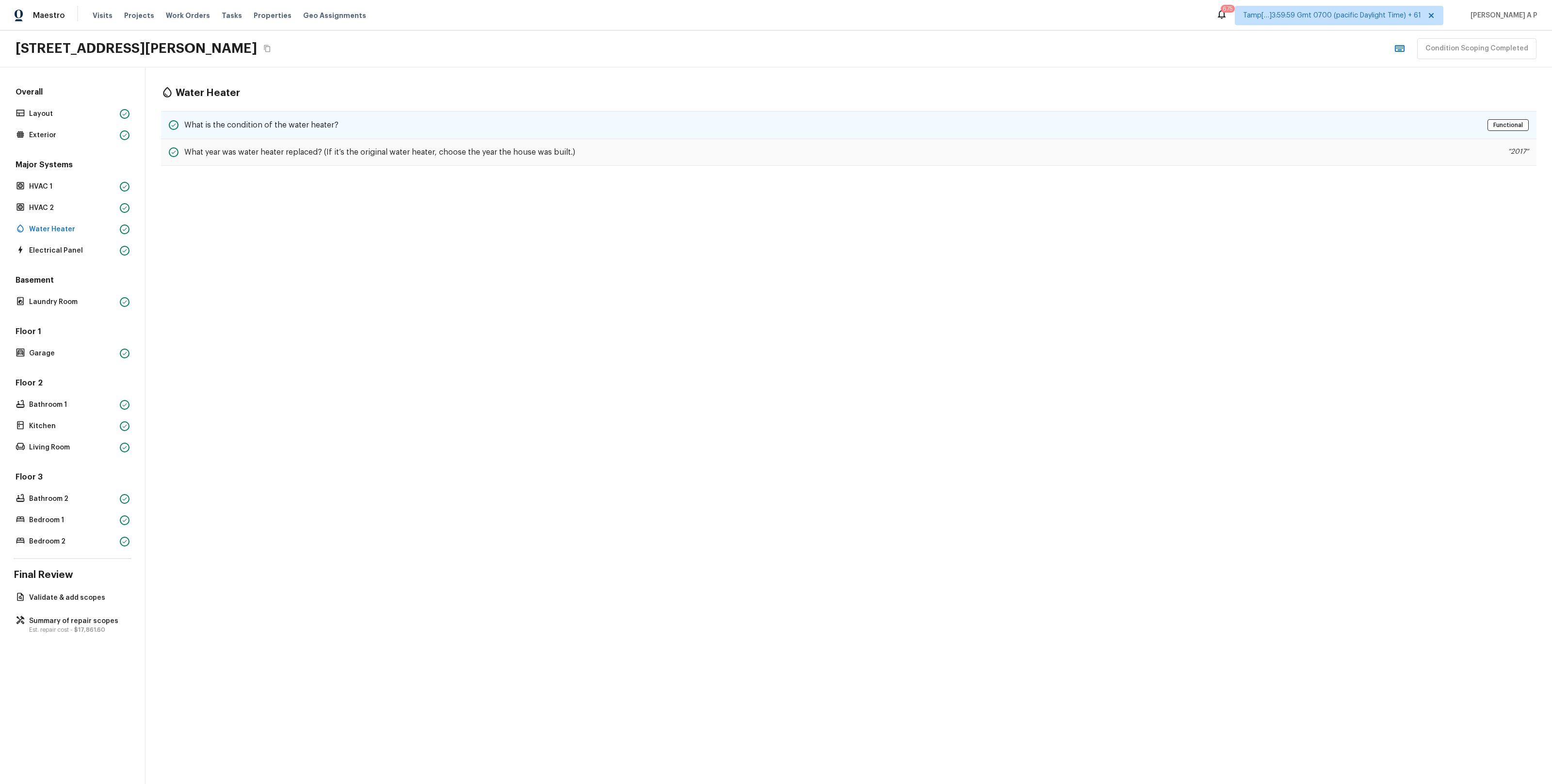
click at [258, 131] on div "What is the condition of the water heater? Functional" at bounding box center [848, 125] width 1375 height 28
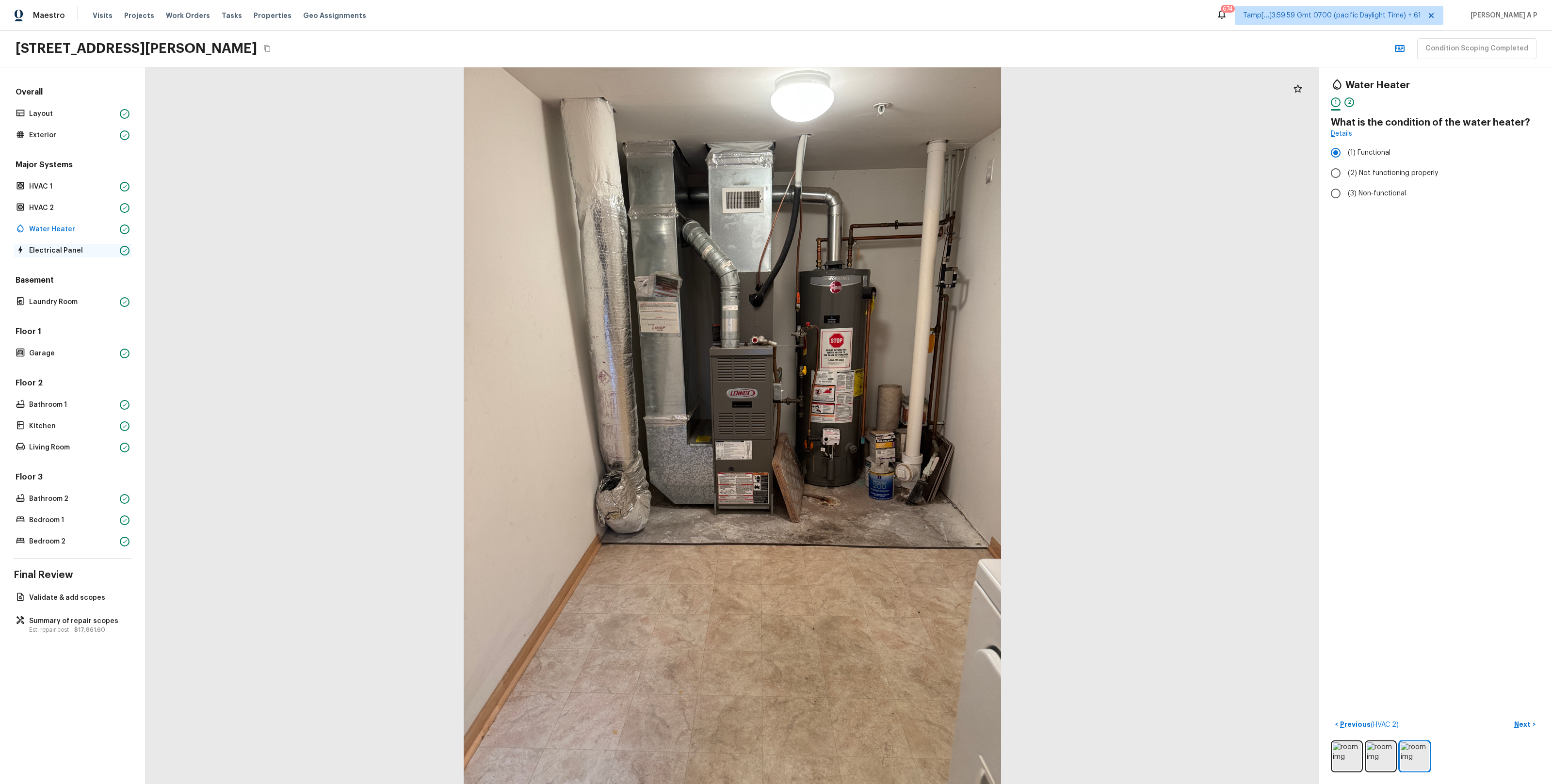
click at [101, 251] on p "Electrical Panel" at bounding box center [72, 250] width 87 height 10
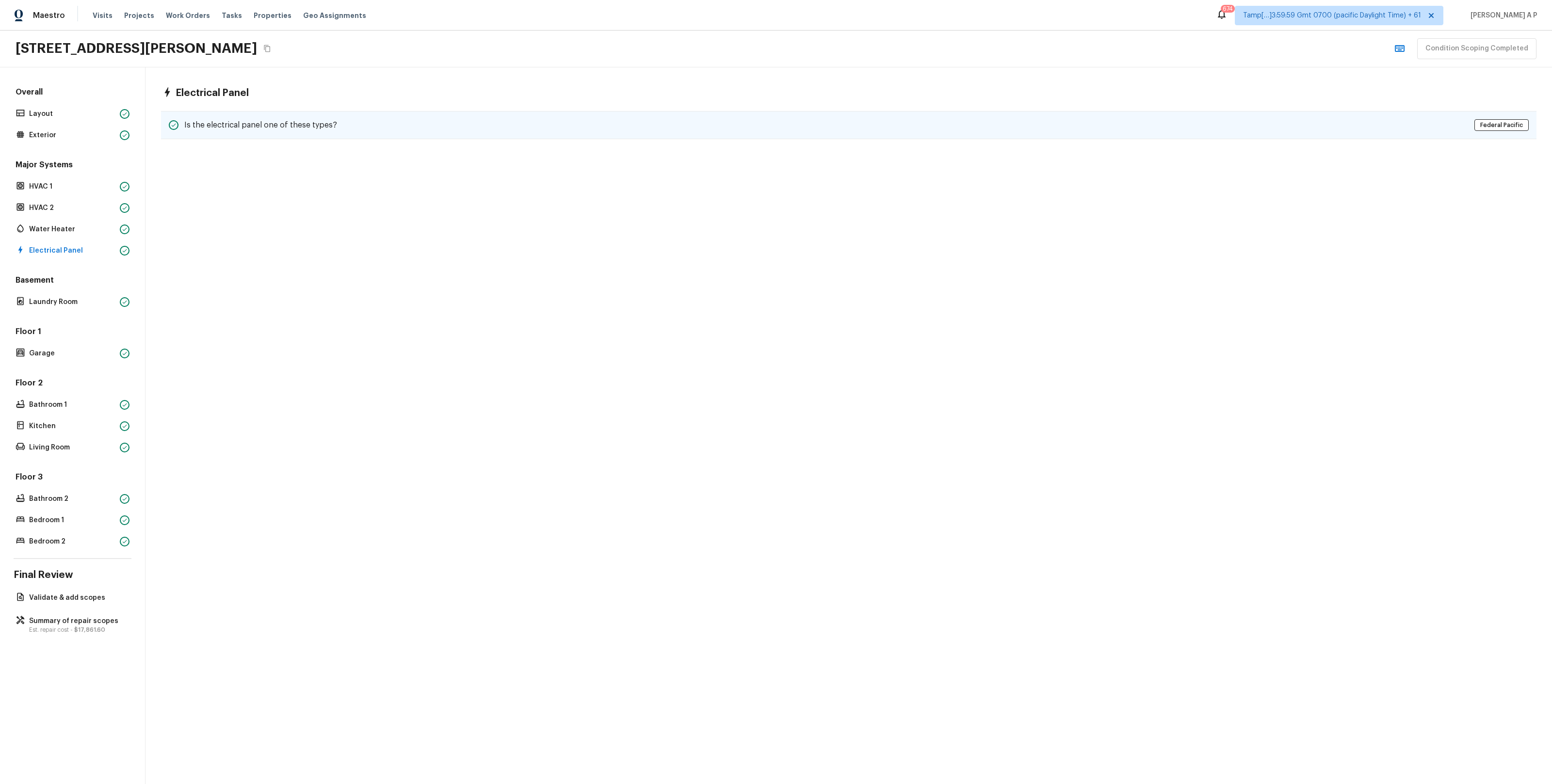
click at [284, 128] on h5 "Is the electrical panel one of these types?" at bounding box center [261, 125] width 153 height 11
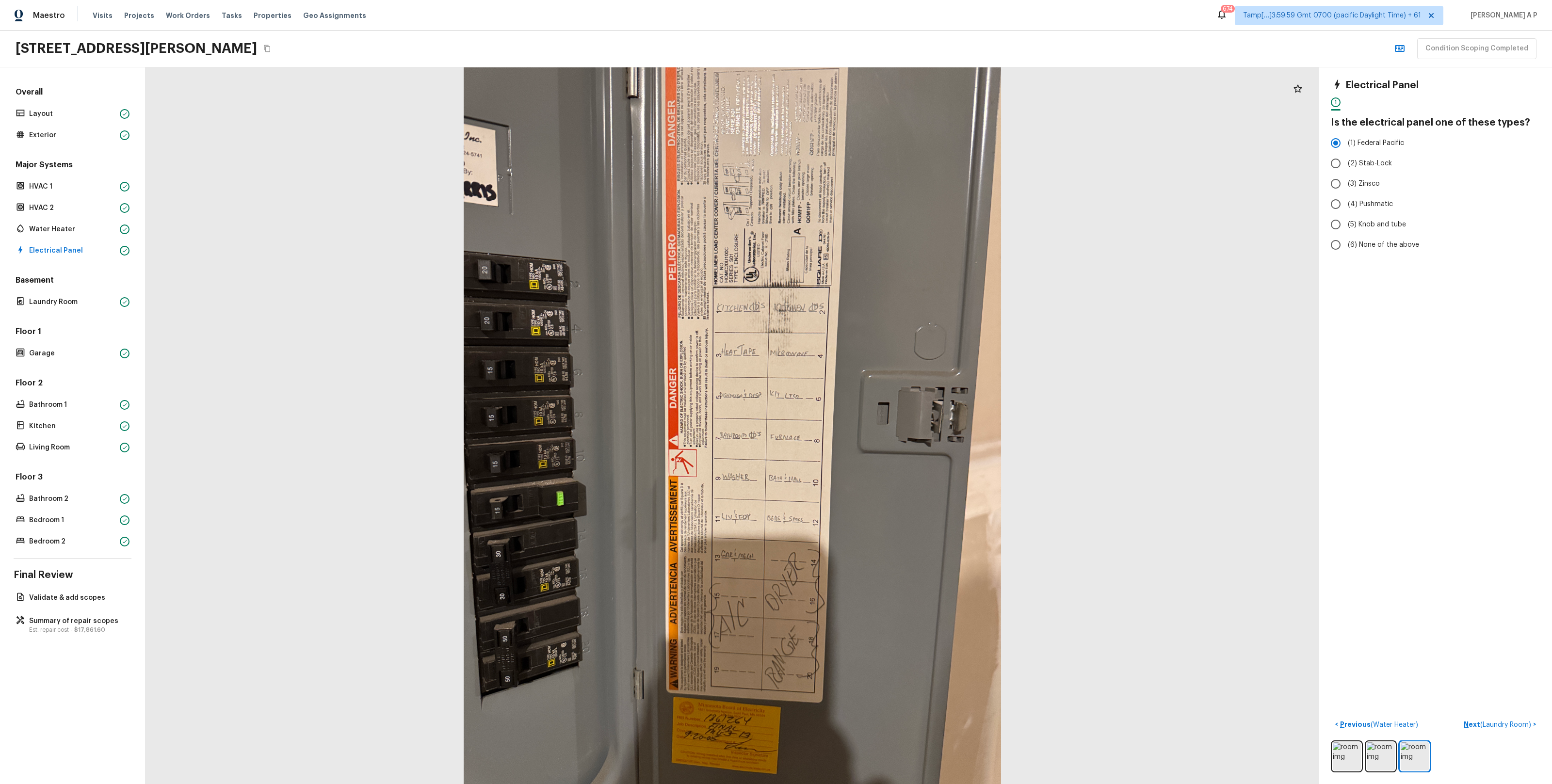
click at [76, 310] on div "Overall Layout Exterior Major Systems HVAC 1 HVAC 2 Water Heater Electrical Pan…" at bounding box center [73, 317] width 118 height 461
click at [77, 305] on p "Laundry Room" at bounding box center [72, 302] width 87 height 10
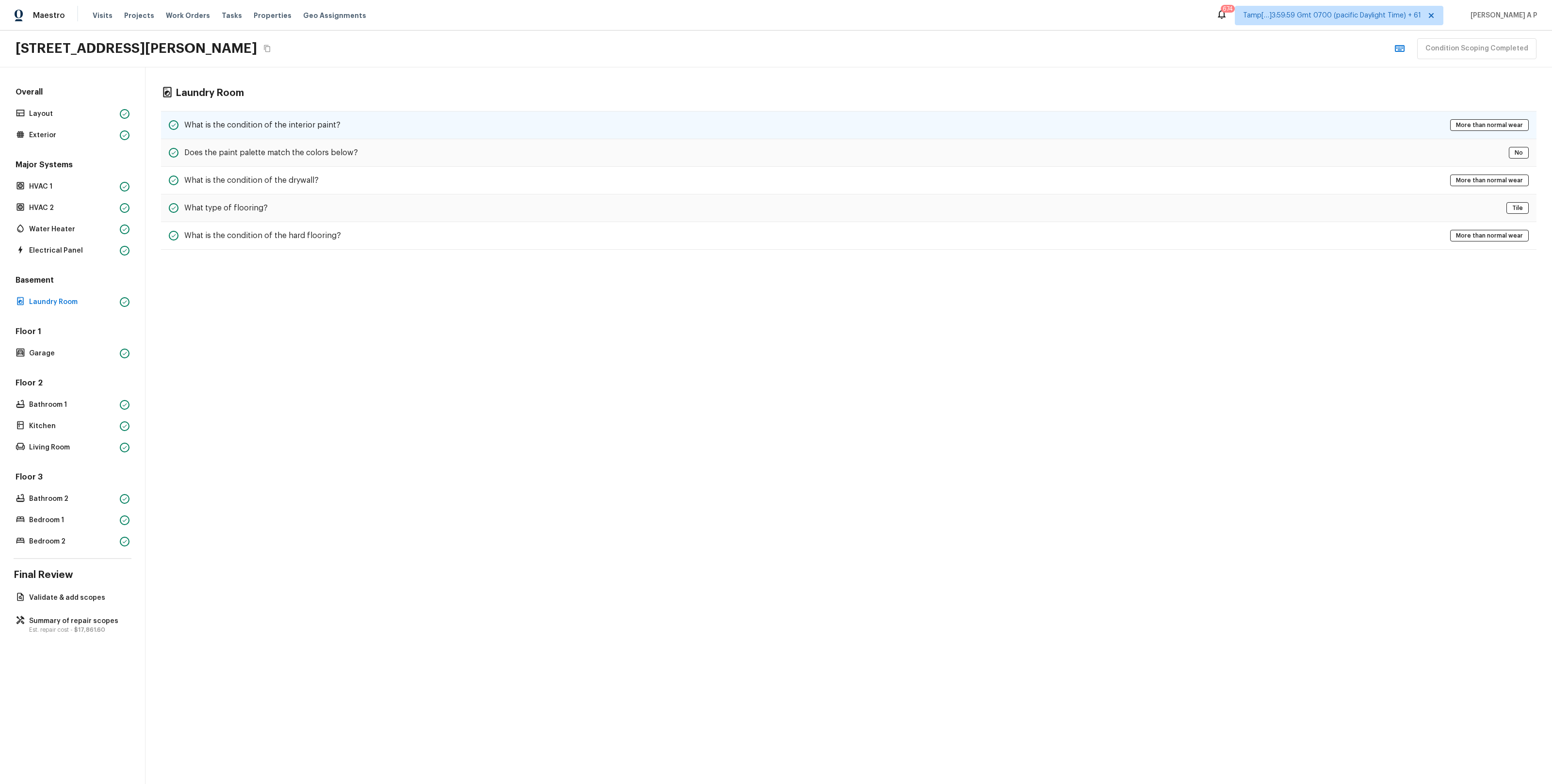
click at [307, 124] on h5 "What is the condition of the interior paint?" at bounding box center [262, 125] width 156 height 11
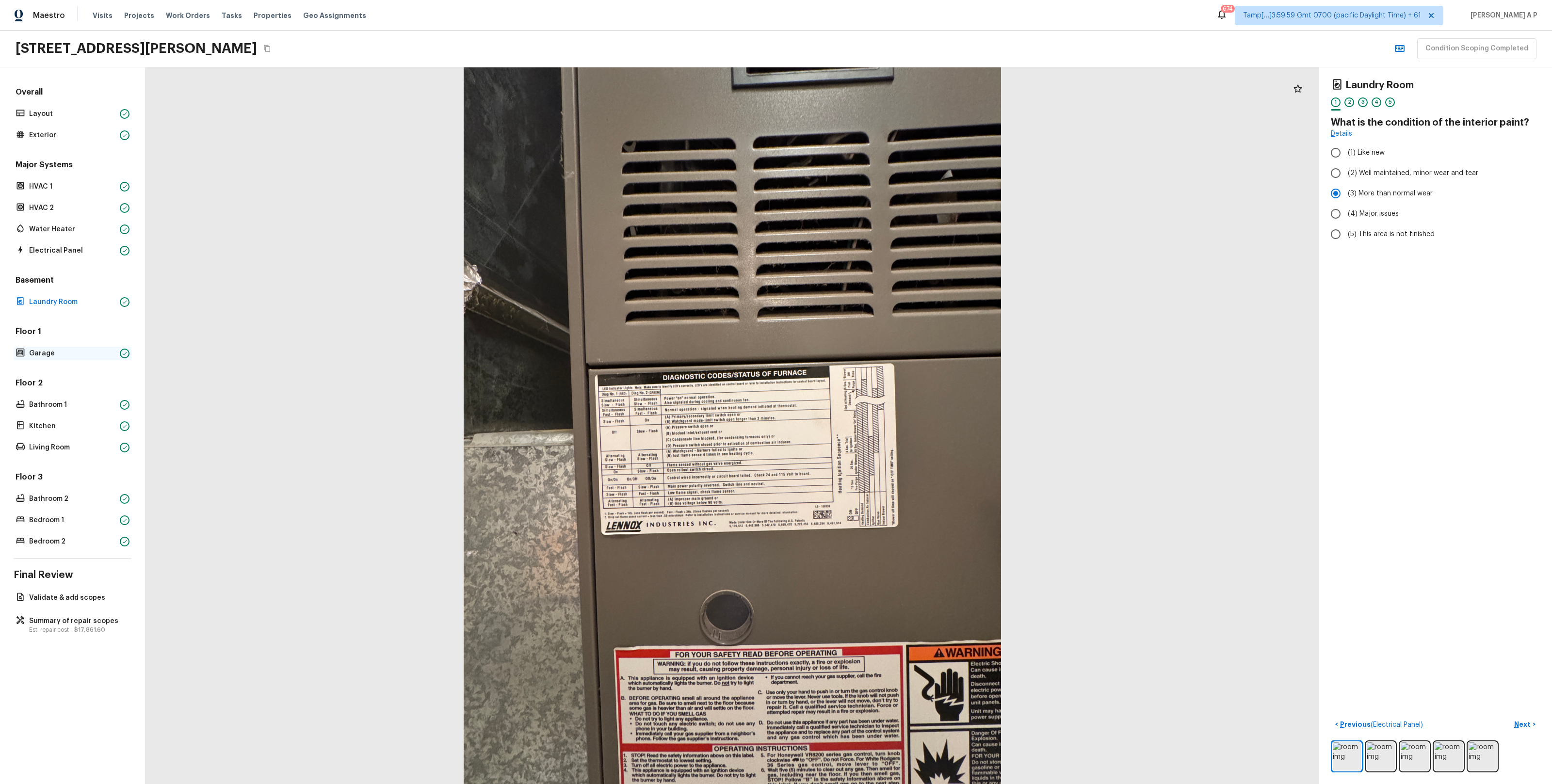
click at [57, 354] on p "Garage" at bounding box center [72, 353] width 87 height 10
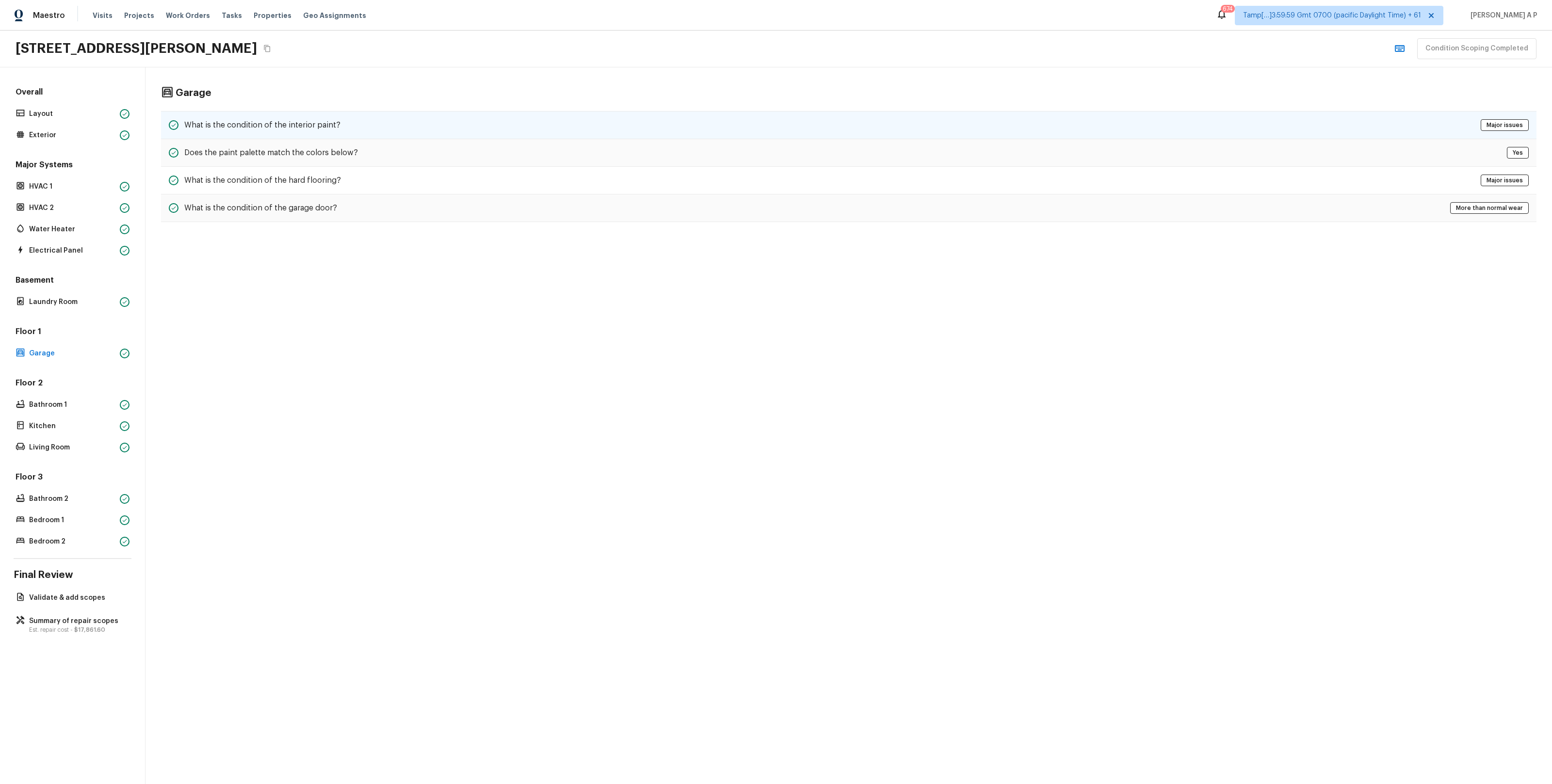
click at [305, 120] on h5 "What is the condition of the interior paint?" at bounding box center [262, 125] width 156 height 11
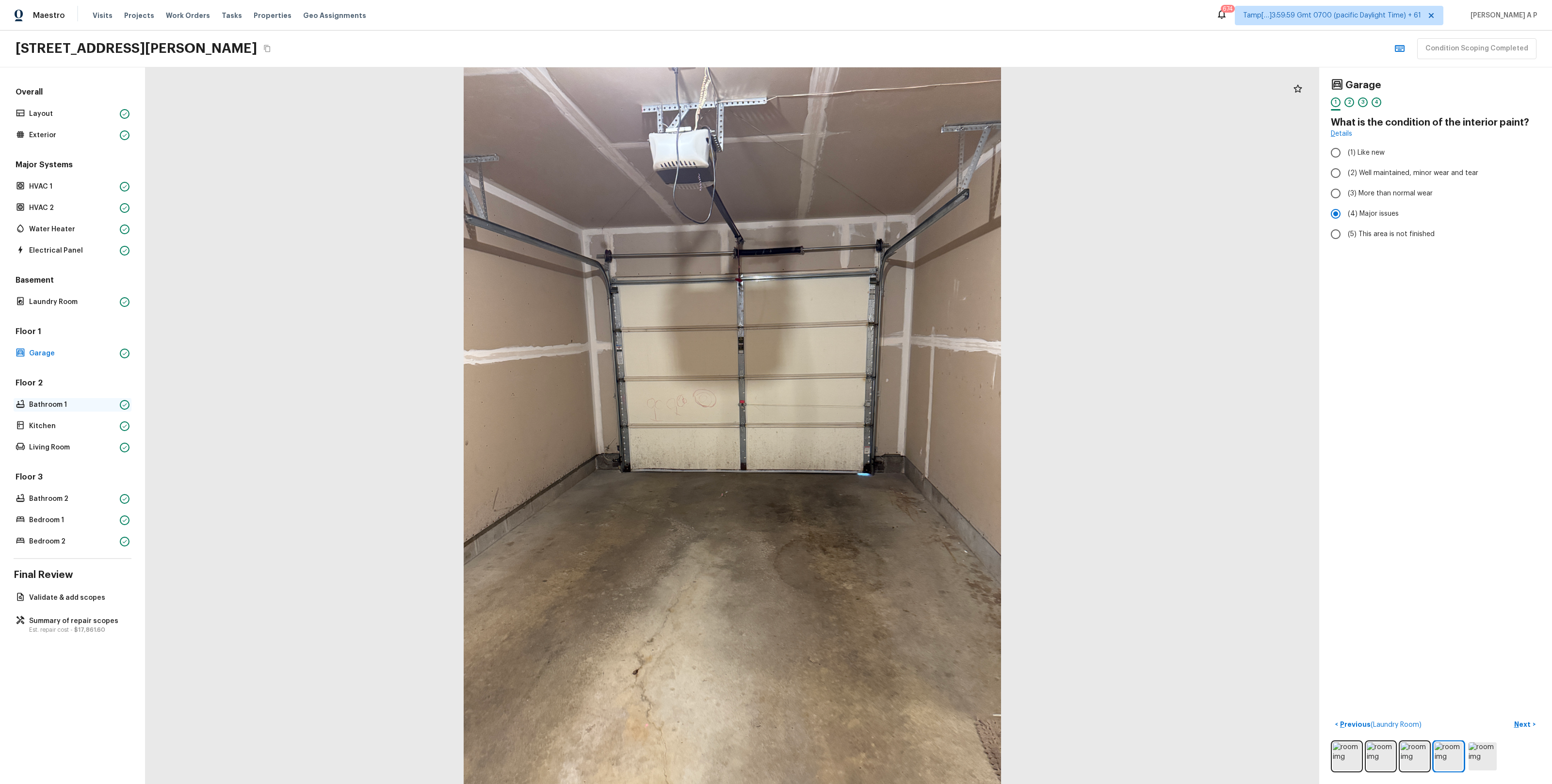
click at [69, 404] on p "Bathroom 1" at bounding box center [72, 405] width 87 height 10
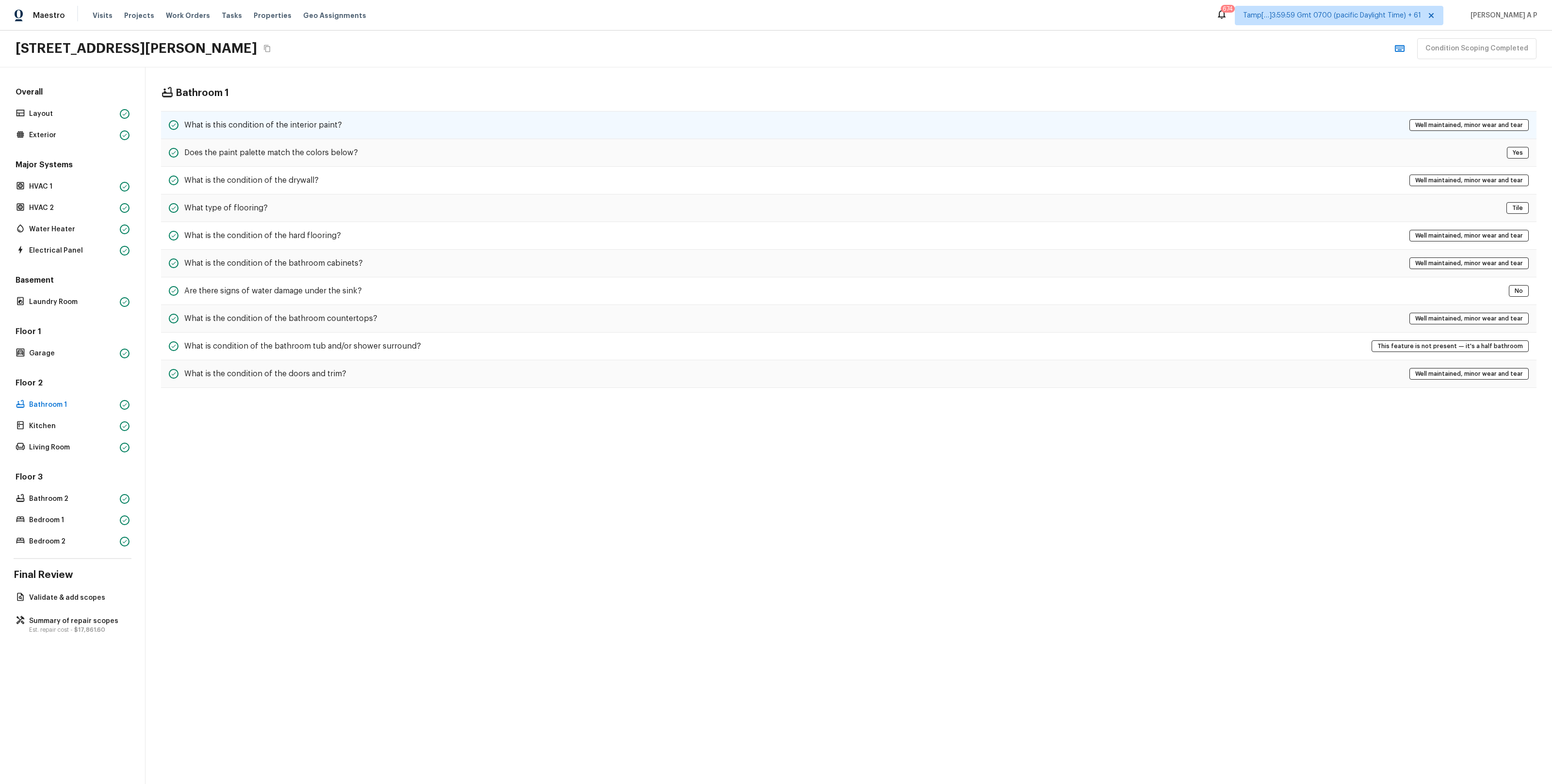
click at [334, 116] on div "What is this condition of the interior paint? Well maintained, minor wear and t…" at bounding box center [848, 125] width 1375 height 28
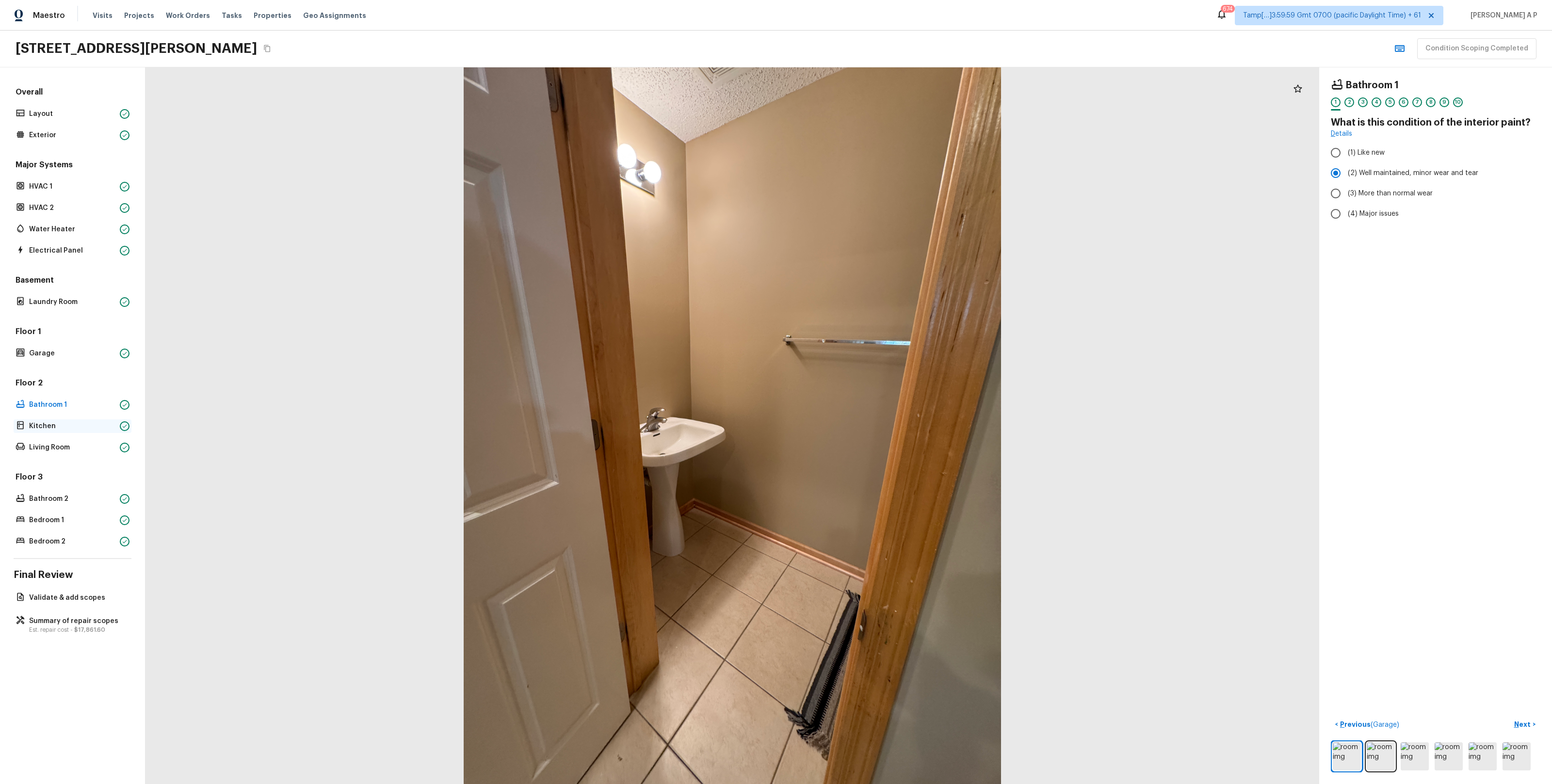
click at [46, 424] on p "Kitchen" at bounding box center [72, 426] width 87 height 10
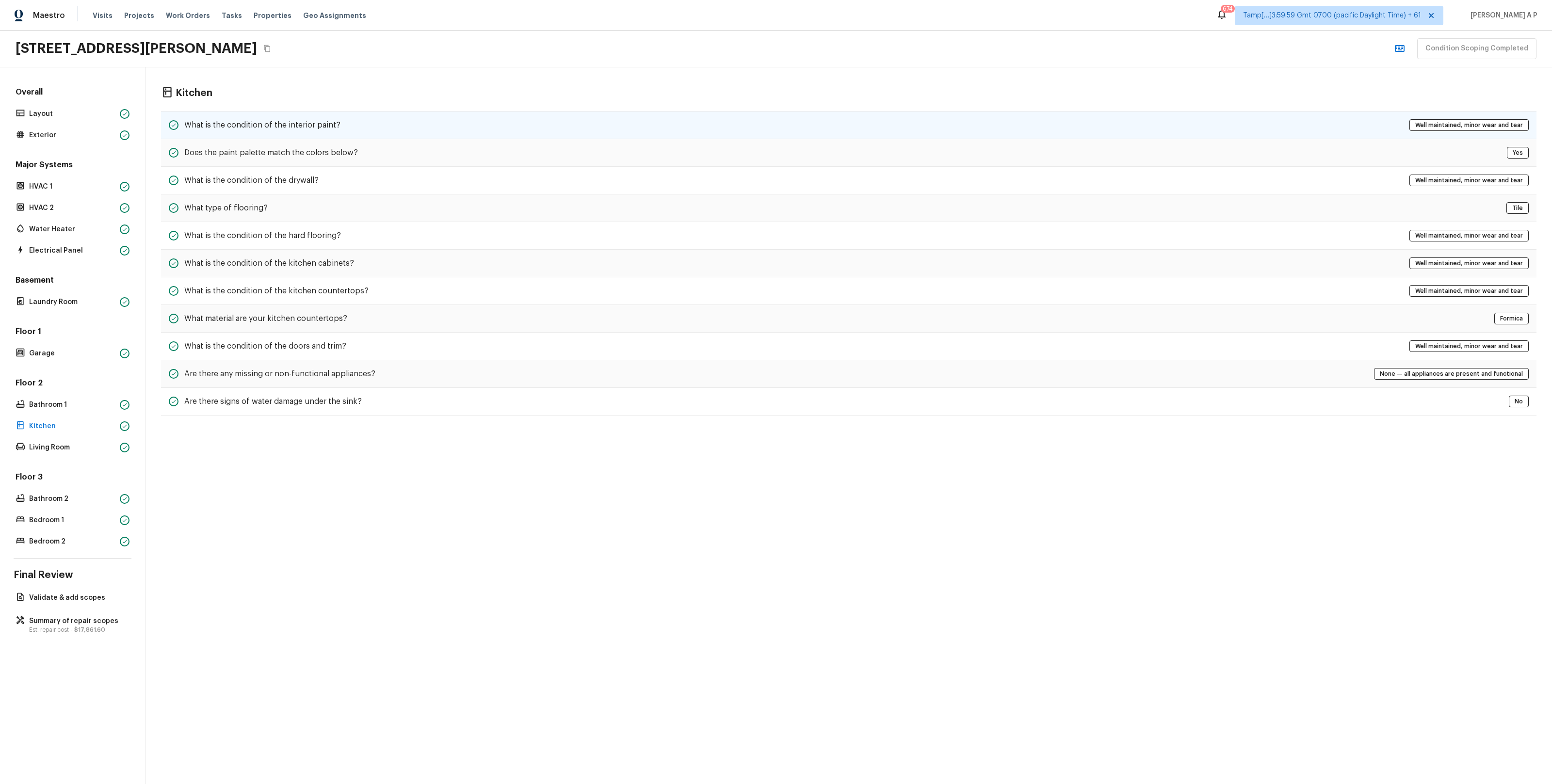
click at [296, 128] on h5 "What is the condition of the interior paint?" at bounding box center [262, 125] width 156 height 11
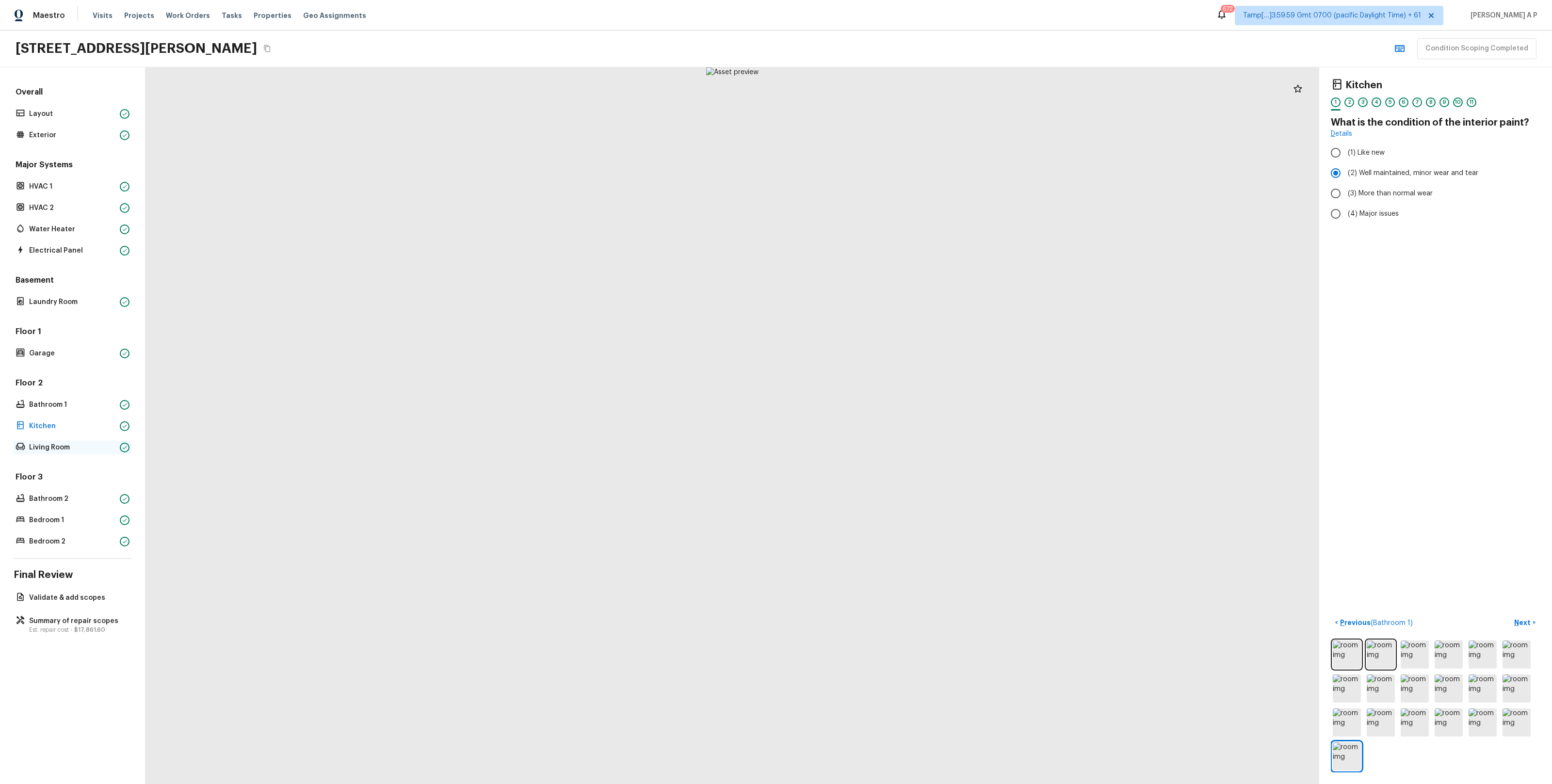
click at [87, 447] on p "Living Room" at bounding box center [72, 447] width 87 height 10
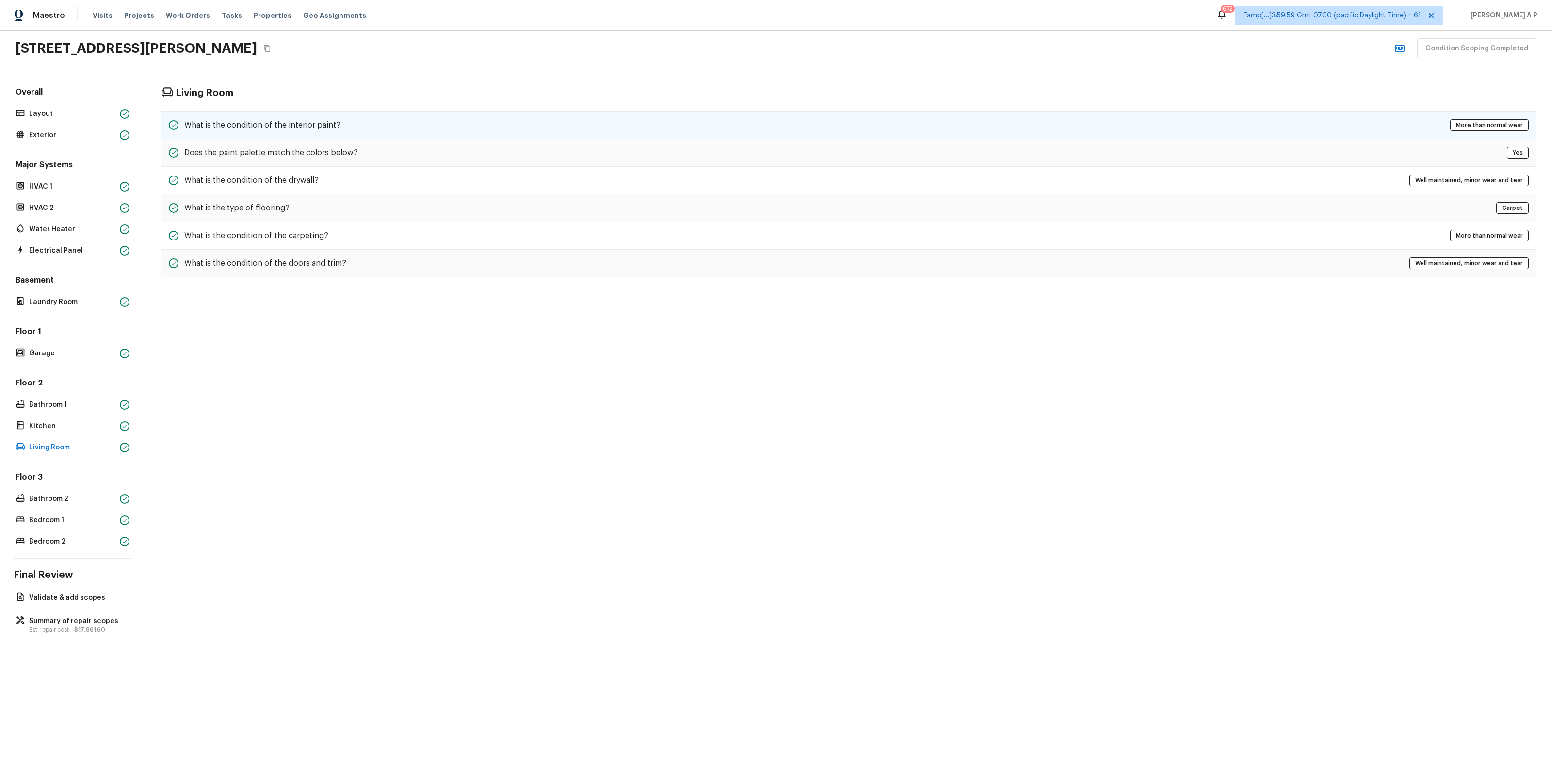
click at [340, 124] on div "What is the condition of the interior paint? More than normal wear" at bounding box center [848, 125] width 1375 height 28
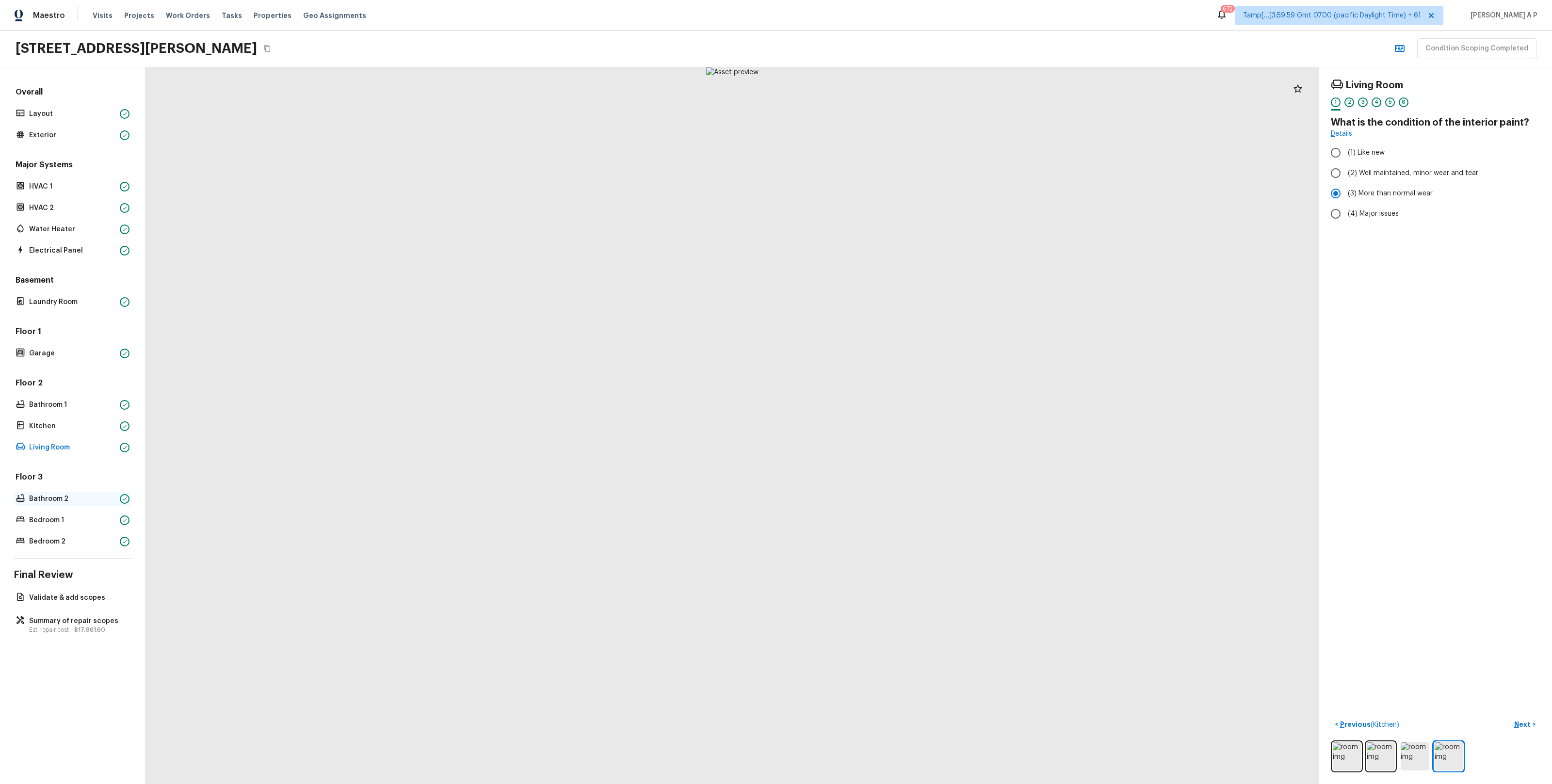
click at [69, 499] on p "Bathroom 2" at bounding box center [72, 499] width 87 height 10
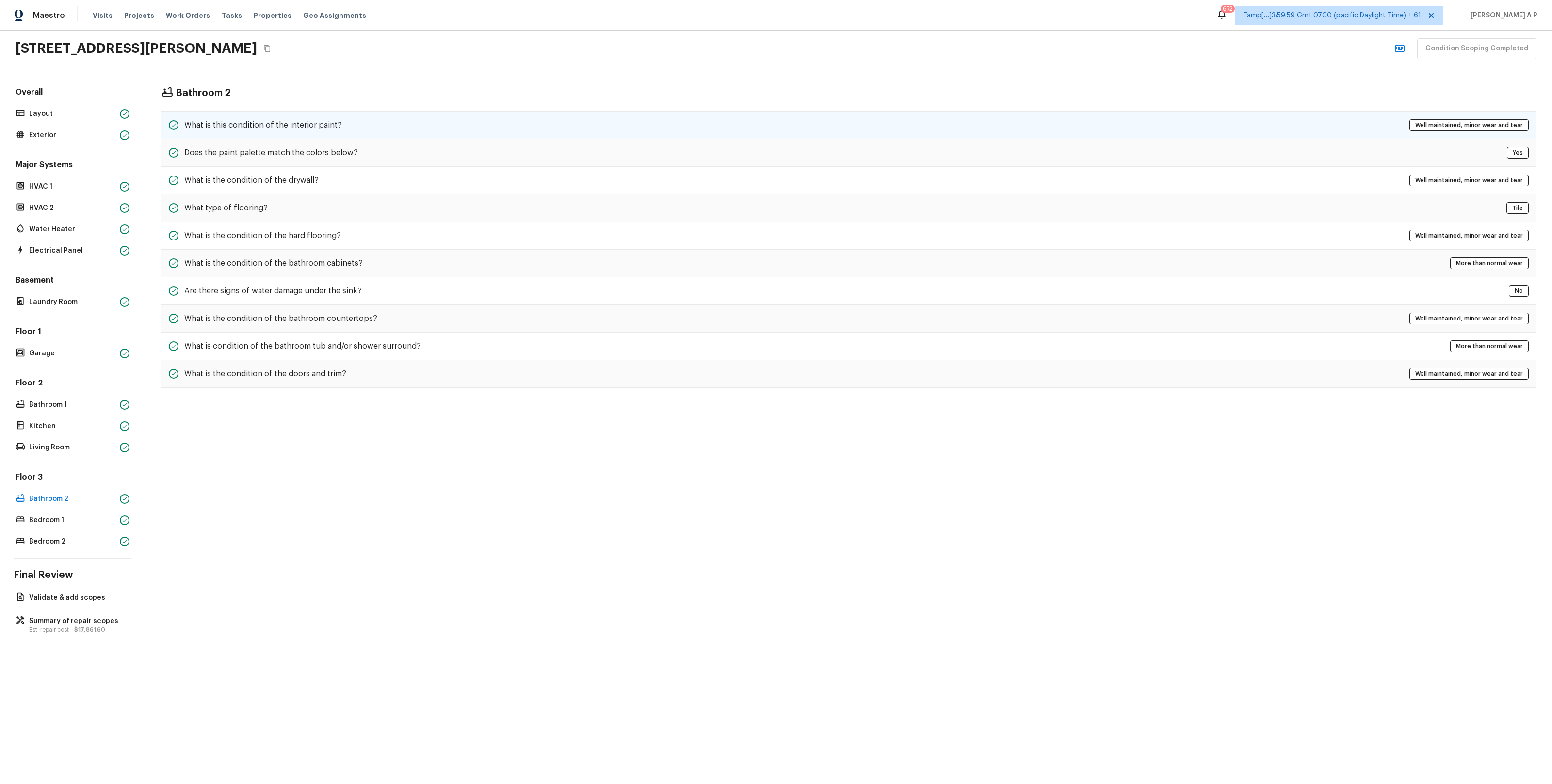
click at [344, 120] on div "What is this condition of the interior paint? Well maintained, minor wear and t…" at bounding box center [848, 125] width 1375 height 28
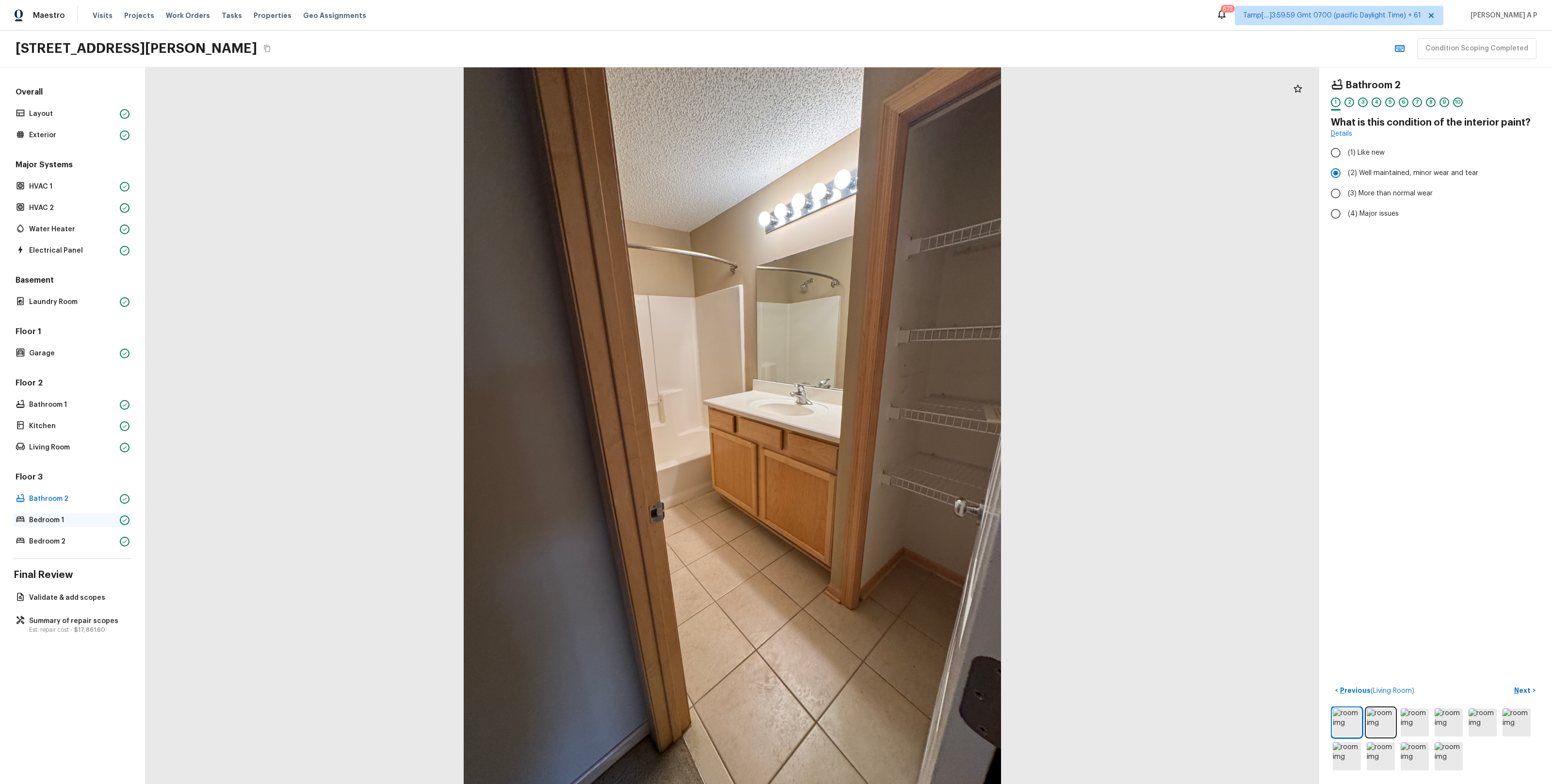
click at [75, 521] on p "Bedroom 1" at bounding box center [72, 520] width 87 height 10
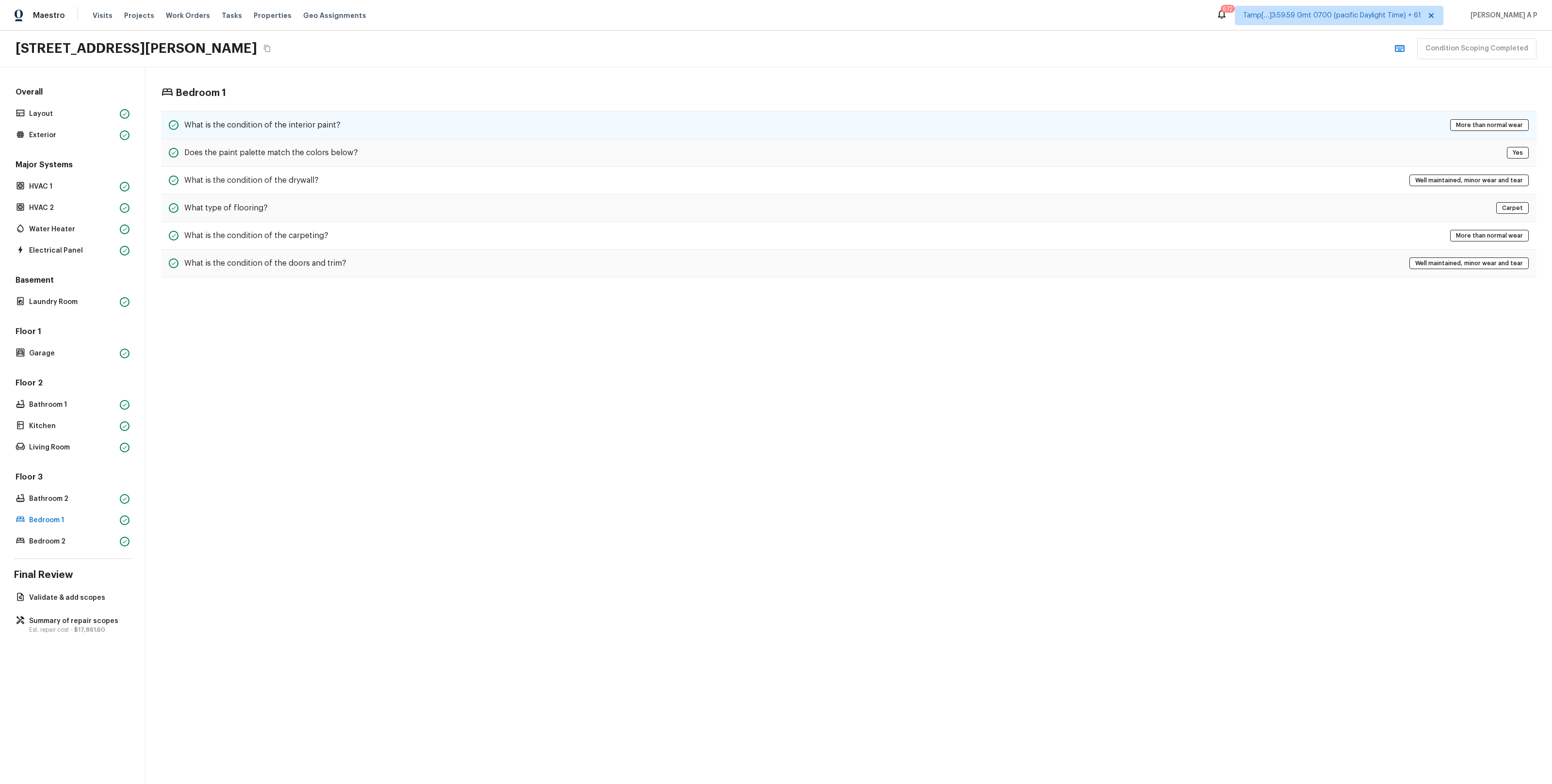
click at [376, 132] on div "What is the condition of the interior paint? More than normal wear" at bounding box center [848, 125] width 1375 height 28
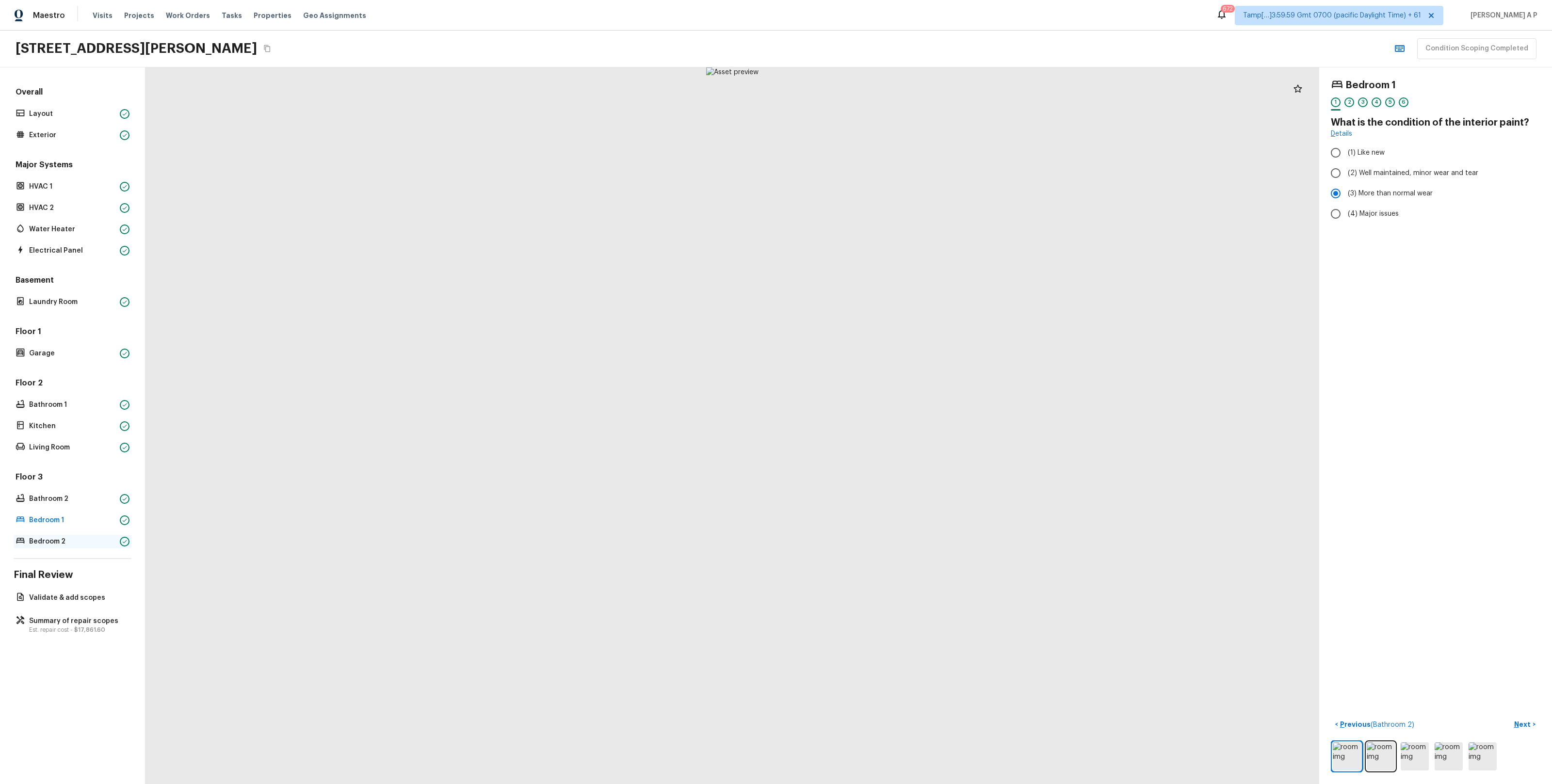
click at [39, 538] on p "Bedroom 2" at bounding box center [72, 541] width 87 height 10
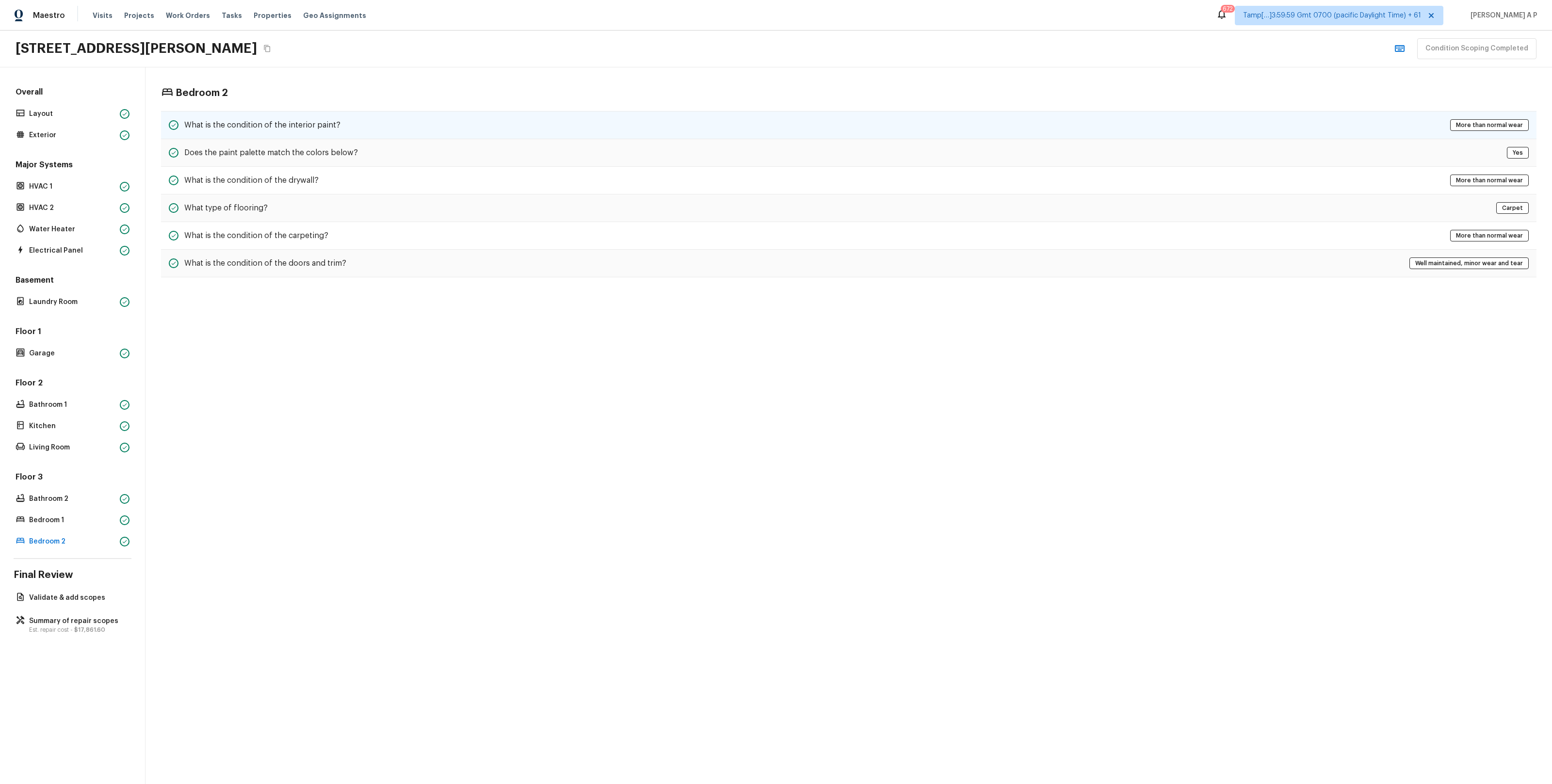
click at [354, 129] on div "What is the condition of the interior paint? More than normal wear" at bounding box center [848, 125] width 1375 height 28
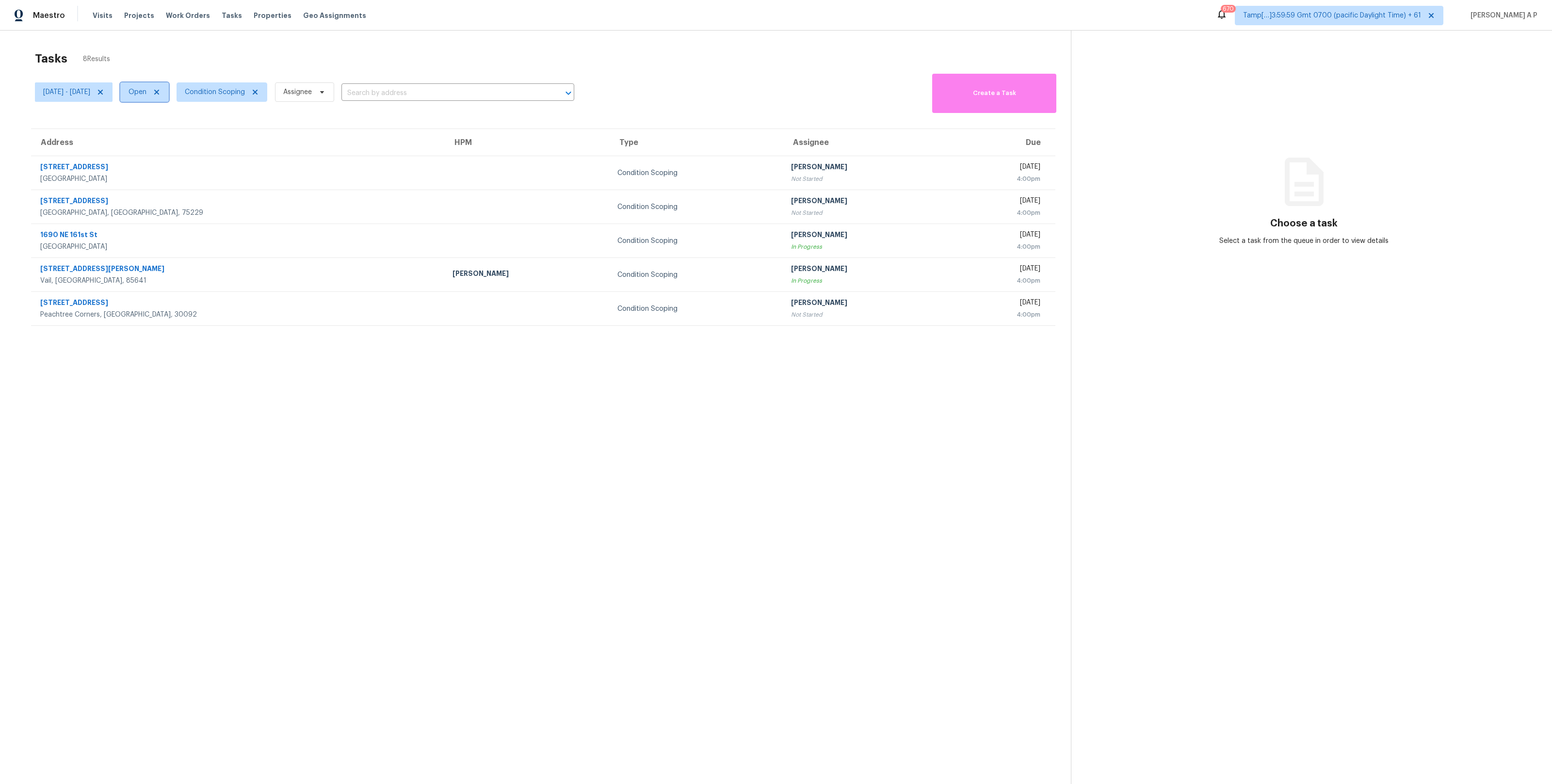
click at [146, 93] on span "Open" at bounding box center [137, 92] width 18 height 10
click at [184, 128] on label "Closed" at bounding box center [179, 133] width 35 height 10
click at [168, 128] on input "Closed" at bounding box center [164, 131] width 6 height 6
checkbox input "true"
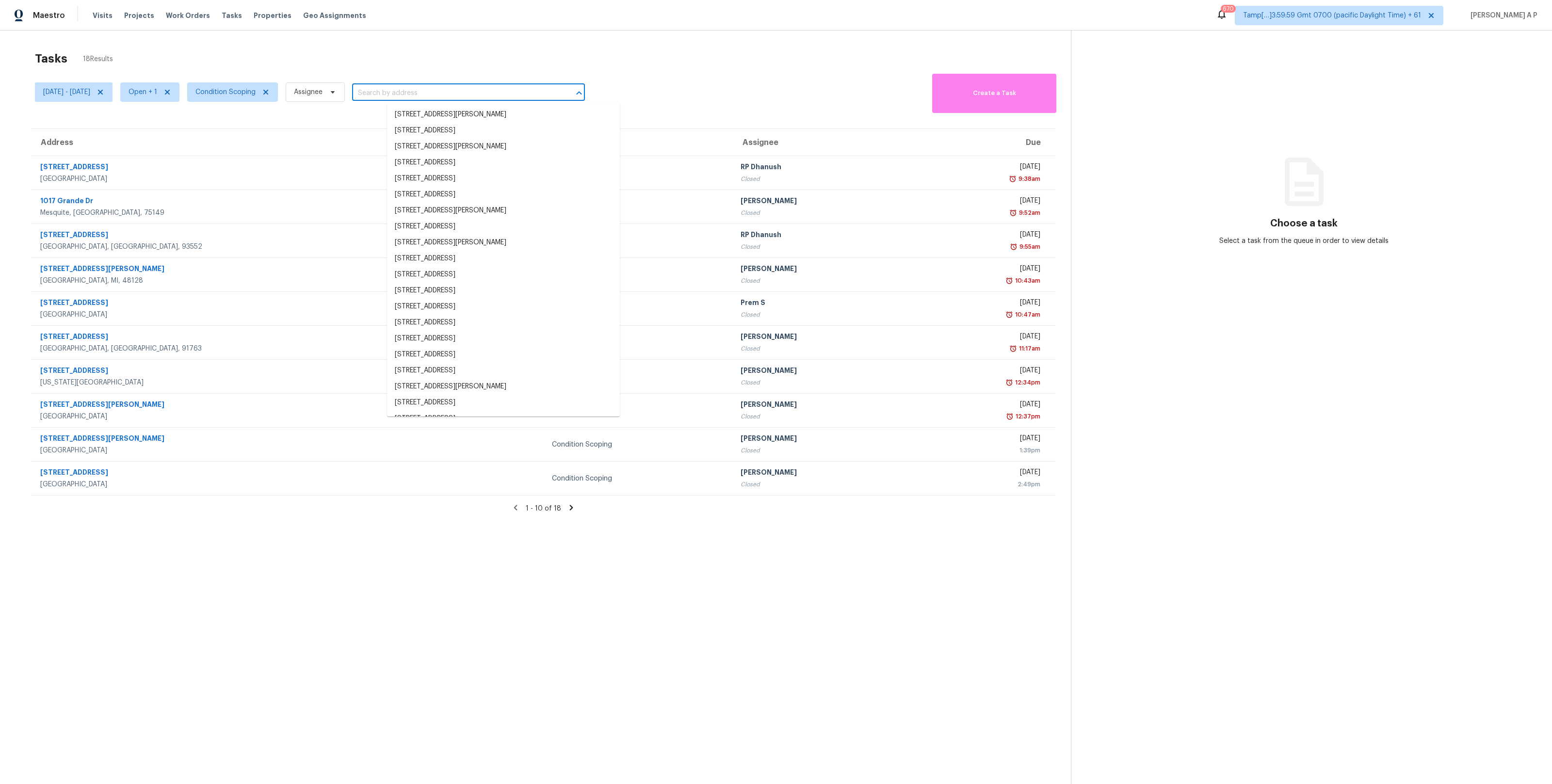
click at [404, 91] on input "text" at bounding box center [454, 93] width 205 height 15
paste input ""6715 Sutter Park Ln Houston, TX, 77066""
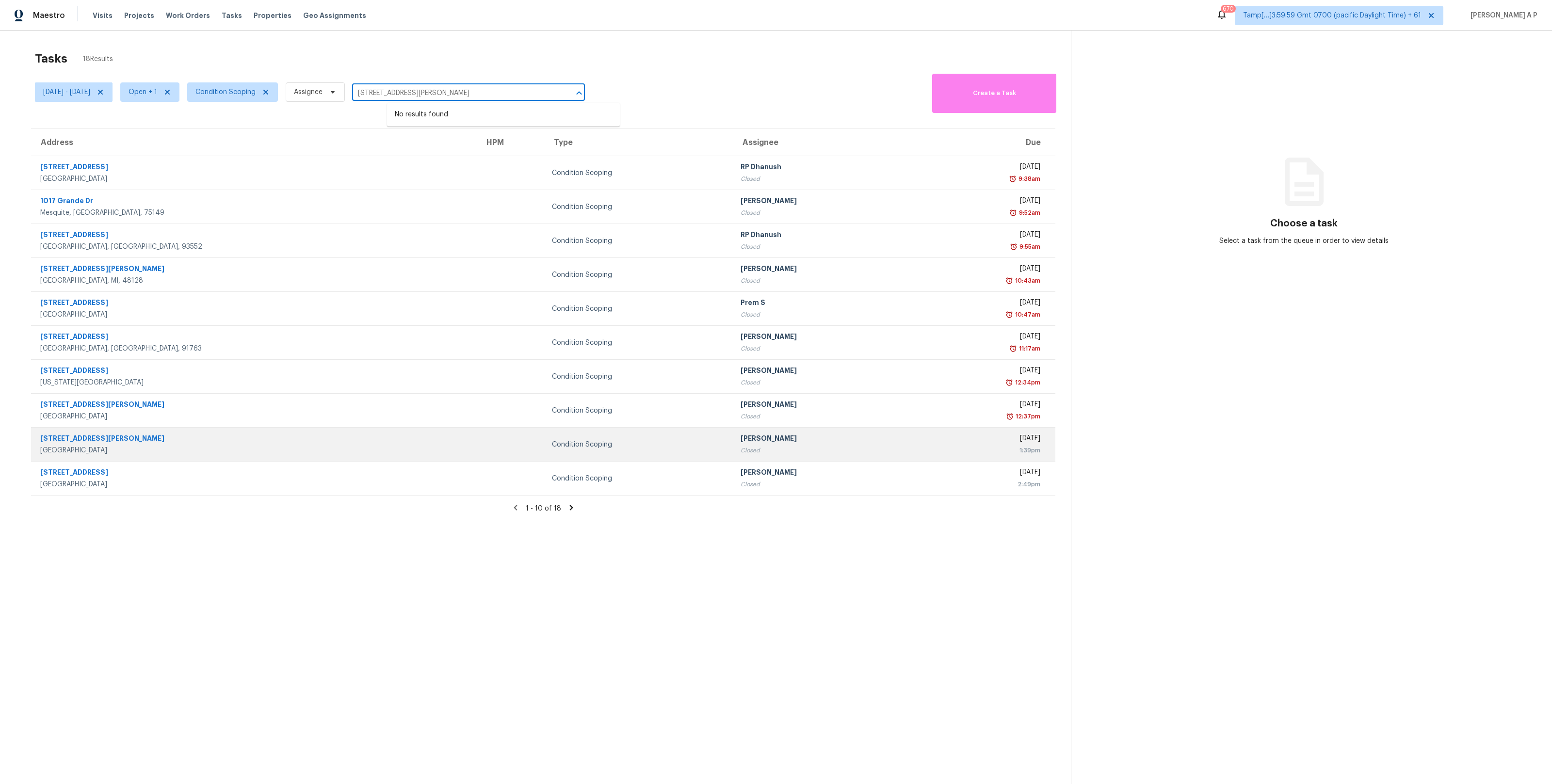
type input "6715 Sutter Park Ln Houston, TX, 77066"
click at [477, 449] on td at bounding box center [510, 444] width 67 height 34
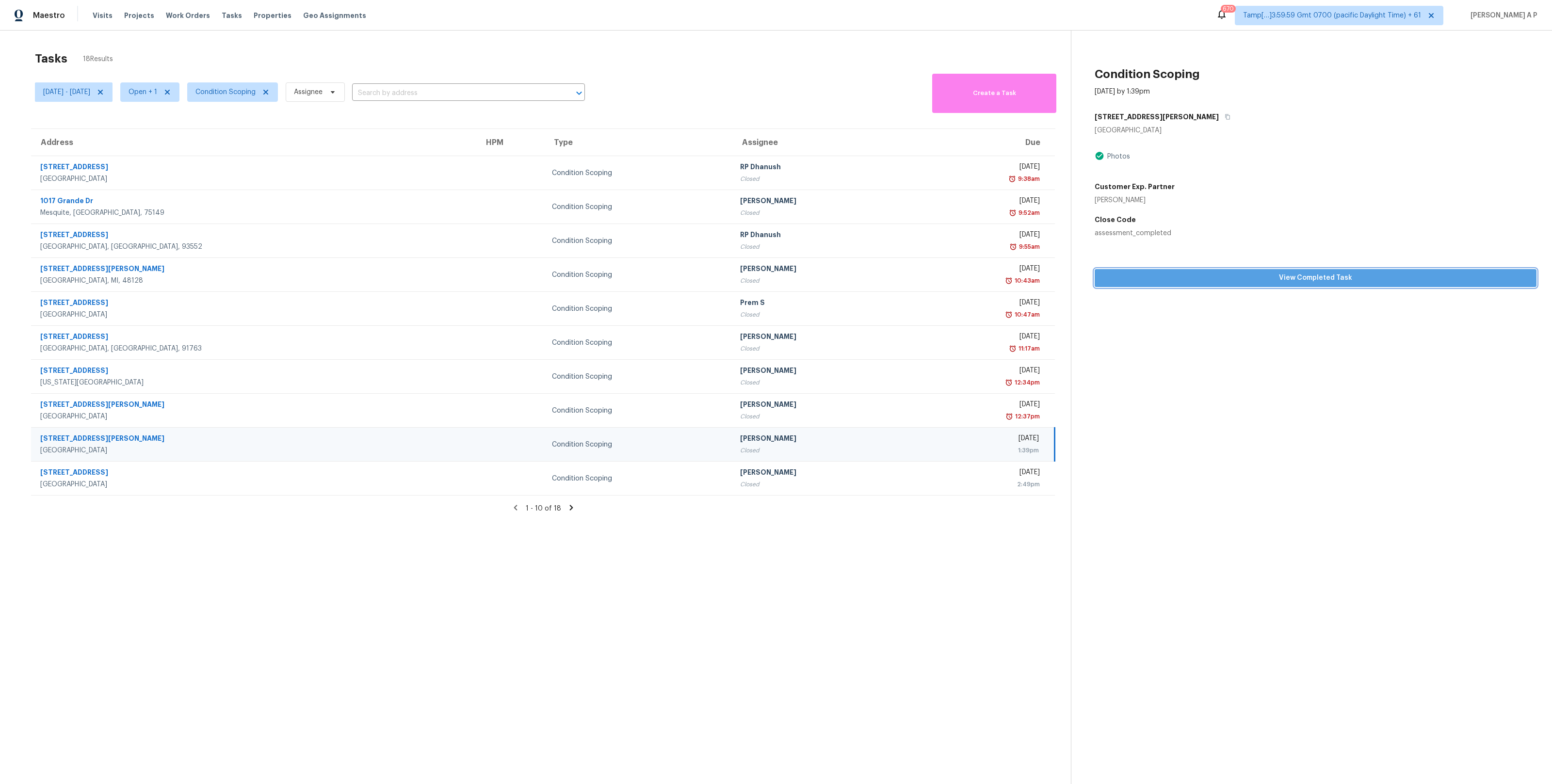
click at [1134, 282] on span "View Completed Task" at bounding box center [1316, 278] width 427 height 12
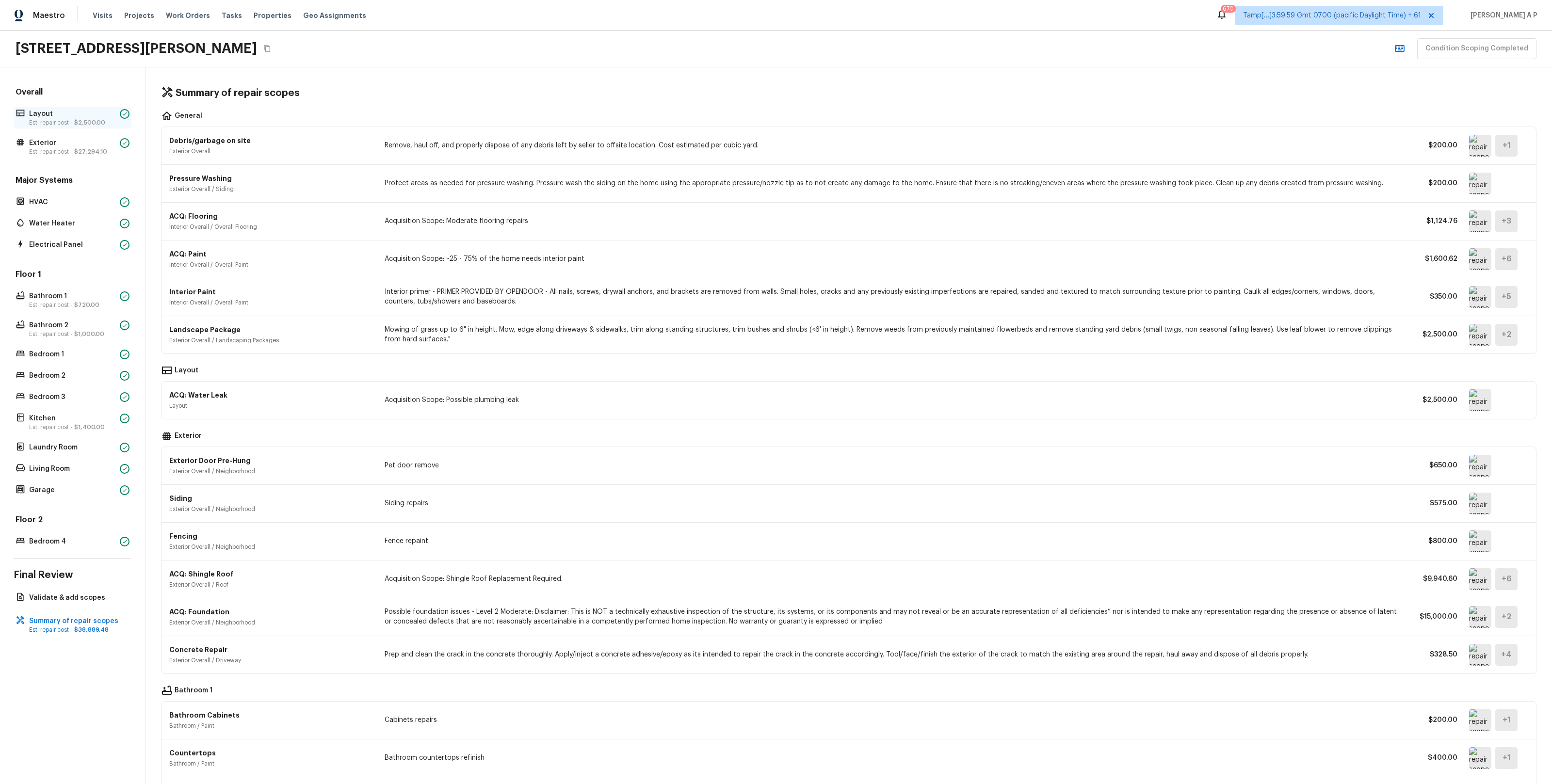
click at [102, 120] on span "$2,500.00" at bounding box center [90, 123] width 31 height 6
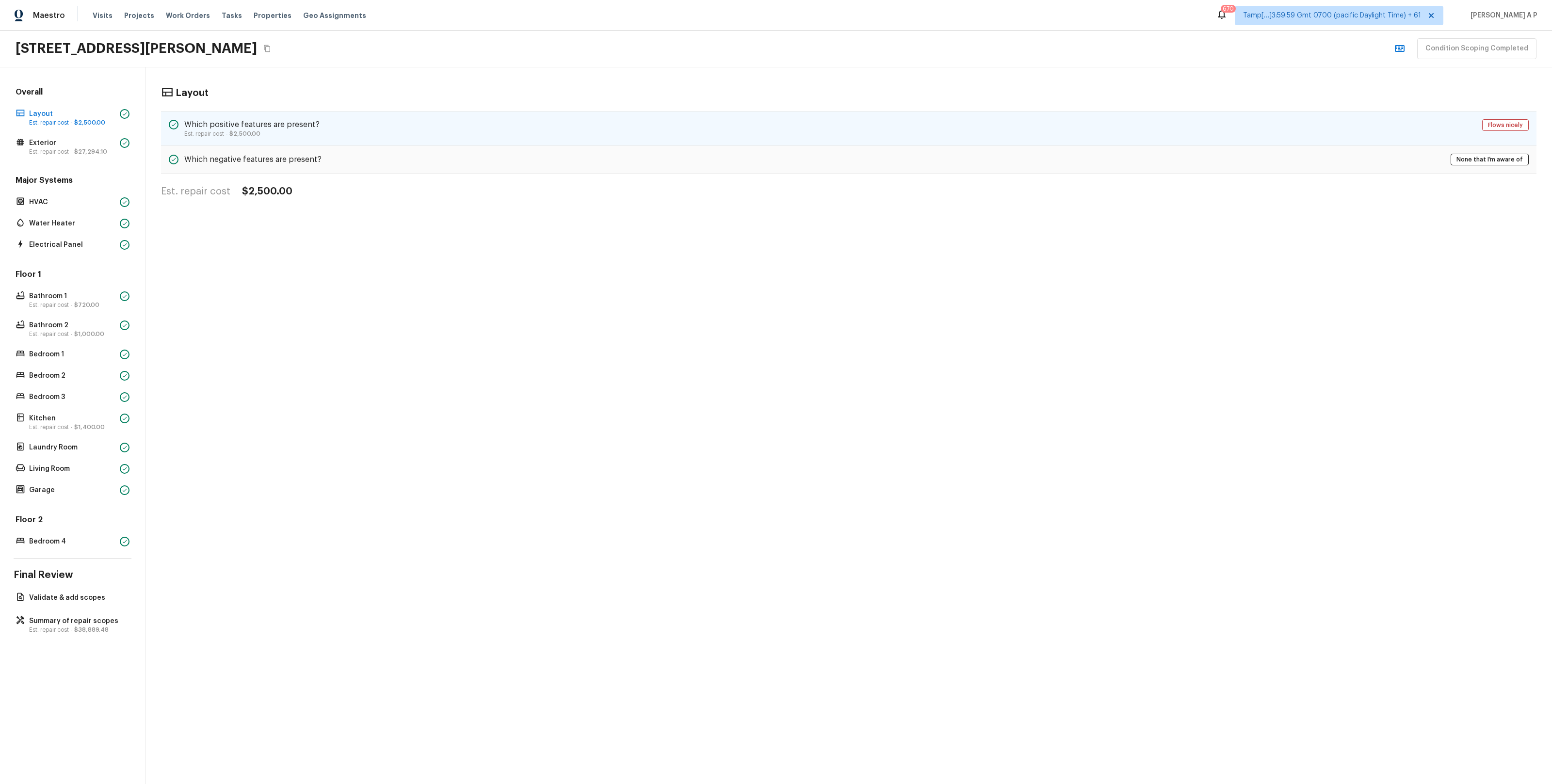
click at [222, 128] on h5 "Which positive features are present?" at bounding box center [252, 125] width 136 height 11
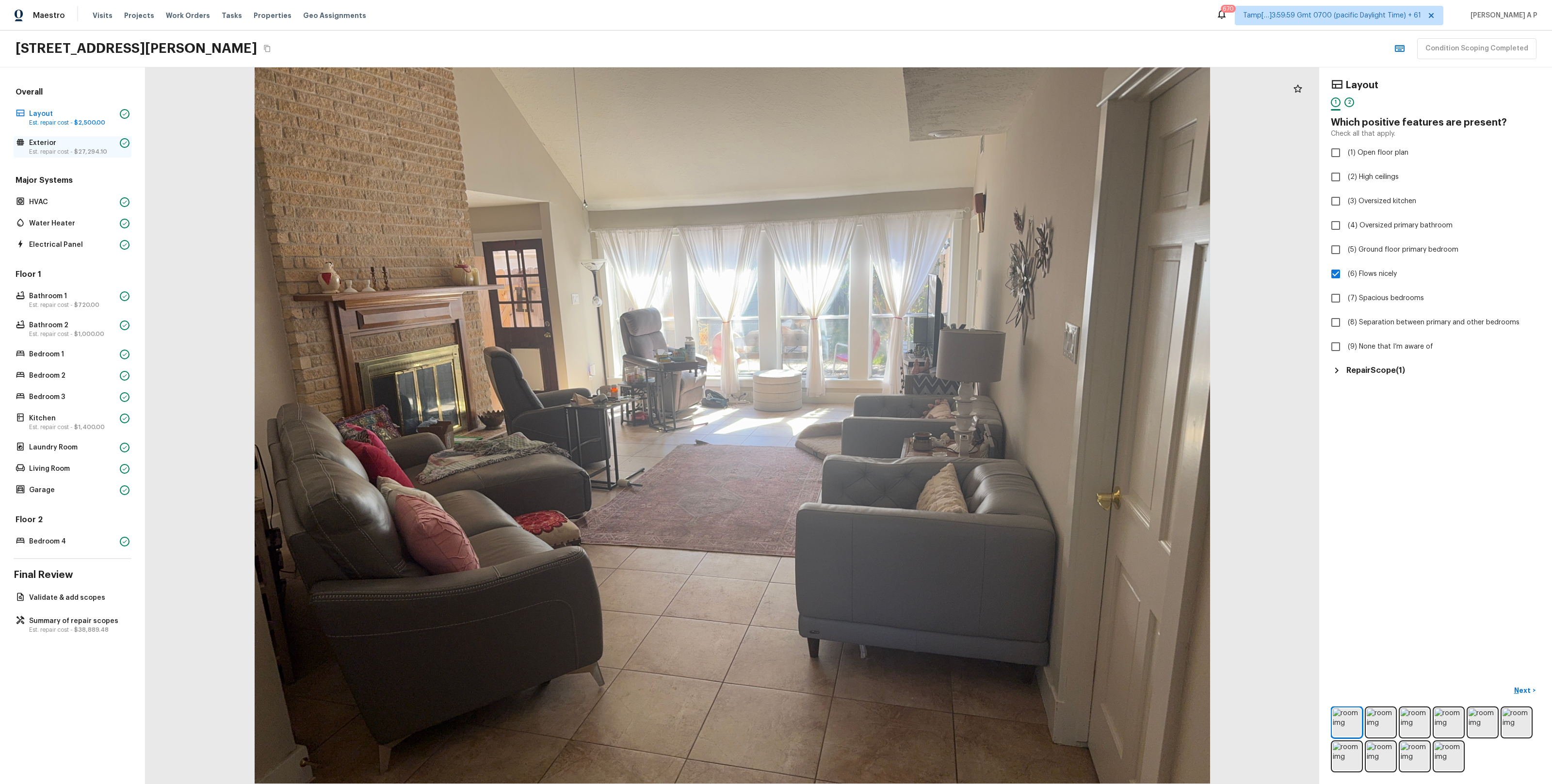
click at [98, 147] on p "Exterior" at bounding box center [72, 143] width 87 height 10
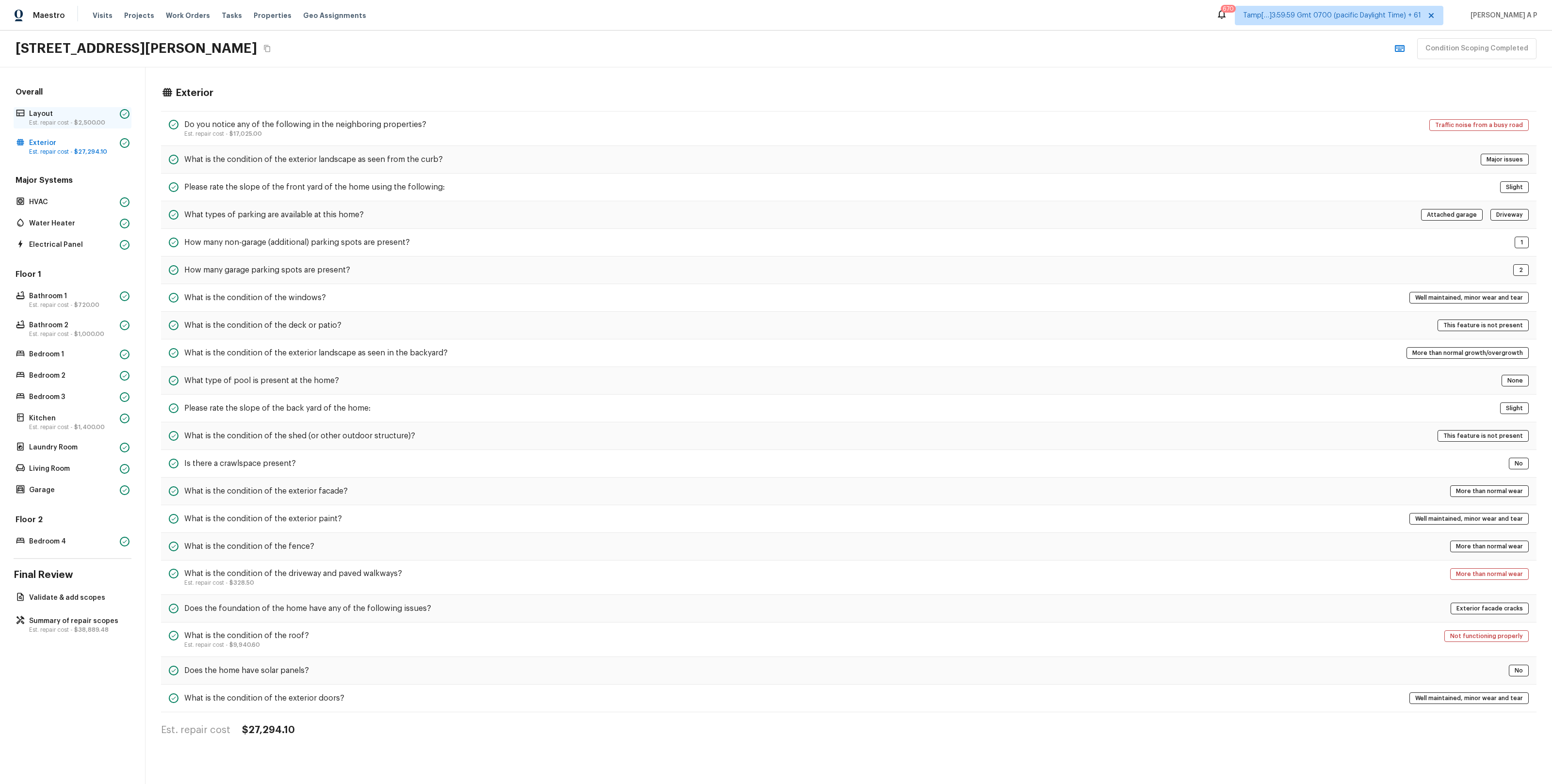
click at [99, 122] on span "$2,500.00" at bounding box center [90, 123] width 31 height 6
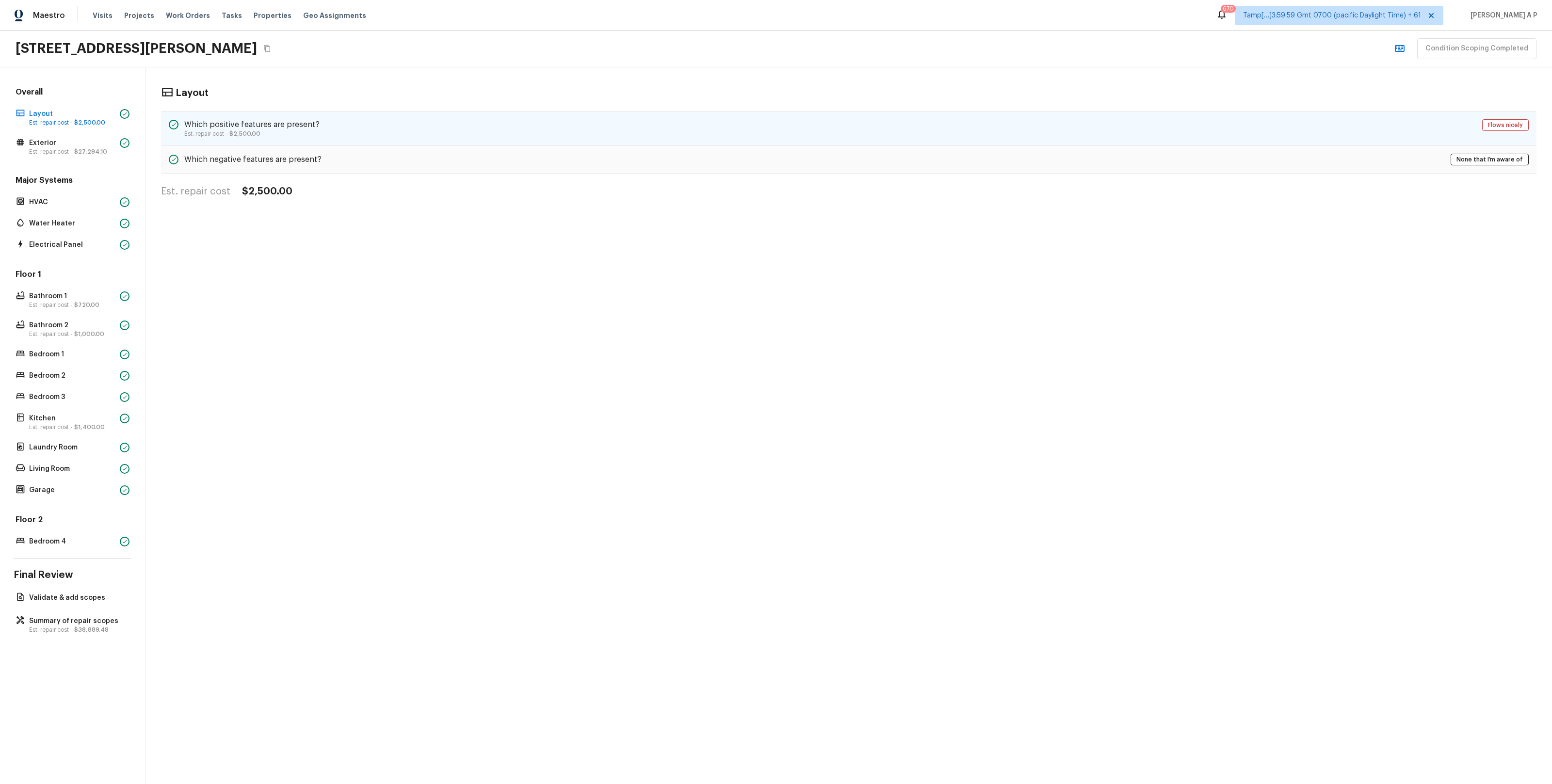
click at [785, 118] on div "Which positive features are present? Est. repair cost - $2,500.00 Flows nicely" at bounding box center [848, 128] width 1375 height 35
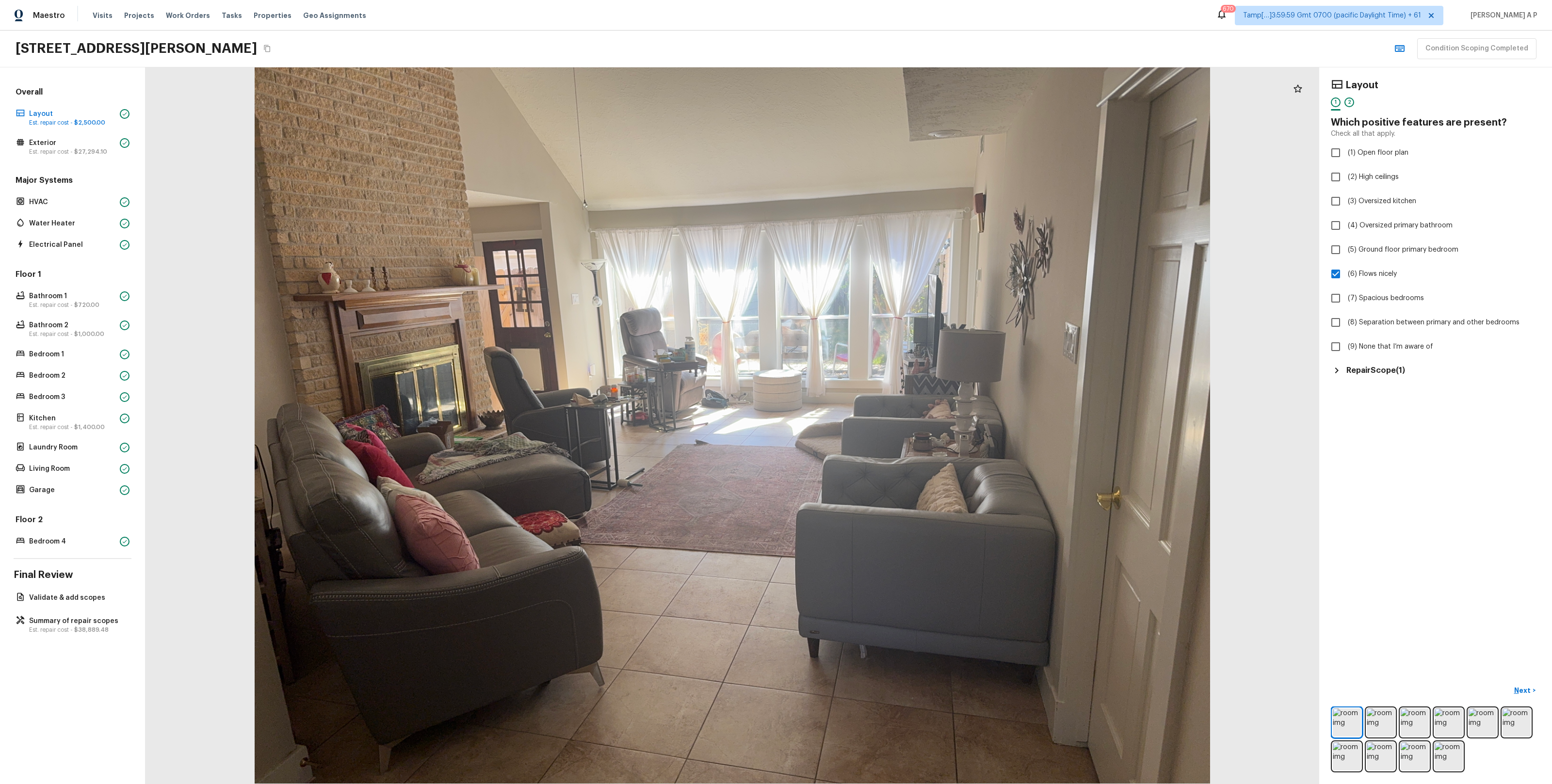
click at [1392, 368] on h5 "Repair Scope ( 1 )" at bounding box center [1375, 370] width 58 height 11
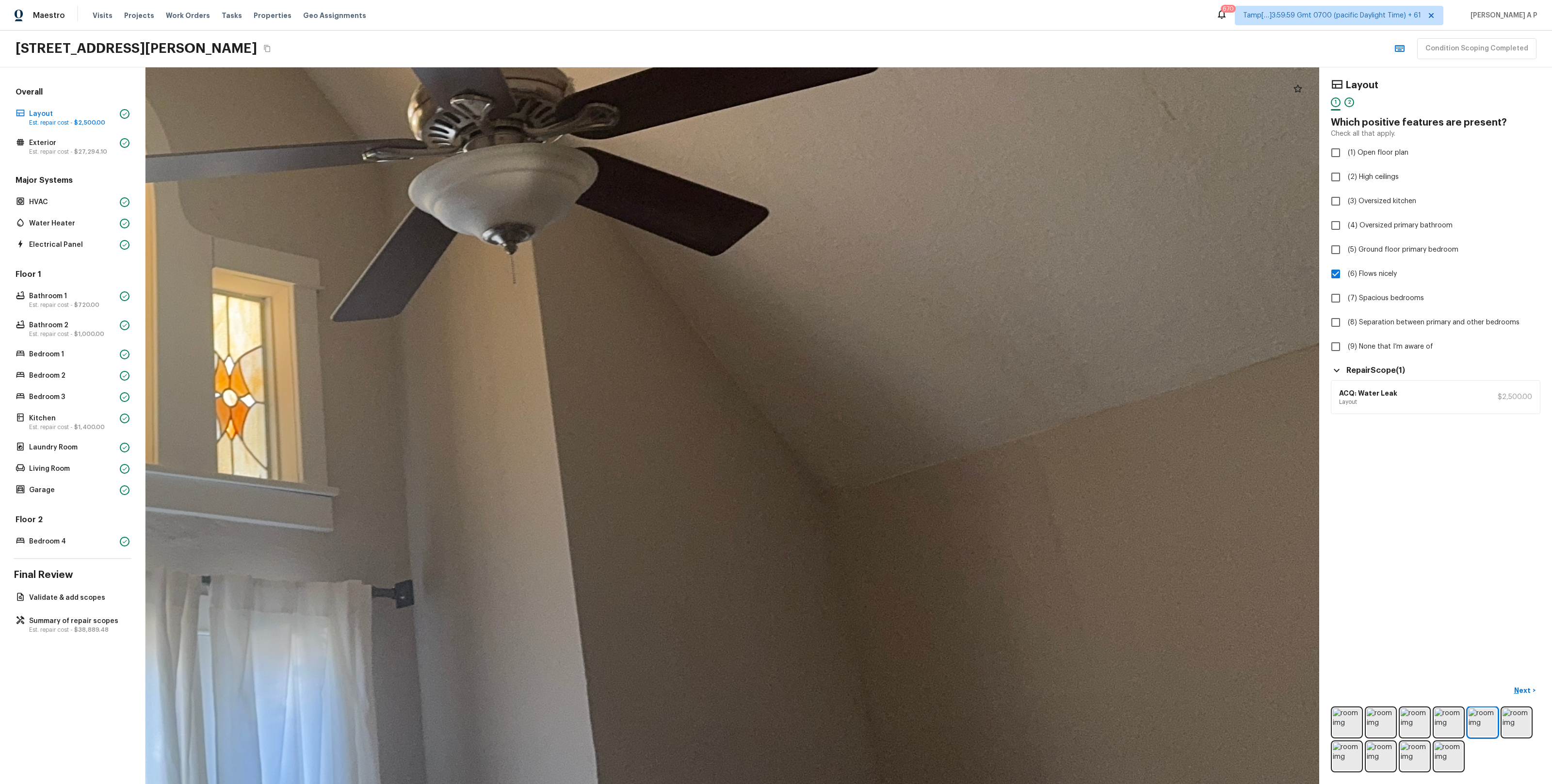
drag, startPoint x: 956, startPoint y: 513, endPoint x: 927, endPoint y: 293, distance: 221.9
click at [927, 293] on div at bounding box center [330, 59] width 3132 height 1912
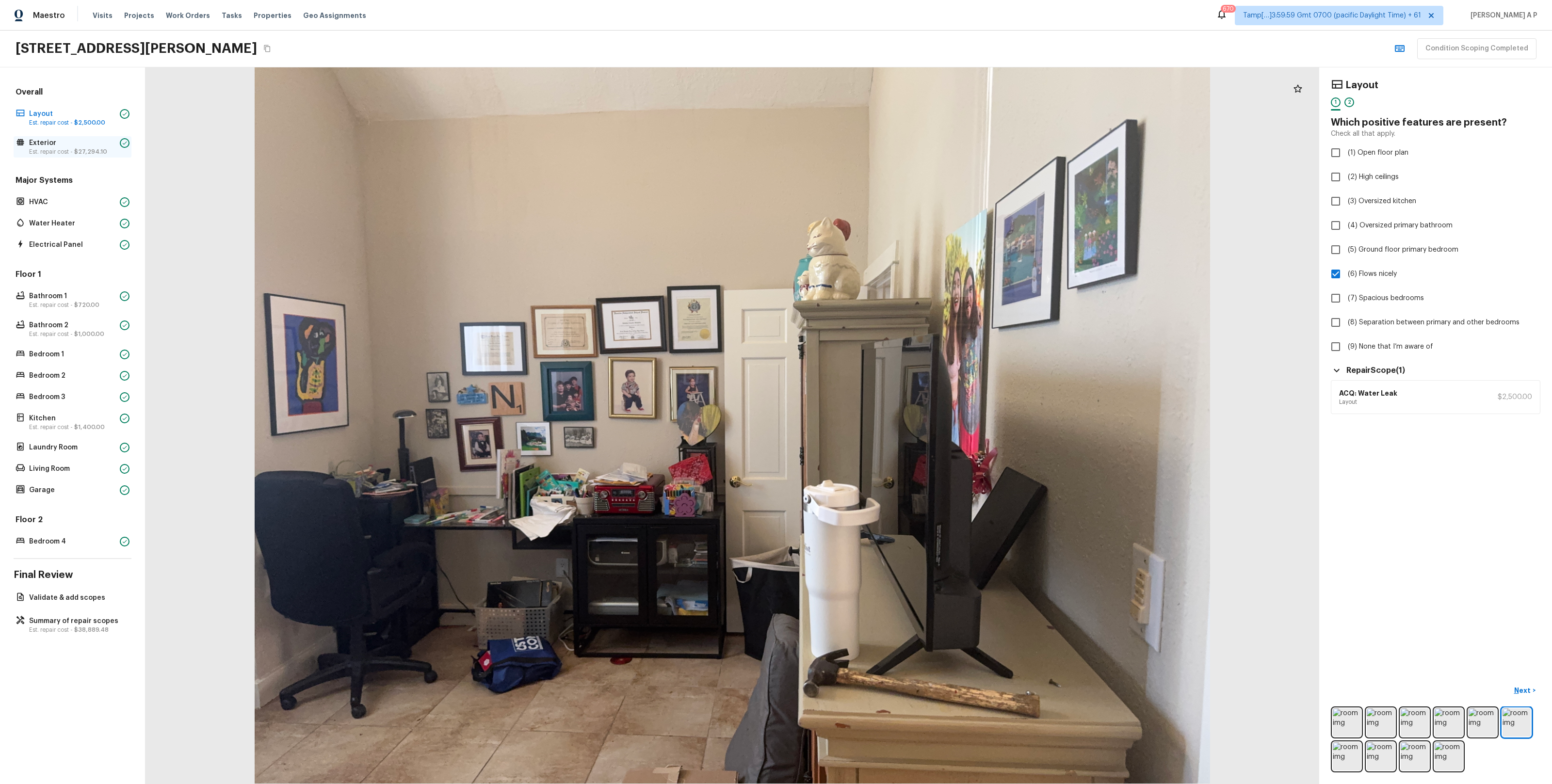
click at [89, 145] on p "Exterior" at bounding box center [72, 143] width 87 height 10
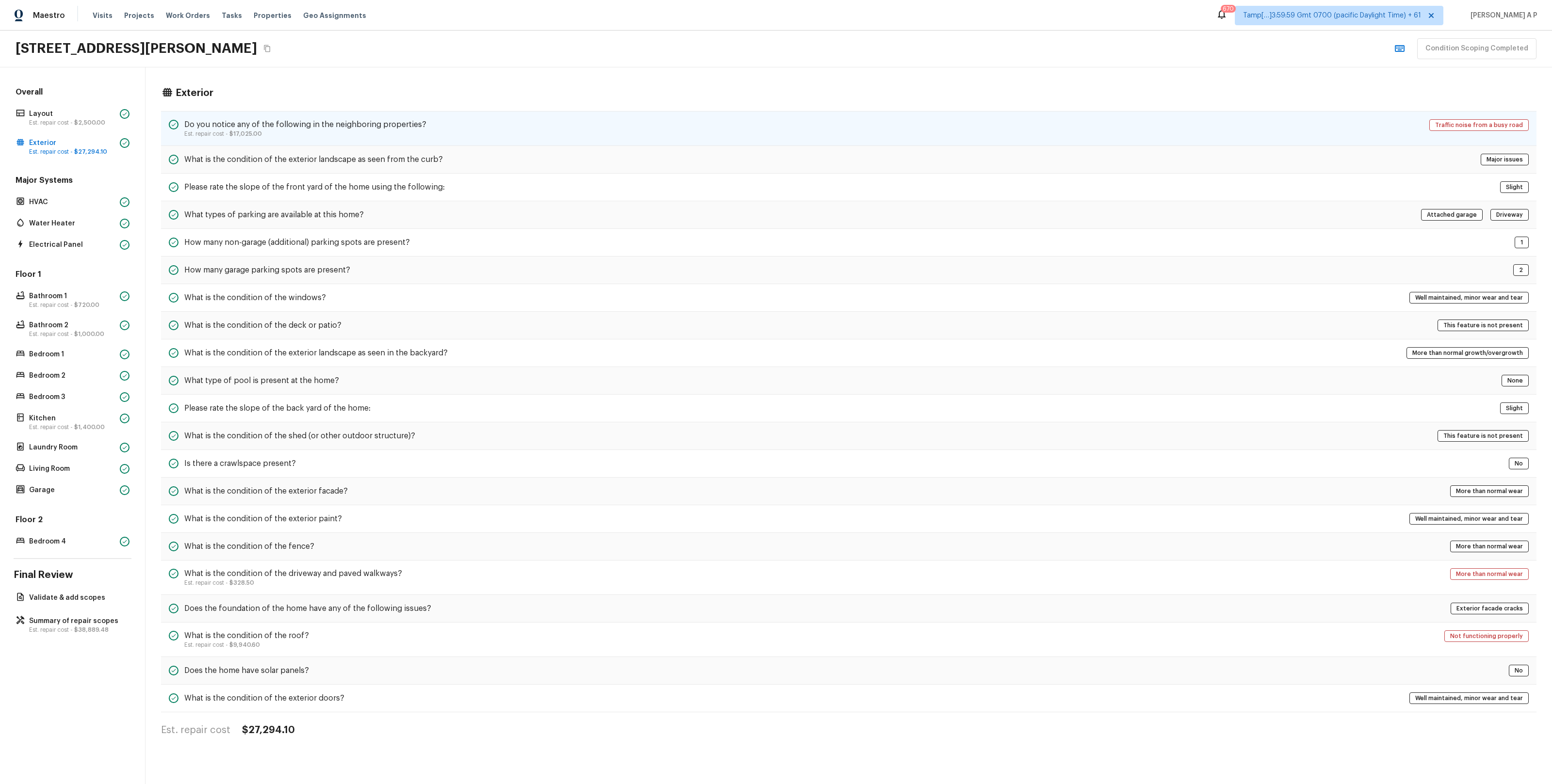
click at [245, 123] on h5 "Do you notice any of the following in the neighboring properties?" at bounding box center [305, 125] width 242 height 11
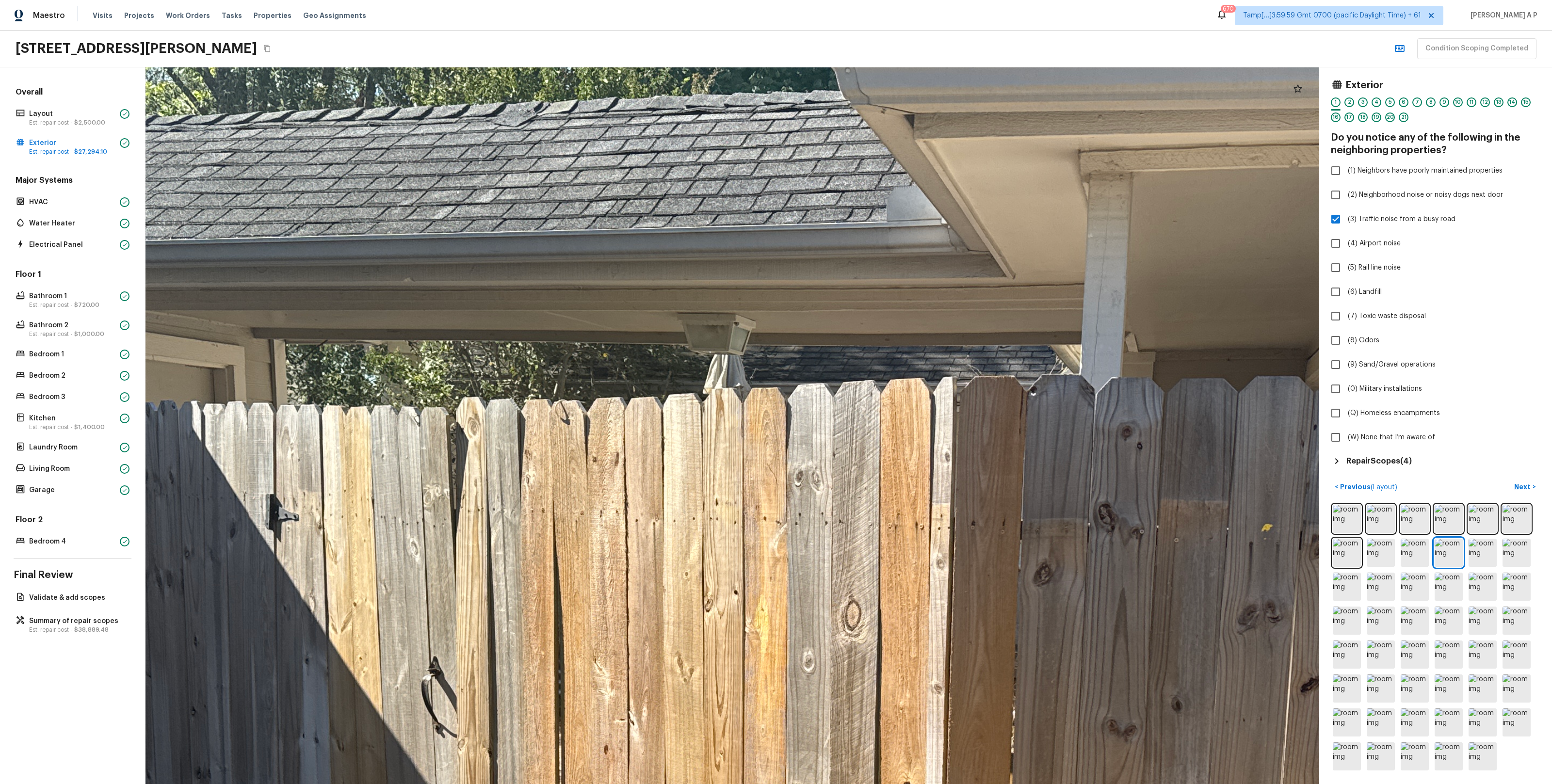
drag, startPoint x: 577, startPoint y: 133, endPoint x: 651, endPoint y: 267, distance: 153.1
click at [649, 263] on div at bounding box center [883, 788] width 2664 height 1626
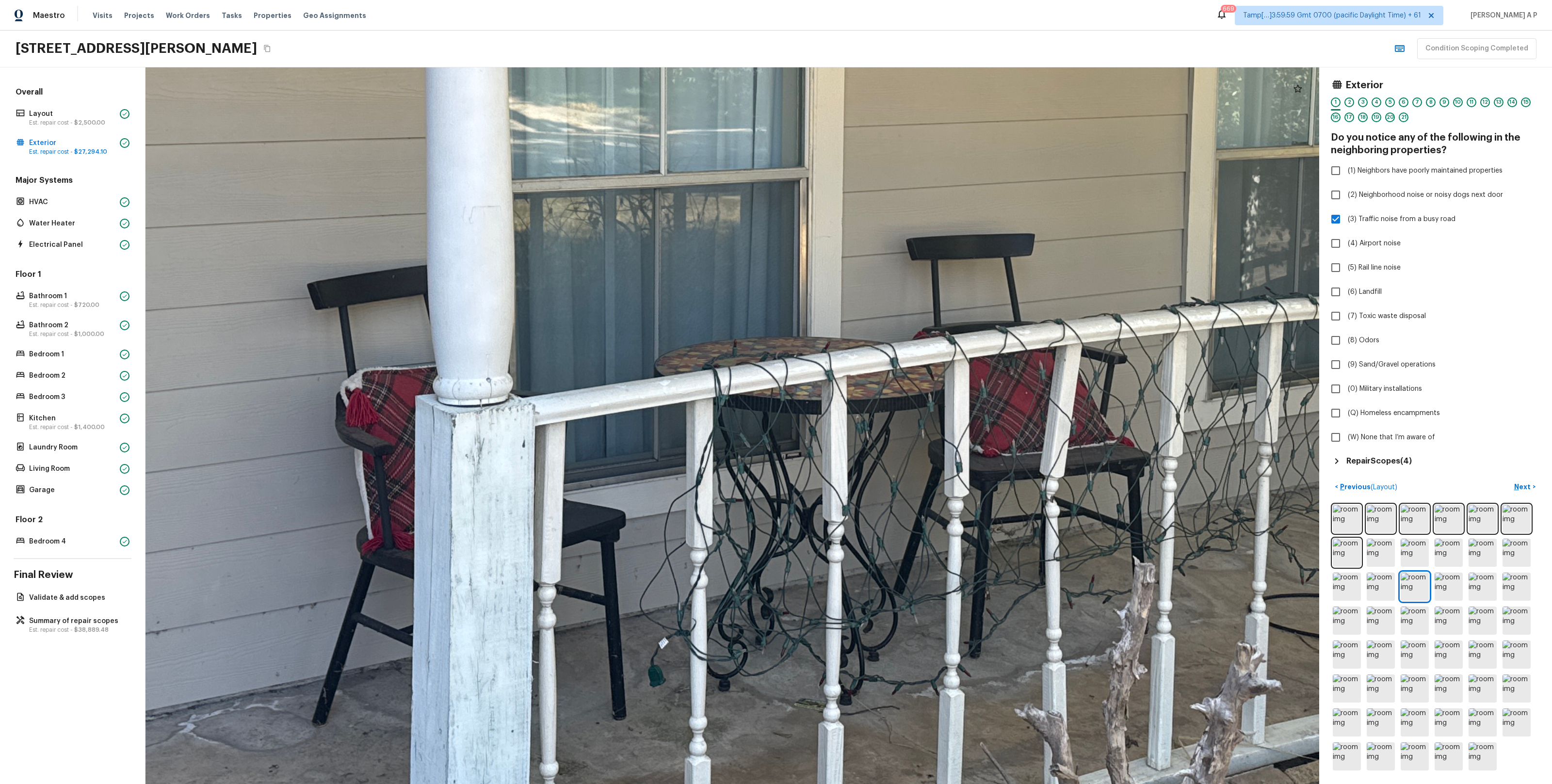
drag, startPoint x: 693, startPoint y: 578, endPoint x: 627, endPoint y: 736, distance: 171.2
click at [627, 736] on div at bounding box center [778, 228] width 3211 height 1960
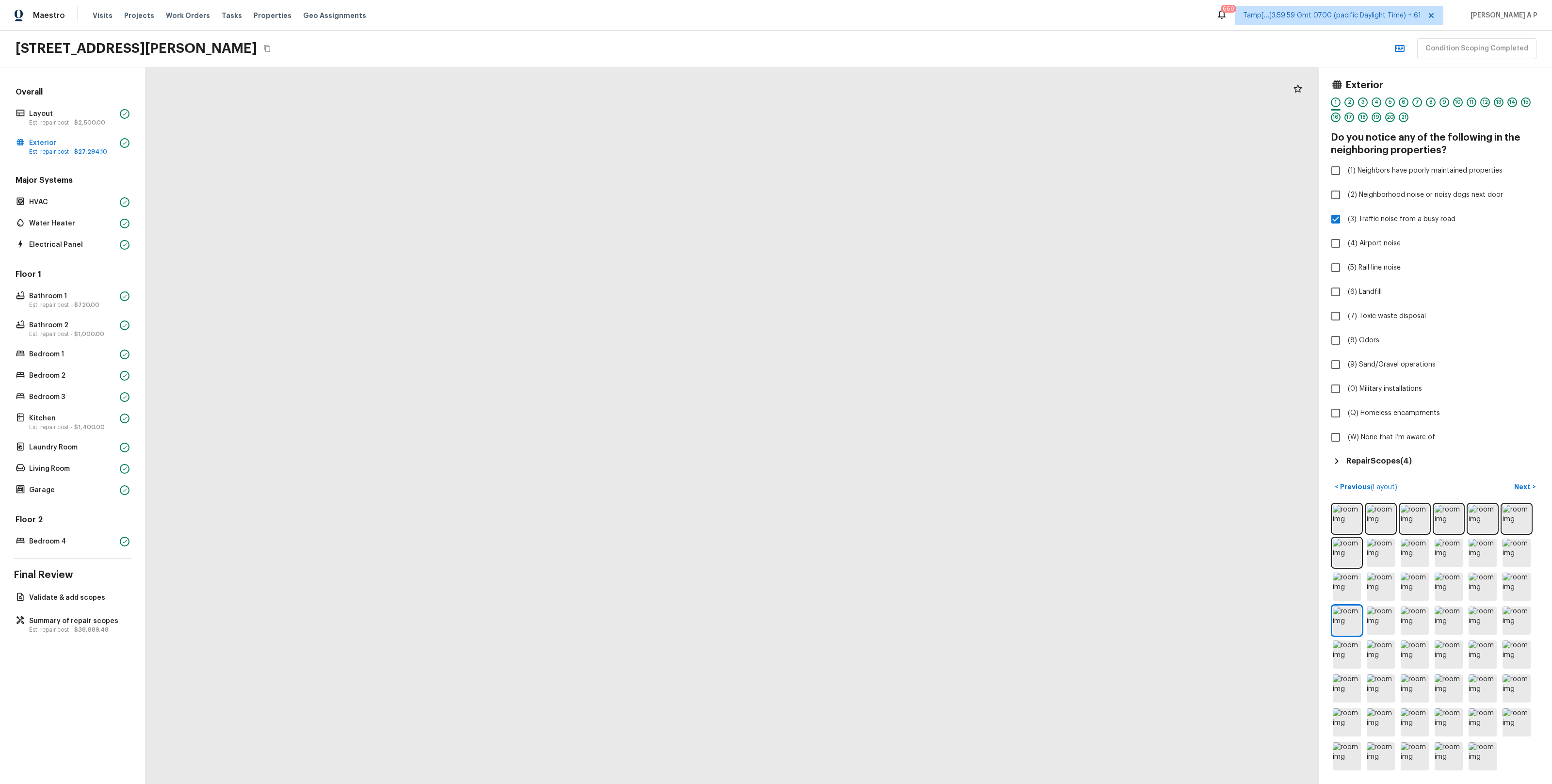
drag, startPoint x: 685, startPoint y: 734, endPoint x: 687, endPoint y: 520, distance: 214.0
click at [1389, 456] on h5 "Repair Scopes ( 4 )" at bounding box center [1379, 461] width 66 height 11
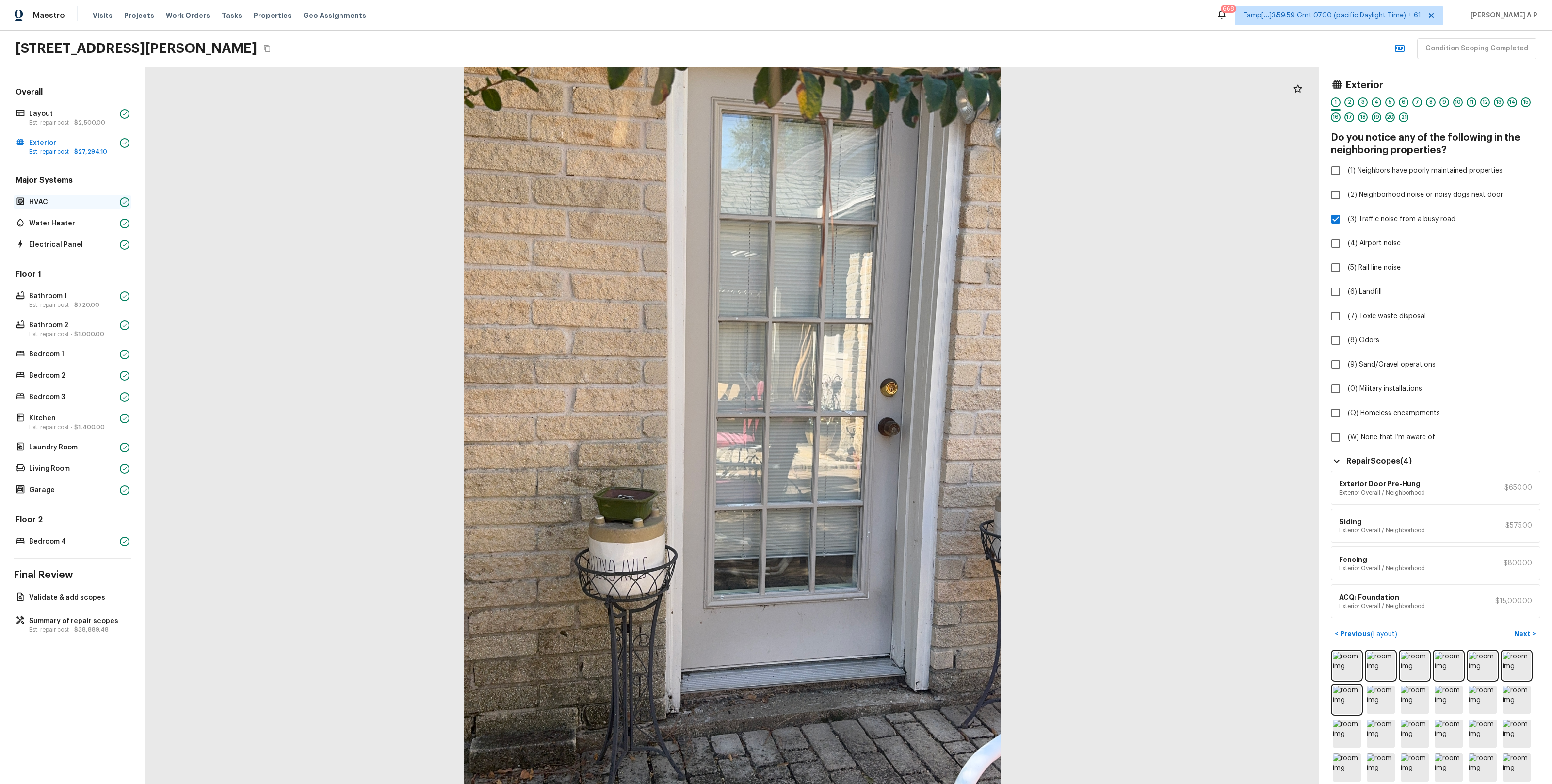
click at [71, 202] on p "HVAC" at bounding box center [72, 202] width 87 height 10
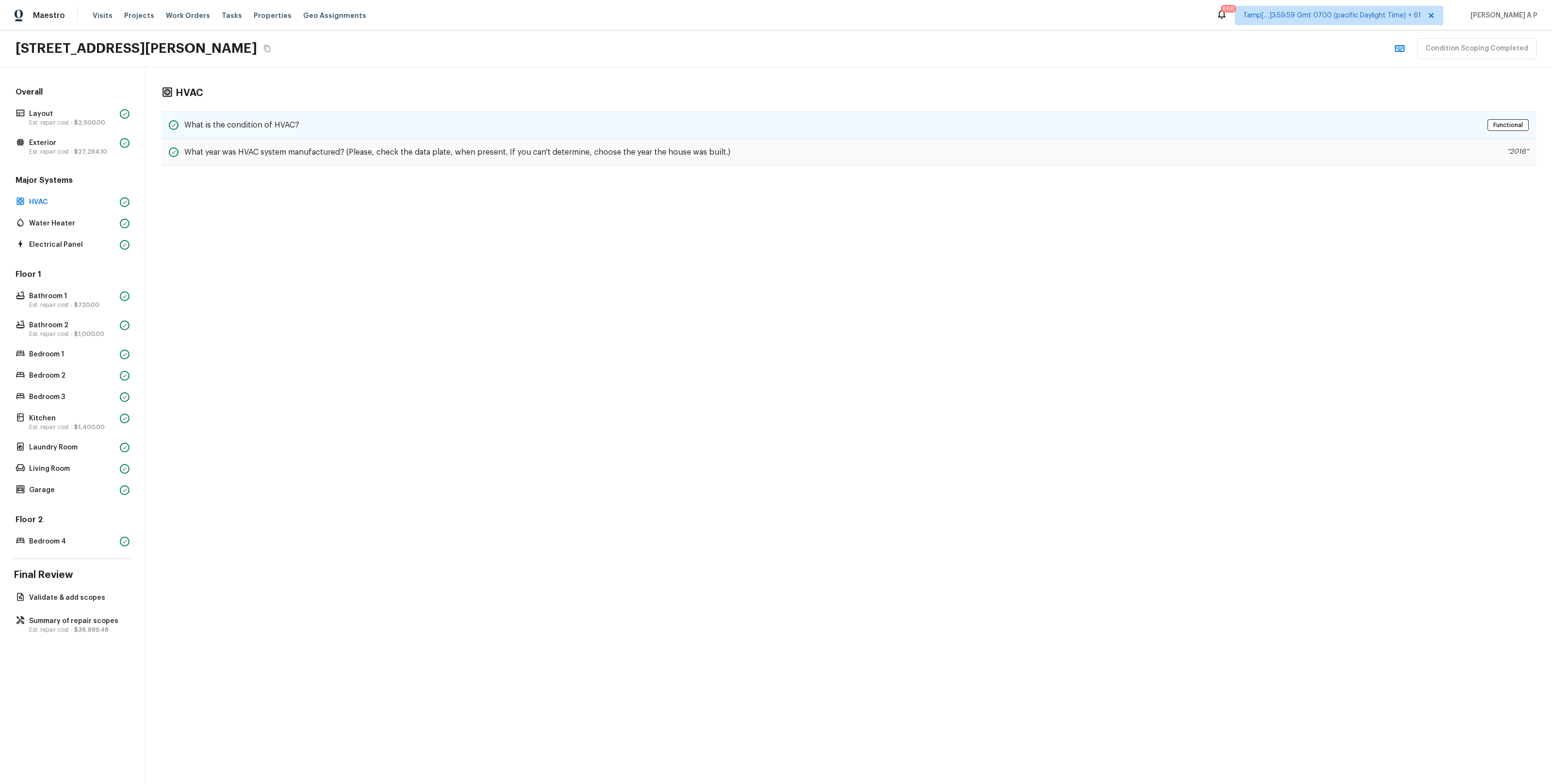
click at [252, 134] on div "What is the condition of HVAC? Functional" at bounding box center [848, 125] width 1375 height 28
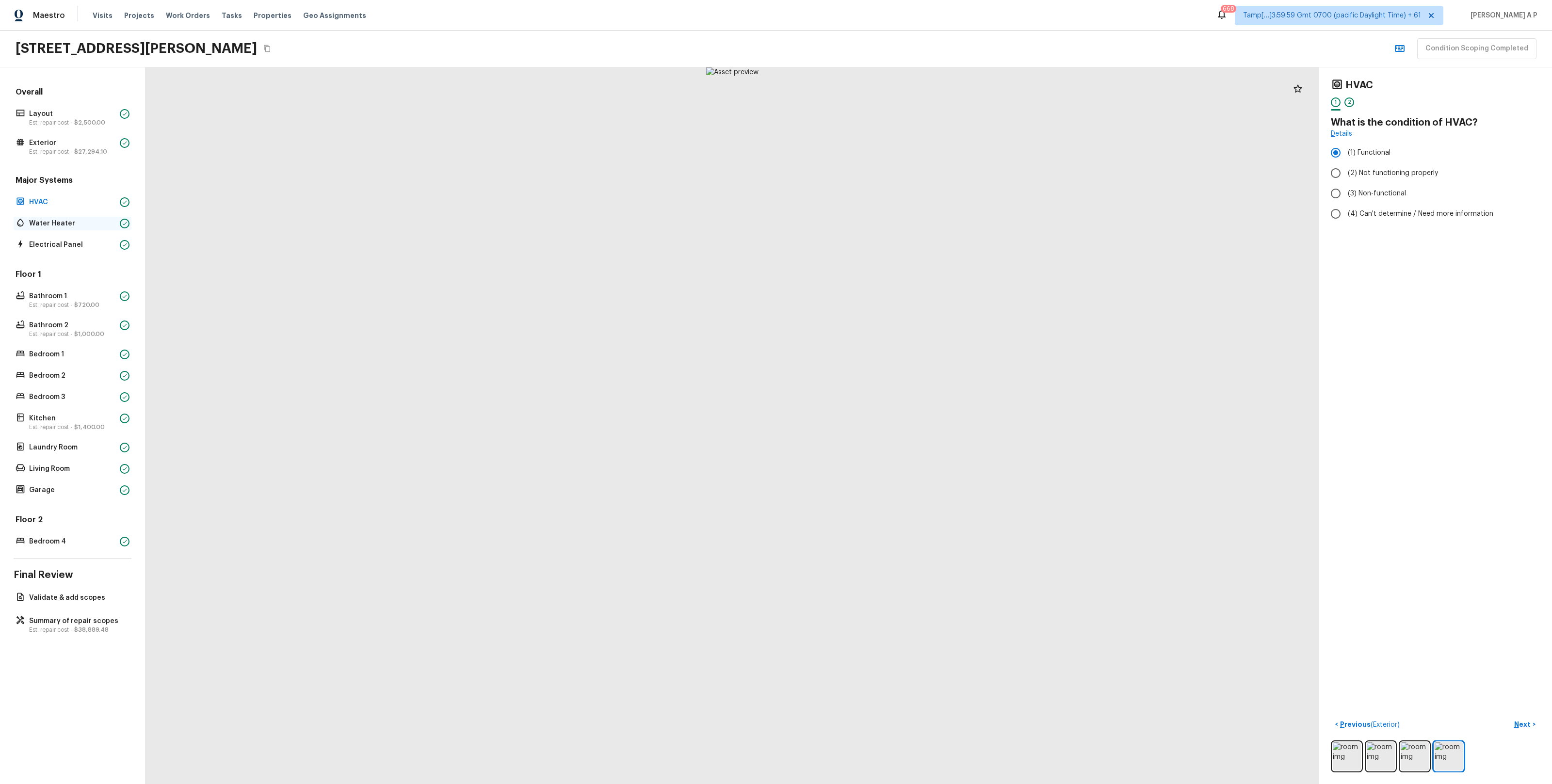
click at [70, 228] on p "Water Heater" at bounding box center [72, 223] width 87 height 10
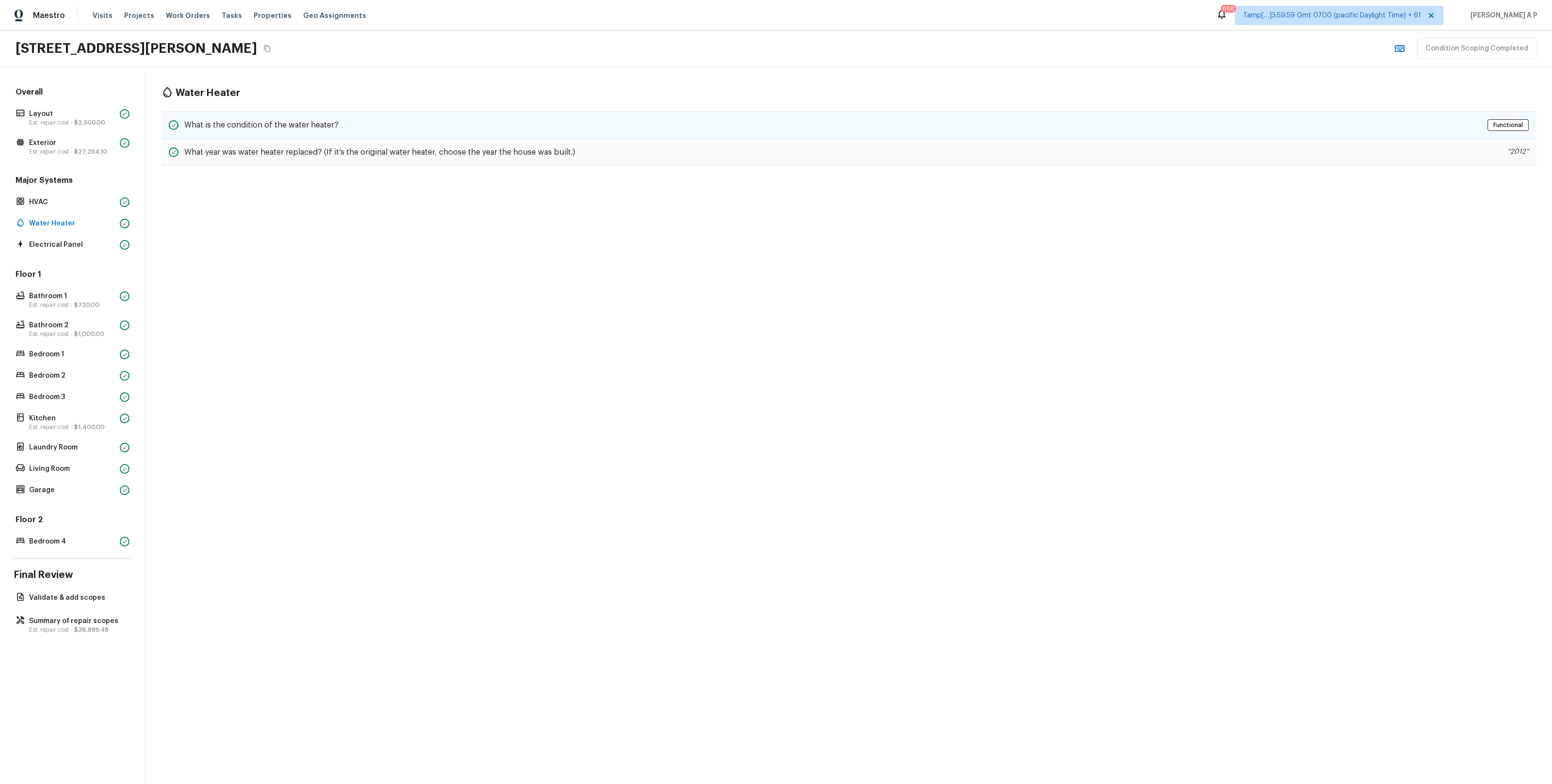
click at [246, 122] on h5 "What is the condition of the water heater?" at bounding box center [261, 125] width 154 height 11
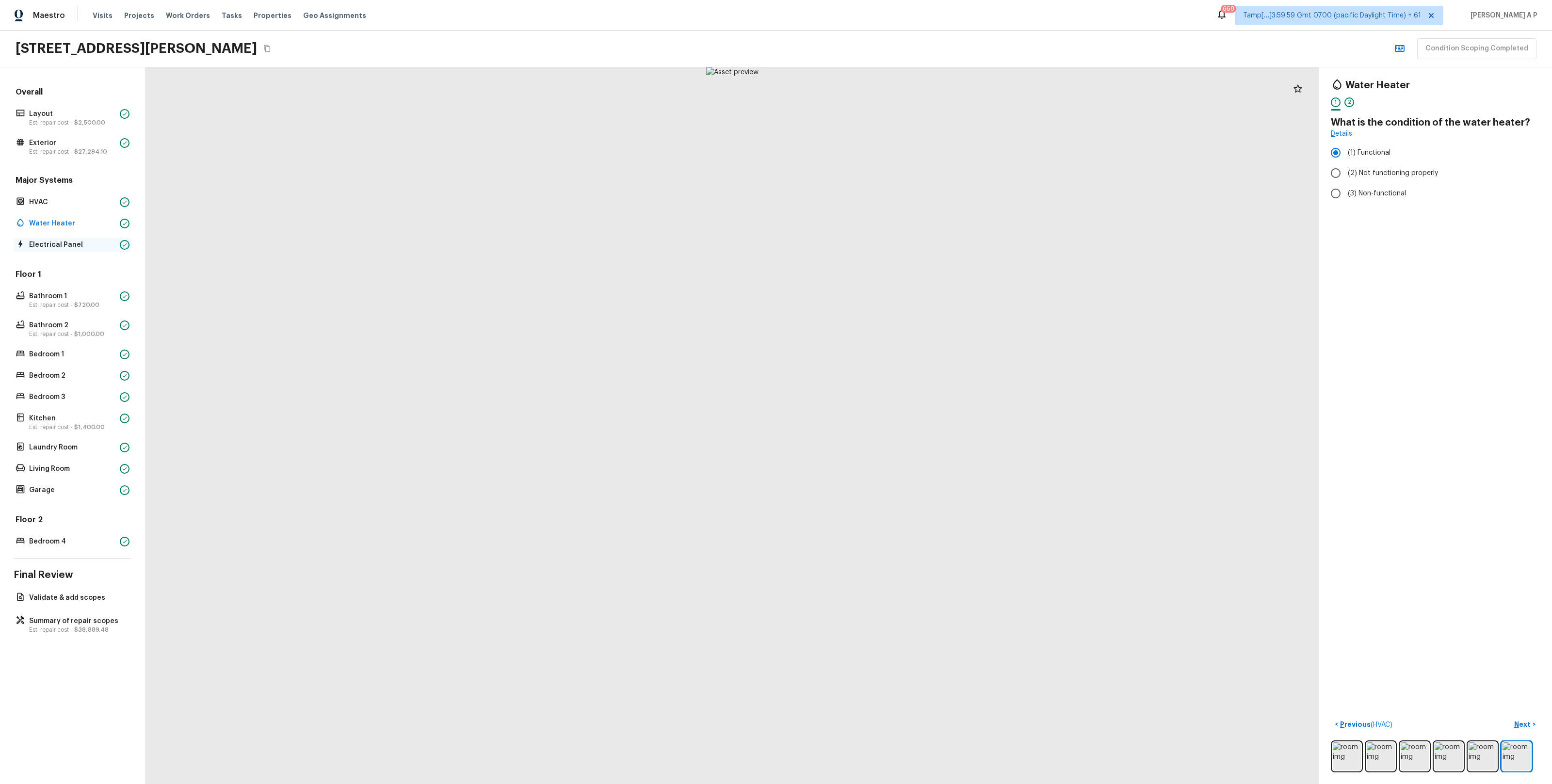
click at [79, 249] on p "Electrical Panel" at bounding box center [72, 244] width 87 height 10
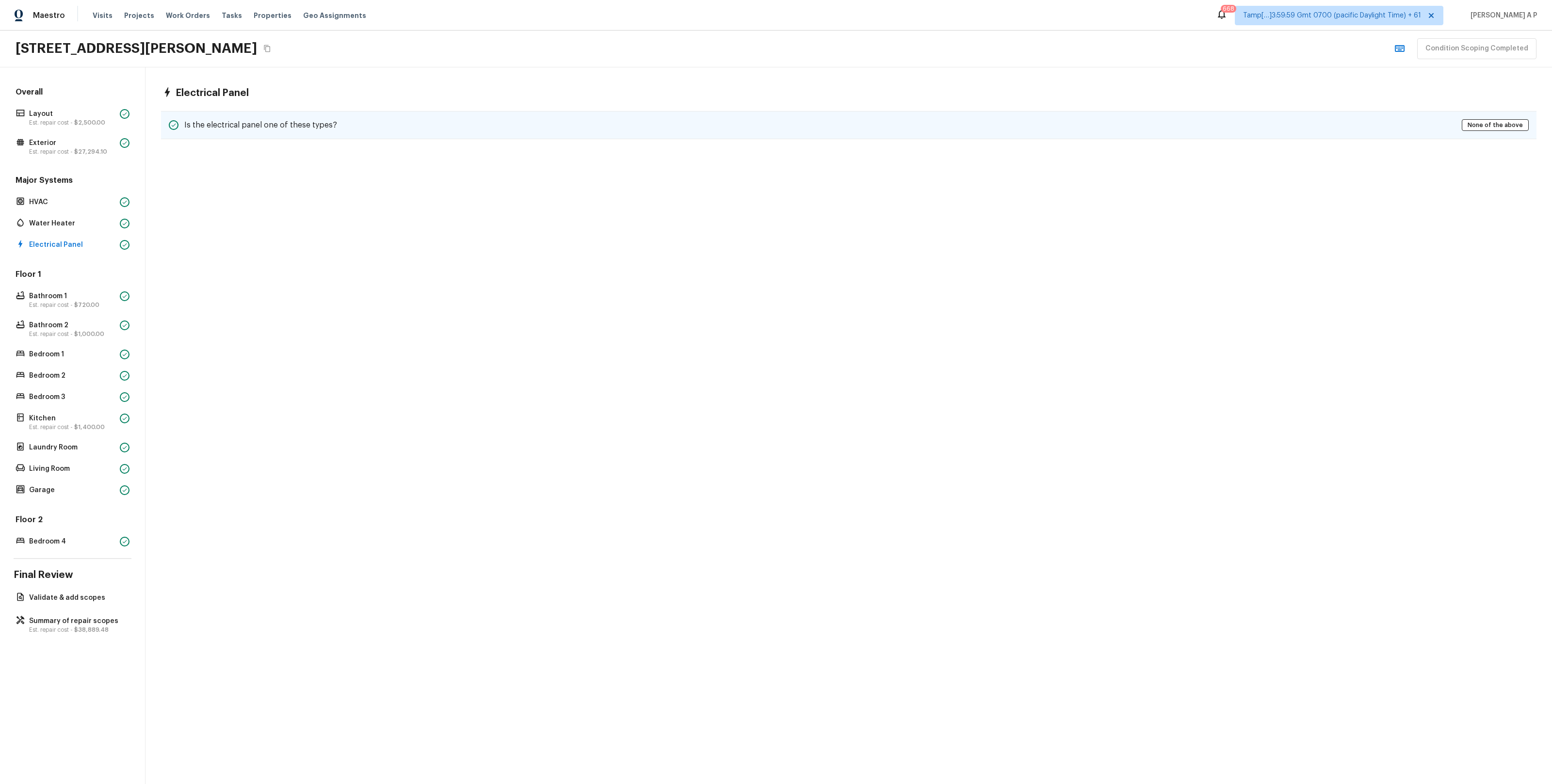
click at [230, 122] on h5 "Is the electrical panel one of these types?" at bounding box center [261, 125] width 153 height 11
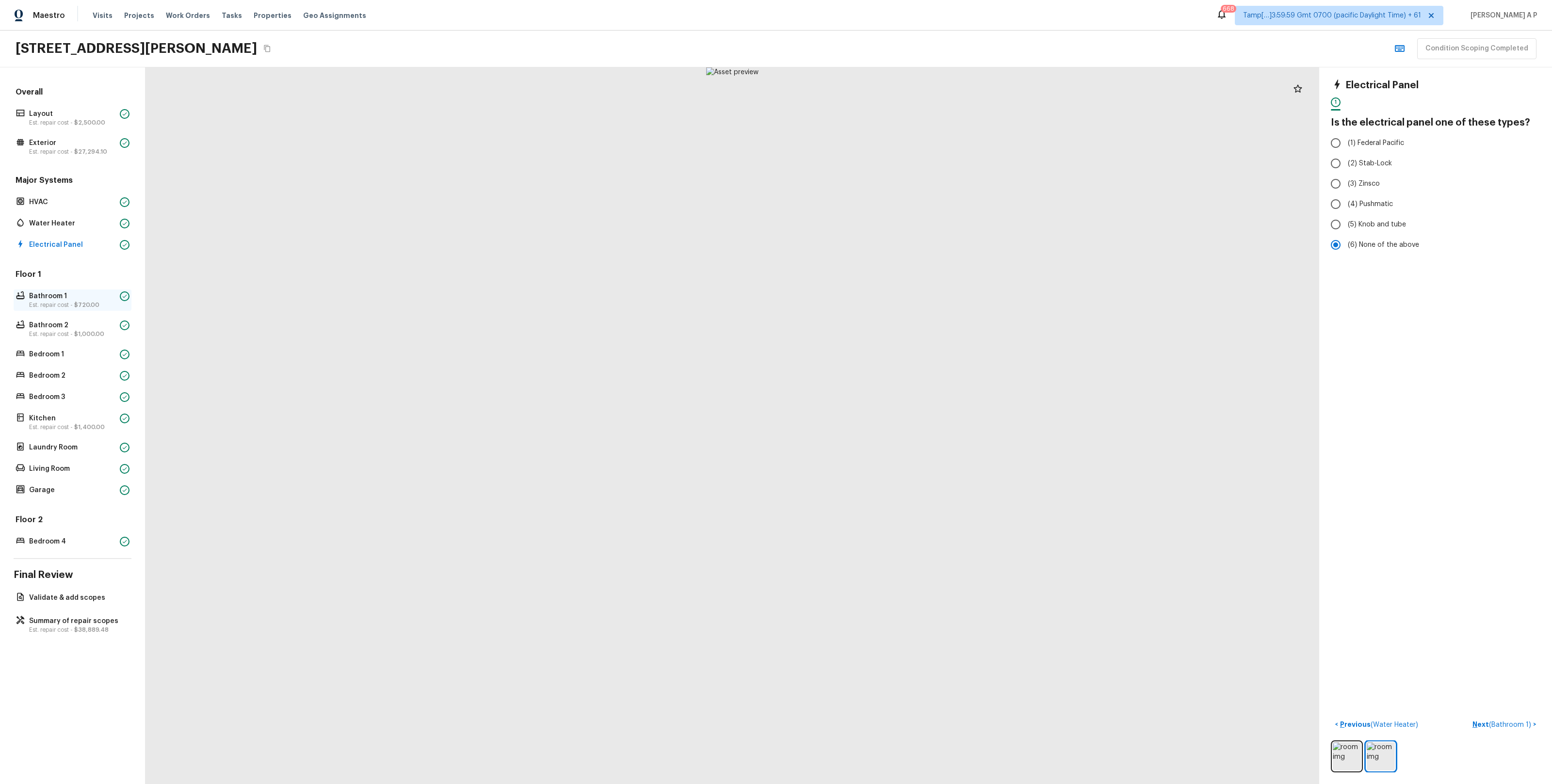
click at [58, 296] on p "Bathroom 1" at bounding box center [72, 296] width 87 height 10
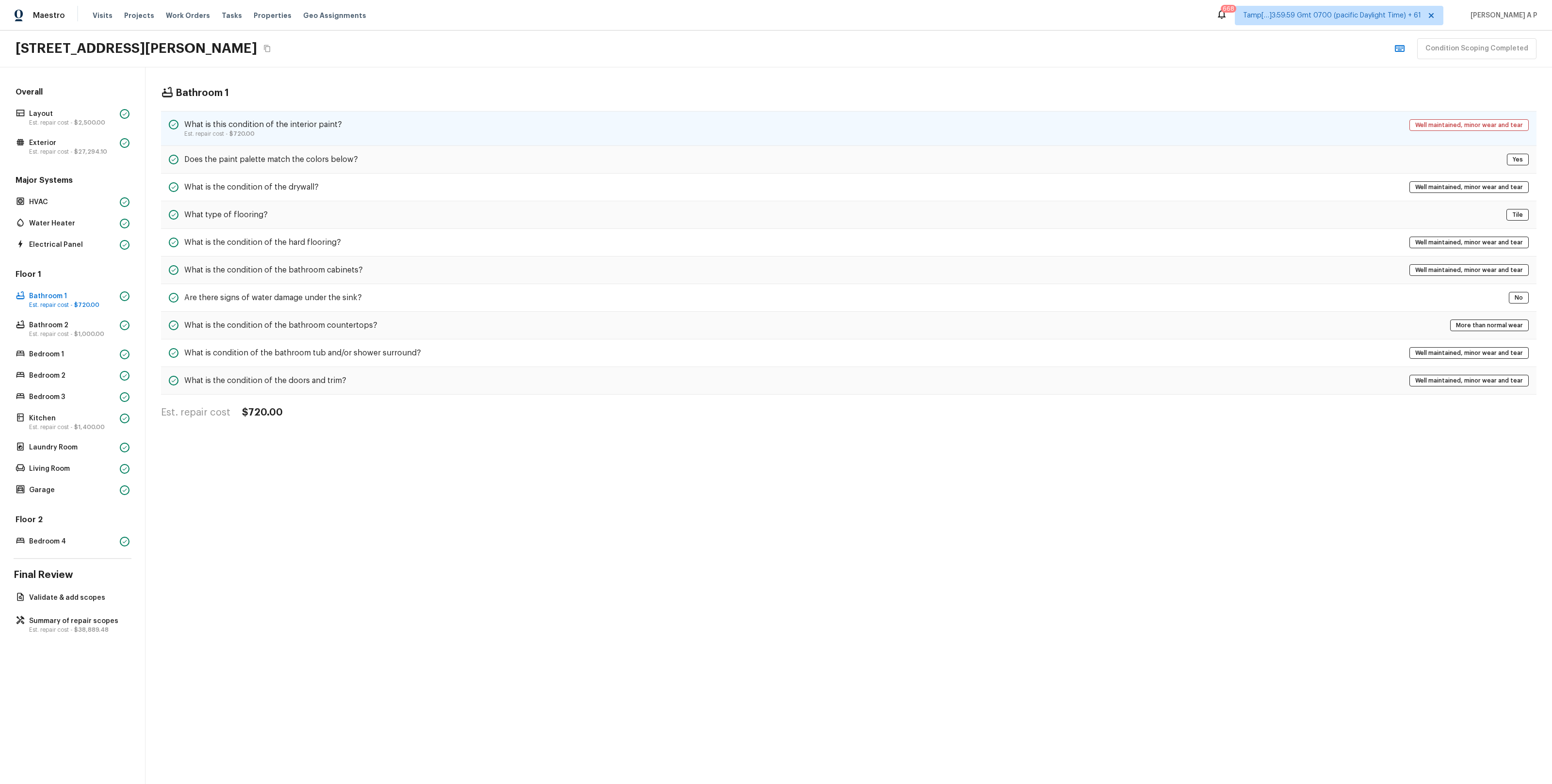
click at [225, 132] on p "Est. repair cost - $720.00" at bounding box center [263, 134] width 158 height 8
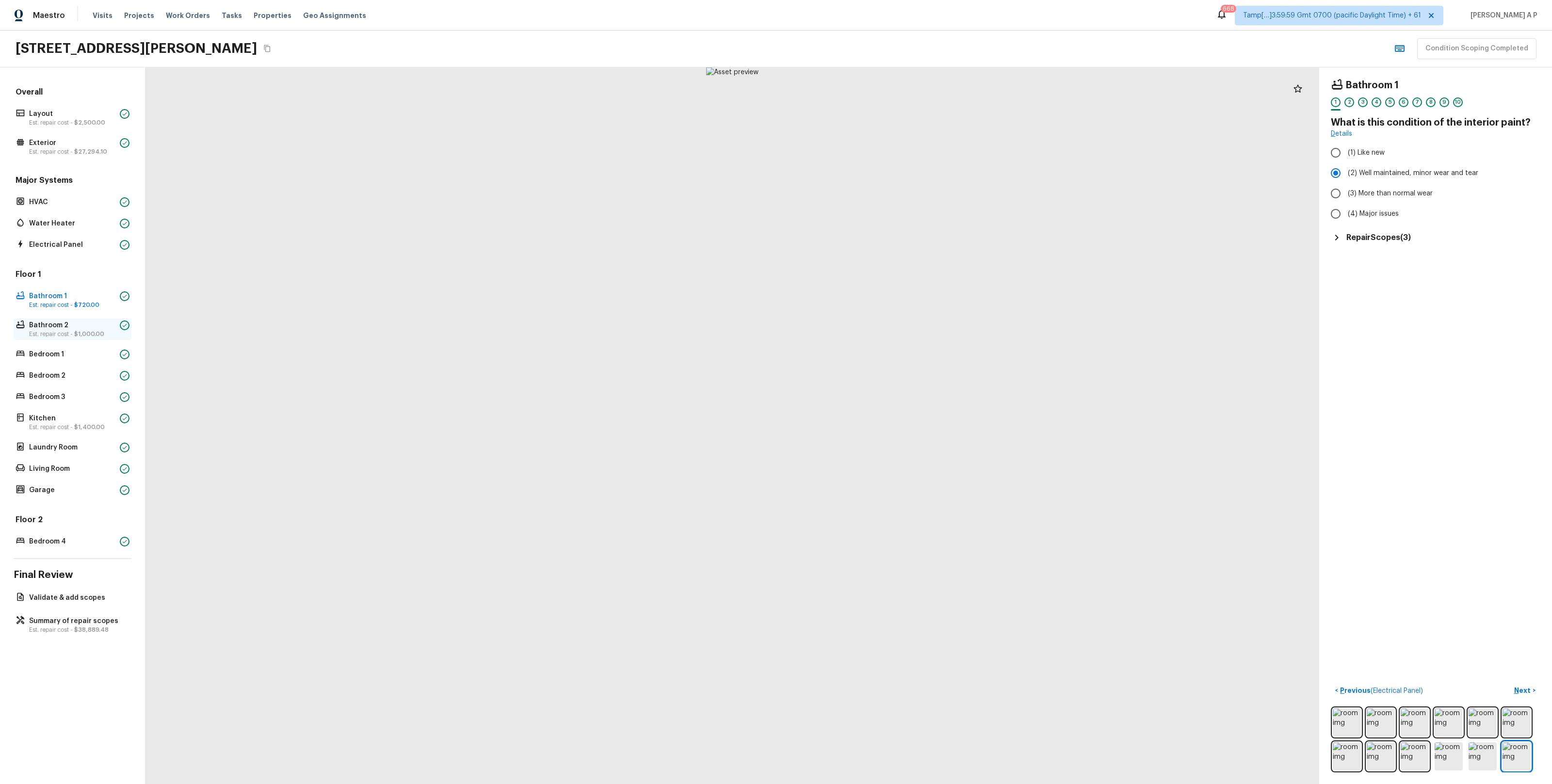
click at [78, 338] on div "Bathroom 2 Est. repair cost - $1,000.00" at bounding box center [73, 329] width 118 height 21
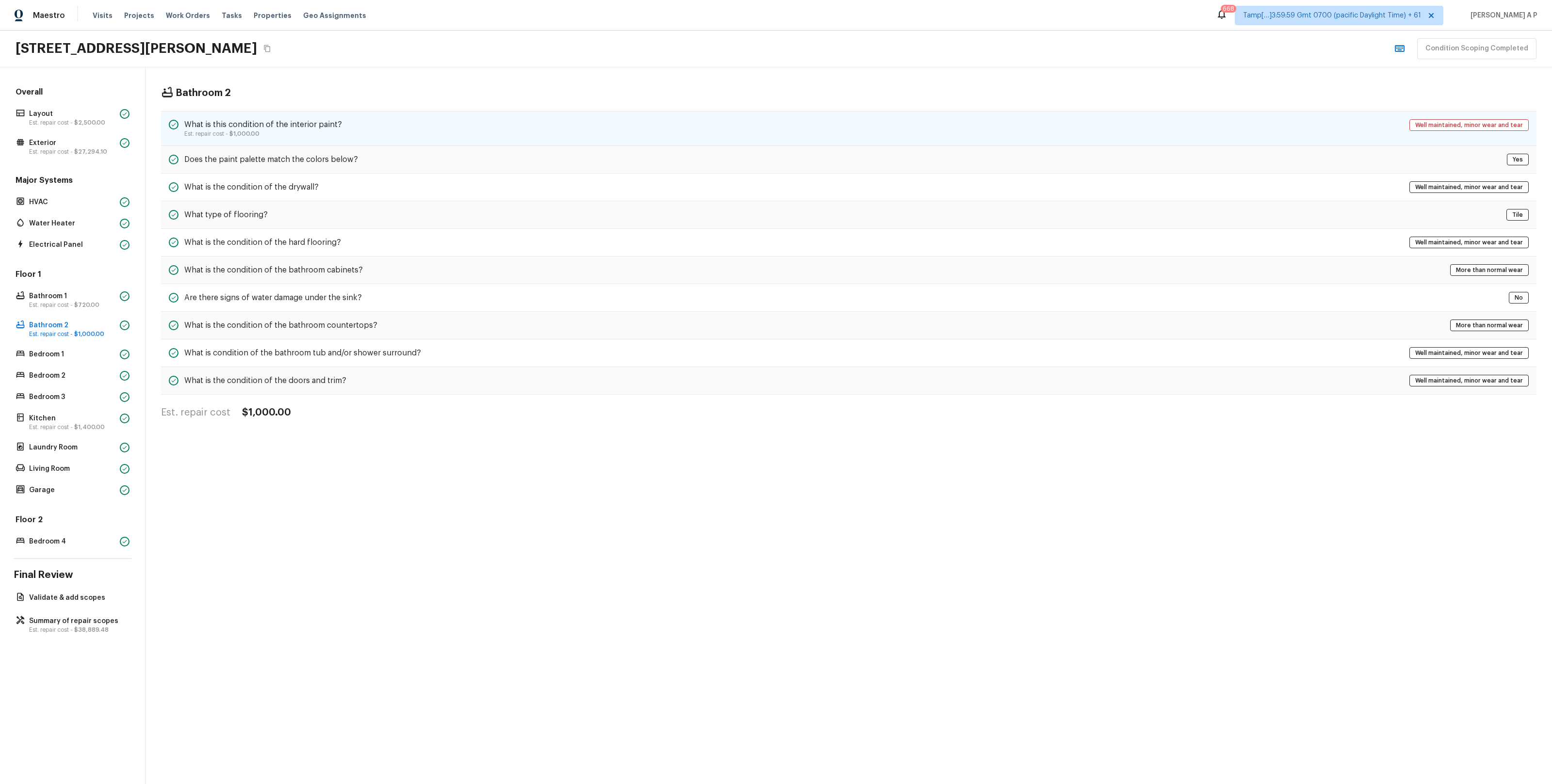
click at [258, 125] on h5 "What is this condition of the interior paint?" at bounding box center [263, 125] width 158 height 11
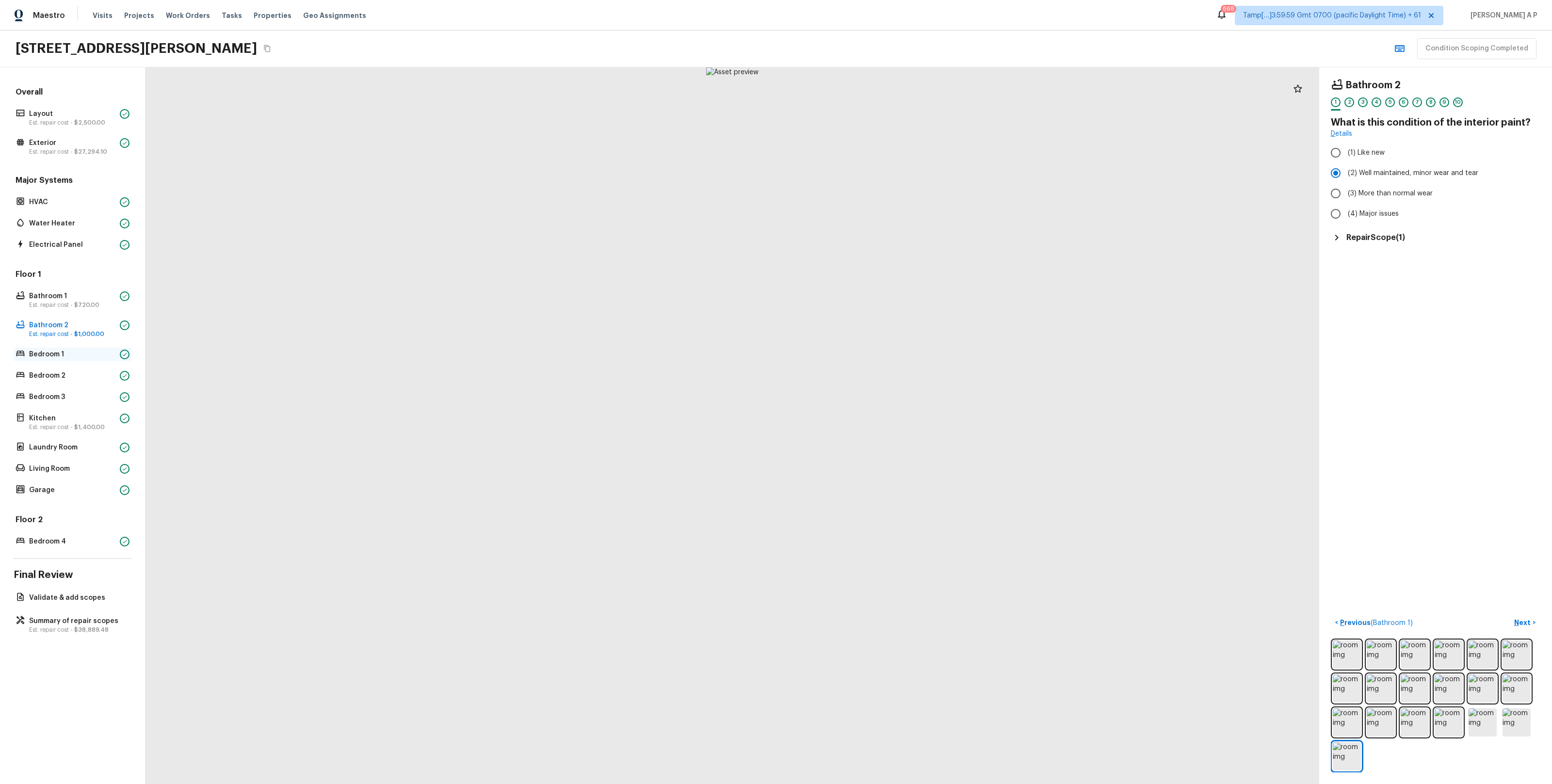
click at [101, 358] on p "Bedroom 1" at bounding box center [72, 354] width 87 height 10
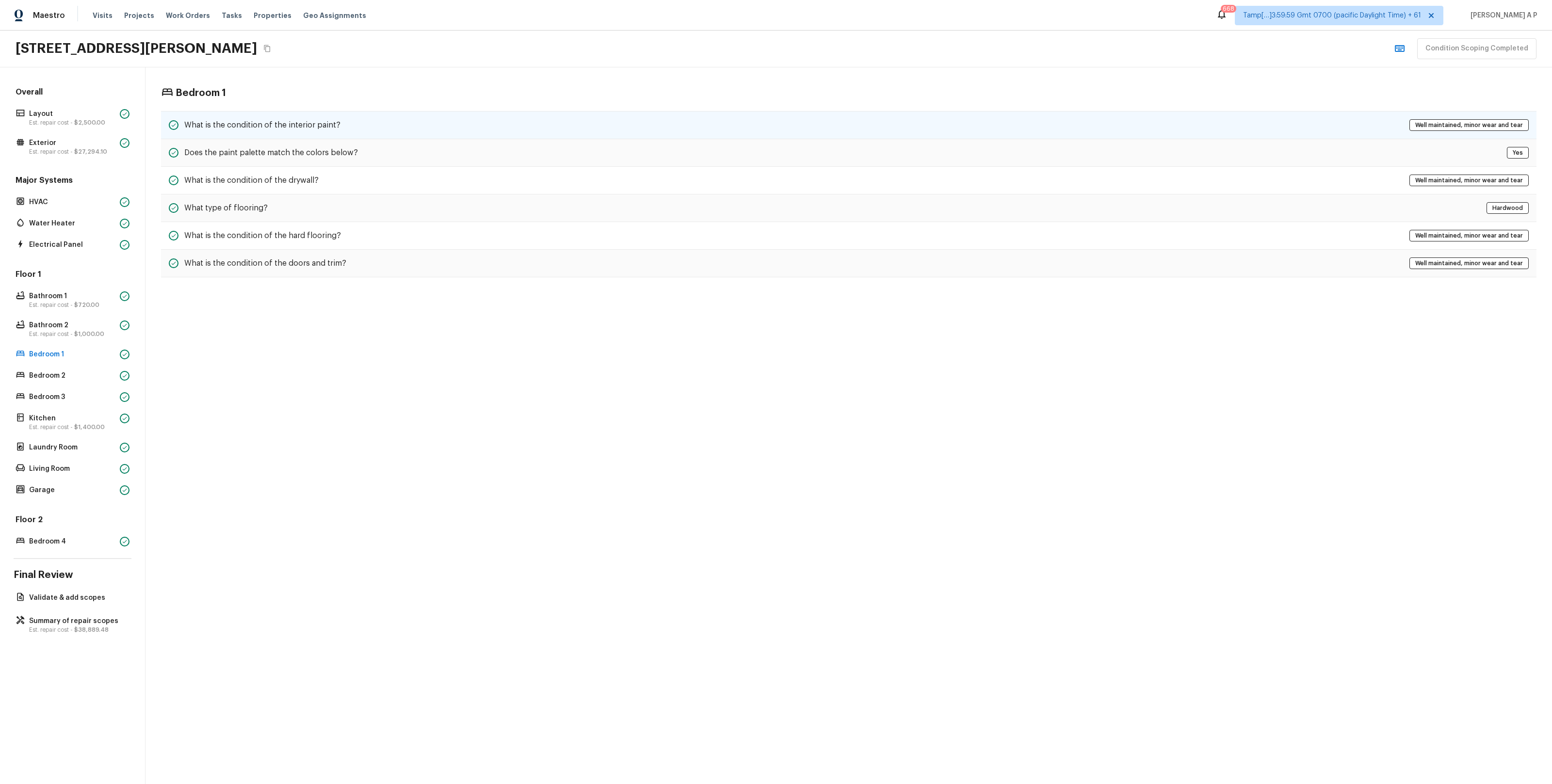
click at [339, 116] on div "What is the condition of the interior paint? Well maintained, minor wear and te…" at bounding box center [848, 125] width 1375 height 28
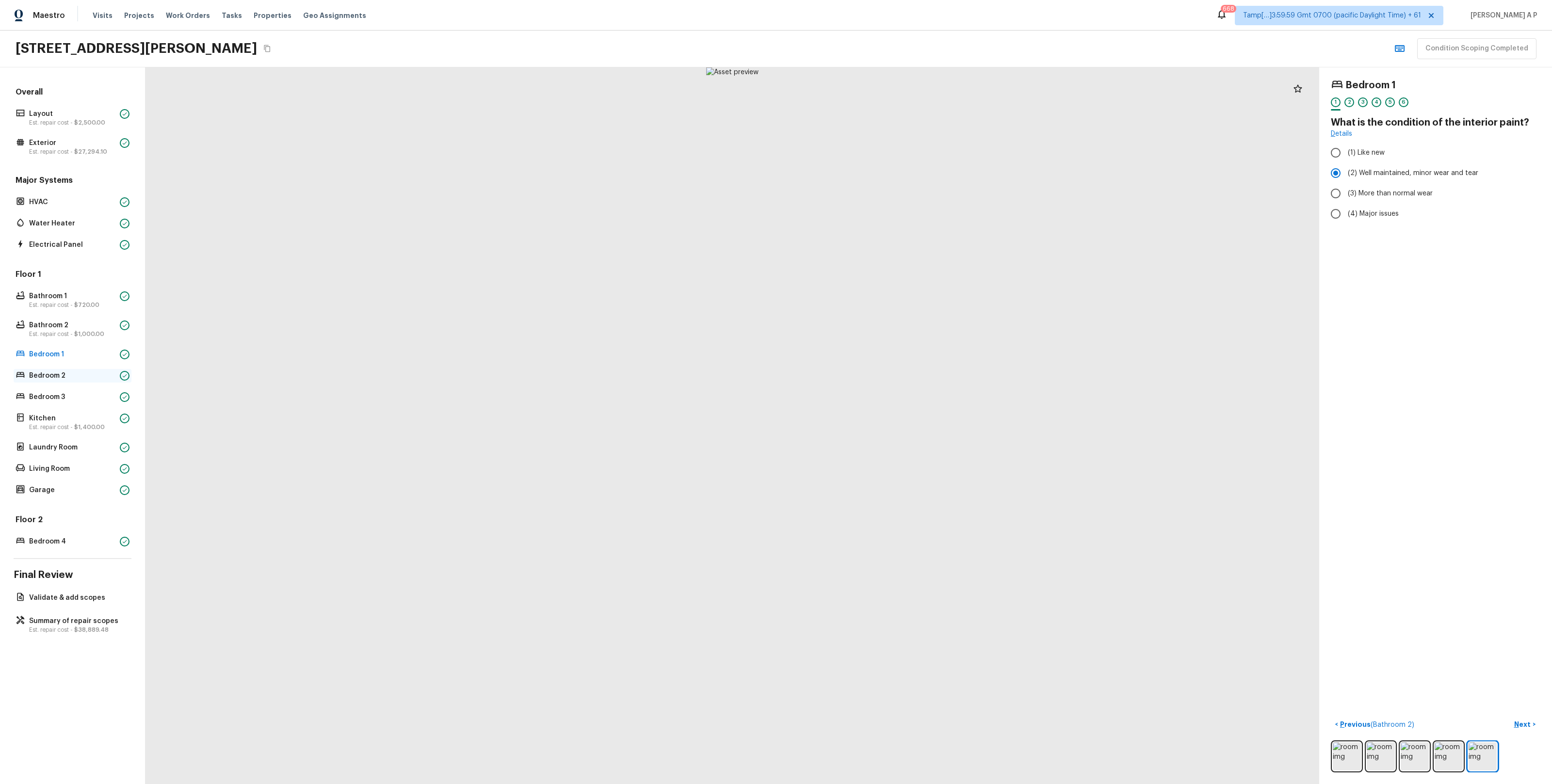
click at [71, 379] on p "Bedroom 2" at bounding box center [72, 376] width 87 height 10
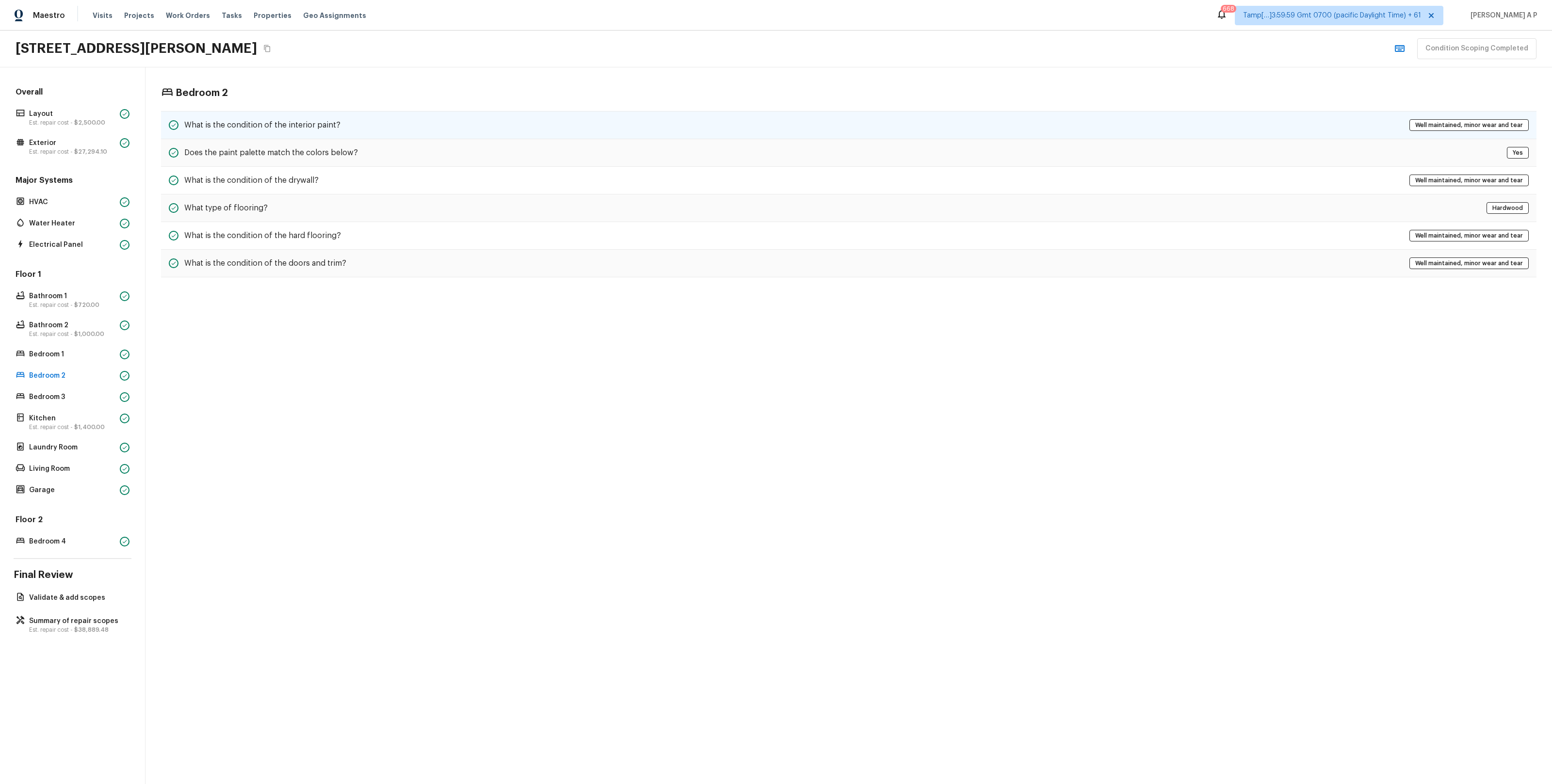
click at [252, 125] on h5 "What is the condition of the interior paint?" at bounding box center [262, 125] width 156 height 11
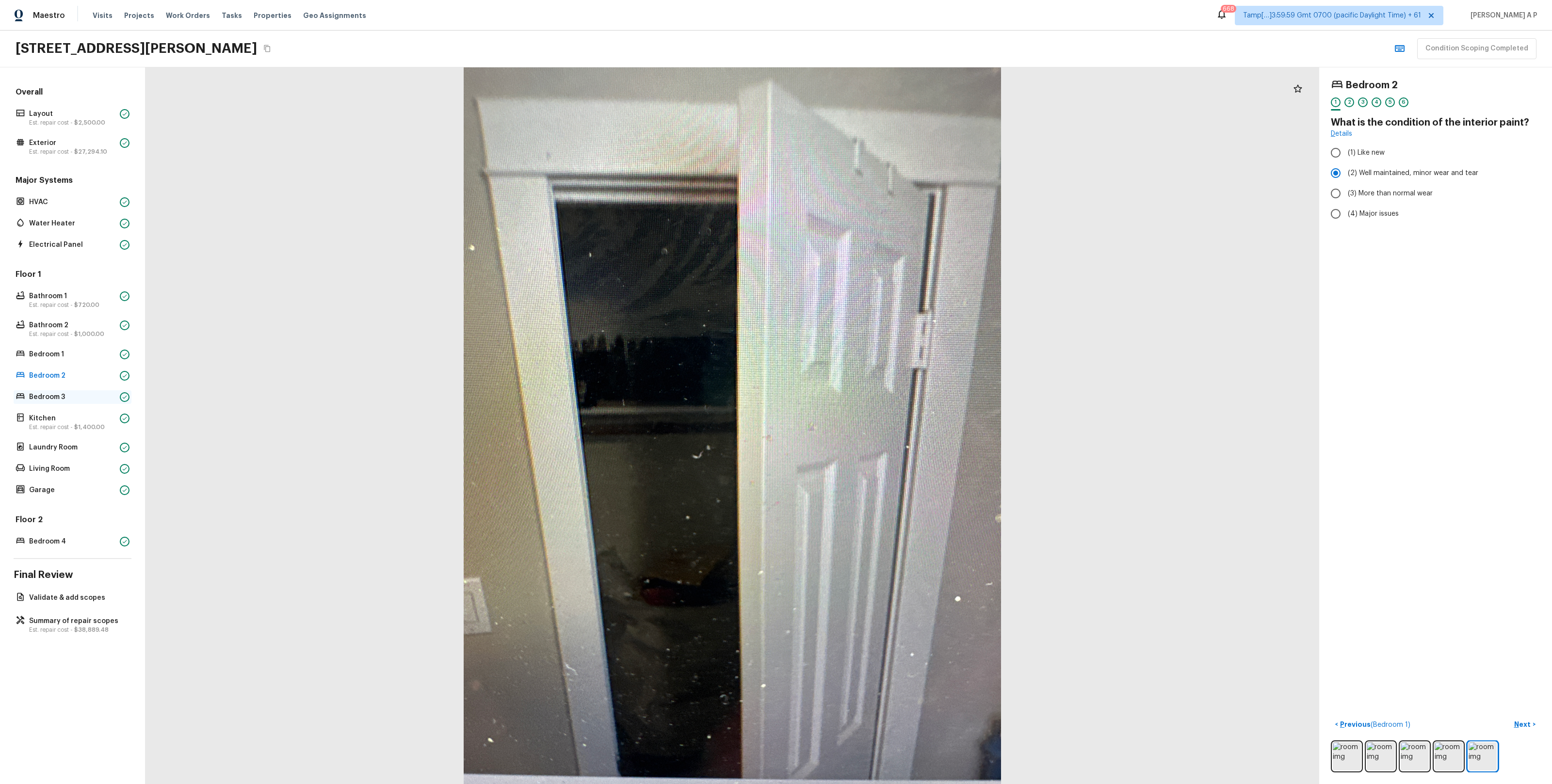
click at [79, 396] on p "Bedroom 3" at bounding box center [72, 397] width 87 height 10
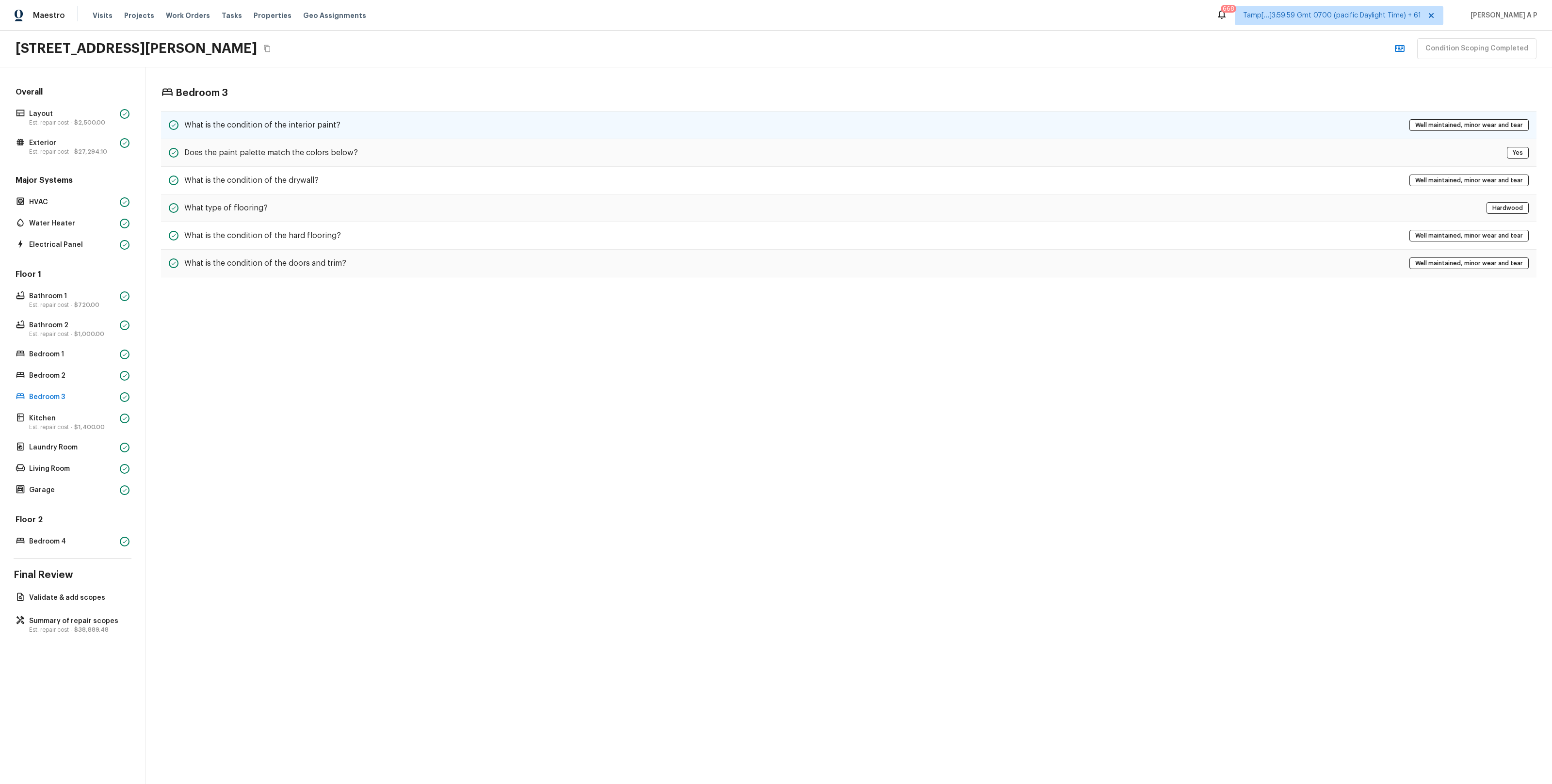
click at [331, 120] on h5 "What is the condition of the interior paint?" at bounding box center [262, 125] width 156 height 11
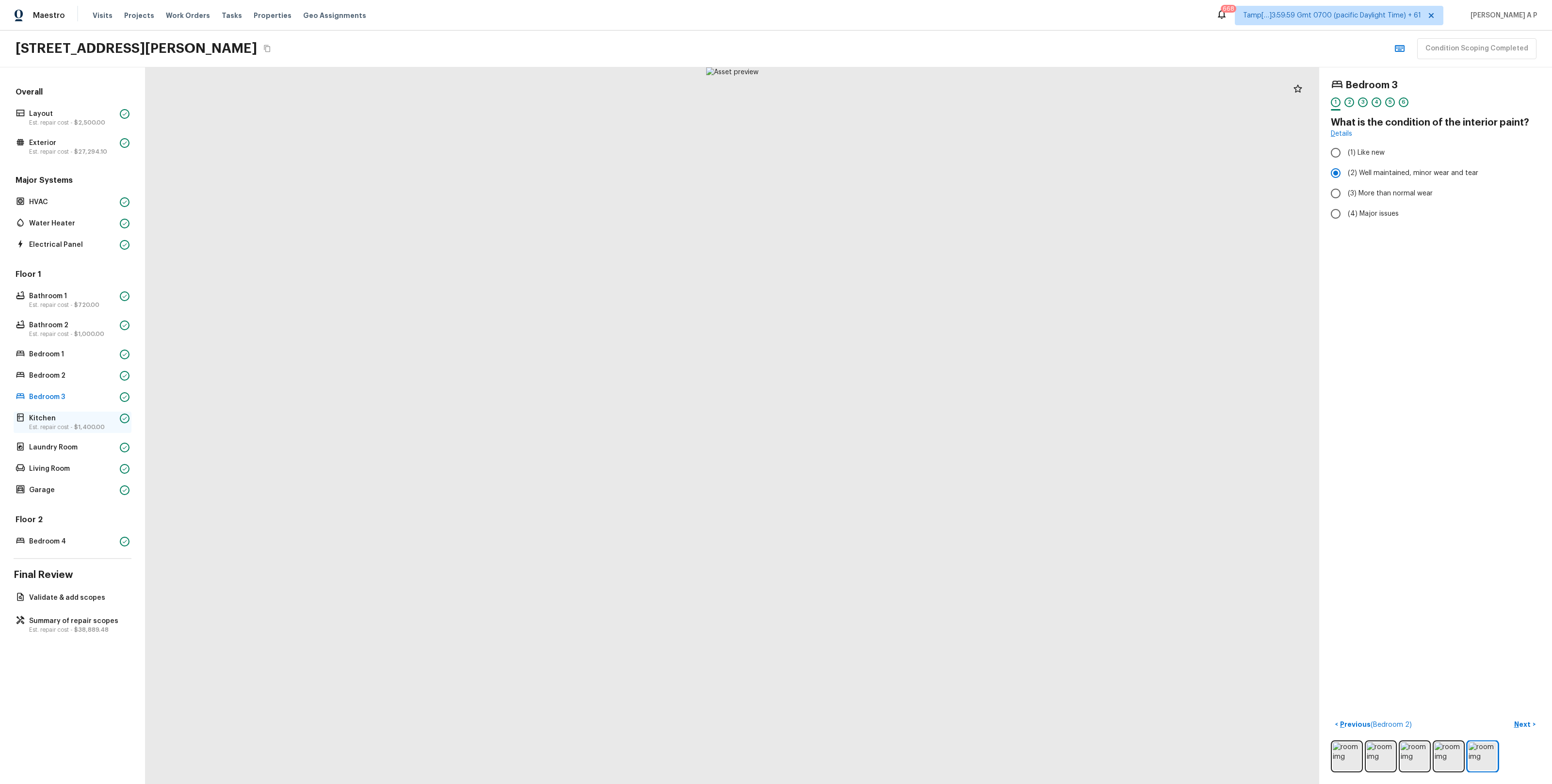
click at [87, 423] on p "Est. repair cost - $1,400.00" at bounding box center [72, 427] width 87 height 8
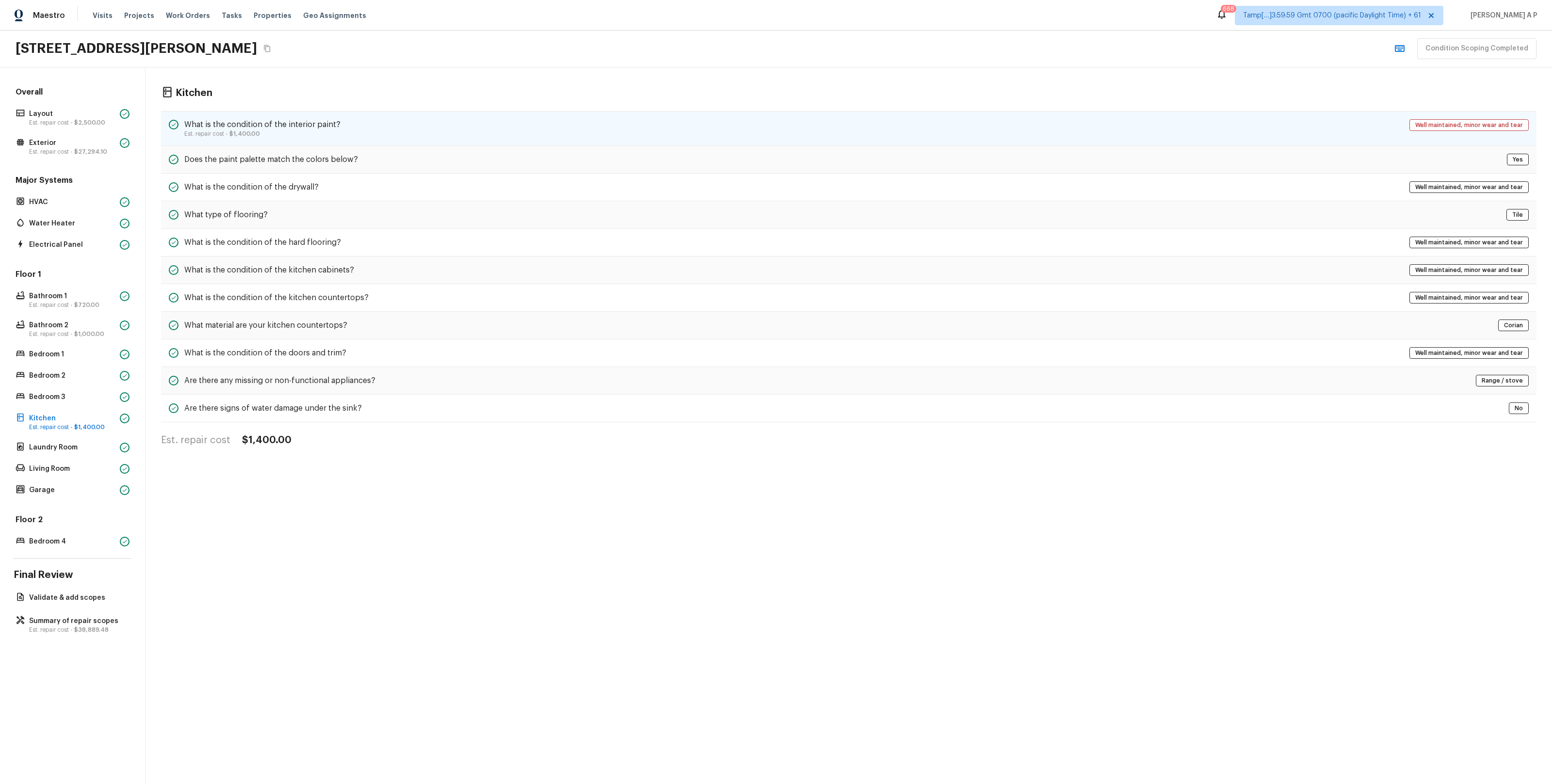
click at [266, 128] on h5 "What is the condition of the interior paint?" at bounding box center [262, 125] width 156 height 11
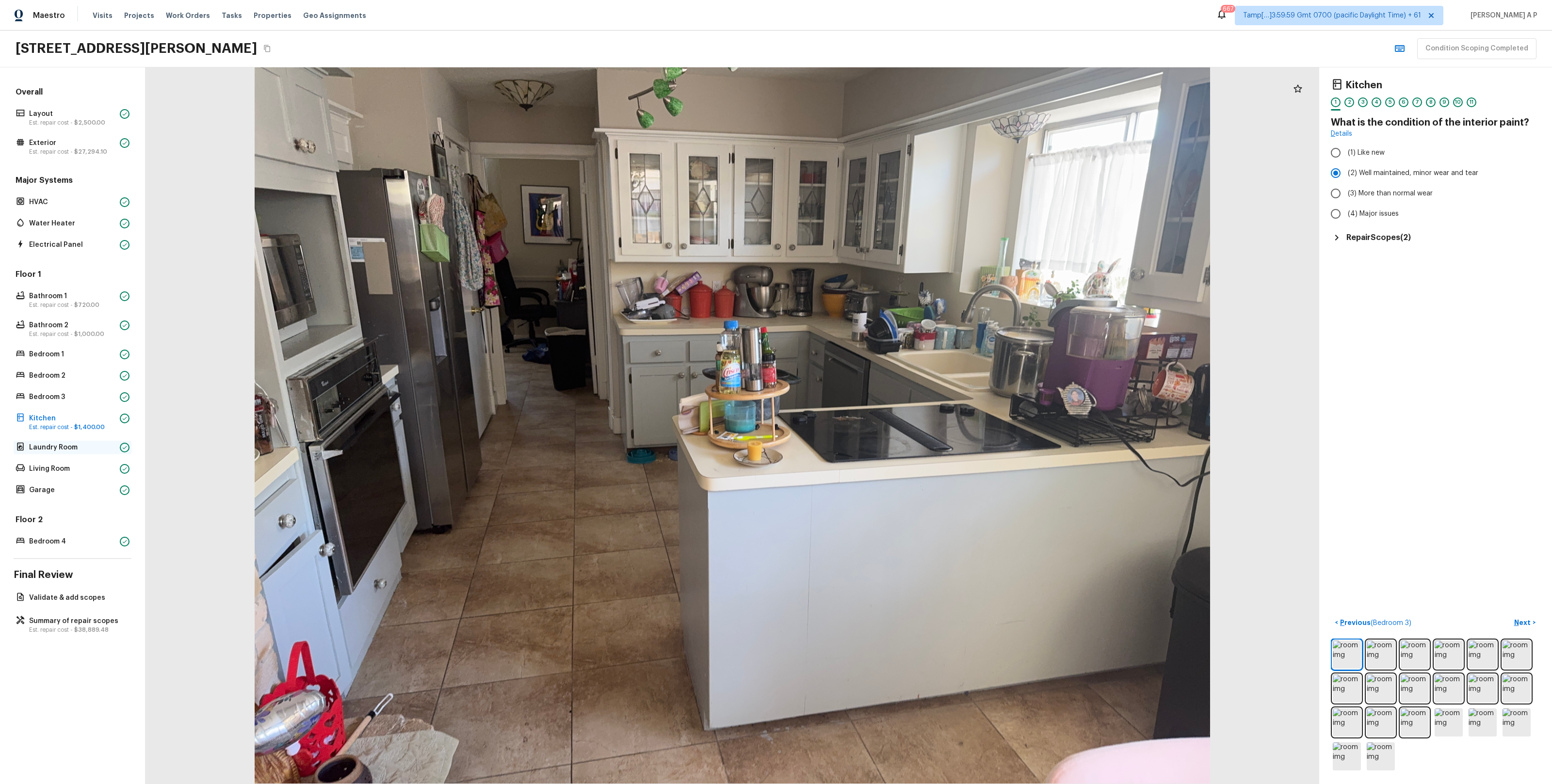
click at [86, 443] on p "Laundry Room" at bounding box center [72, 447] width 87 height 10
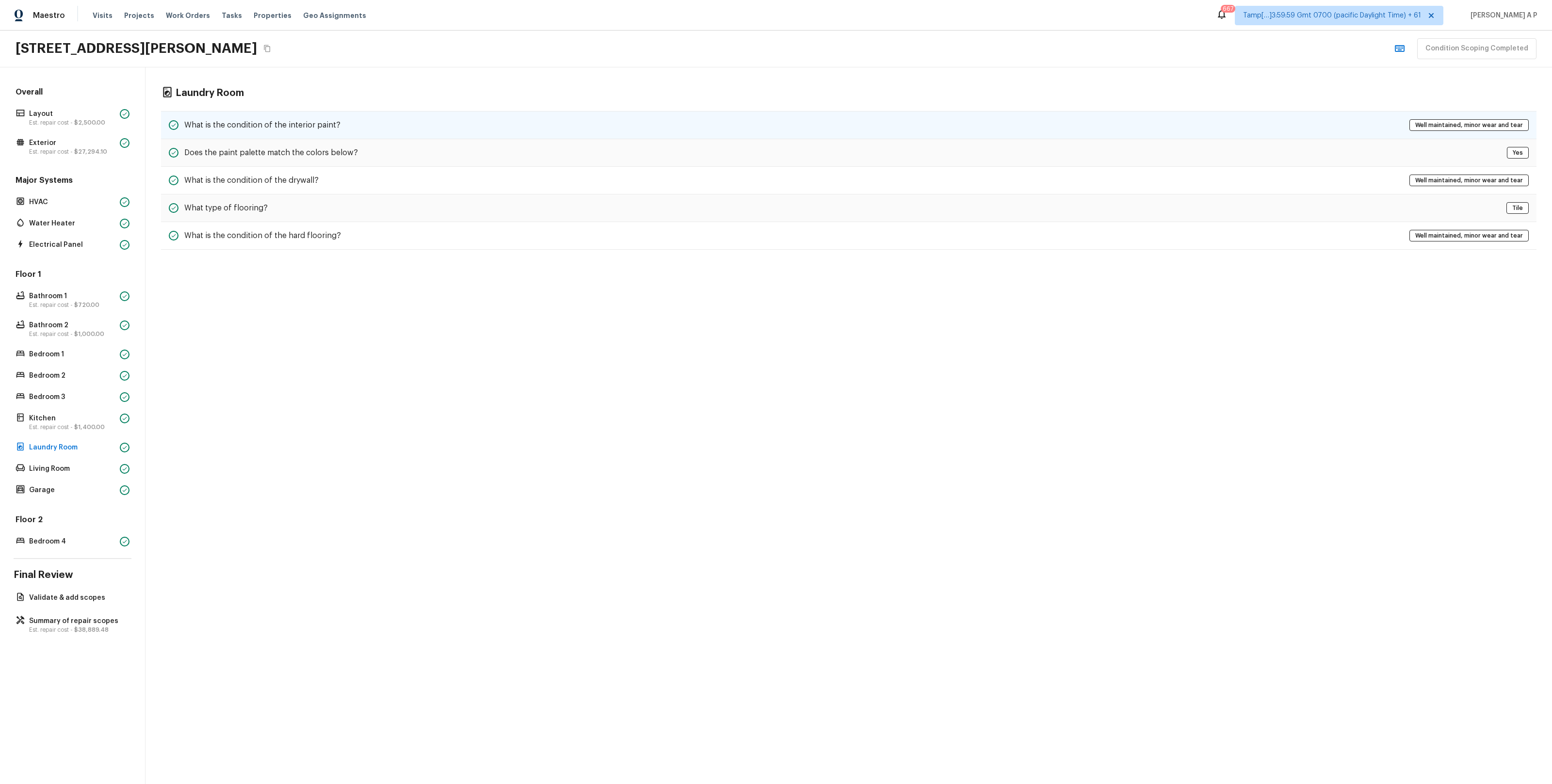
click at [299, 117] on div "What is the condition of the interior paint? Well maintained, minor wear and te…" at bounding box center [848, 125] width 1375 height 28
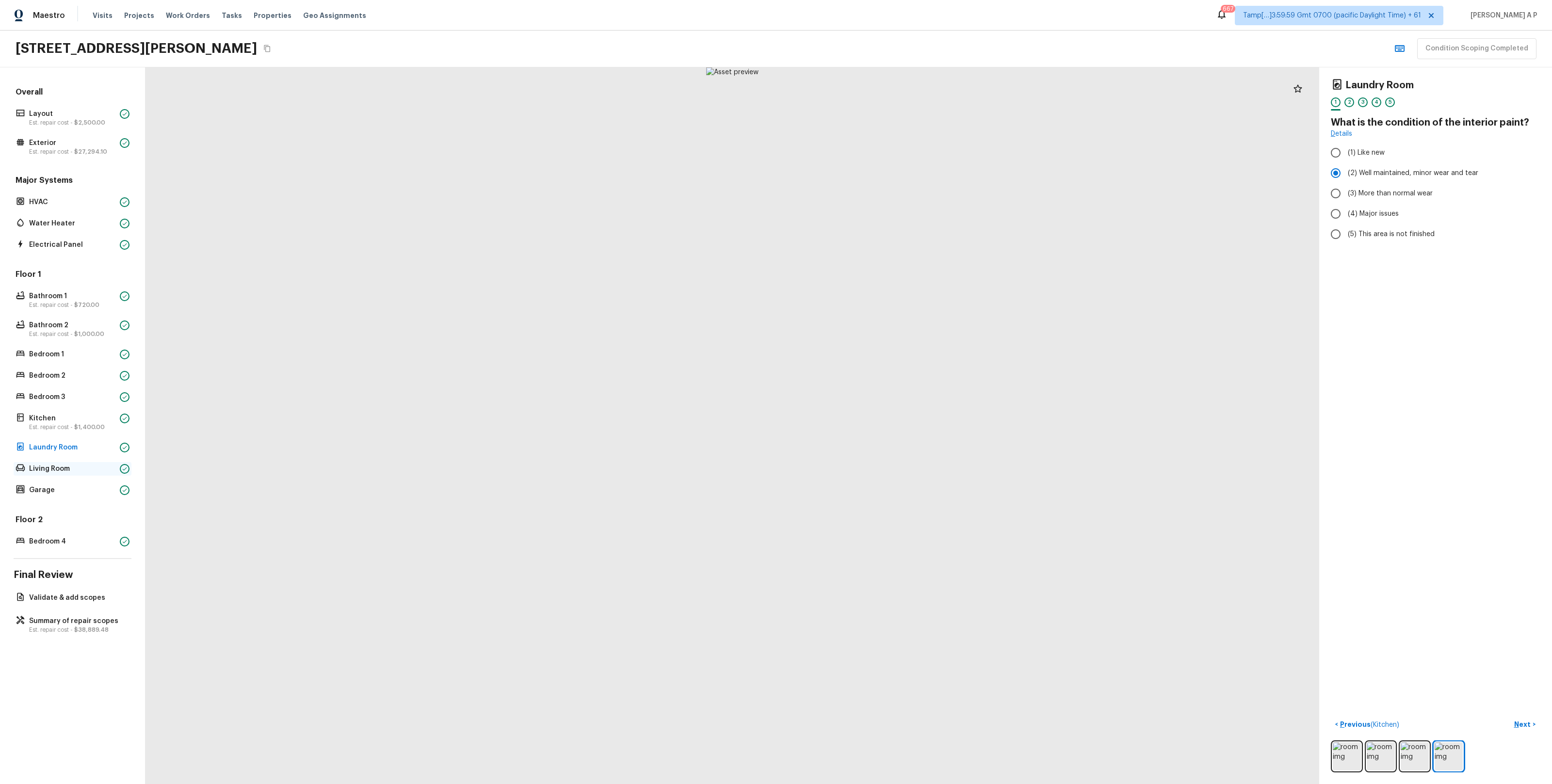
click at [105, 462] on div "Living Room" at bounding box center [73, 468] width 118 height 14
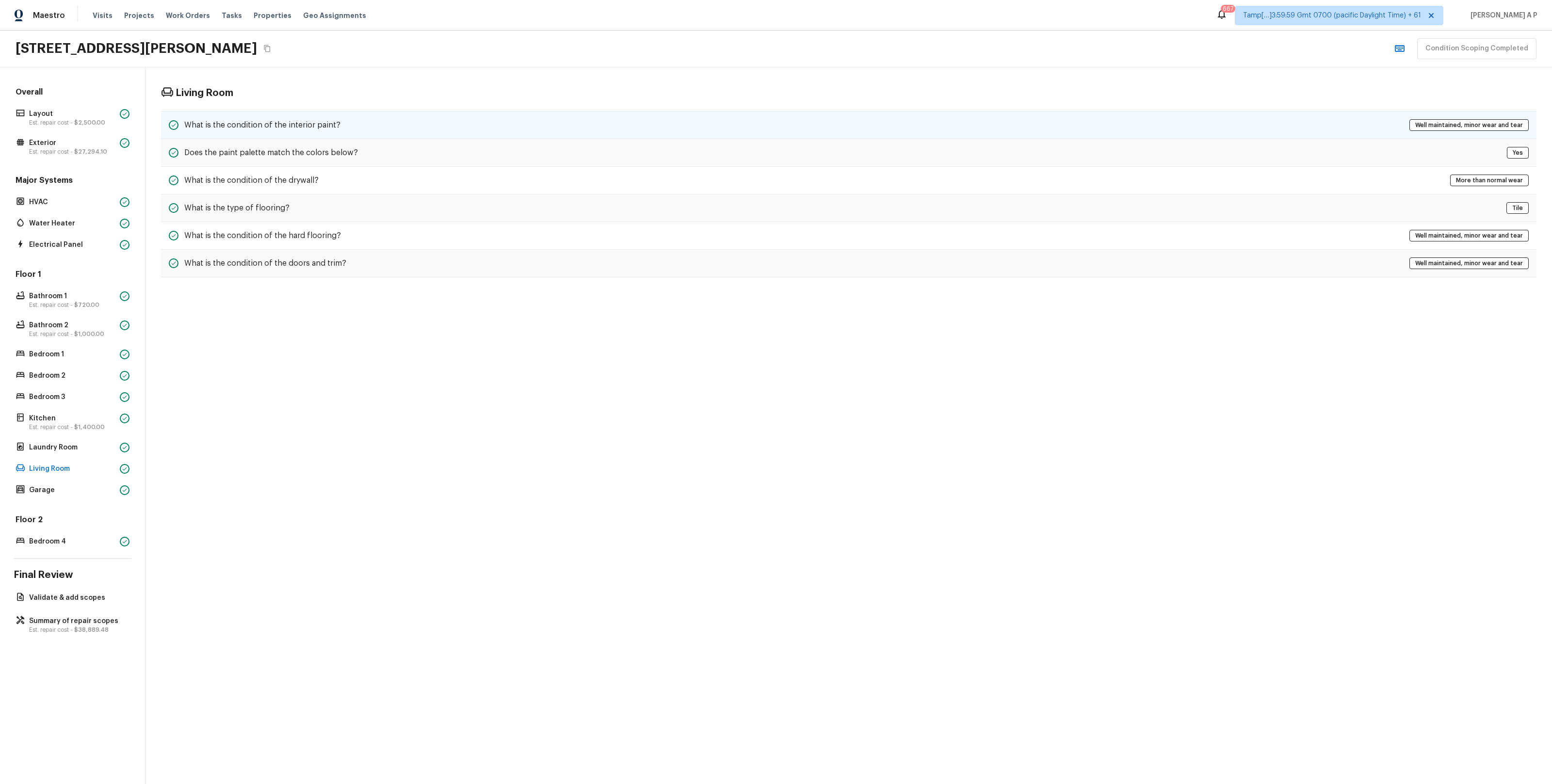
click at [415, 128] on div "What is the condition of the interior paint? Well maintained, minor wear and te…" at bounding box center [848, 125] width 1375 height 28
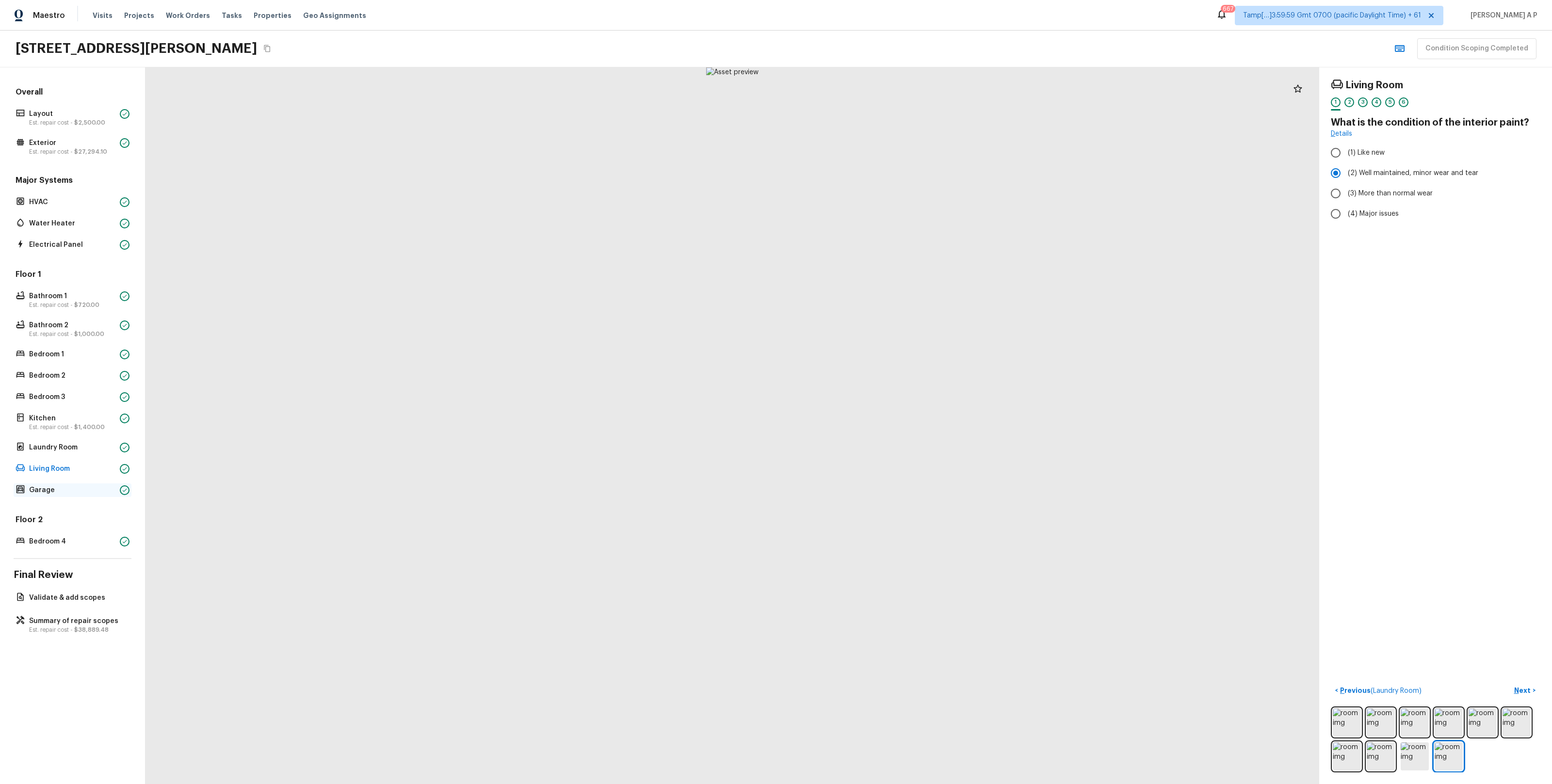
click at [78, 491] on p "Garage" at bounding box center [72, 490] width 87 height 10
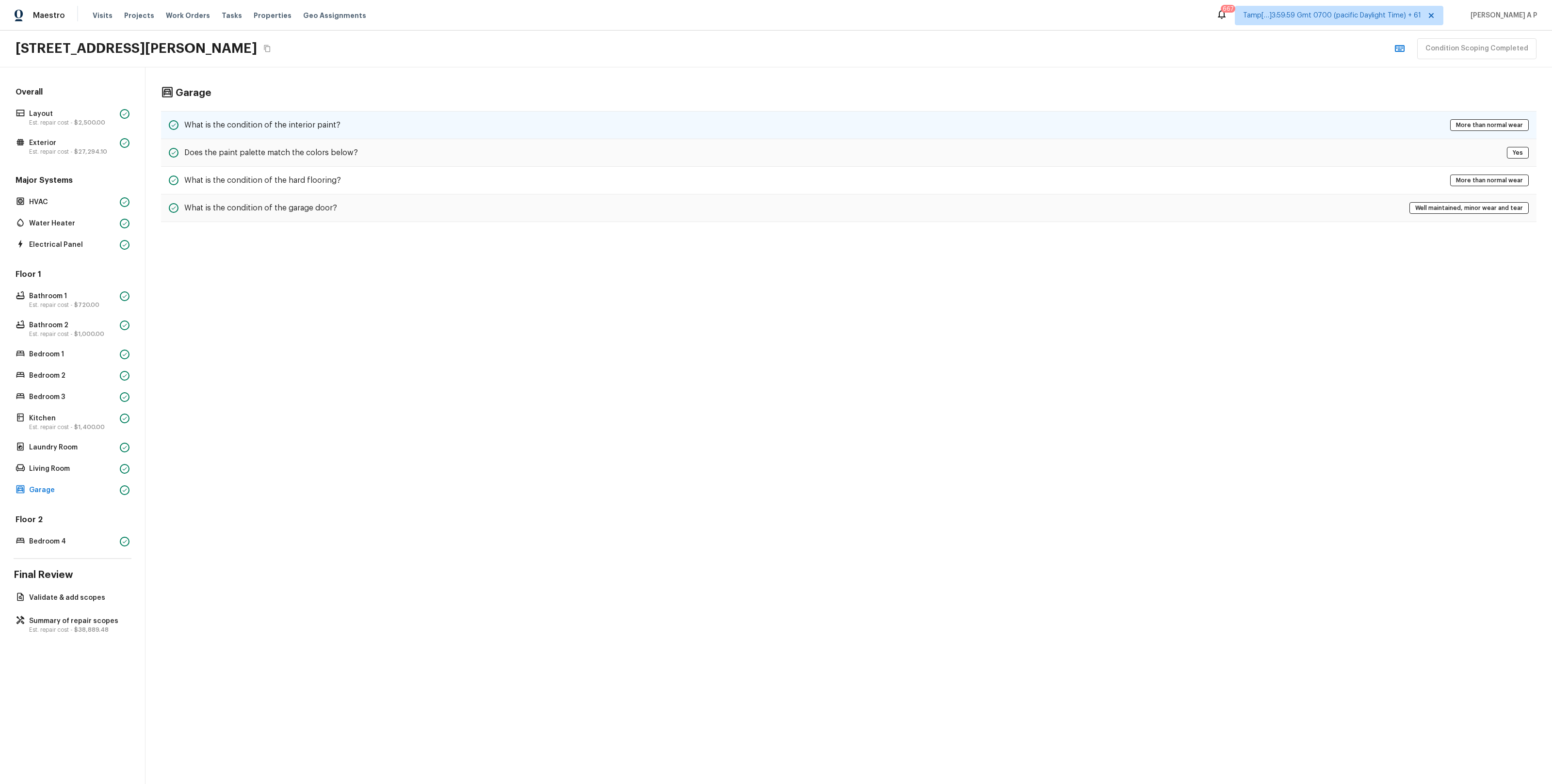
click at [313, 125] on h5 "What is the condition of the interior paint?" at bounding box center [262, 125] width 156 height 11
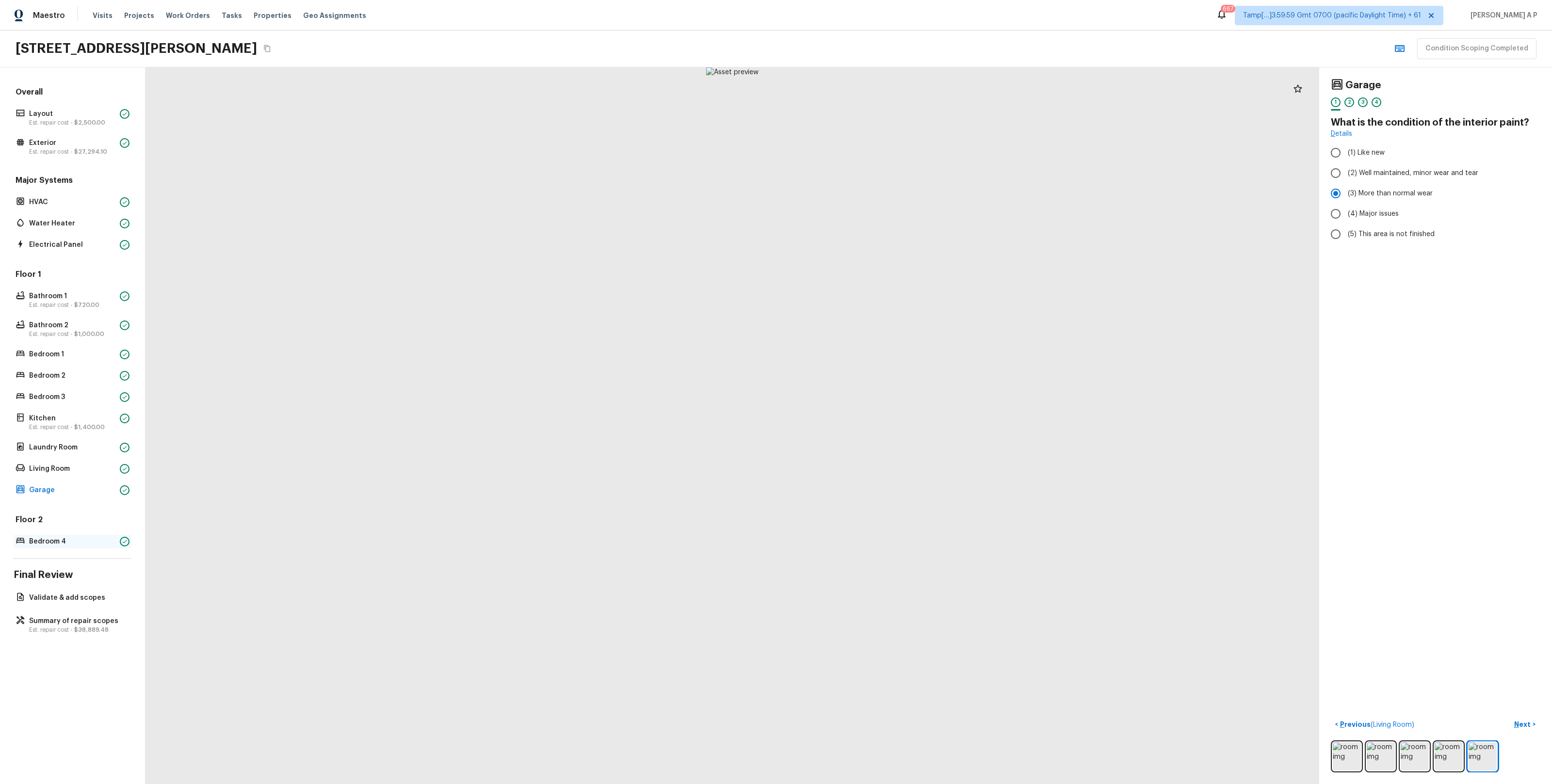
click at [103, 538] on p "Bedroom 4" at bounding box center [72, 541] width 87 height 10
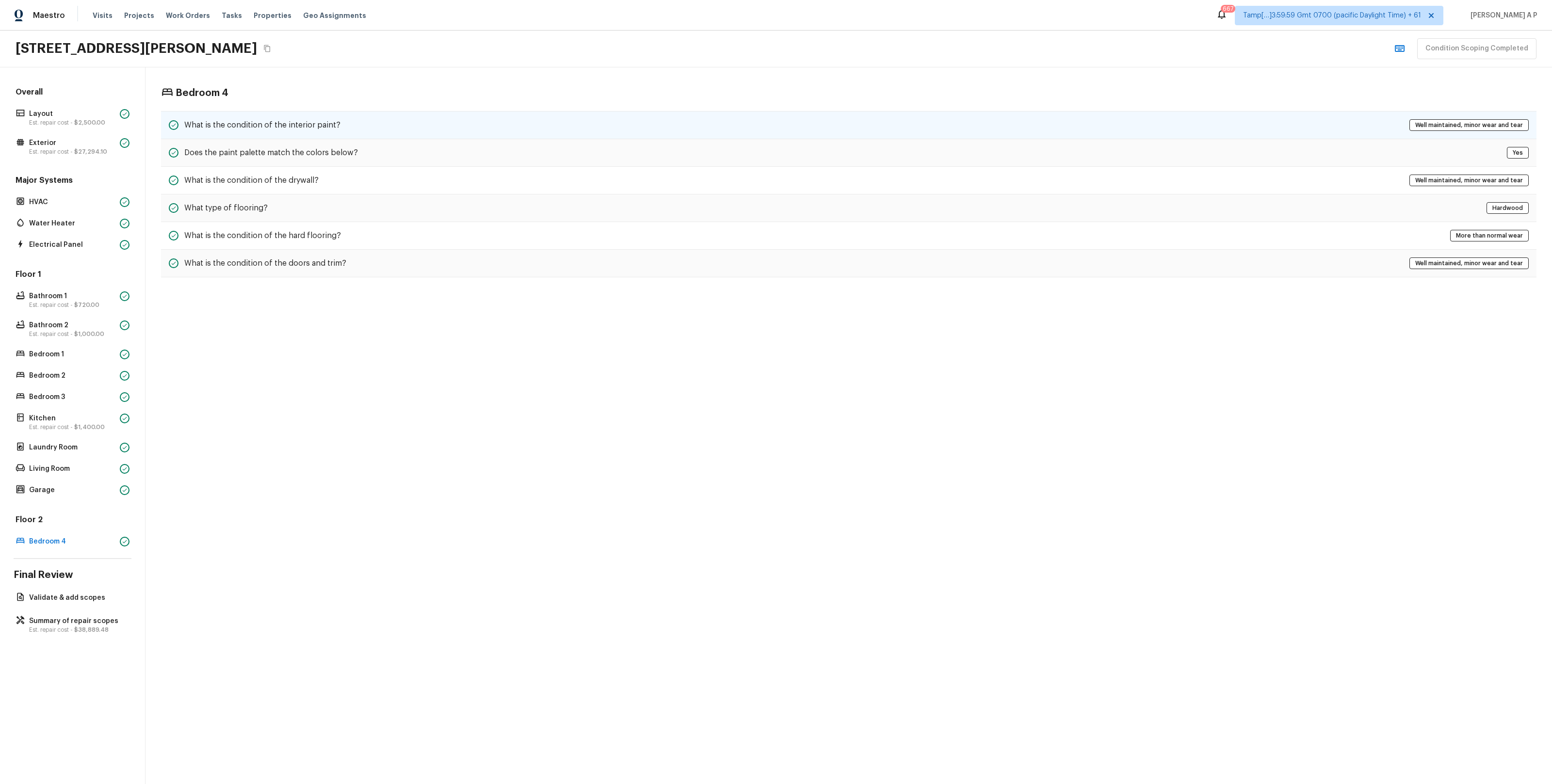
click at [379, 119] on div "What is the condition of the interior paint? Well maintained, minor wear and te…" at bounding box center [848, 125] width 1375 height 28
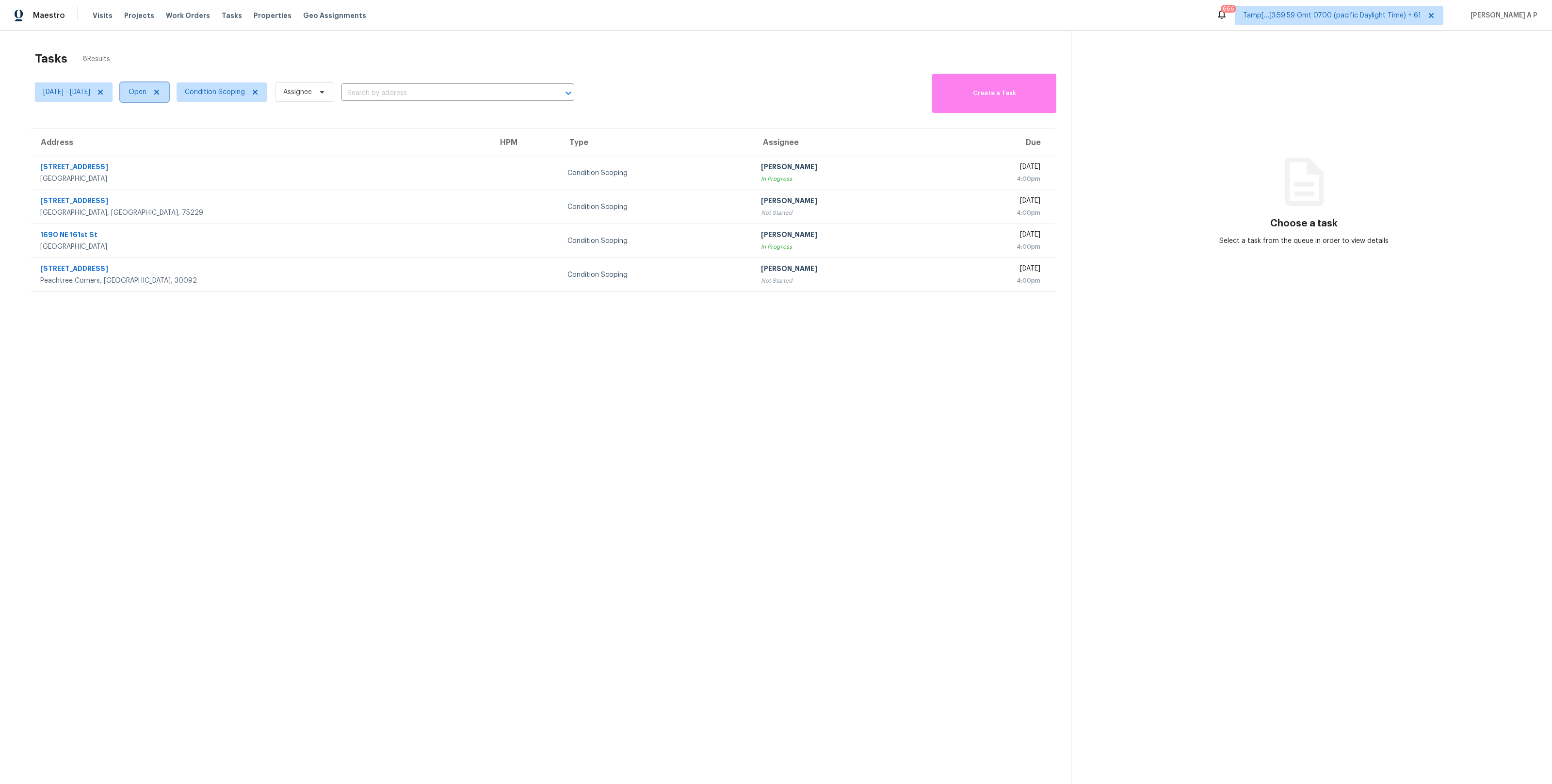
click at [146, 91] on span "Open" at bounding box center [137, 92] width 18 height 10
click at [181, 137] on label "Closed" at bounding box center [179, 133] width 35 height 10
click at [168, 135] on input "Closed" at bounding box center [164, 131] width 6 height 6
checkbox input "true"
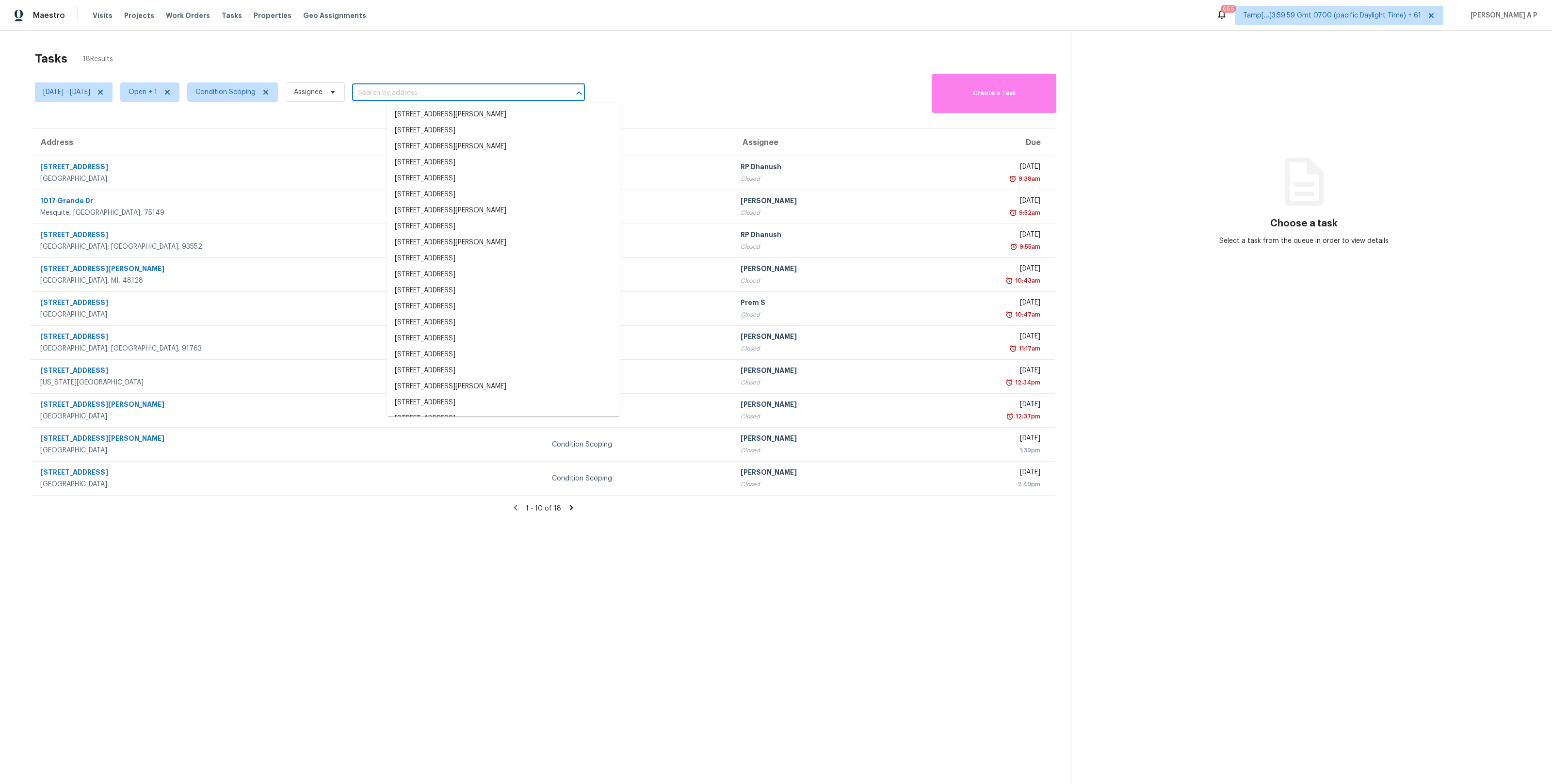
click at [433, 89] on input "text" at bounding box center [454, 93] width 205 height 15
paste input "[STREET_ADDRESS]"
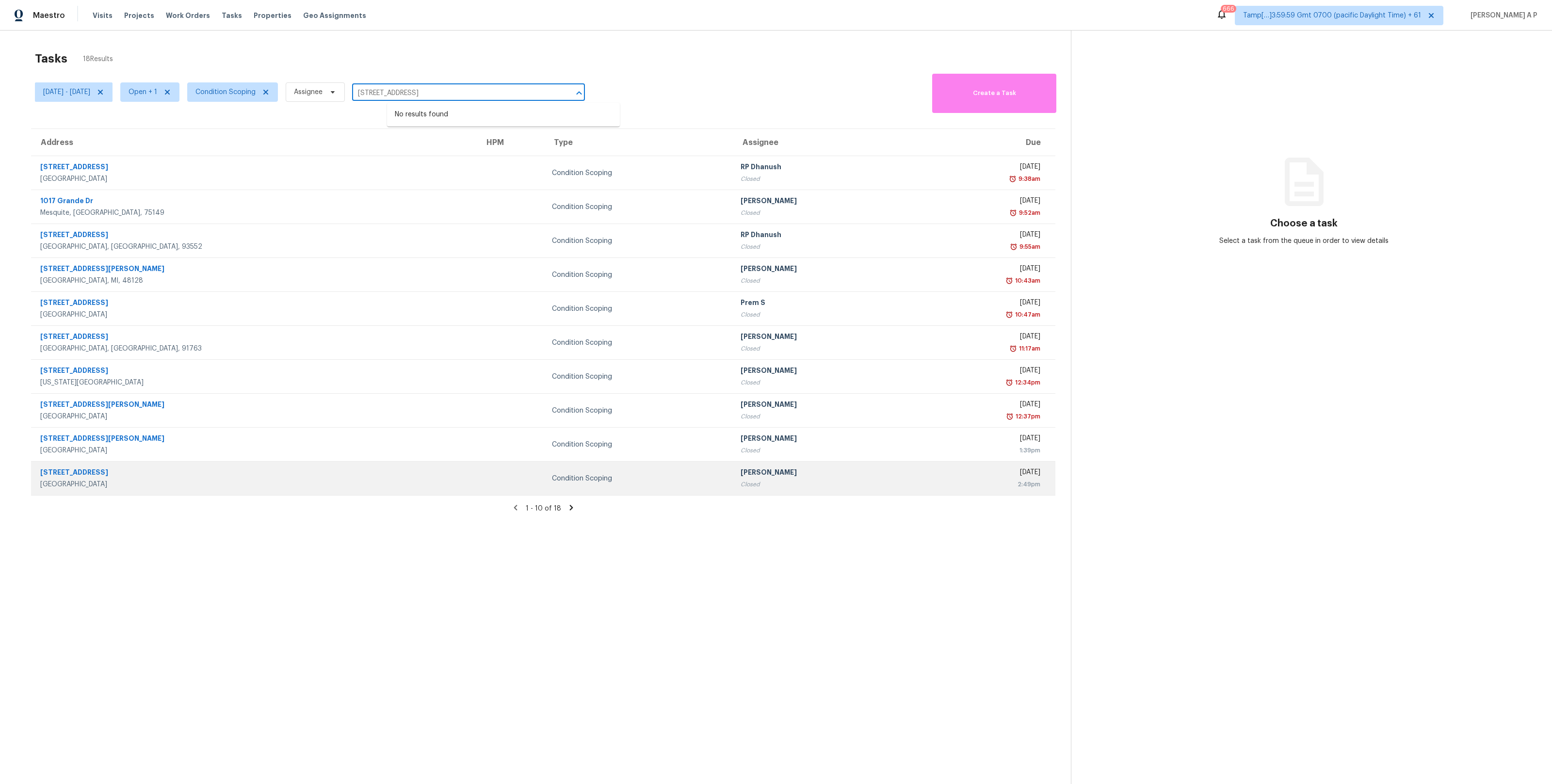
type input "[STREET_ADDRESS]"
click at [555, 474] on div "Condition Scoping" at bounding box center [638, 478] width 173 height 10
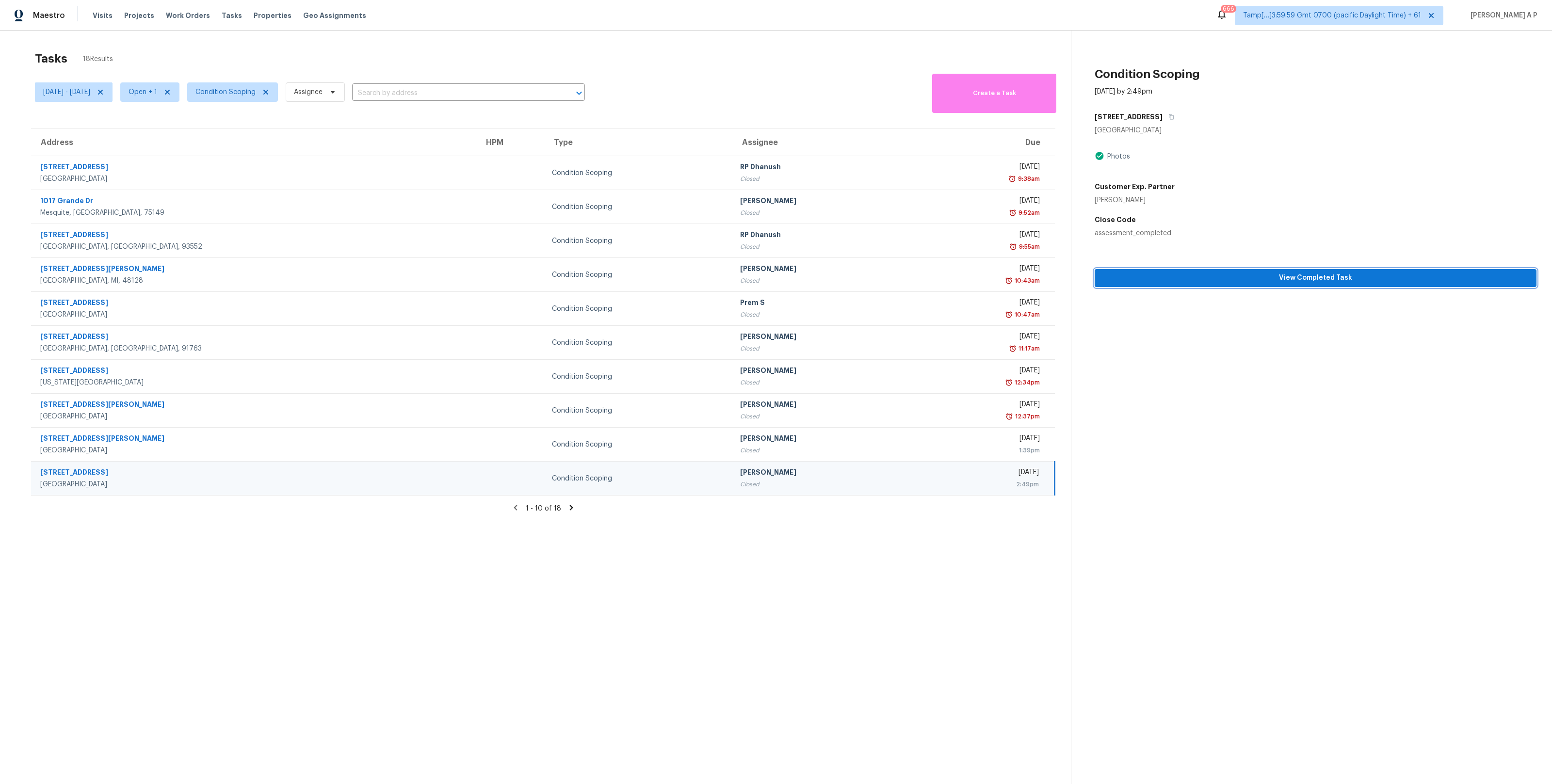
click at [1184, 270] on button "View Completed Task" at bounding box center [1315, 278] width 442 height 18
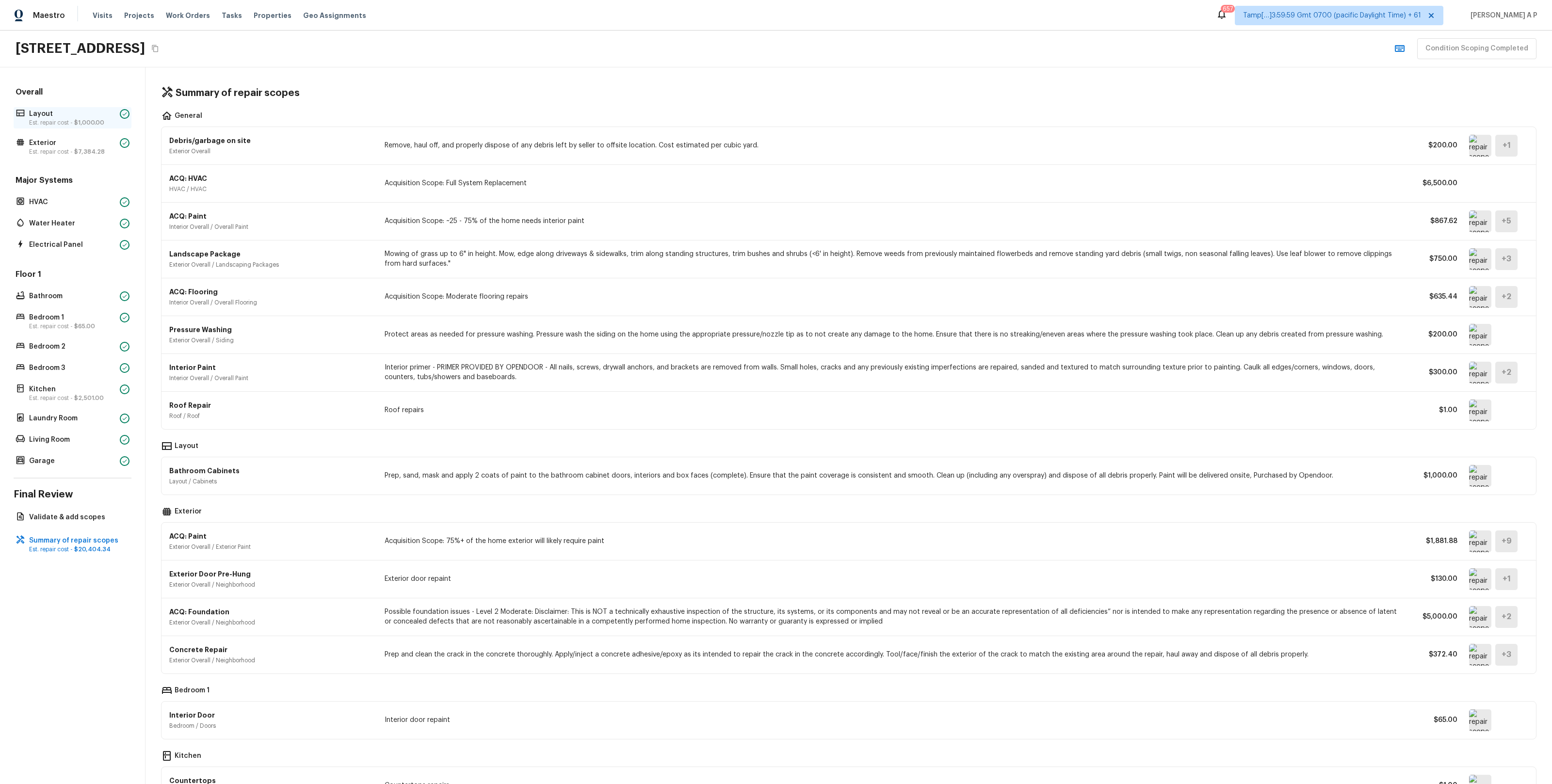
click at [101, 120] on span "$1,000.00" at bounding box center [89, 123] width 30 height 6
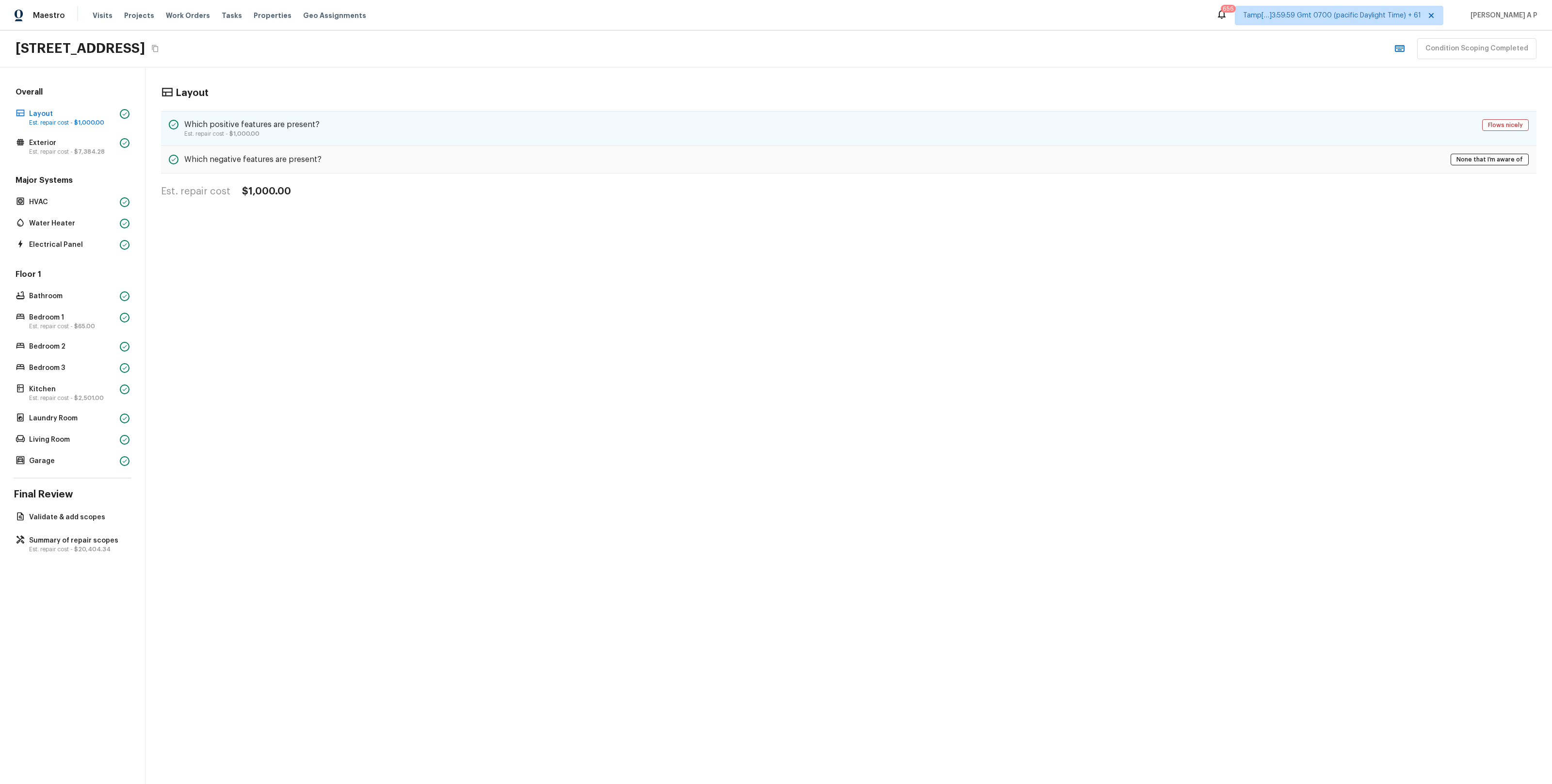
click at [304, 129] on h5 "Which positive features are present?" at bounding box center [252, 125] width 136 height 11
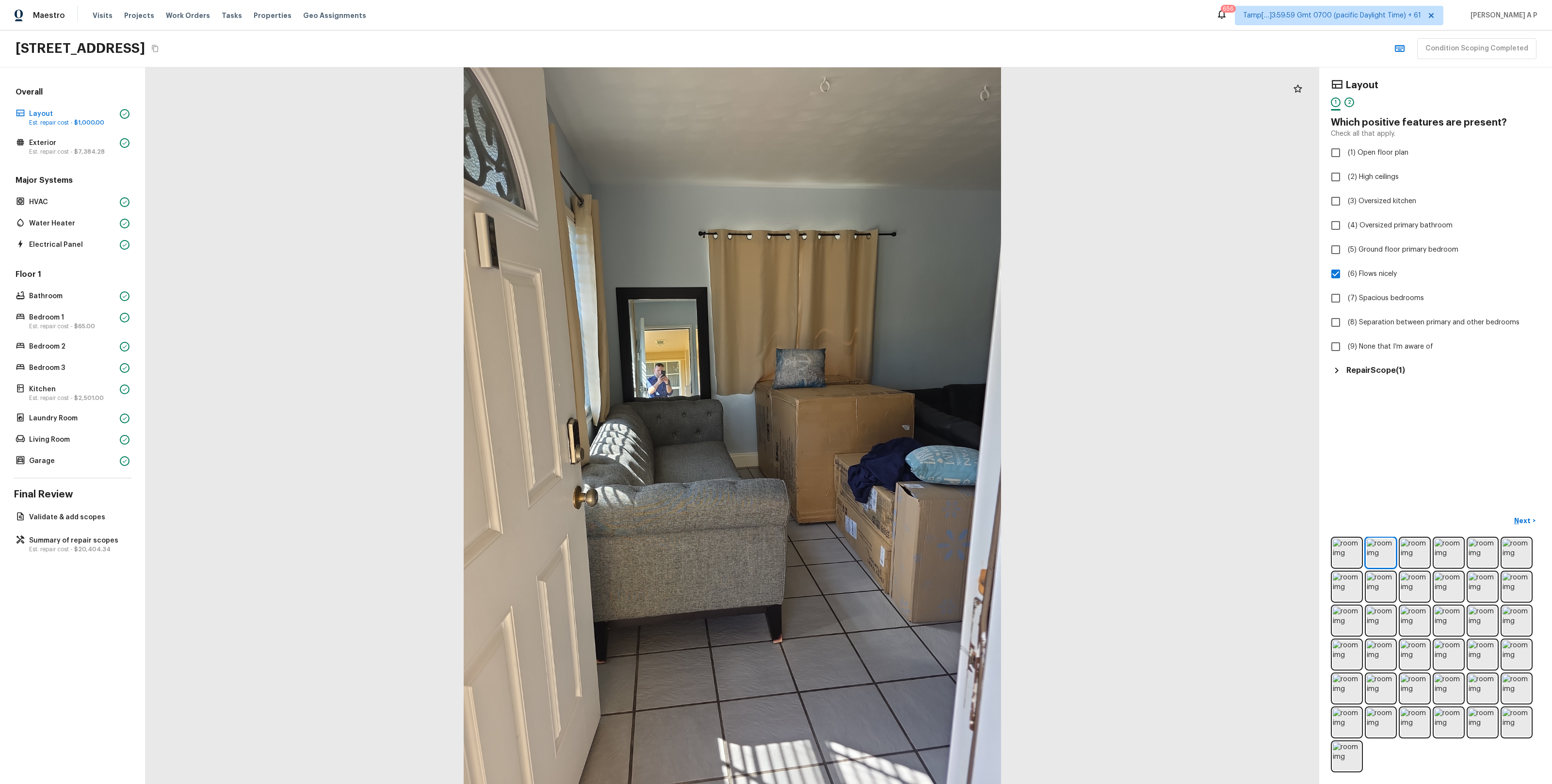
click at [789, 179] on div at bounding box center [733, 426] width 1174 height 717
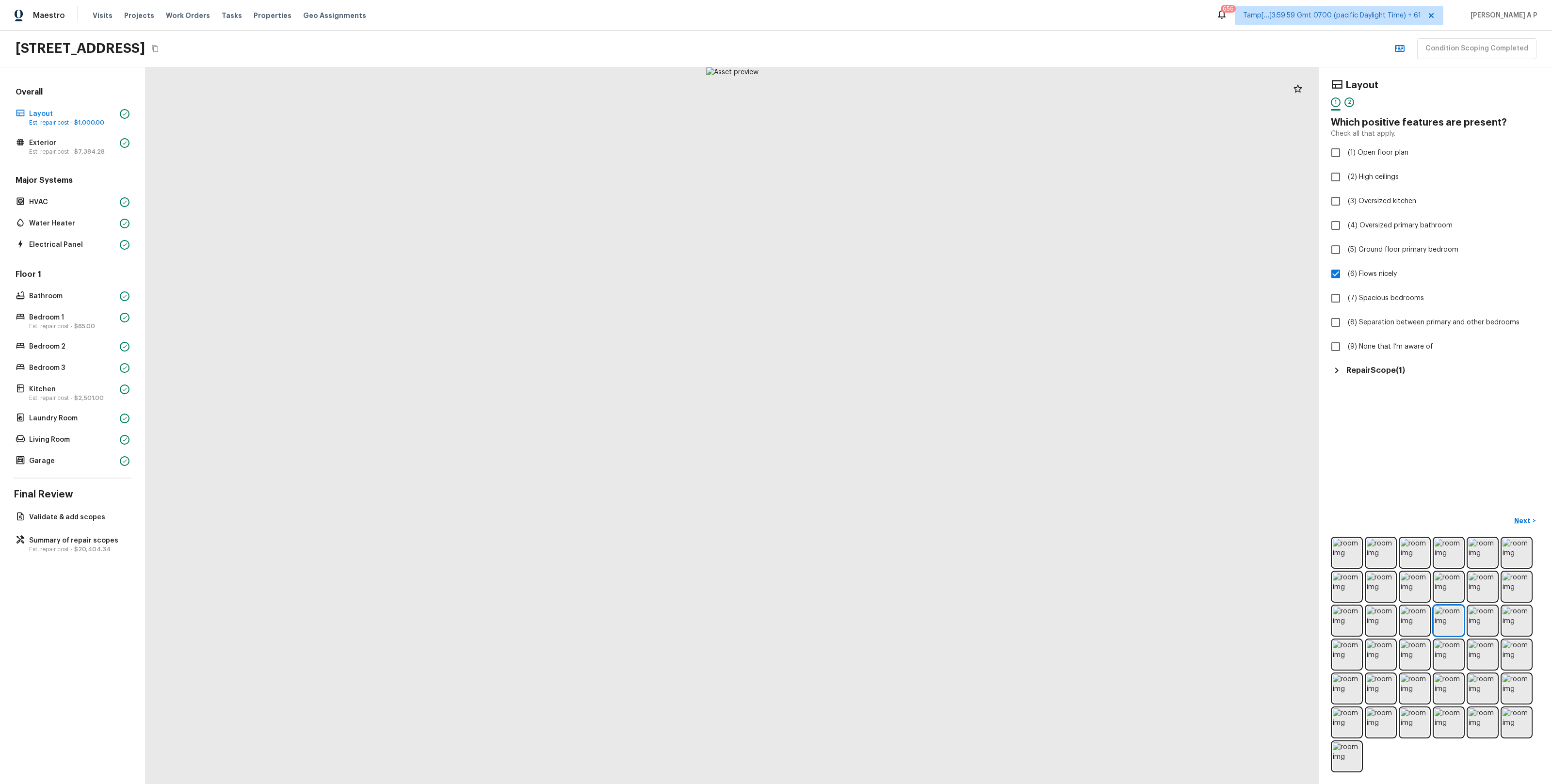
click at [877, 602] on div at bounding box center [733, 426] width 1174 height 717
click at [96, 155] on p "Est. repair cost - $7,384.28" at bounding box center [72, 152] width 87 height 8
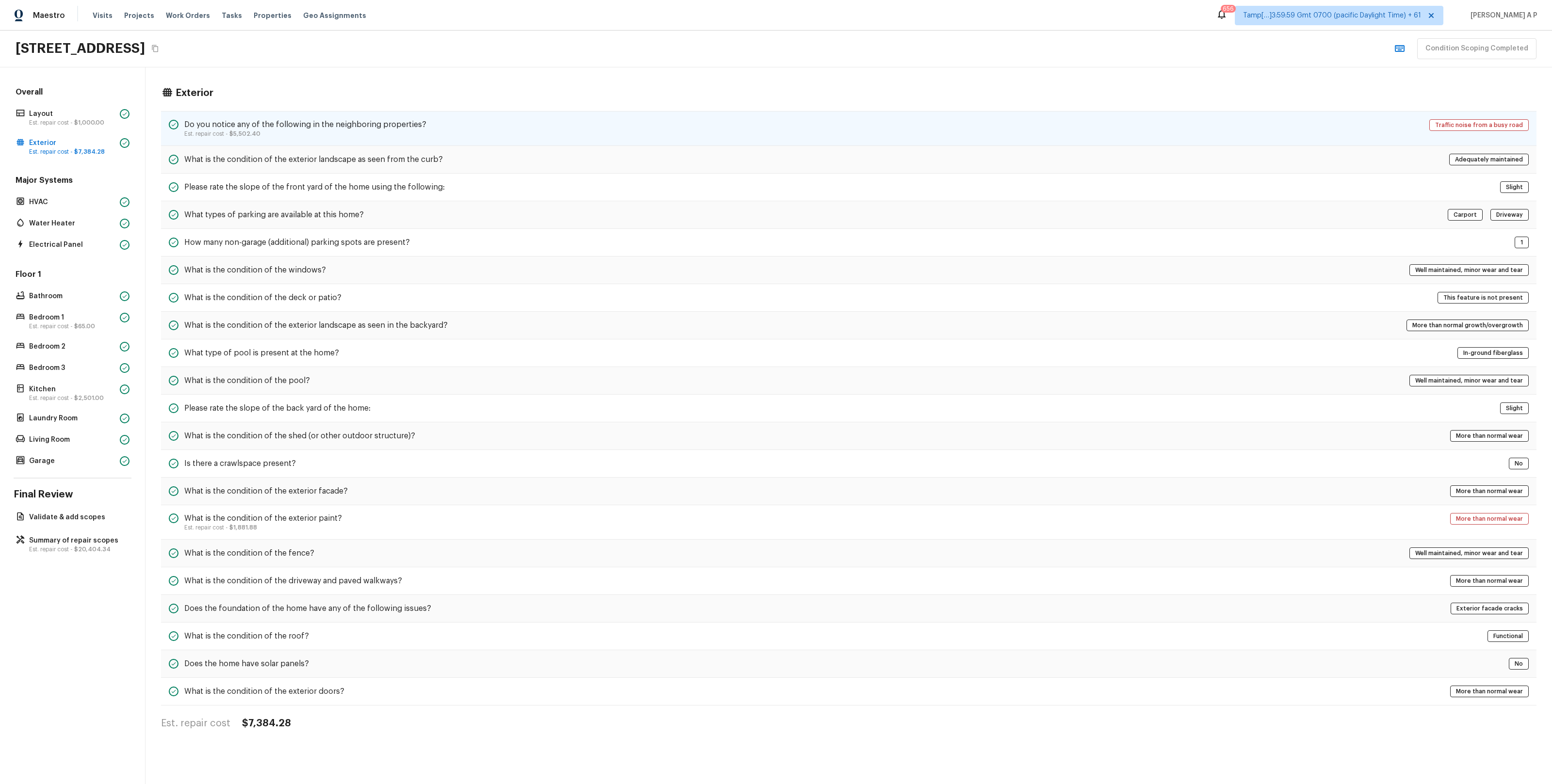
click at [234, 123] on h5 "Do you notice any of the following in the neighboring properties?" at bounding box center [305, 125] width 242 height 11
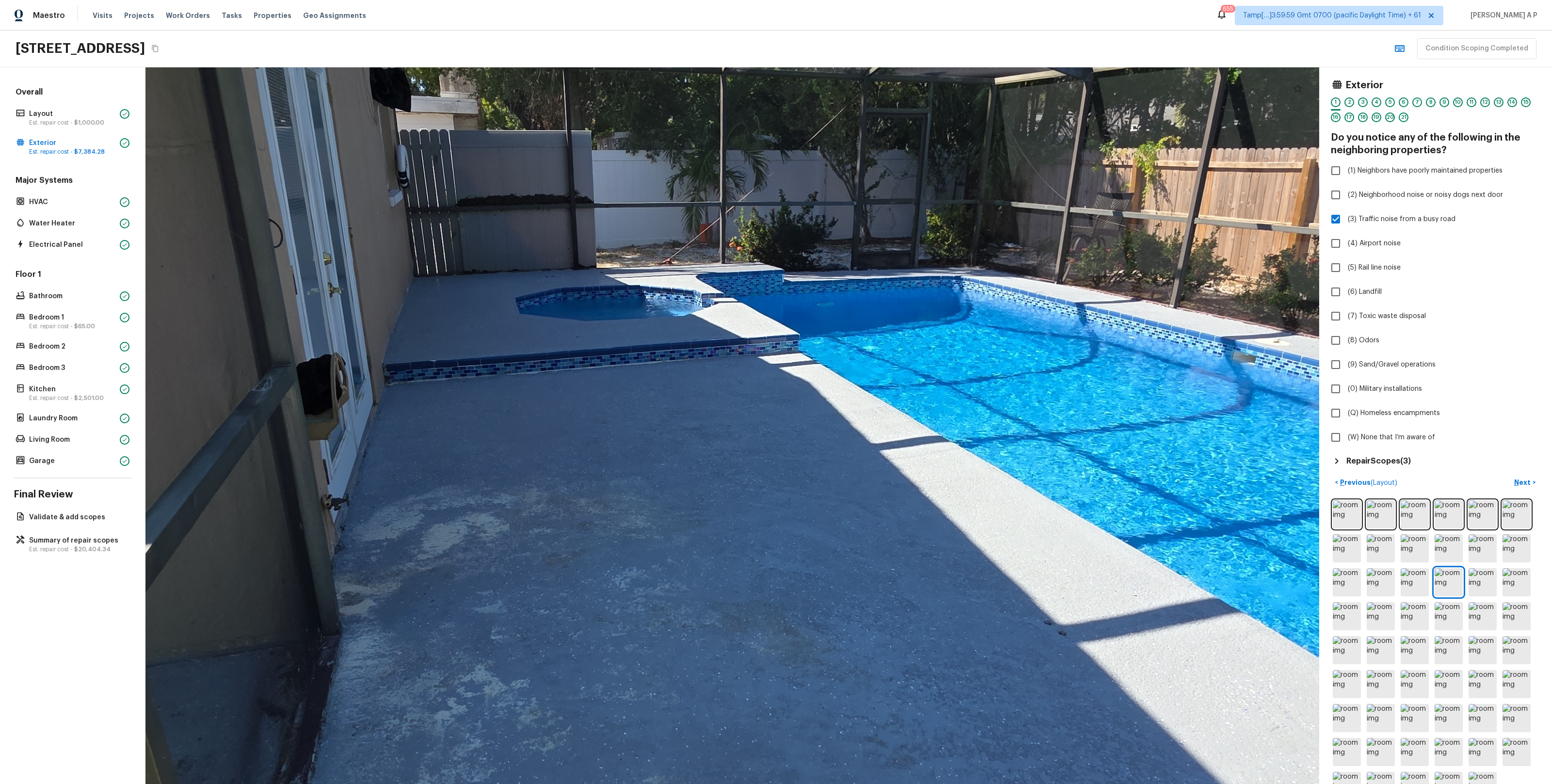
drag, startPoint x: 757, startPoint y: 402, endPoint x: 663, endPoint y: 296, distance: 141.7
click at [663, 296] on div at bounding box center [694, 431] width 3185 height 1944
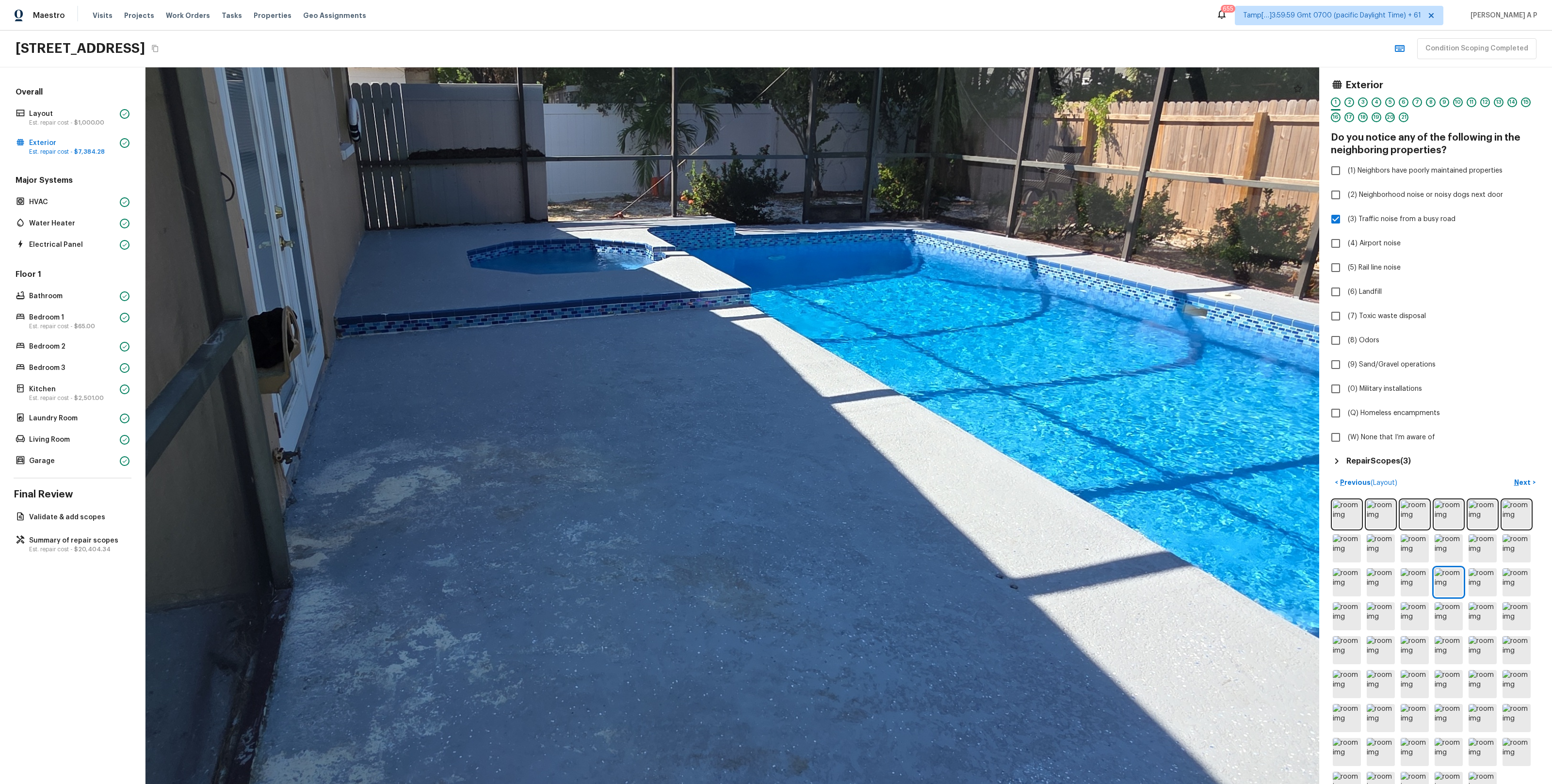
drag, startPoint x: 724, startPoint y: 353, endPoint x: 668, endPoint y: 305, distance: 73.8
click at [668, 305] on div at bounding box center [646, 385] width 3185 height 1944
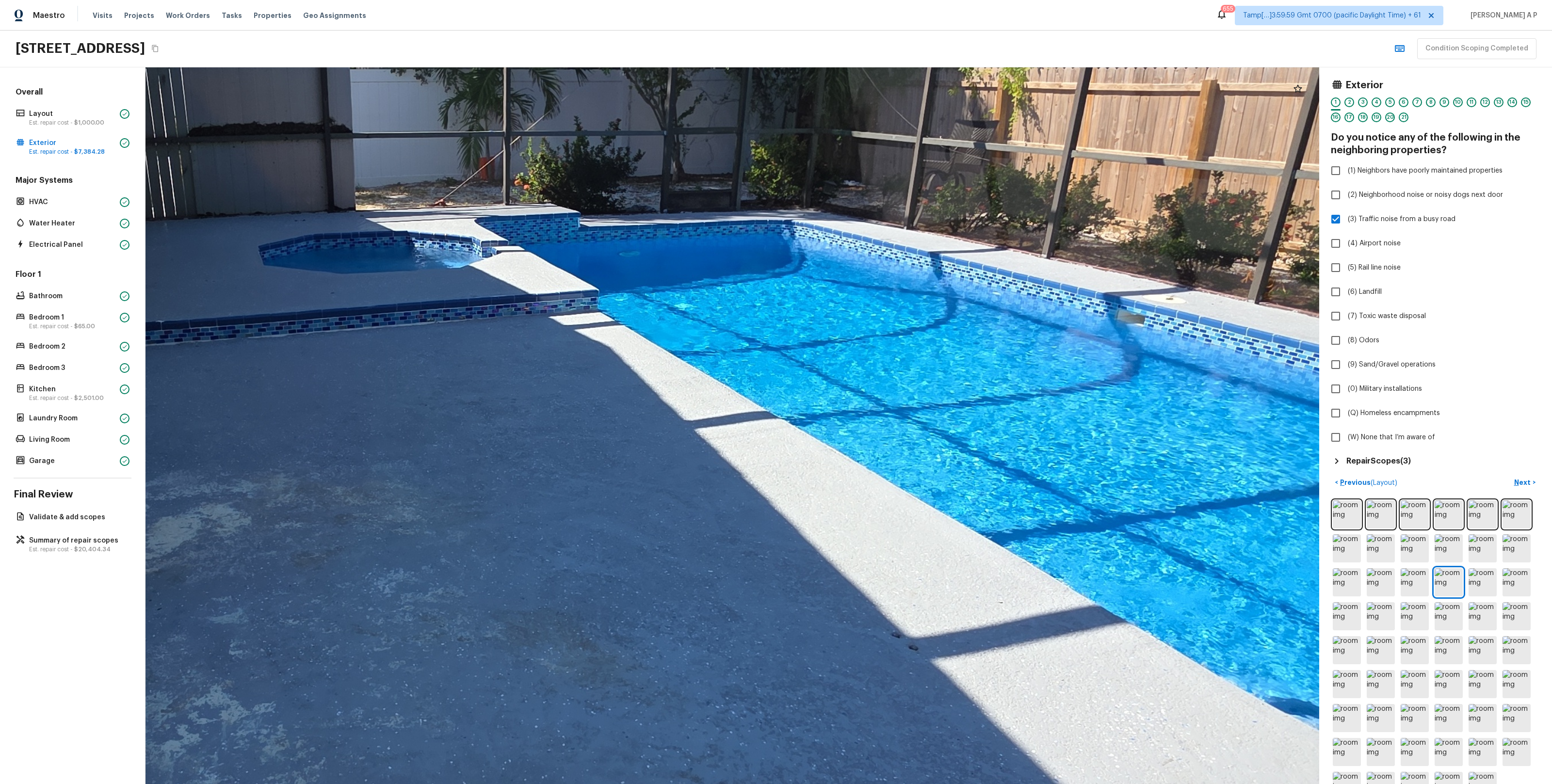
drag, startPoint x: 757, startPoint y: 369, endPoint x: 612, endPoint y: 596, distance: 269.4
click at [610, 594] on div at bounding box center [473, 407] width 3814 height 2328
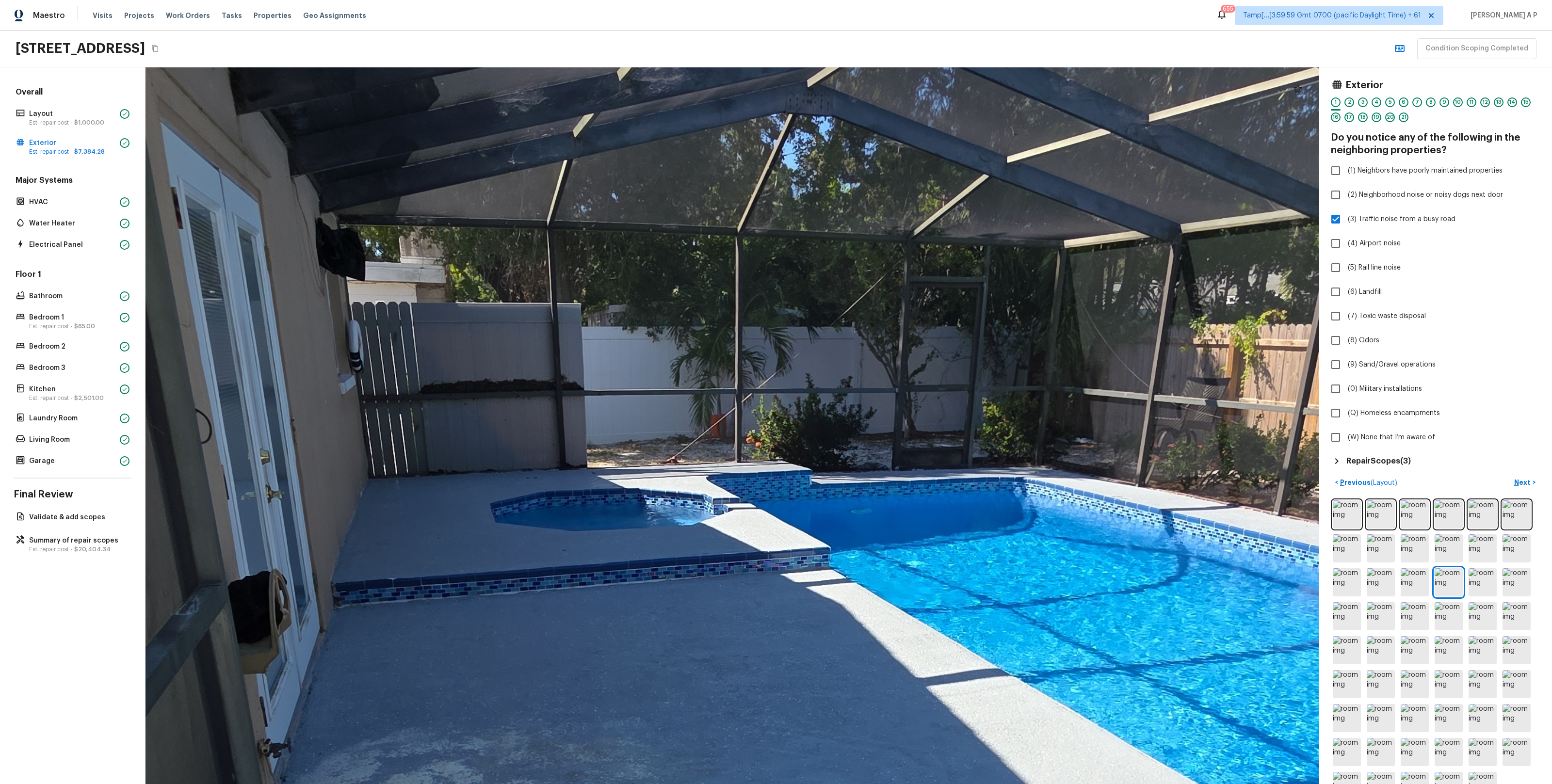
click at [610, 573] on div at bounding box center [705, 664] width 3814 height 2328
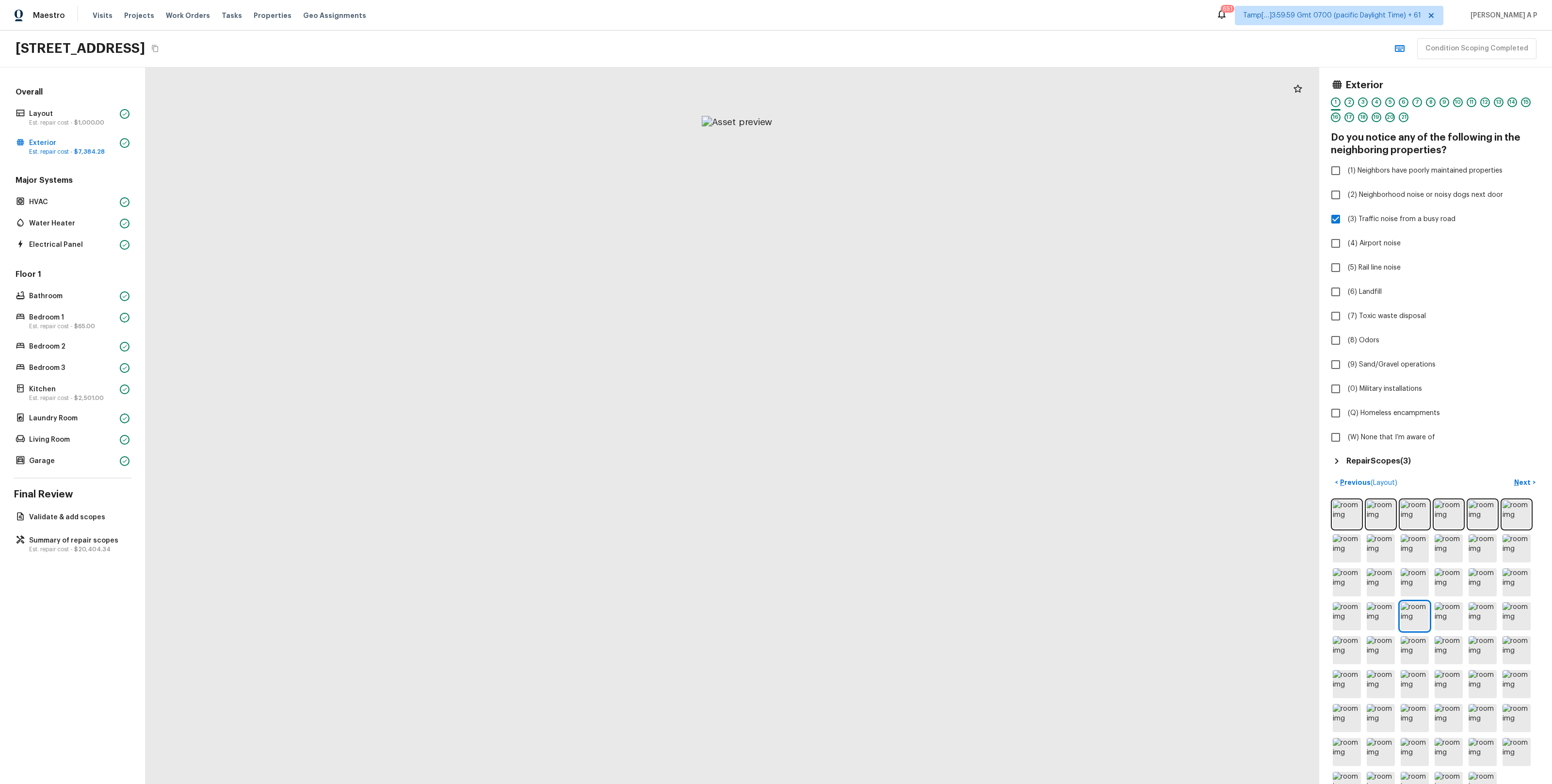
drag, startPoint x: 707, startPoint y: 360, endPoint x: 702, endPoint y: 590, distance: 230.1
click at [702, 590] on div at bounding box center [737, 598] width 1581 height 965
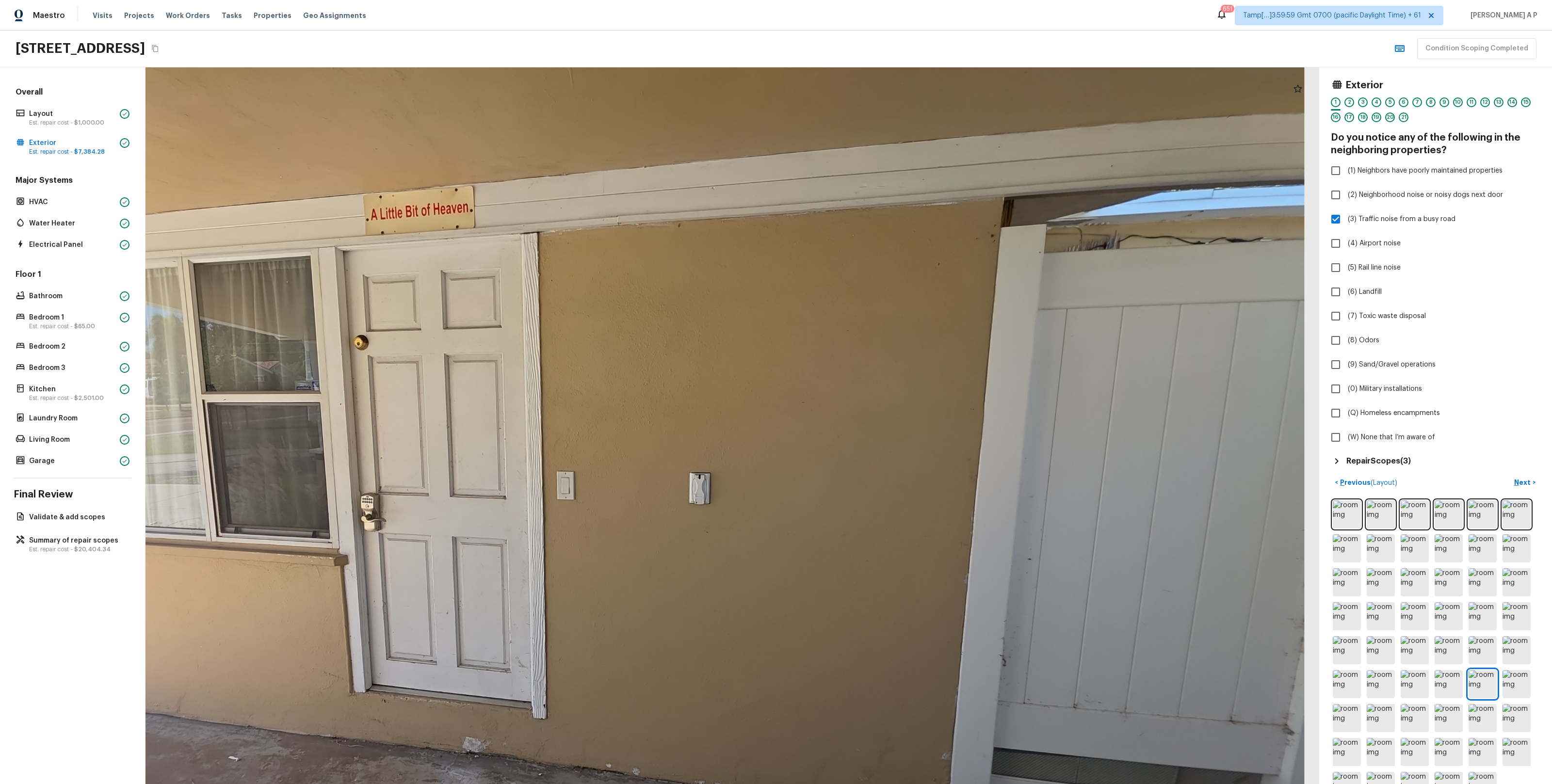
drag, startPoint x: 721, startPoint y: 302, endPoint x: 550, endPoint y: 288, distance: 171.6
click at [550, 288] on div at bounding box center [567, 479] width 1811 height 1106
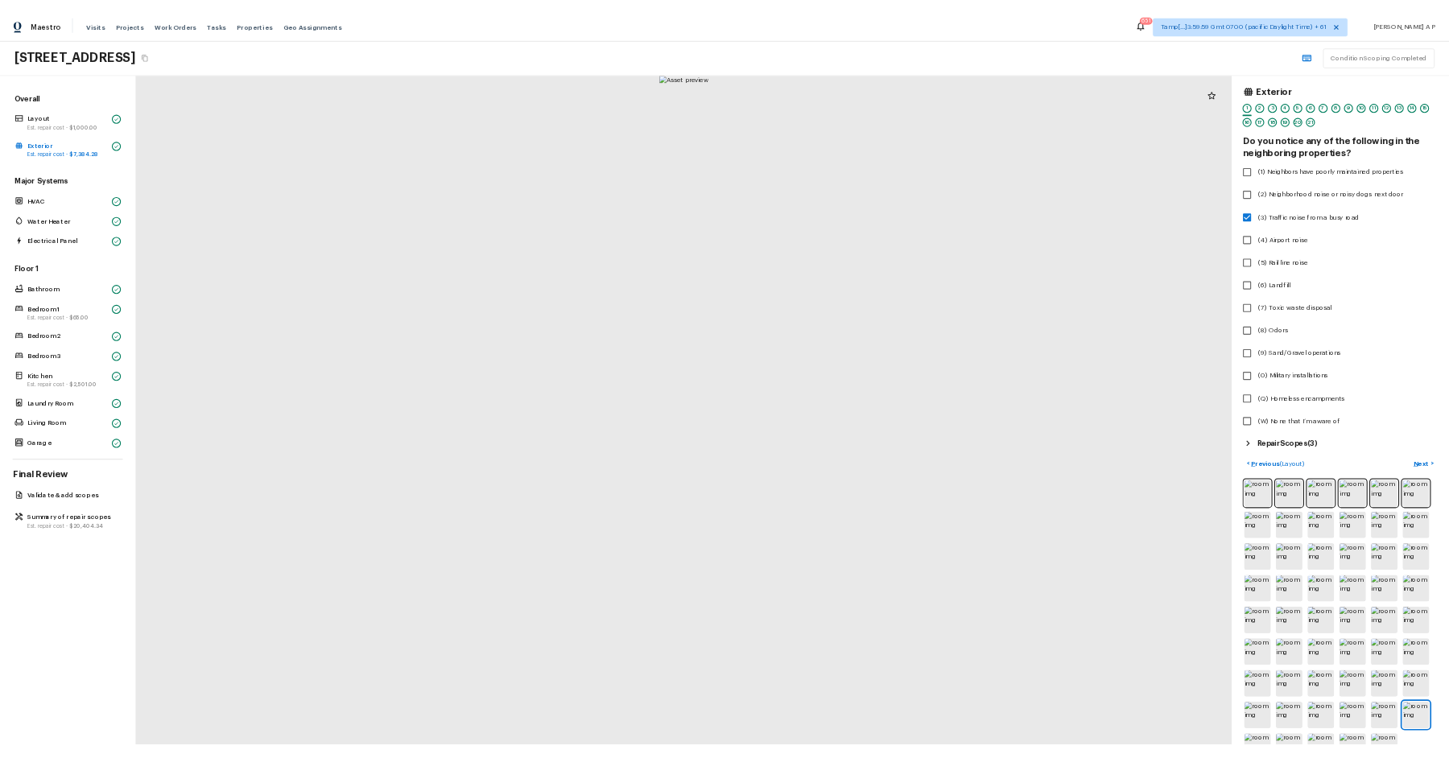
scroll to position [25, 0]
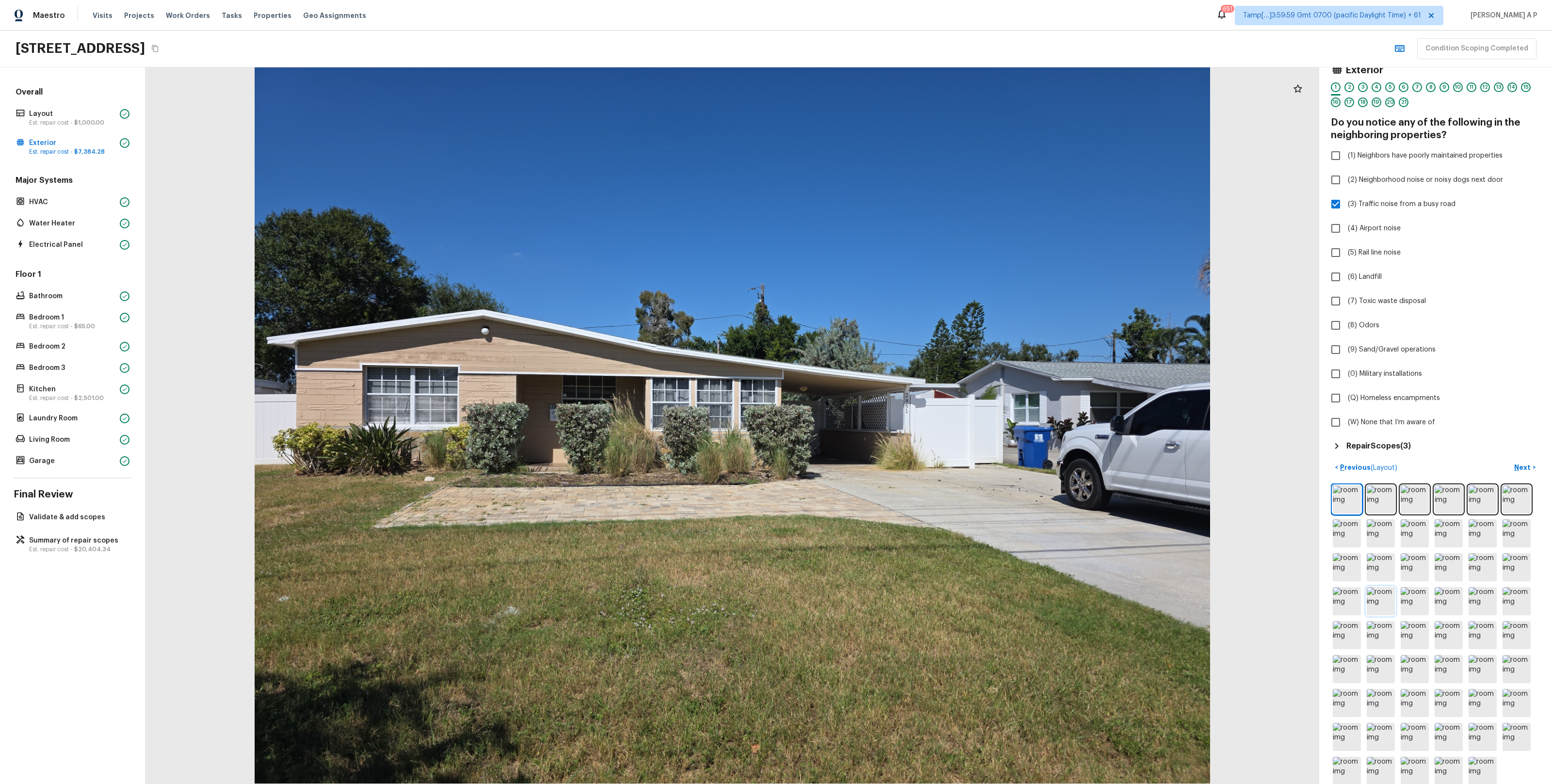
click at [1382, 600] on img at bounding box center [1380, 601] width 28 height 28
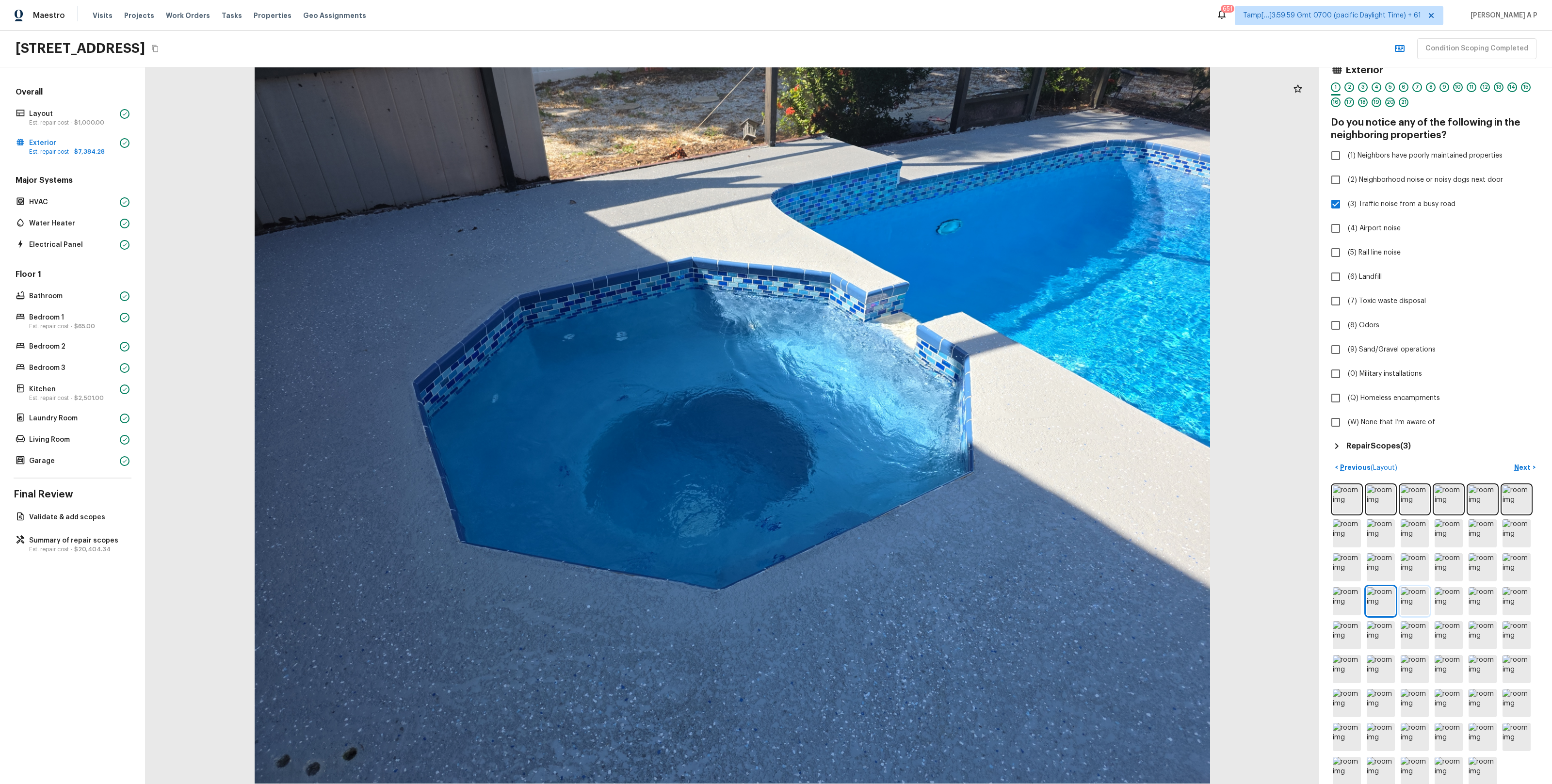
click at [1413, 601] on img at bounding box center [1415, 601] width 28 height 28
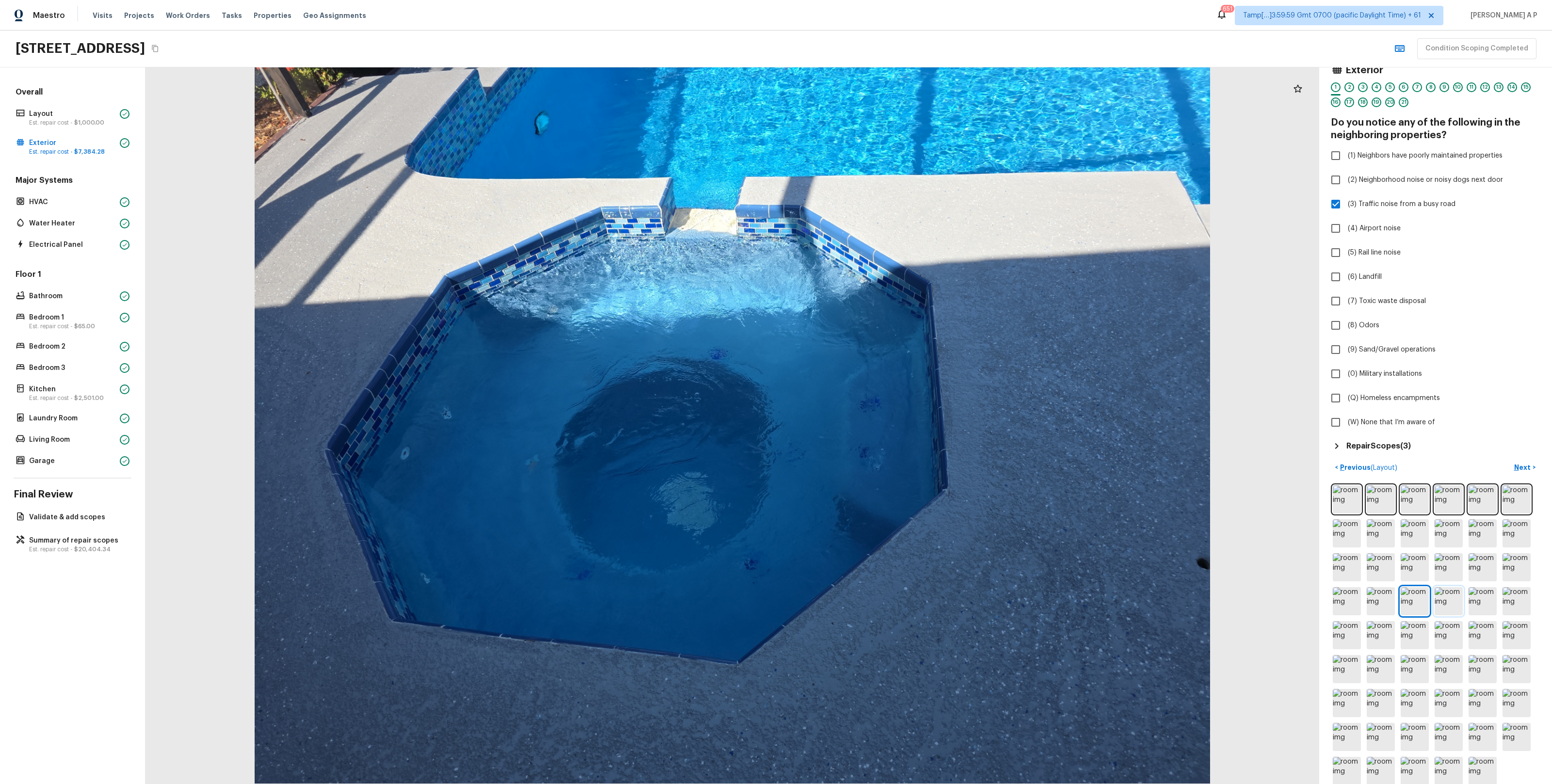
click at [1448, 597] on img at bounding box center [1448, 601] width 28 height 28
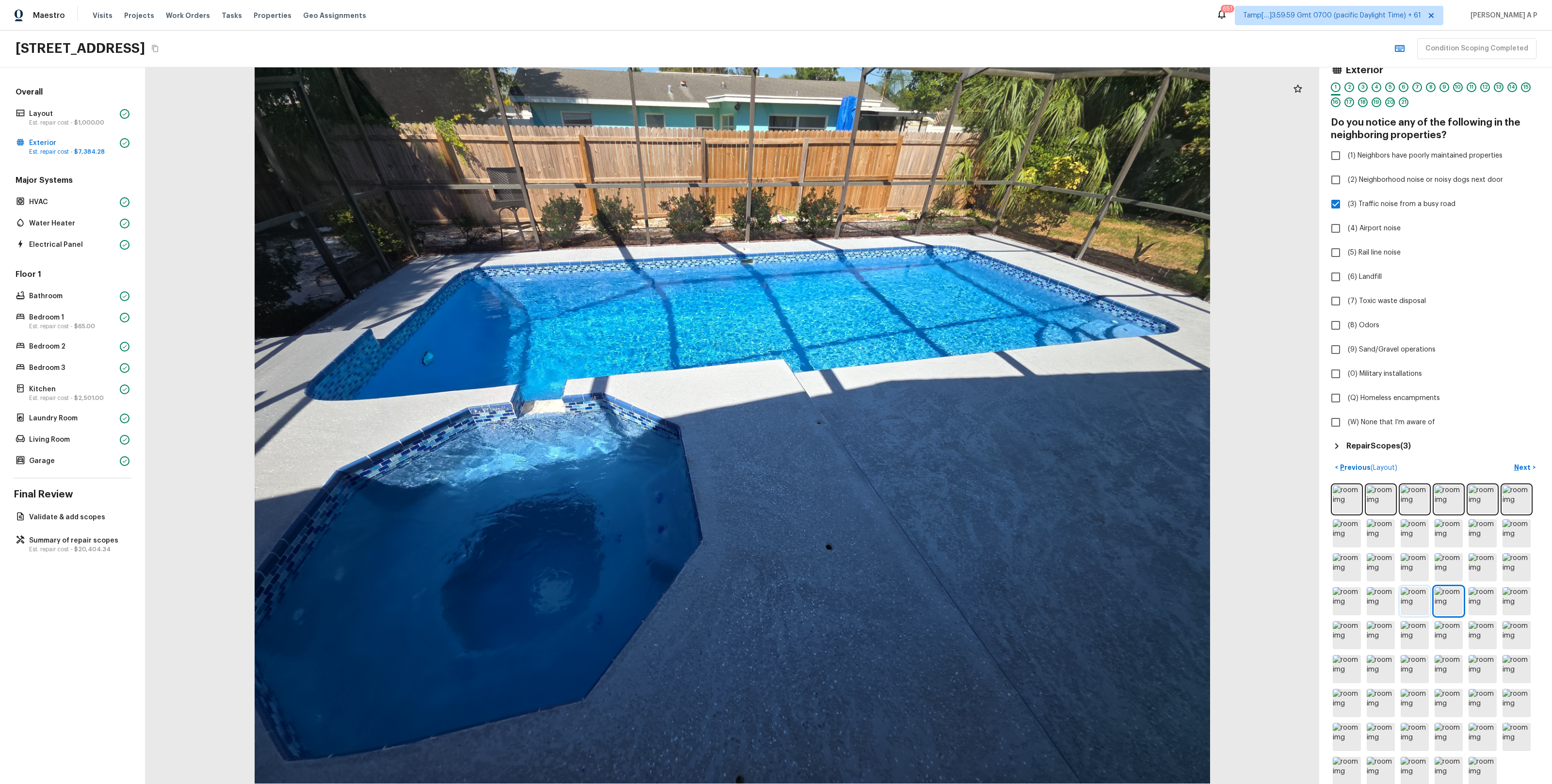
click at [1402, 596] on img at bounding box center [1415, 601] width 28 height 28
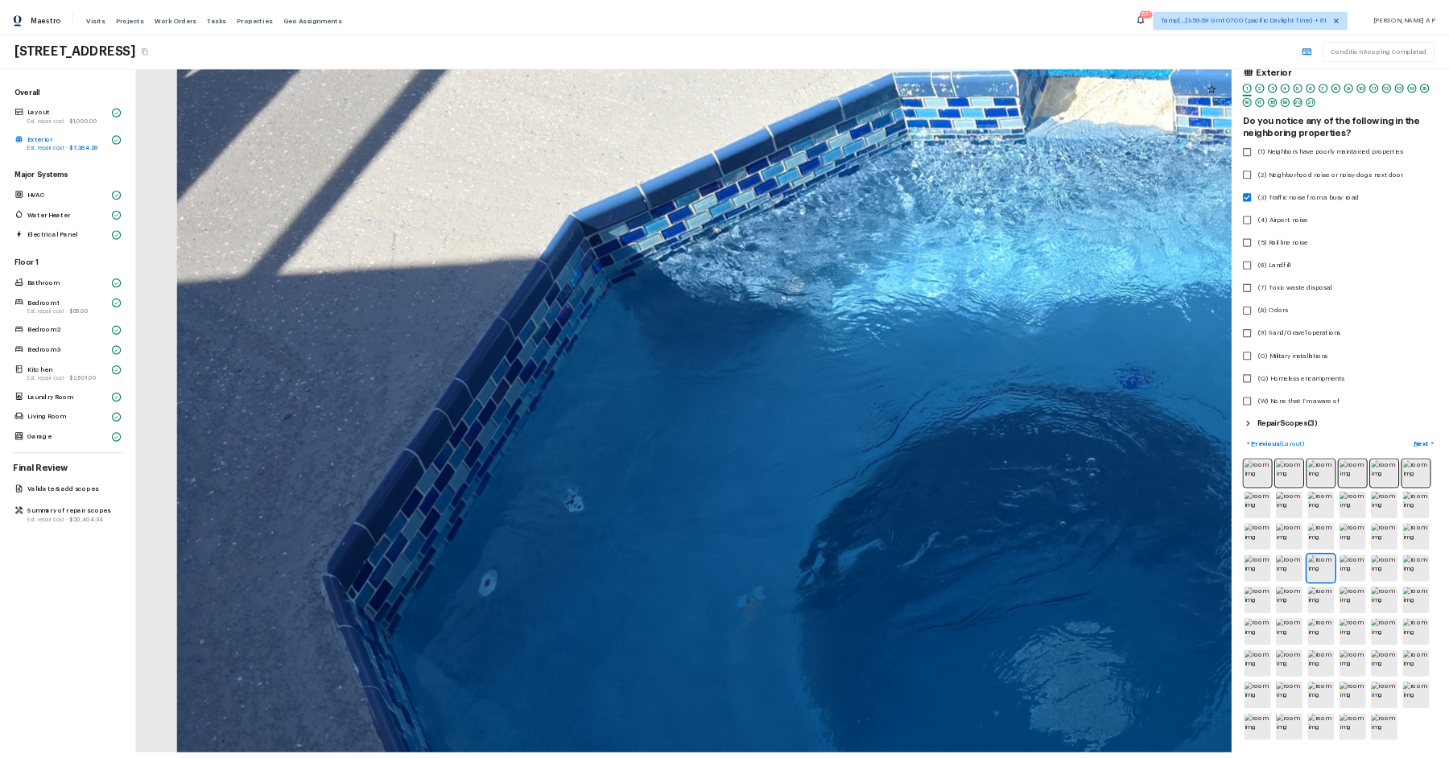
scroll to position [22, 0]
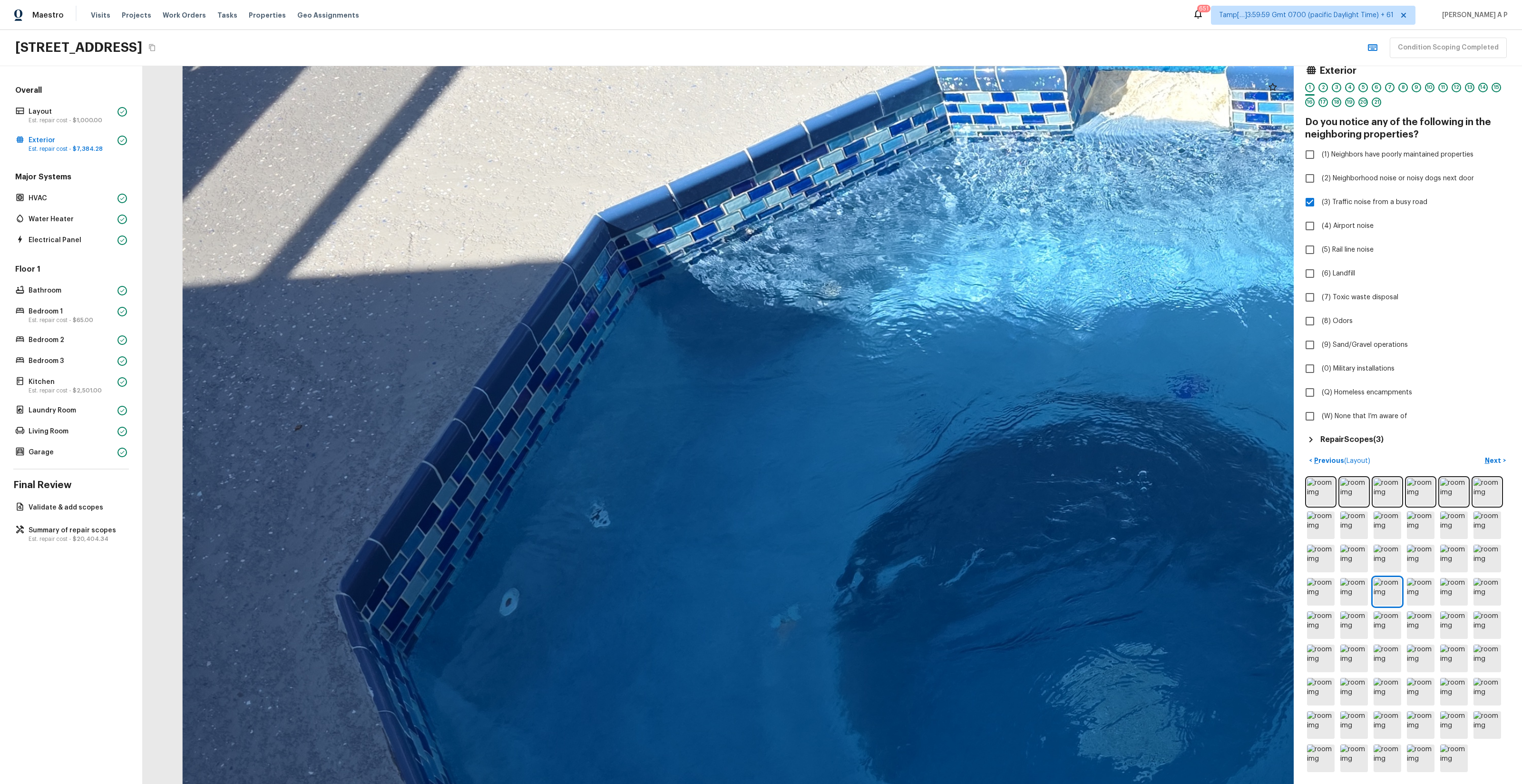
drag, startPoint x: 716, startPoint y: 421, endPoint x: 626, endPoint y: 274, distance: 172.4
click at [626, 275] on div at bounding box center [1220, 542] width 2496 height 1556
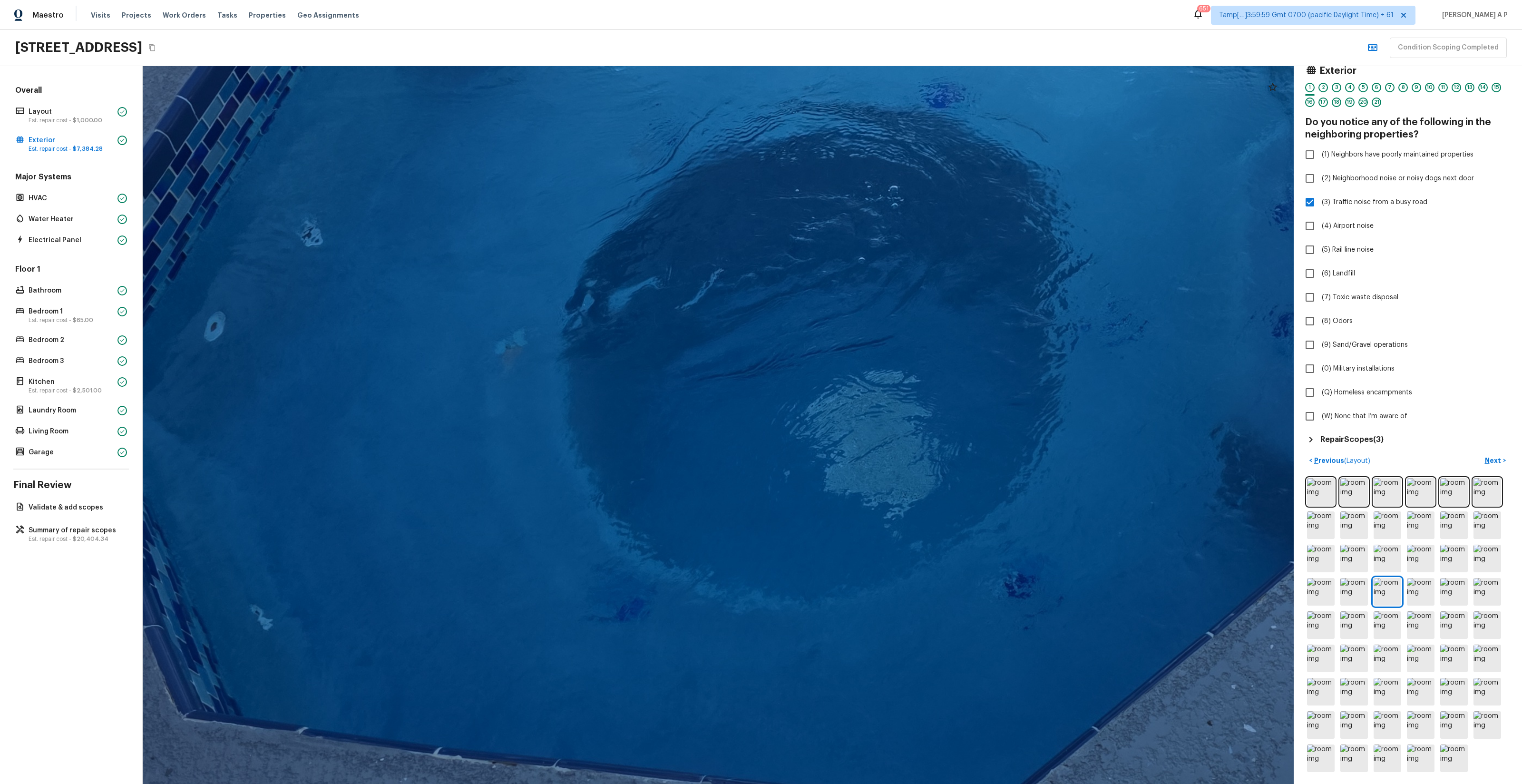
drag, startPoint x: 623, startPoint y: 275, endPoint x: 386, endPoint y: 135, distance: 275.3
click at [386, 135] on div at bounding box center [976, 261] width 2675 height 1668
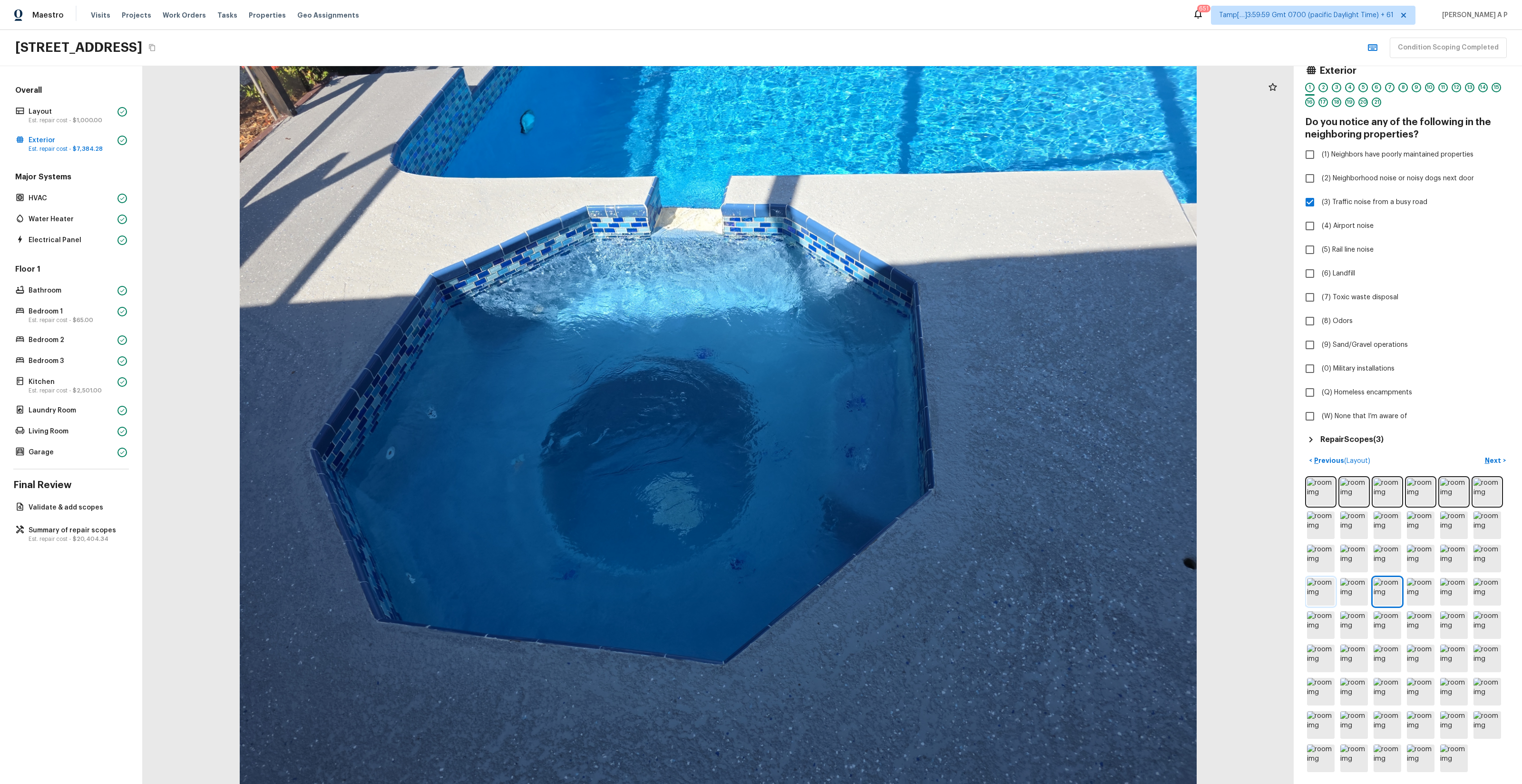
click at [1322, 590] on img at bounding box center [1321, 591] width 28 height 28
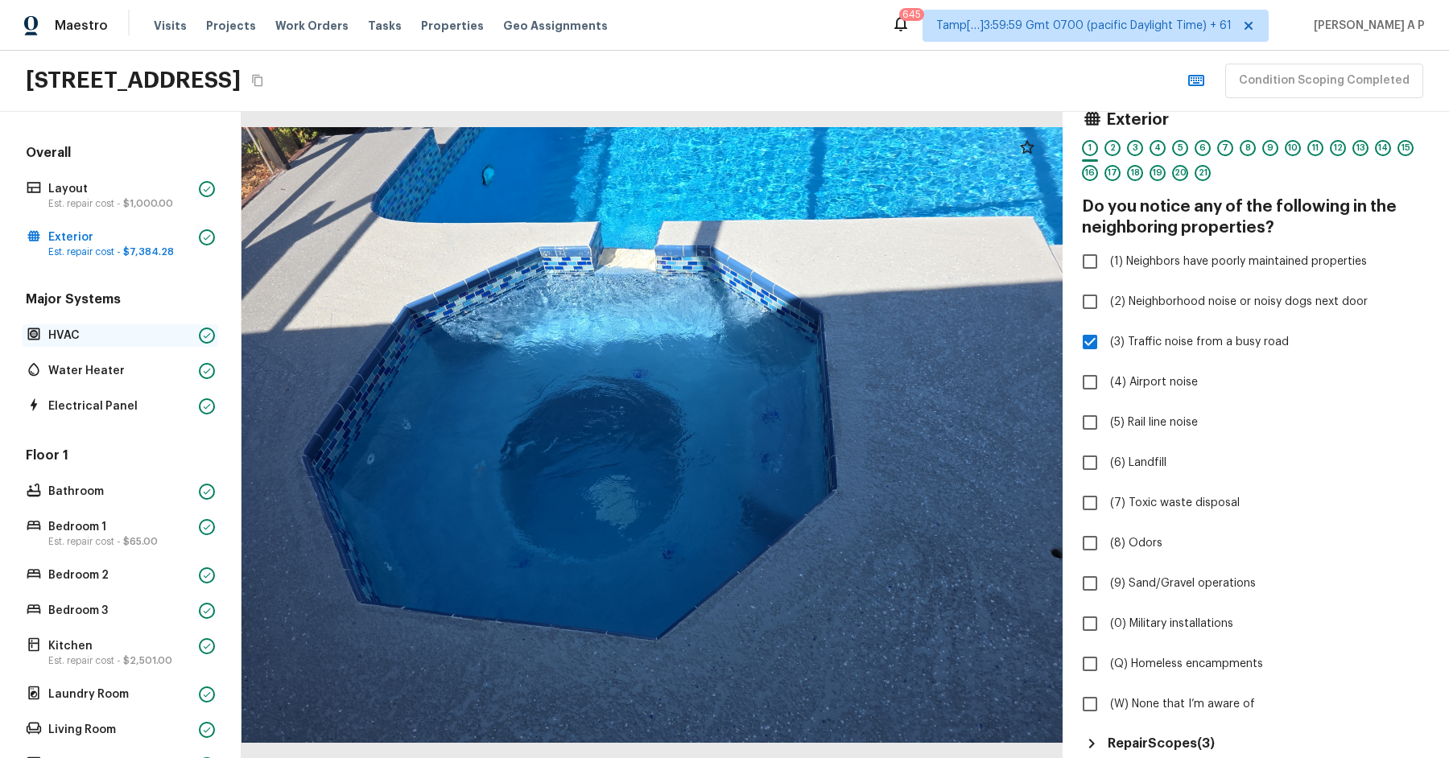
click at [144, 341] on p "HVAC" at bounding box center [120, 336] width 144 height 16
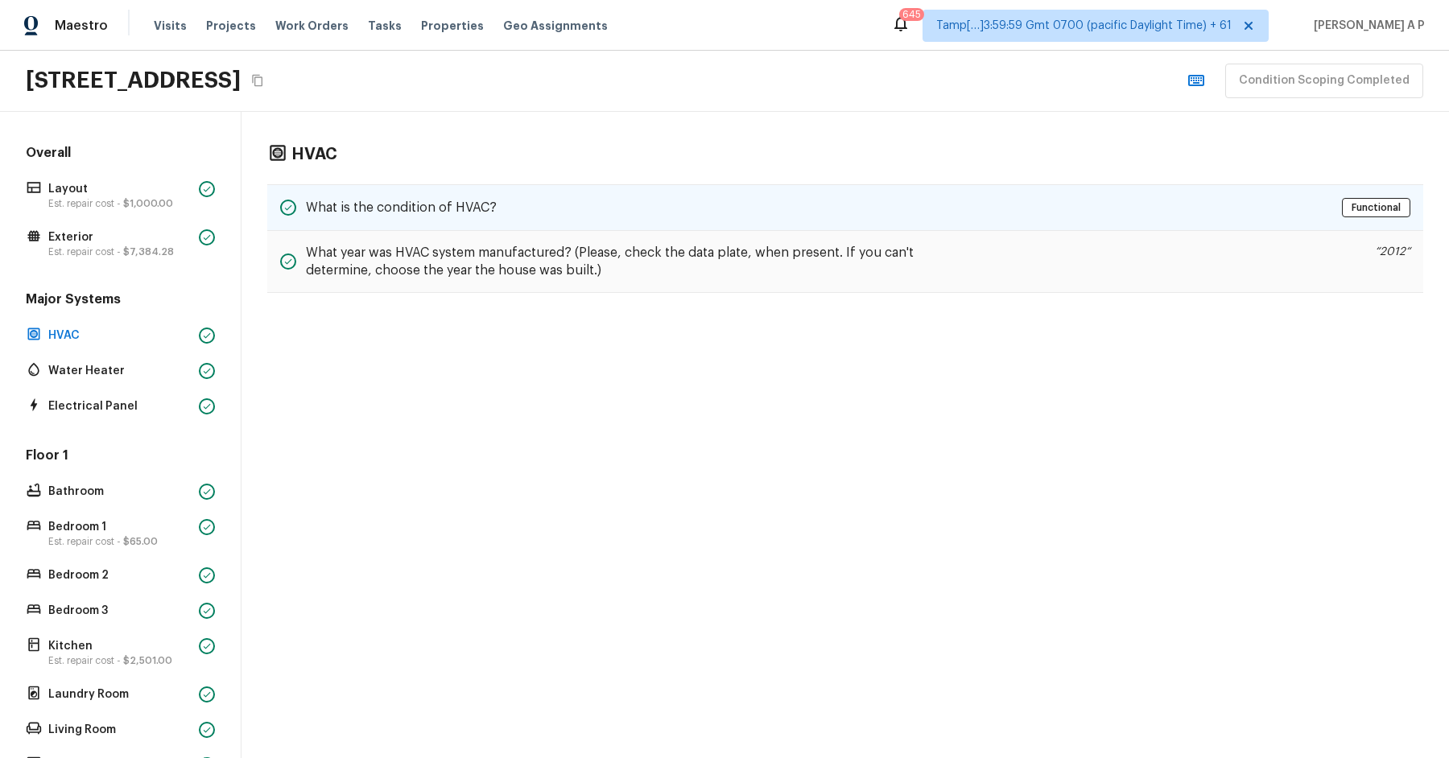
click at [357, 199] on h5 "What is the condition of HVAC?" at bounding box center [401, 208] width 191 height 18
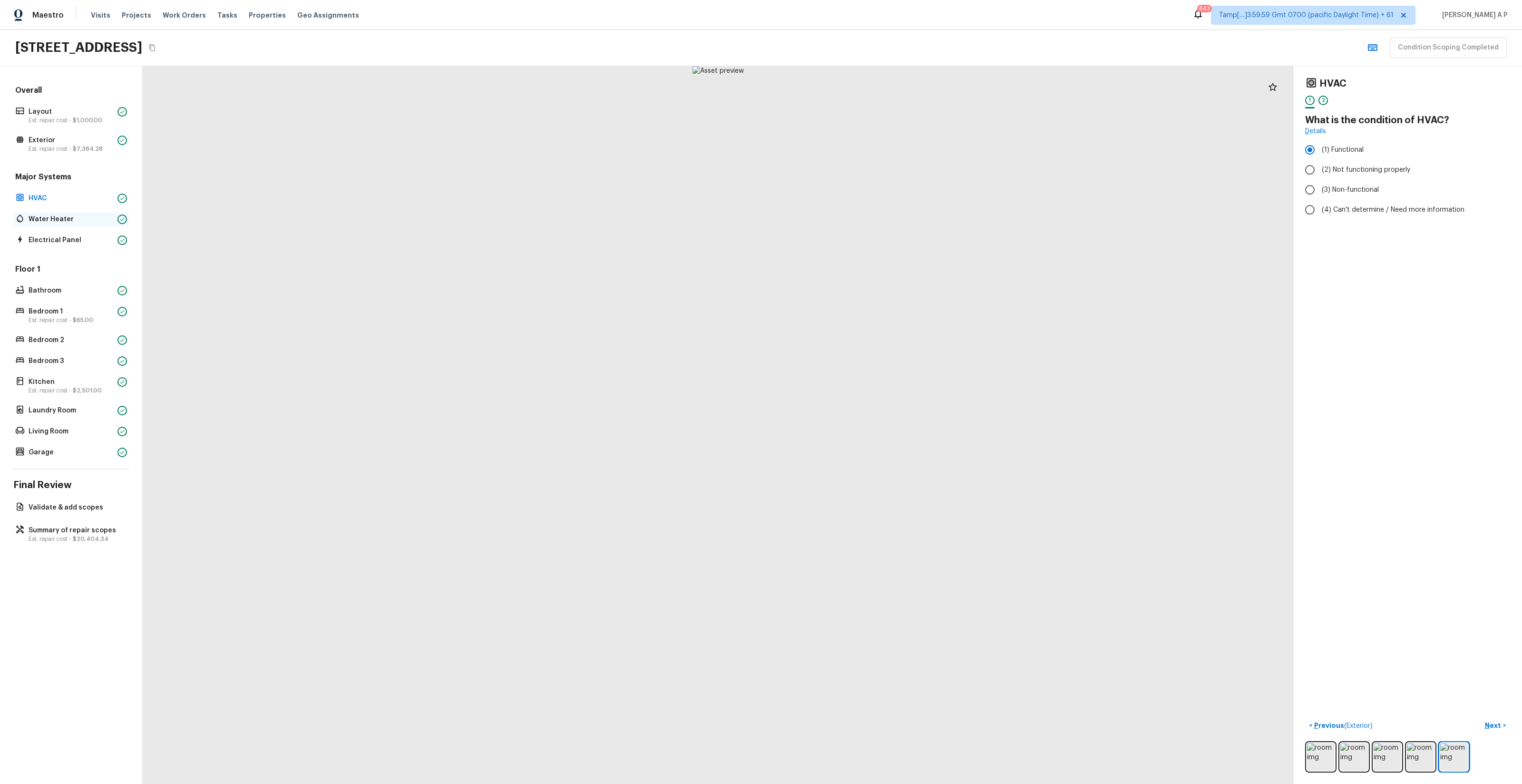
click at [96, 217] on p "Water Heater" at bounding box center [71, 219] width 85 height 9
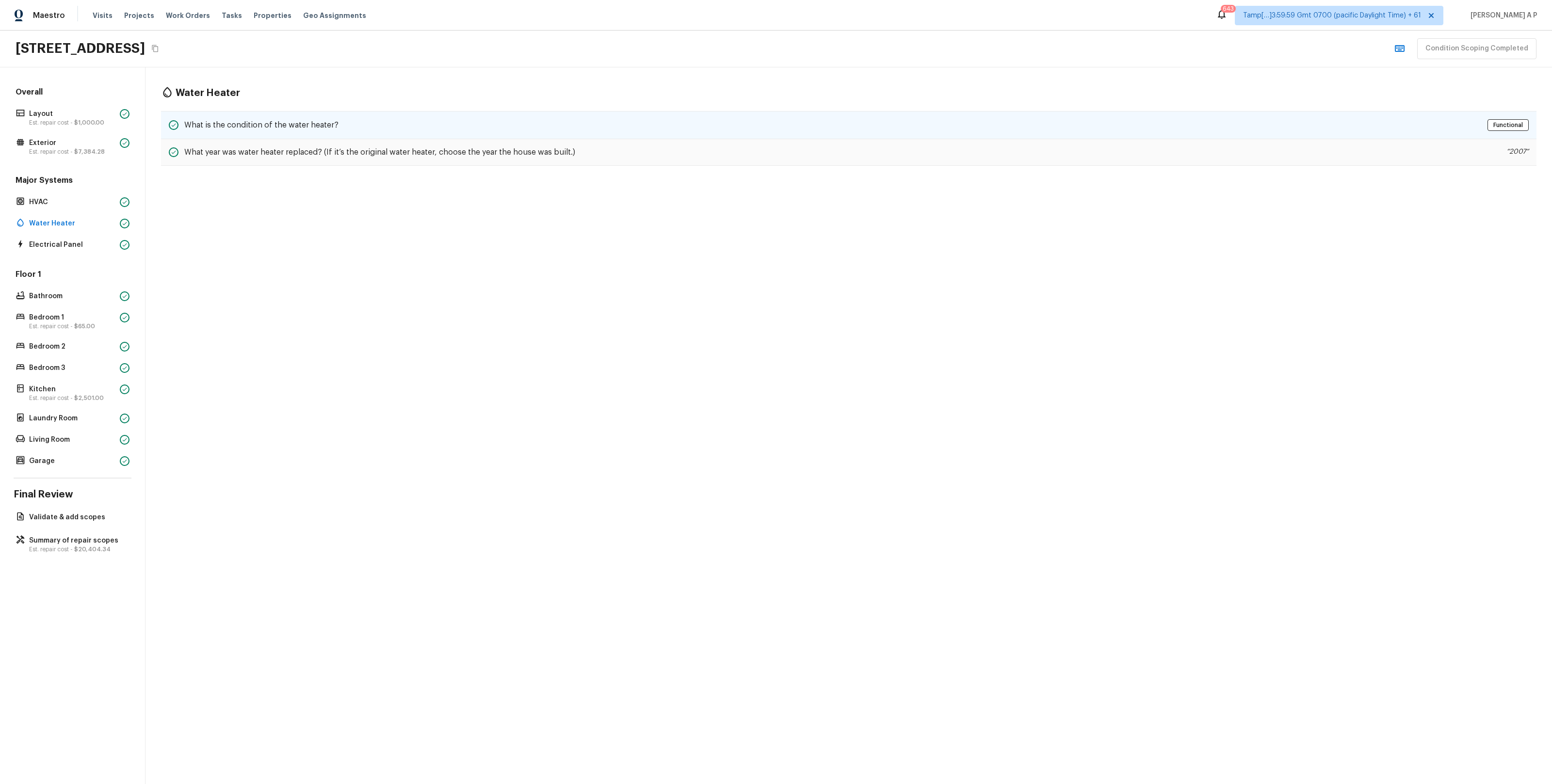
click at [213, 118] on div "What is the condition of the water heater? Functional" at bounding box center [848, 125] width 1375 height 28
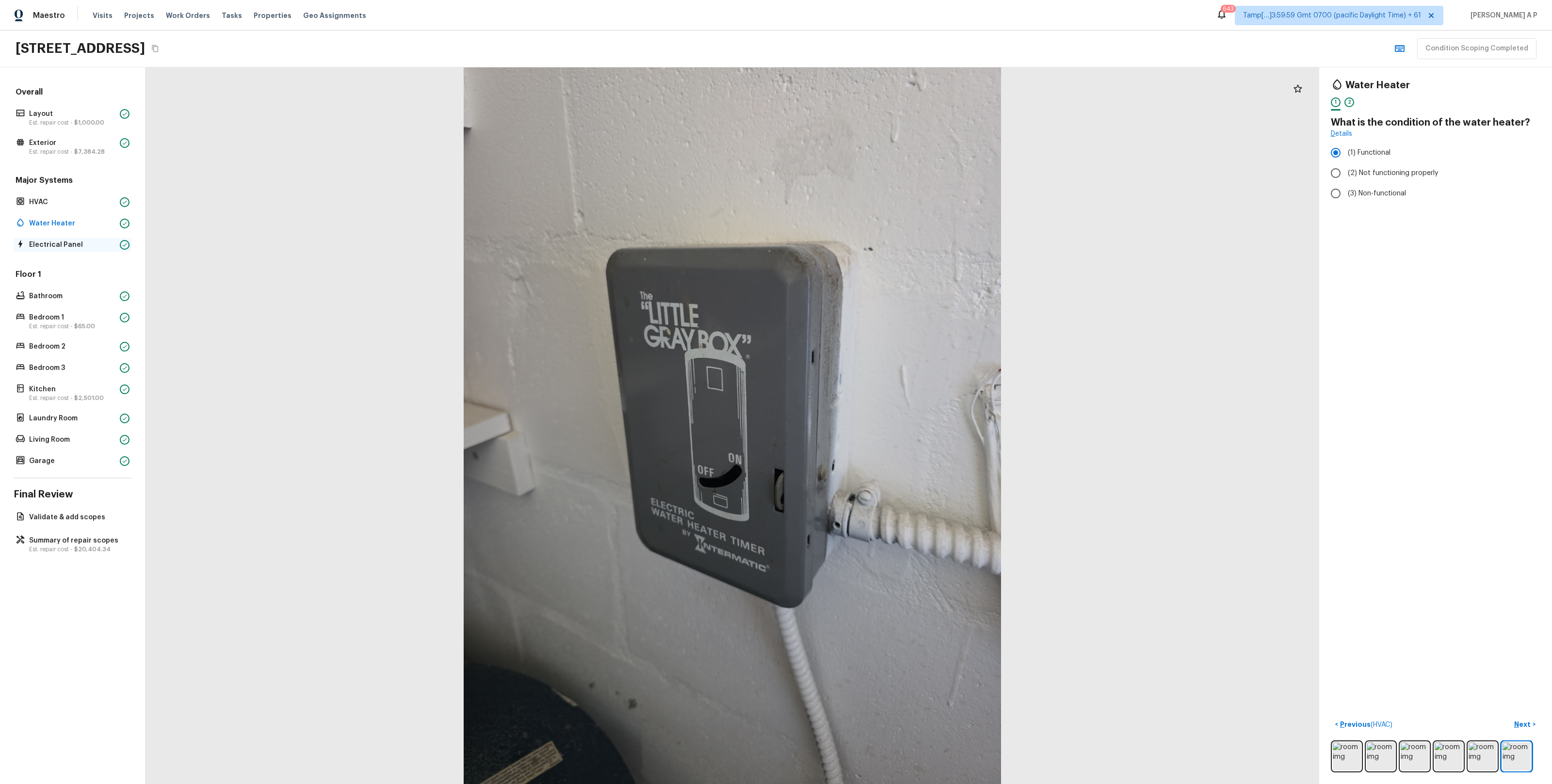
click at [70, 240] on p "Electrical Panel" at bounding box center [72, 244] width 87 height 10
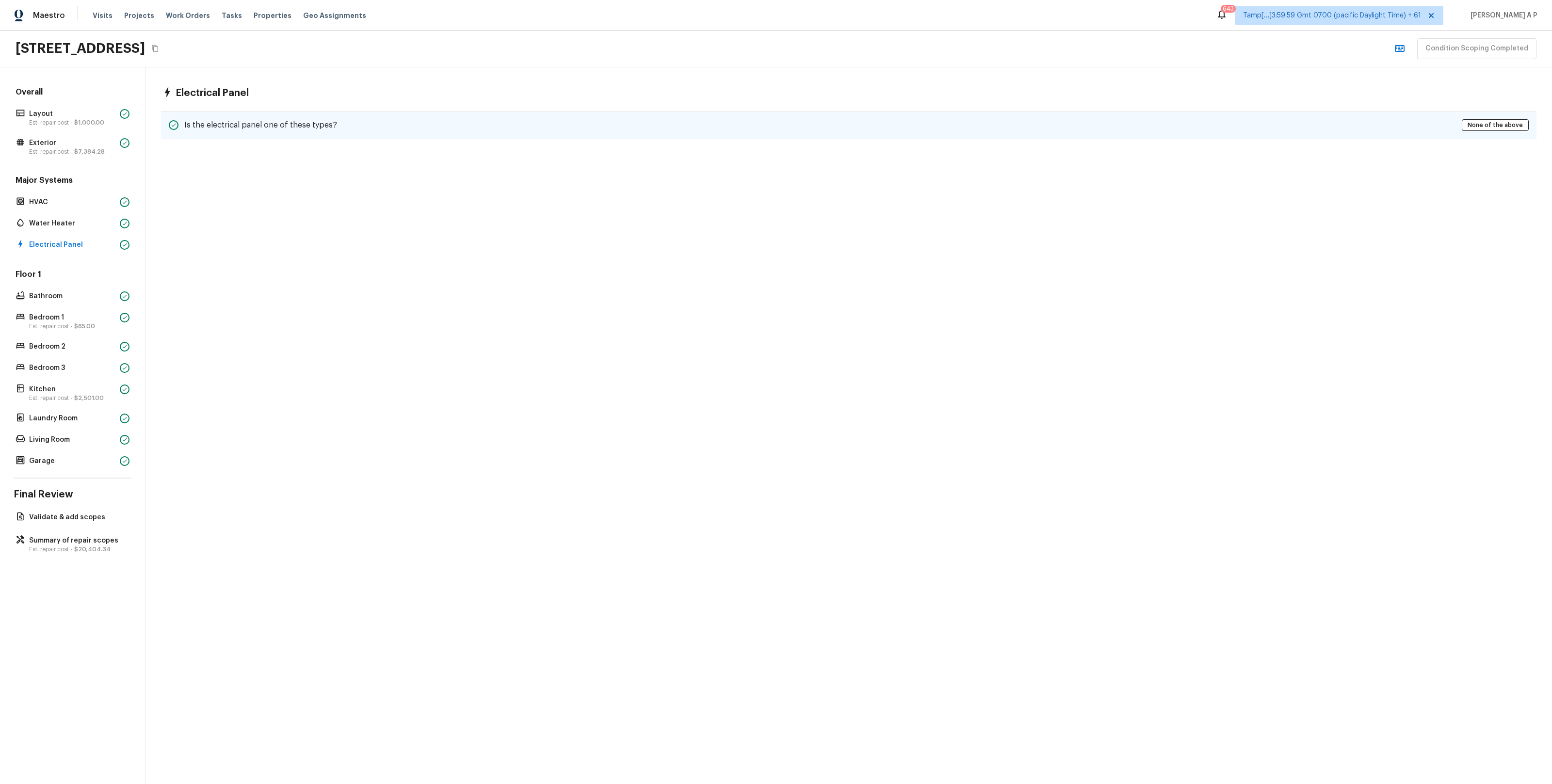
click at [273, 125] on h5 "Is the electrical panel one of these types?" at bounding box center [261, 125] width 153 height 11
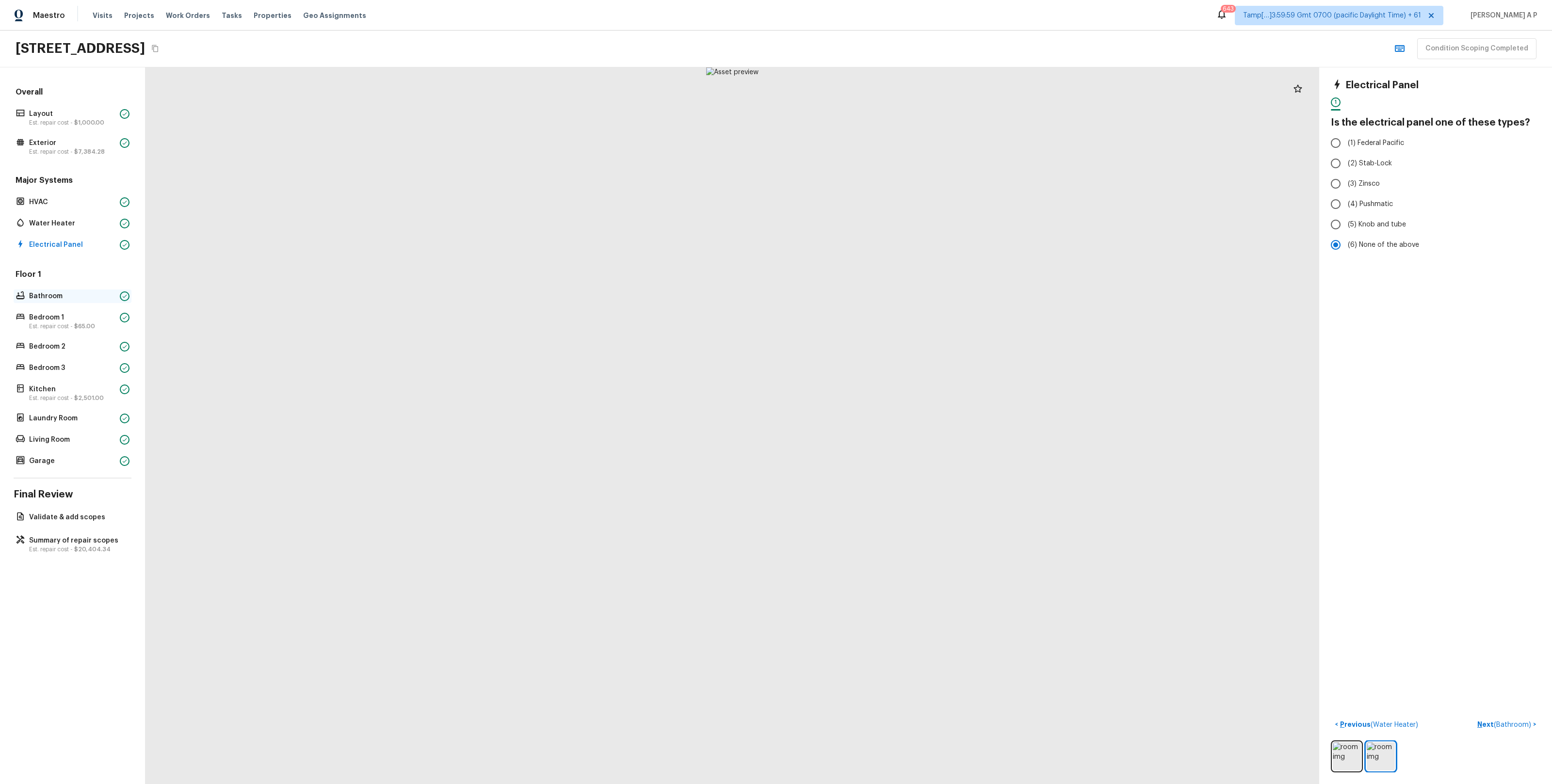
click at [61, 298] on p "Bathroom" at bounding box center [72, 296] width 87 height 10
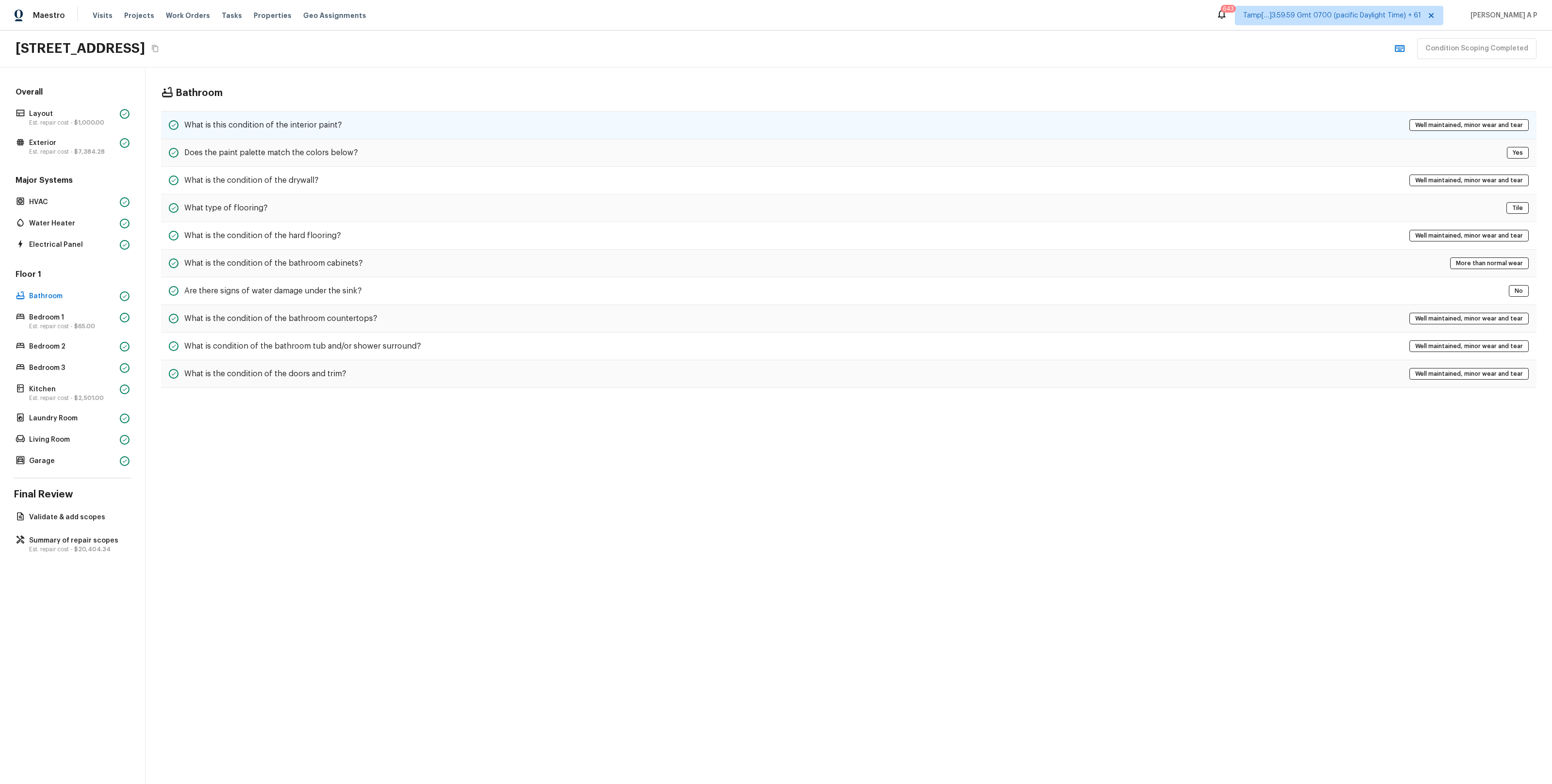
click at [288, 116] on div "What is this condition of the interior paint? Well maintained, minor wear and t…" at bounding box center [848, 125] width 1375 height 28
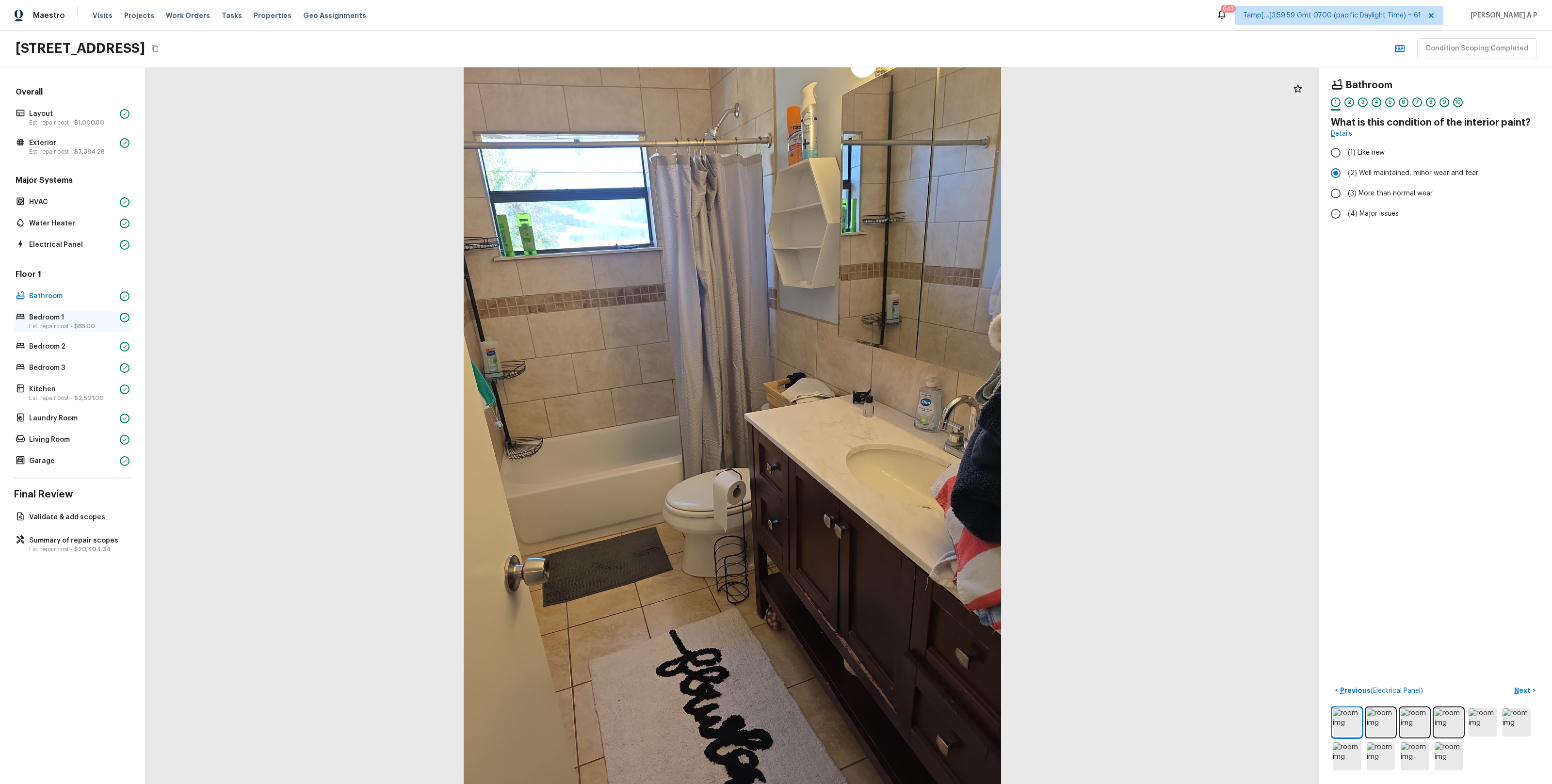
click at [66, 319] on p "Bedroom 1" at bounding box center [72, 317] width 87 height 10
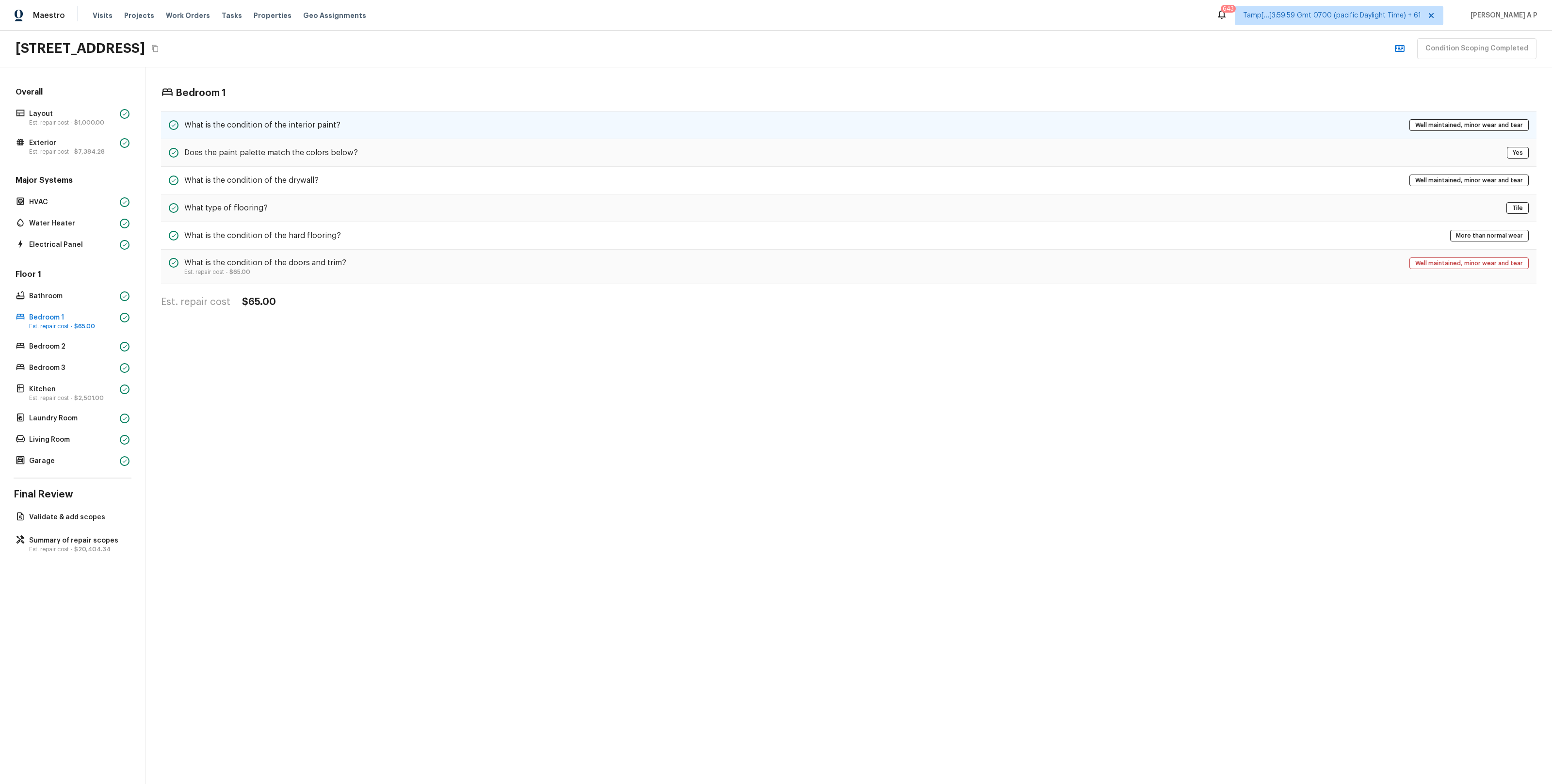
click at [275, 134] on div "What is the condition of the interior paint? Well maintained, minor wear and te…" at bounding box center [848, 125] width 1375 height 28
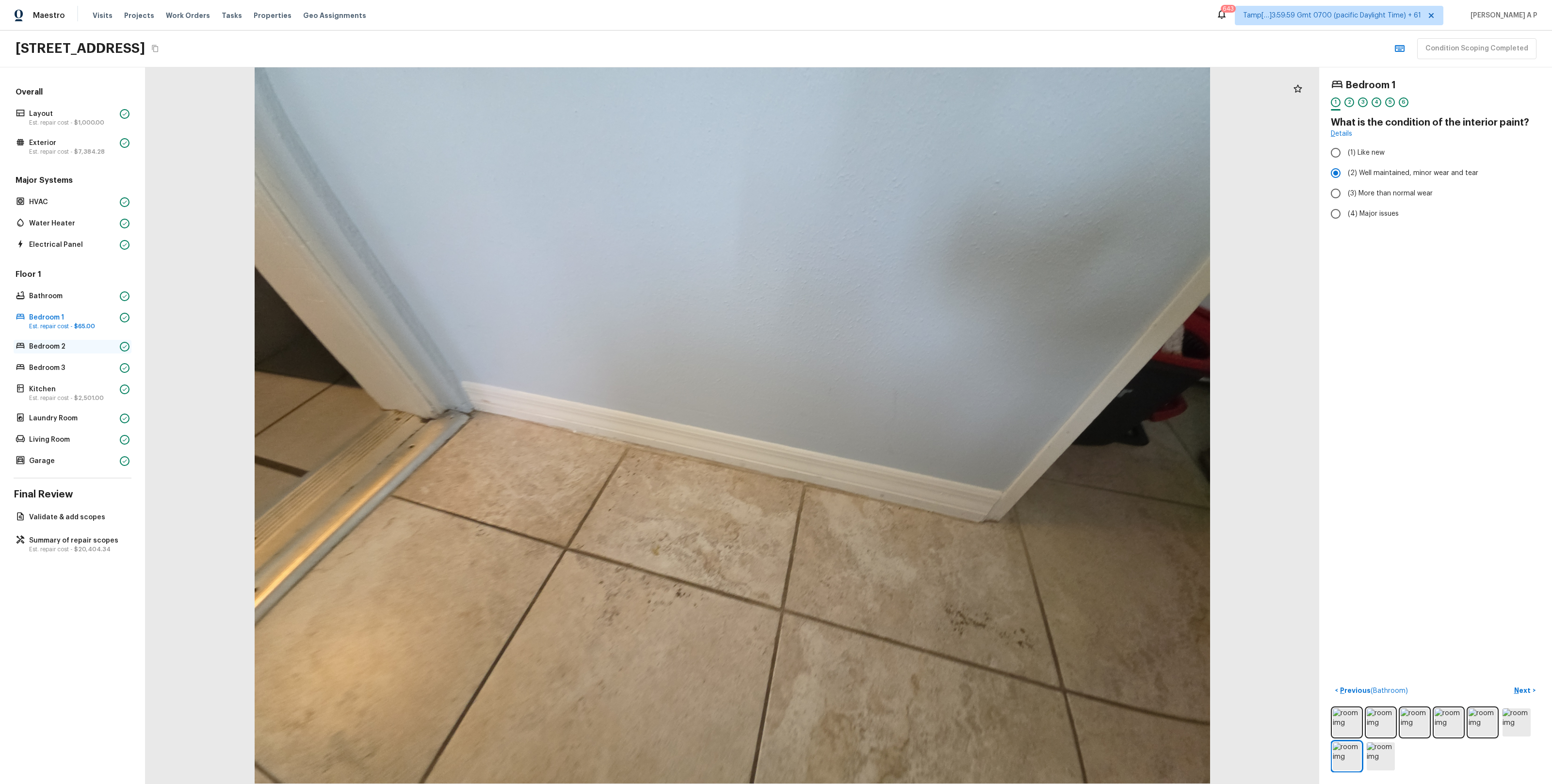
click at [88, 347] on p "Bedroom 2" at bounding box center [72, 347] width 87 height 10
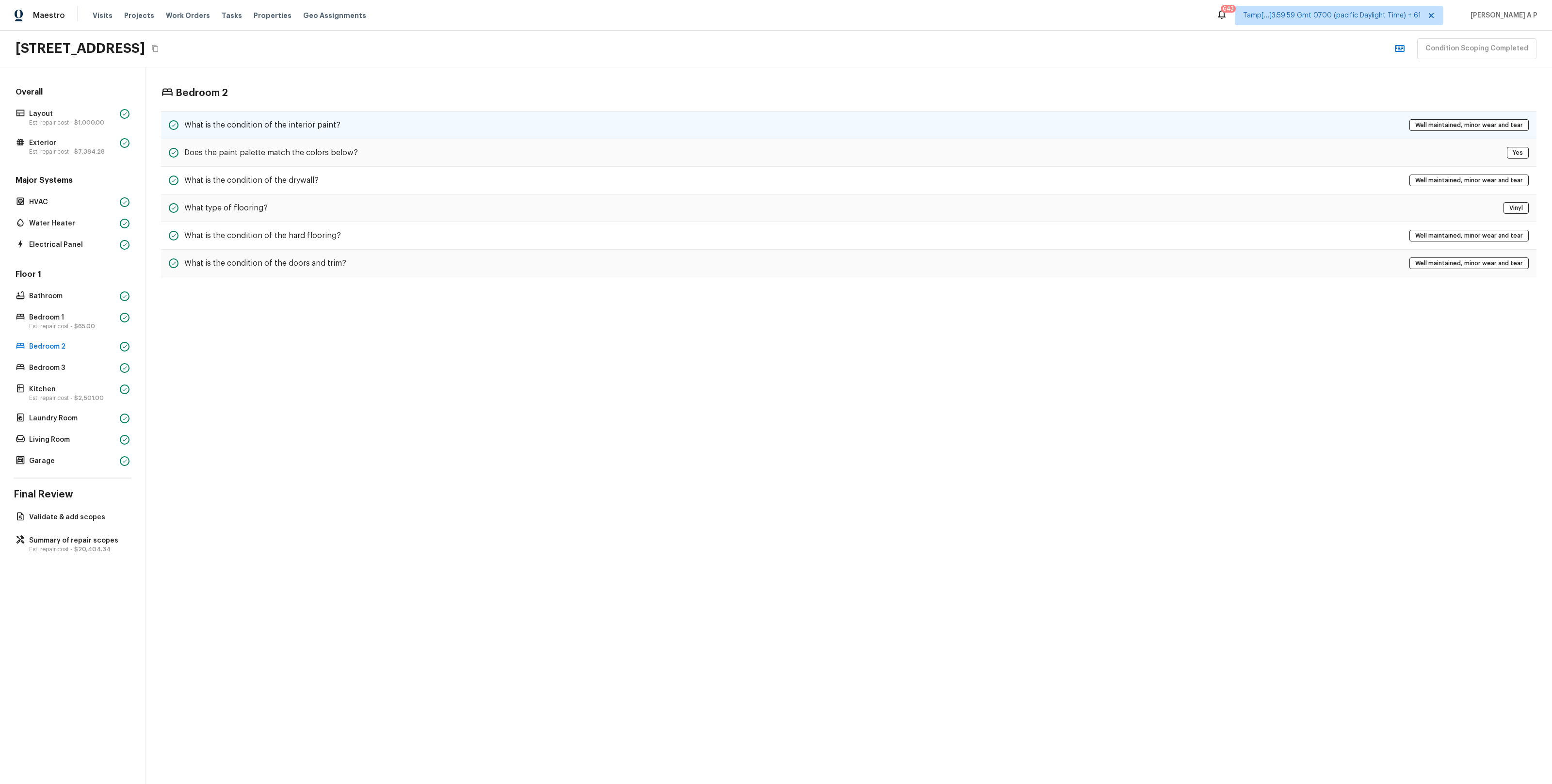
click at [345, 132] on div "What is the condition of the interior paint? Well maintained, minor wear and te…" at bounding box center [848, 125] width 1375 height 28
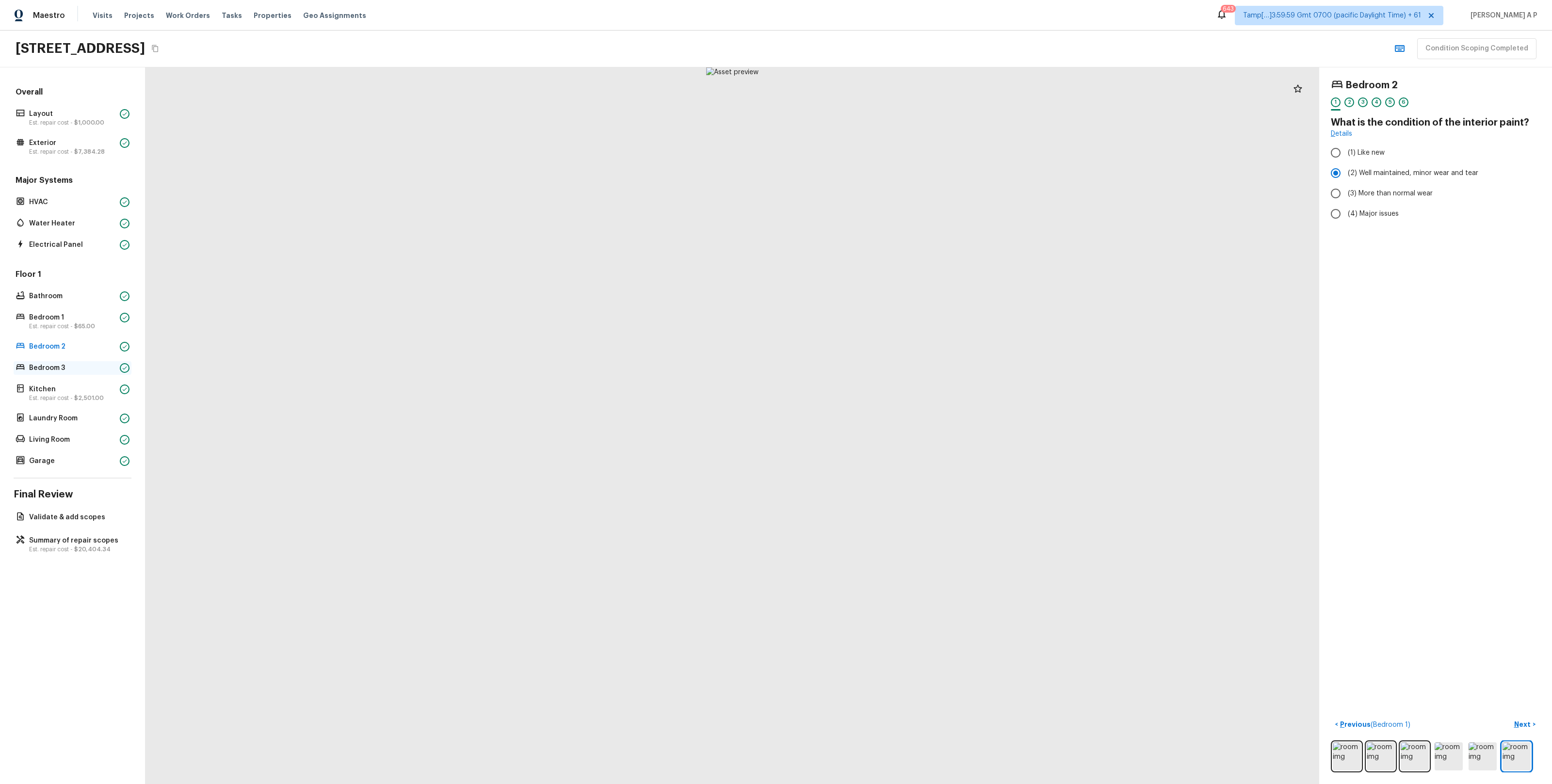
click at [62, 373] on div "Bedroom 3" at bounding box center [73, 368] width 118 height 14
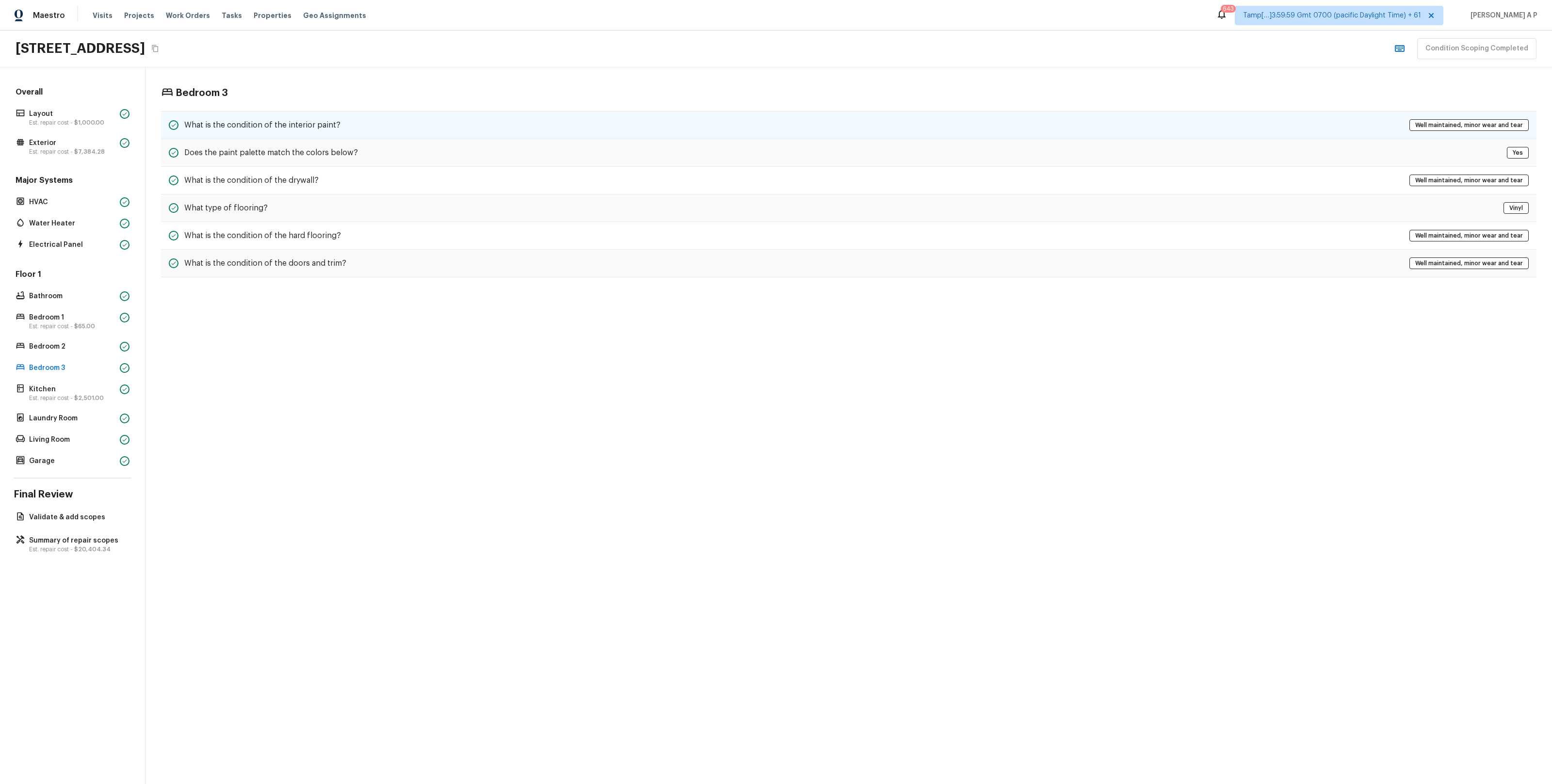
click at [324, 112] on div "What is the condition of the interior paint? Well maintained, minor wear and te…" at bounding box center [848, 125] width 1375 height 28
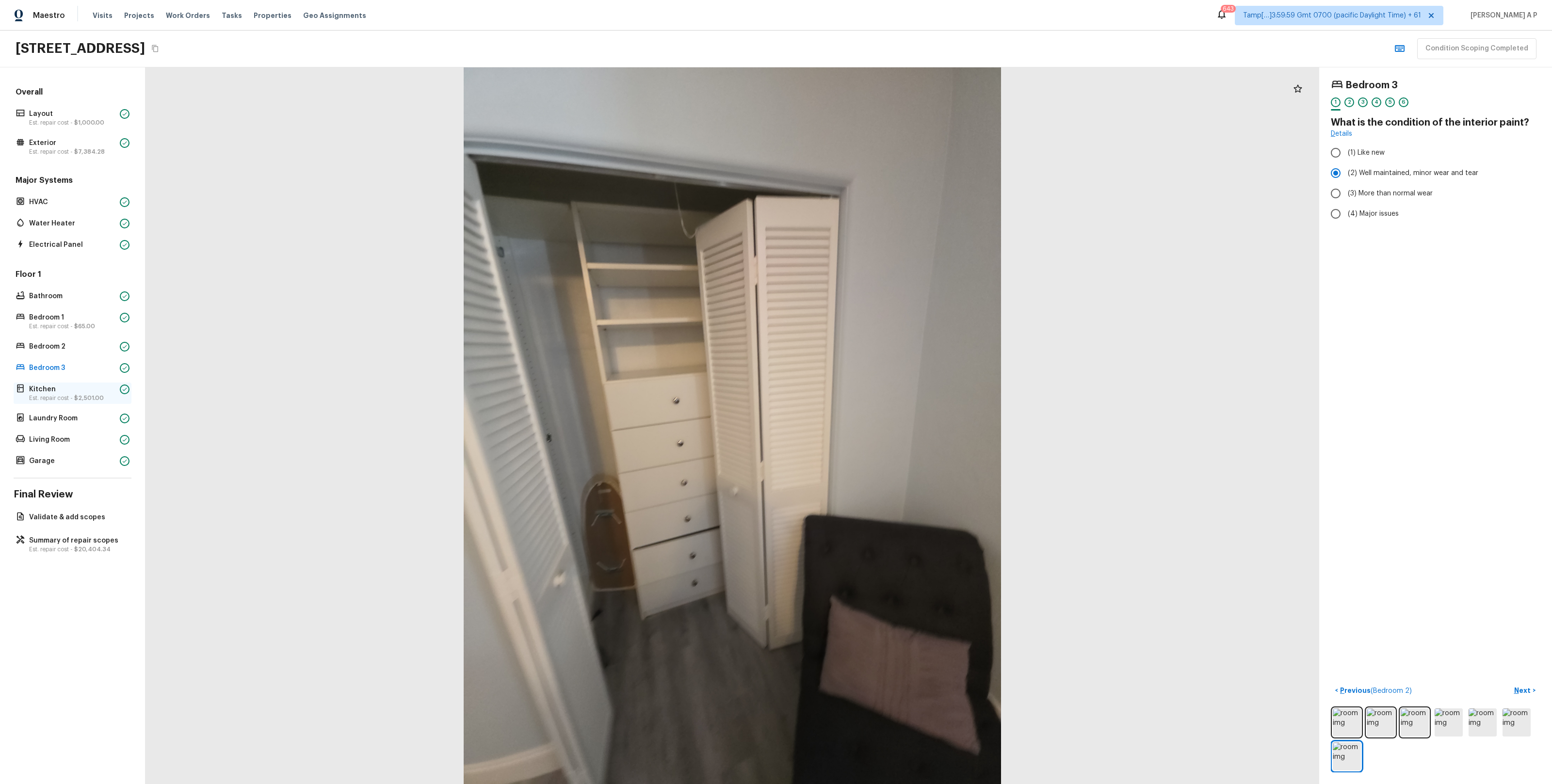
click at [76, 393] on p "Kitchen" at bounding box center [72, 389] width 87 height 10
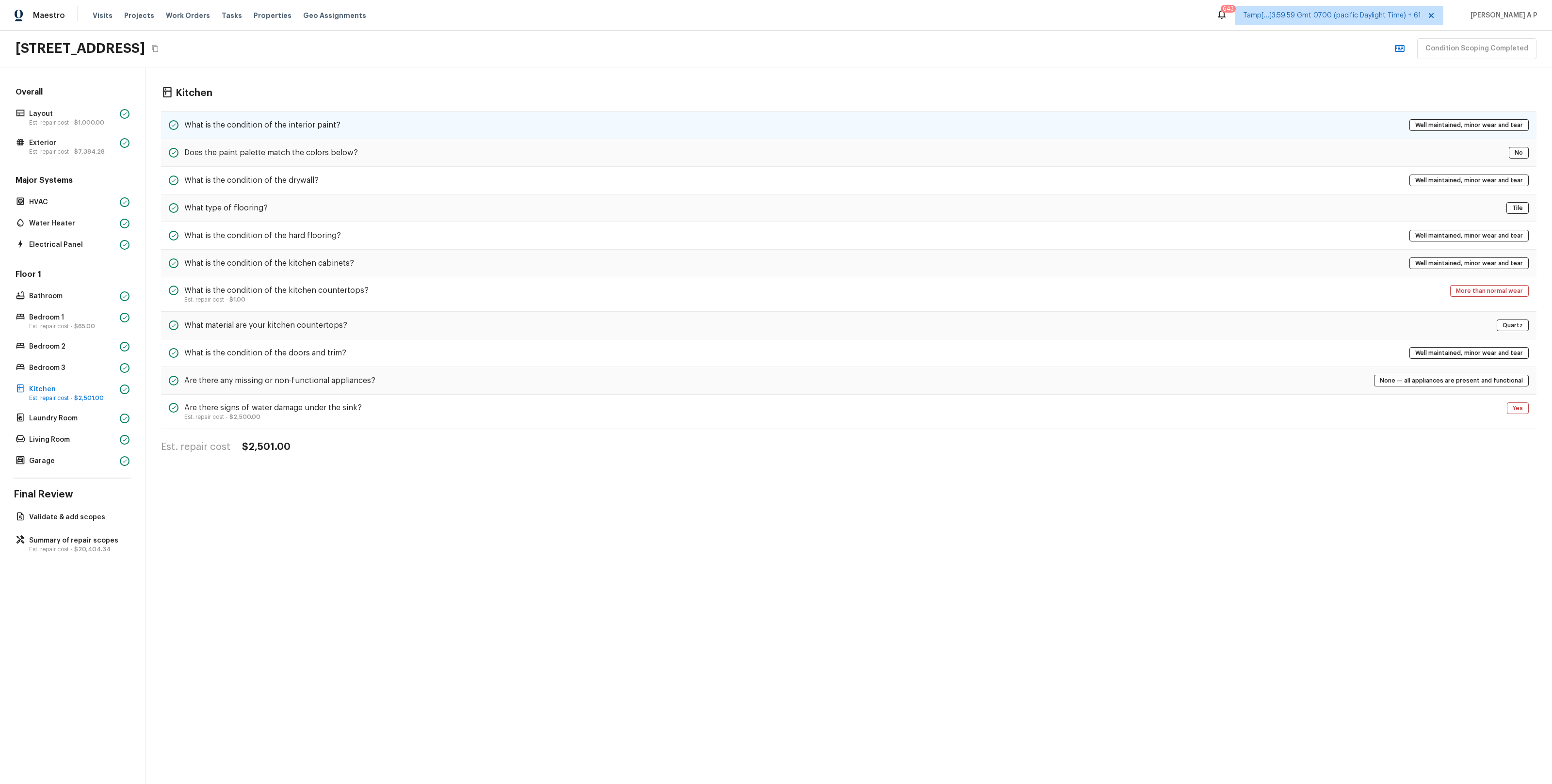
click at [322, 116] on div "What is the condition of the interior paint? Well maintained, minor wear and te…" at bounding box center [848, 125] width 1375 height 28
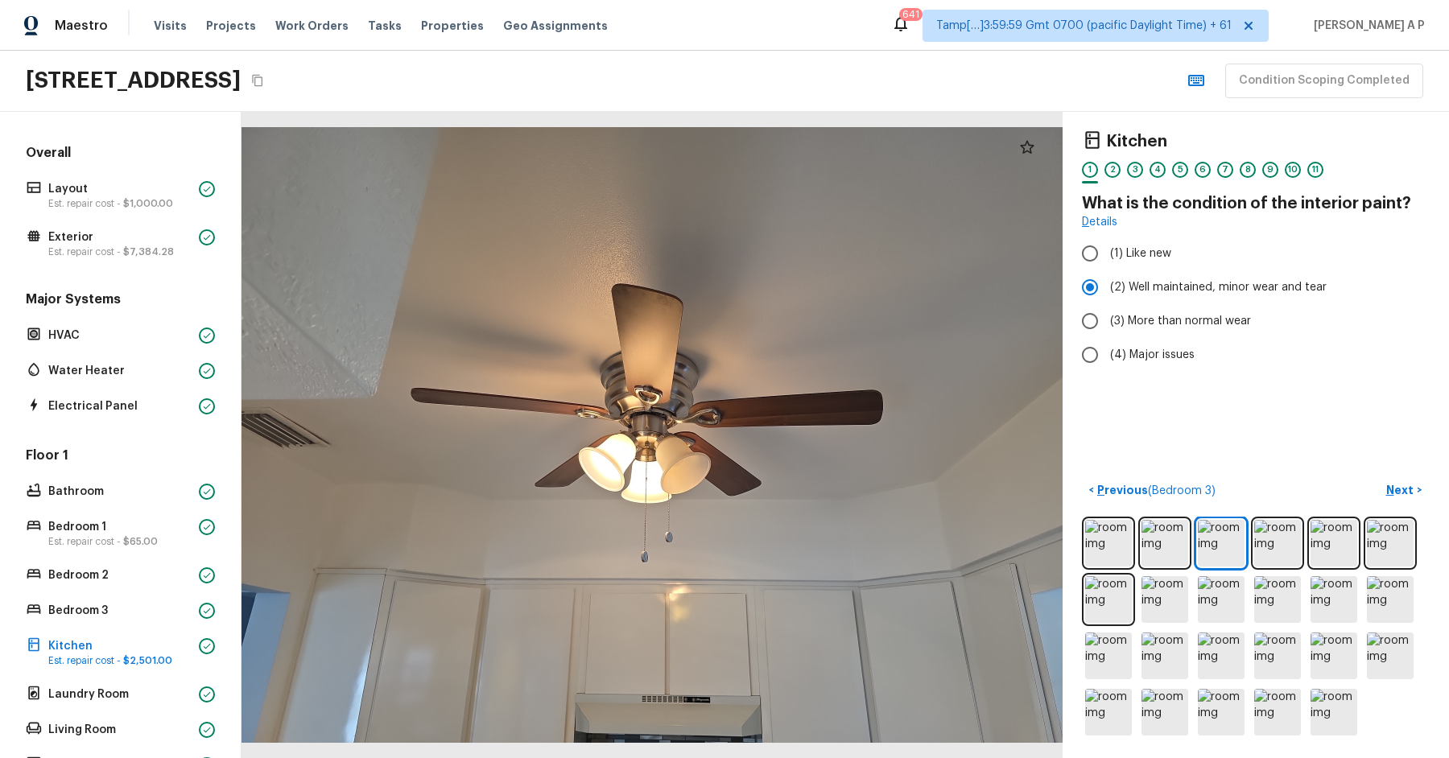
scroll to position [194, 0]
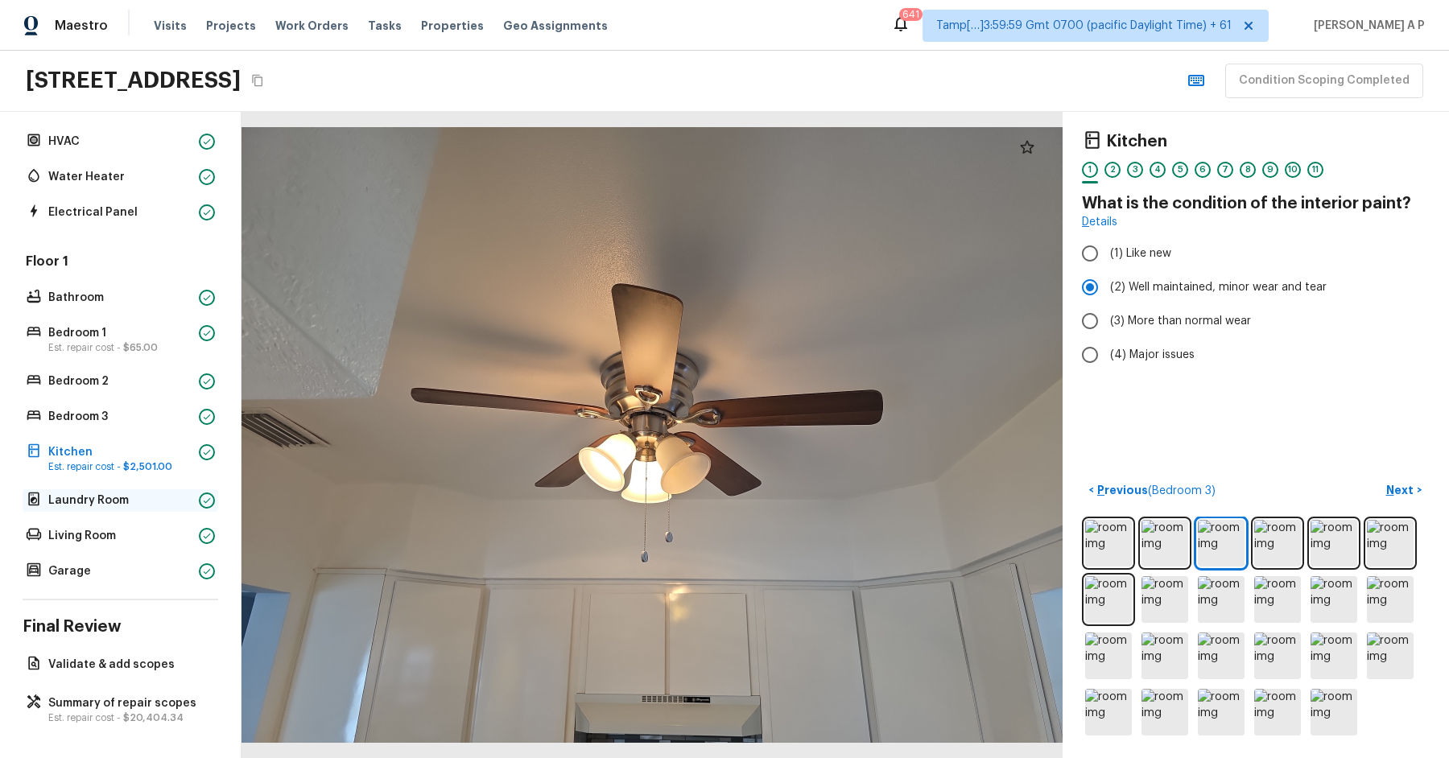
click at [109, 496] on p "Laundry Room" at bounding box center [120, 501] width 144 height 16
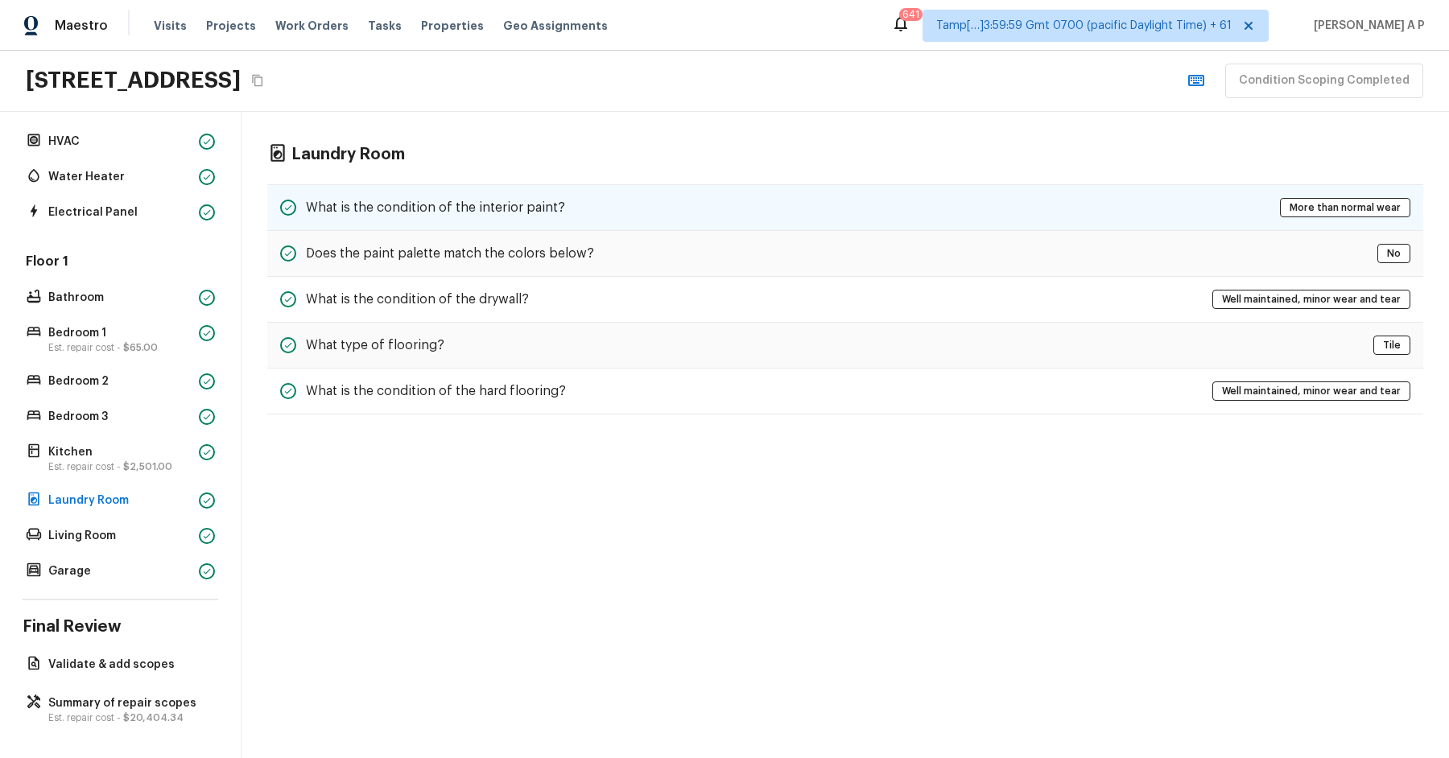
click at [414, 211] on h5 "What is the condition of the interior paint?" at bounding box center [435, 208] width 259 height 18
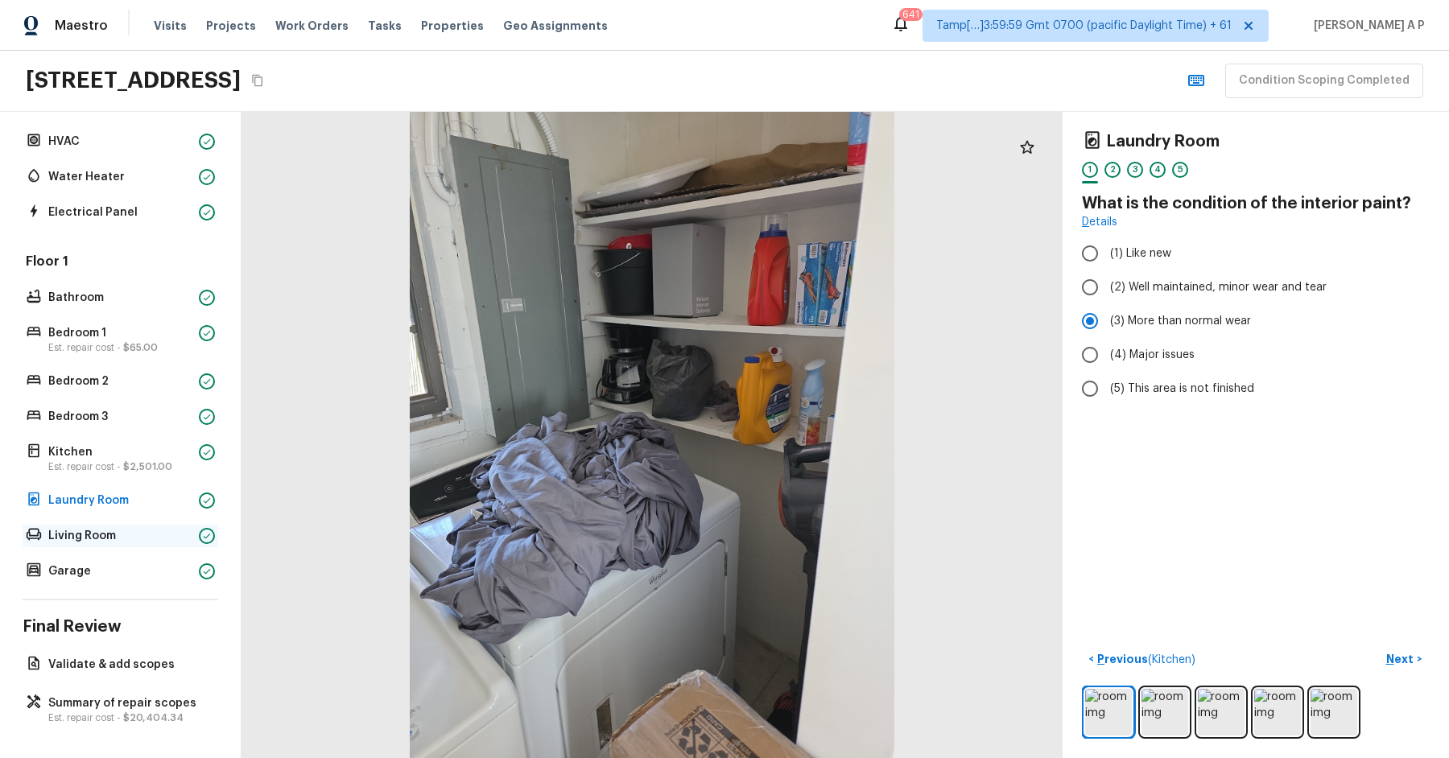
click at [158, 542] on div "Living Room" at bounding box center [121, 536] width 196 height 23
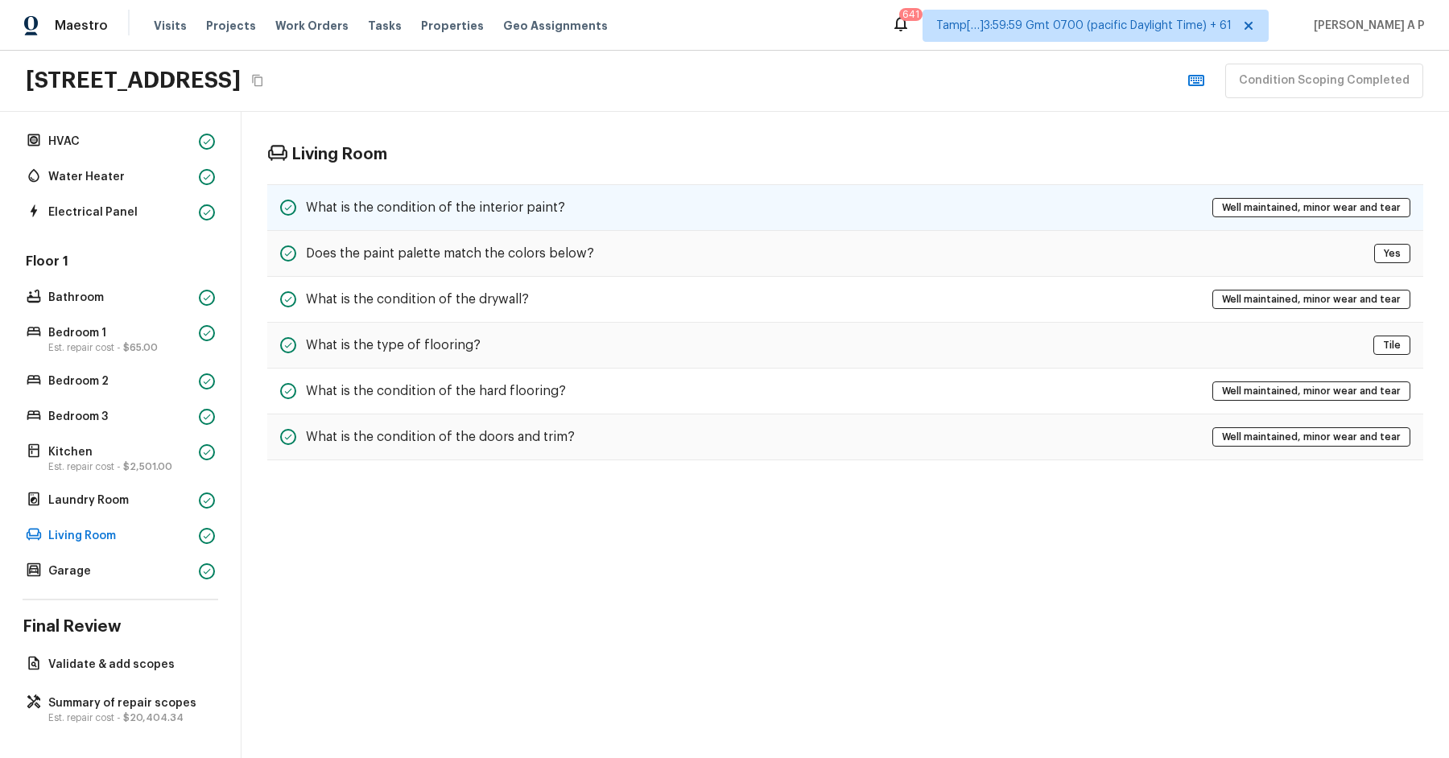
click at [415, 199] on h5 "What is the condition of the interior paint?" at bounding box center [435, 208] width 259 height 18
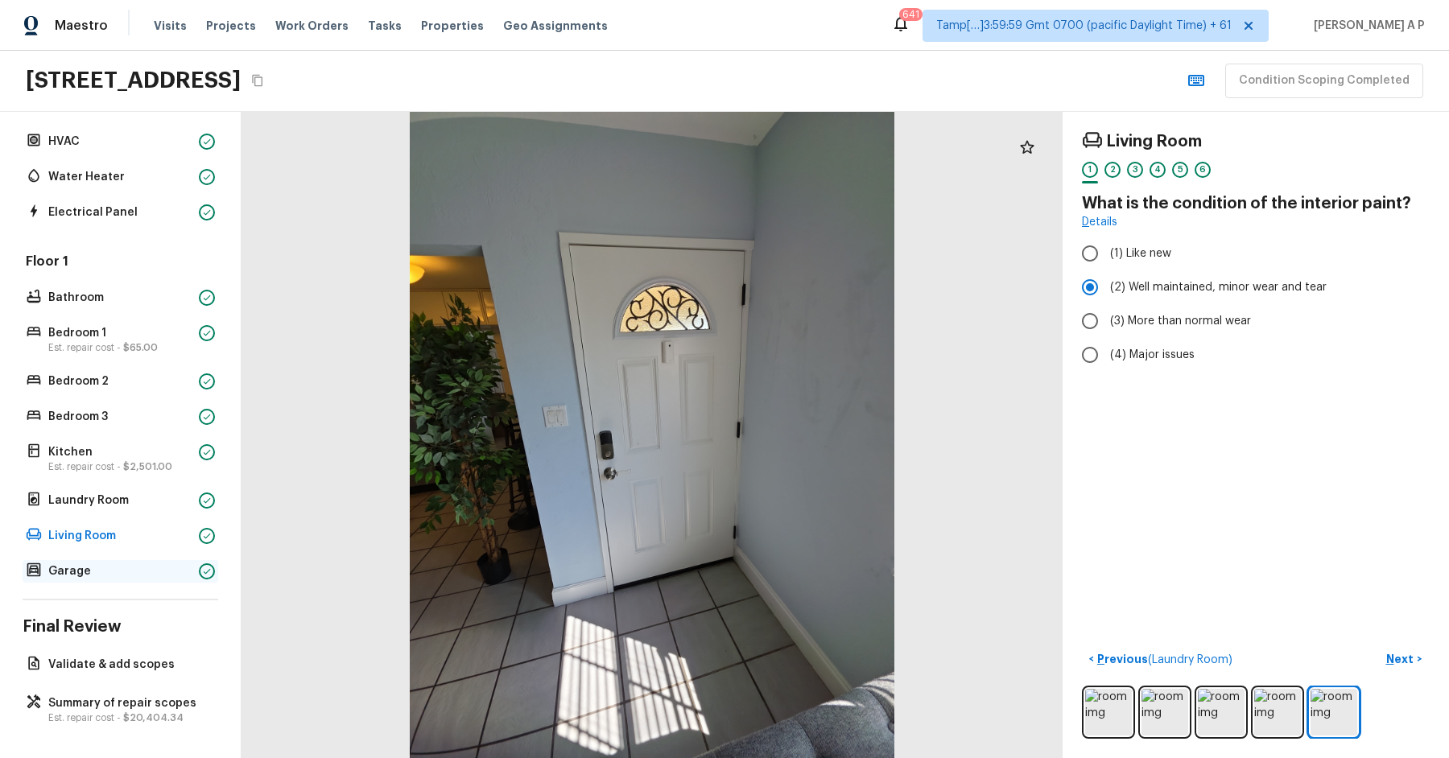
click at [130, 571] on p "Garage" at bounding box center [120, 572] width 144 height 16
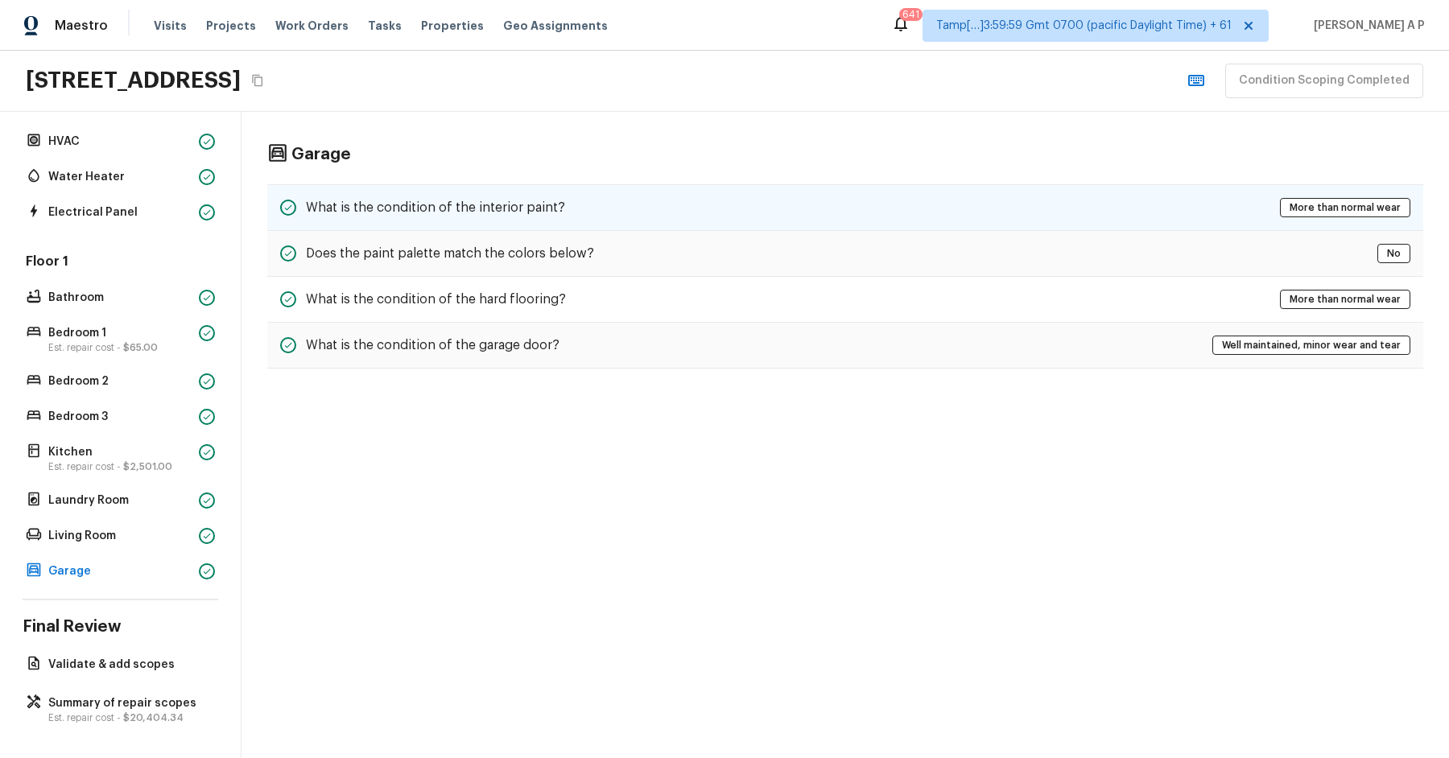
click at [354, 199] on h5 "What is the condition of the interior paint?" at bounding box center [435, 208] width 259 height 18
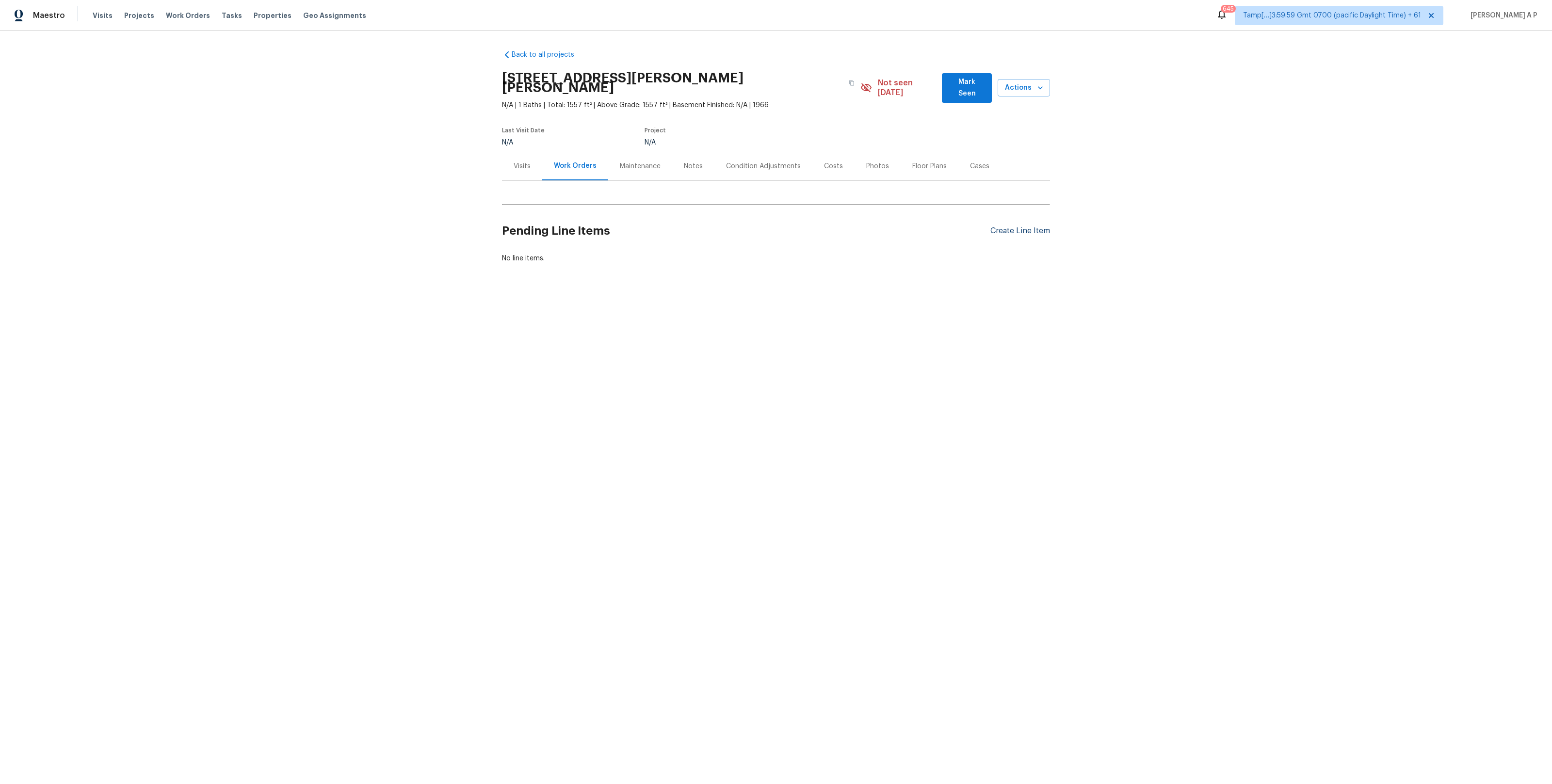
click at [1011, 226] on div "Create Line Item" at bounding box center [1020, 231] width 60 height 9
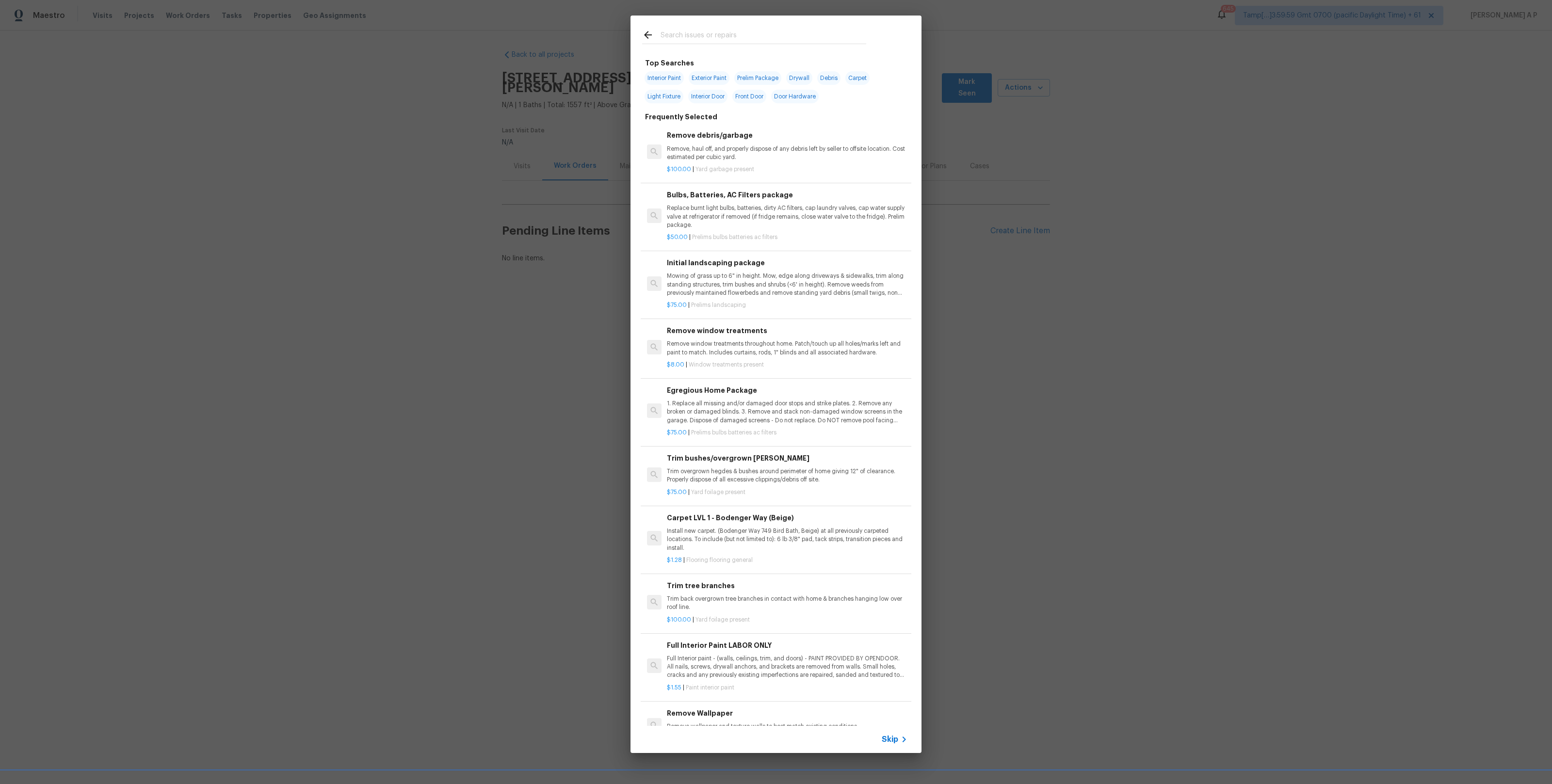
click at [896, 734] on div "Skip" at bounding box center [895, 739] width 28 height 11
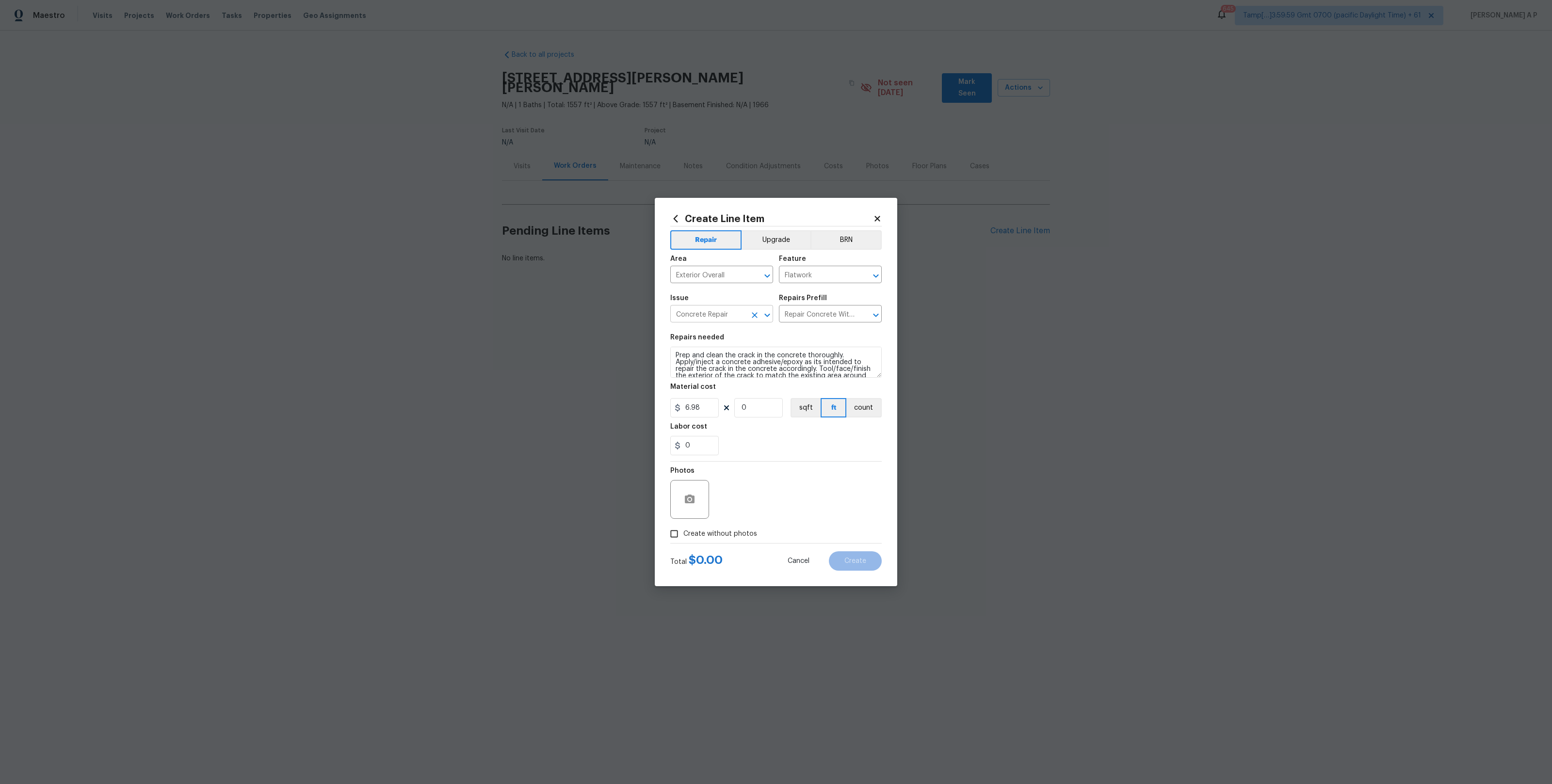
click at [756, 312] on icon "Clear" at bounding box center [755, 315] width 10 height 10
click at [758, 275] on icon "Clear" at bounding box center [755, 276] width 10 height 10
click at [864, 274] on icon "Clear" at bounding box center [863, 276] width 10 height 10
click at [853, 361] on textarea "Prep and clean the crack in the concrete thoroughly. Apply/inject a concrete ad…" at bounding box center [776, 362] width 211 height 31
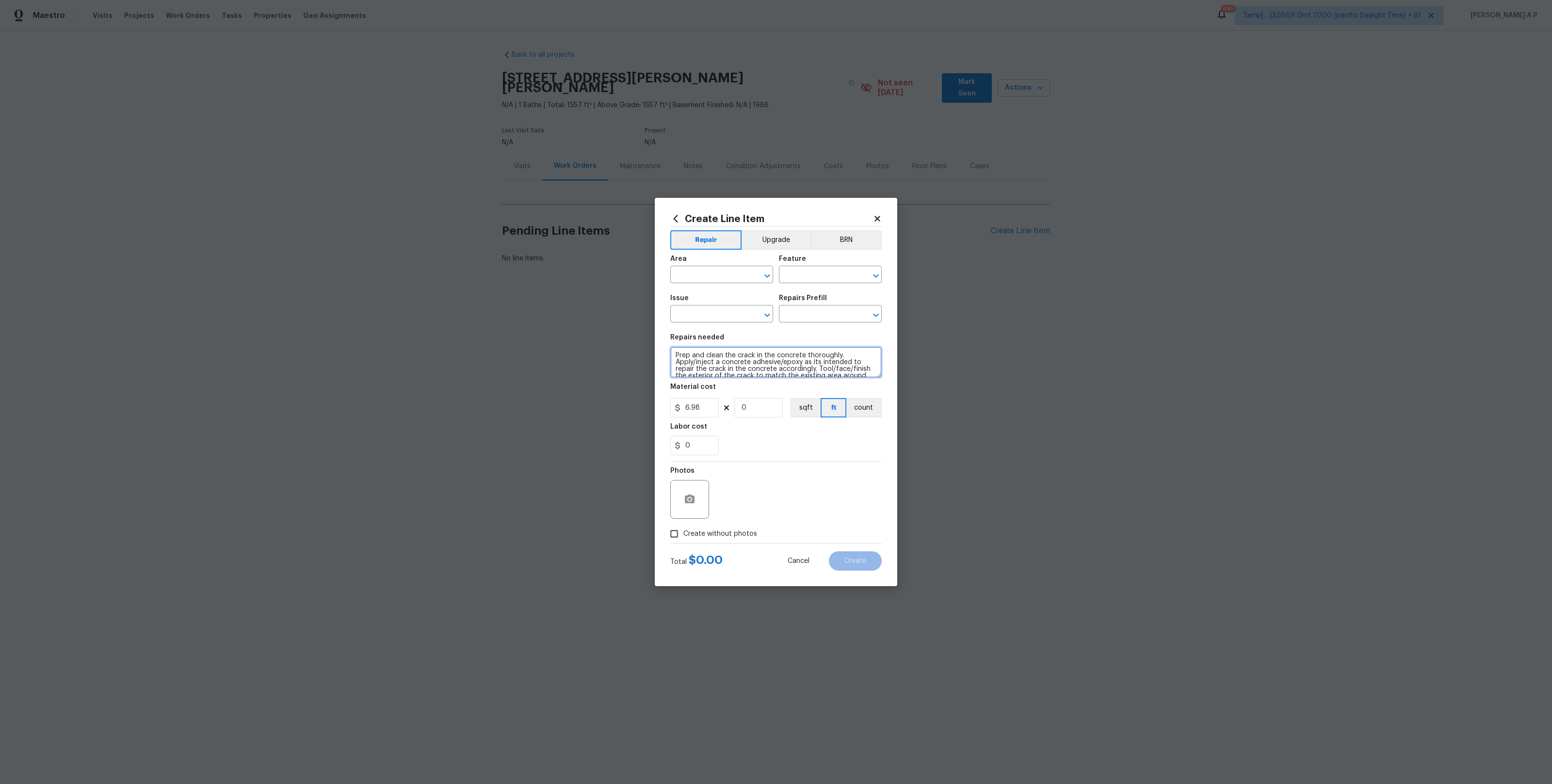
click at [853, 361] on textarea "Prep and clean the crack in the concrete thoroughly. Apply/inject a concrete ad…" at bounding box center [776, 362] width 211 height 31
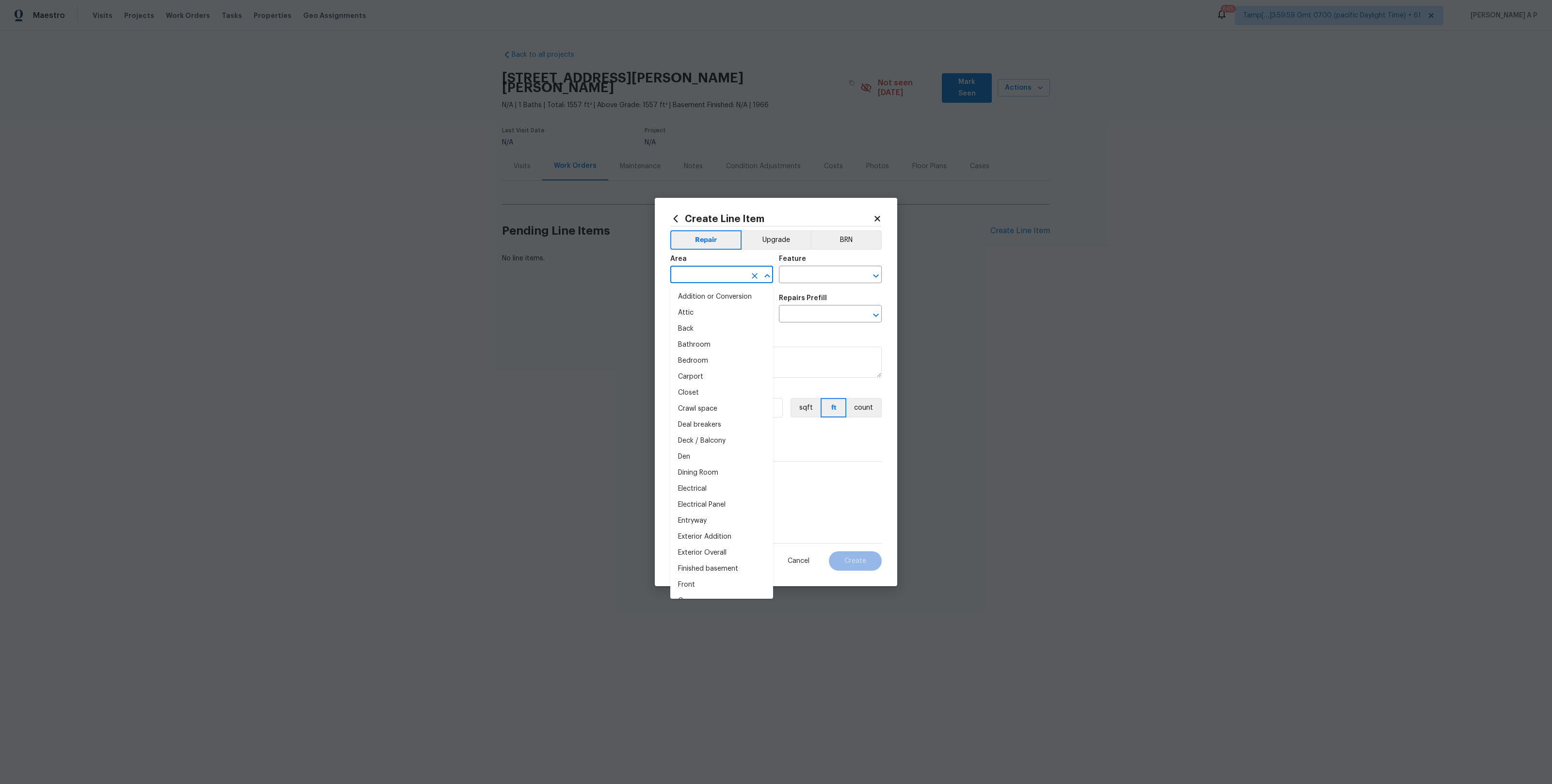
click at [706, 276] on input "text" at bounding box center [709, 275] width 76 height 15
type input "h"
type input "f"
click at [702, 311] on li "Exterior Overall" at bounding box center [722, 313] width 103 height 16
type input "Exterior Overall"
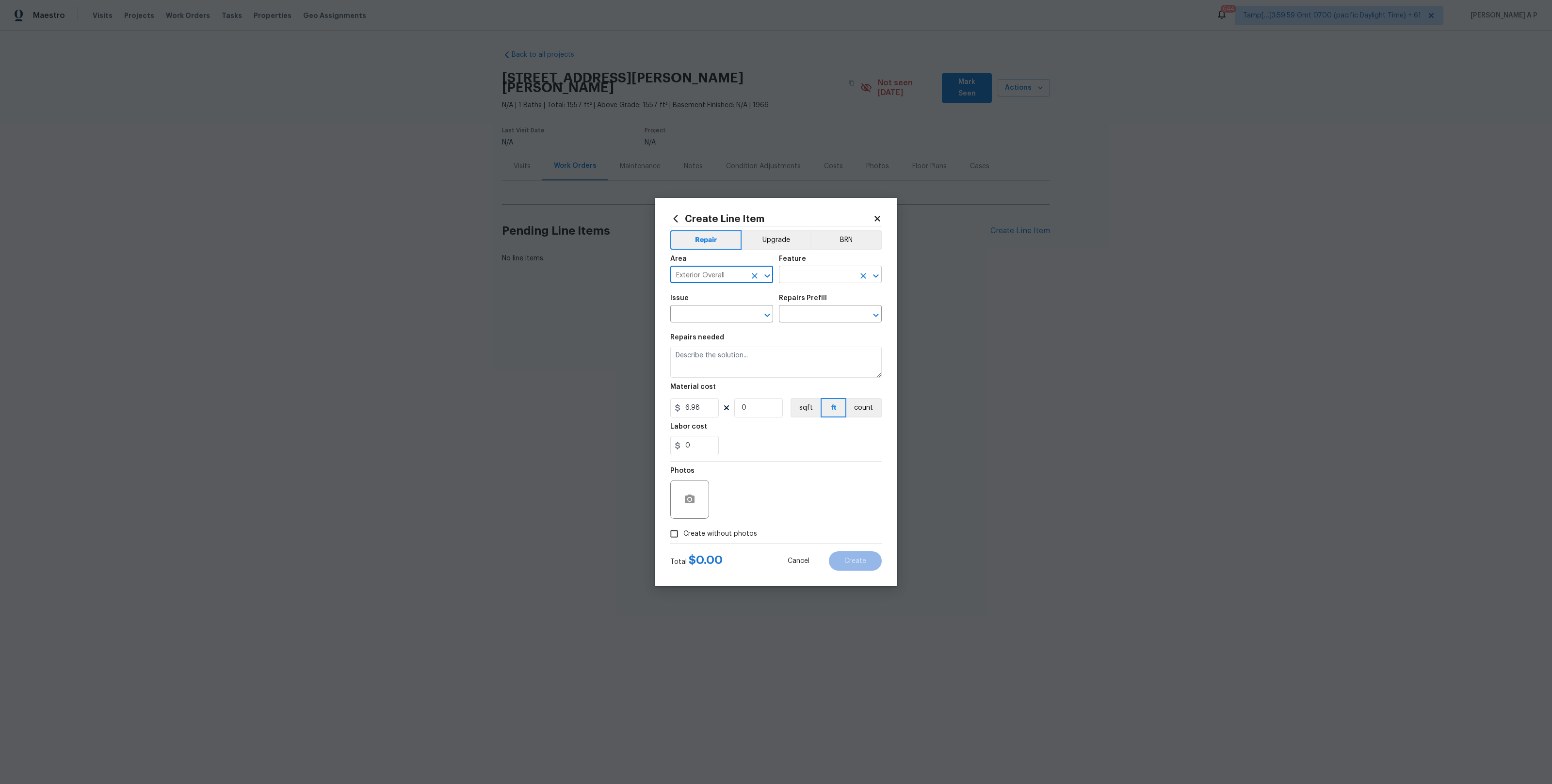
click at [807, 270] on input "text" at bounding box center [817, 275] width 76 height 15
click at [827, 325] on li "Foundation" at bounding box center [830, 320] width 103 height 16
type input "Foundation"
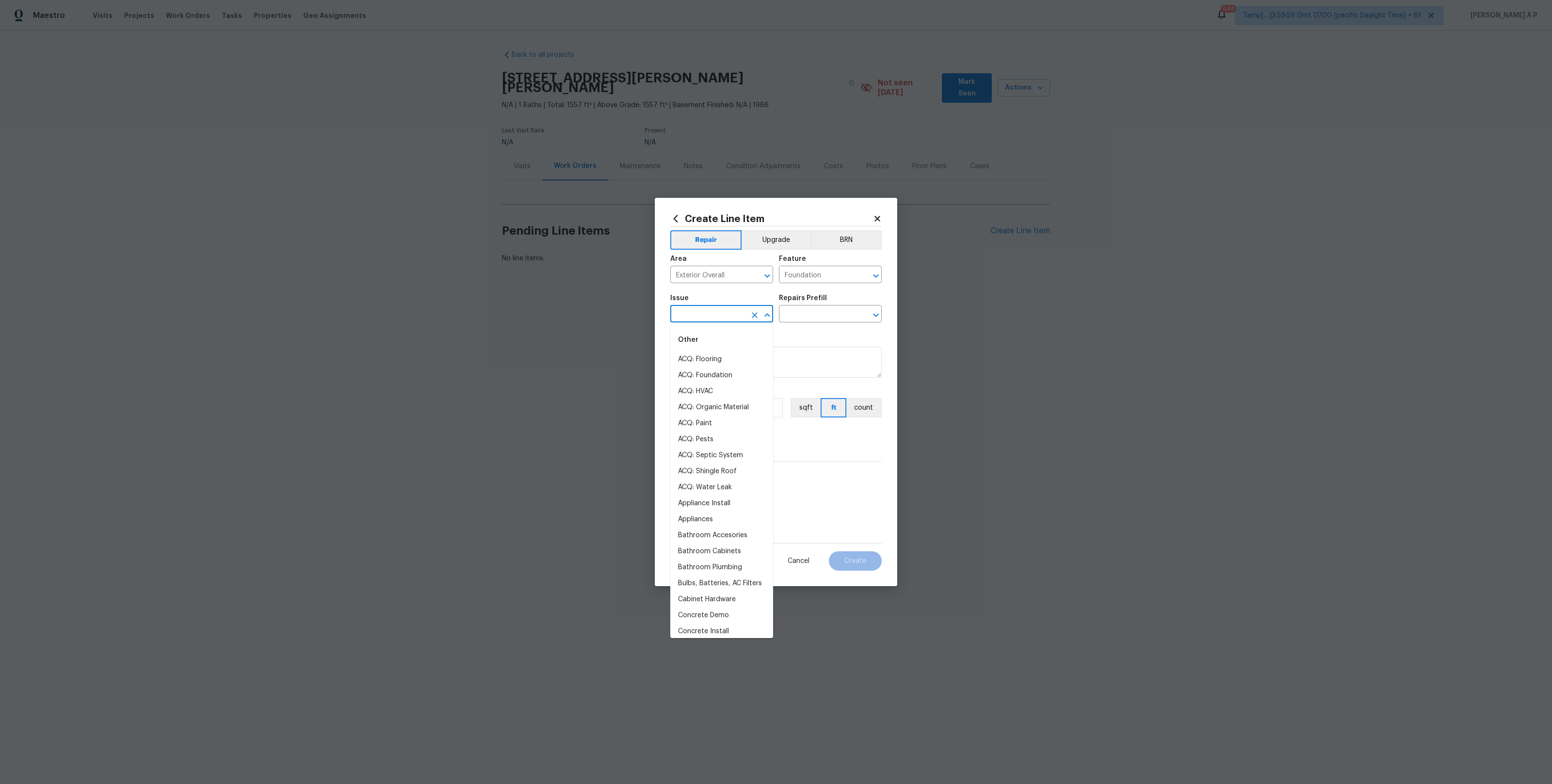
click at [718, 310] on input "text" at bounding box center [709, 314] width 76 height 15
click at [719, 357] on li "ACQ: Foundation" at bounding box center [722, 359] width 103 height 16
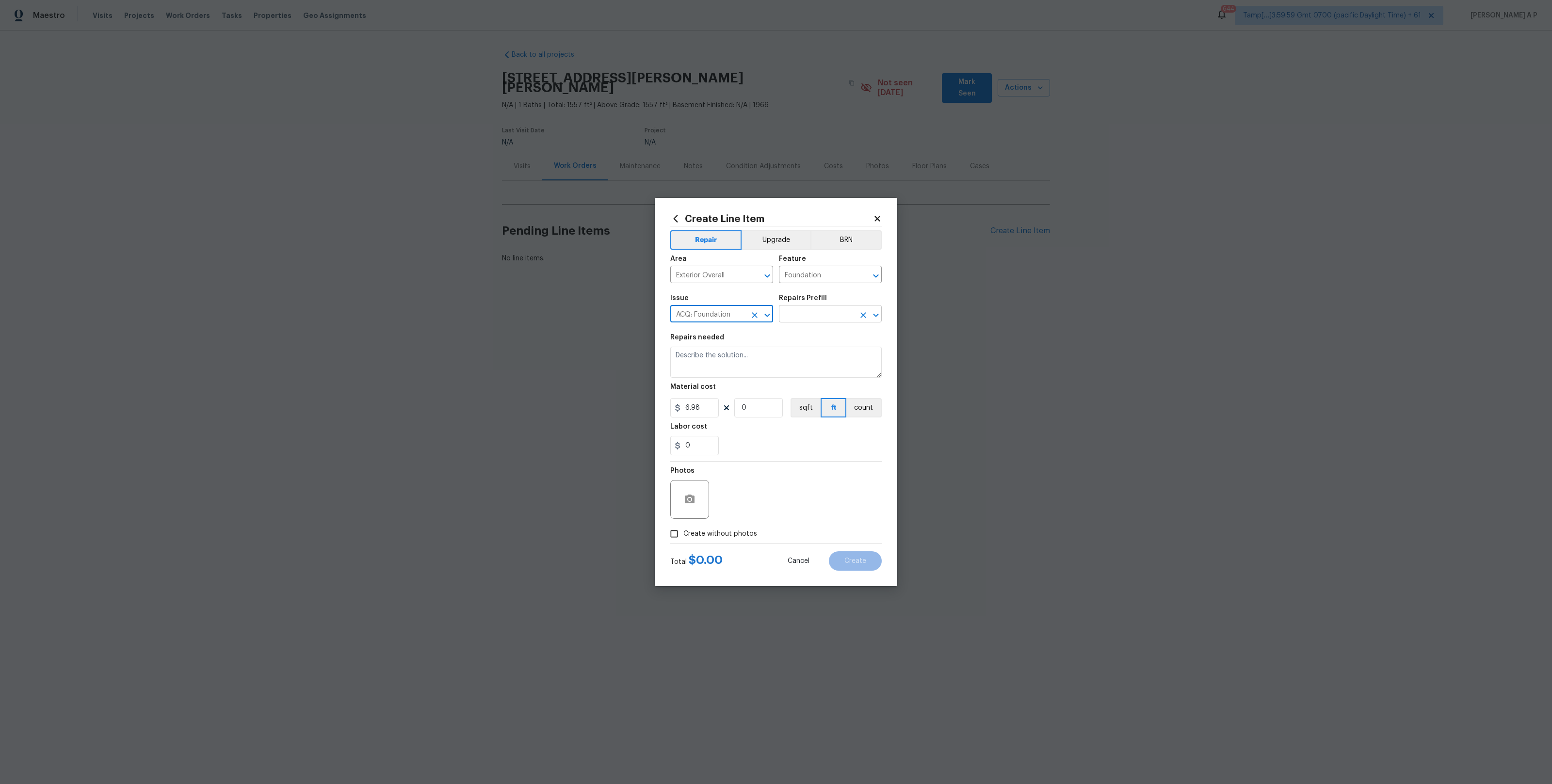
type input "ACQ: Foundation"
click at [826, 310] on input "text" at bounding box center [817, 314] width 76 height 15
click at [878, 222] on div "Create Line Item" at bounding box center [776, 219] width 211 height 11
click at [878, 217] on icon at bounding box center [877, 218] width 5 height 5
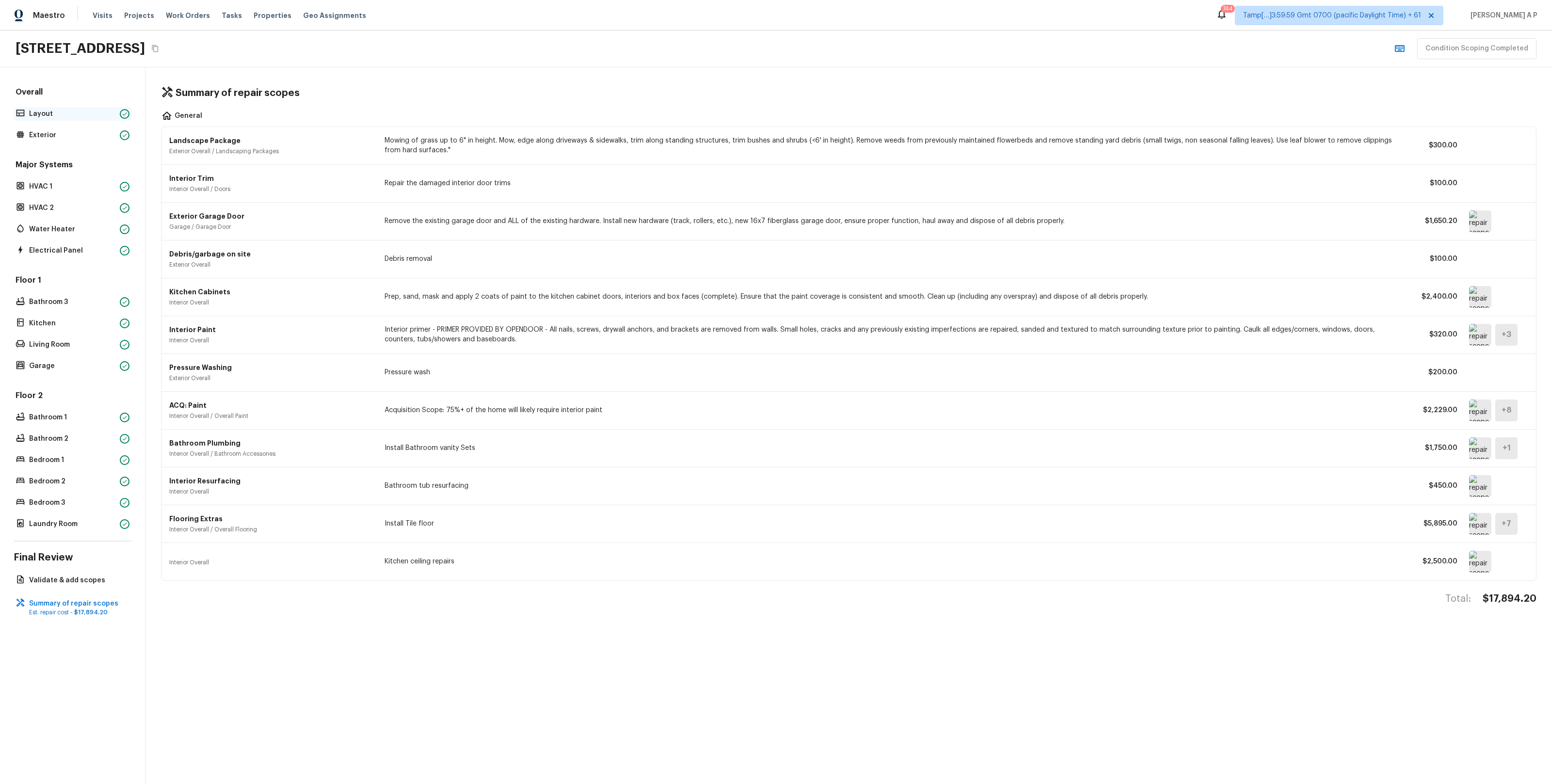
click at [107, 111] on p "Layout" at bounding box center [72, 114] width 87 height 10
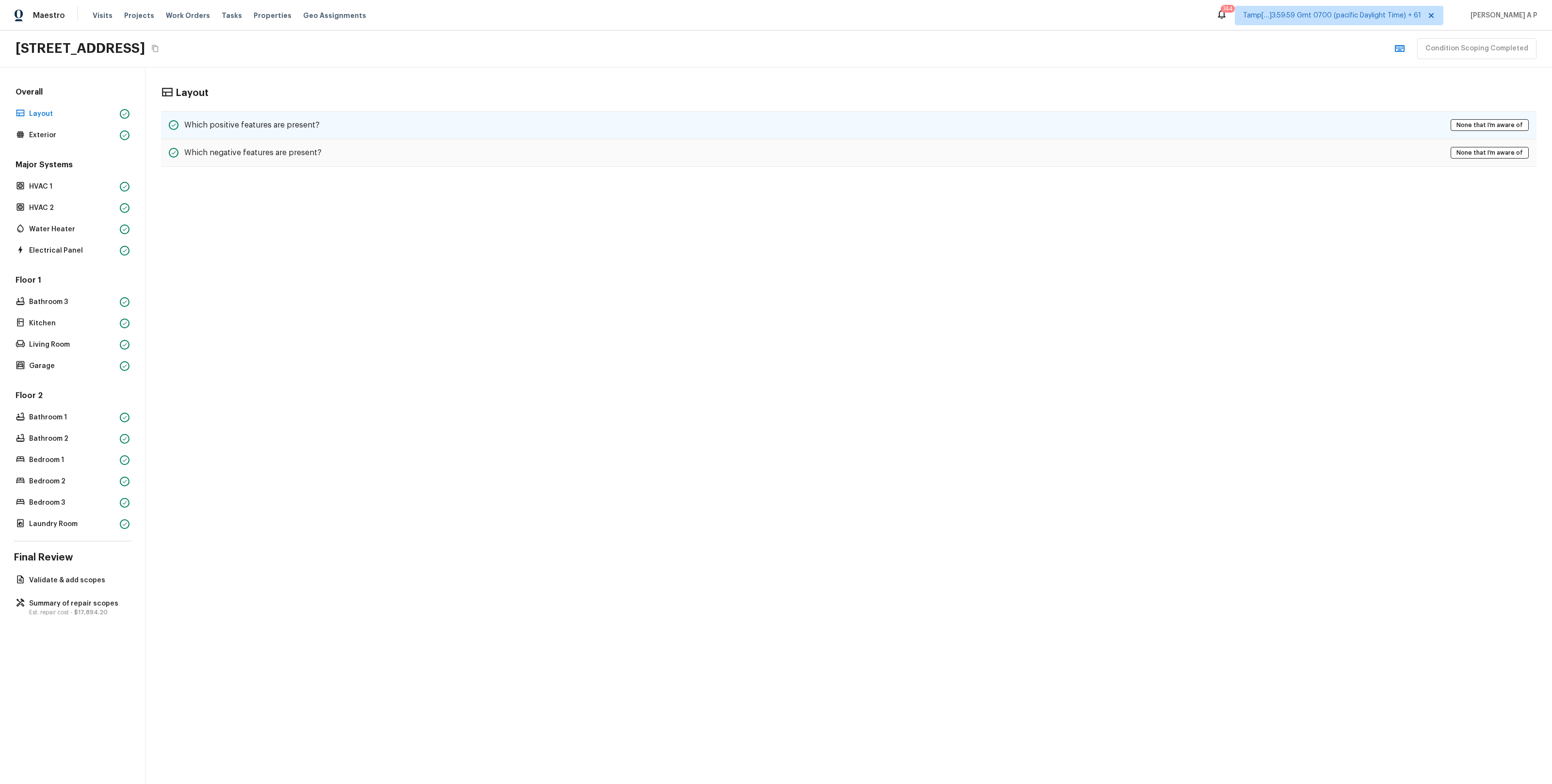
click at [205, 123] on h5 "Which positive features are present?" at bounding box center [252, 125] width 136 height 11
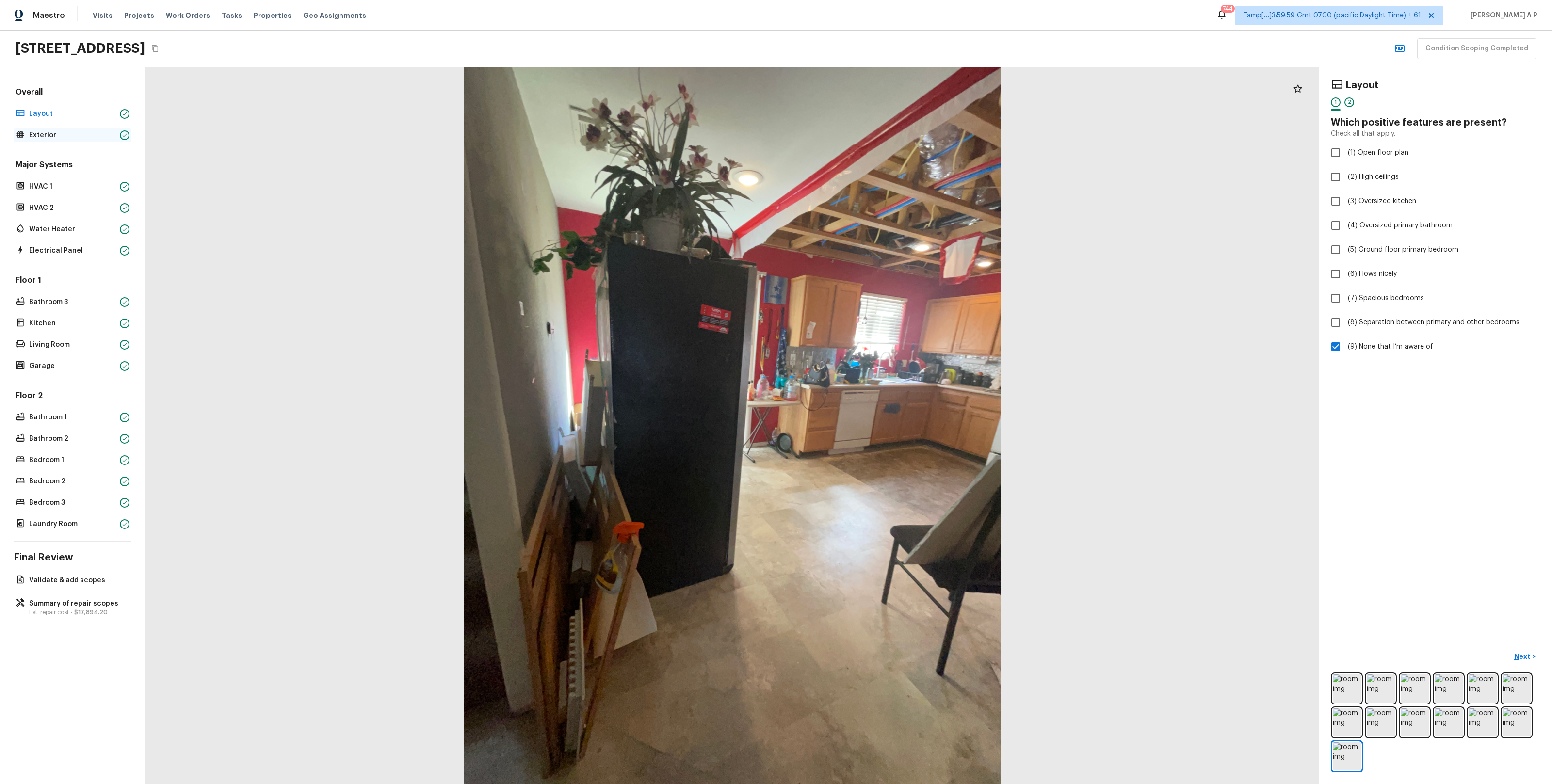
click at [70, 137] on p "Exterior" at bounding box center [72, 135] width 87 height 10
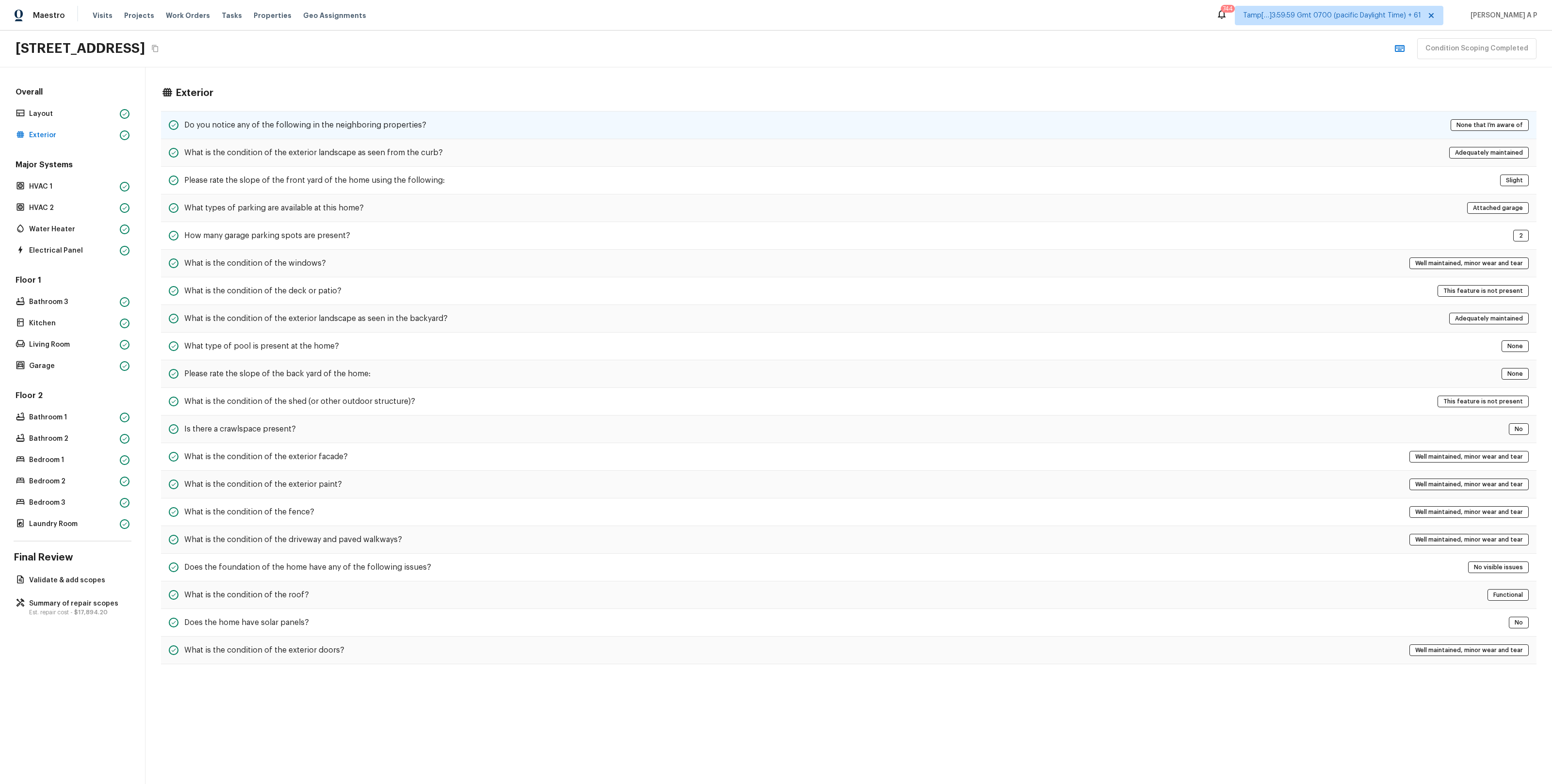
click at [185, 124] on h5 "Do you notice any of the following in the neighboring properties?" at bounding box center [305, 125] width 242 height 11
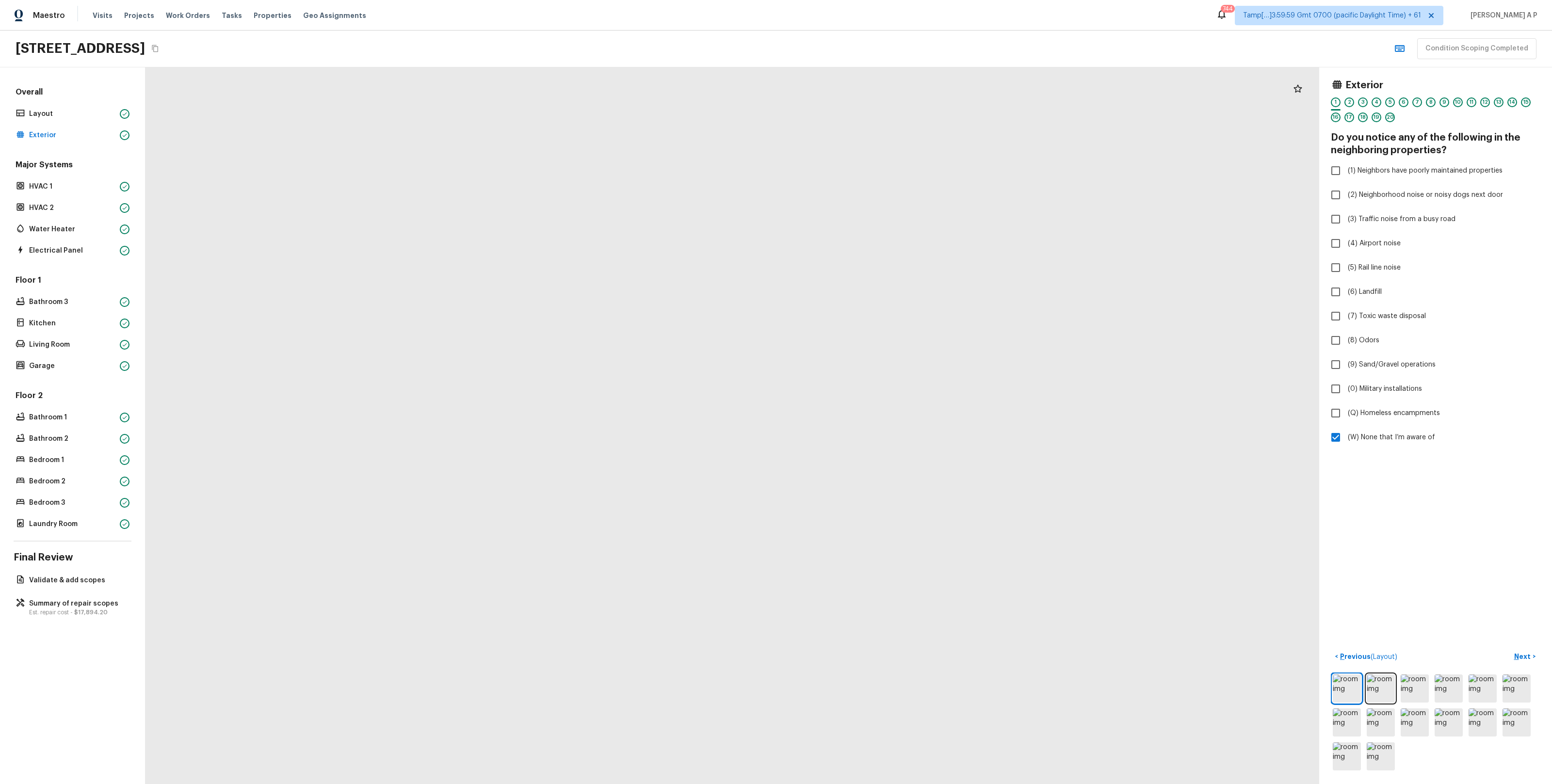
drag, startPoint x: 855, startPoint y: 252, endPoint x: 886, endPoint y: 366, distance: 118.1
drag, startPoint x: 741, startPoint y: 385, endPoint x: 834, endPoint y: 511, distance: 156.6
click at [778, 429] on div at bounding box center [714, 492] width 3325 height 2030
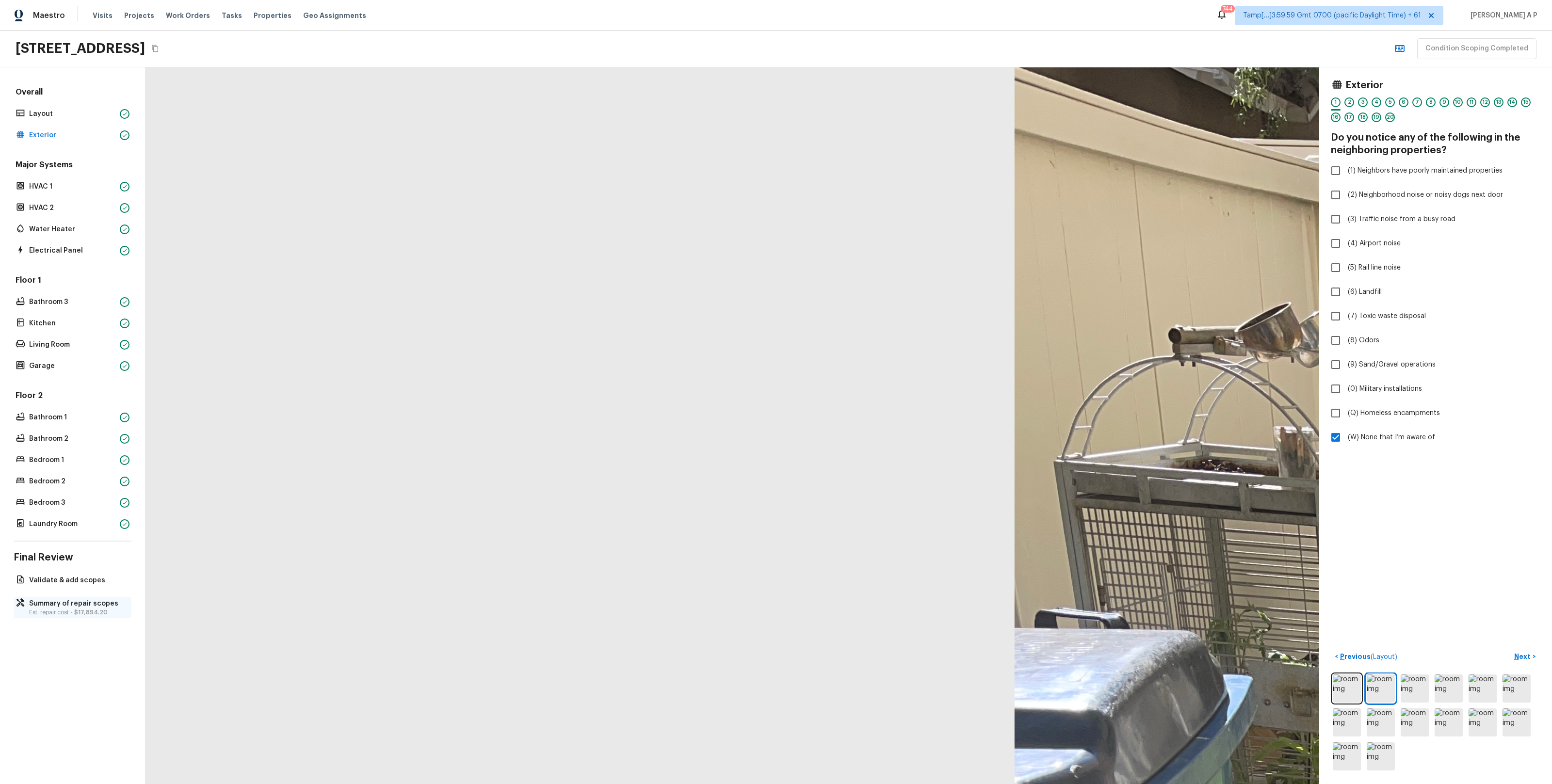
click at [87, 602] on p "Summary of repair scopes" at bounding box center [77, 603] width 96 height 10
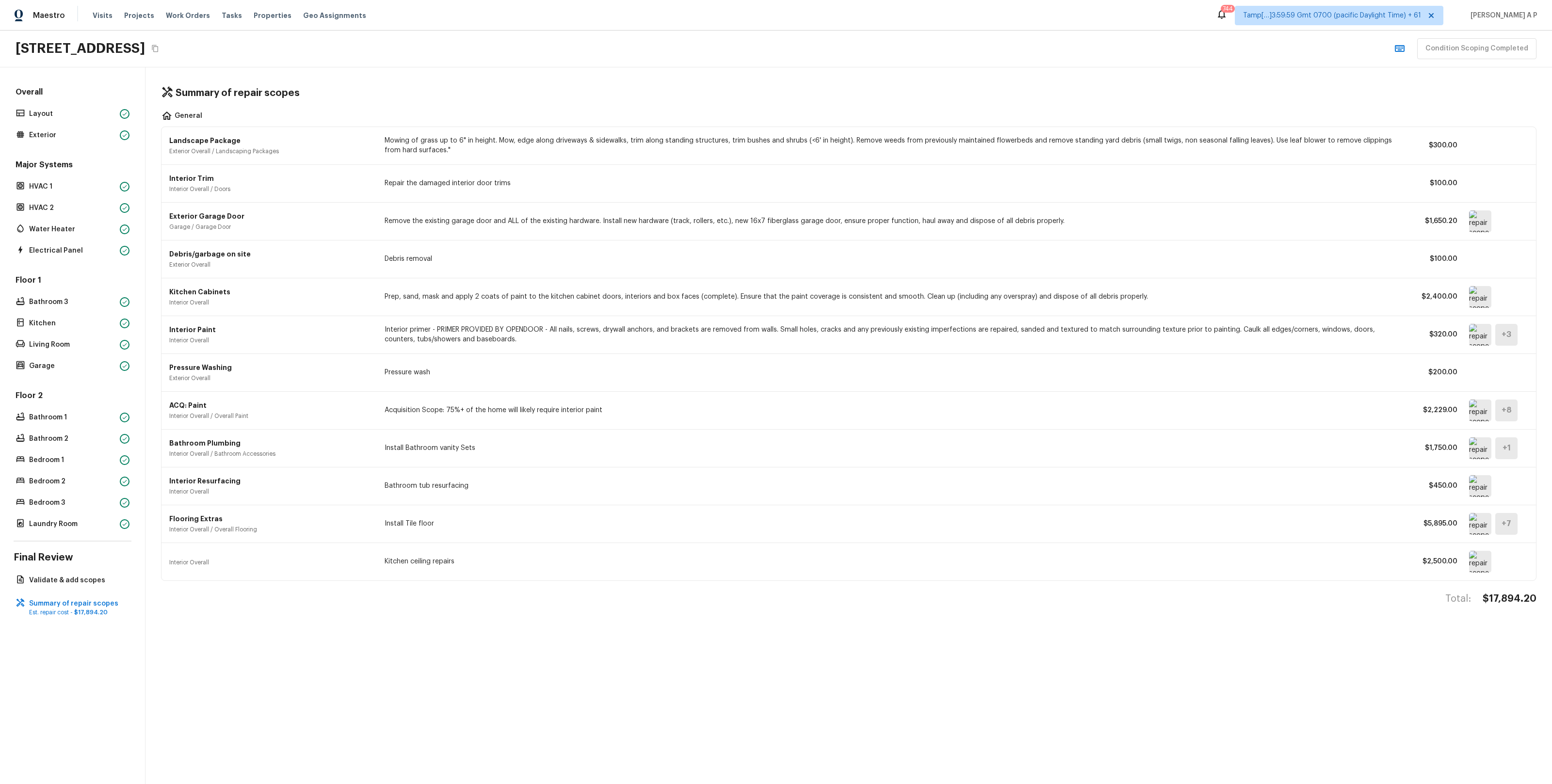
click at [314, 210] on div "Exterior Garage Door Garage / Garage Door Remove the existing garage door and A…" at bounding box center [849, 221] width 1359 height 37
click at [116, 583] on p "Validate & add scopes" at bounding box center [77, 580] width 96 height 10
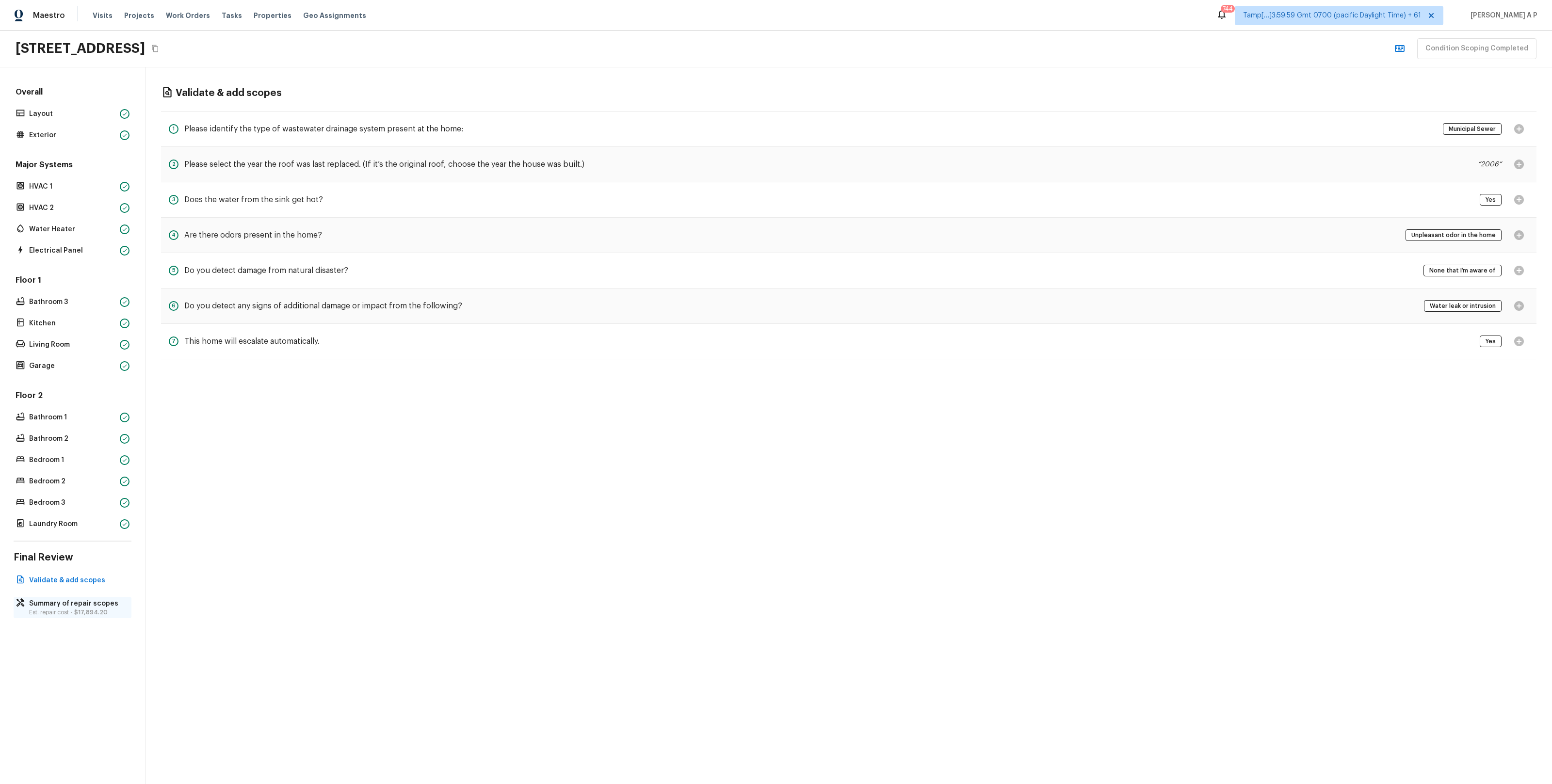
click at [81, 616] on div "Summary of repair scopes Est. repair cost - $17,894.20" at bounding box center [73, 607] width 118 height 21
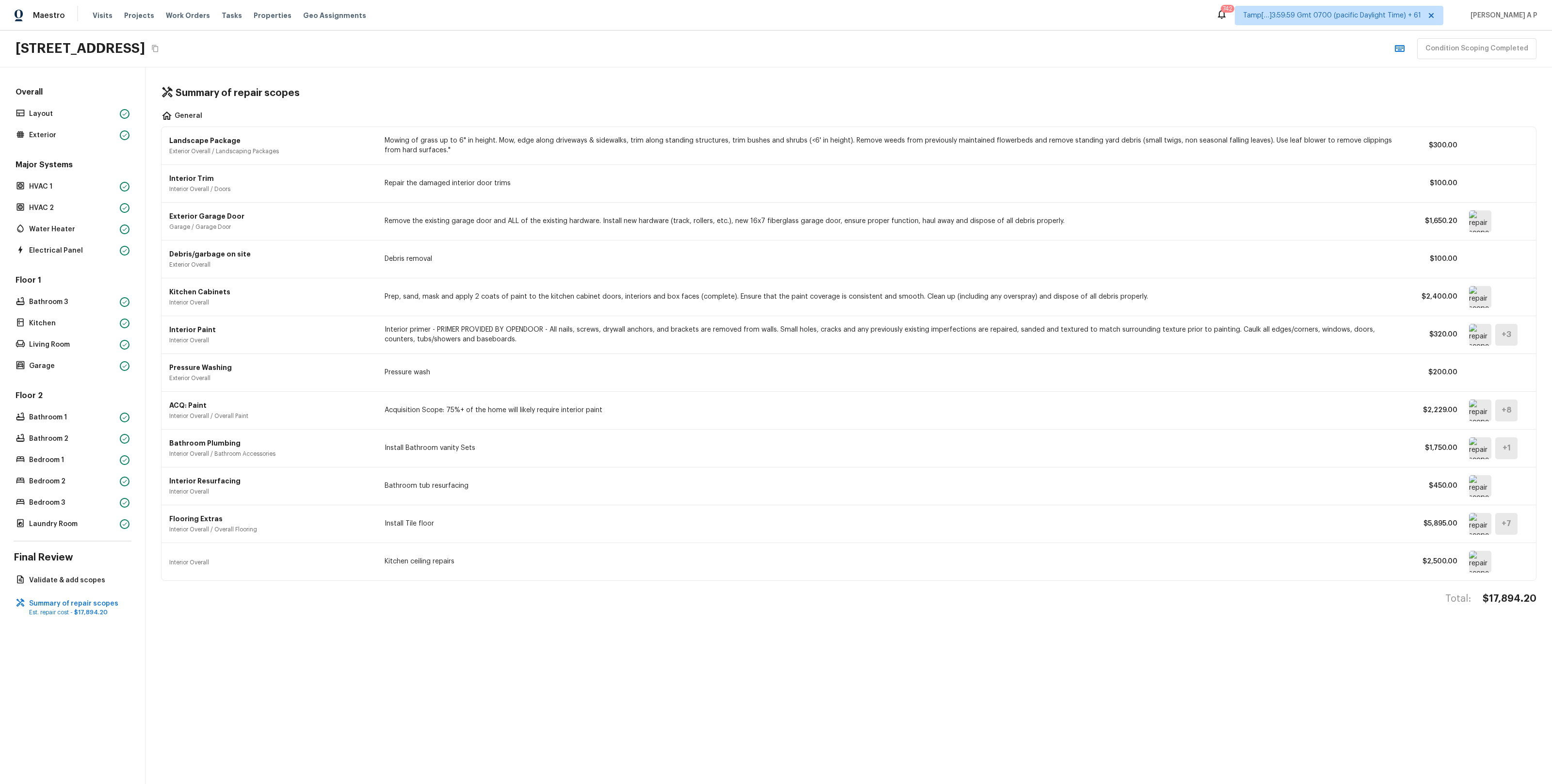
click at [1489, 449] on img at bounding box center [1480, 448] width 22 height 22
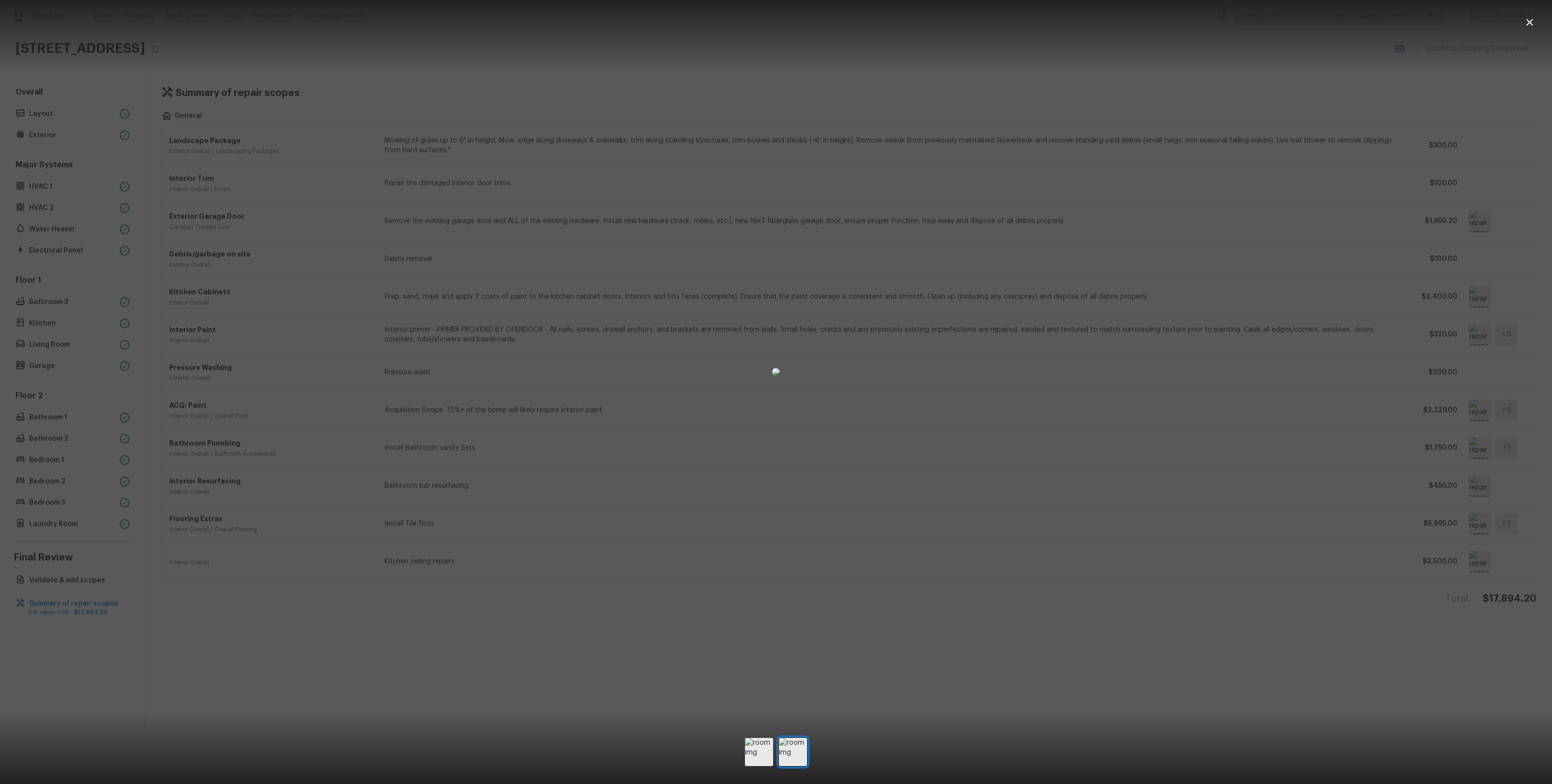
click at [1271, 485] on div at bounding box center [776, 372] width 1552 height 712
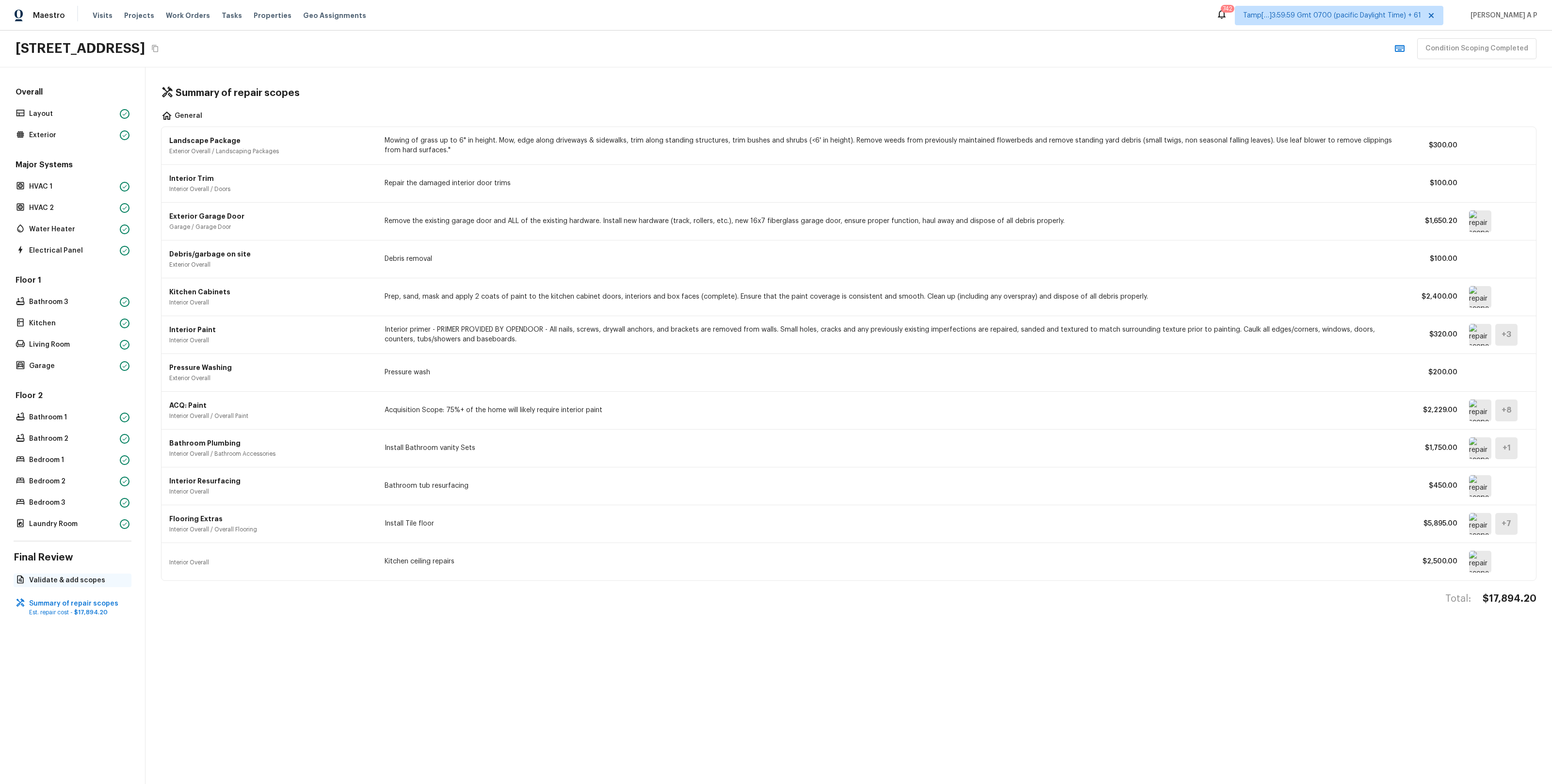
click at [43, 582] on p "Validate & add scopes" at bounding box center [77, 580] width 96 height 10
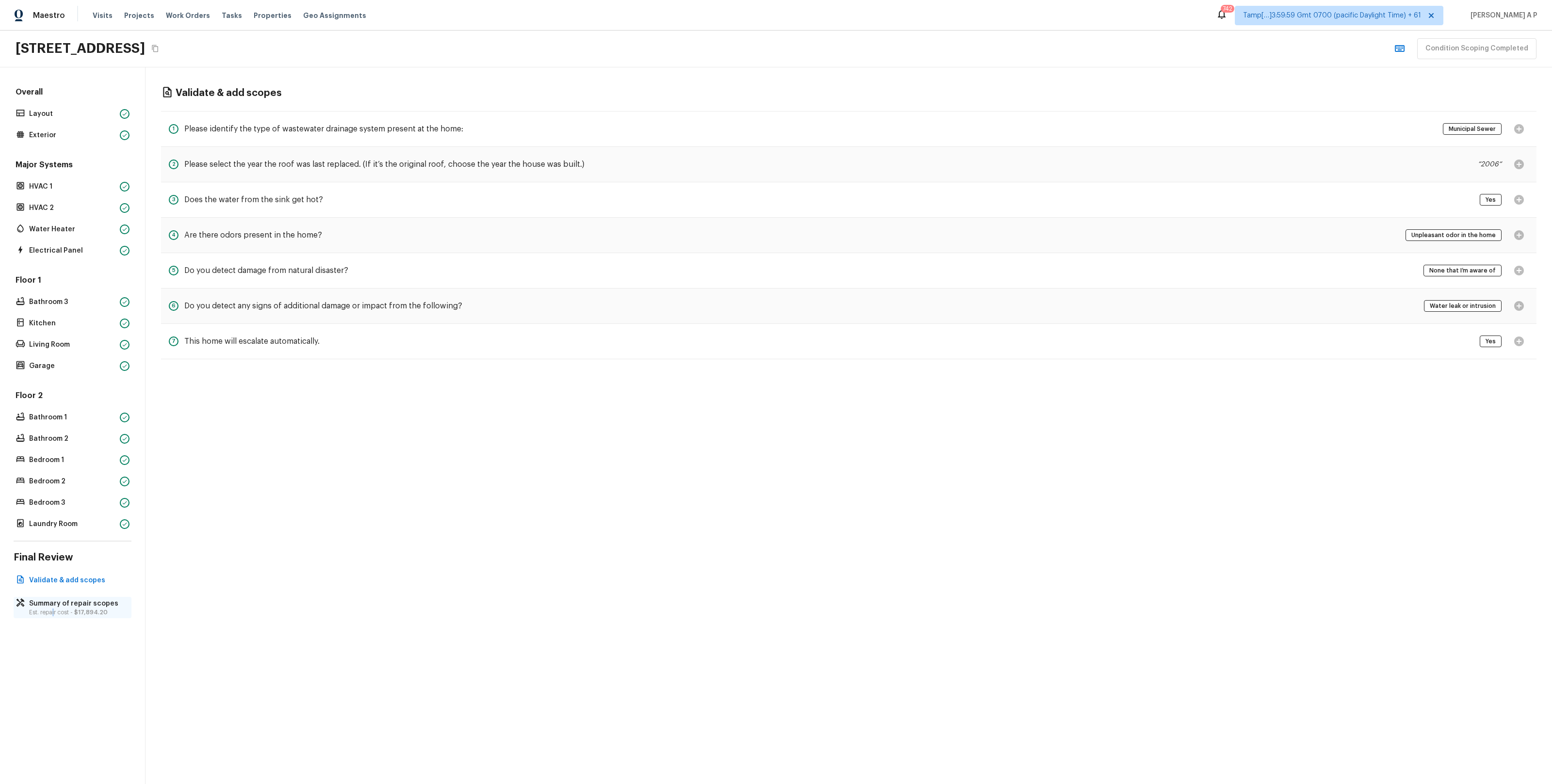
click at [54, 615] on p "Est. repair cost - $17,894.20" at bounding box center [77, 612] width 96 height 8
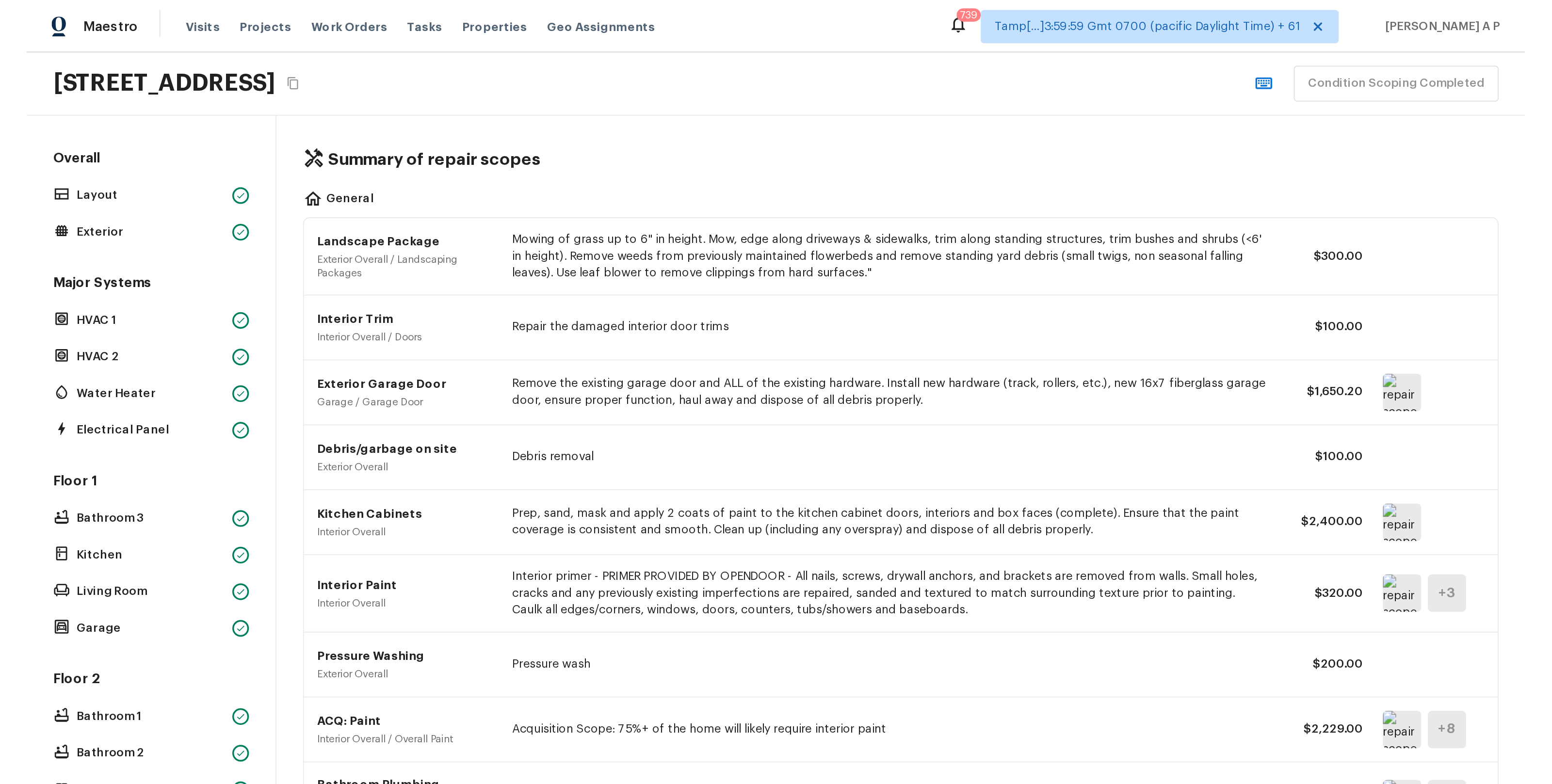
scroll to position [180, 0]
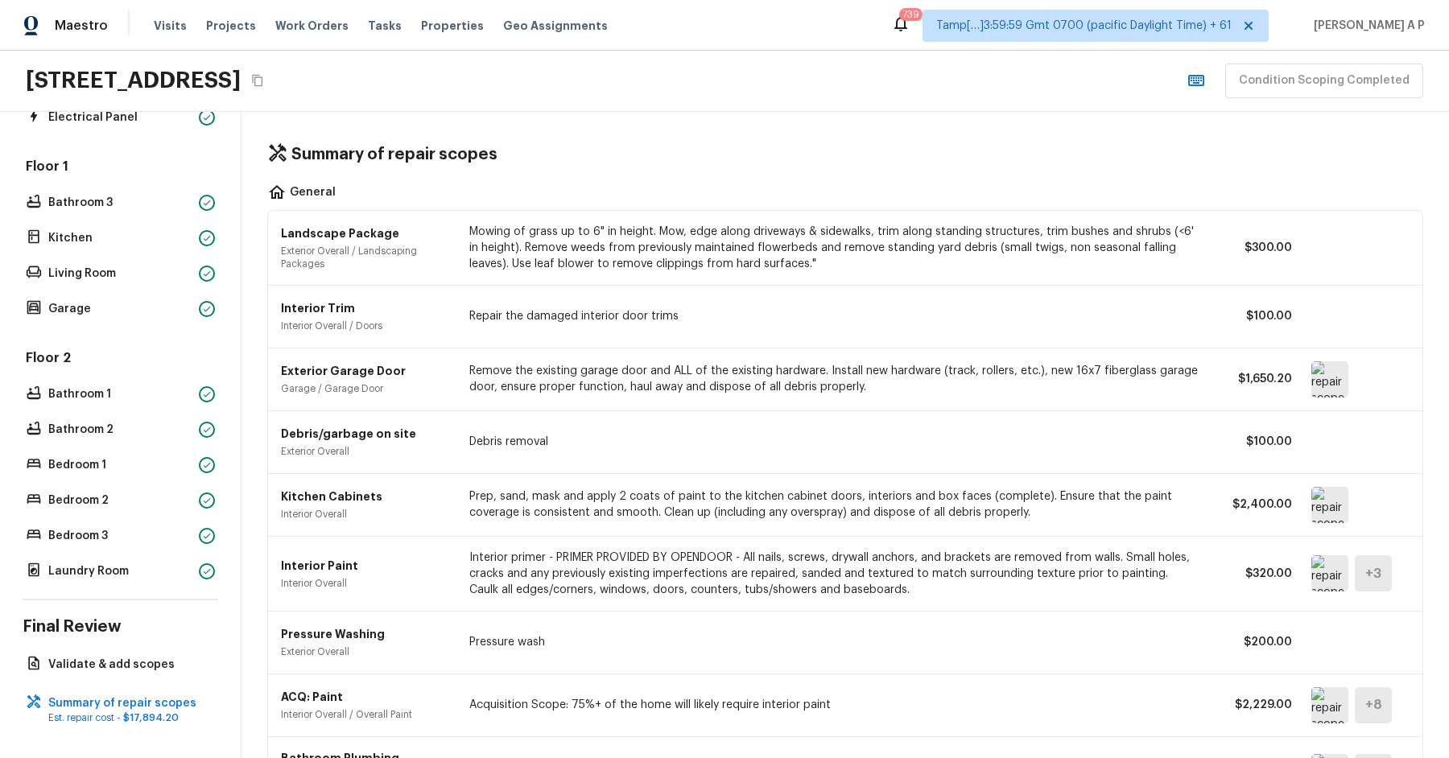
click at [126, 639] on div "Overall Layout Exterior Major Systems HVAC 1 HVAC 2 Water Heater Electrical Pan…" at bounding box center [121, 435] width 242 height 646
click at [126, 658] on p "Validate & add scopes" at bounding box center [128, 665] width 160 height 16
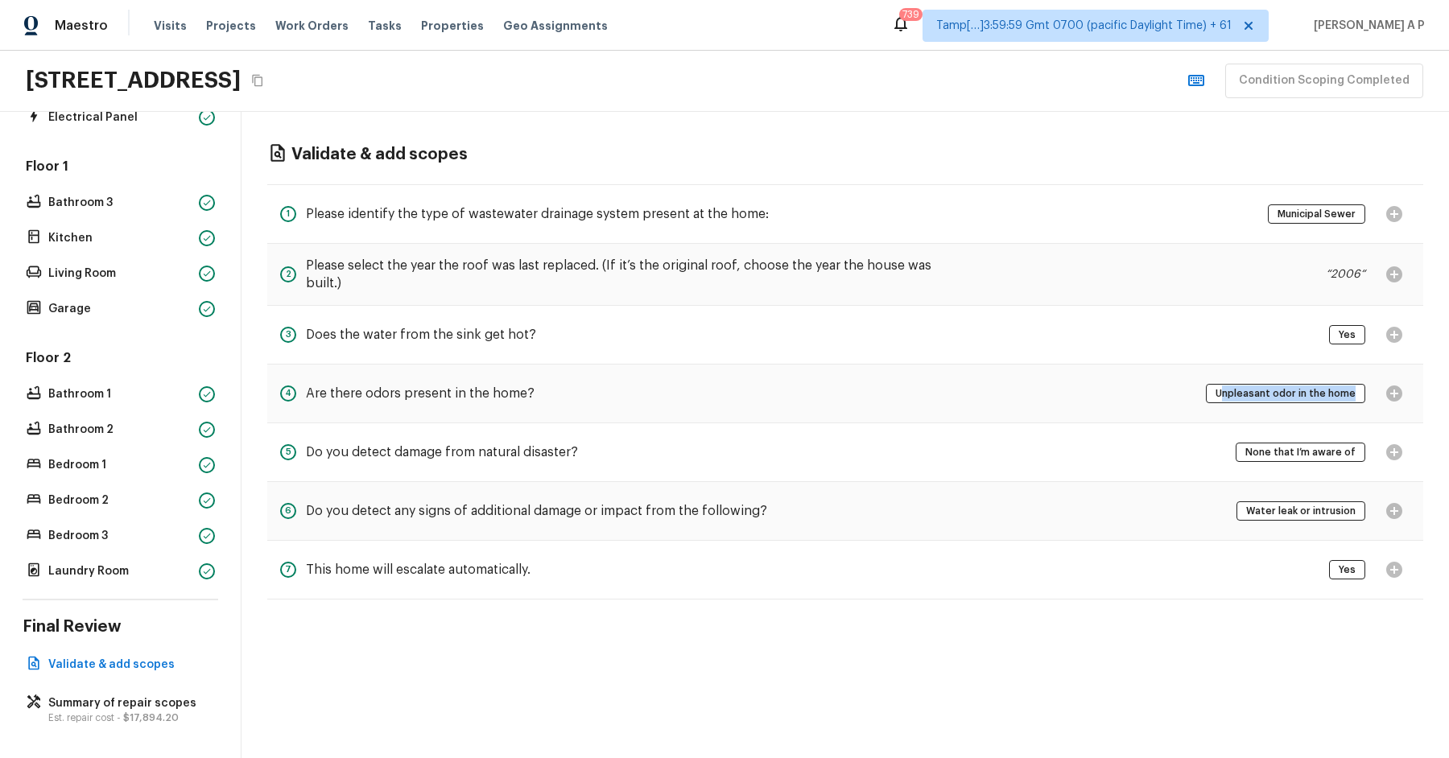
drag, startPoint x: 1226, startPoint y: 392, endPoint x: 1312, endPoint y: 405, distance: 87.1
click at [1312, 405] on div "Unpleasant odor in the home" at bounding box center [1308, 394] width 204 height 32
click at [986, 392] on div "4 Are there odors present in the home? Unpleasant odor in the home" at bounding box center [845, 394] width 1156 height 59
click at [1392, 390] on div "Unpleasant odor in the home" at bounding box center [1308, 394] width 204 height 32
click at [1146, 386] on div "4 Are there odors present in the home? Unpleasant odor in the home" at bounding box center [845, 394] width 1156 height 59
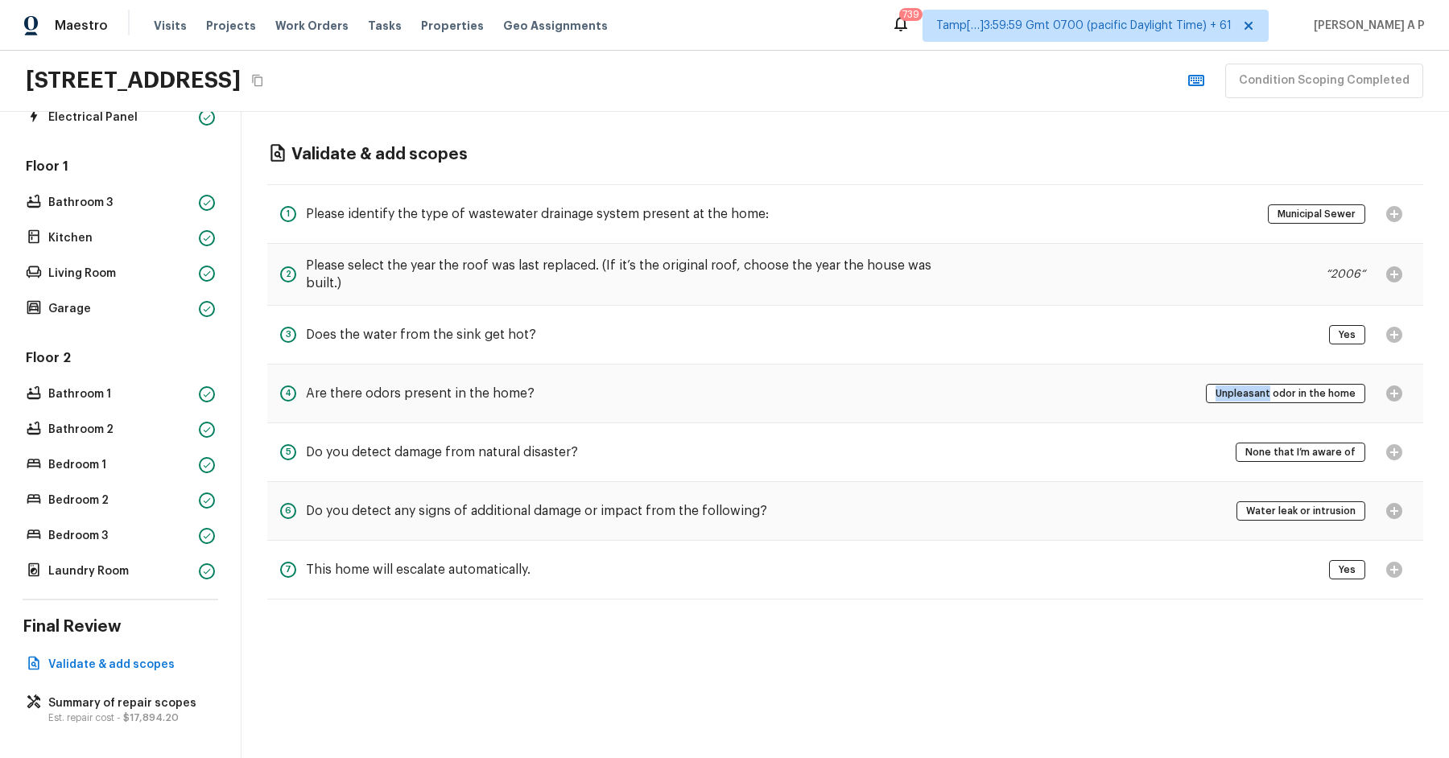
click at [1146, 386] on div "4 Are there odors present in the home? Unpleasant odor in the home" at bounding box center [845, 394] width 1156 height 59
click at [1288, 394] on span "Unpleasant odor in the home" at bounding box center [1285, 394] width 151 height 16
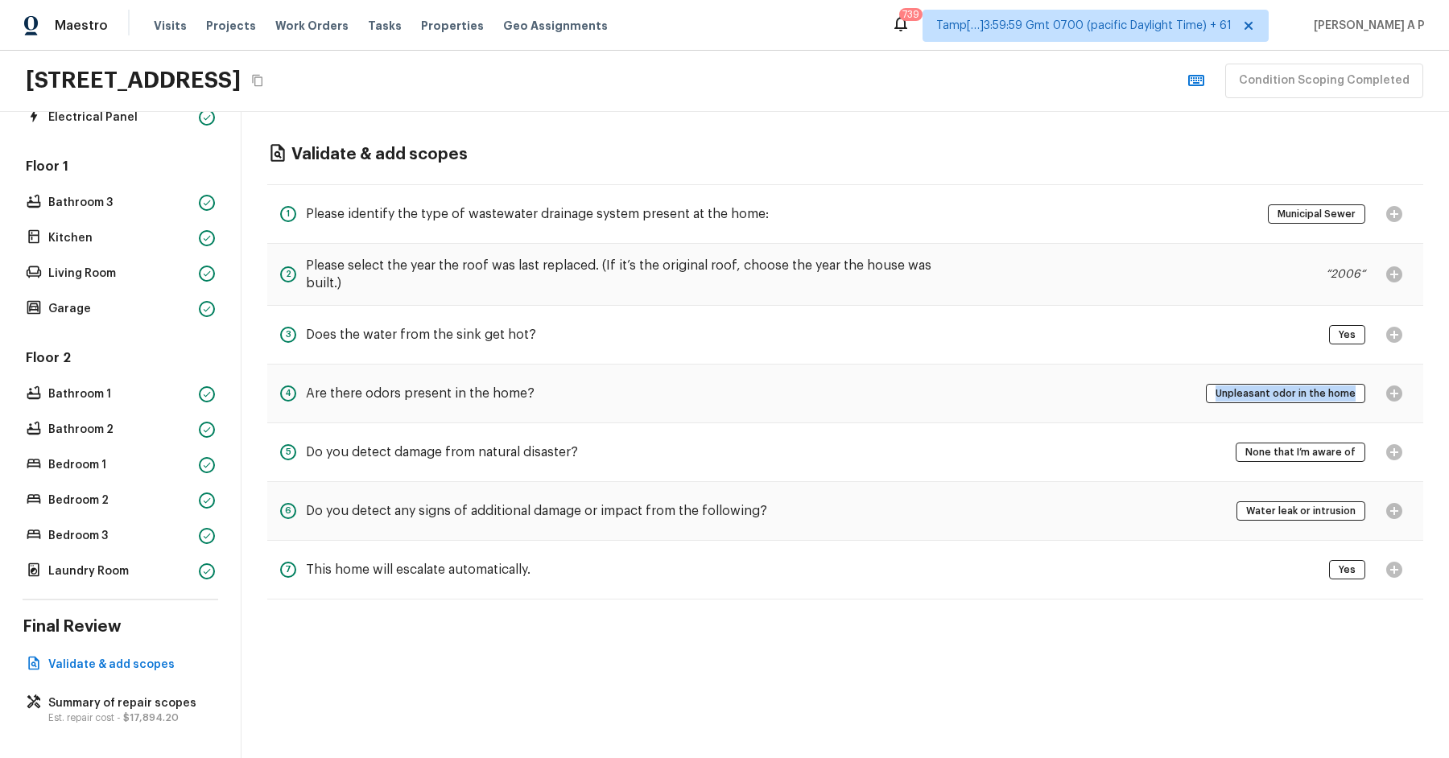
click at [1288, 394] on span "Unpleasant odor in the home" at bounding box center [1285, 394] width 151 height 16
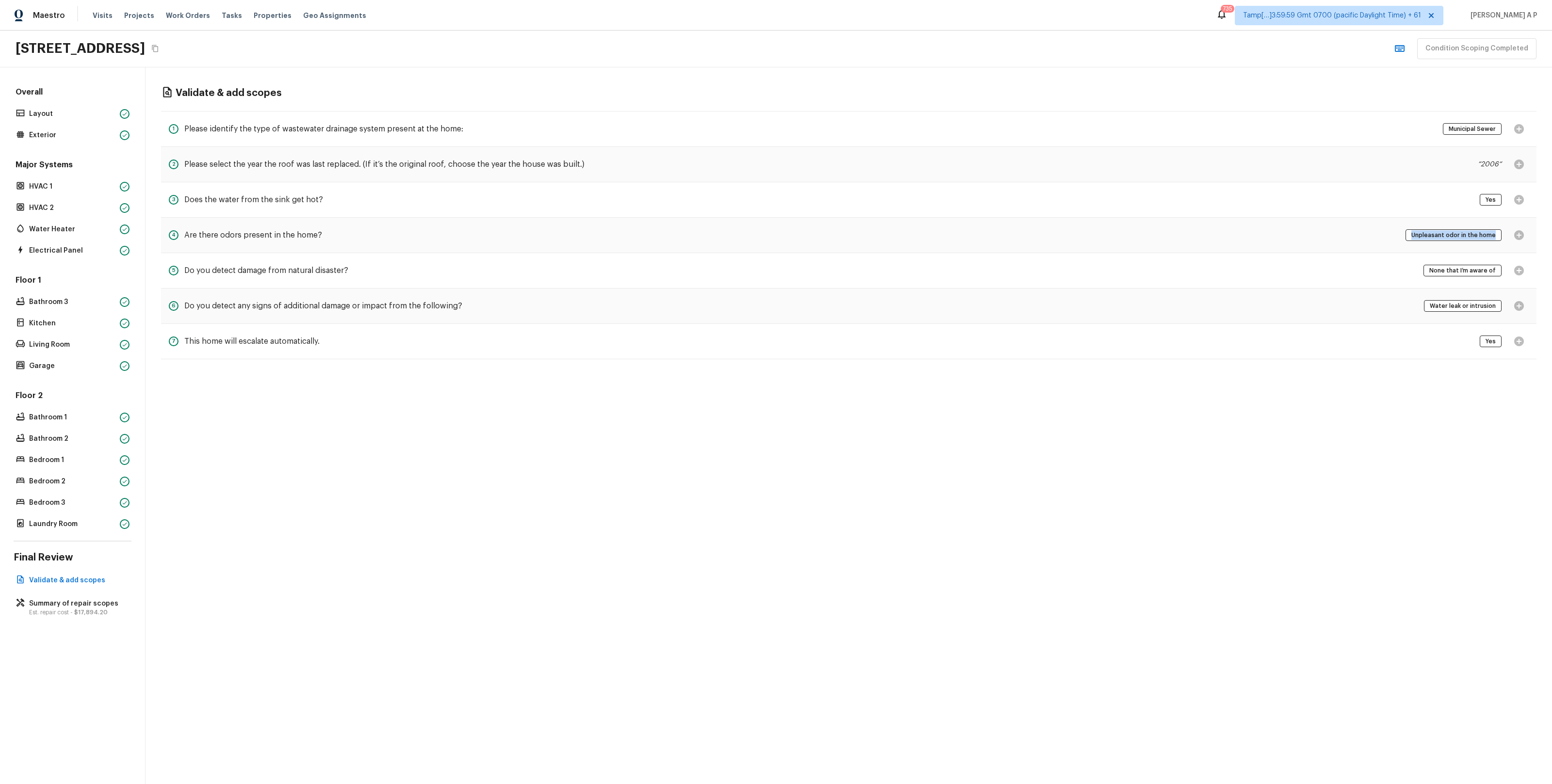
scroll to position [0, 0]
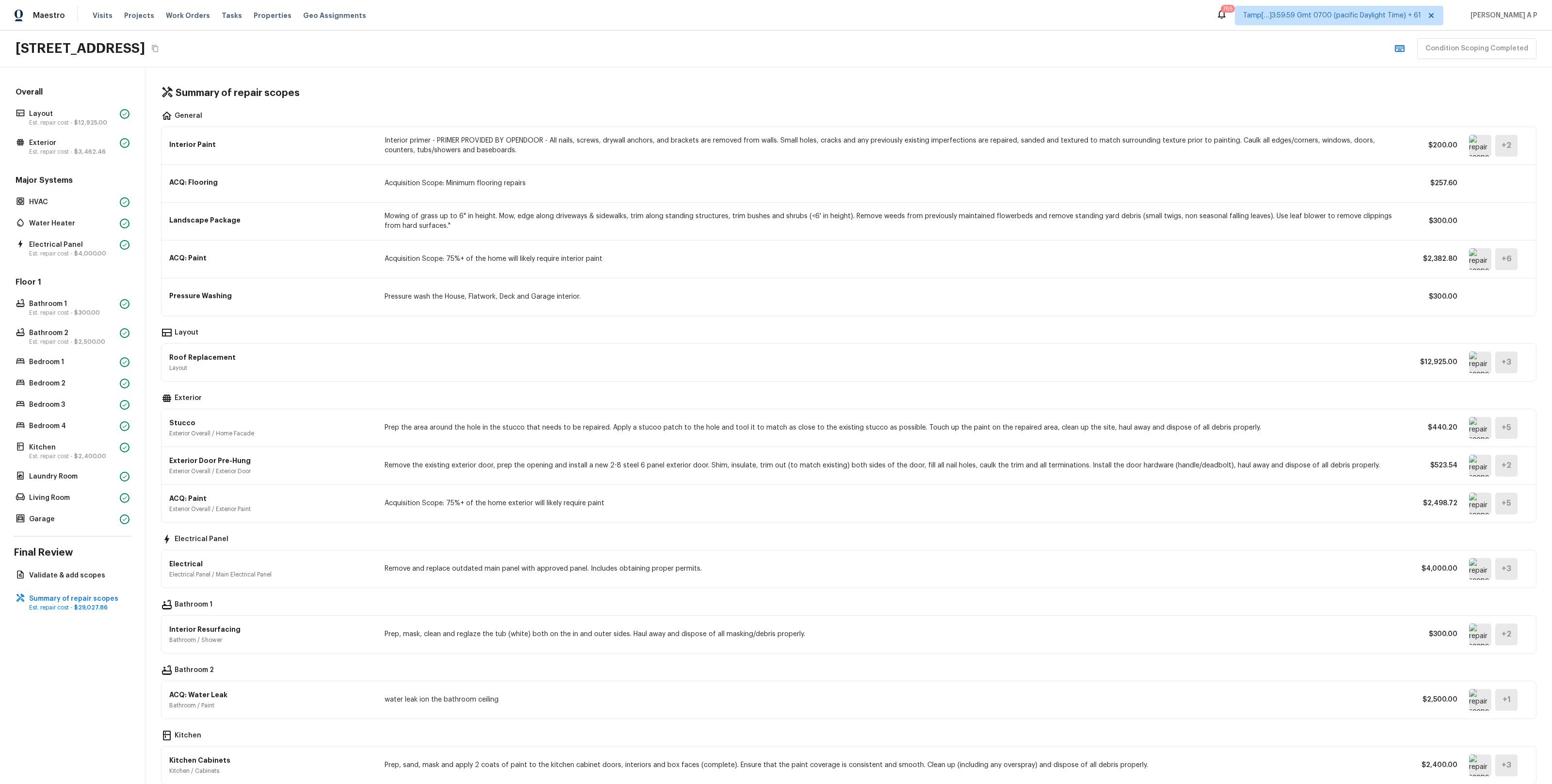
click at [1472, 432] on img at bounding box center [1480, 428] width 22 height 22
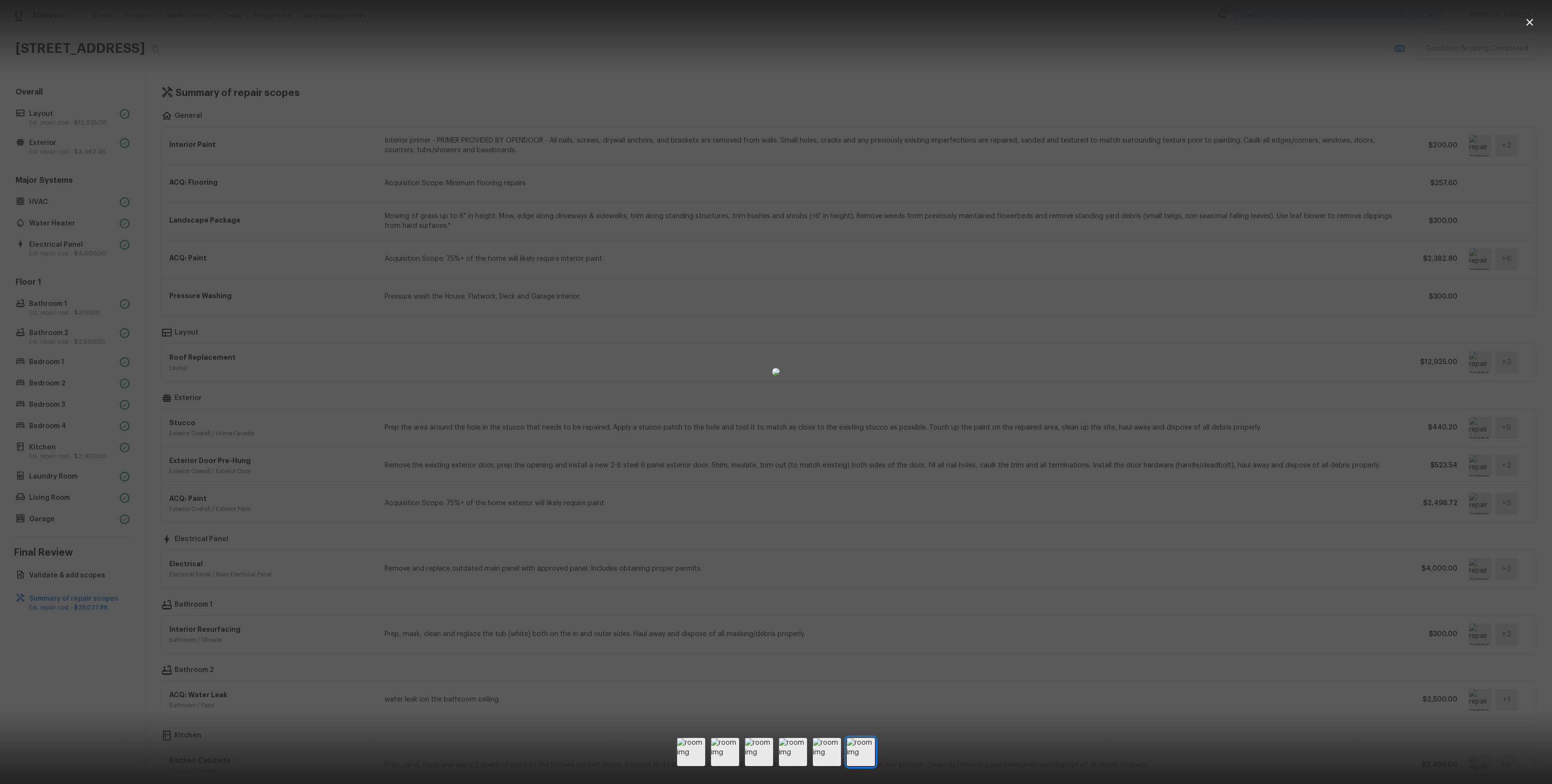
click at [1302, 473] on div at bounding box center [776, 372] width 1552 height 712
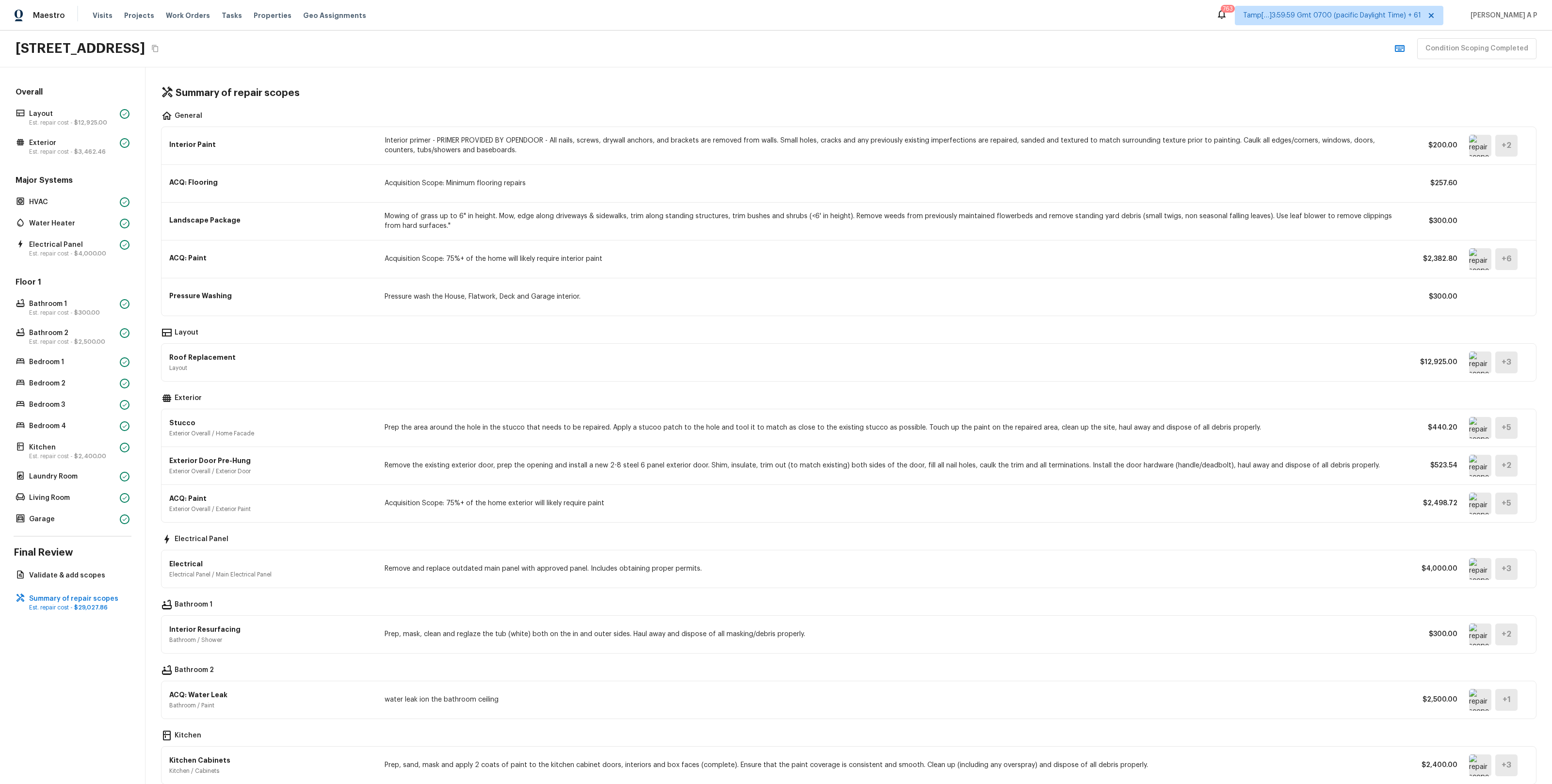
scroll to position [46, 0]
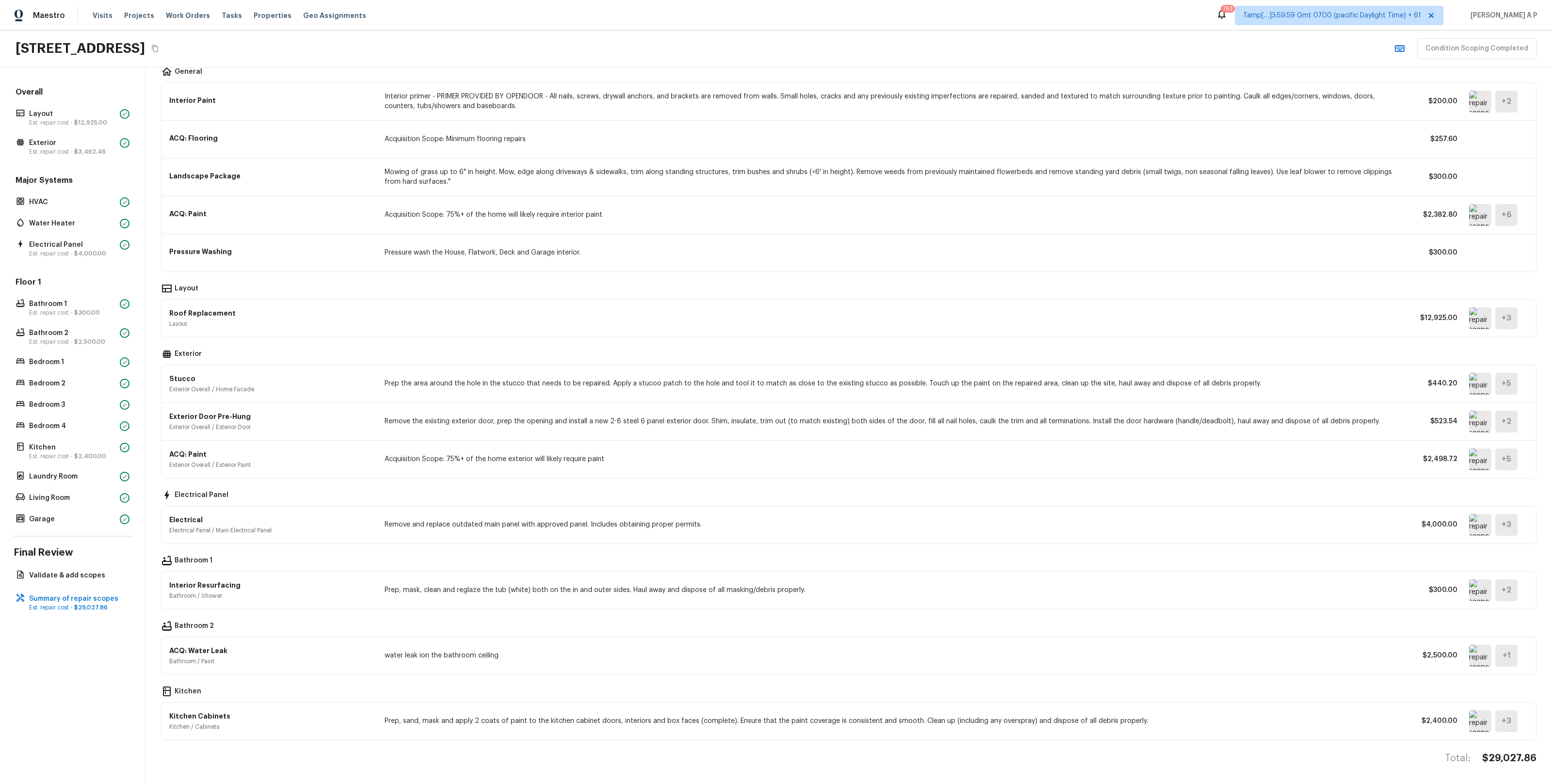
click at [1479, 383] on img at bounding box center [1480, 384] width 22 height 22
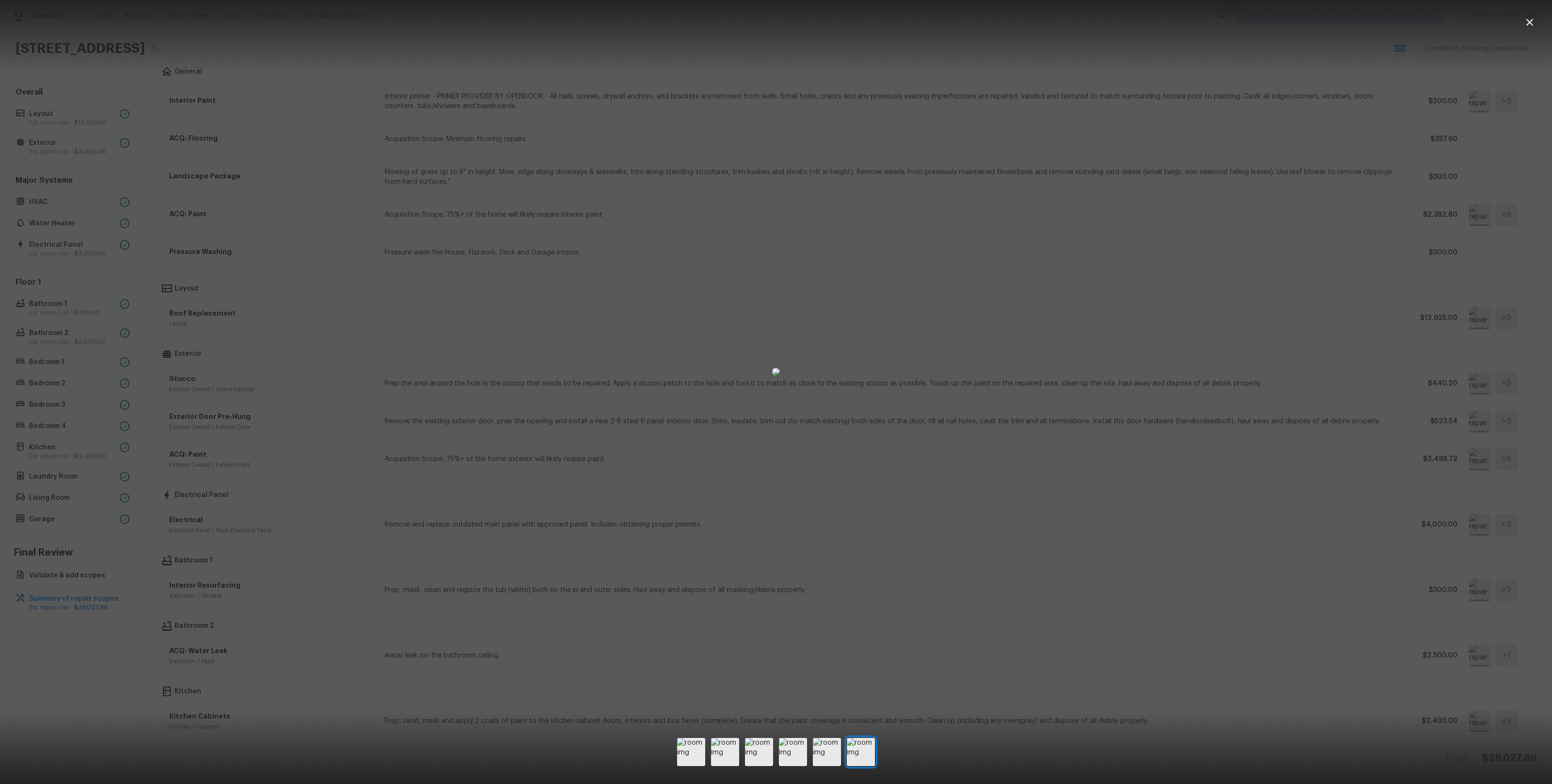
click at [1433, 379] on div at bounding box center [776, 372] width 1552 height 712
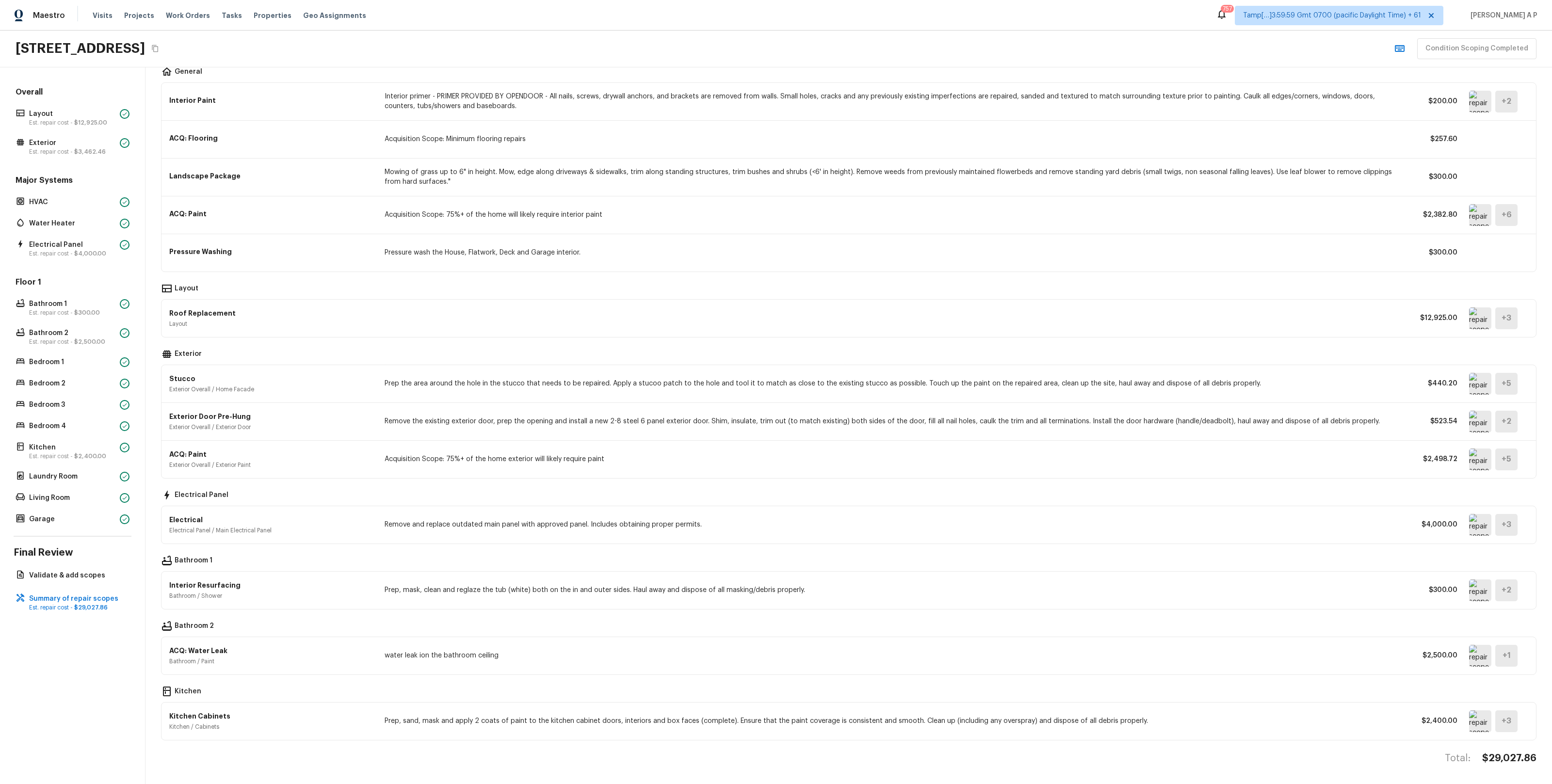
scroll to position [40, 0]
click at [1482, 667] on img at bounding box center [1480, 660] width 22 height 22
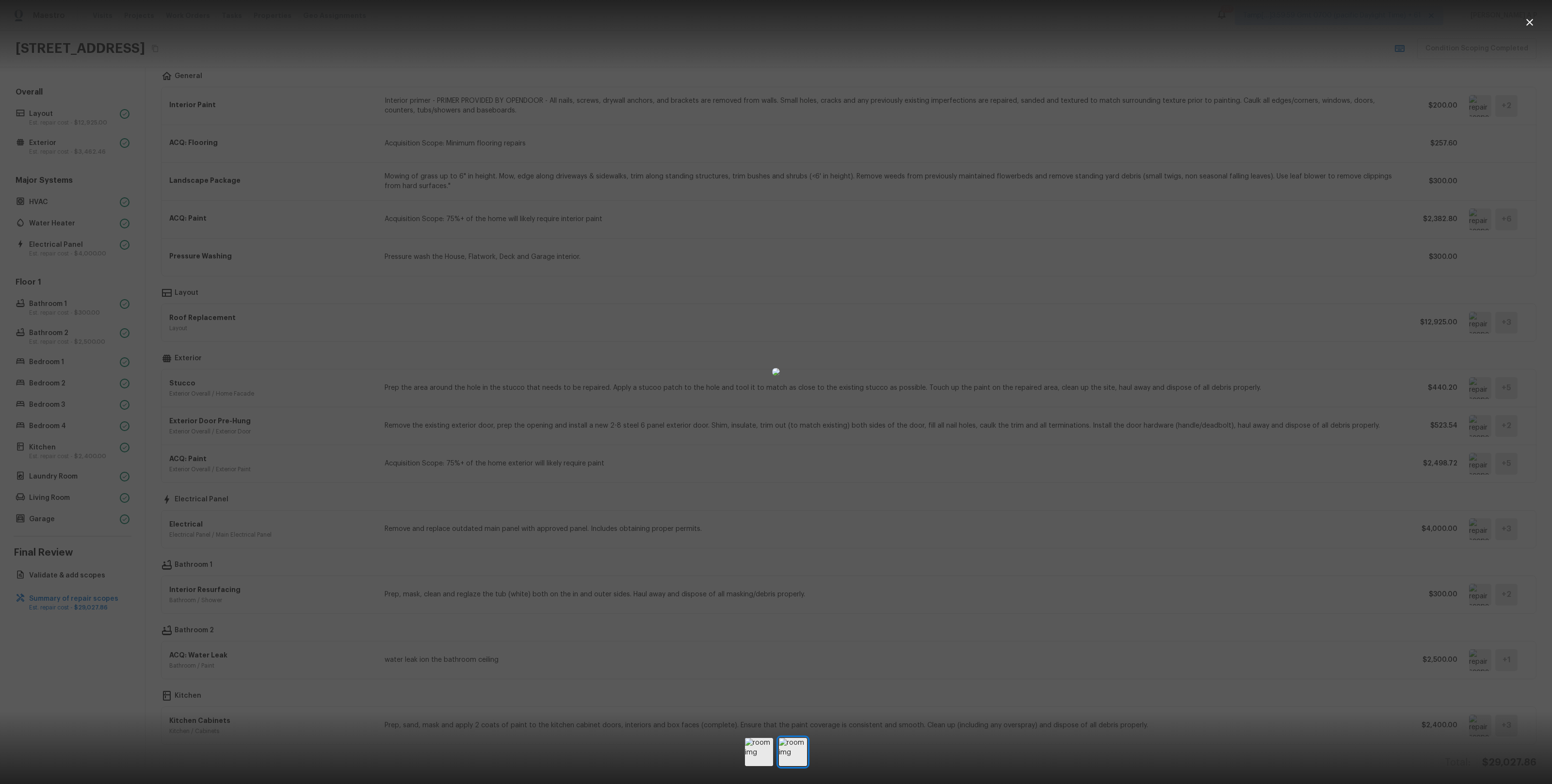
click at [1158, 255] on div at bounding box center [776, 372] width 1552 height 712
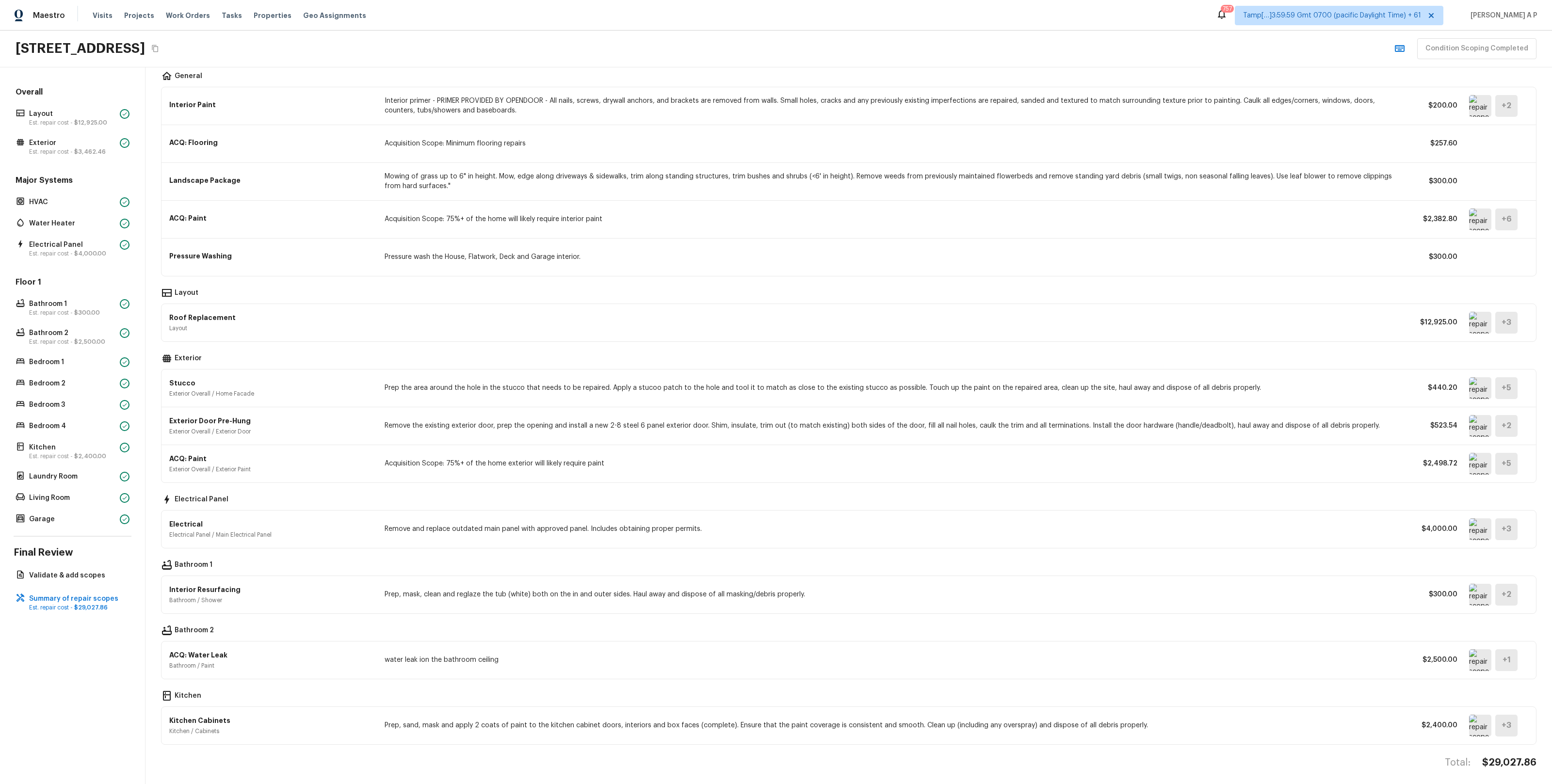
click at [1483, 111] on img at bounding box center [1480, 106] width 22 height 22
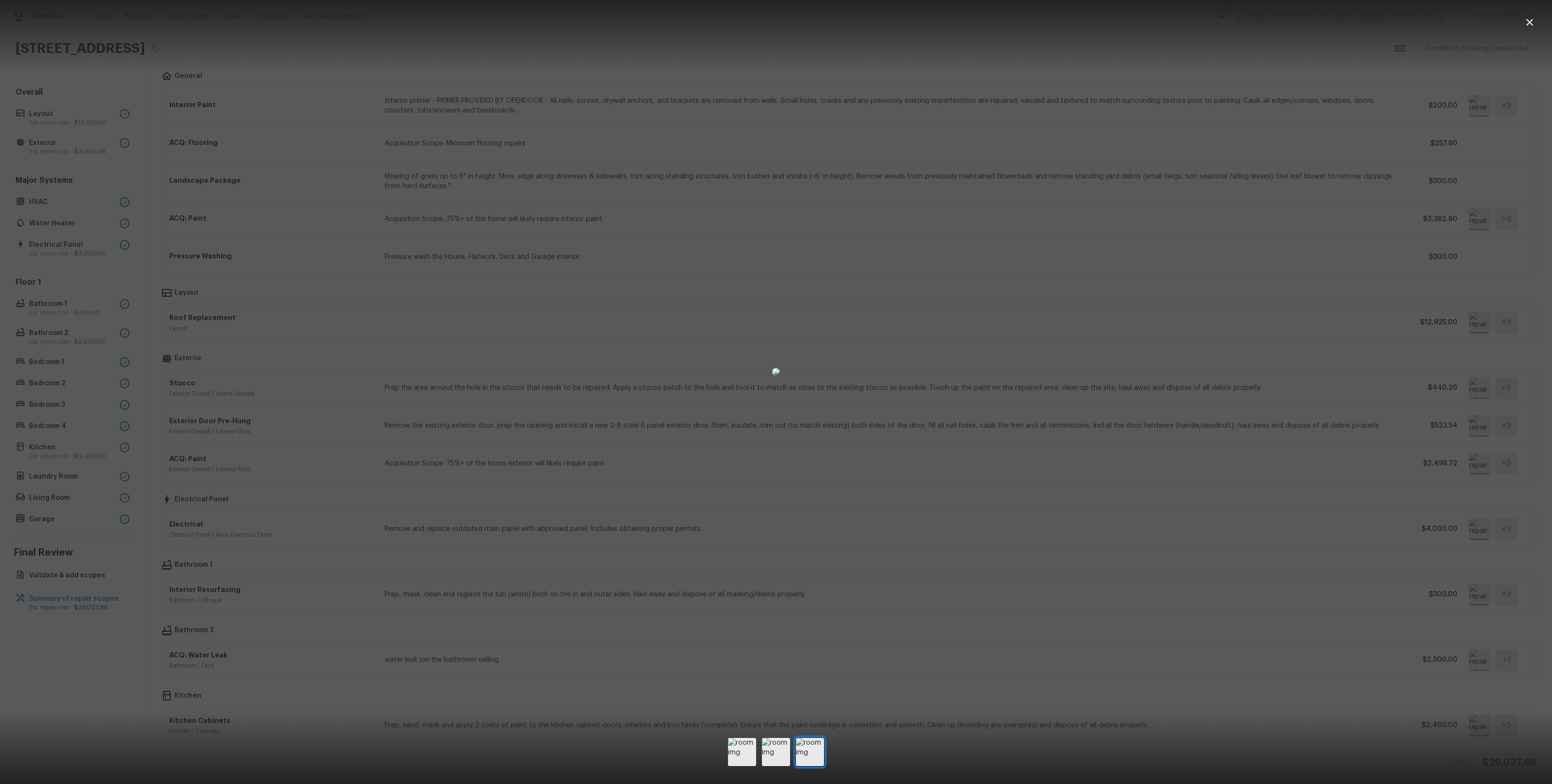
click at [1360, 231] on div at bounding box center [776, 372] width 1552 height 712
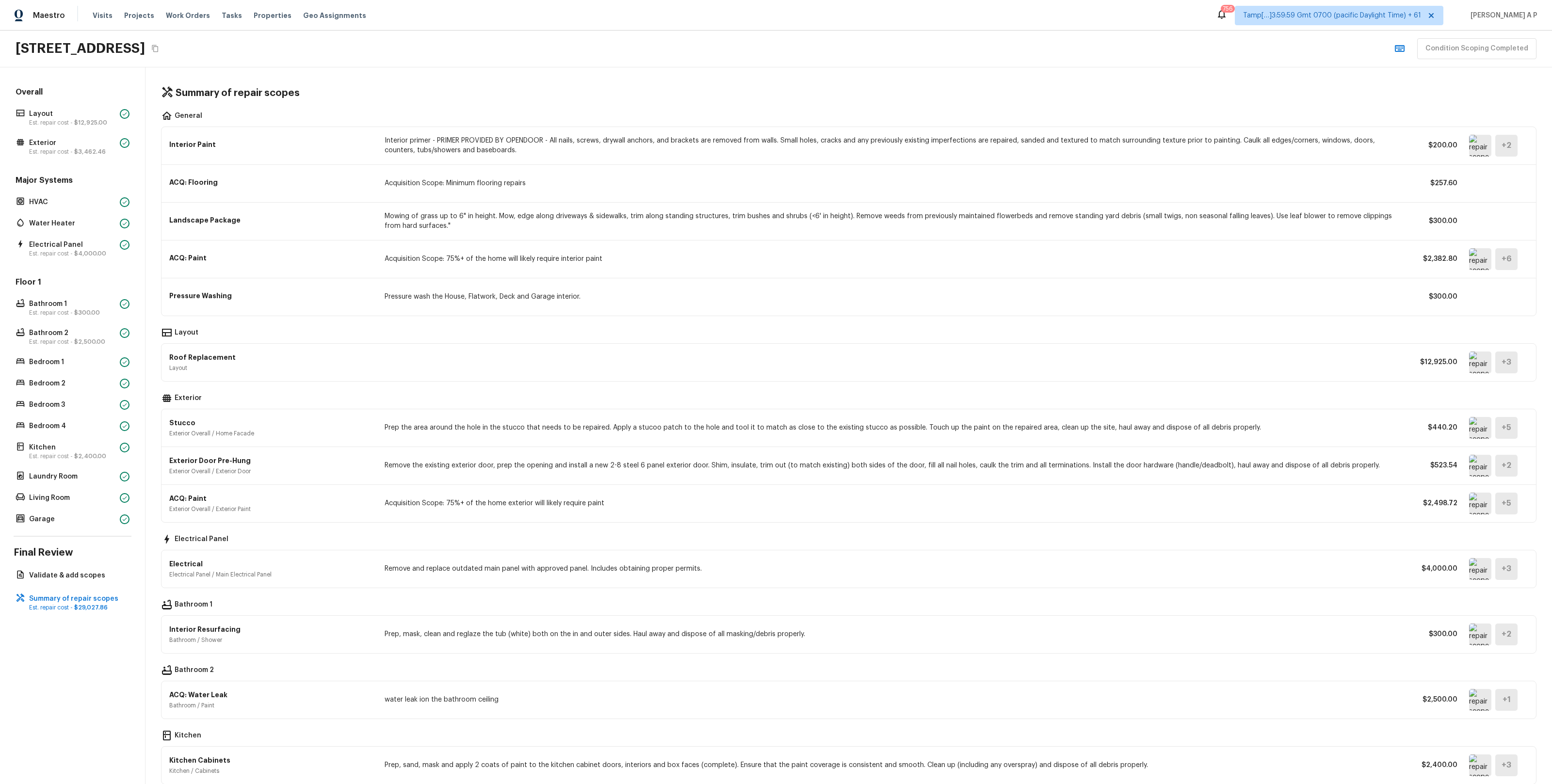
scroll to position [46, 0]
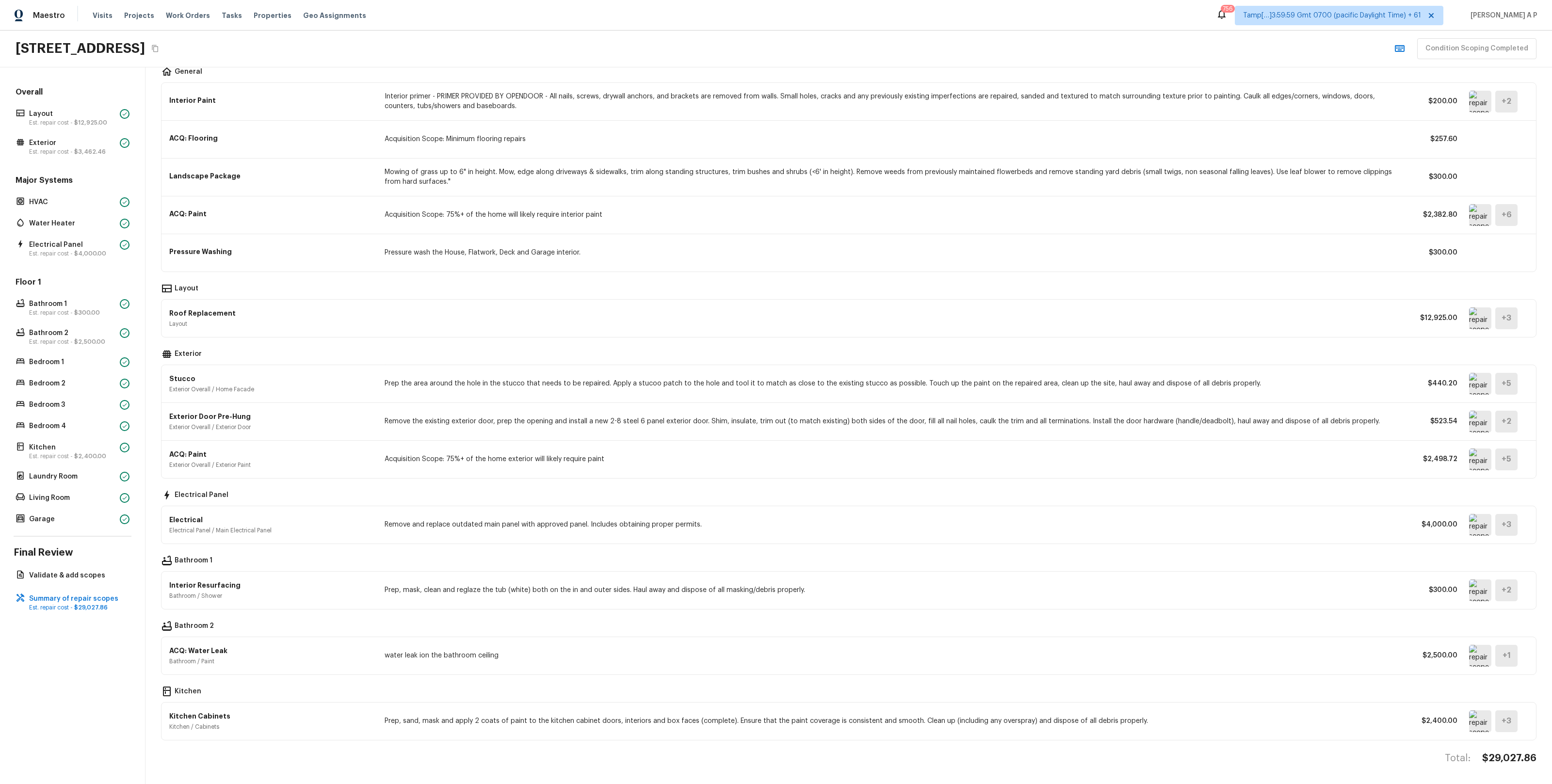
click at [1486, 390] on img at bounding box center [1480, 384] width 22 height 22
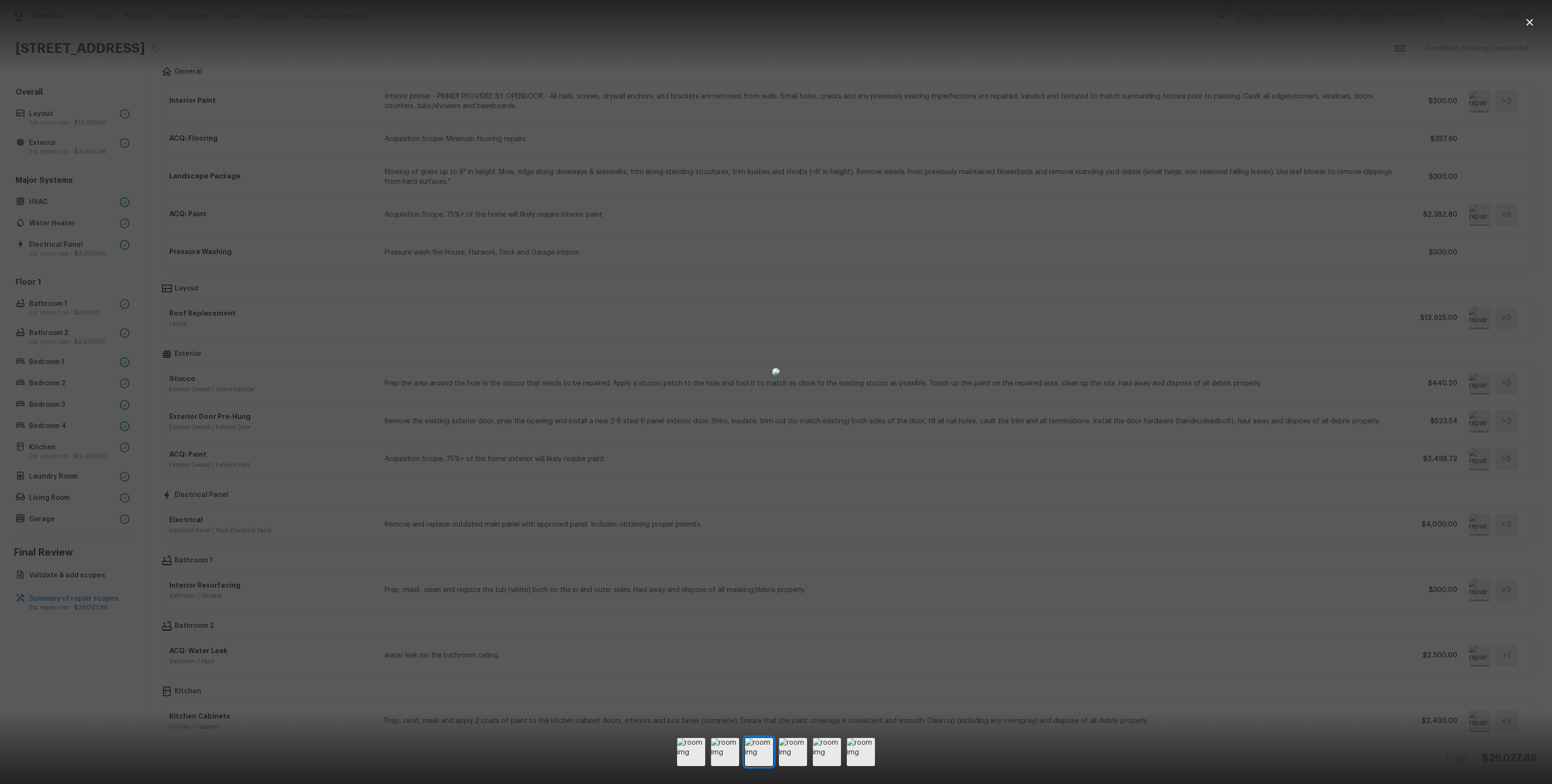
click at [307, 256] on div at bounding box center [776, 372] width 1552 height 712
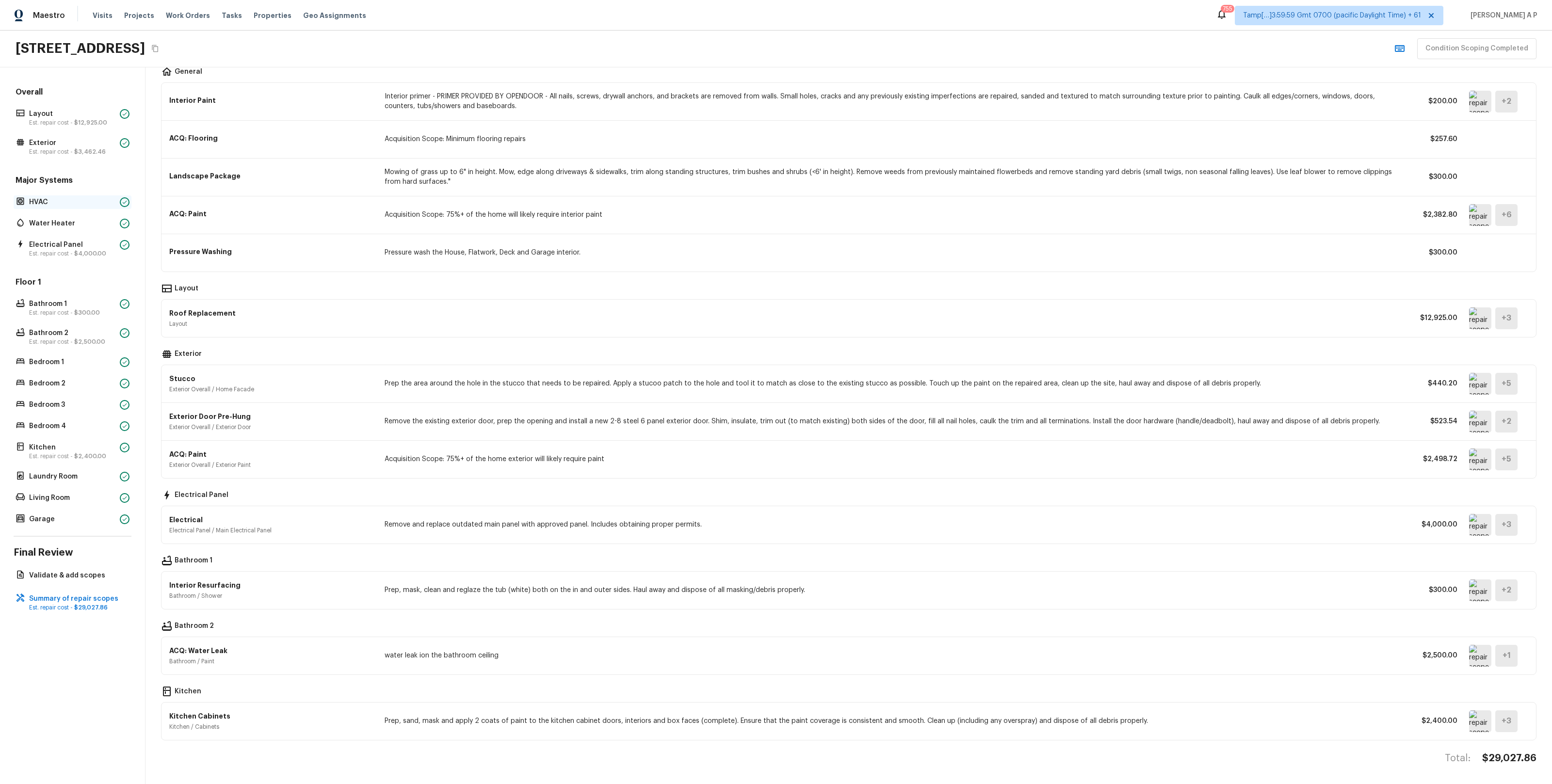
click at [101, 205] on p "HVAC" at bounding box center [72, 202] width 87 height 10
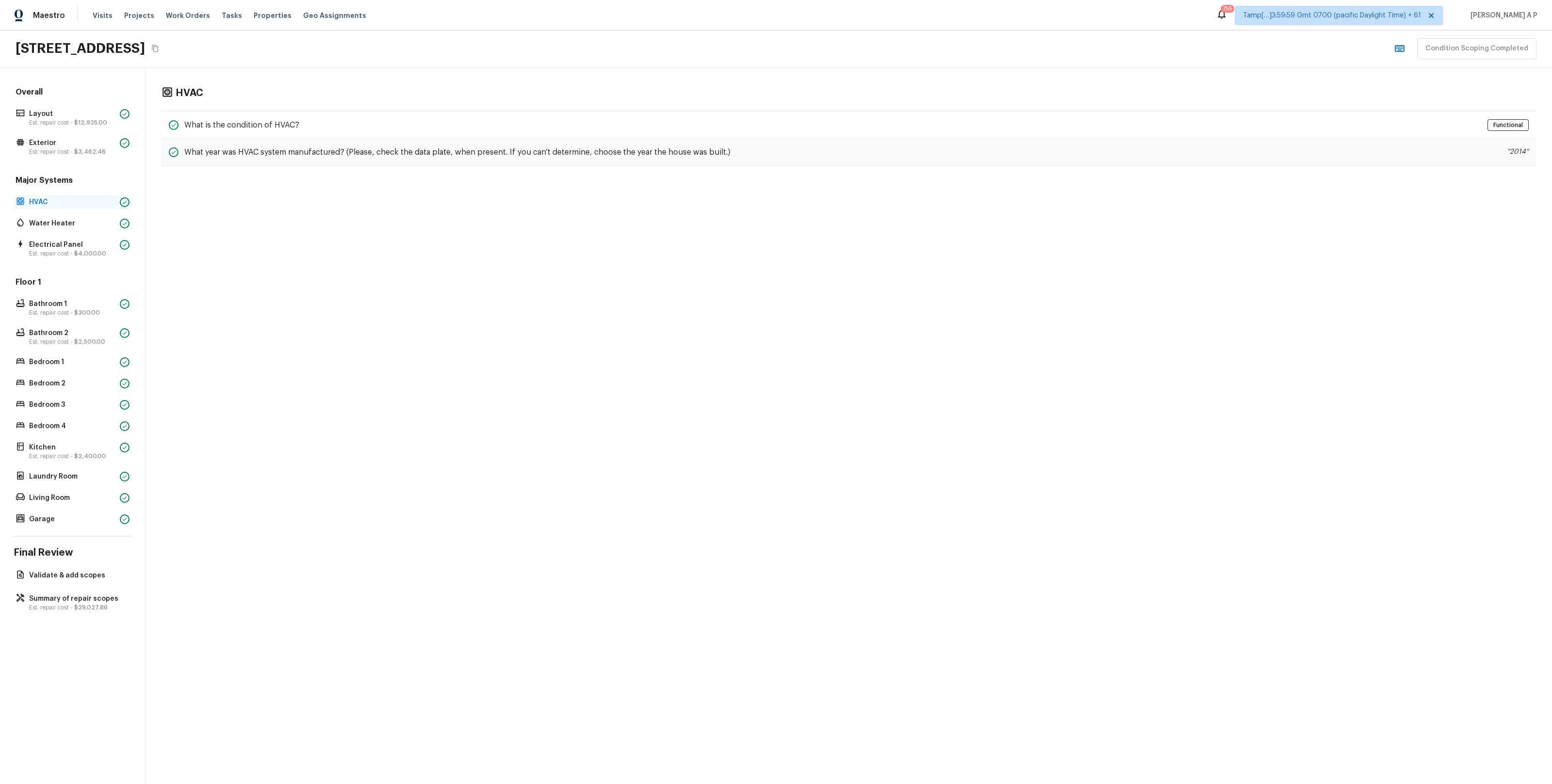
scroll to position [0, 0]
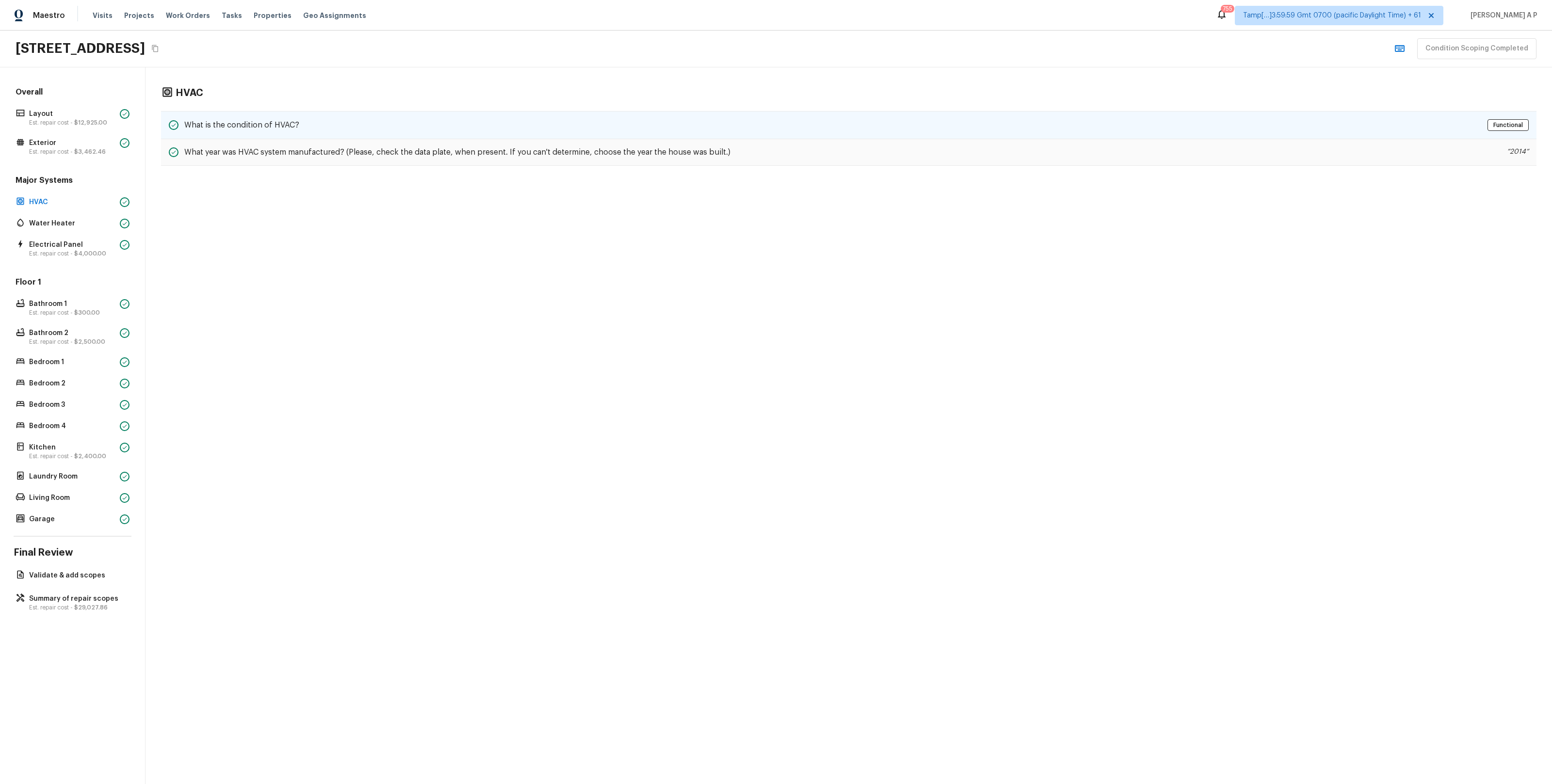
click at [435, 125] on div "What is the condition of HVAC? Functional" at bounding box center [848, 125] width 1375 height 28
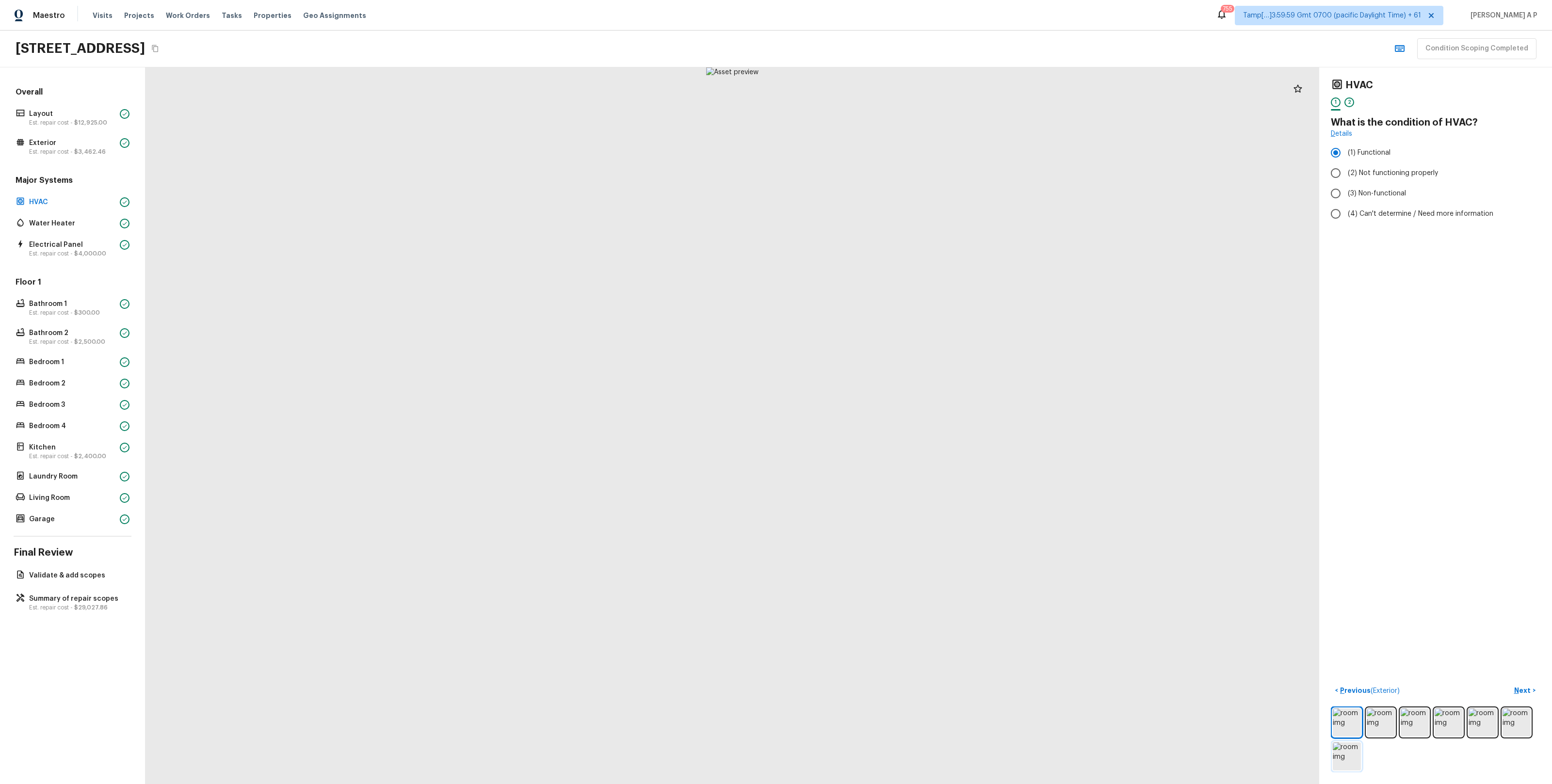
click at [1356, 750] on img at bounding box center [1347, 756] width 28 height 28
drag, startPoint x: 861, startPoint y: 627, endPoint x: 746, endPoint y: 407, distance: 248.2
click at [746, 407] on div at bounding box center [578, 182] width 2587 height 1579
click at [63, 148] on p "Est. repair cost - $3,462.46" at bounding box center [72, 152] width 87 height 8
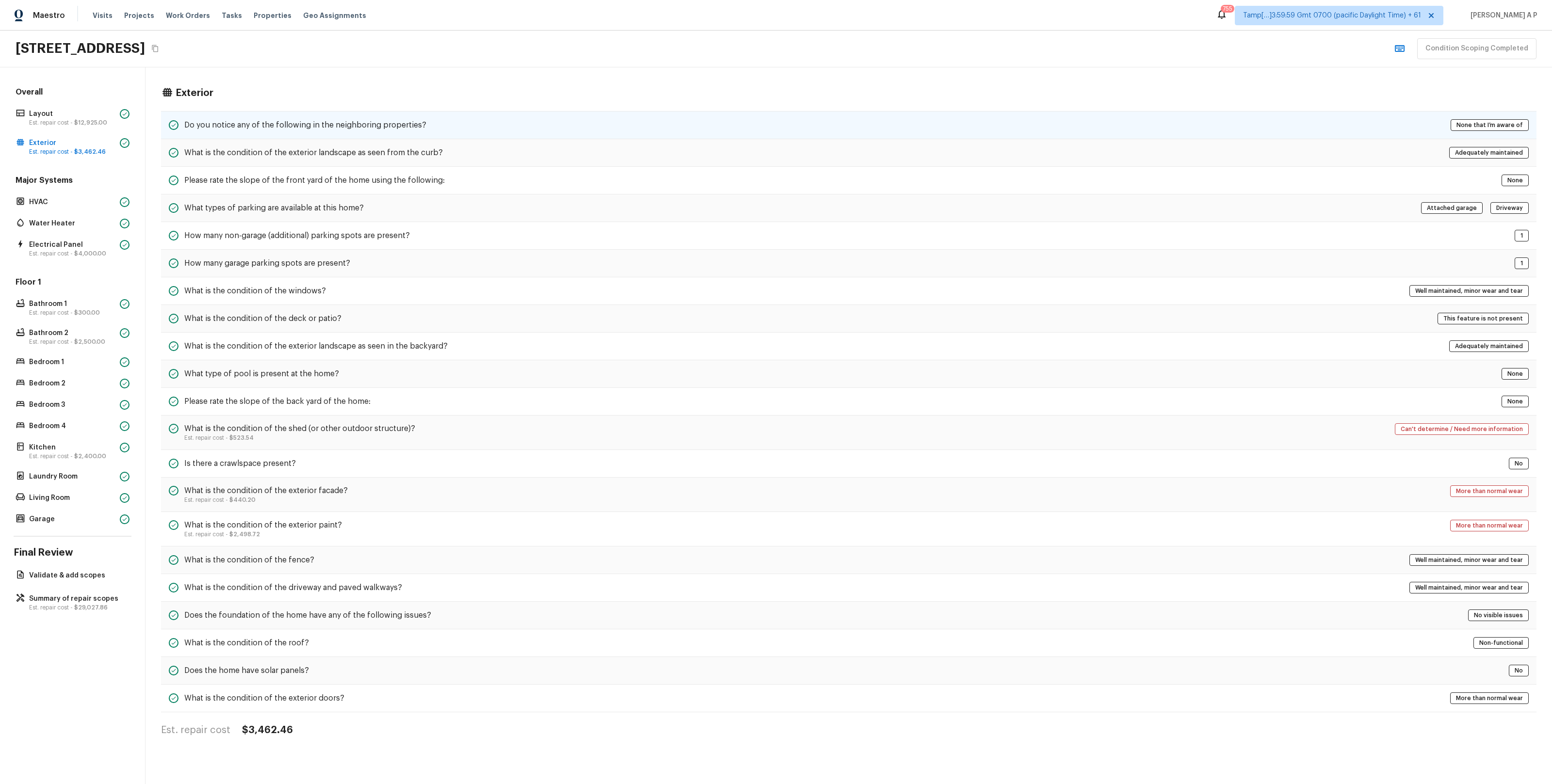
click at [365, 129] on h5 "Do you notice any of the following in the neighboring properties?" at bounding box center [305, 125] width 242 height 11
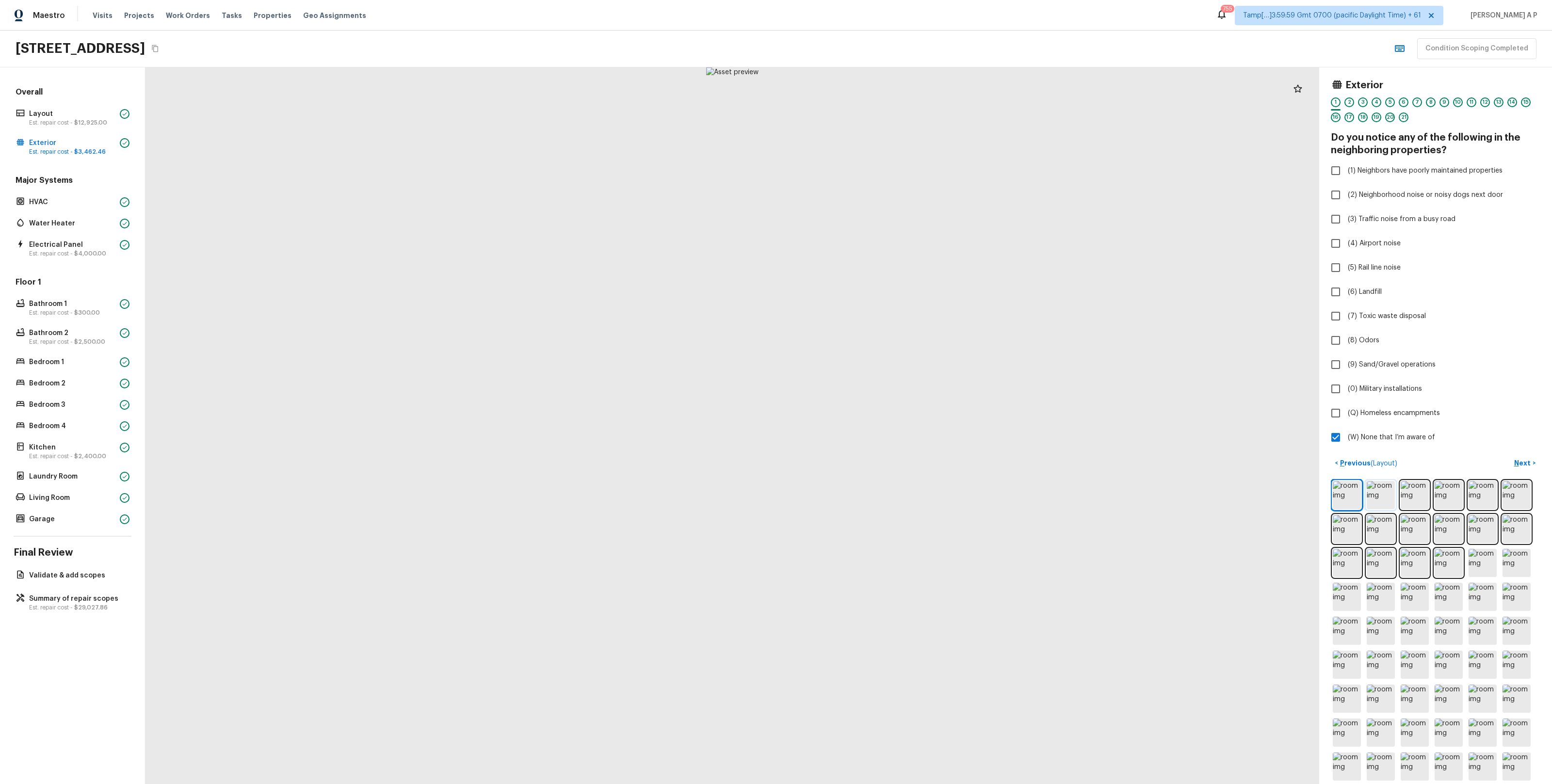
click at [1377, 491] on img at bounding box center [1380, 495] width 28 height 28
click at [1352, 497] on img at bounding box center [1347, 495] width 28 height 28
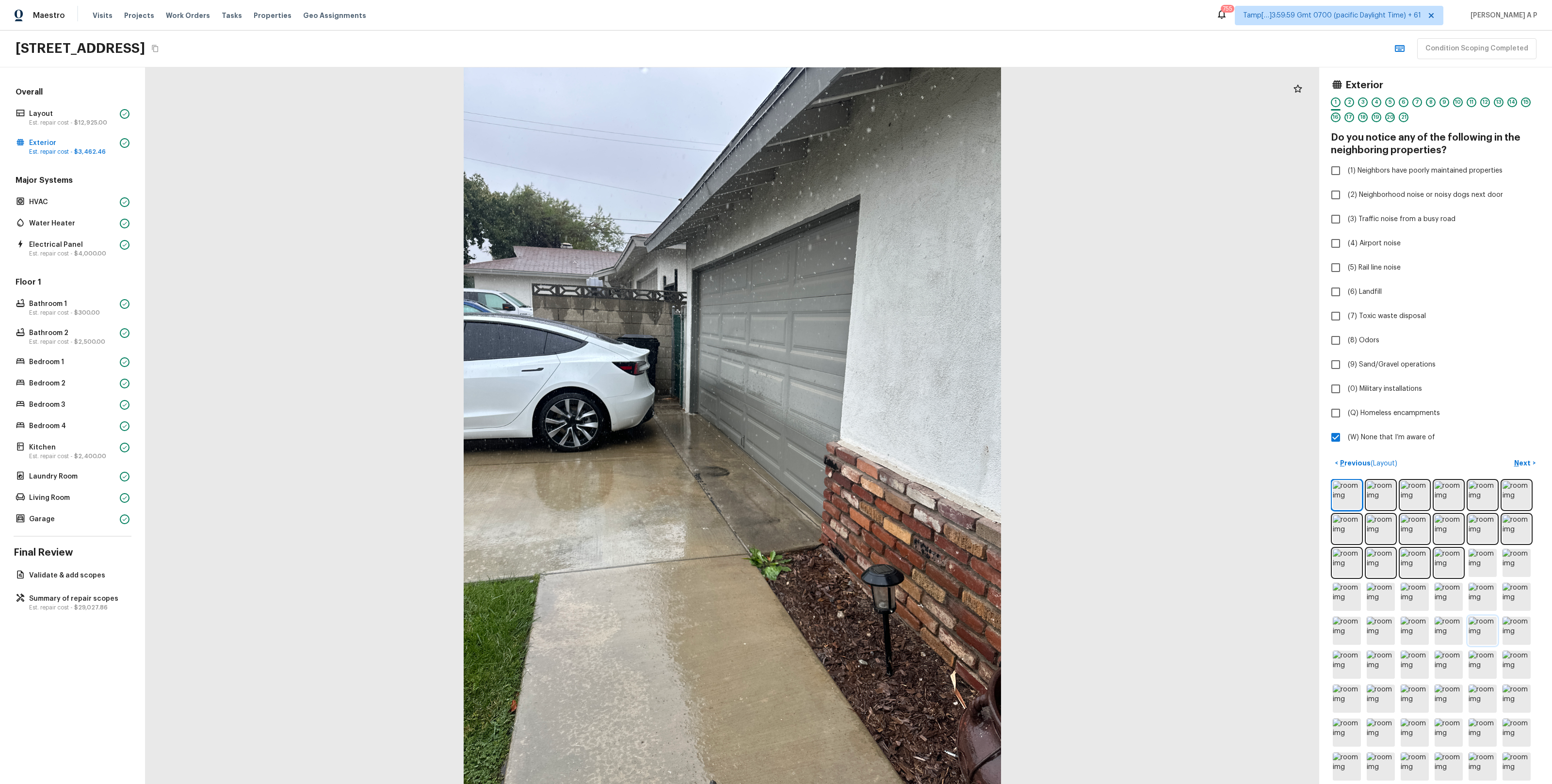
click at [1481, 626] on img at bounding box center [1483, 630] width 28 height 28
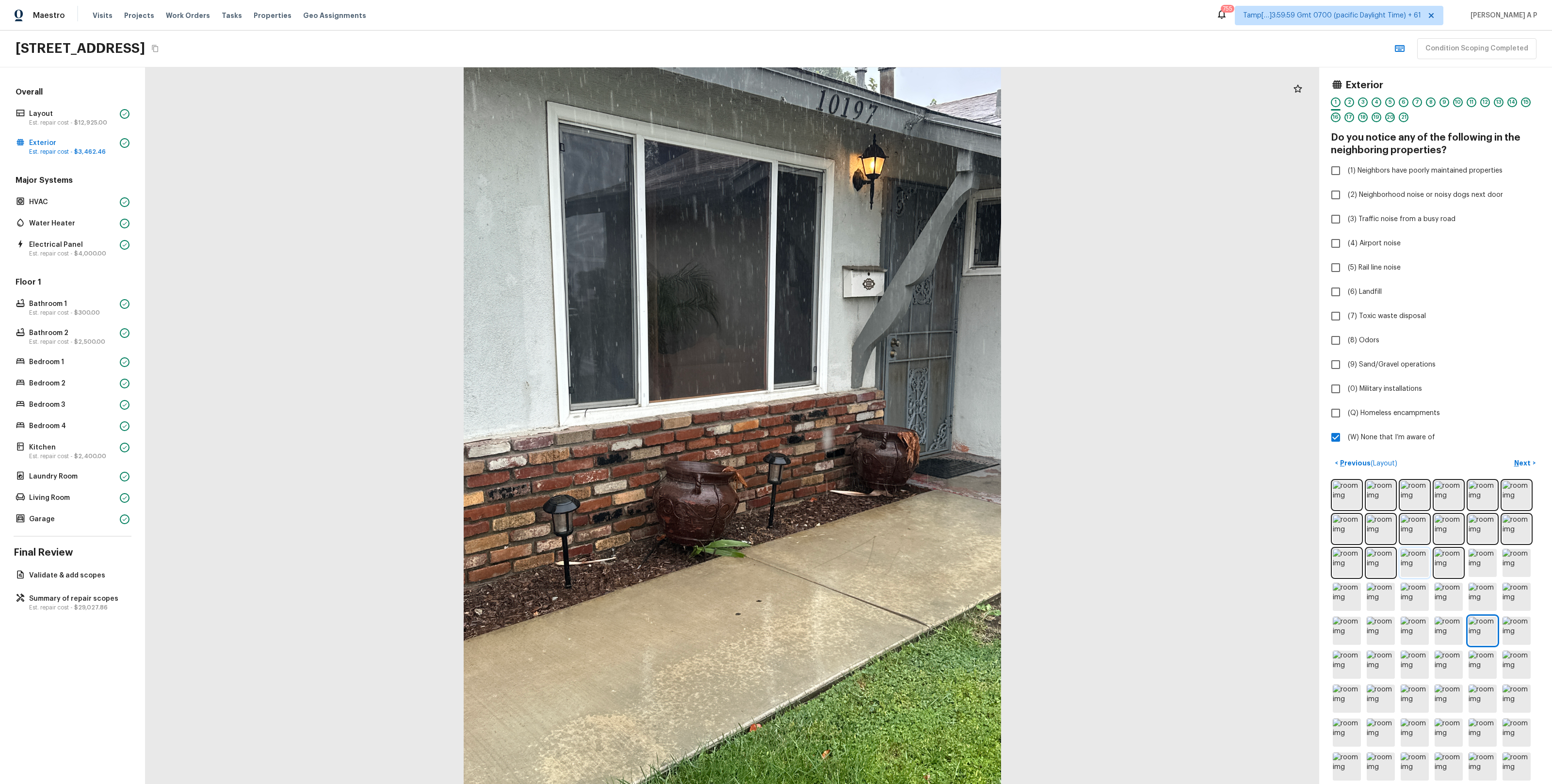
click at [1415, 564] on img at bounding box center [1415, 562] width 28 height 28
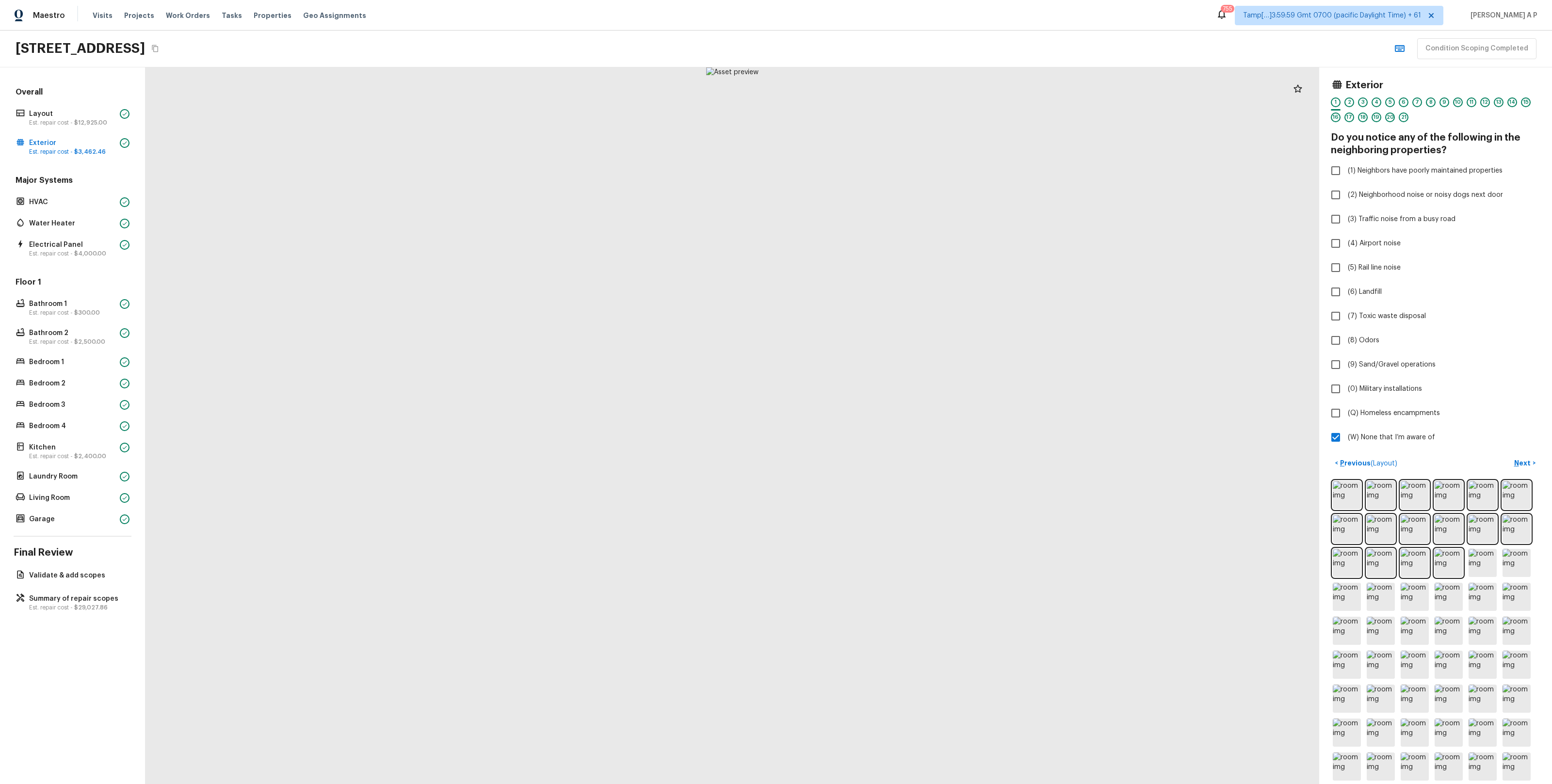
scroll to position [30, 0]
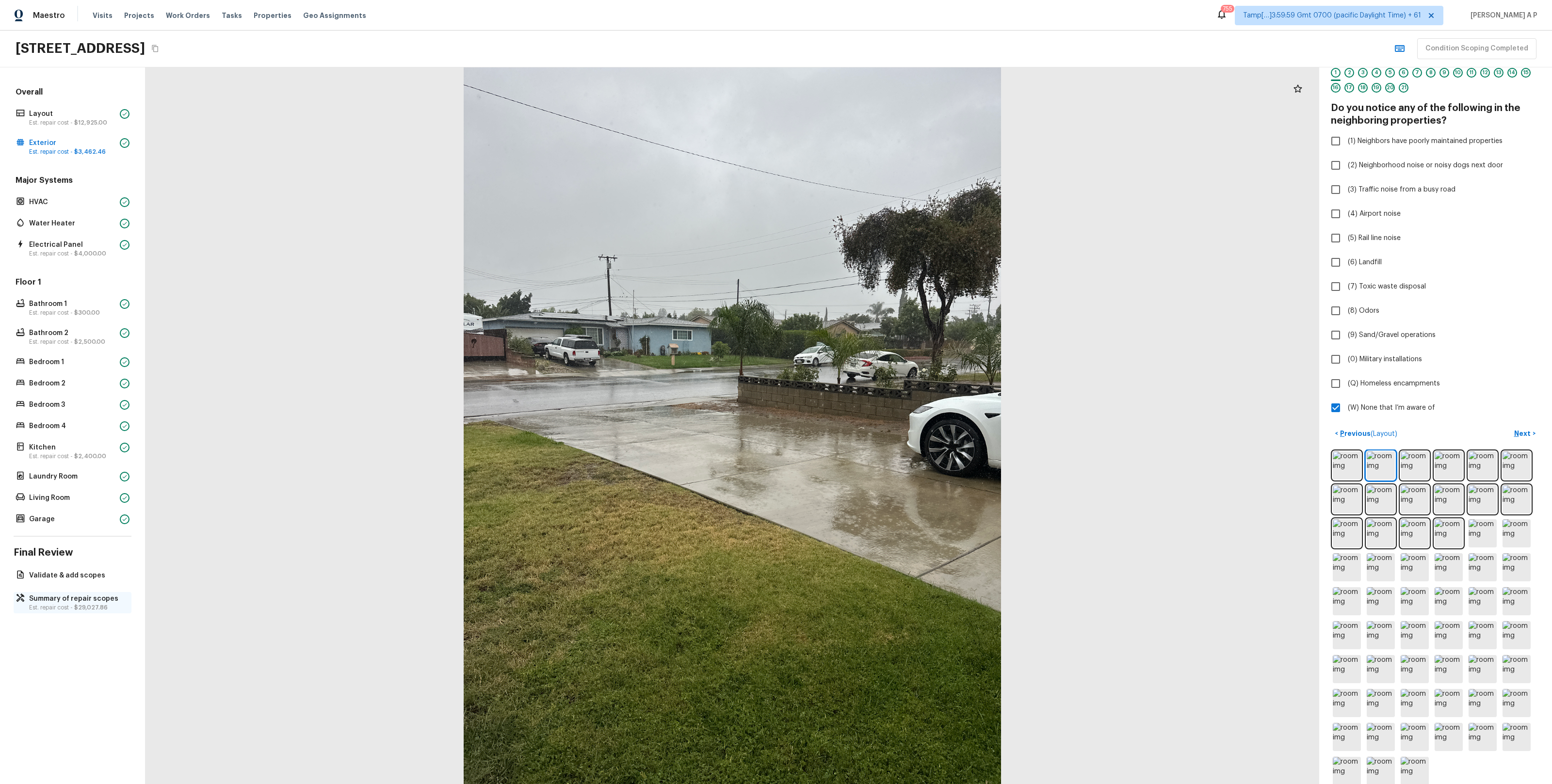
click at [75, 598] on p "Summary of repair scopes" at bounding box center [77, 599] width 96 height 10
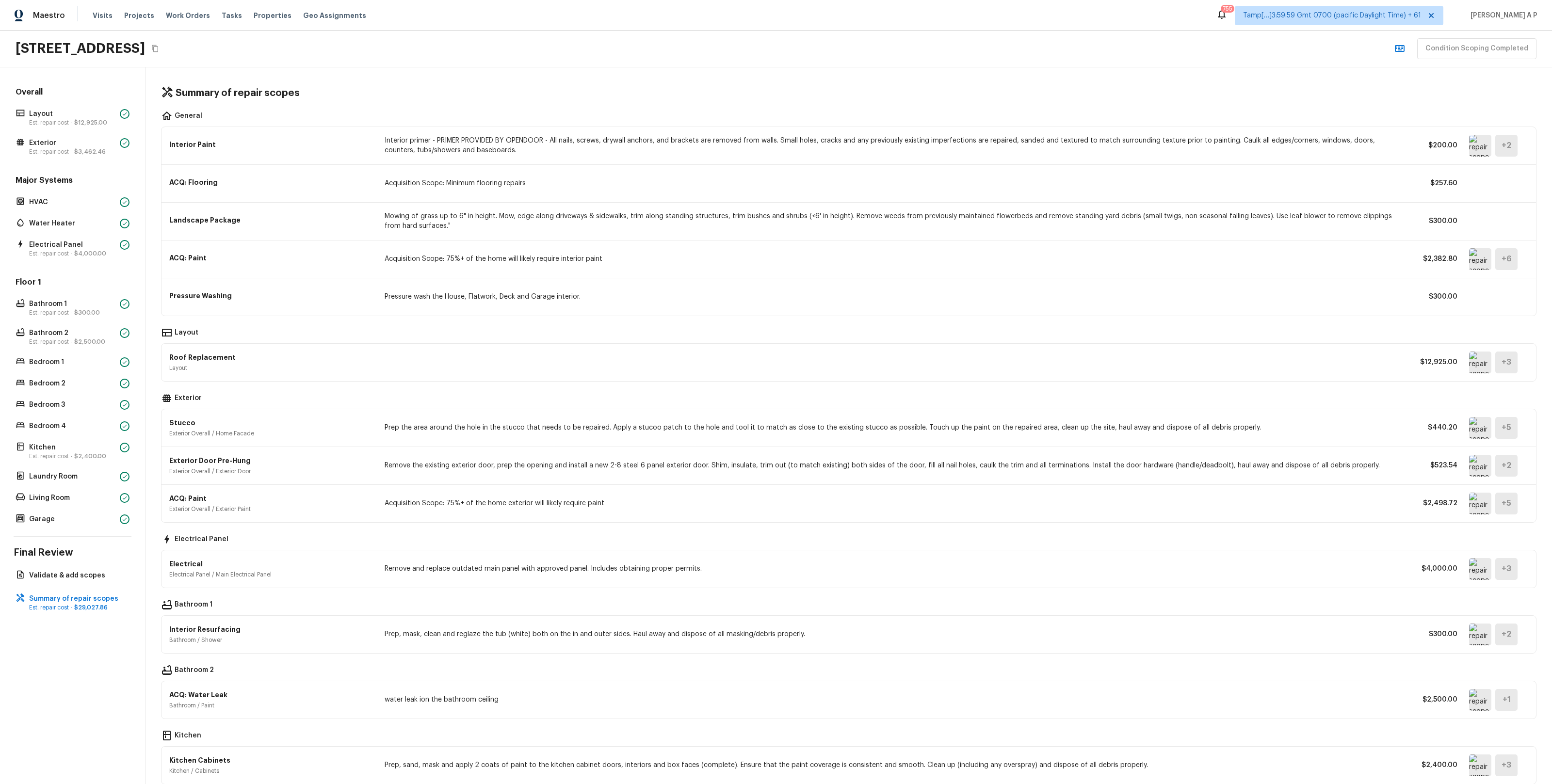
scroll to position [46, 0]
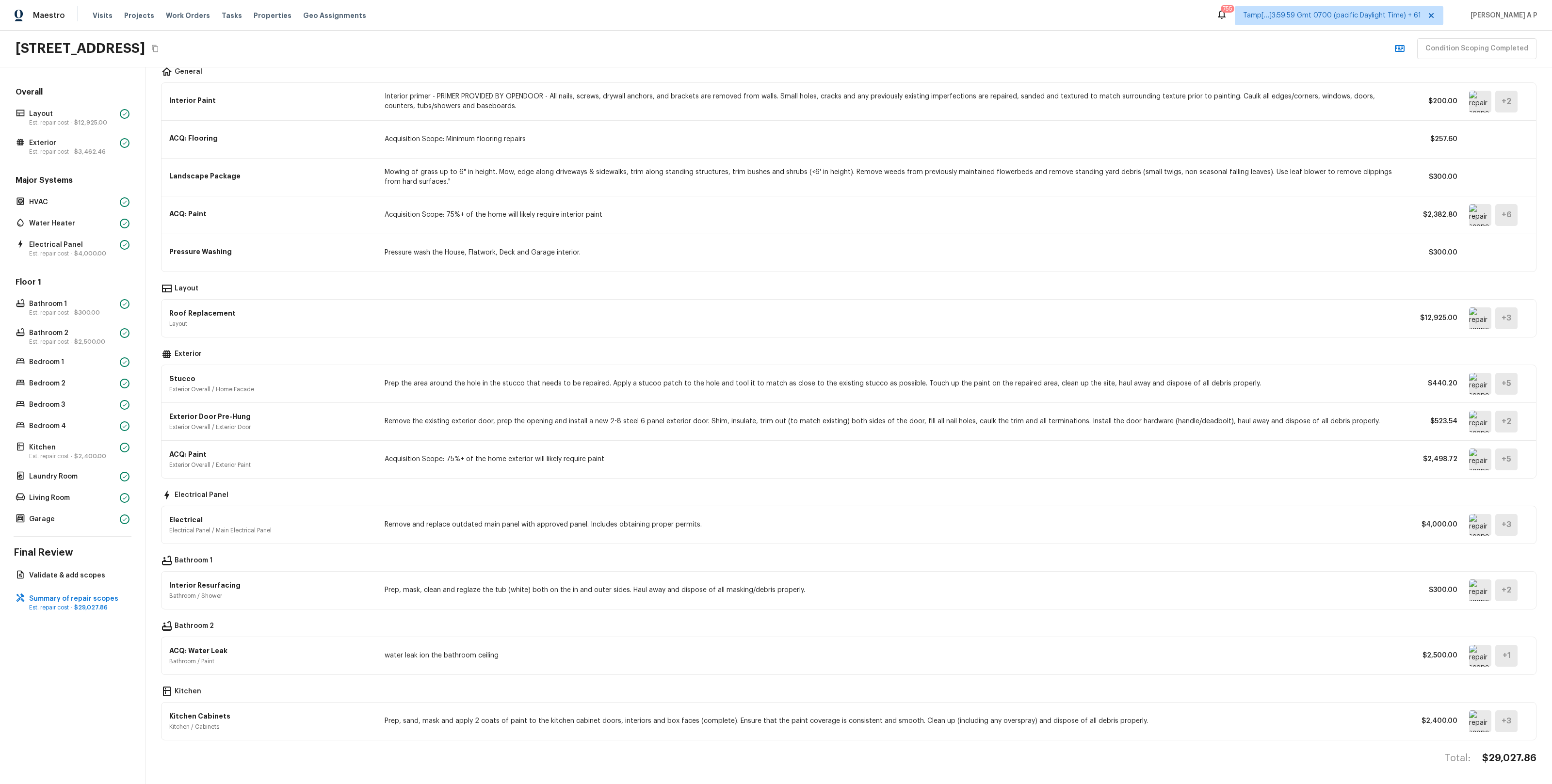
click at [1478, 385] on img at bounding box center [1480, 384] width 22 height 22
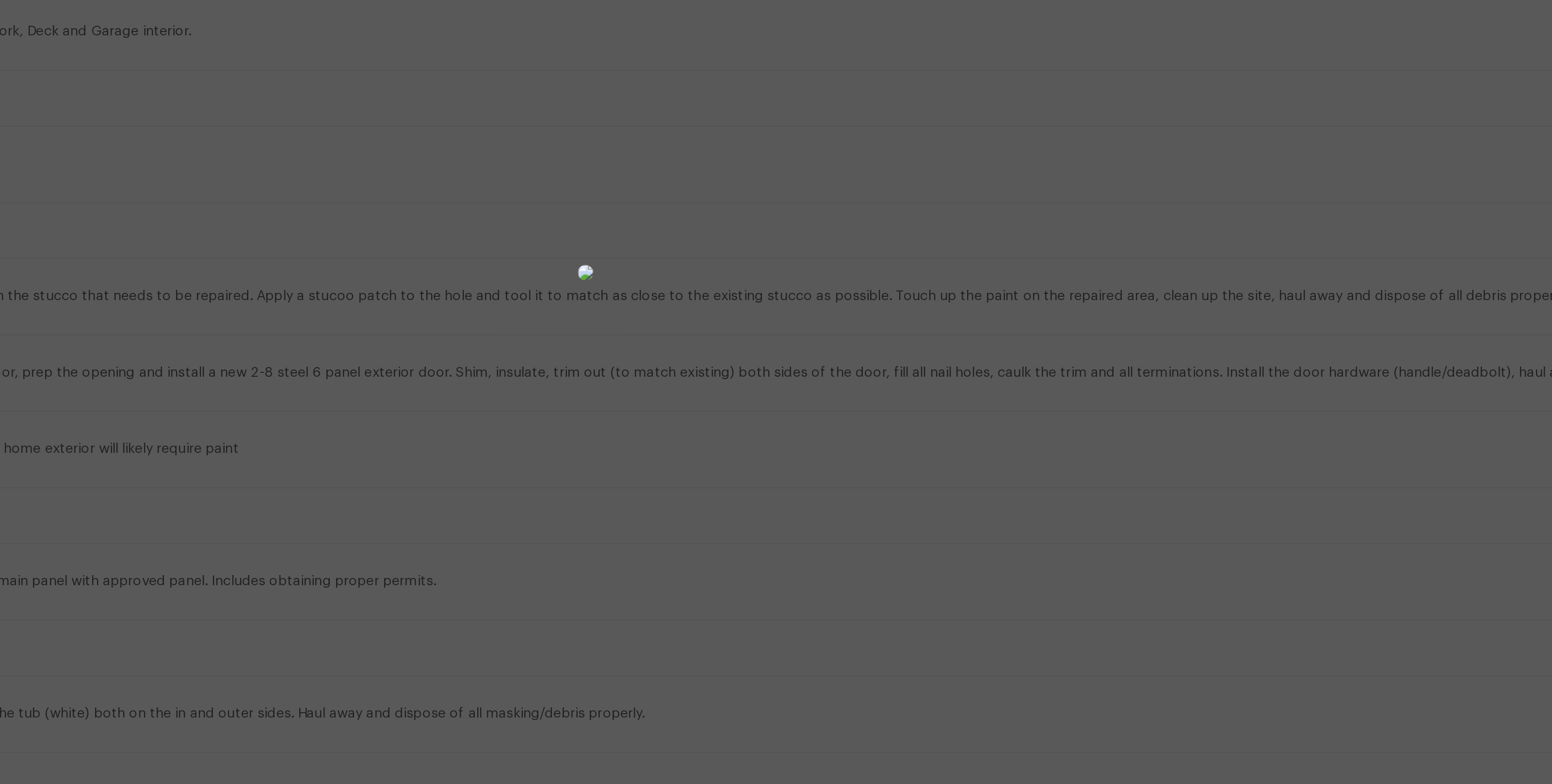
click at [1136, 456] on div at bounding box center [776, 372] width 1552 height 712
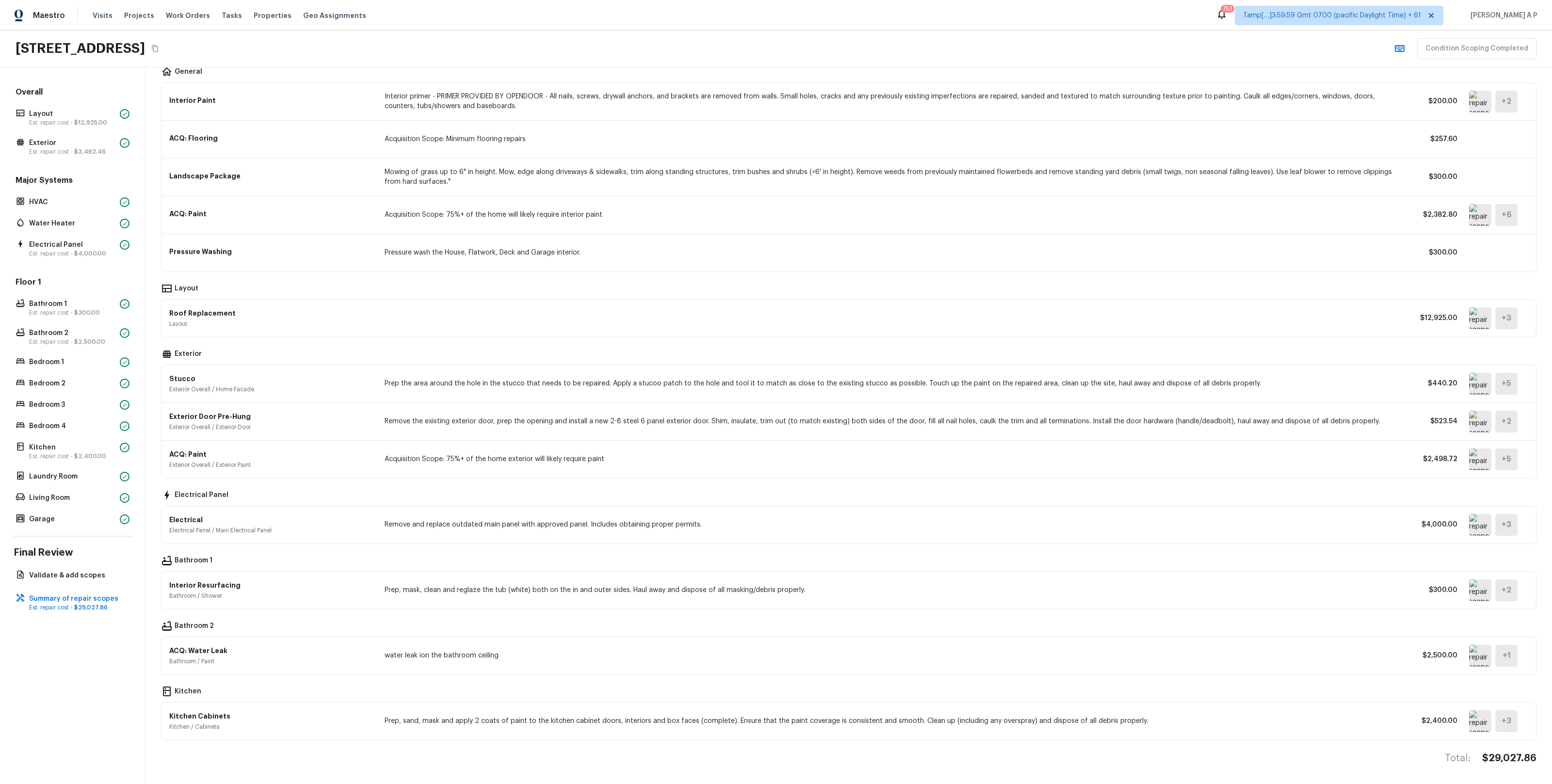
click at [519, 385] on p "Prep the area around the hole in the stucco that needs to be repaired. Apply a …" at bounding box center [893, 384] width 1018 height 10
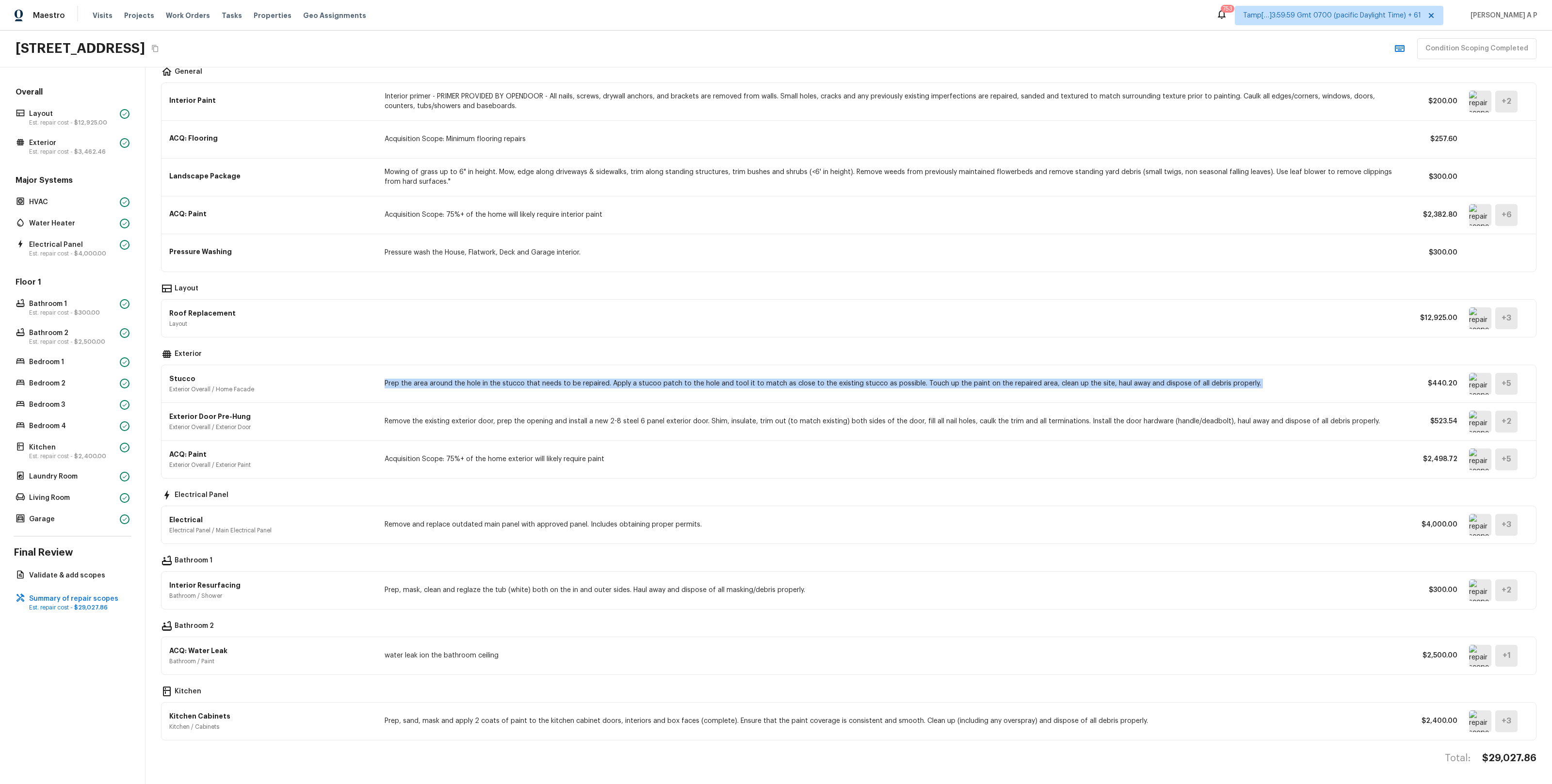
click at [519, 385] on p "Prep the area around the hole in the stucco that needs to be repaired. Apply a …" at bounding box center [893, 384] width 1018 height 10
click at [1472, 387] on img at bounding box center [1480, 384] width 22 height 22
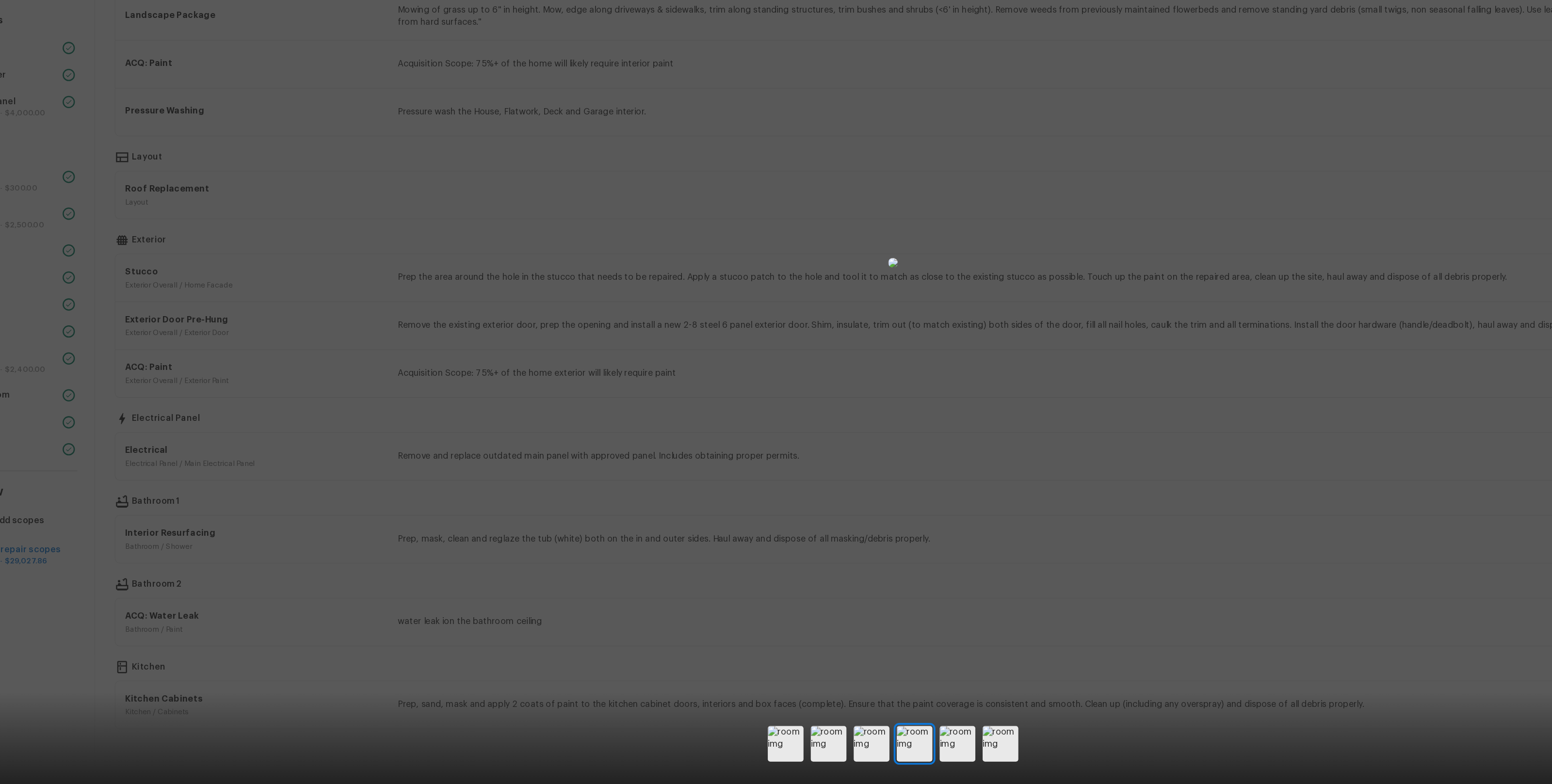
click at [260, 430] on div at bounding box center [776, 372] width 1552 height 712
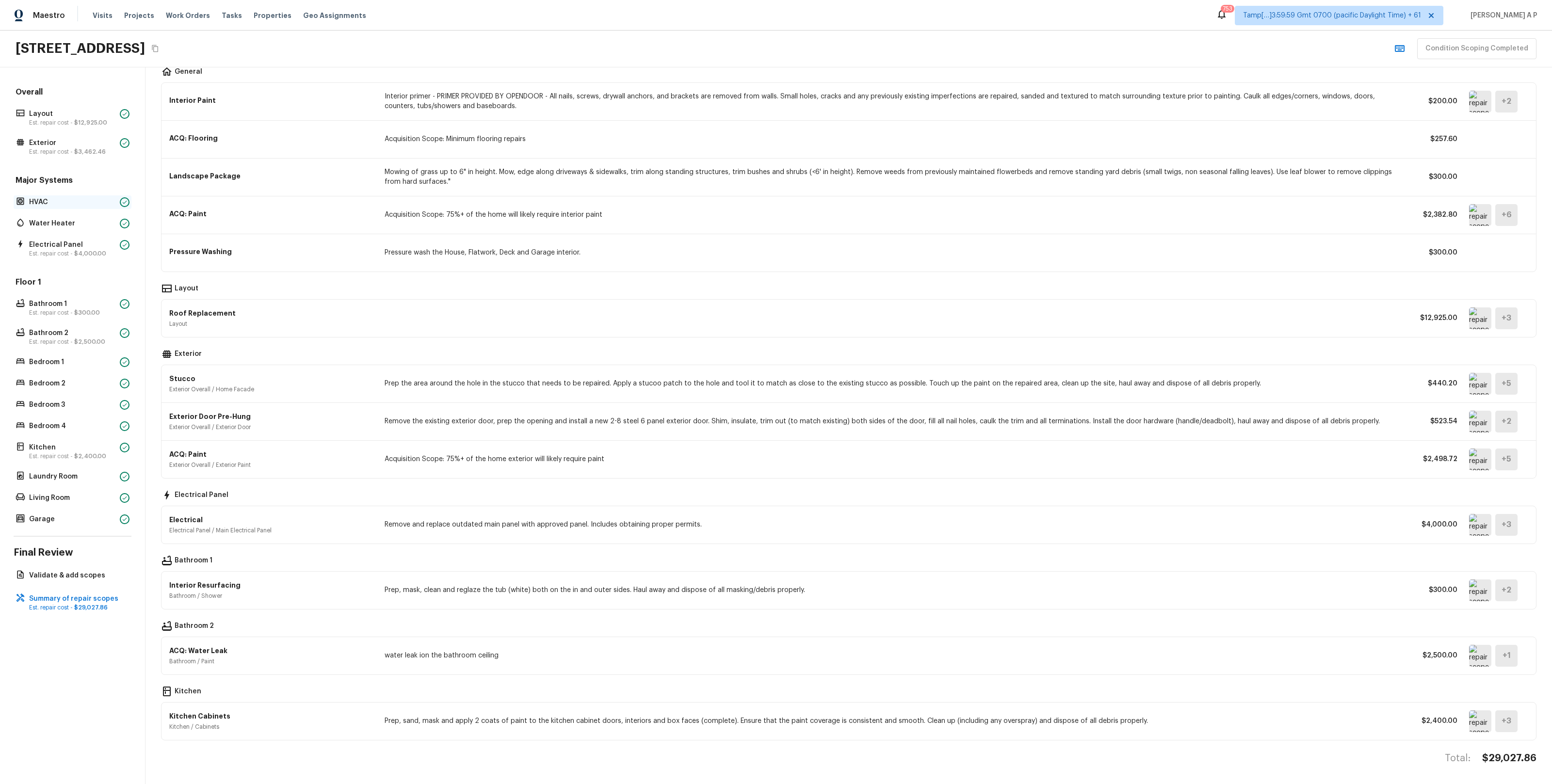
click at [52, 200] on p "HVAC" at bounding box center [72, 202] width 87 height 10
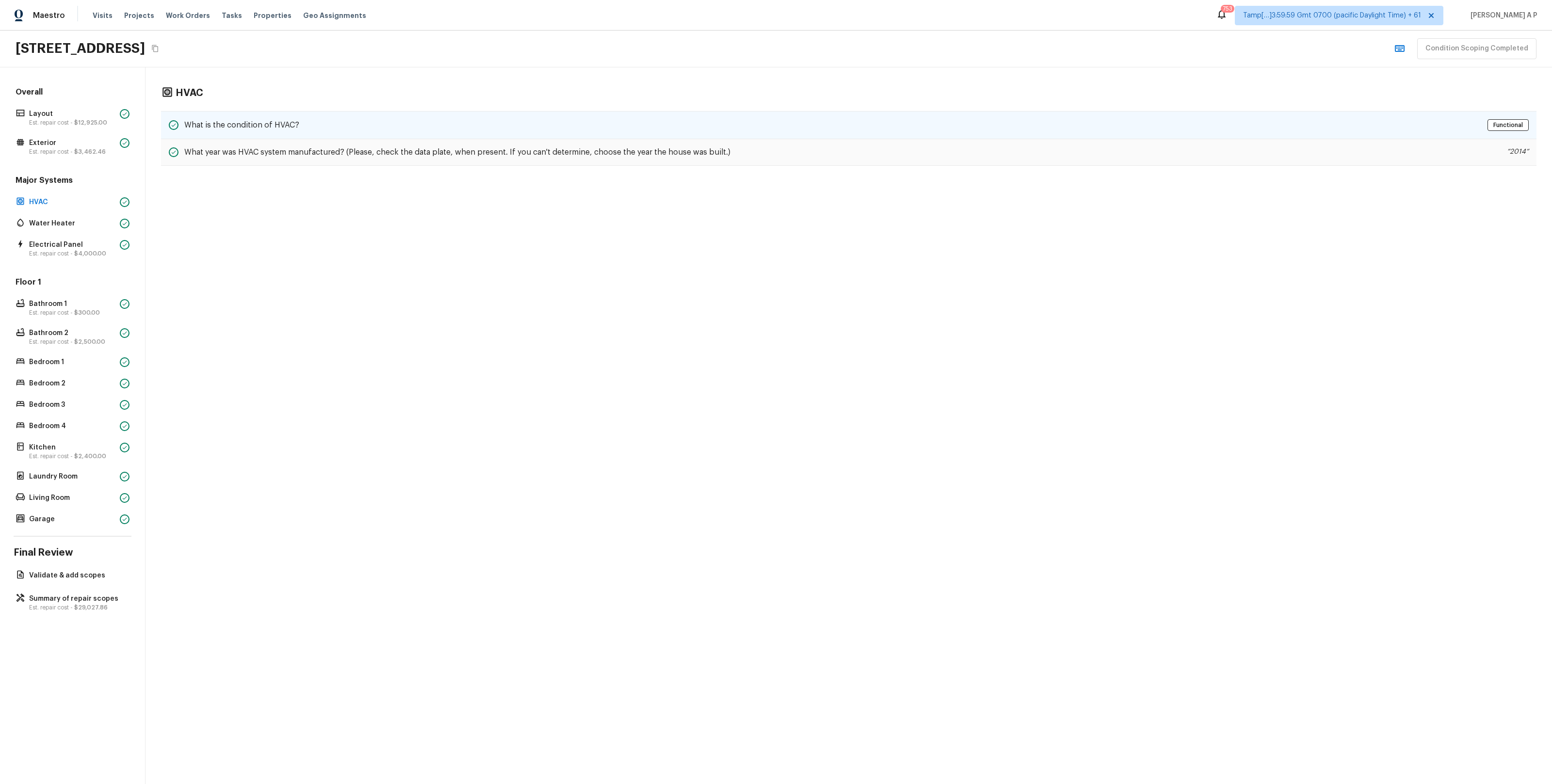
click at [260, 116] on div "What is the condition of HVAC? Functional" at bounding box center [848, 125] width 1375 height 28
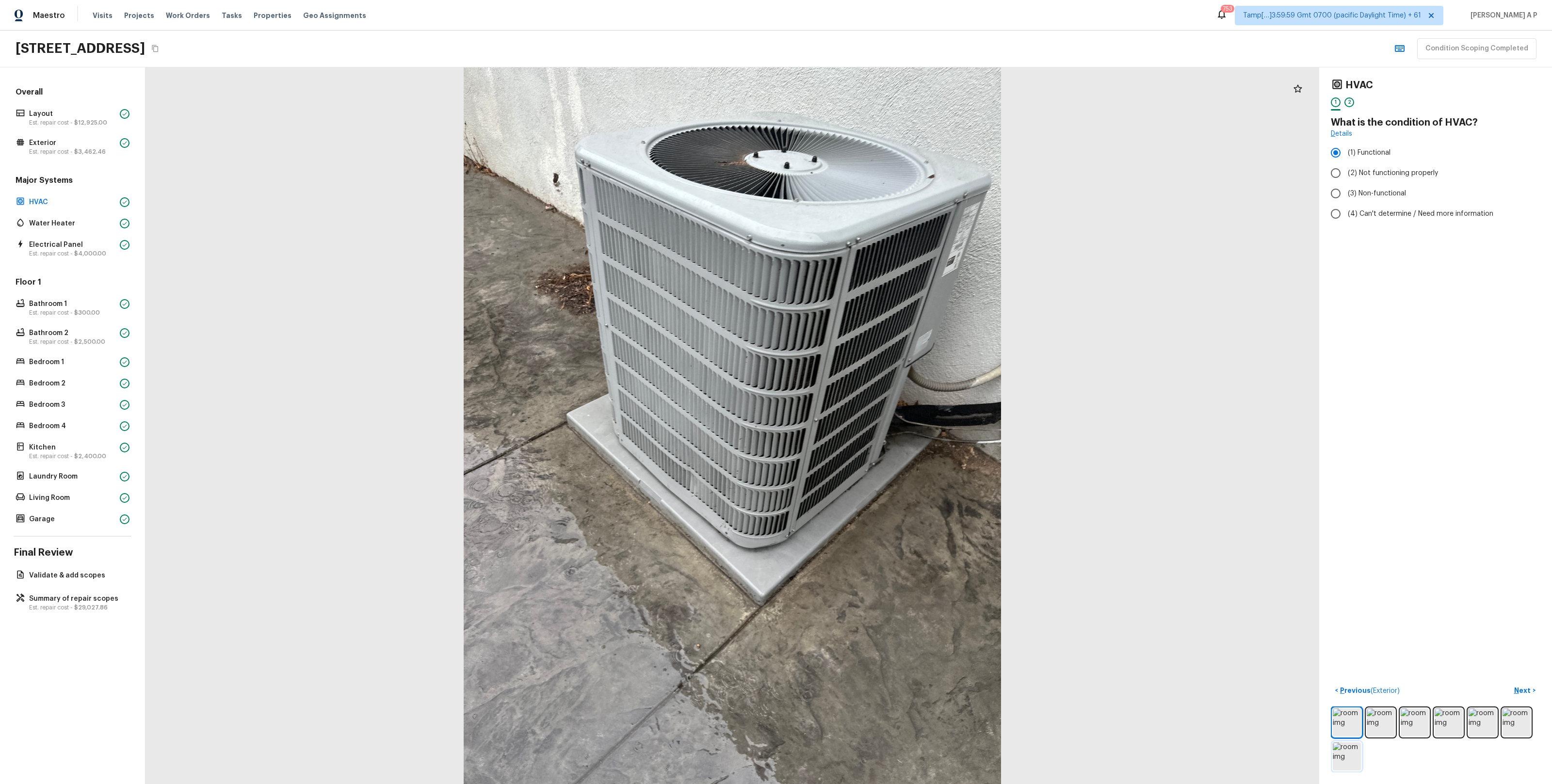
click at [1350, 756] on img at bounding box center [1347, 756] width 28 height 28
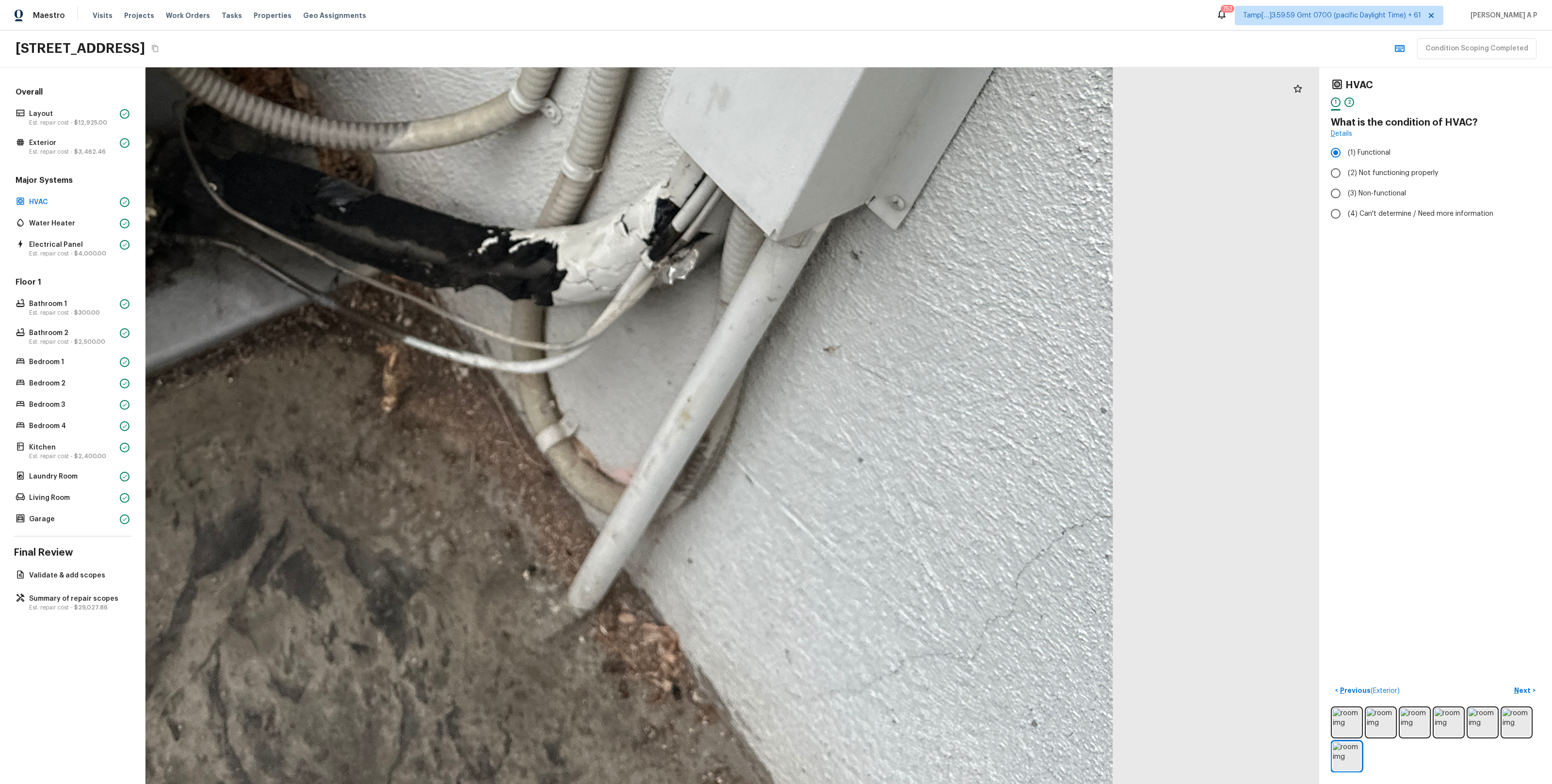
drag, startPoint x: 897, startPoint y: 570, endPoint x: 830, endPoint y: 334, distance: 245.3
click at [830, 334] on div at bounding box center [410, 18] width 3068 height 1873
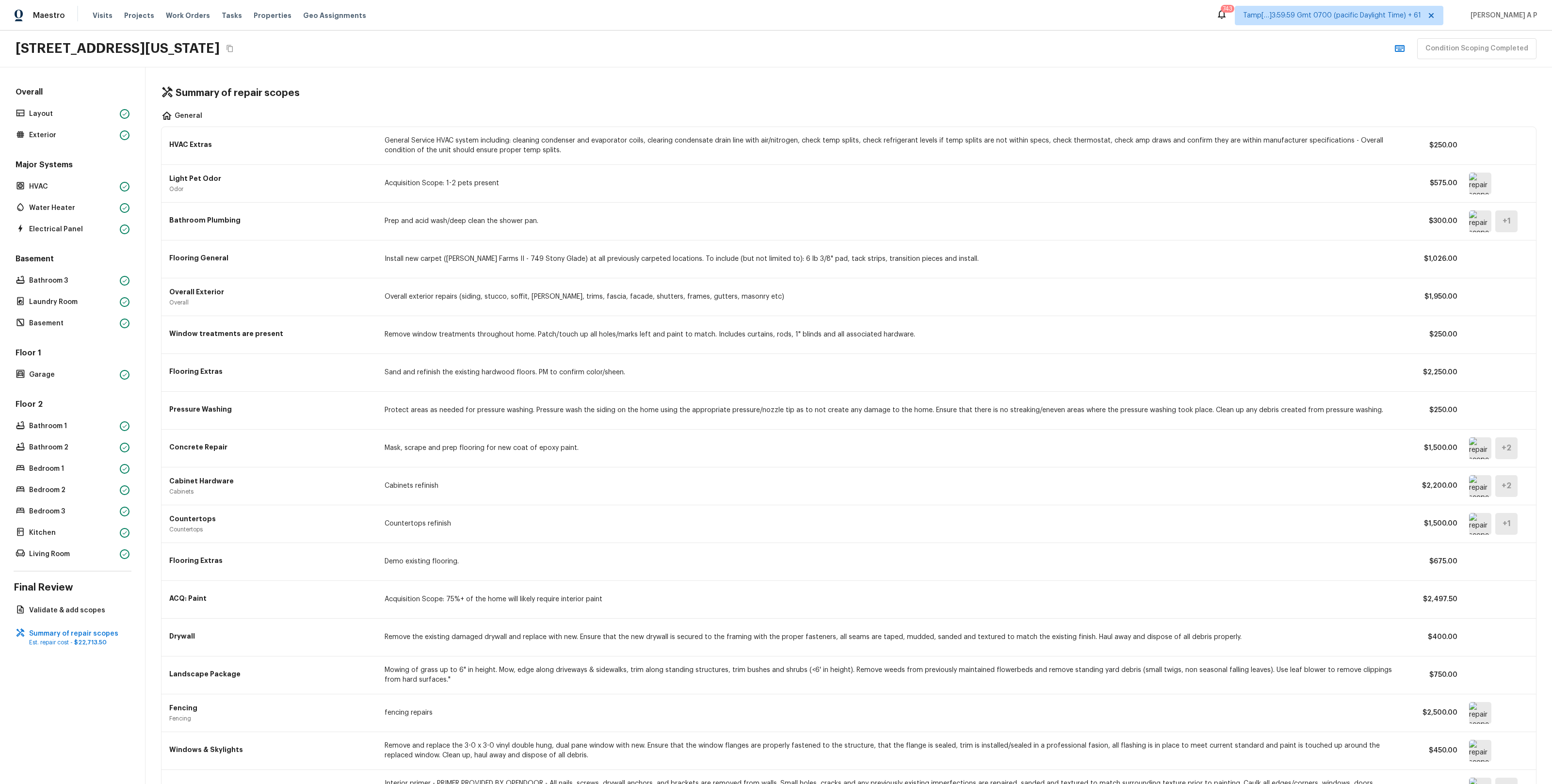
click at [599, 168] on div "Light Pet Odor Odor Acquisition Scope: 1-2 pets present $575.00" at bounding box center [849, 184] width 1359 height 37
click at [121, 609] on p "Validate & add scopes" at bounding box center [77, 610] width 96 height 10
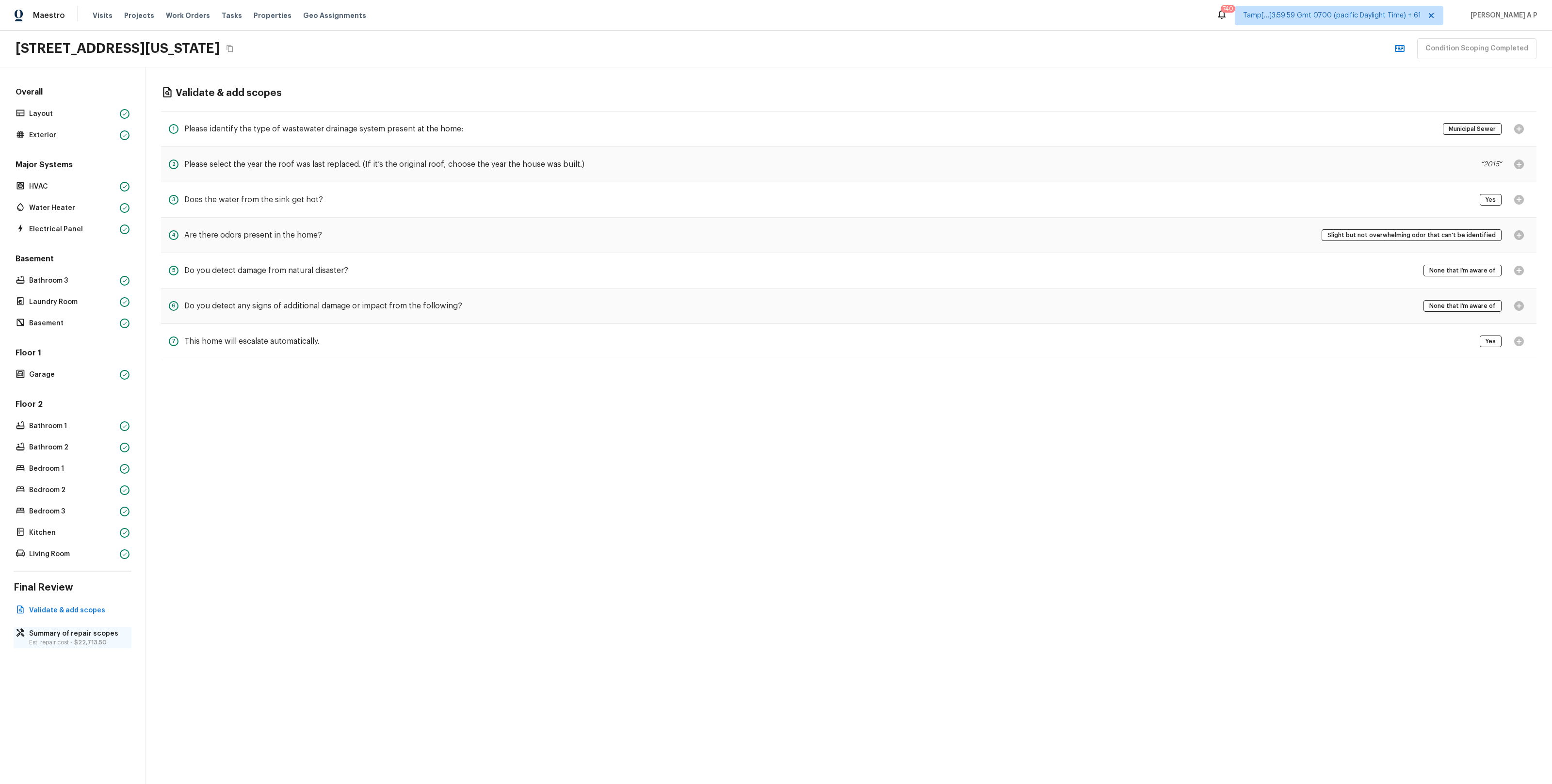
click at [74, 639] on p "Est. repair cost - $22,713.50" at bounding box center [77, 642] width 96 height 8
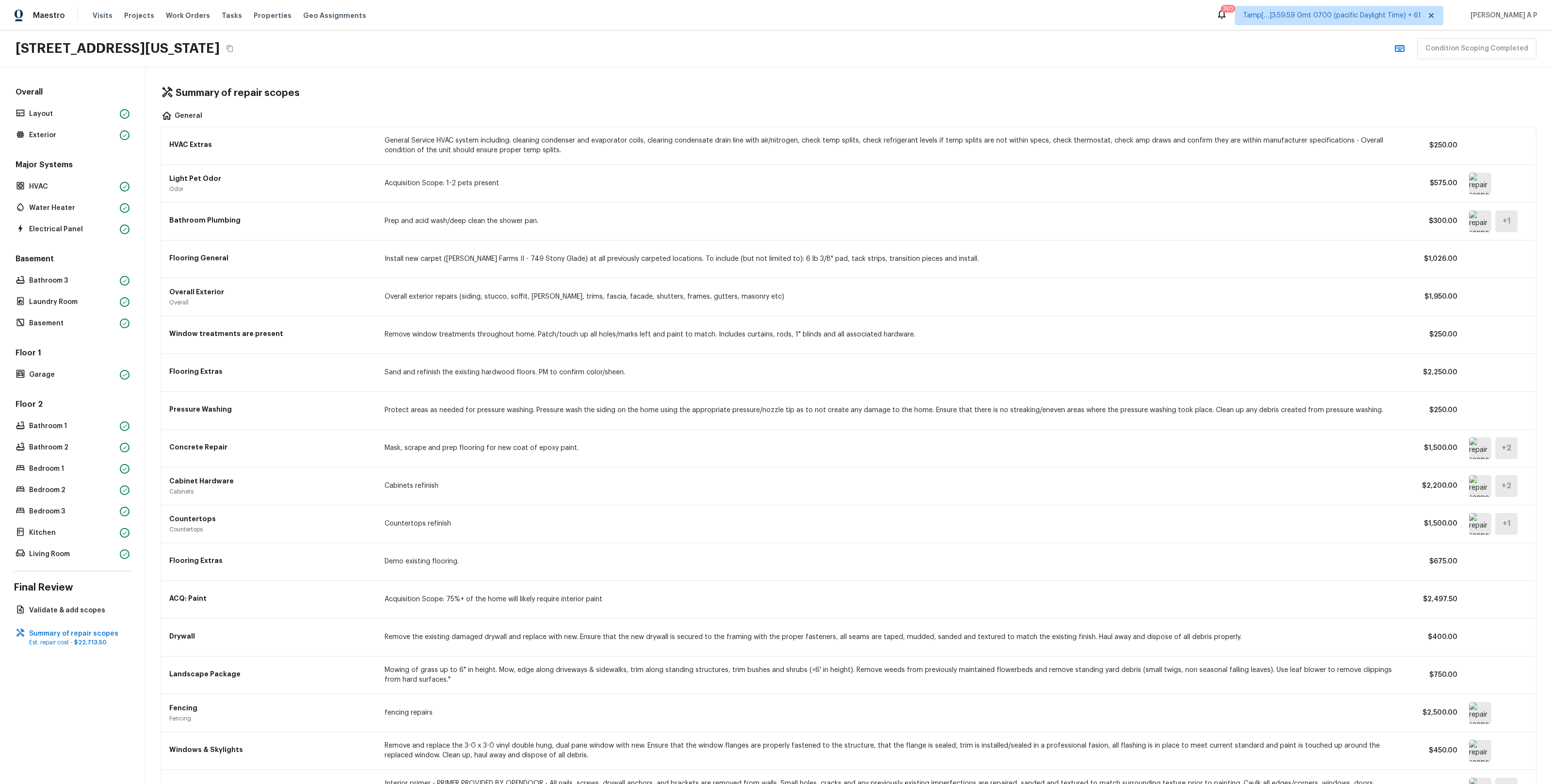
click at [365, 297] on div "Overall Exterior Overall" at bounding box center [271, 297] width 204 height 19
click at [386, 296] on p "Overall exterior repairs (siding, stucco, soffit, eaves, trims, fascia, facade,…" at bounding box center [893, 297] width 1018 height 10
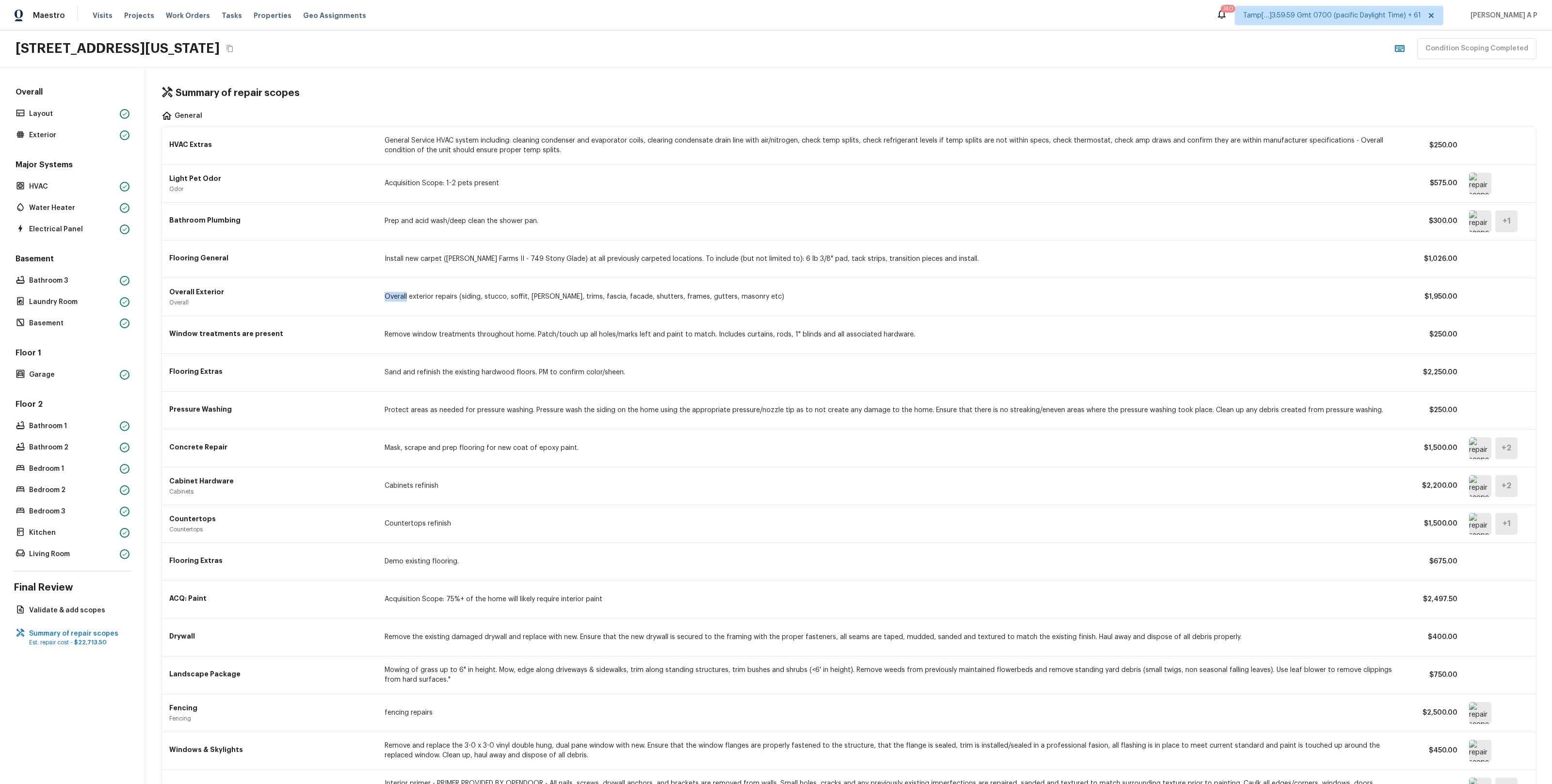
click at [386, 296] on p "Overall exterior repairs (siding, stucco, soffit, eaves, trims, fascia, facade,…" at bounding box center [893, 297] width 1018 height 10
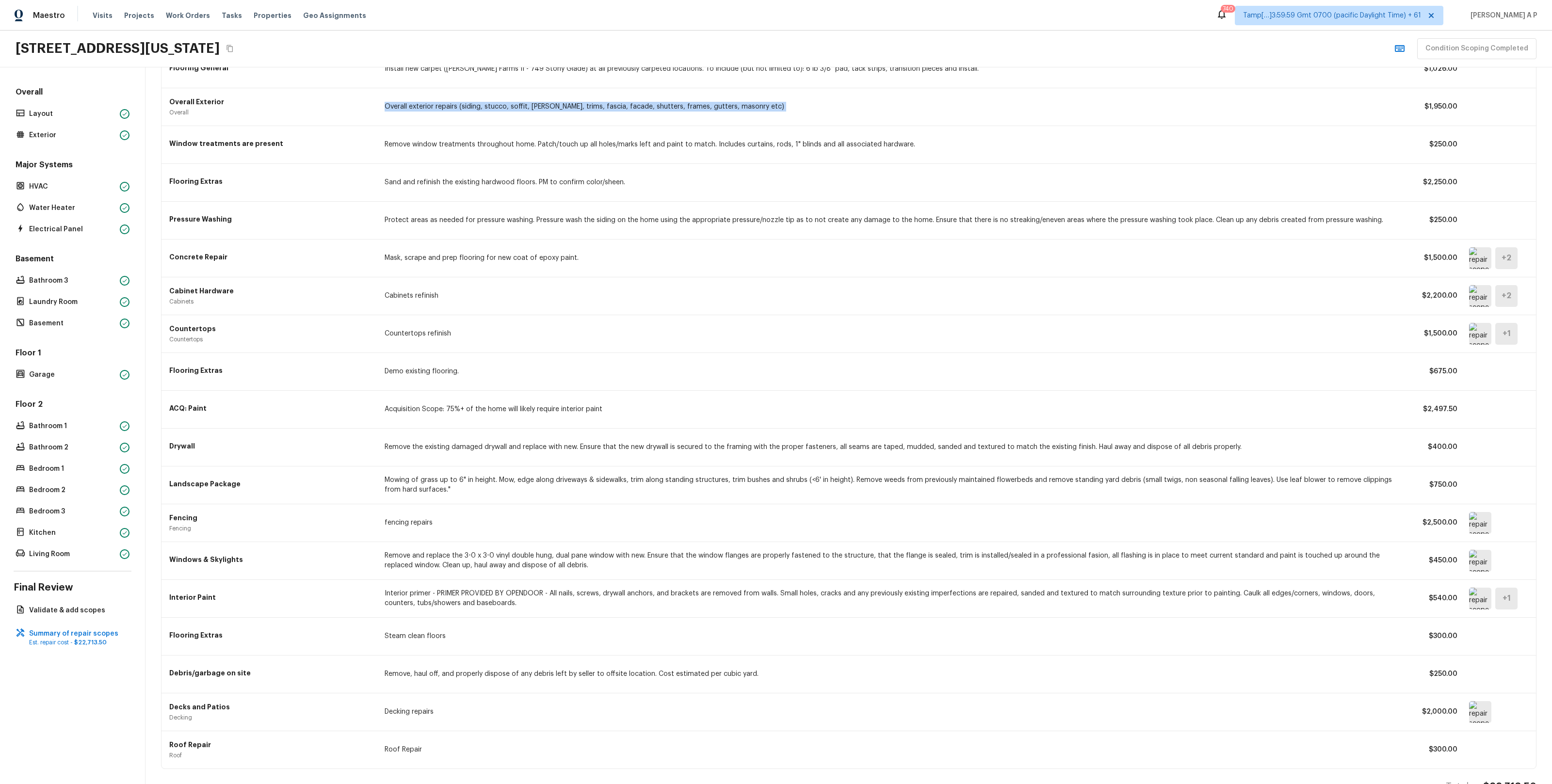
scroll to position [221, 0]
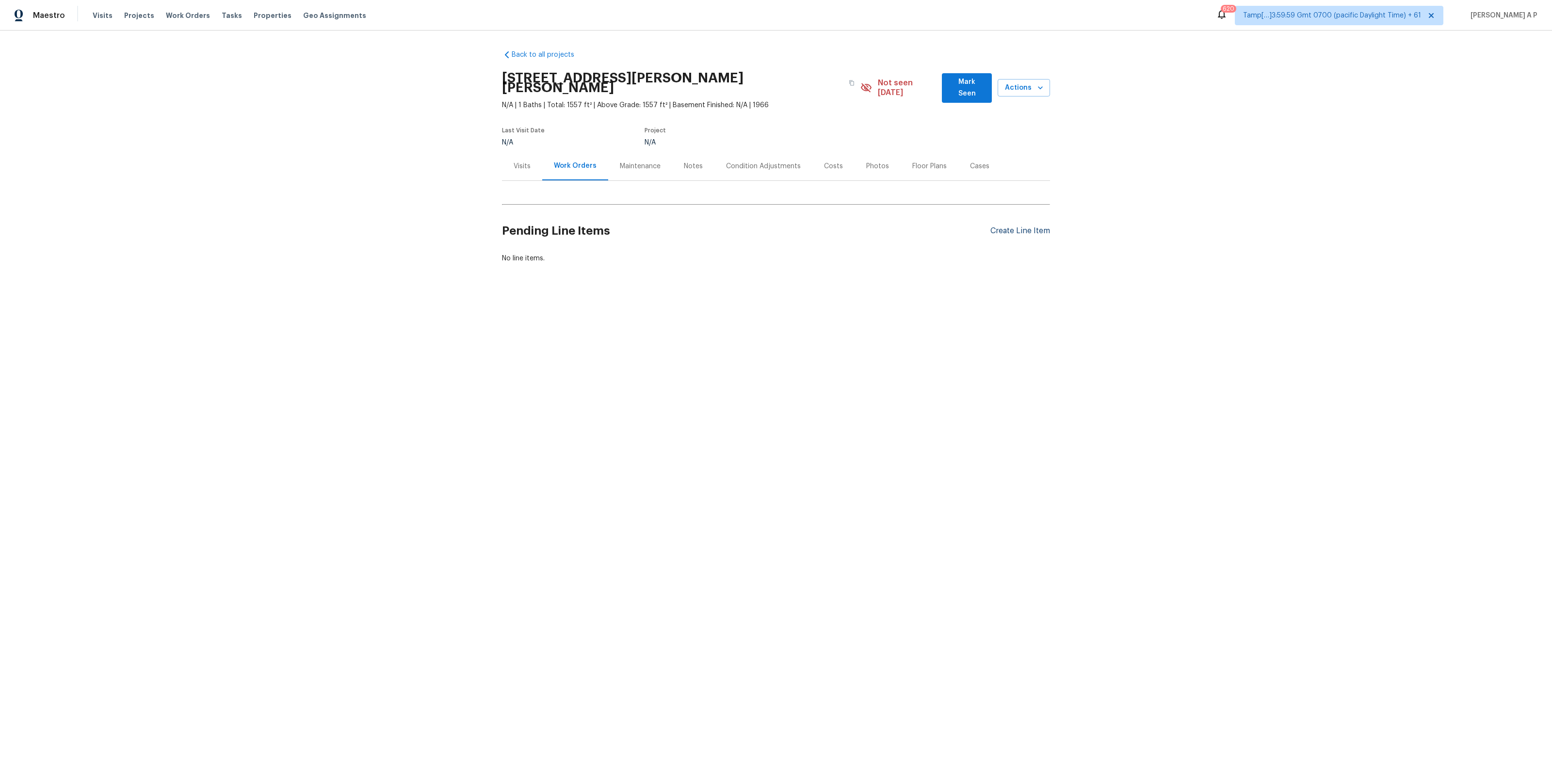
click at [1031, 226] on div "Create Line Item" at bounding box center [1020, 231] width 60 height 9
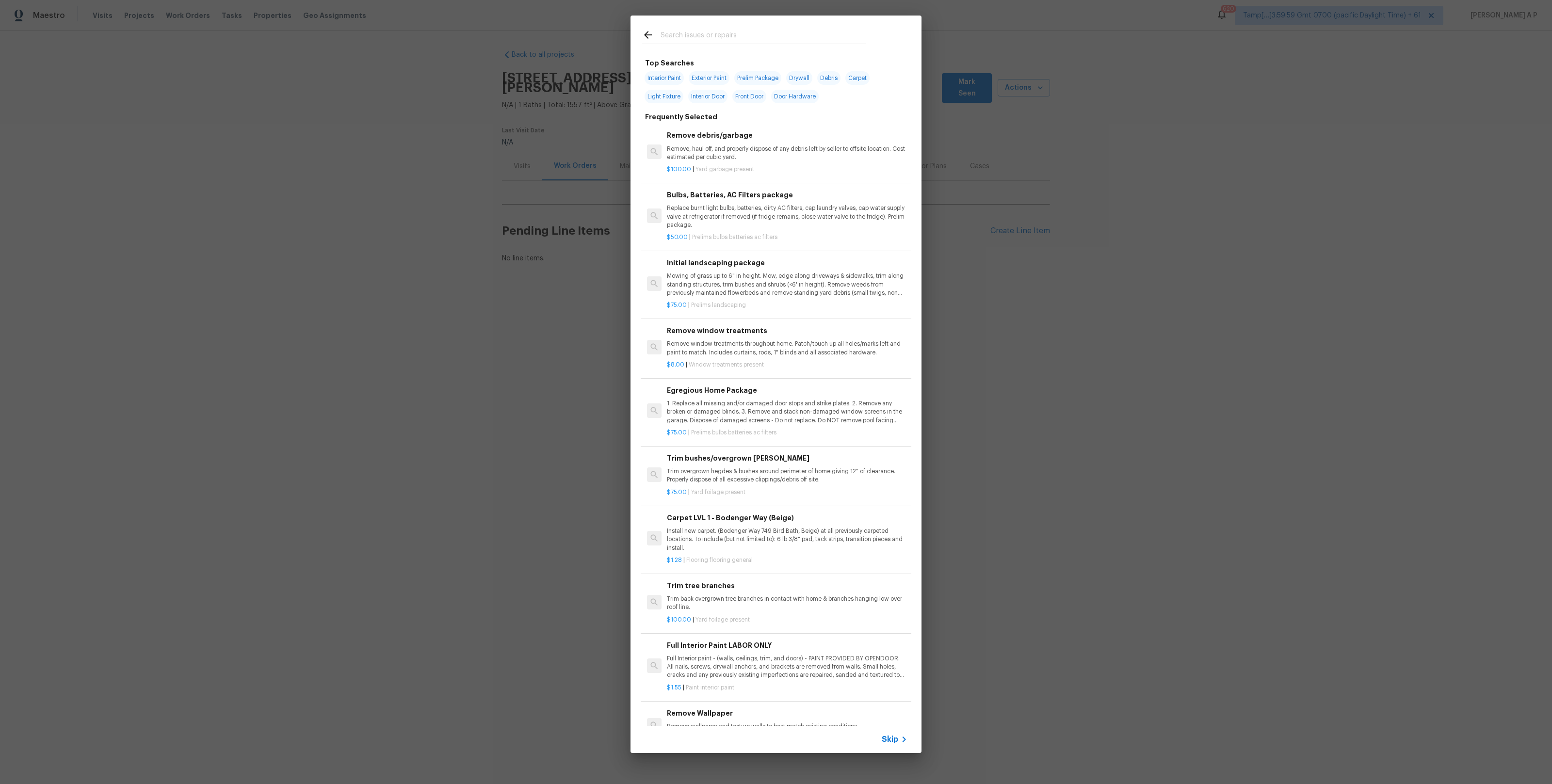
click at [892, 734] on div "Skip" at bounding box center [895, 739] width 28 height 11
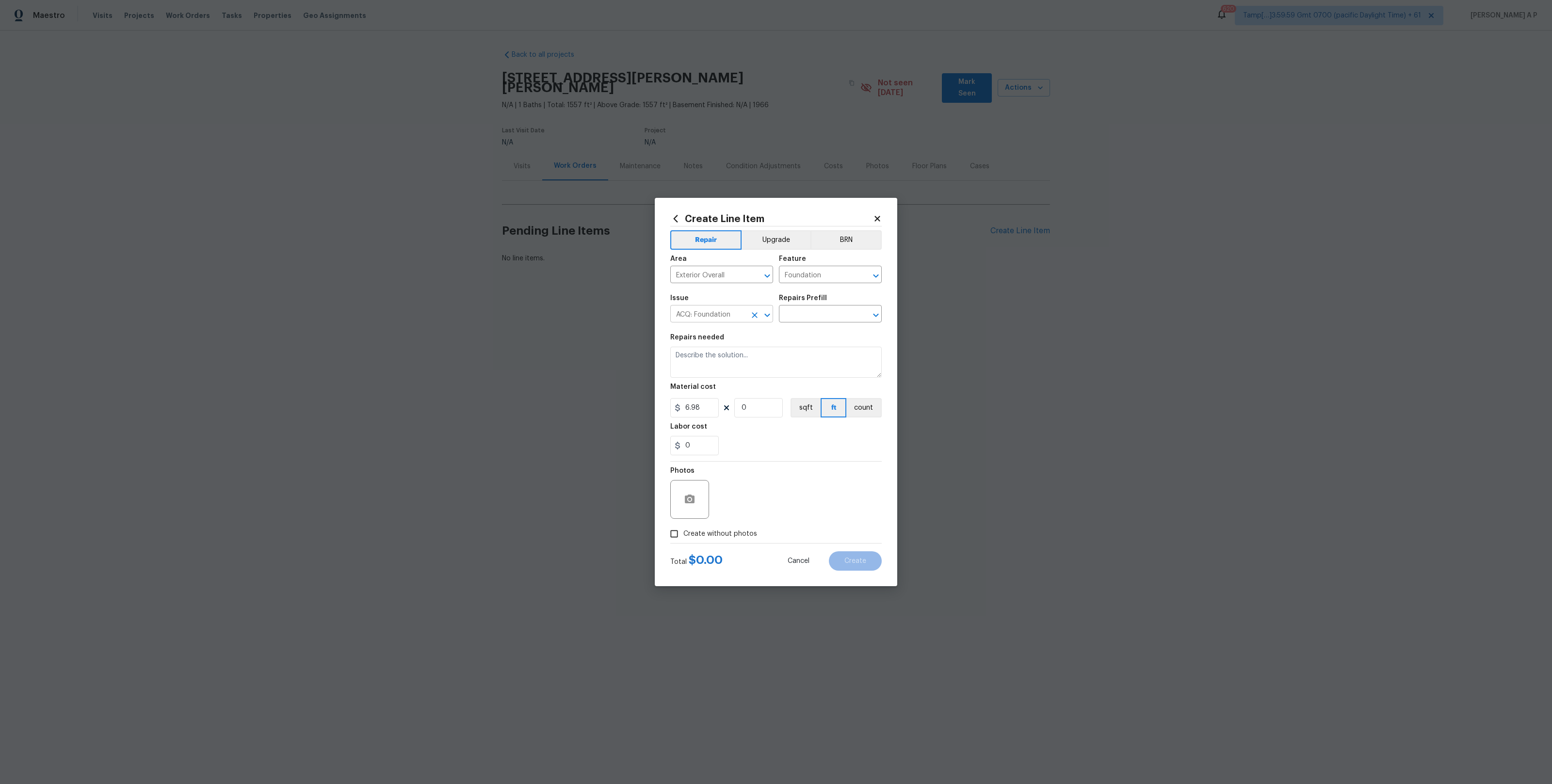
click at [748, 314] on button "Clear" at bounding box center [754, 315] width 14 height 14
click at [753, 275] on icon "Clear" at bounding box center [755, 276] width 10 height 10
click at [862, 280] on button "Clear" at bounding box center [863, 276] width 14 height 14
click at [699, 281] on input "text" at bounding box center [709, 275] width 76 height 15
click at [698, 310] on li "Exterior Overall" at bounding box center [722, 313] width 103 height 16
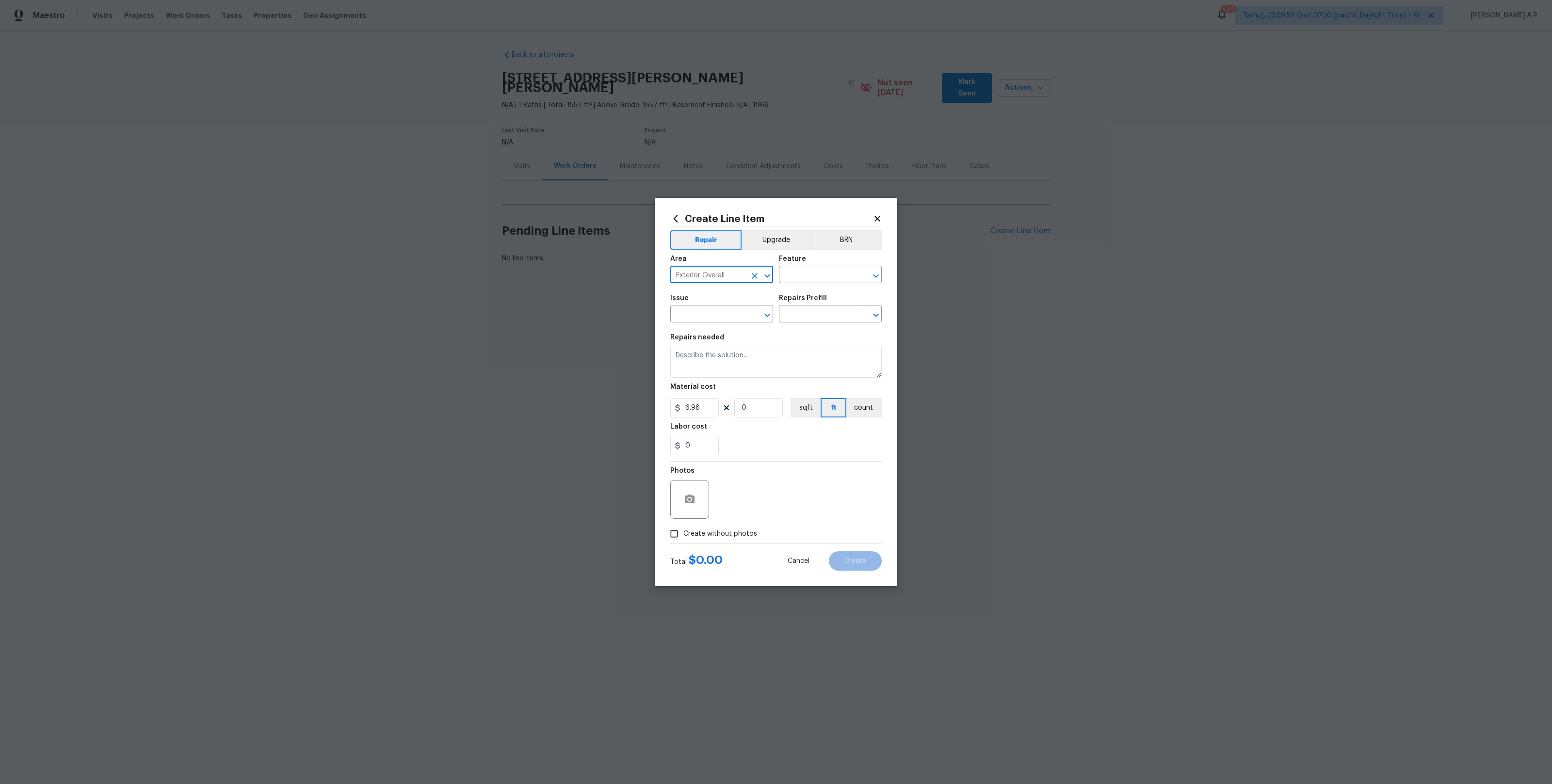
type input "Exterior Overall"
click at [698, 310] on input "text" at bounding box center [709, 314] width 76 height 15
click at [721, 390] on li "Windows & Skylights" at bounding box center [722, 385] width 103 height 16
type input "Windows & Skylights"
click at [834, 311] on input "text" at bounding box center [817, 314] width 76 height 15
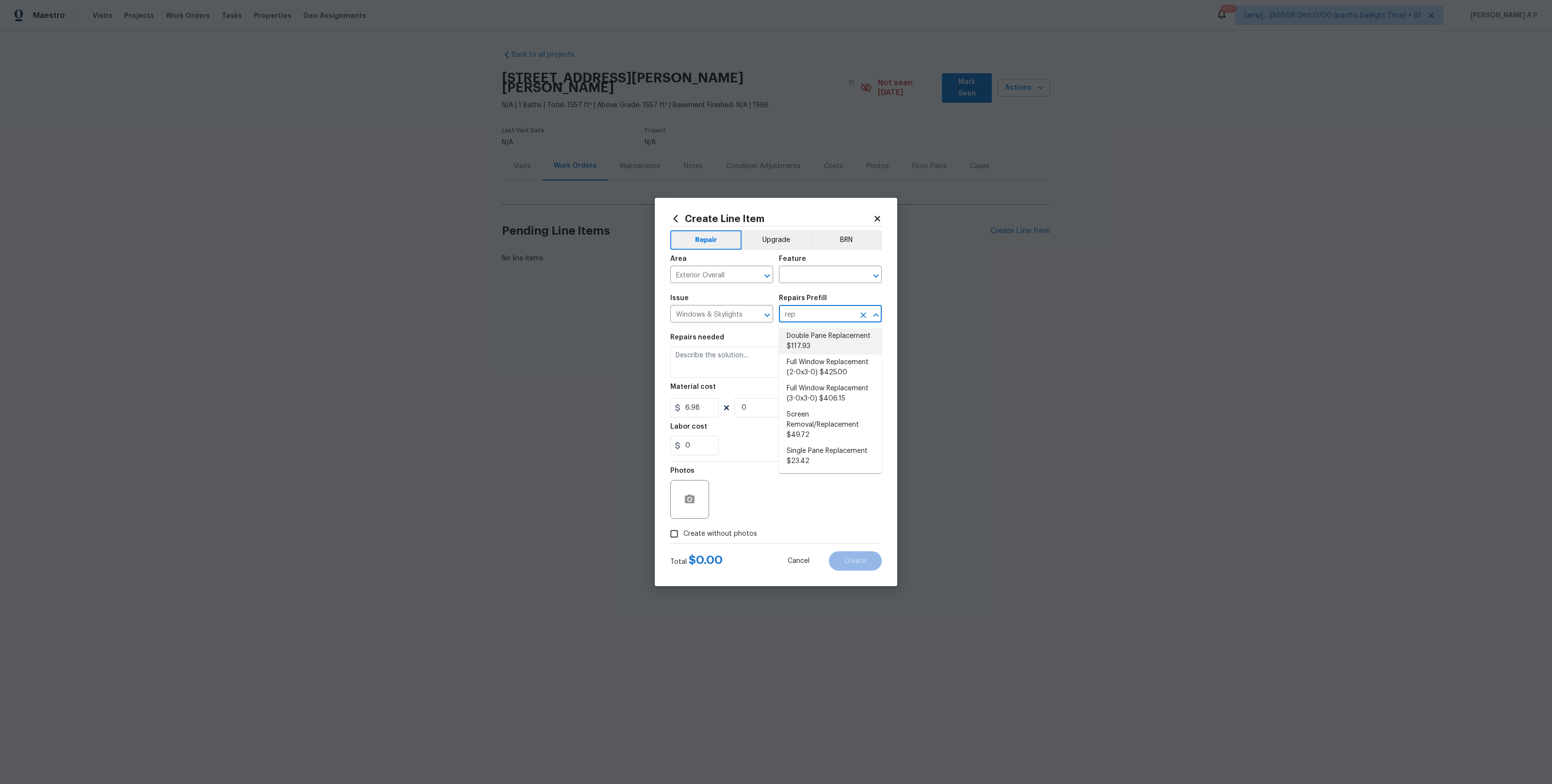
type input "rep"
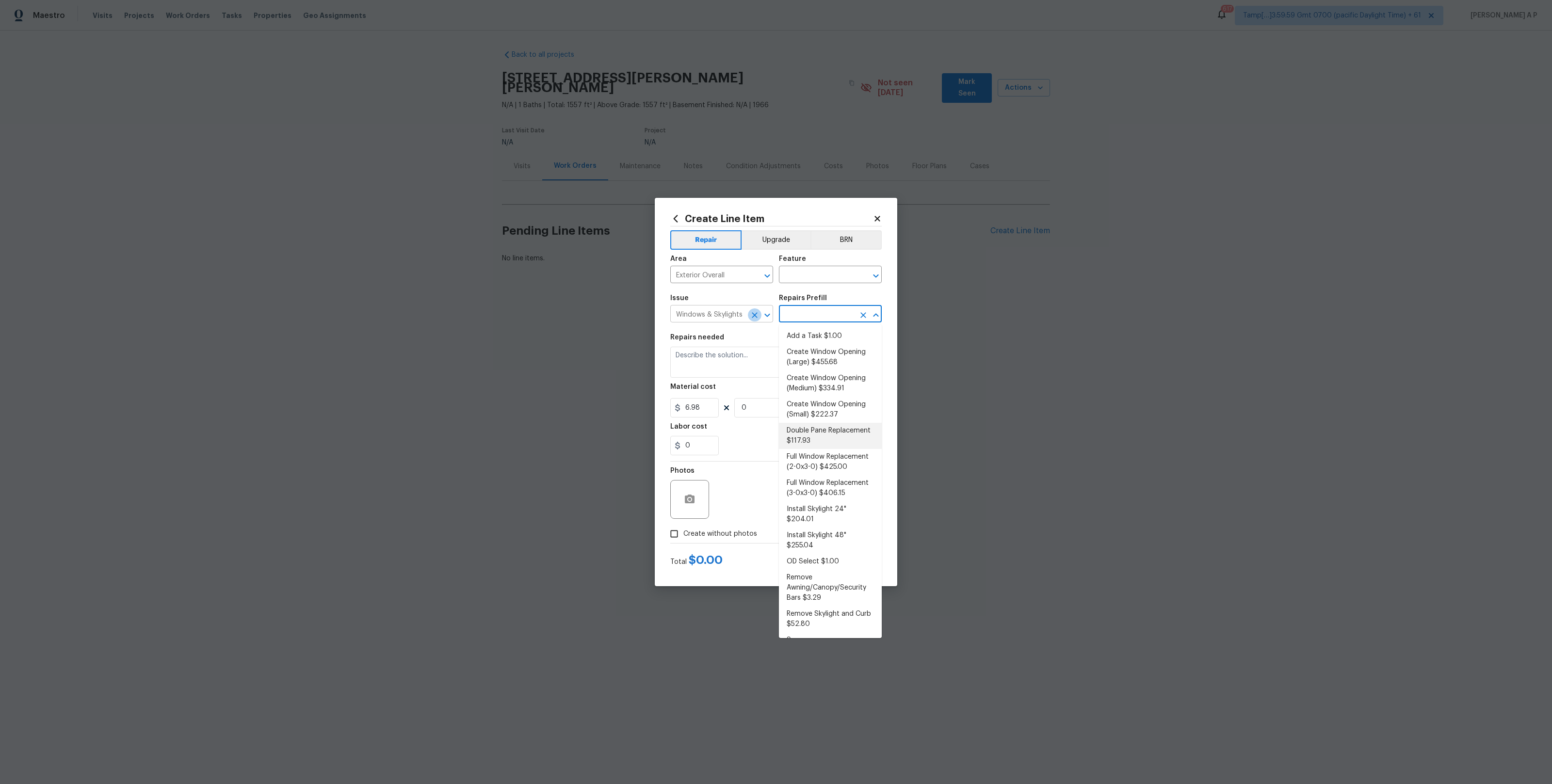
click at [754, 314] on icon "Clear" at bounding box center [755, 315] width 6 height 6
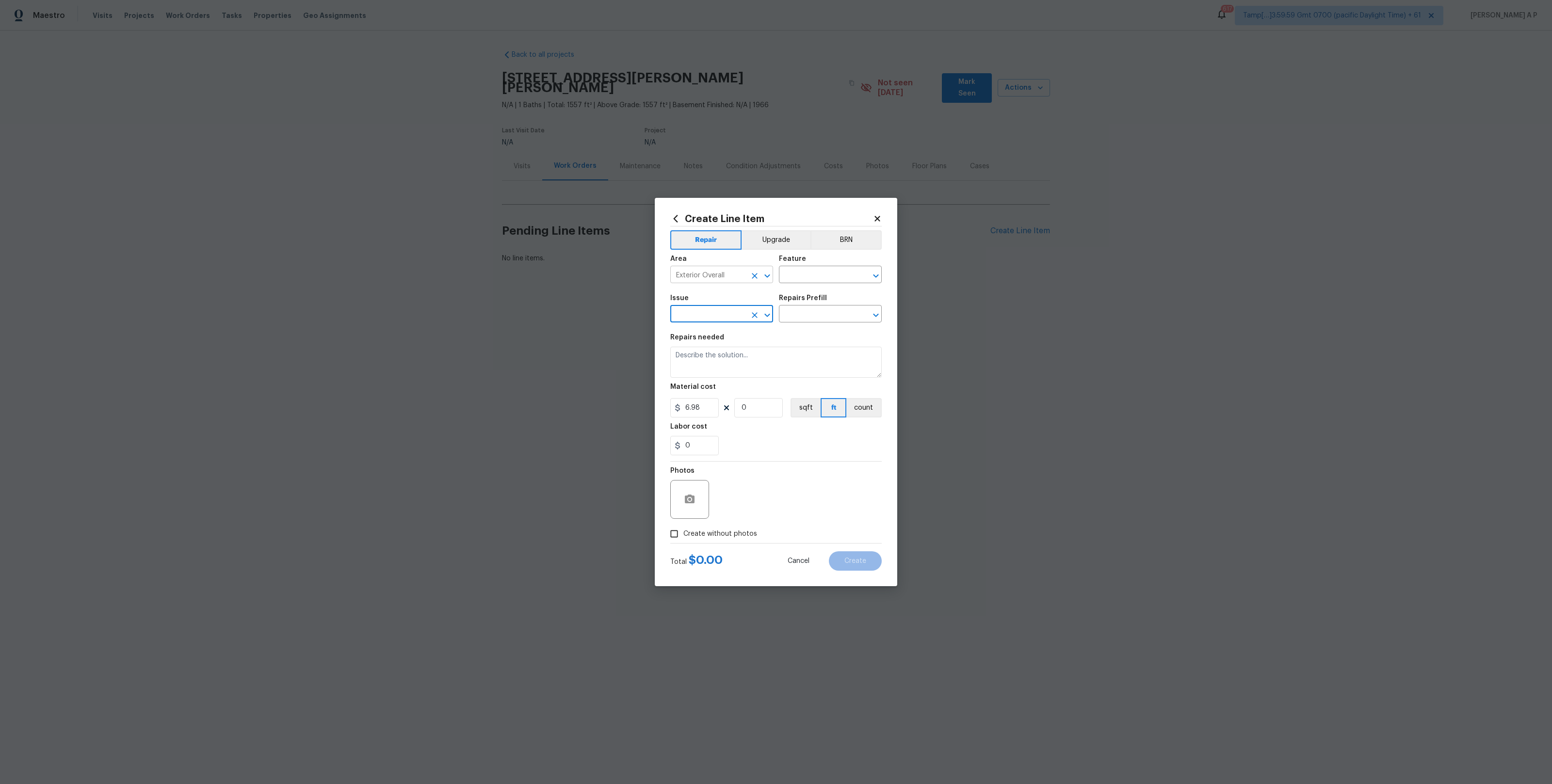
click at [754, 279] on icon "Clear" at bounding box center [755, 276] width 10 height 10
click at [707, 409] on input "6.98" at bounding box center [695, 408] width 48 height 19
type input "0"
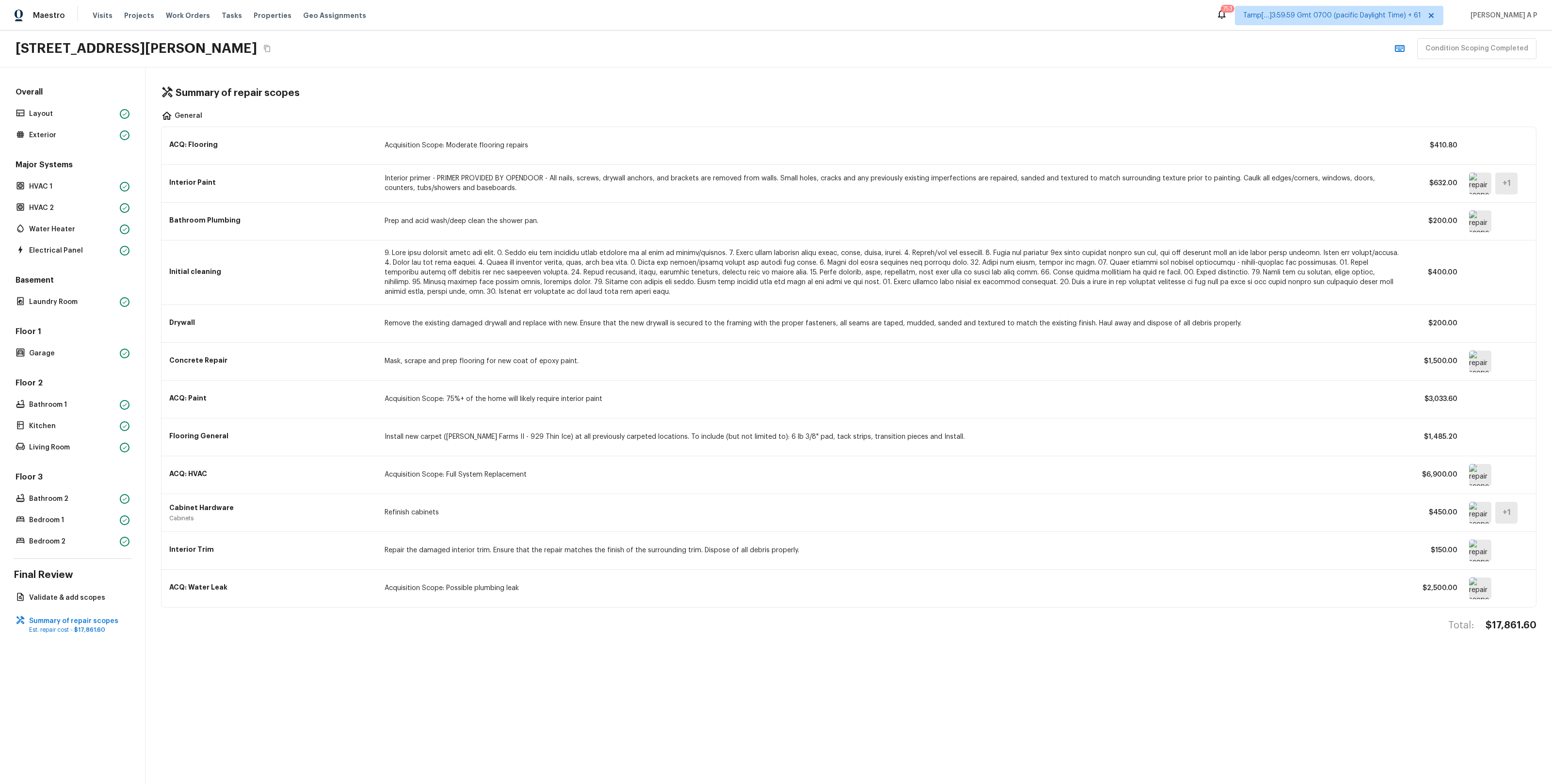
click at [1472, 546] on img at bounding box center [1480, 550] width 22 height 22
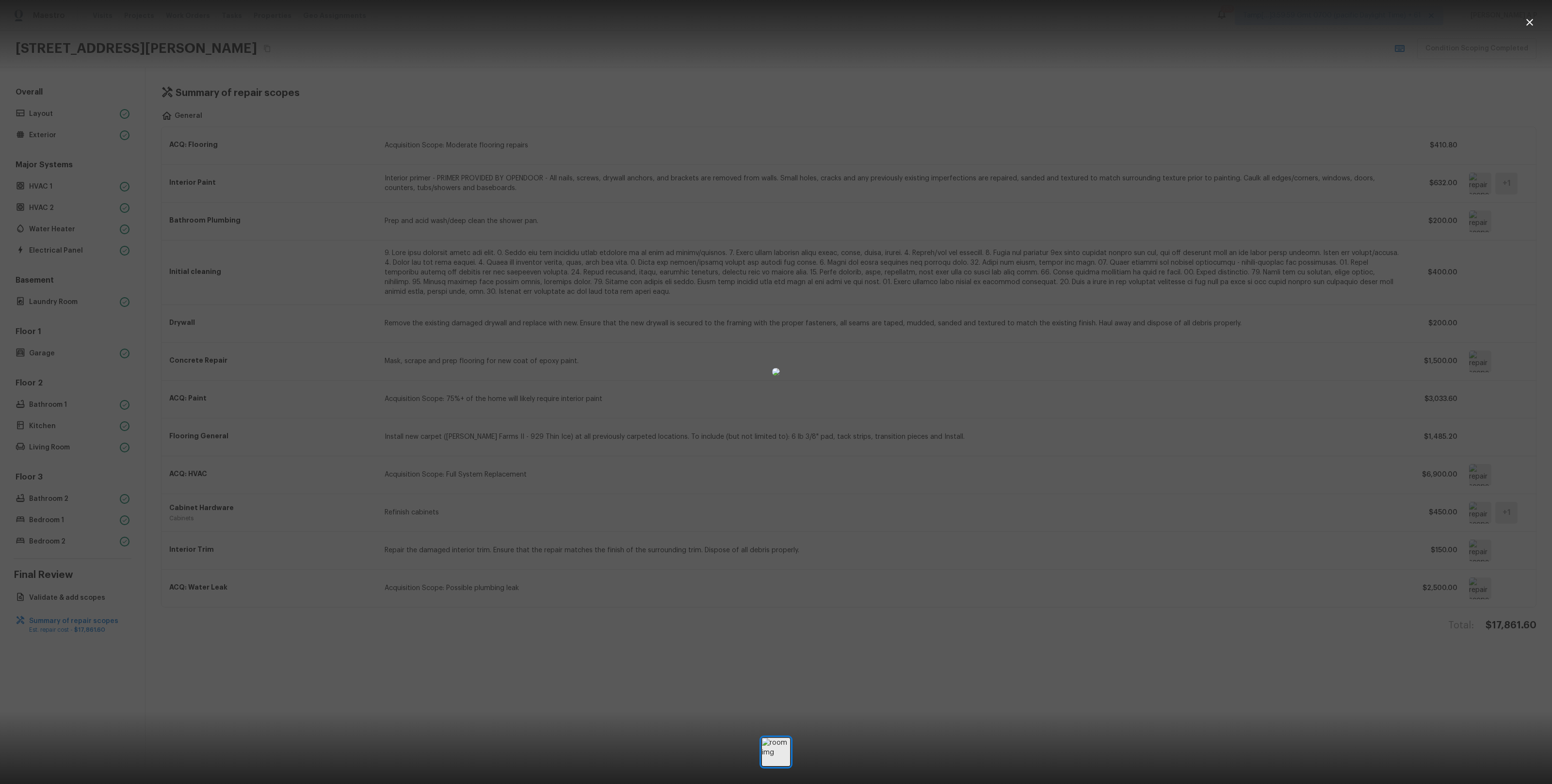
click at [1245, 521] on div at bounding box center [776, 372] width 1552 height 712
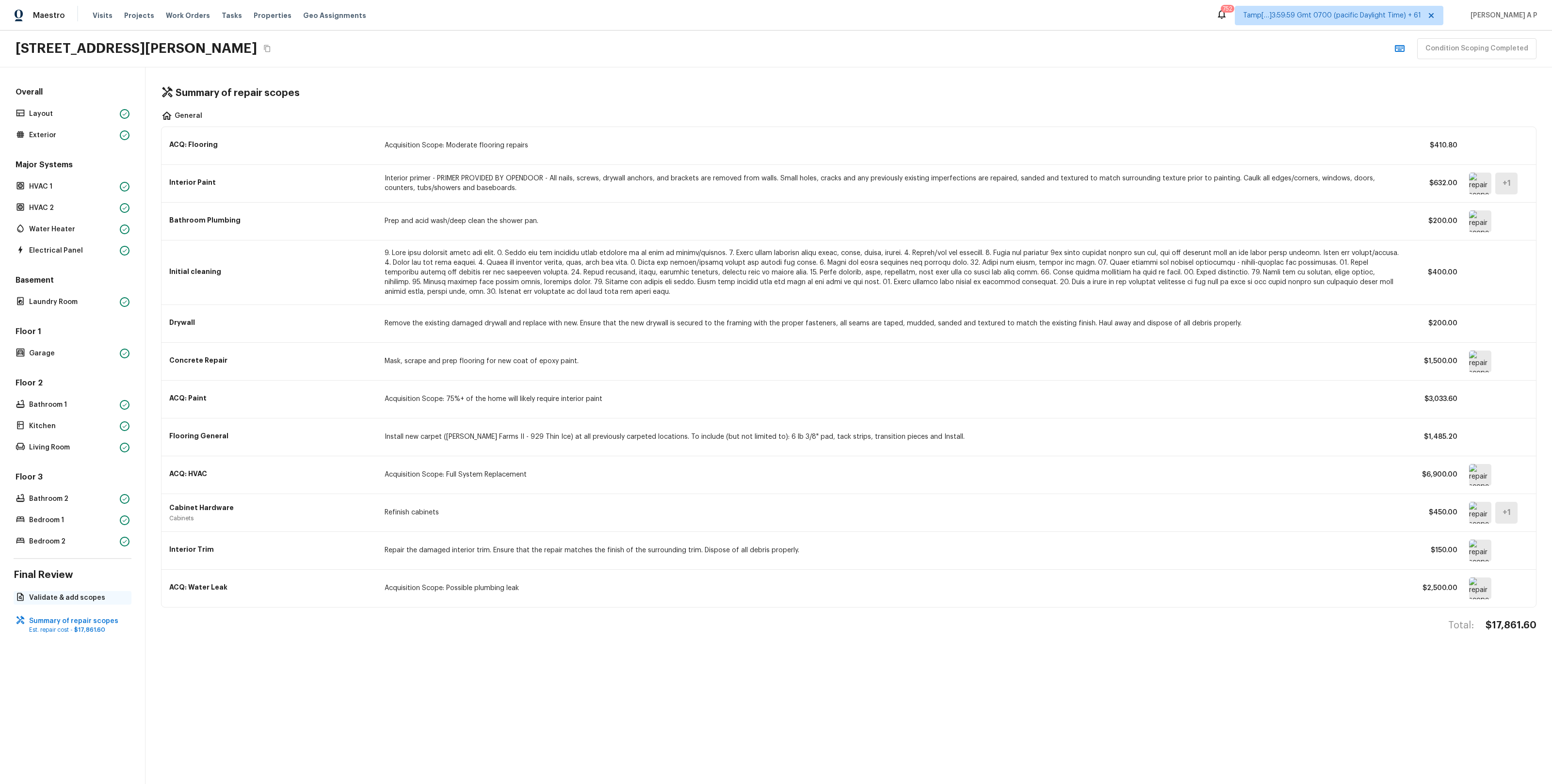
click at [45, 602] on p "Validate & add scopes" at bounding box center [77, 598] width 96 height 10
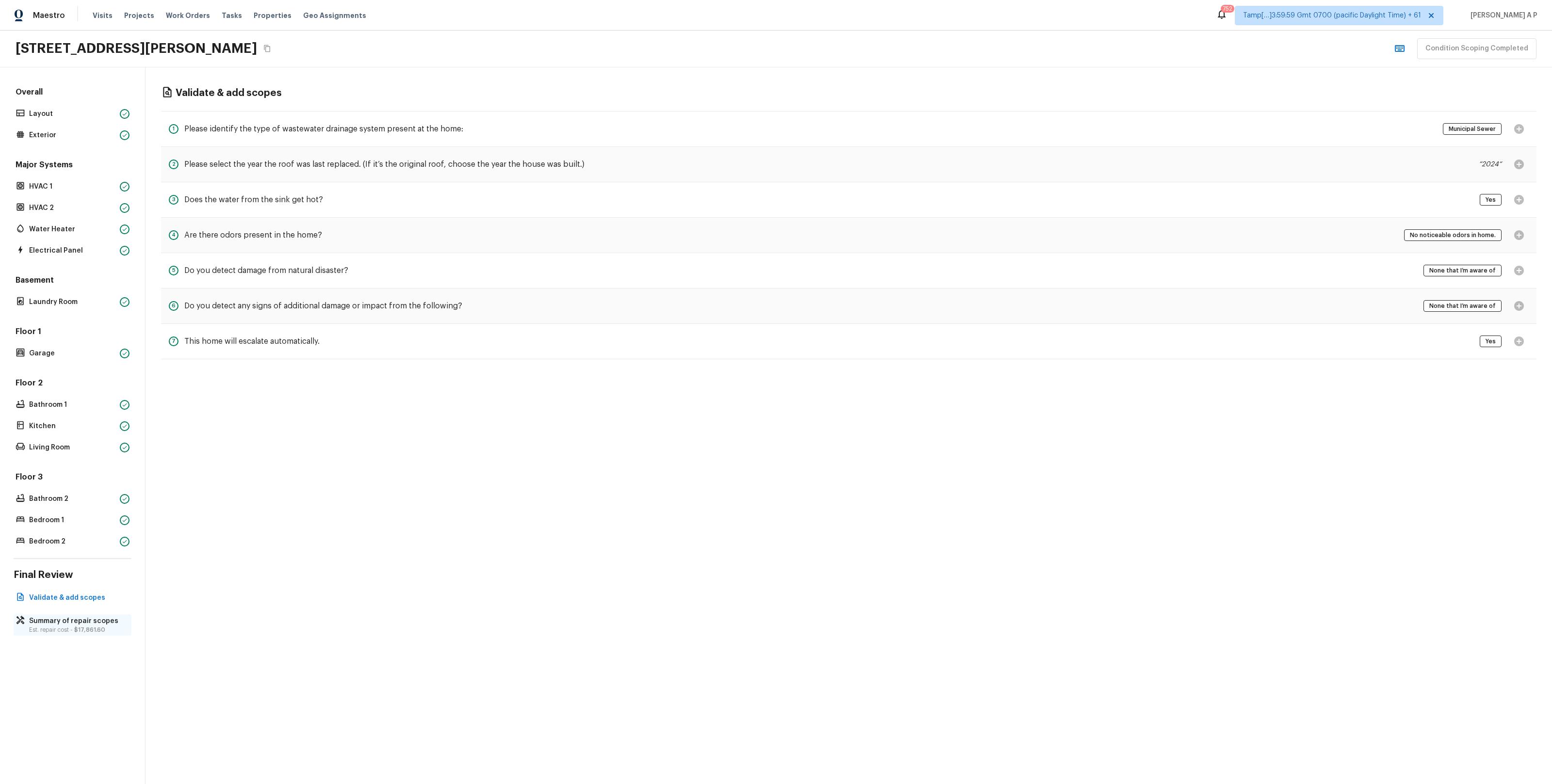
click at [47, 616] on p "Summary of repair scopes" at bounding box center [77, 621] width 96 height 10
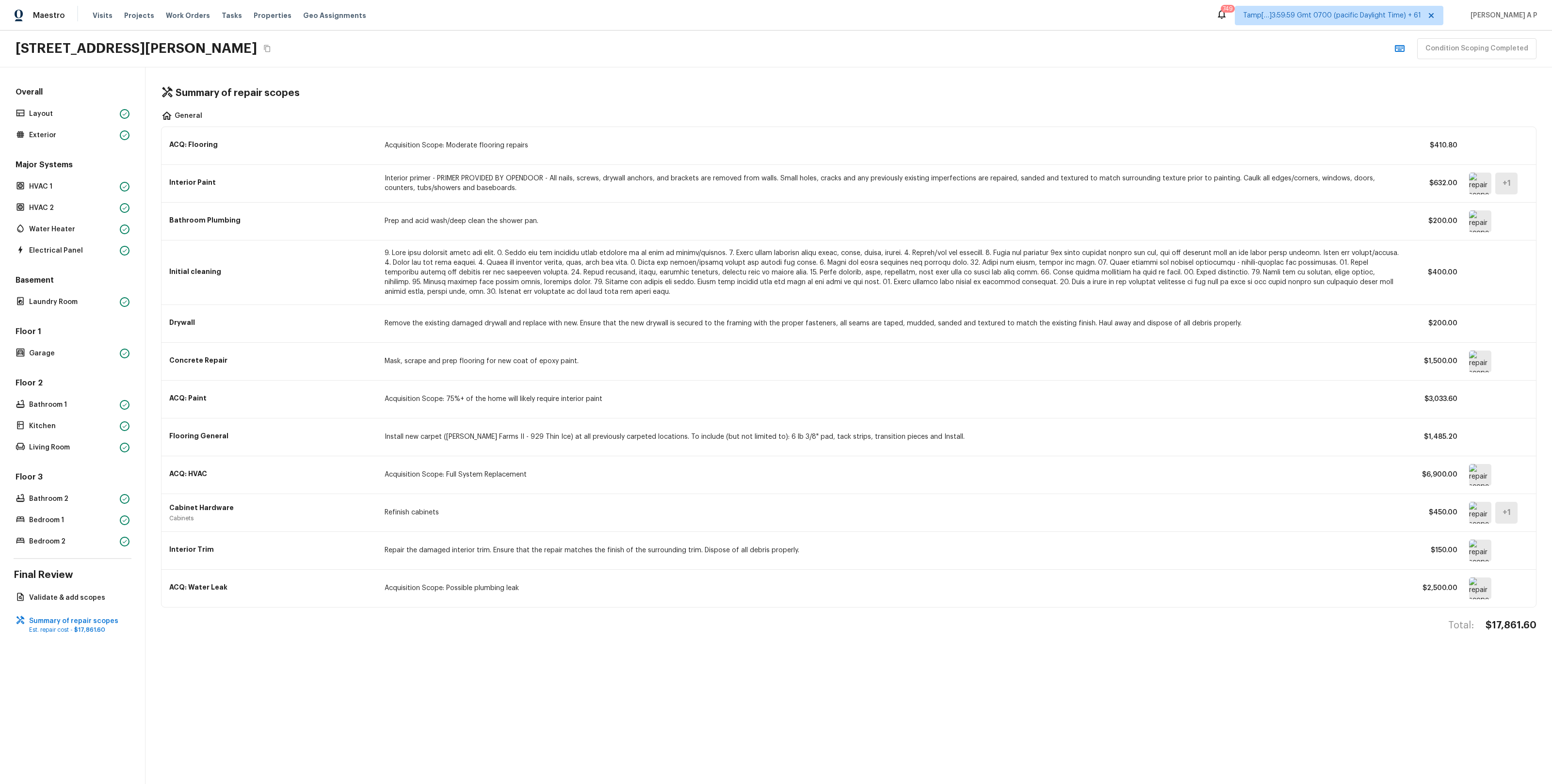
click at [1475, 220] on img at bounding box center [1480, 221] width 22 height 22
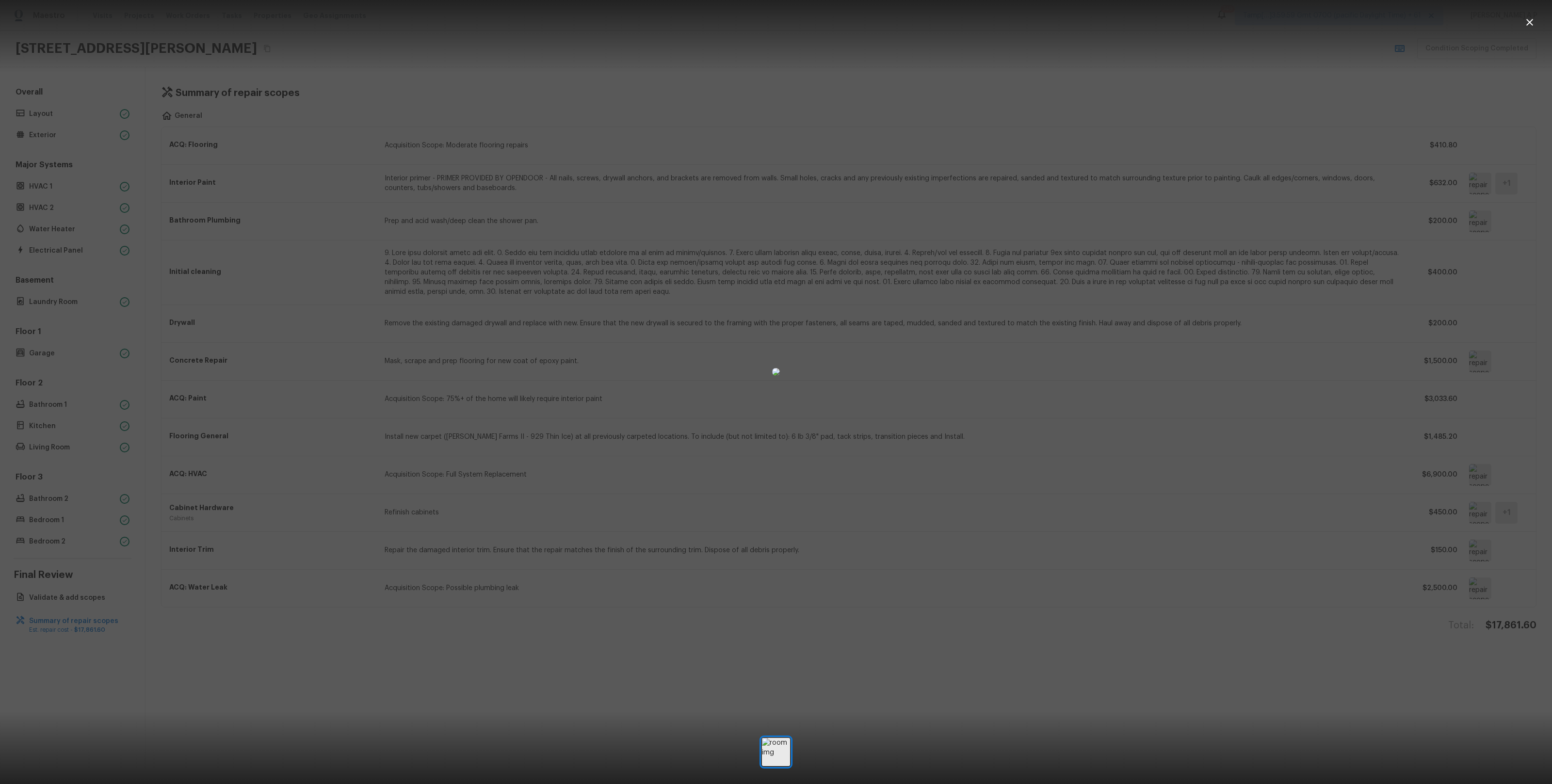
click at [1322, 290] on div at bounding box center [776, 372] width 1552 height 712
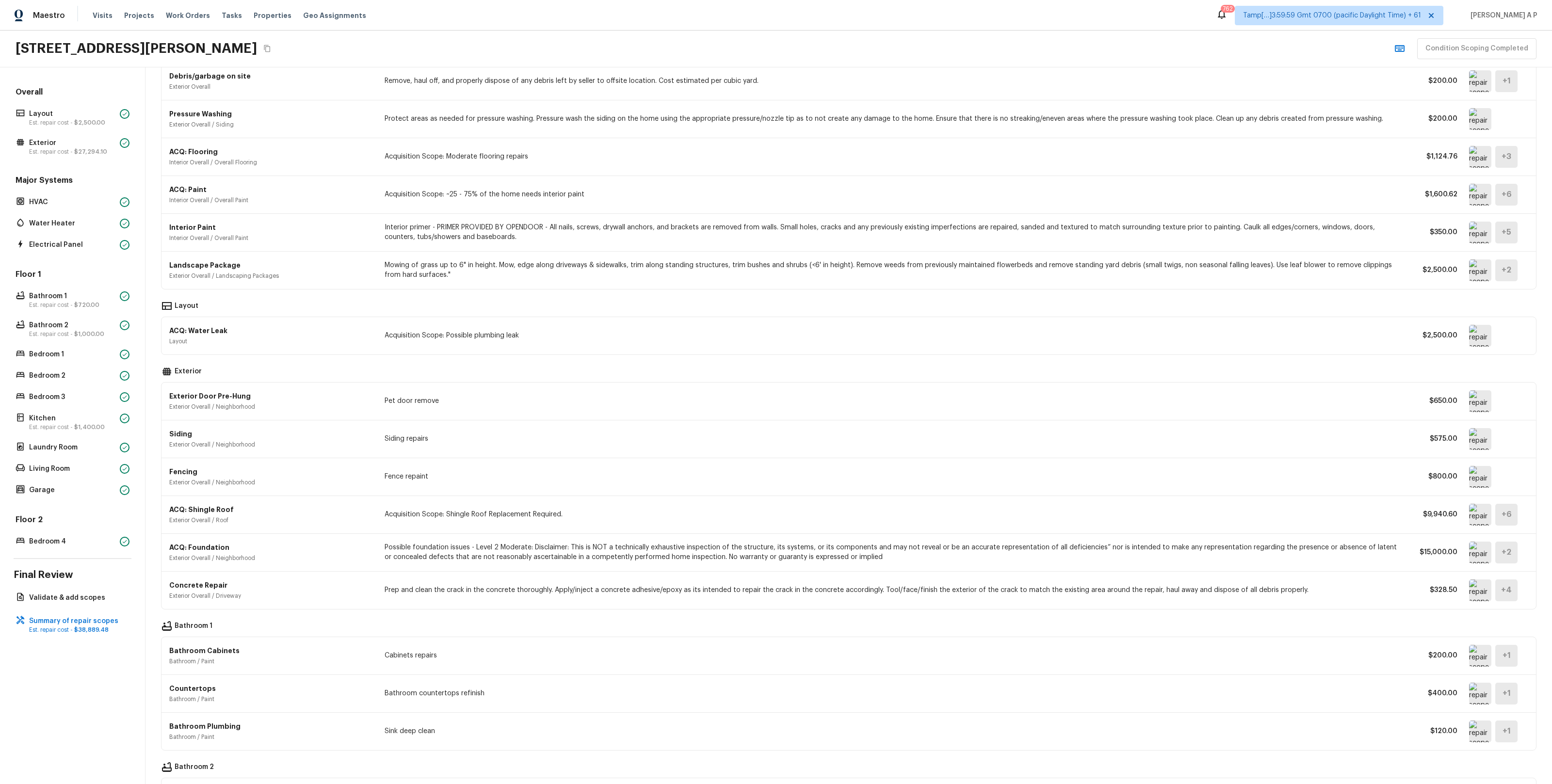
scroll to position [61, 0]
click at [98, 593] on p "Validate & add scopes" at bounding box center [77, 598] width 96 height 10
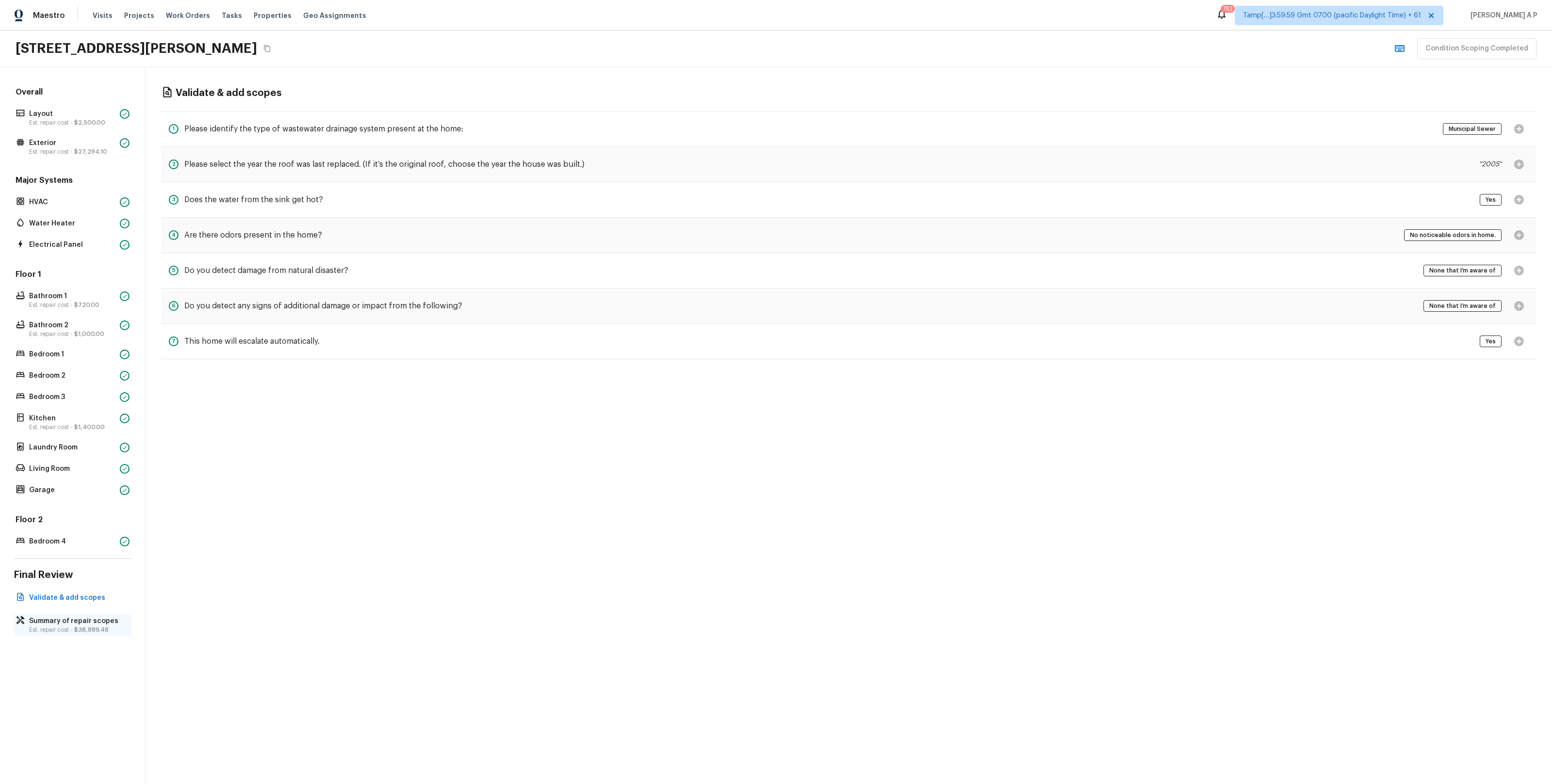
click at [90, 627] on span "$38,889.48" at bounding box center [91, 630] width 34 height 6
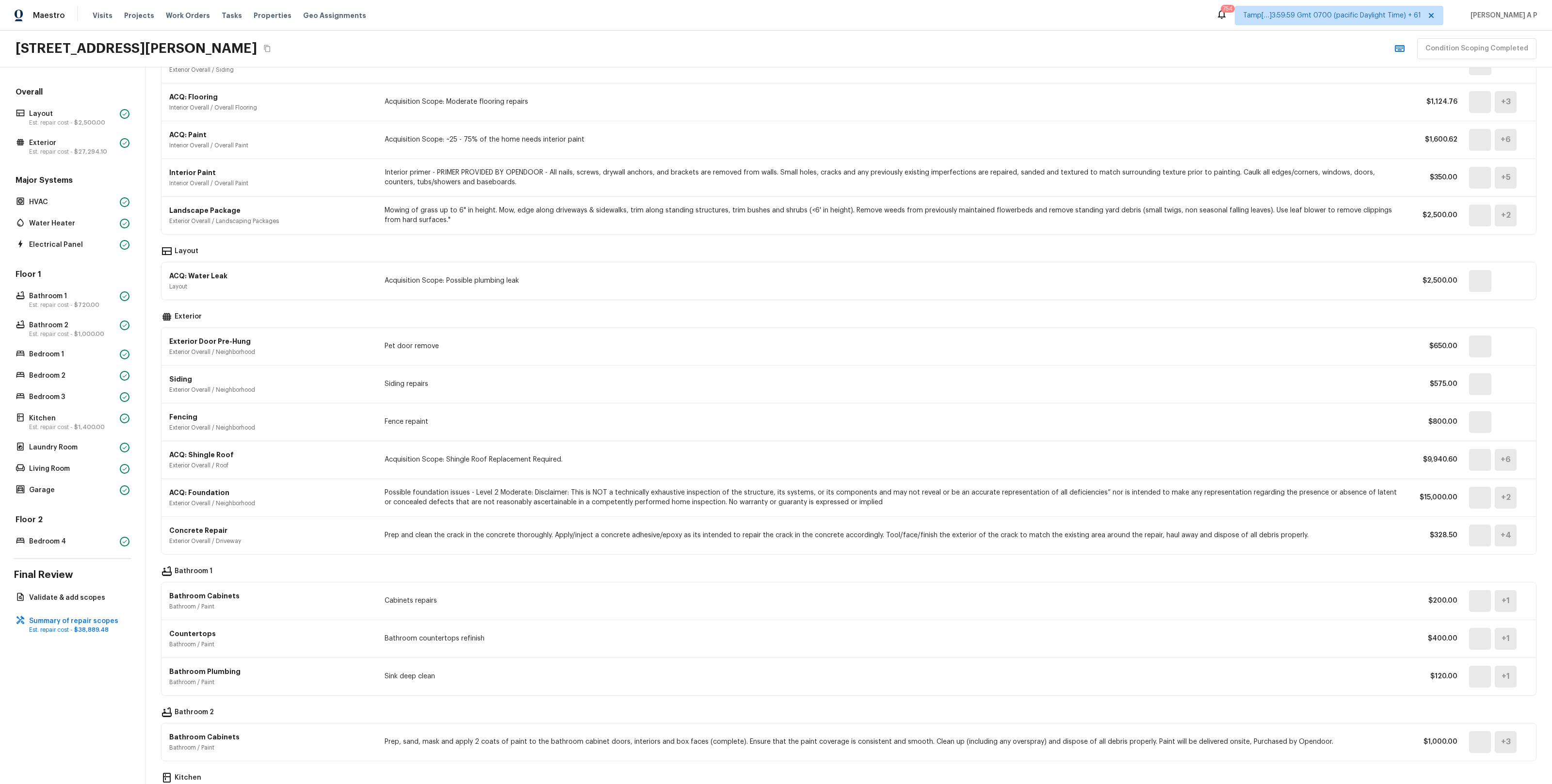
scroll to position [111, 0]
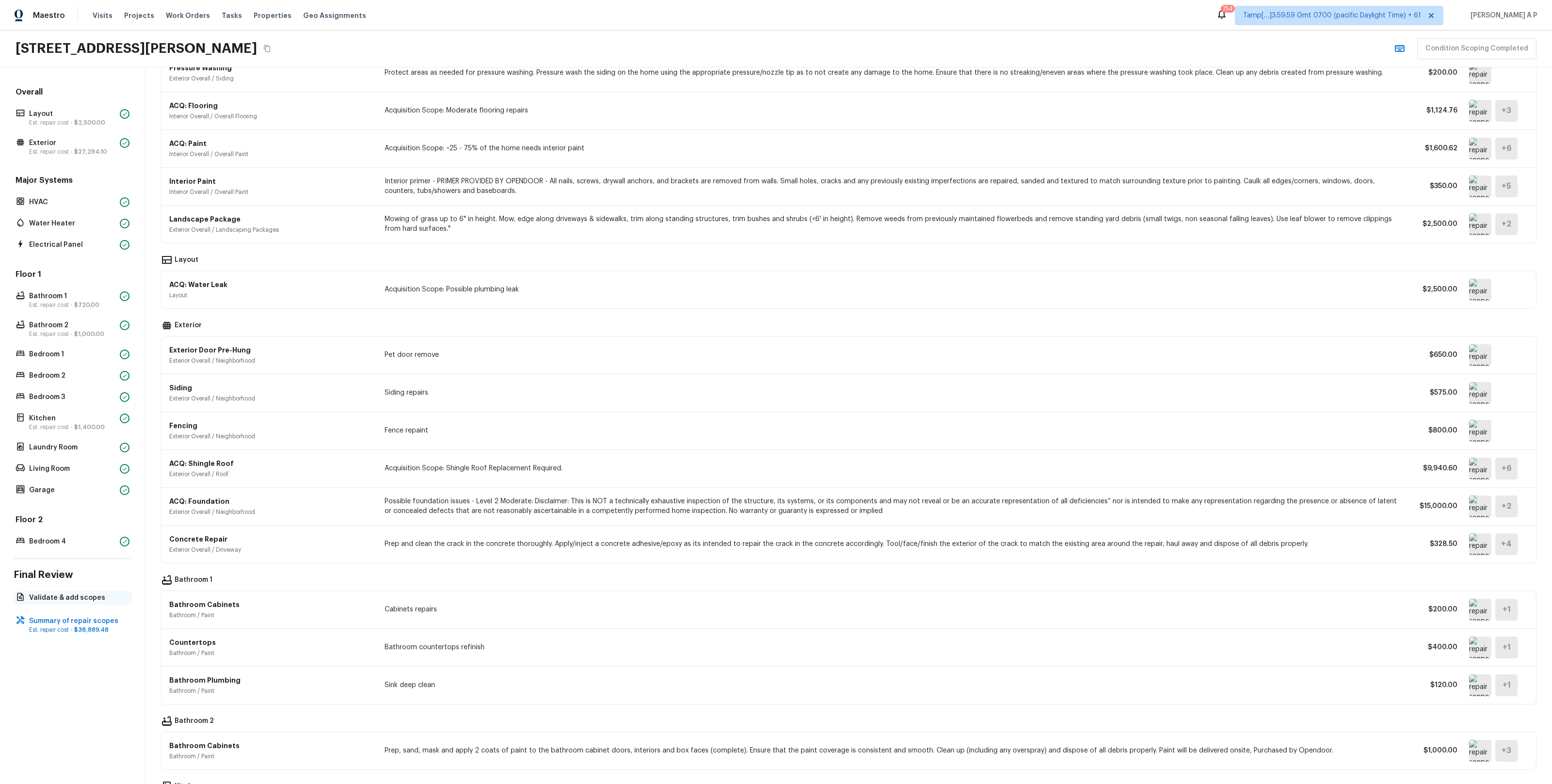
click at [99, 593] on p "Validate & add scopes" at bounding box center [77, 598] width 96 height 10
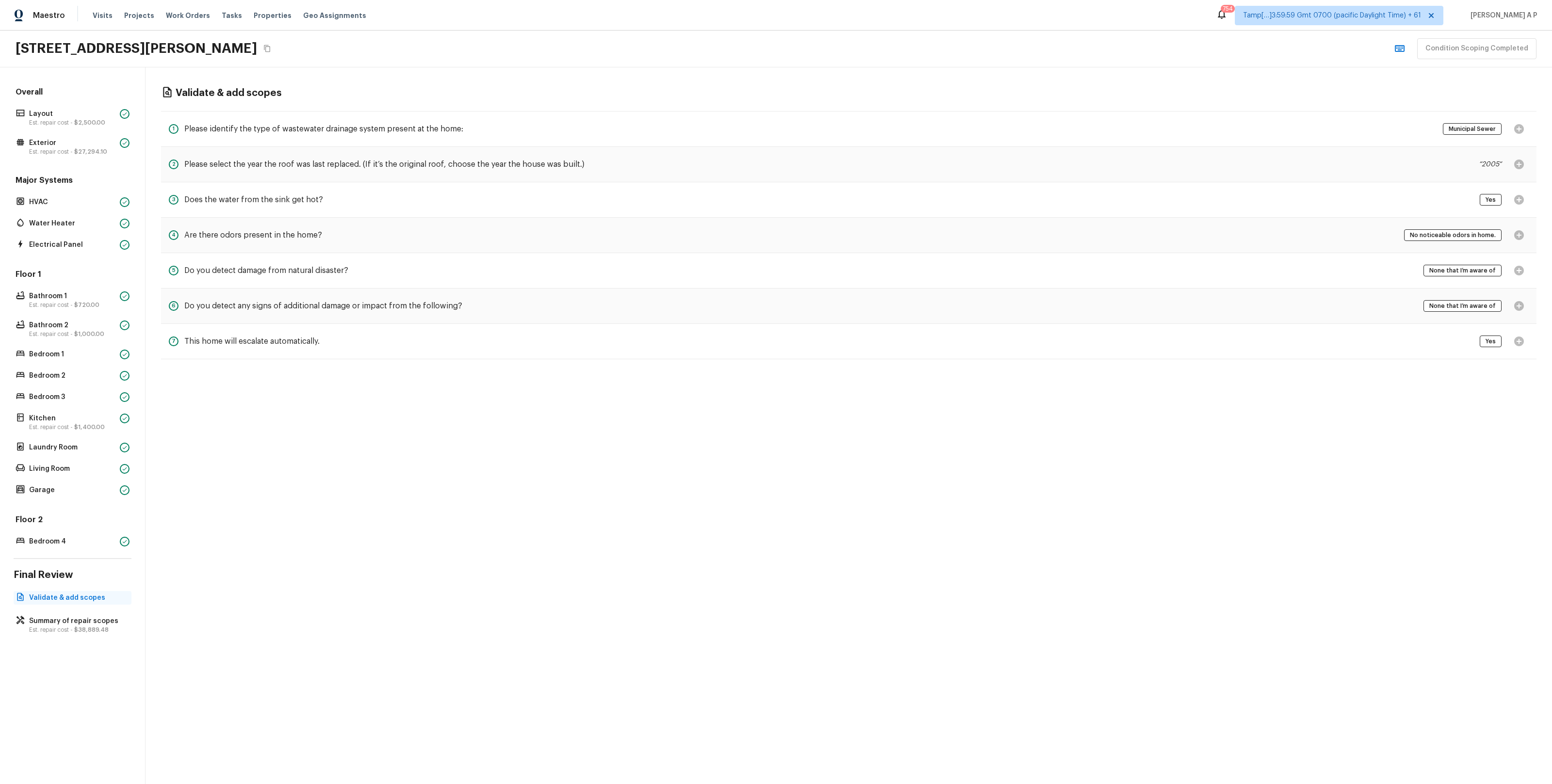
scroll to position [0, 0]
click at [89, 627] on span "$38,889.48" at bounding box center [91, 630] width 34 height 6
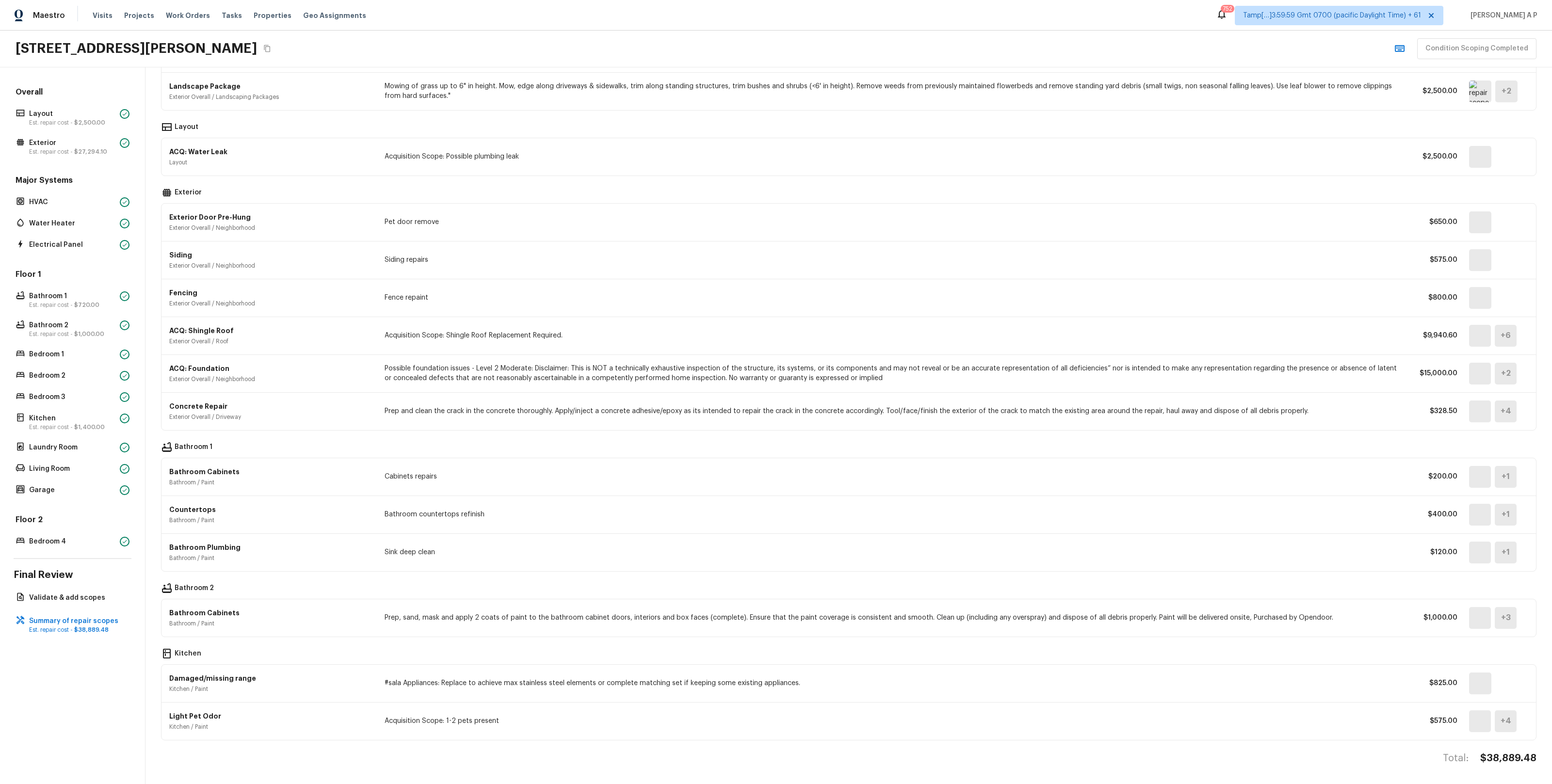
scroll to position [243, 0]
click at [1482, 685] on img at bounding box center [1480, 683] width 22 height 22
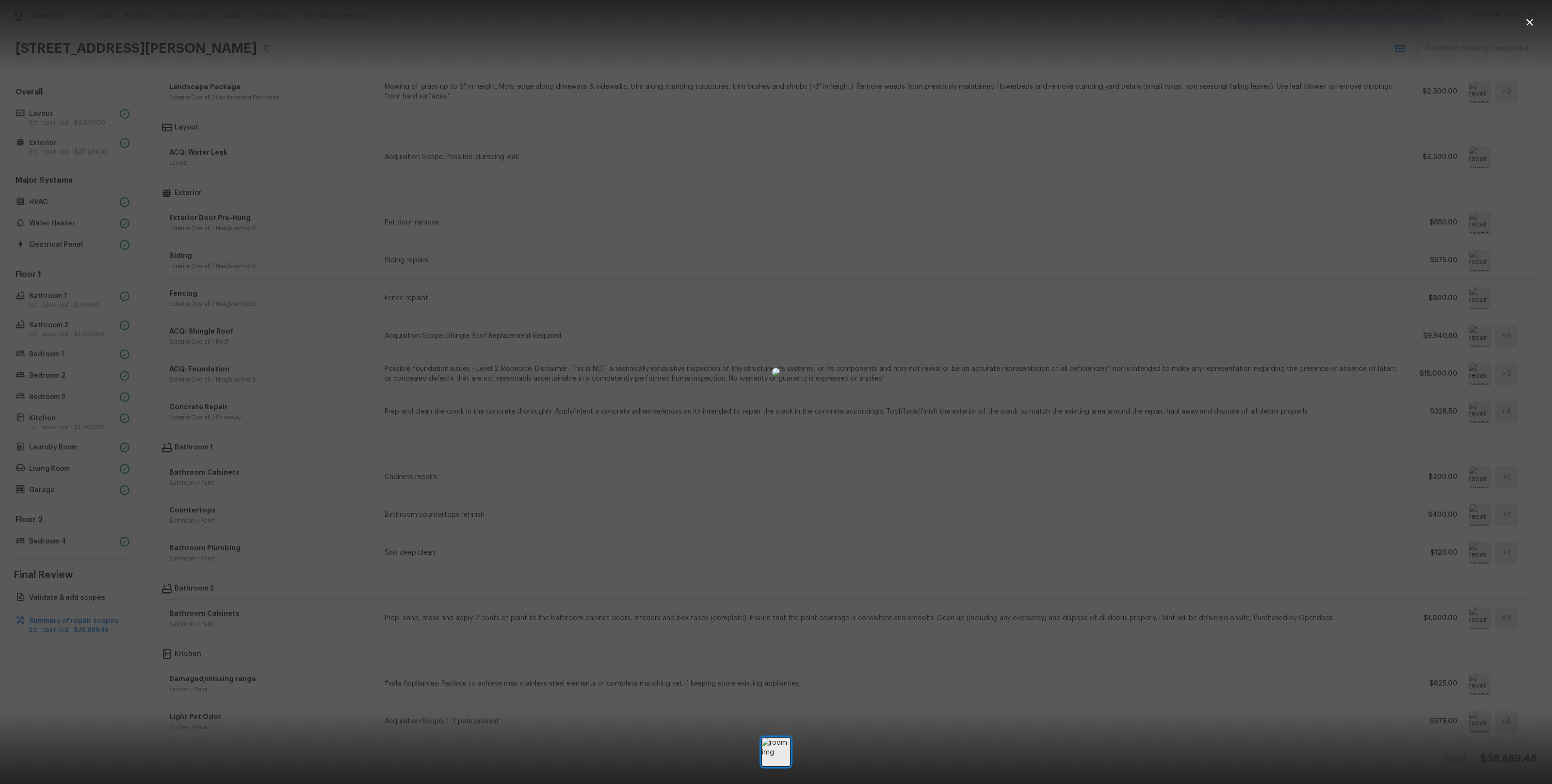
click at [1482, 685] on div at bounding box center [776, 372] width 1552 height 712
